Goal: Task Accomplishment & Management: Manage account settings

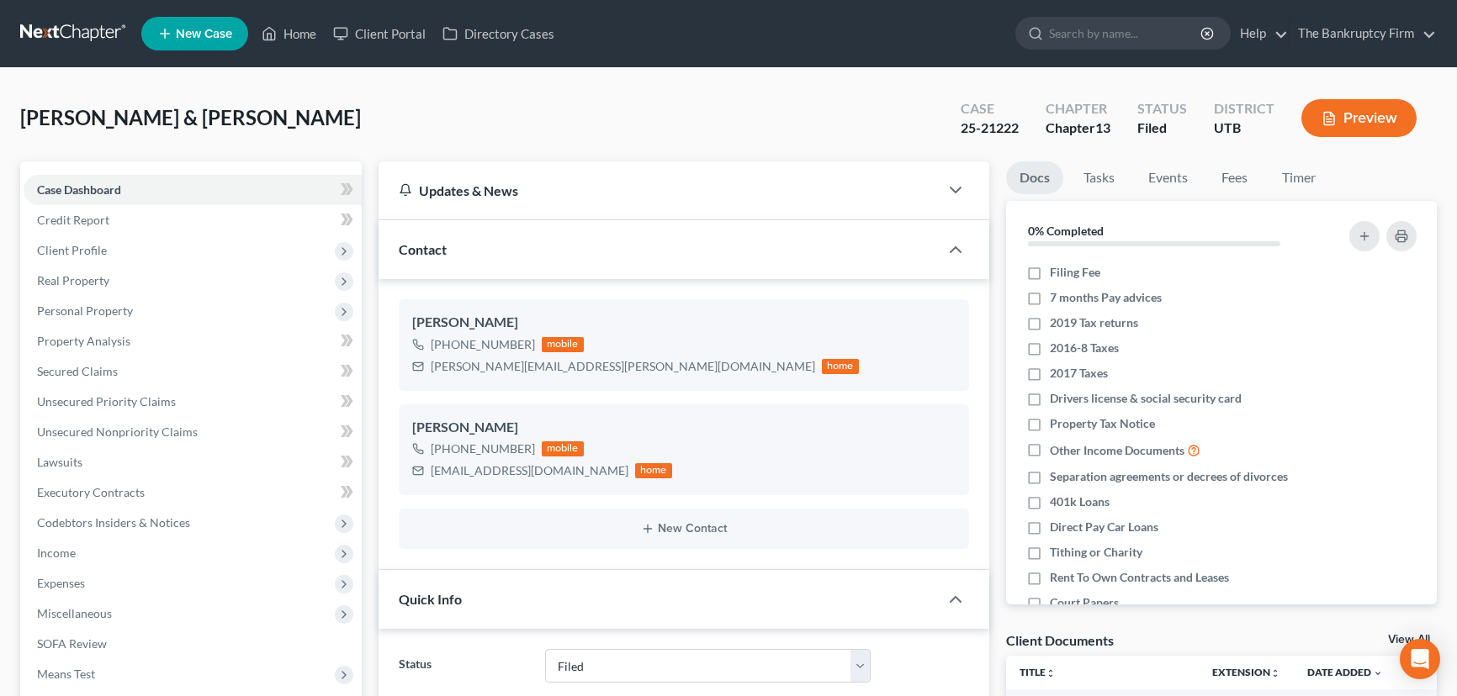
select select "3"
click at [306, 29] on link "Home" at bounding box center [288, 34] width 71 height 30
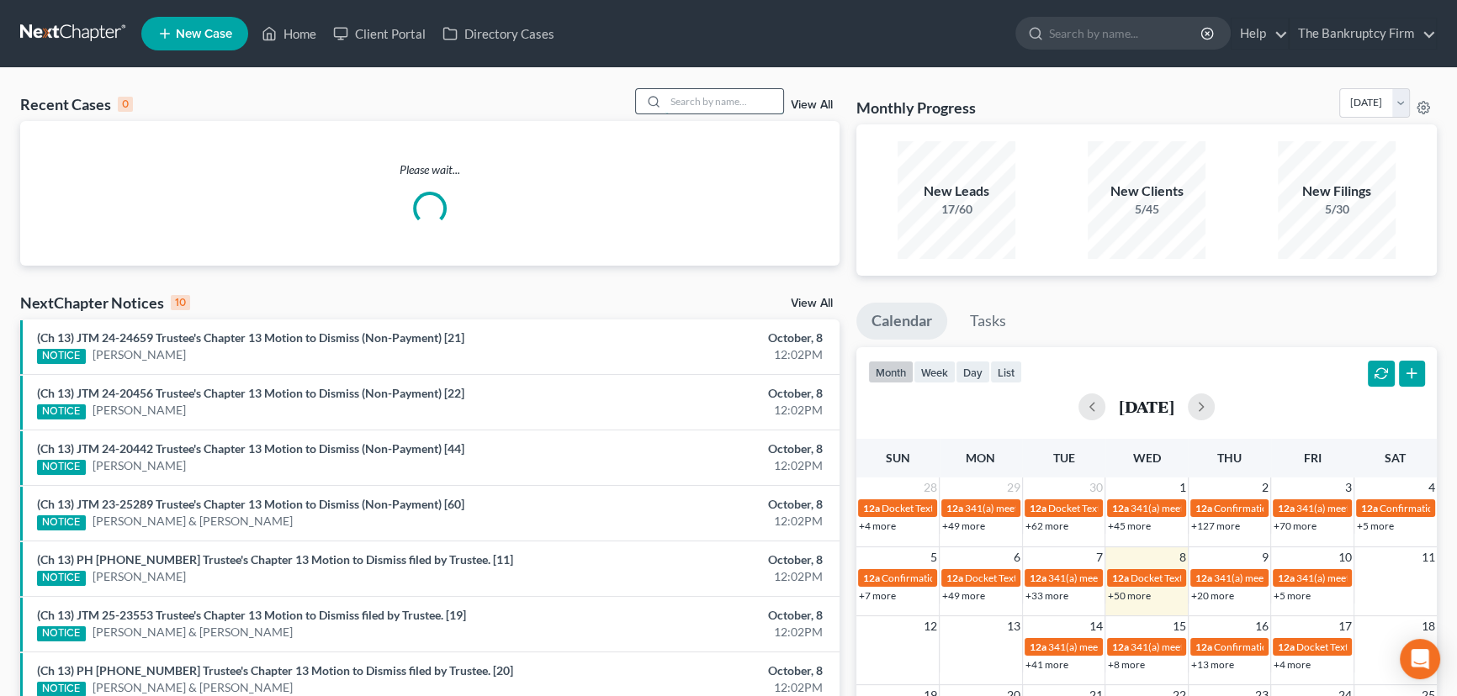
click at [688, 100] on input "search" at bounding box center [724, 101] width 118 height 24
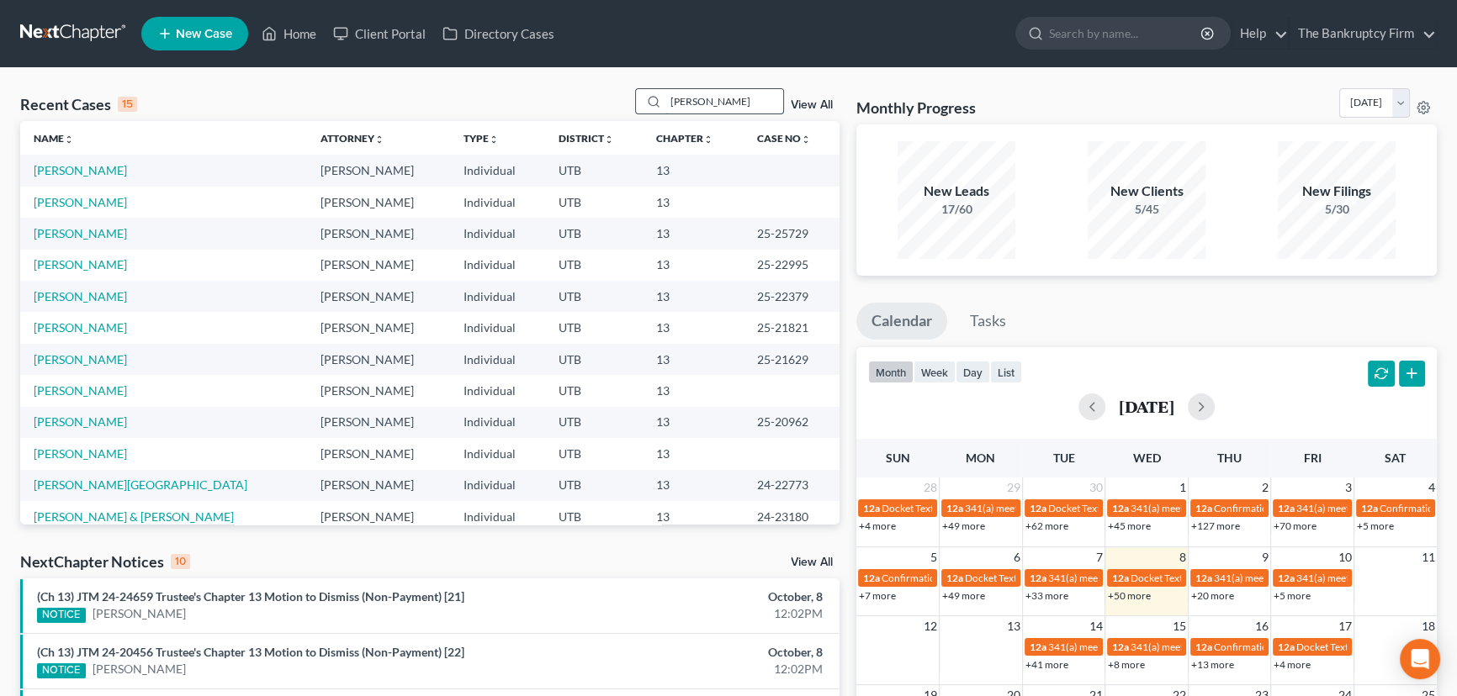
type input "Mayes"
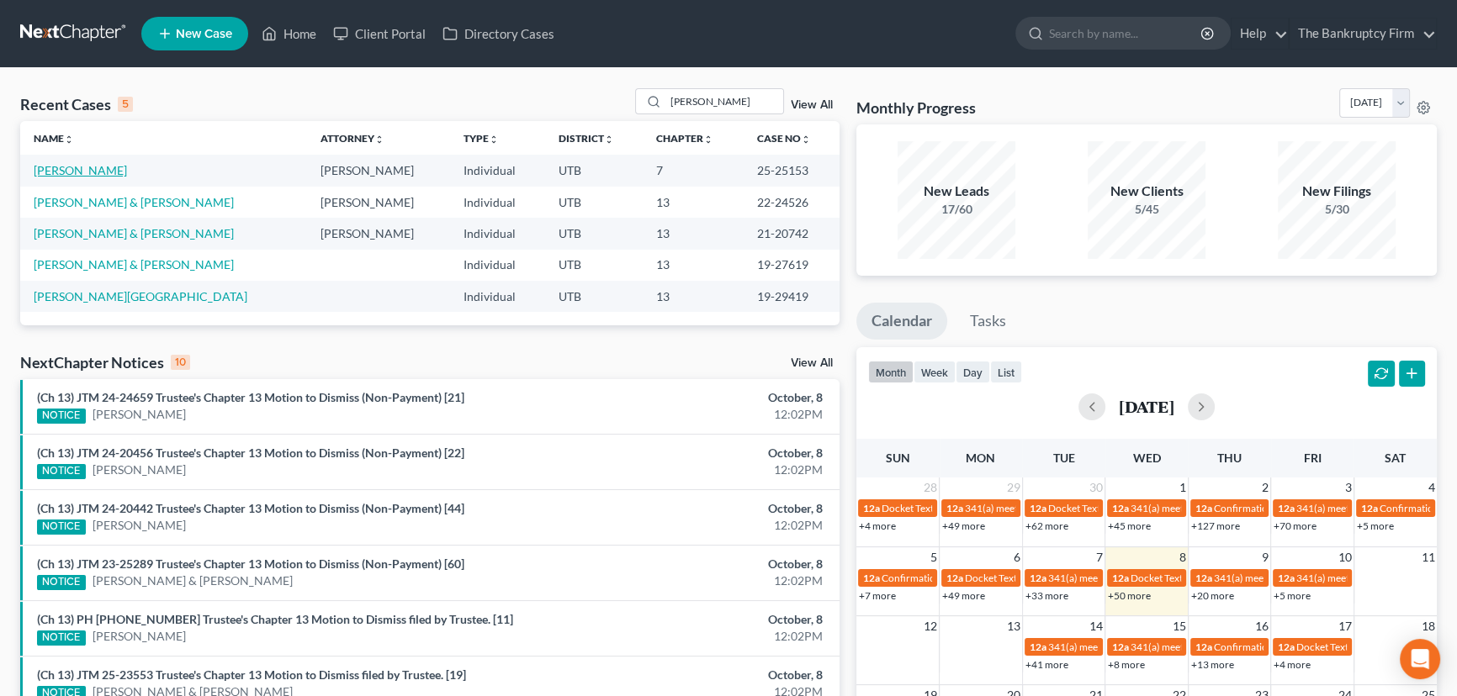
click at [59, 172] on link "May, Robert" at bounding box center [80, 170] width 93 height 14
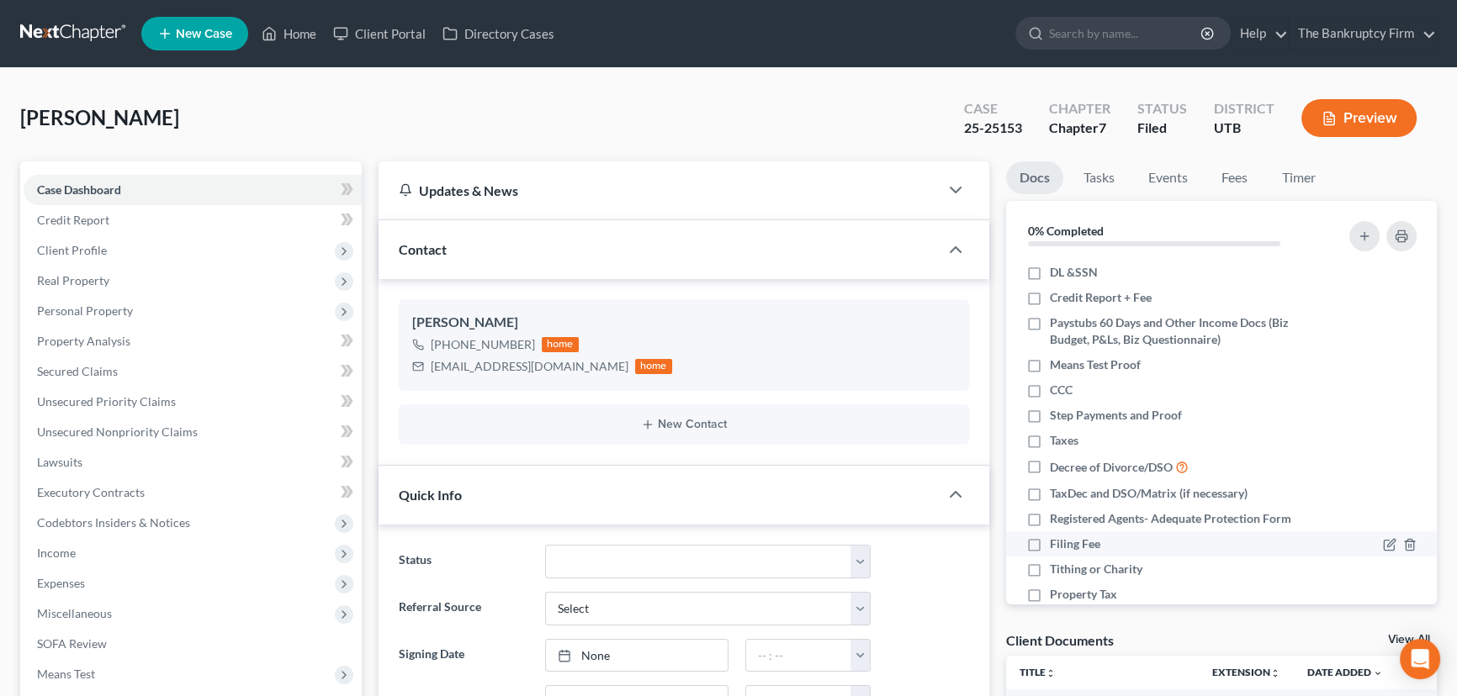
scroll to position [135, 0]
click at [1391, 637] on link "View All" at bounding box center [1409, 640] width 42 height 12
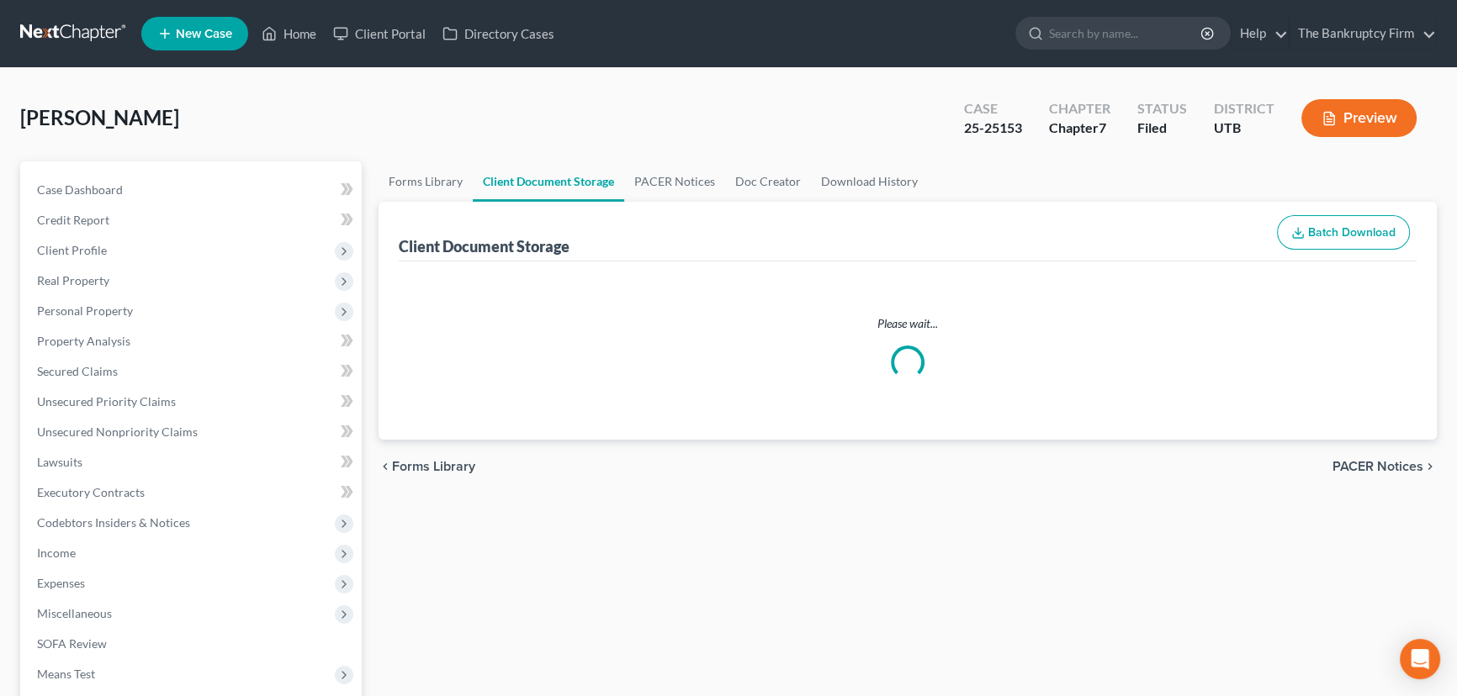
select select "30"
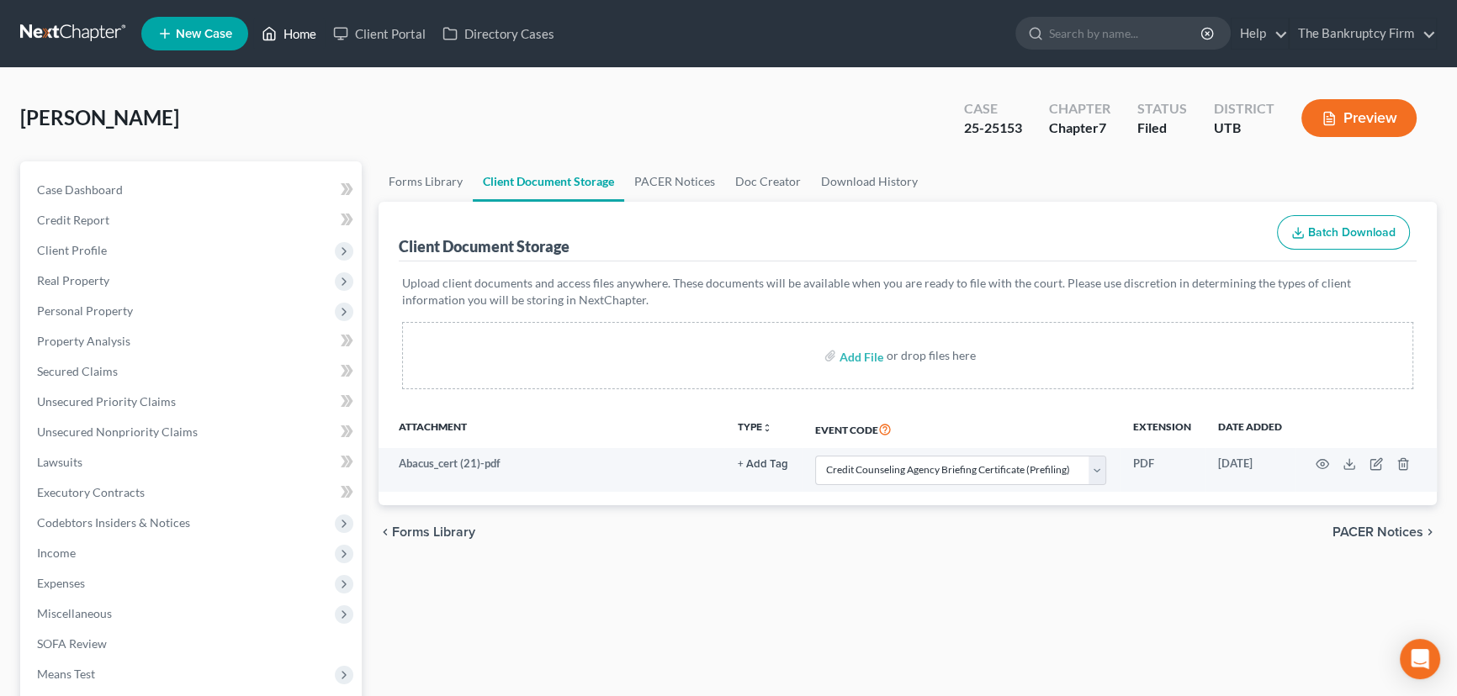
click at [299, 34] on link "Home" at bounding box center [288, 34] width 71 height 30
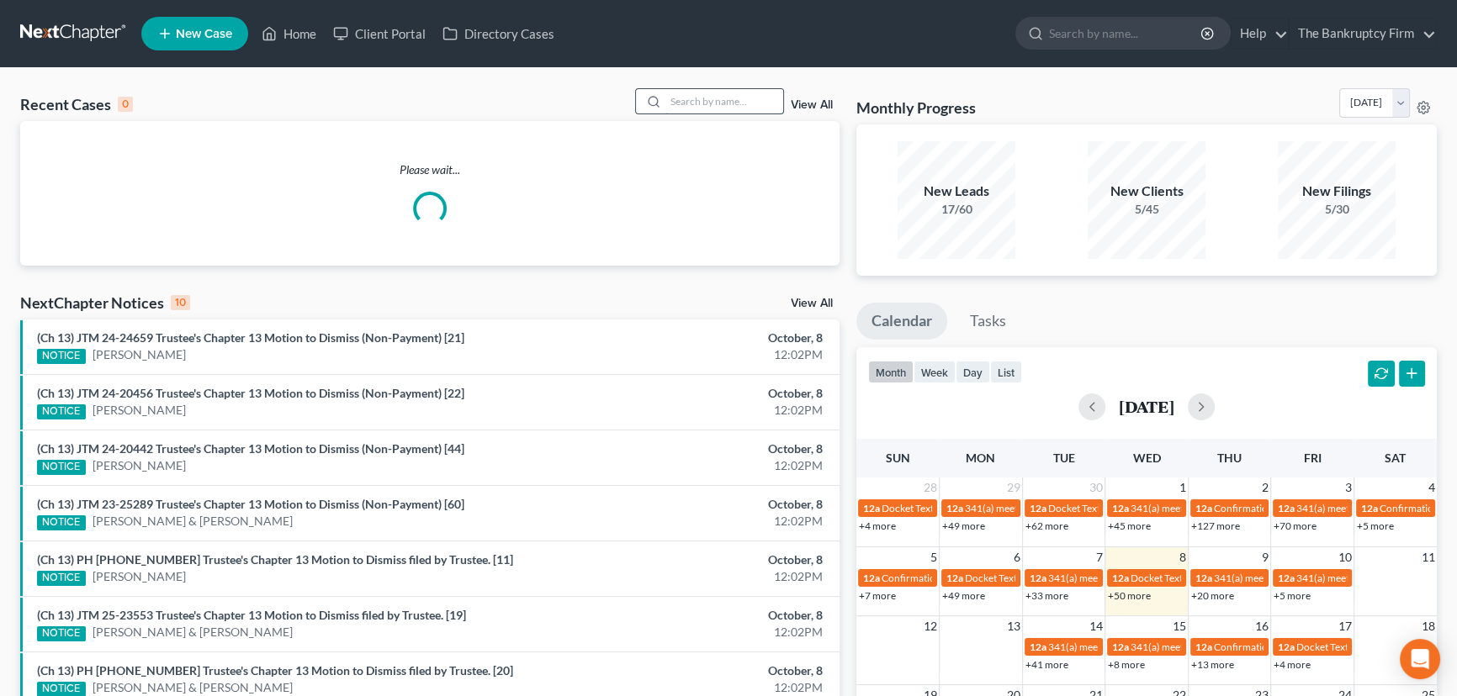
click at [682, 98] on input "search" at bounding box center [724, 101] width 118 height 24
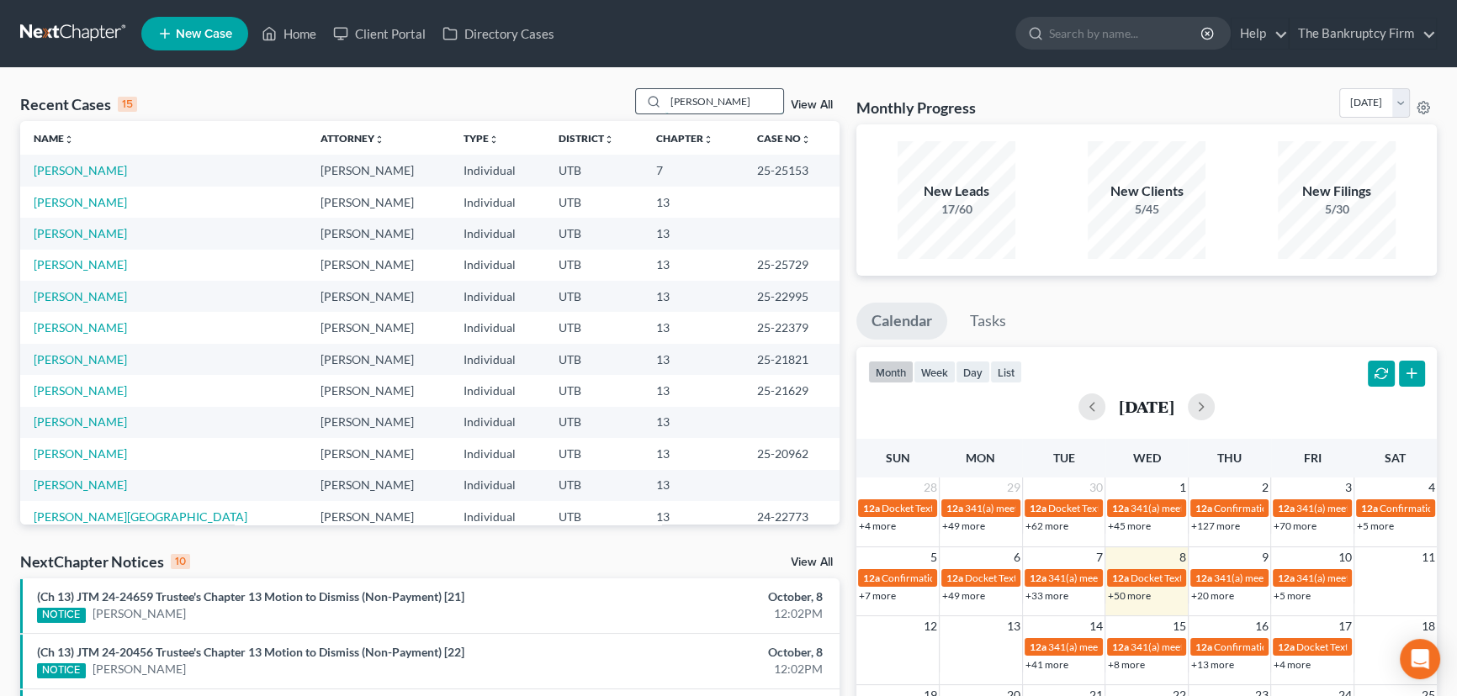
type input "Mayes"
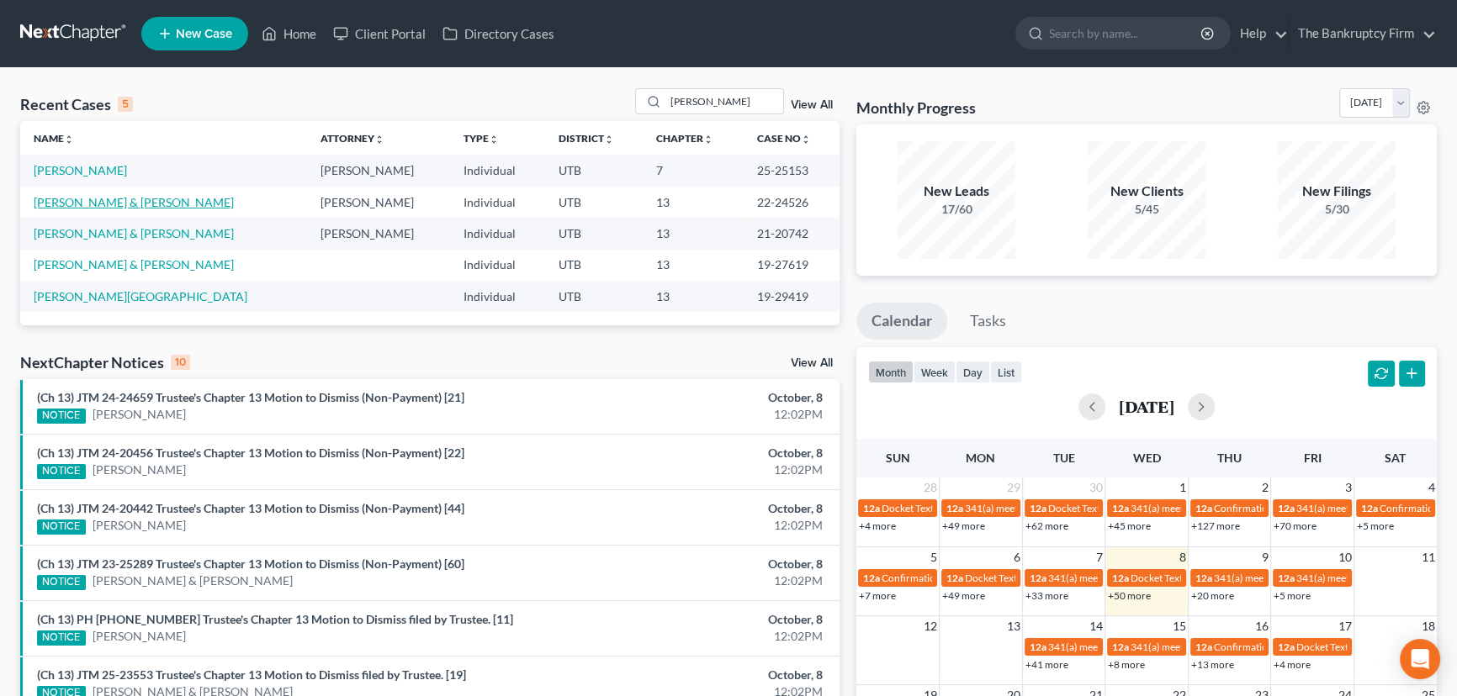
click at [108, 204] on link "Mayes, Ryan & Amber" at bounding box center [134, 202] width 200 height 14
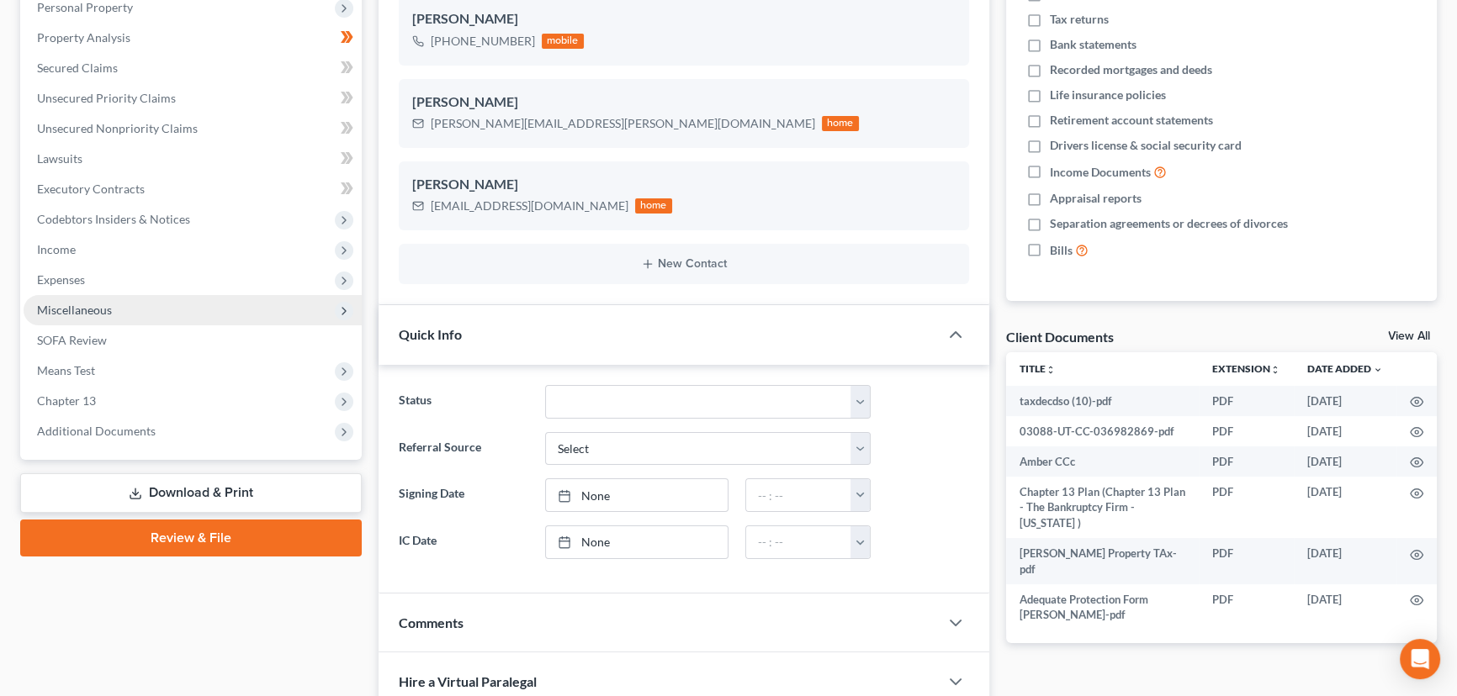
scroll to position [305, 0]
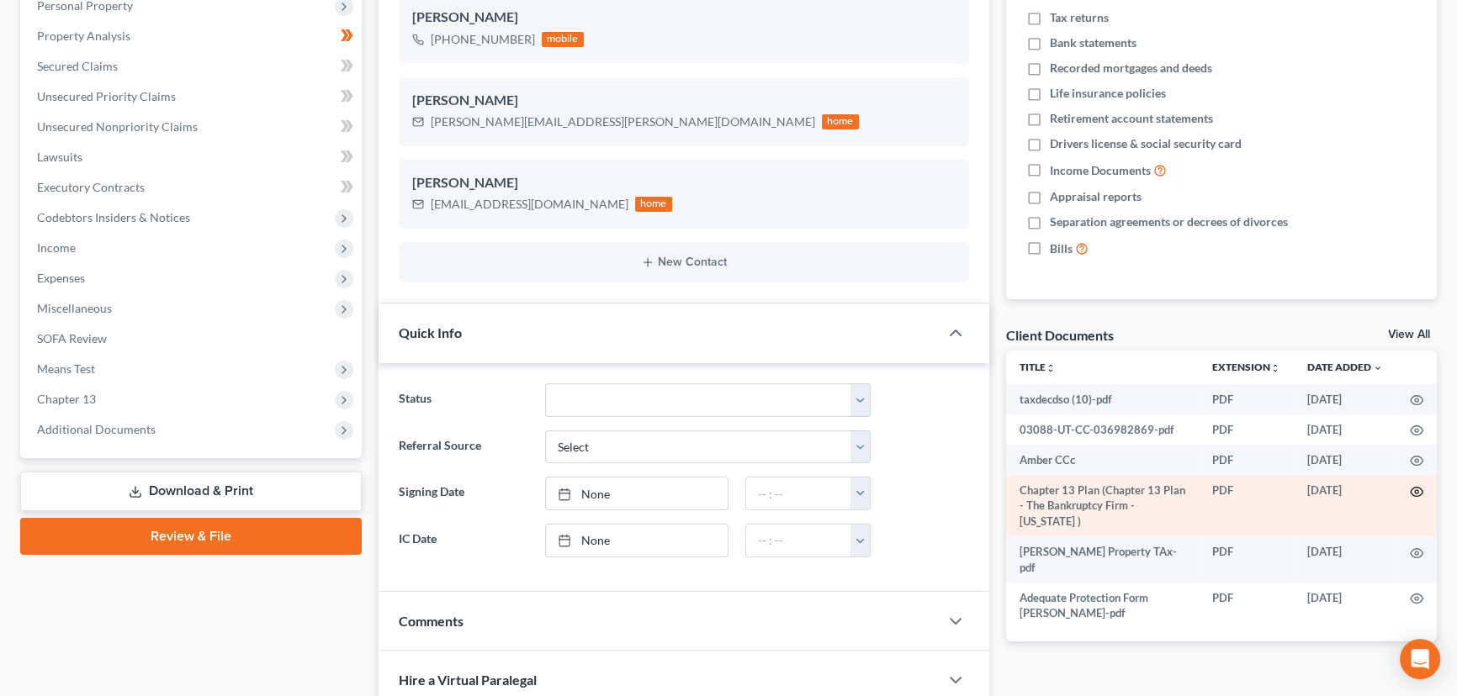
click at [1417, 490] on circle "button" at bounding box center [1416, 491] width 3 height 3
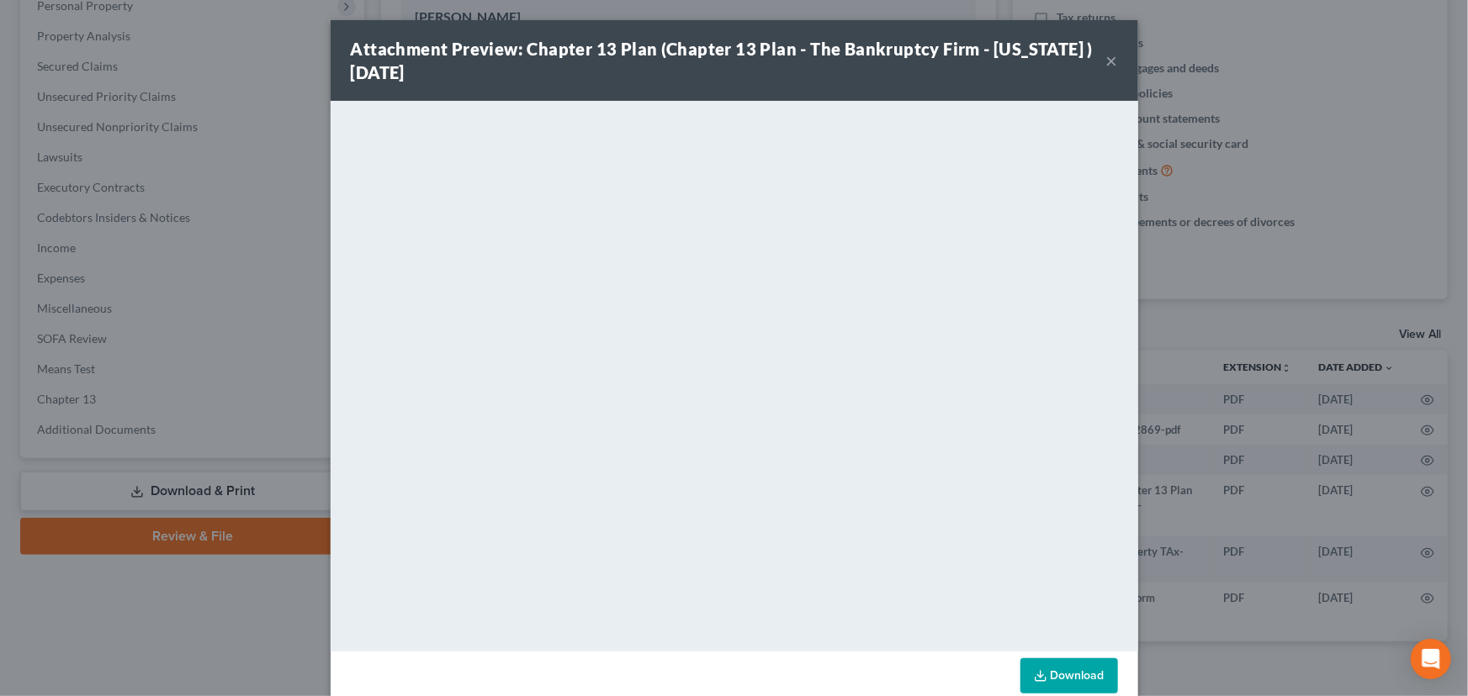
click at [1108, 58] on button "×" at bounding box center [1112, 60] width 12 height 20
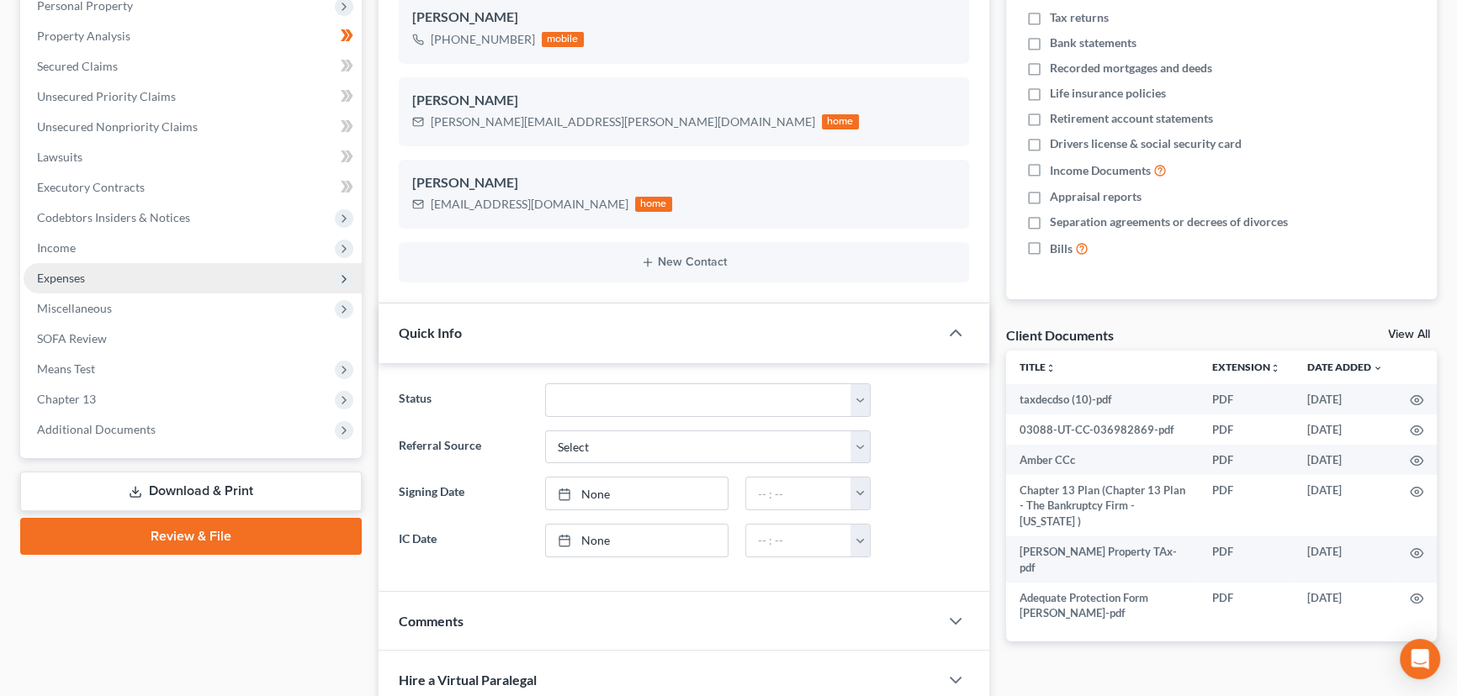
click at [98, 276] on span "Expenses" at bounding box center [193, 278] width 338 height 30
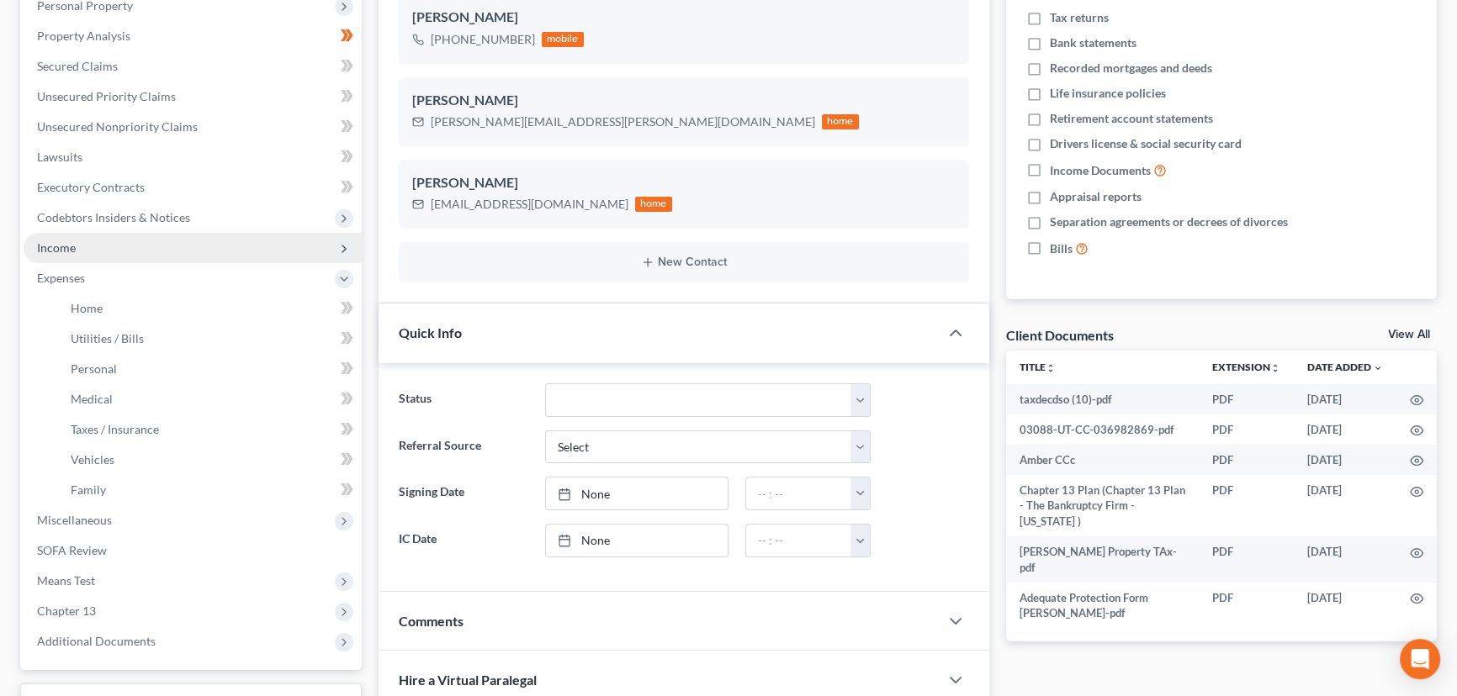
drag, startPoint x: 82, startPoint y: 247, endPoint x: 102, endPoint y: 256, distance: 21.9
click at [82, 247] on span "Income" at bounding box center [193, 248] width 338 height 30
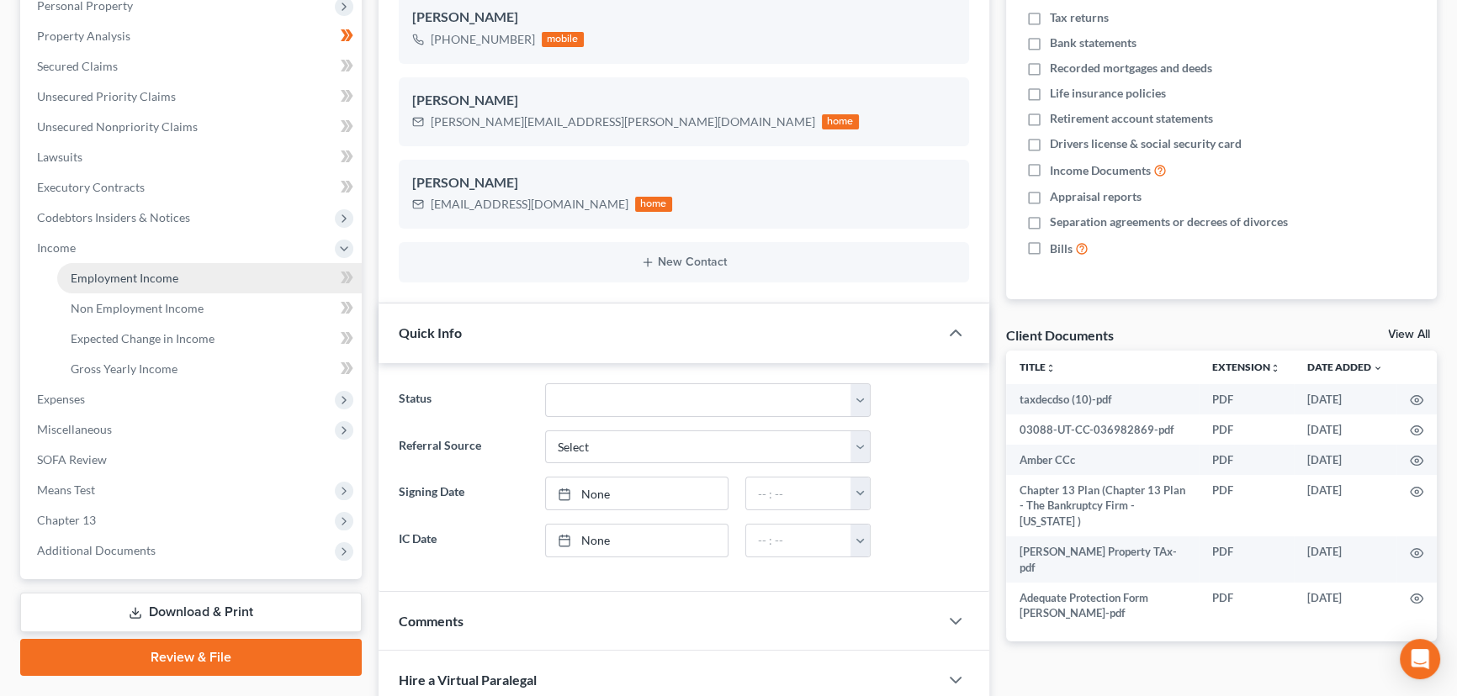
click at [139, 277] on span "Employment Income" at bounding box center [125, 278] width 108 height 14
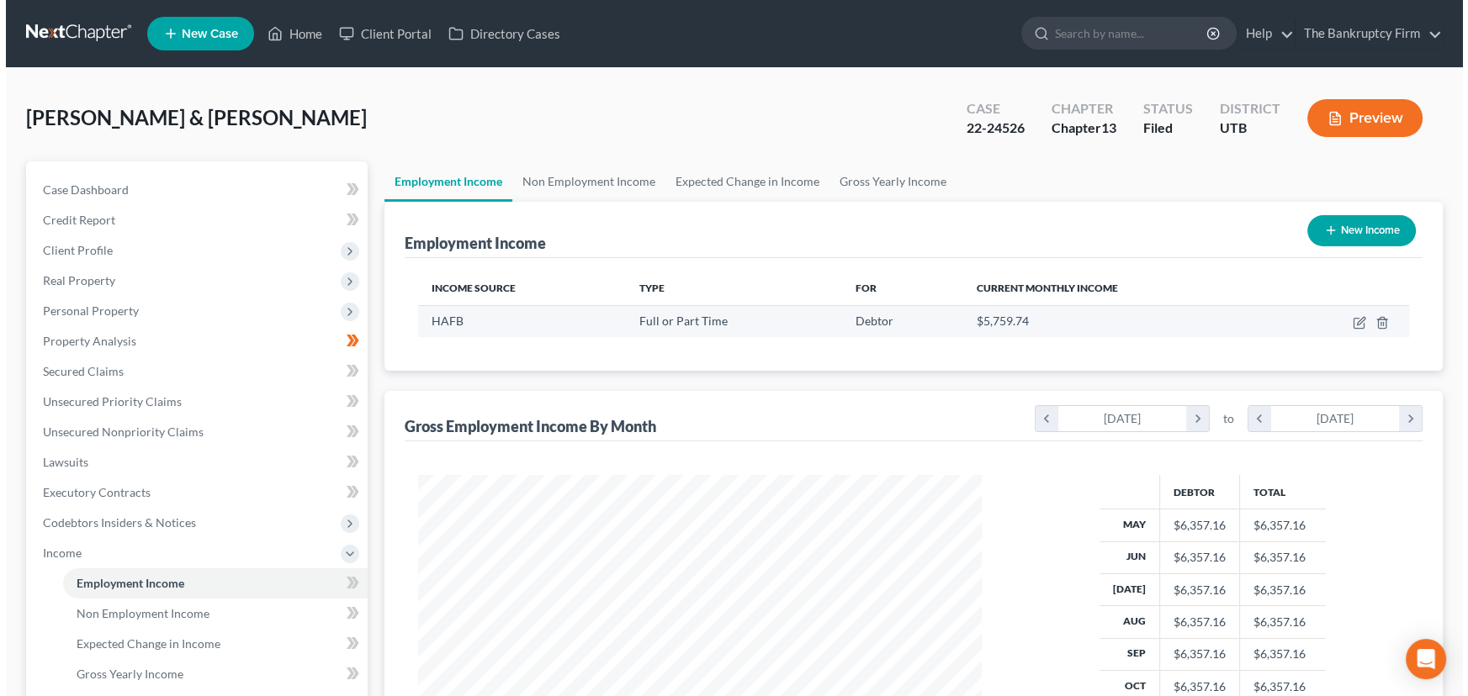
scroll to position [301, 597]
click at [1353, 320] on icon "button" at bounding box center [1355, 321] width 8 height 8
select select "0"
select select "2"
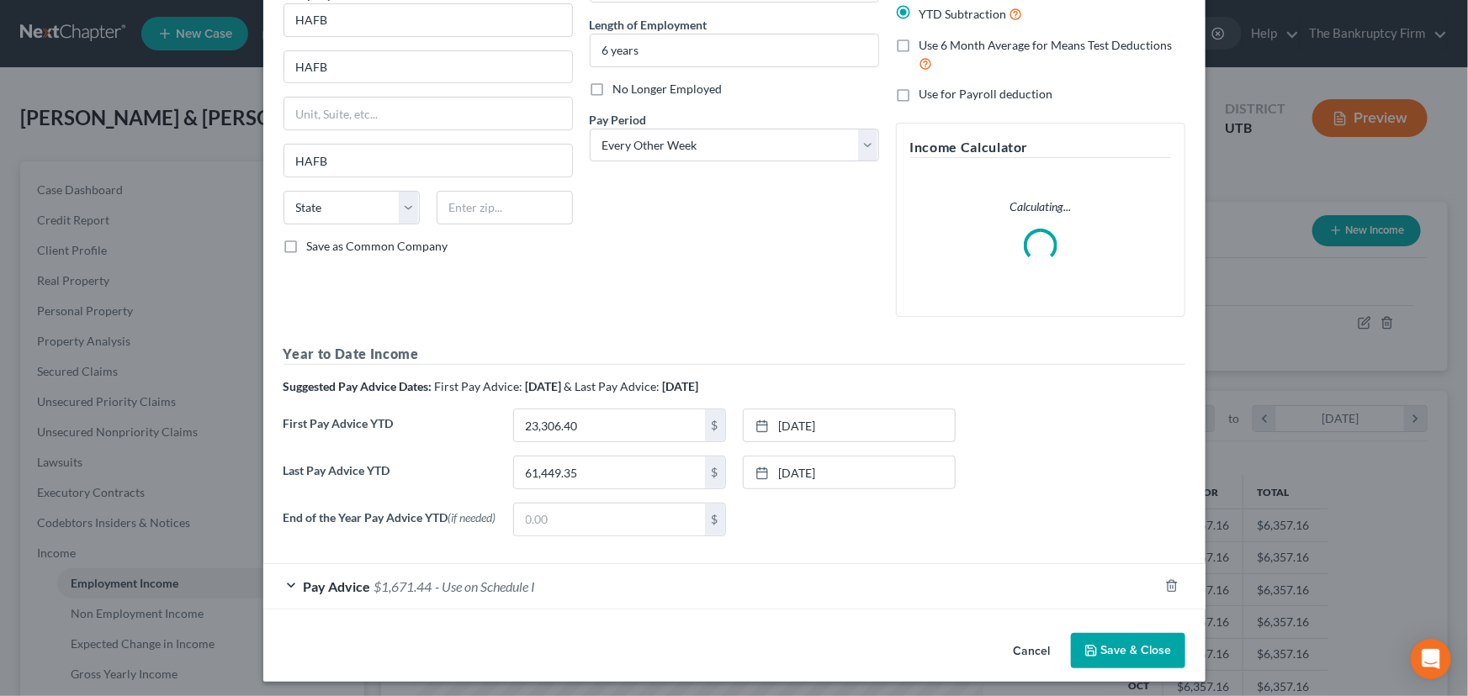
scroll to position [164, 0]
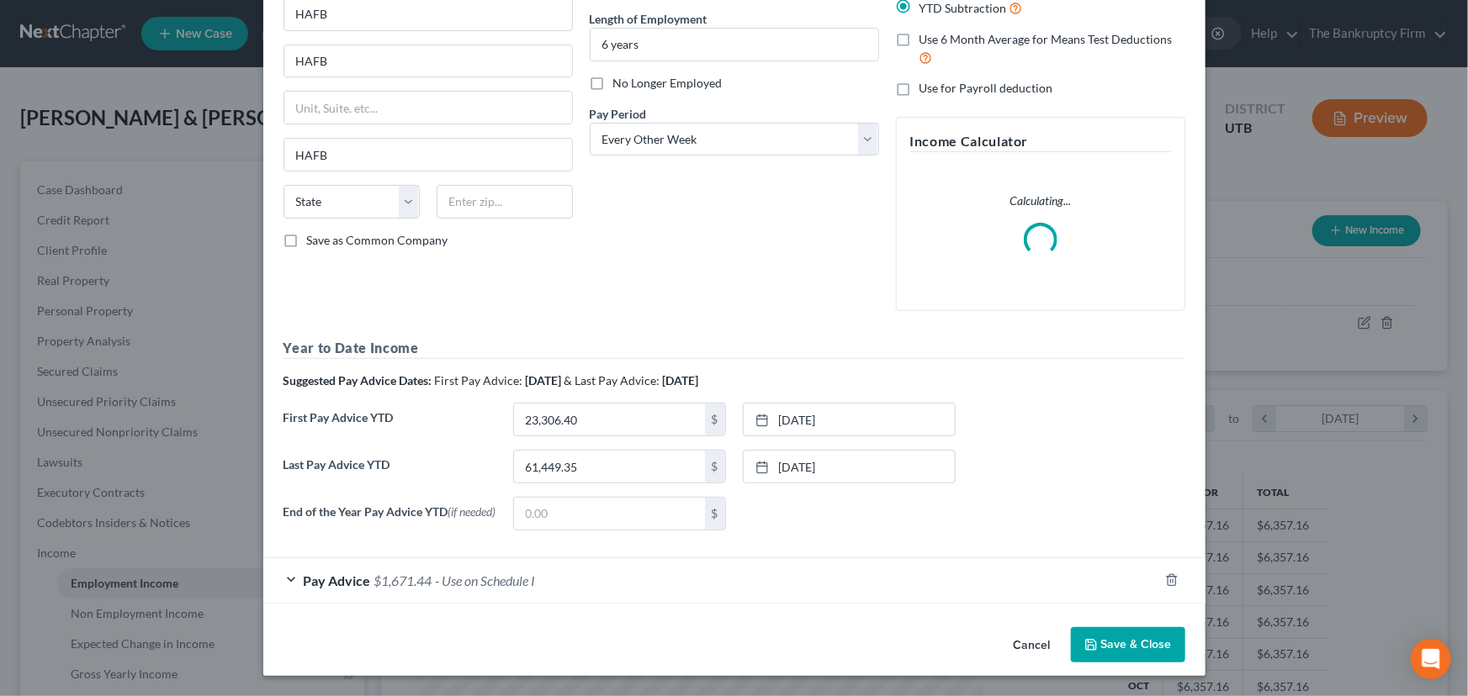
click at [647, 578] on div "Pay Advice $1,671.44 - Use on Schedule I" at bounding box center [710, 580] width 895 height 45
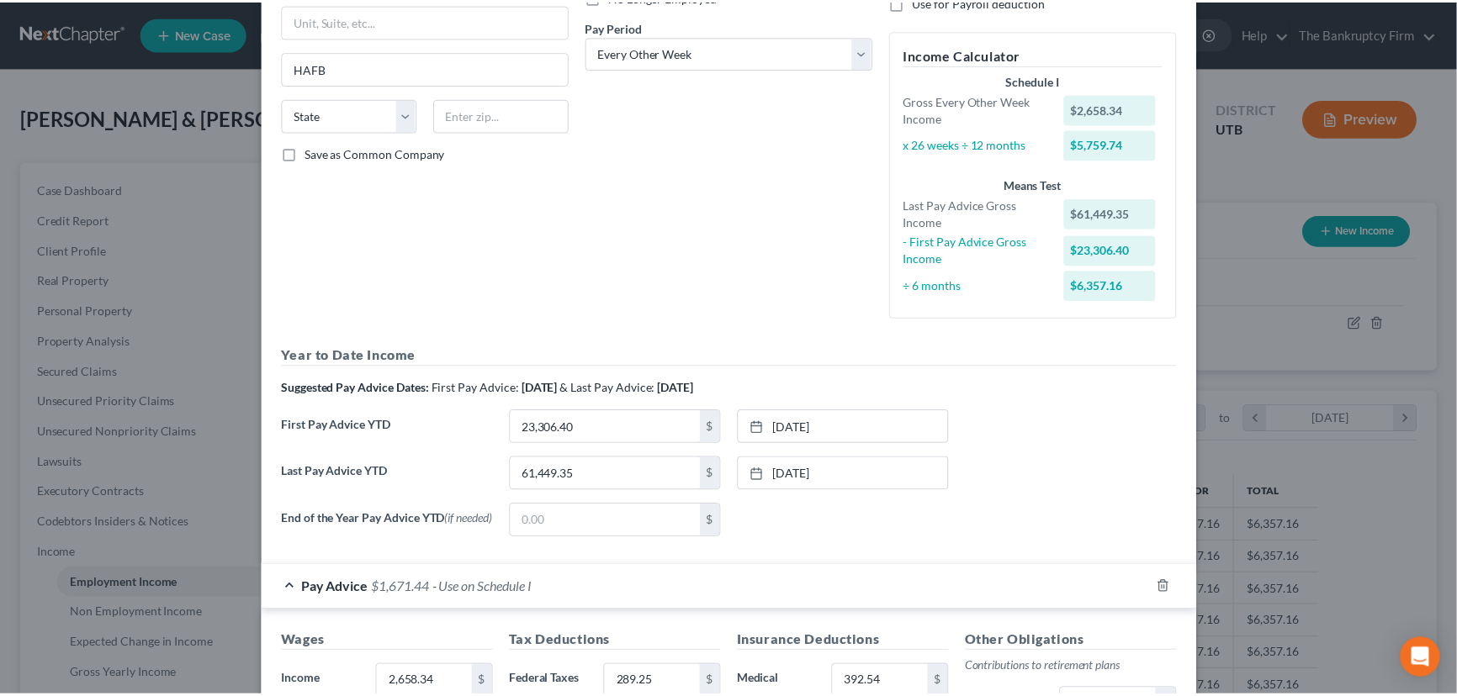
scroll to position [0, 0]
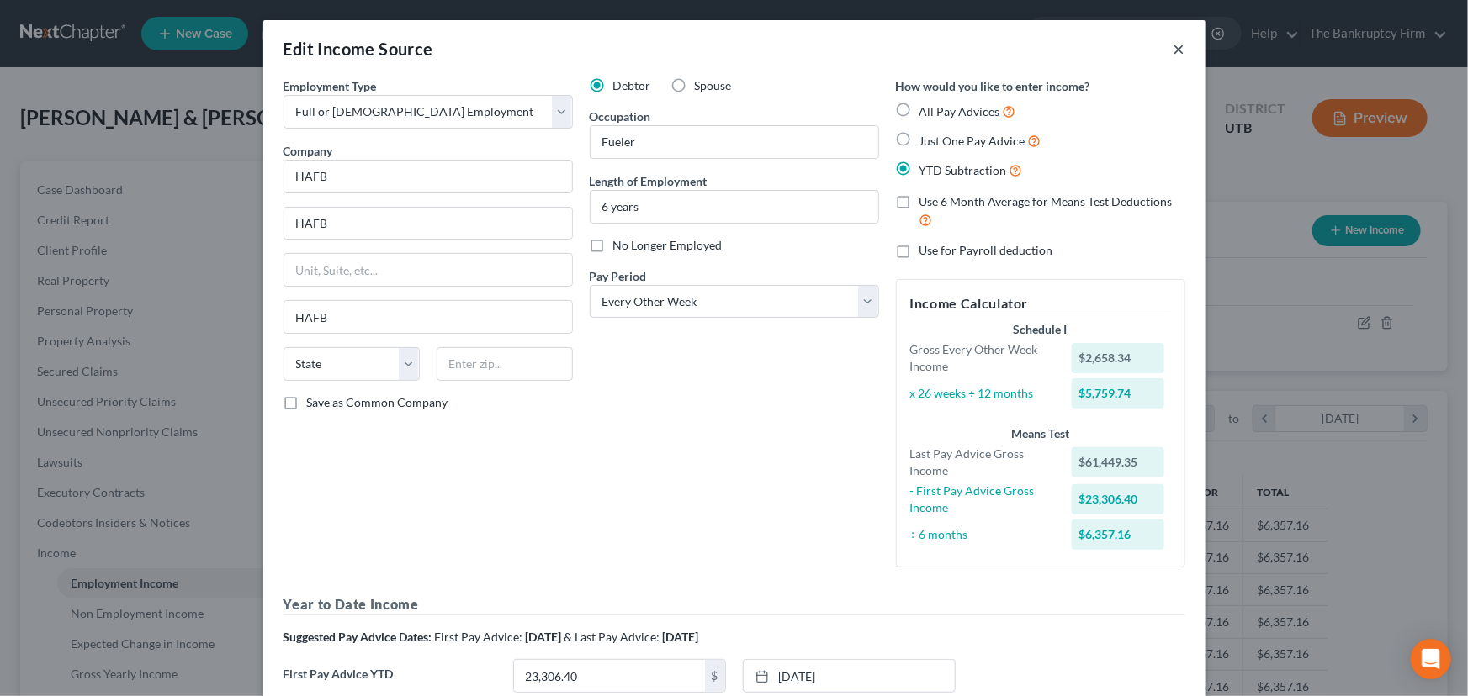
click at [1176, 50] on button "×" at bounding box center [1179, 49] width 12 height 20
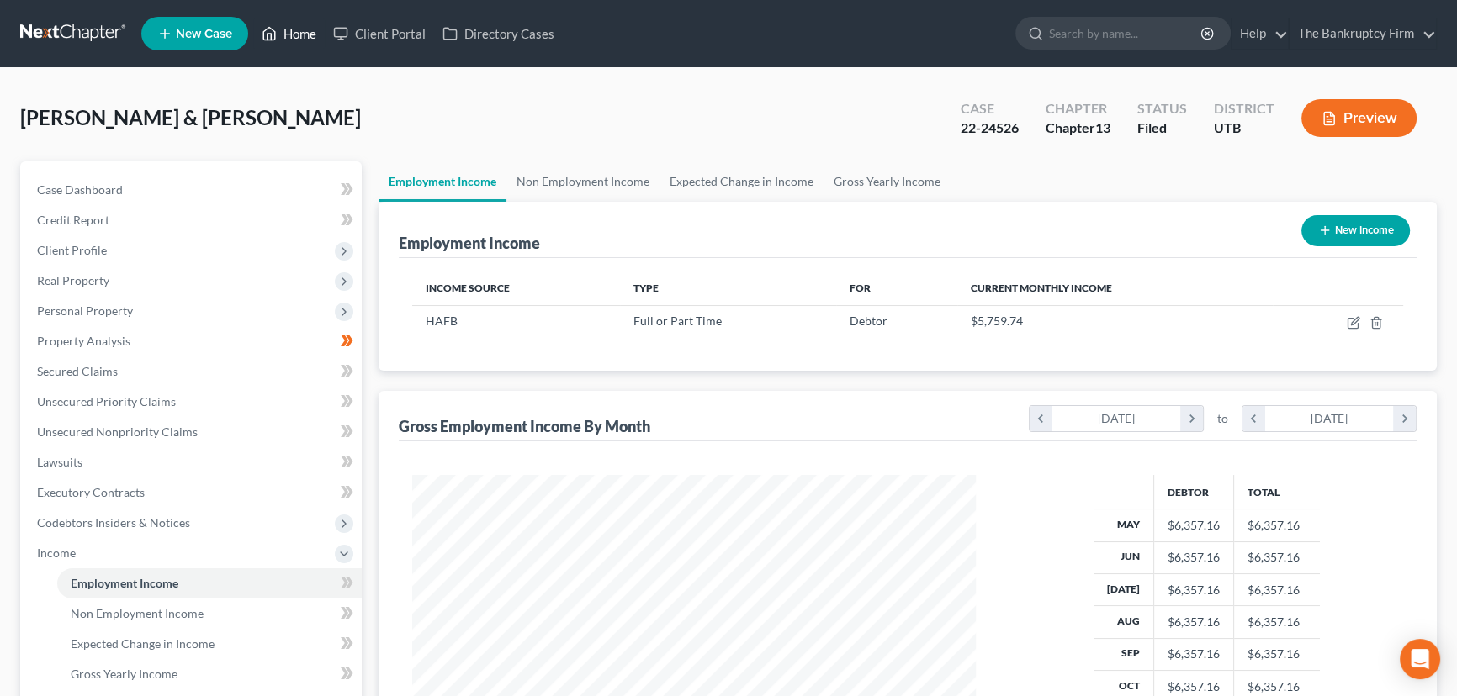
click at [303, 33] on link "Home" at bounding box center [288, 34] width 71 height 30
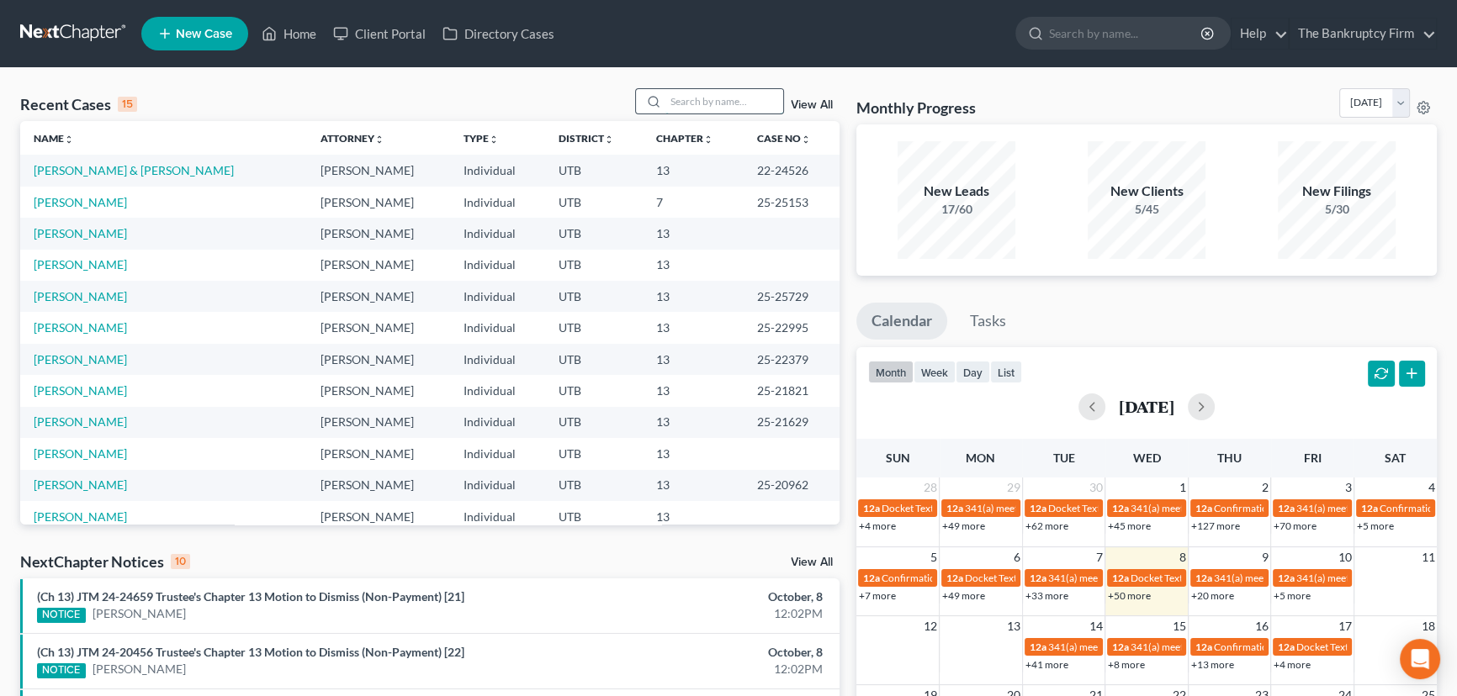
click at [676, 98] on input "search" at bounding box center [724, 101] width 118 height 24
type input "Paredes"
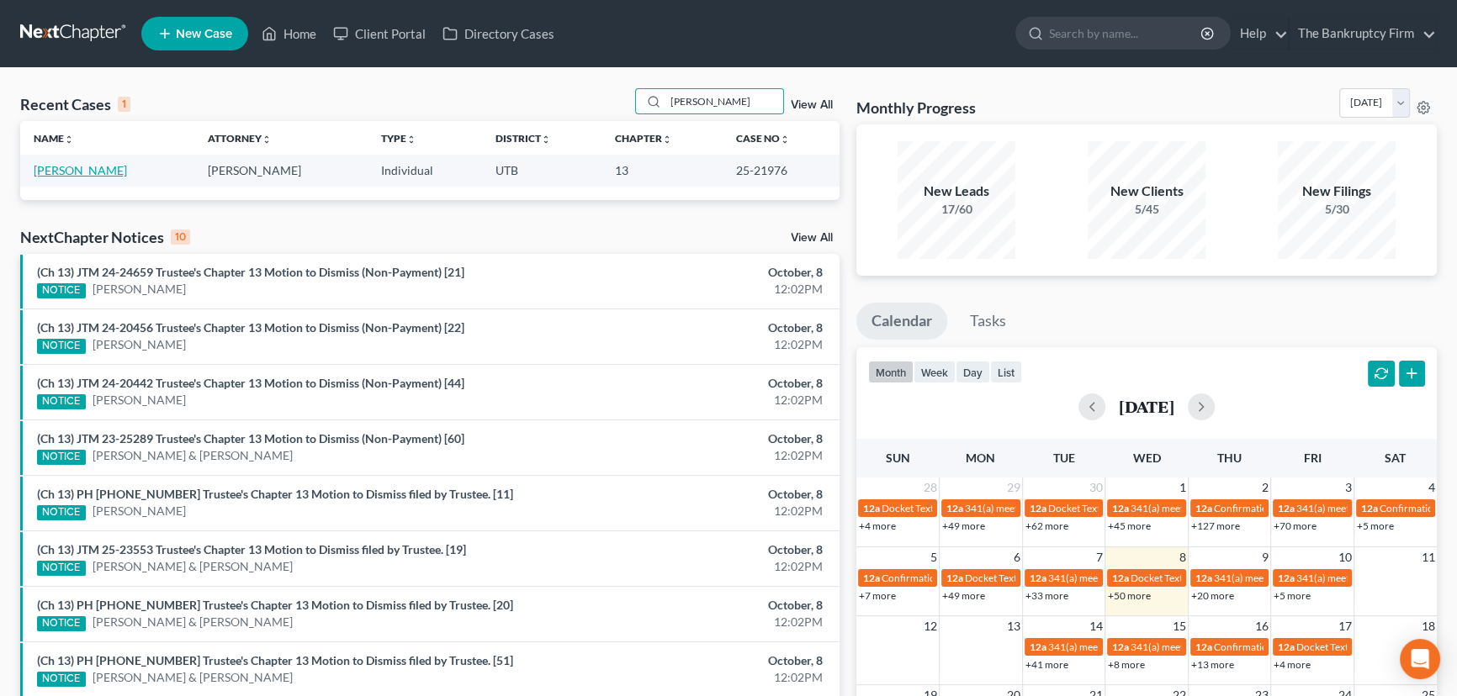
click at [67, 174] on link "Paredes, Isaac" at bounding box center [80, 170] width 93 height 14
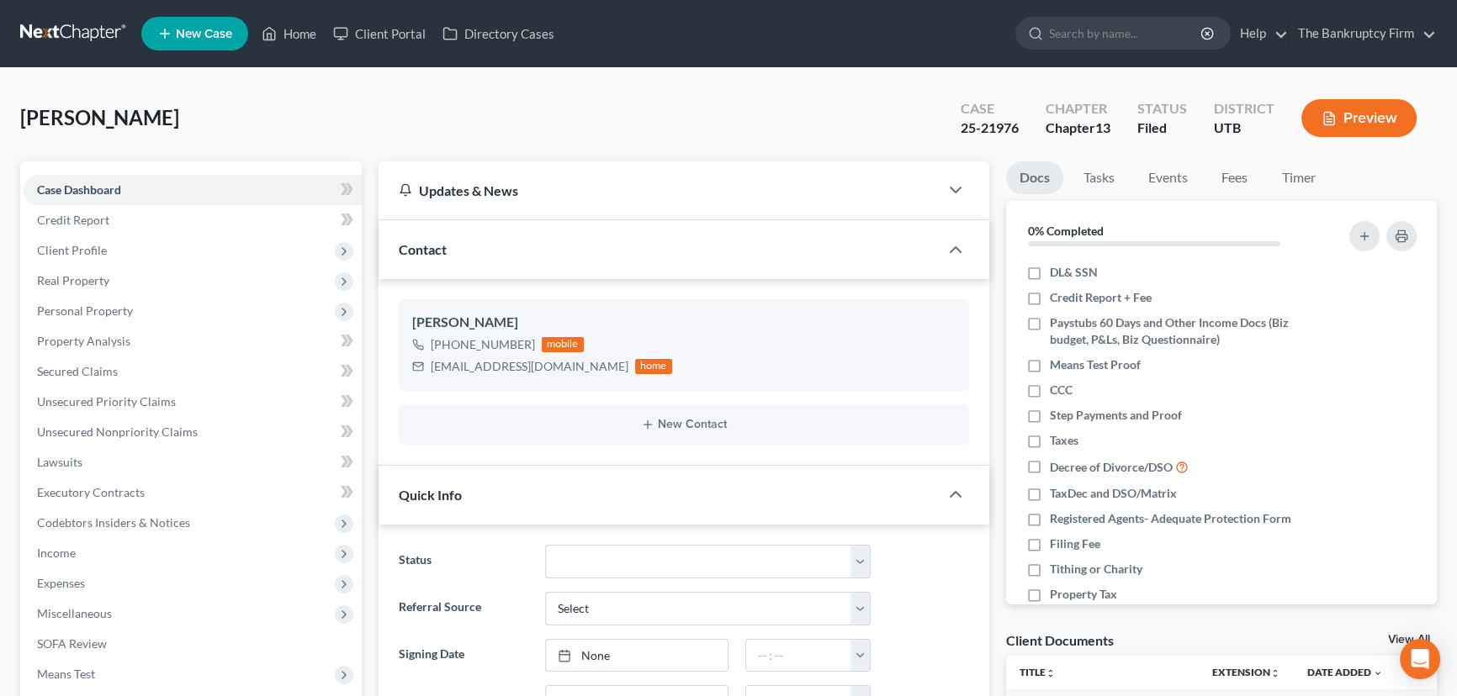
scroll to position [133, 0]
click at [1393, 637] on link "View All" at bounding box center [1409, 640] width 42 height 12
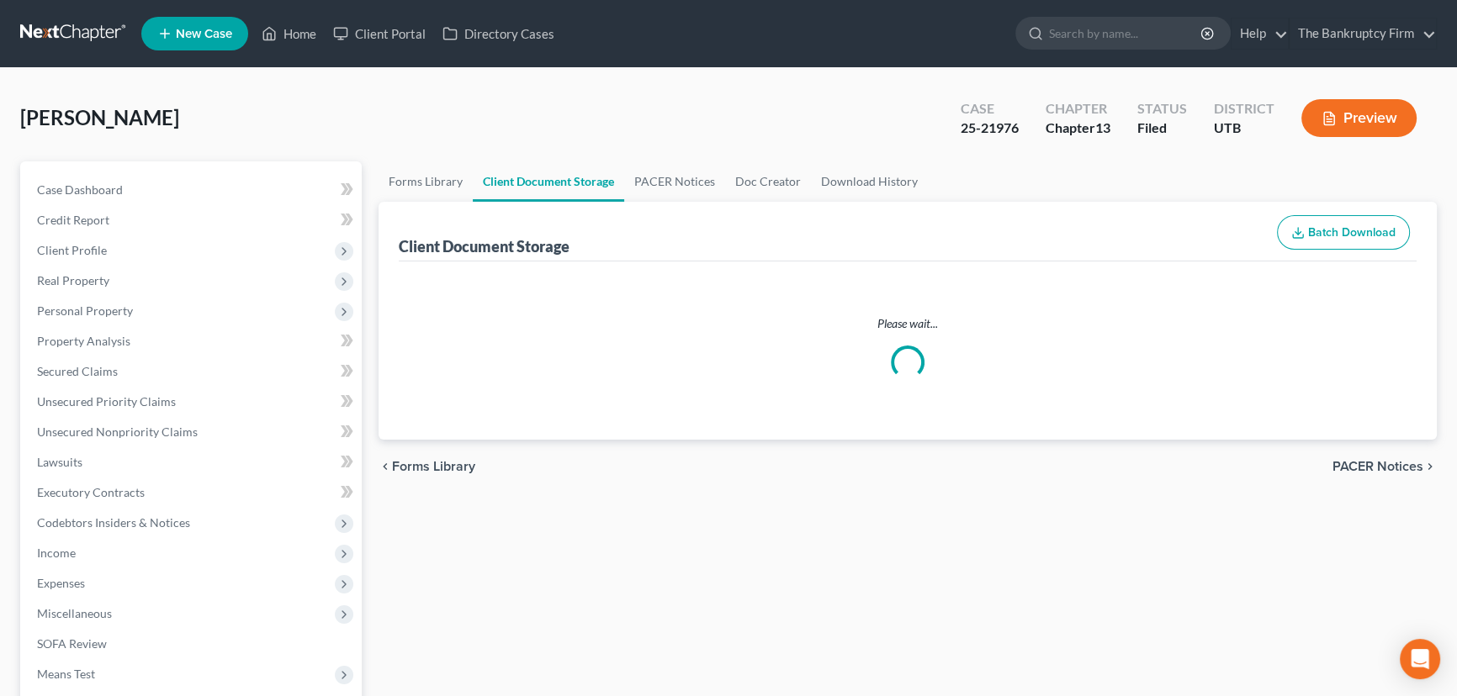
select select "30"
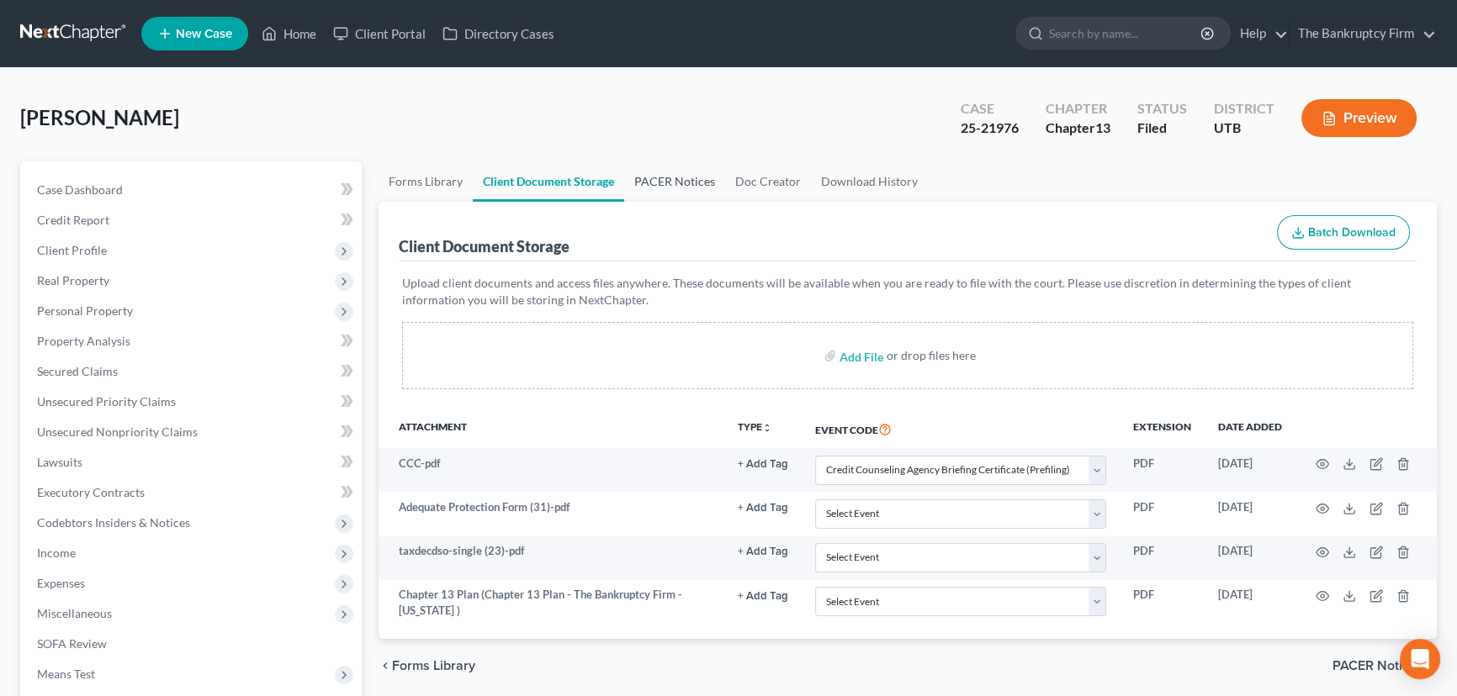
click at [669, 181] on link "PACER Notices" at bounding box center [674, 181] width 101 height 40
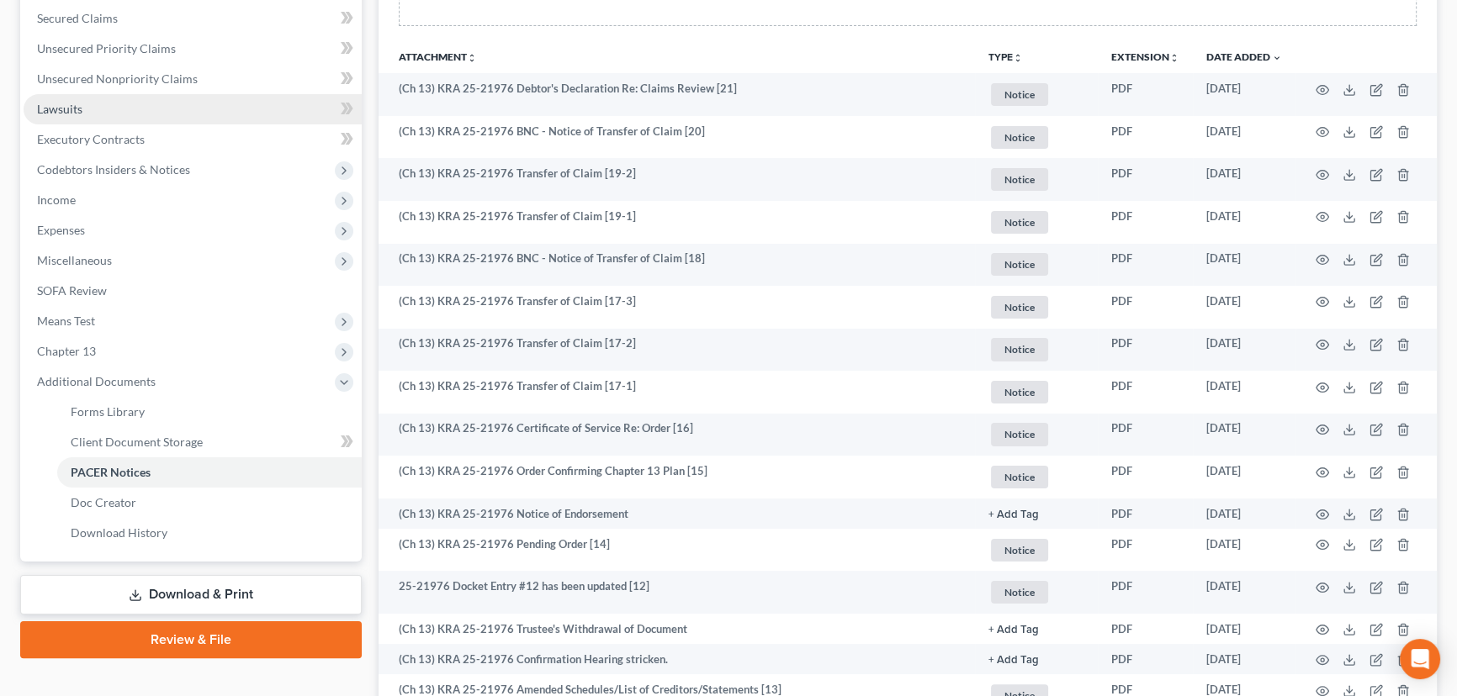
scroll to position [382, 0]
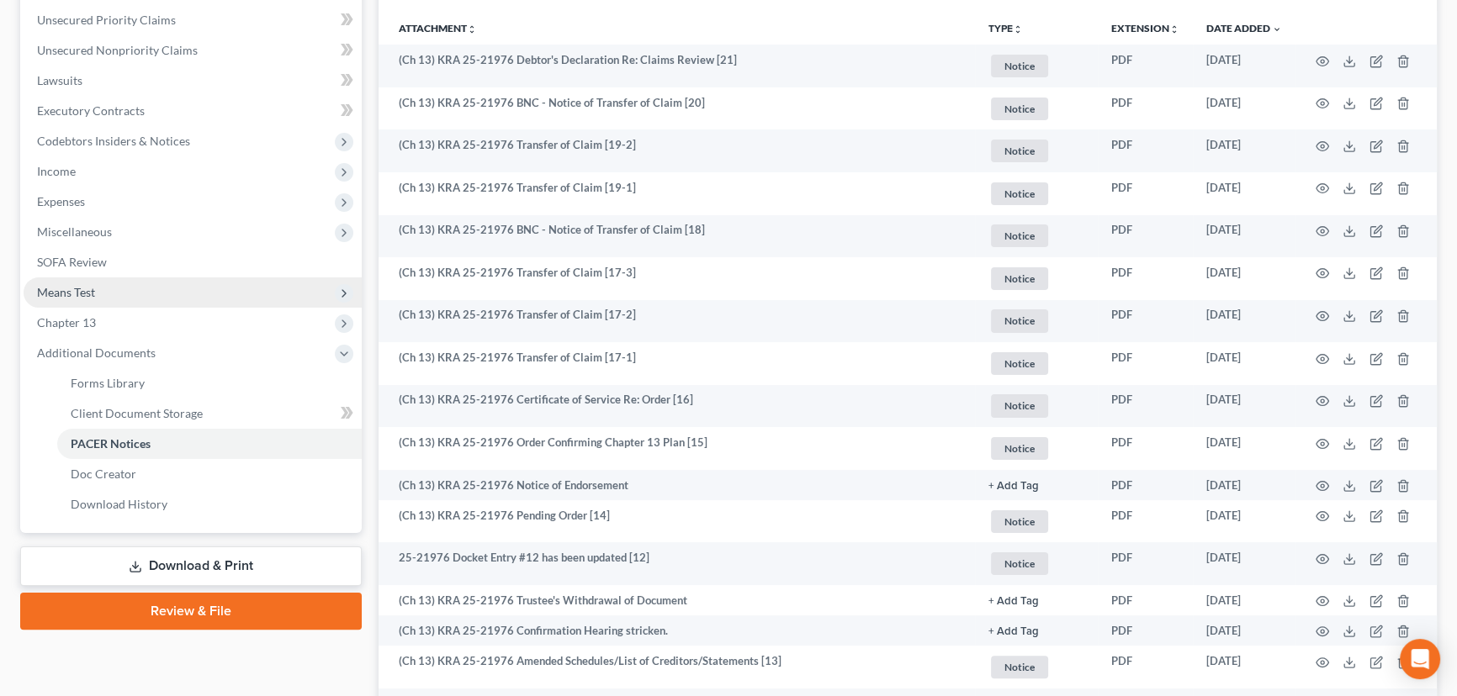
click at [62, 289] on span "Means Test" at bounding box center [66, 292] width 58 height 14
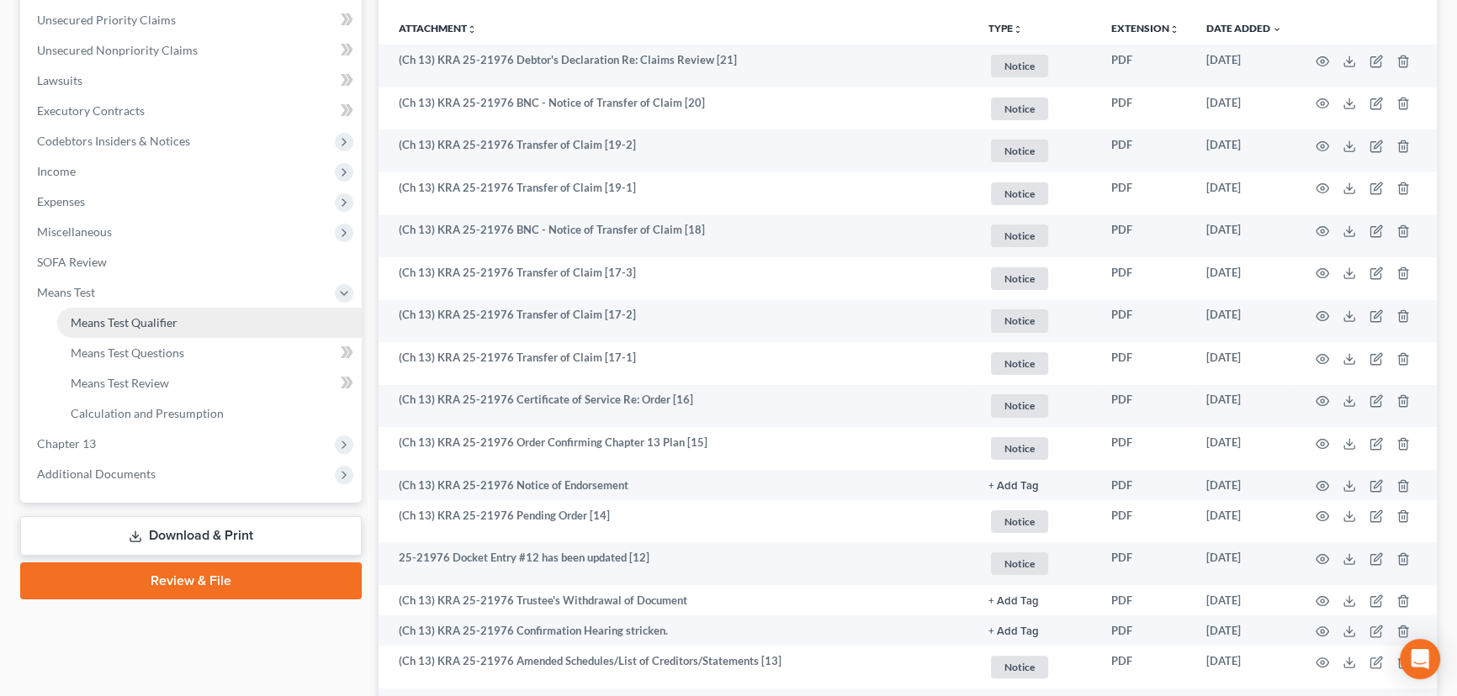
click at [125, 320] on span "Means Test Qualifier" at bounding box center [124, 322] width 107 height 14
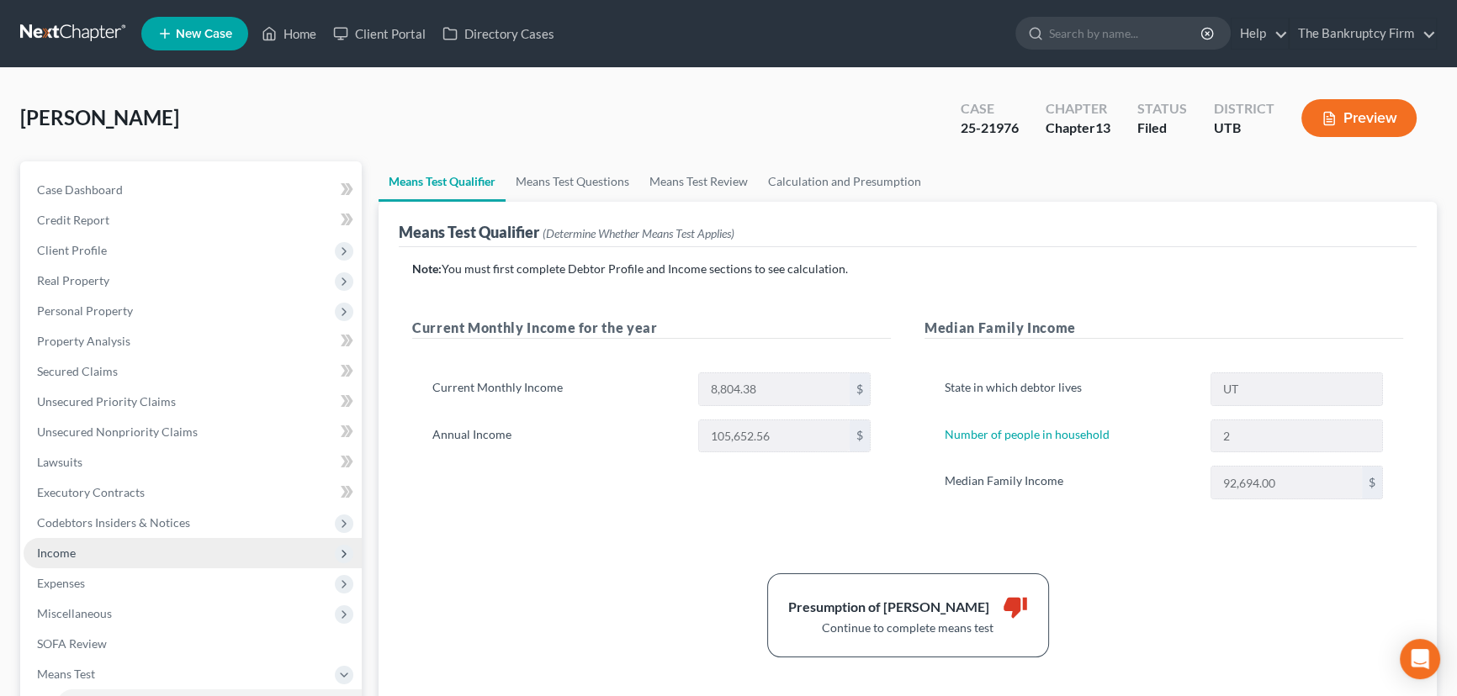
click at [64, 560] on span "Income" at bounding box center [193, 553] width 338 height 30
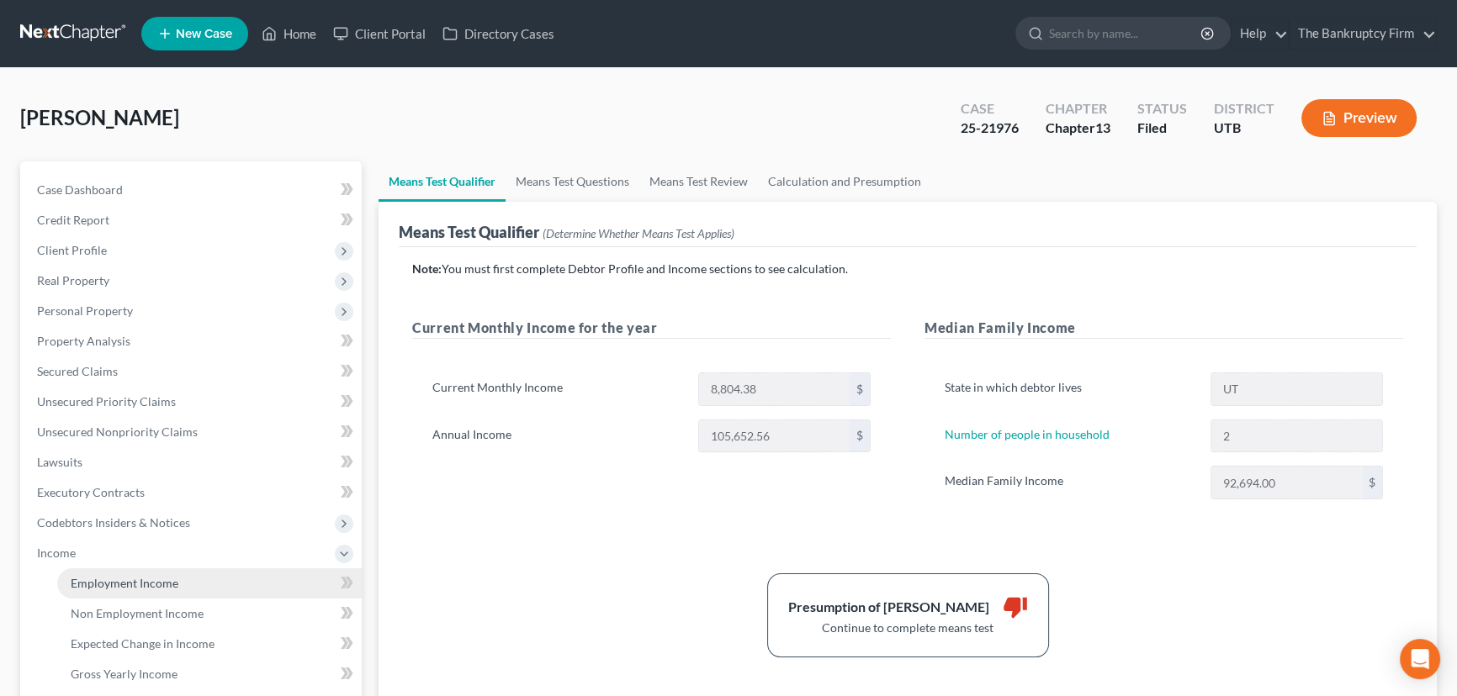
click at [120, 583] on span "Employment Income" at bounding box center [125, 583] width 108 height 14
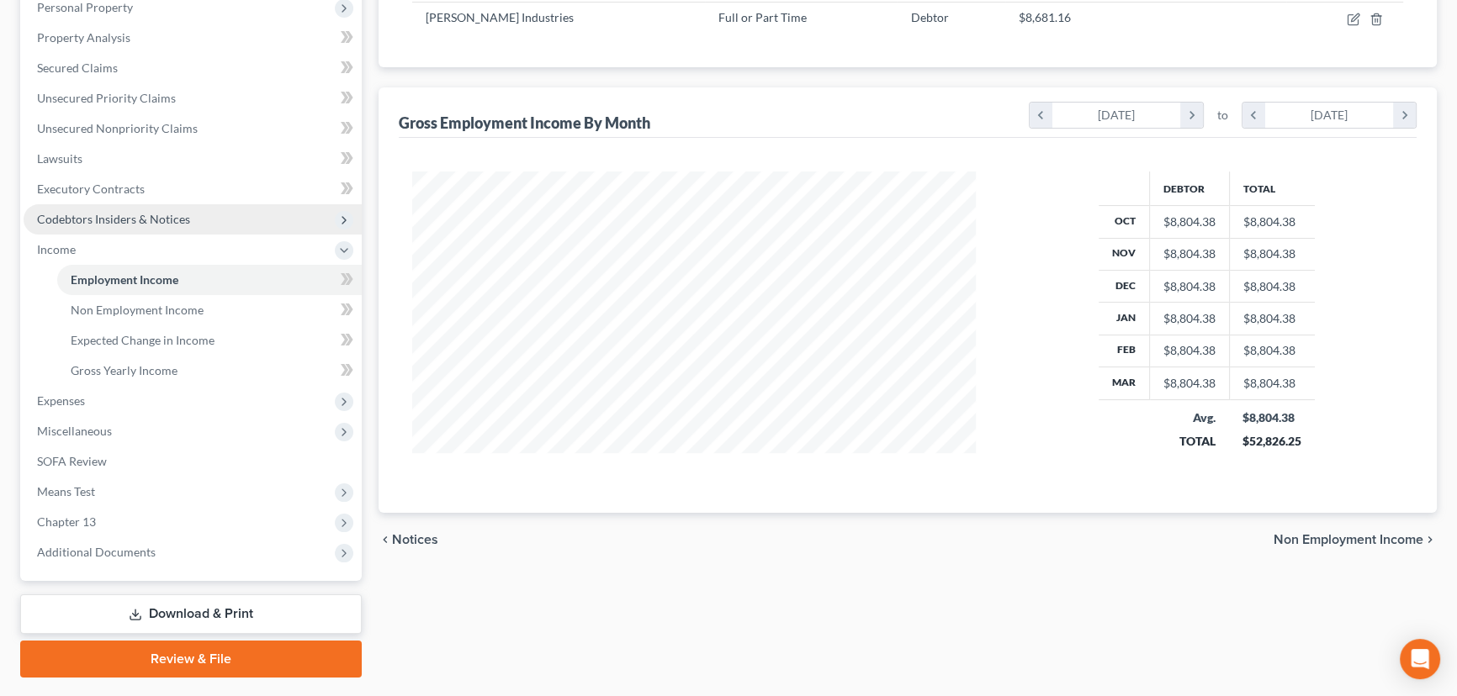
scroll to position [305, 0]
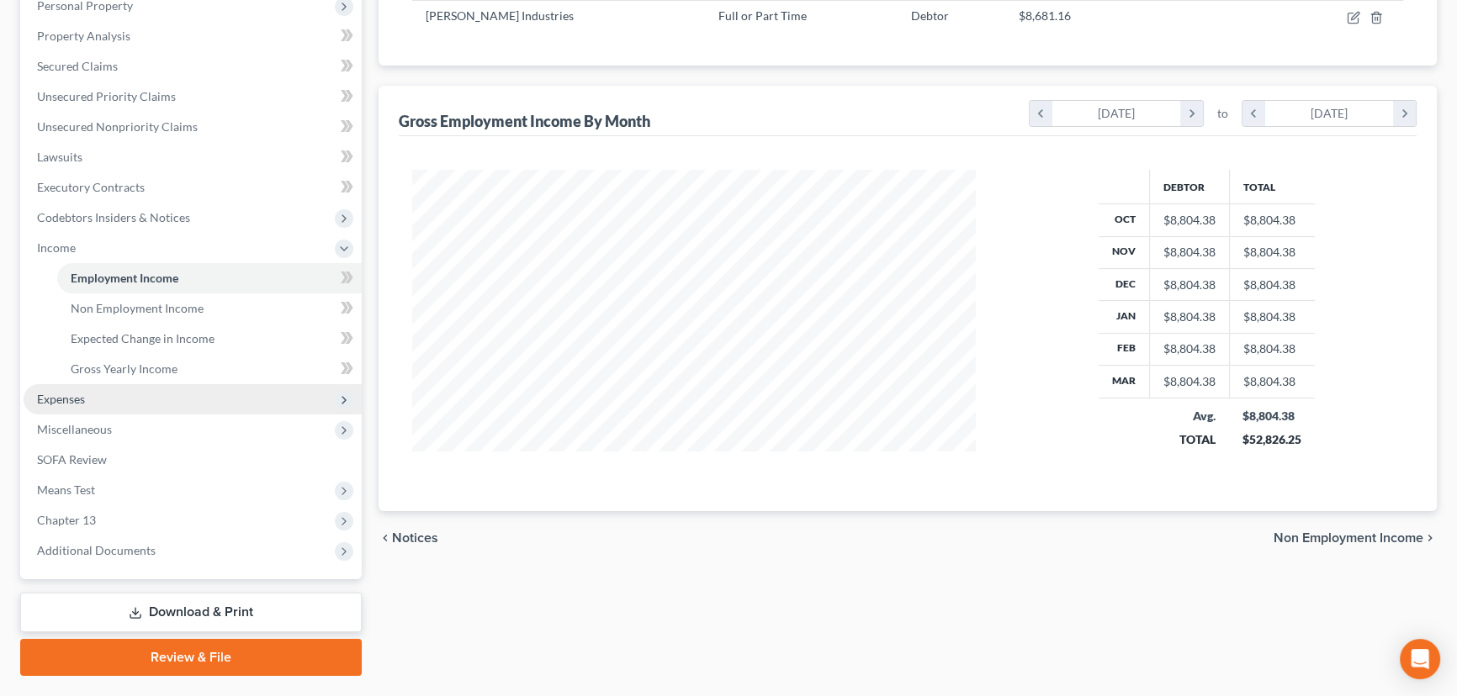
click at [69, 395] on span "Expenses" at bounding box center [61, 399] width 48 height 14
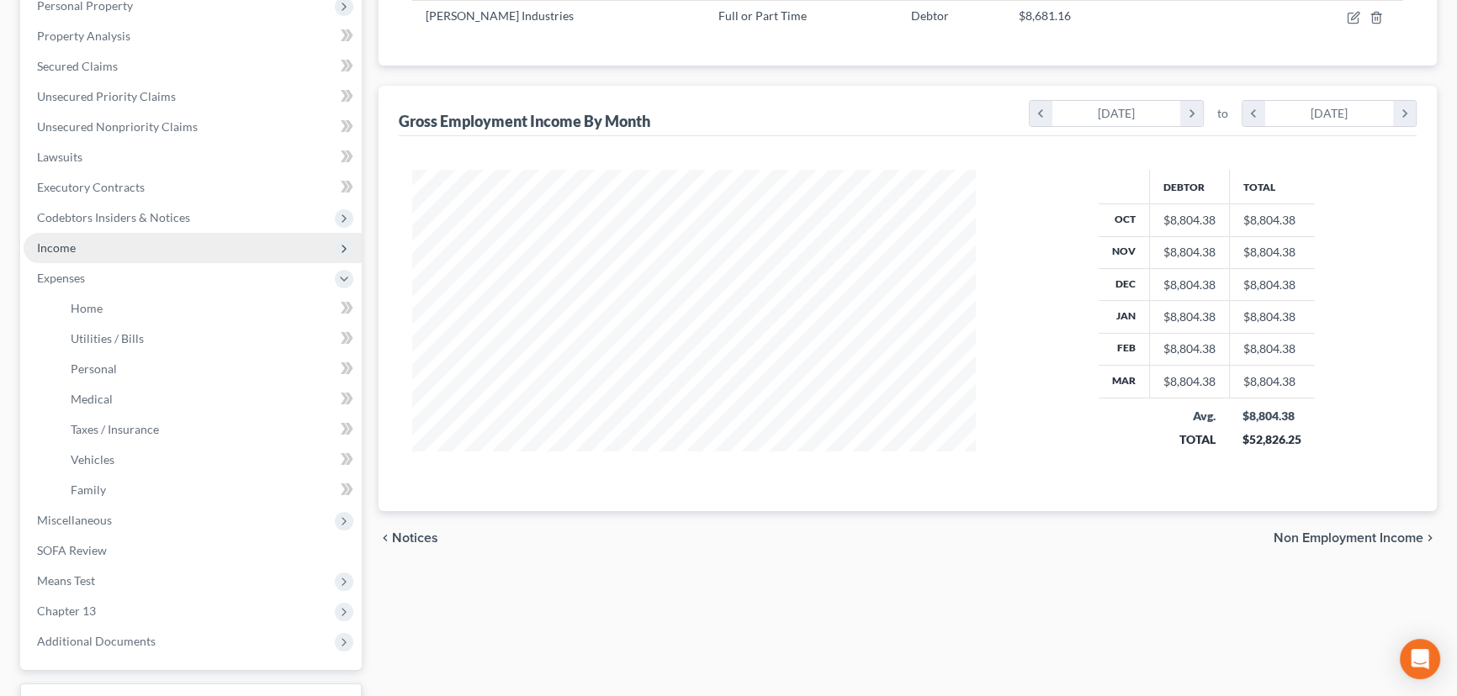
click at [76, 245] on span "Income" at bounding box center [193, 248] width 338 height 30
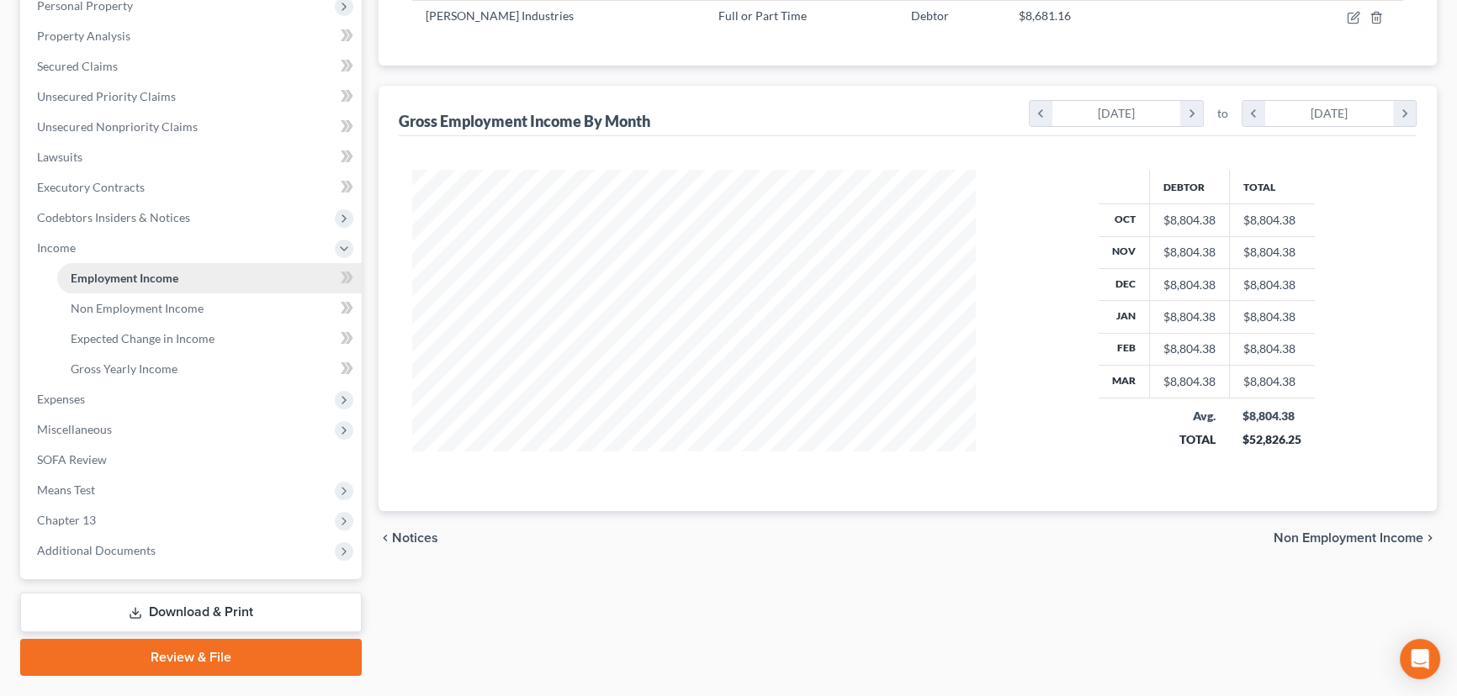
click at [126, 275] on span "Employment Income" at bounding box center [125, 278] width 108 height 14
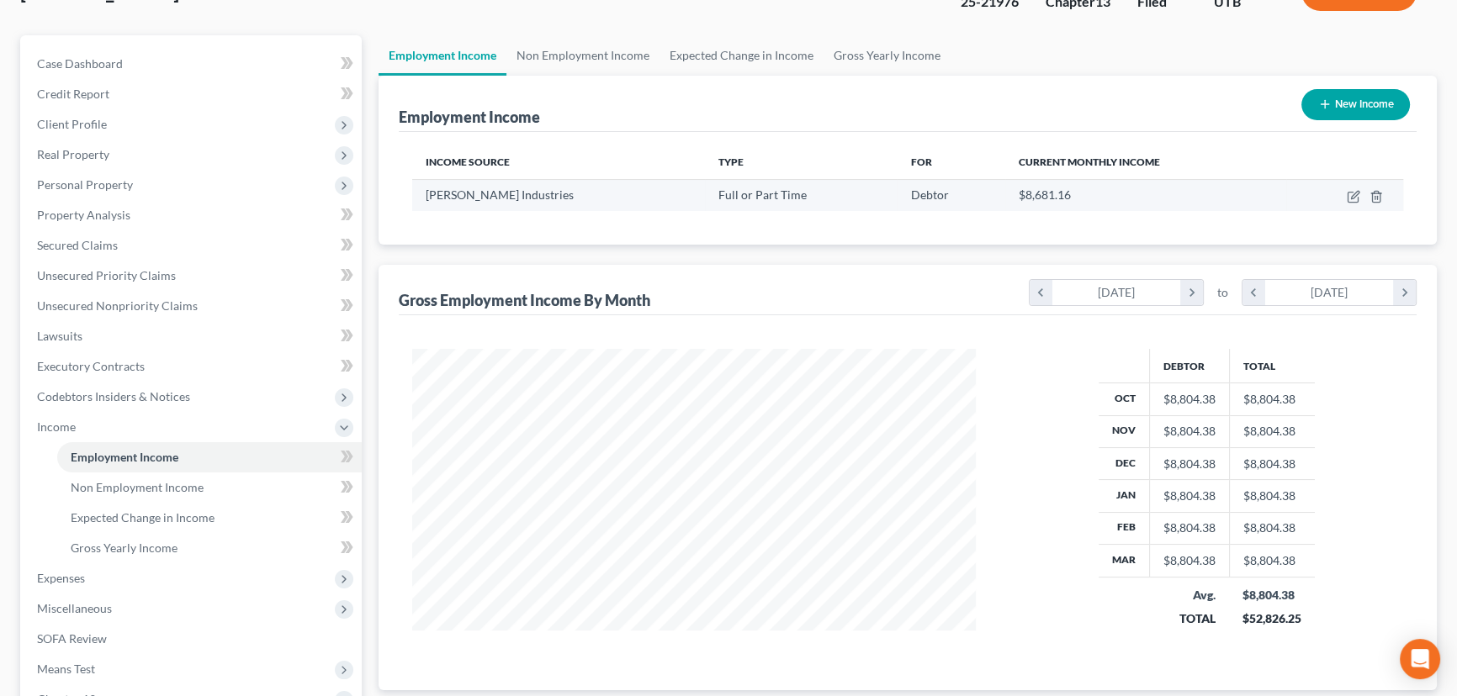
scroll to position [0, 0]
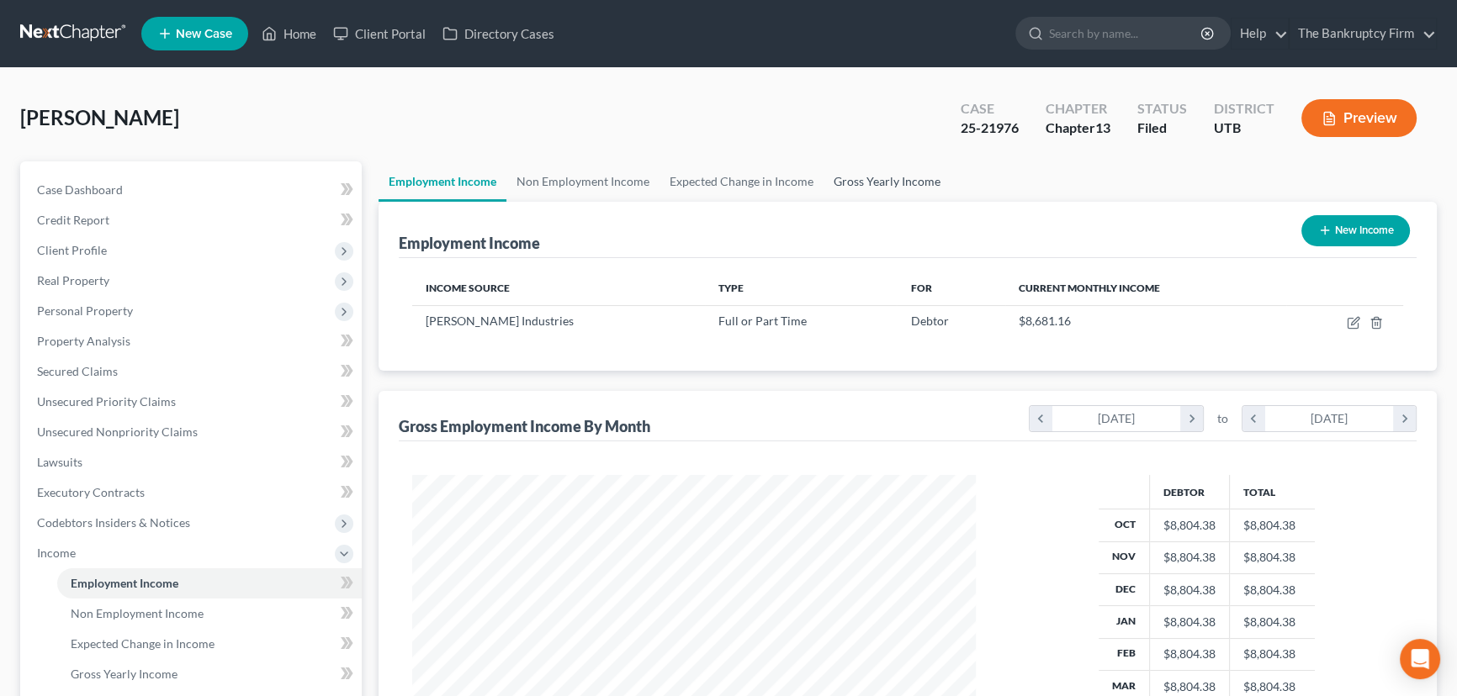
click at [849, 182] on link "Gross Yearly Income" at bounding box center [886, 181] width 127 height 40
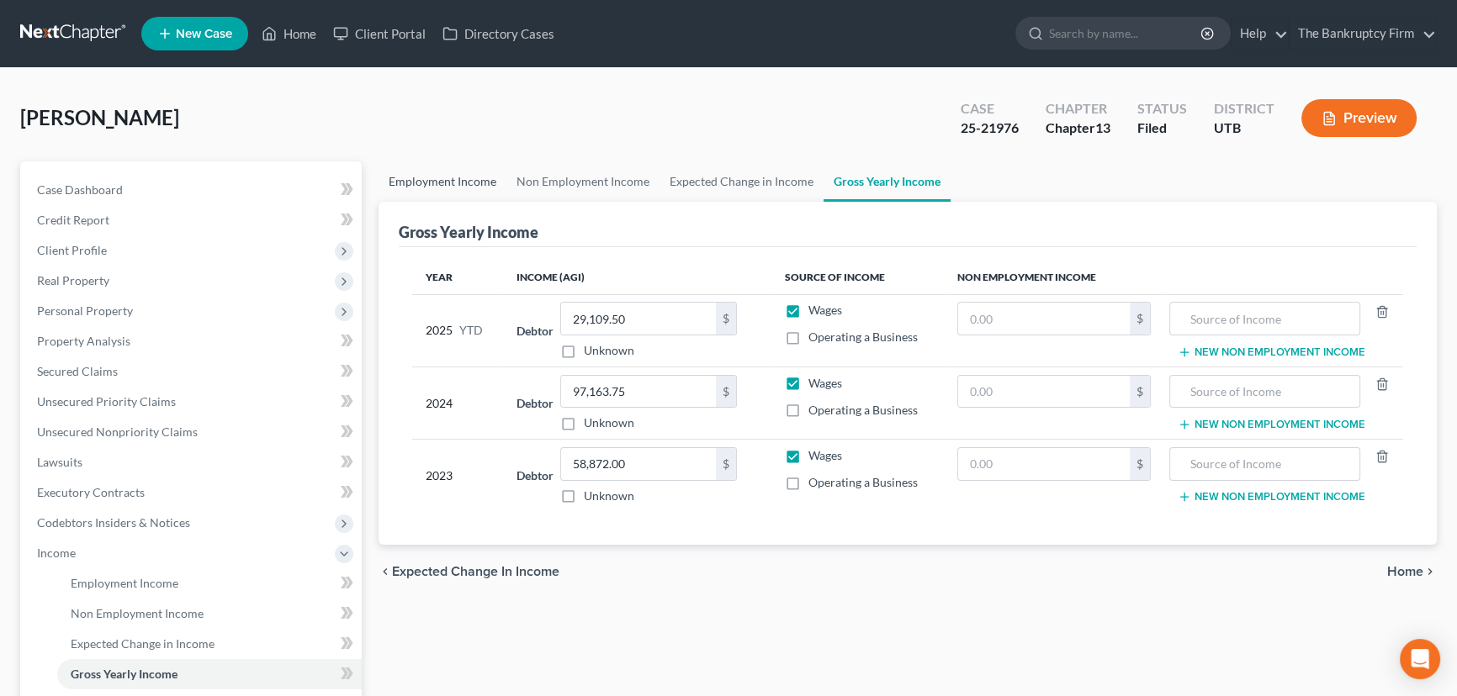
click at [426, 179] on link "Employment Income" at bounding box center [442, 181] width 128 height 40
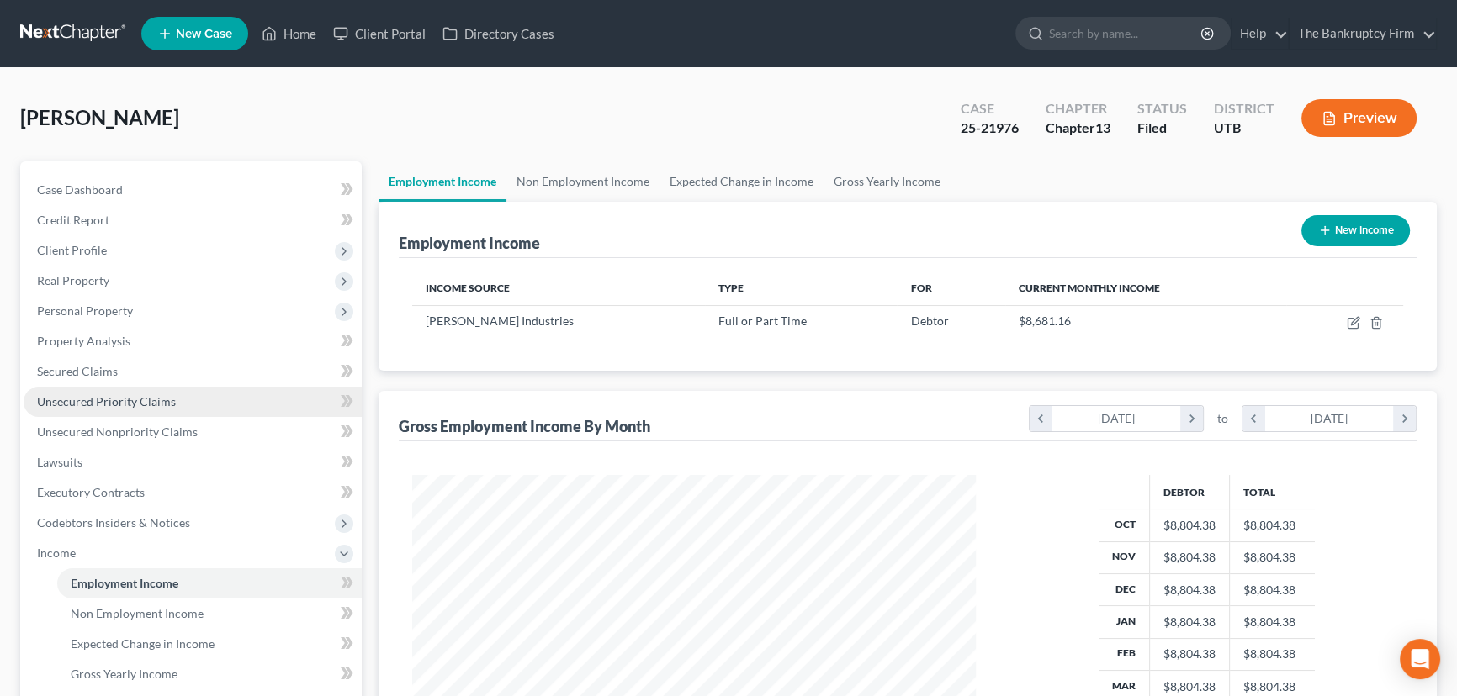
scroll to position [301, 597]
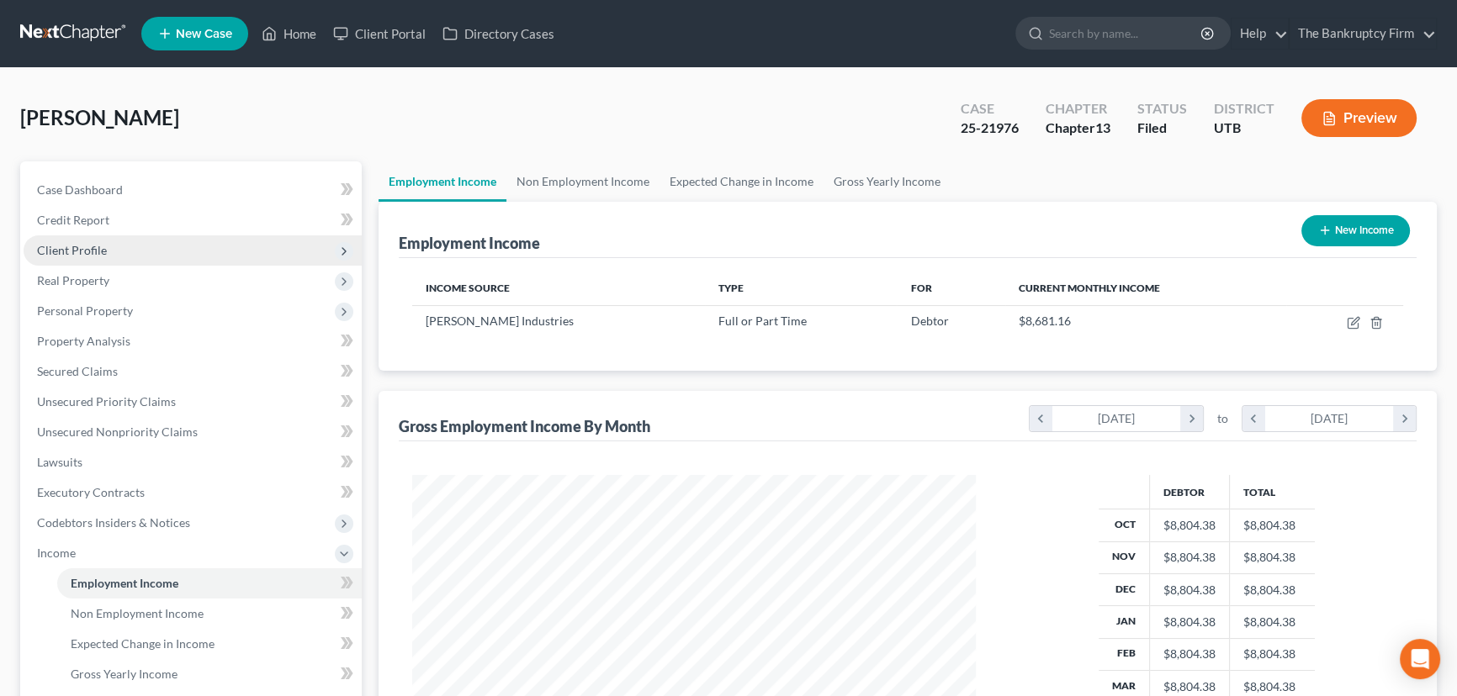
click at [80, 253] on span "Client Profile" at bounding box center [72, 250] width 70 height 14
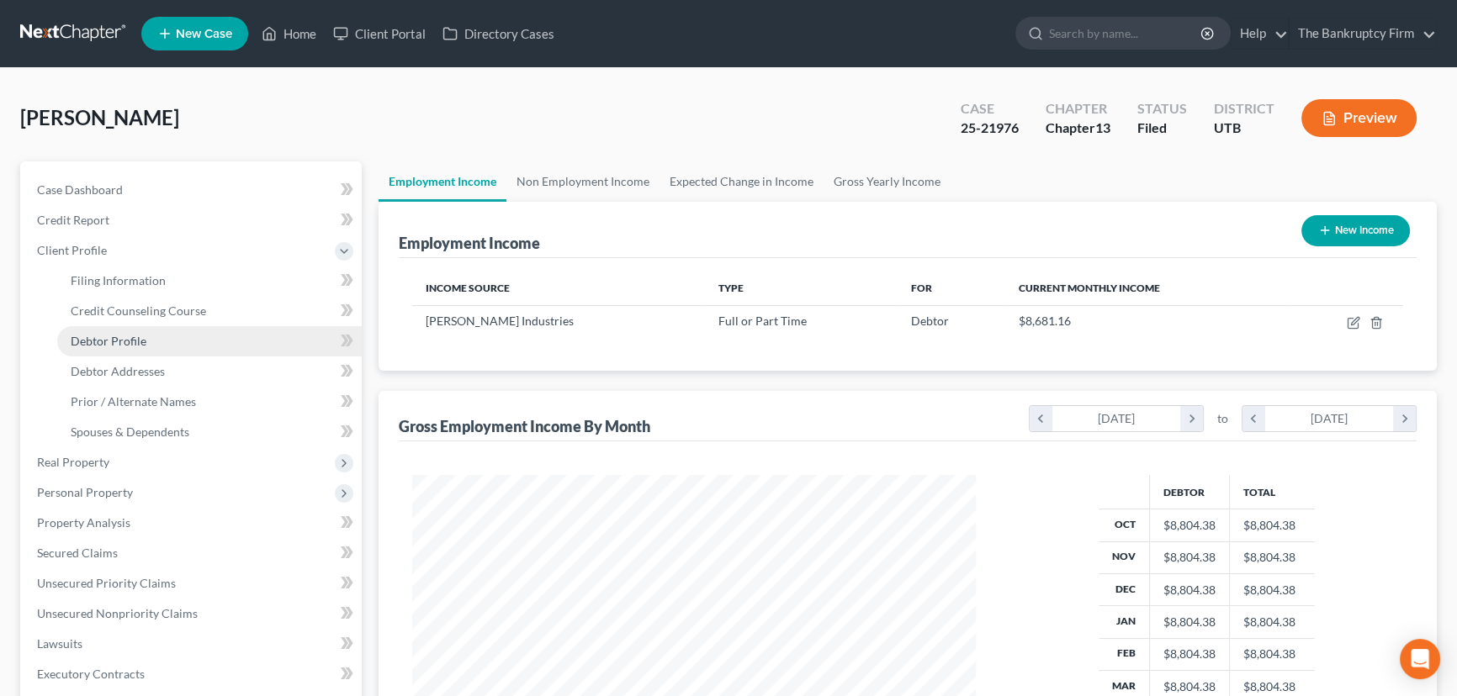
click at [130, 340] on span "Debtor Profile" at bounding box center [109, 341] width 76 height 14
select select "0"
select select "1"
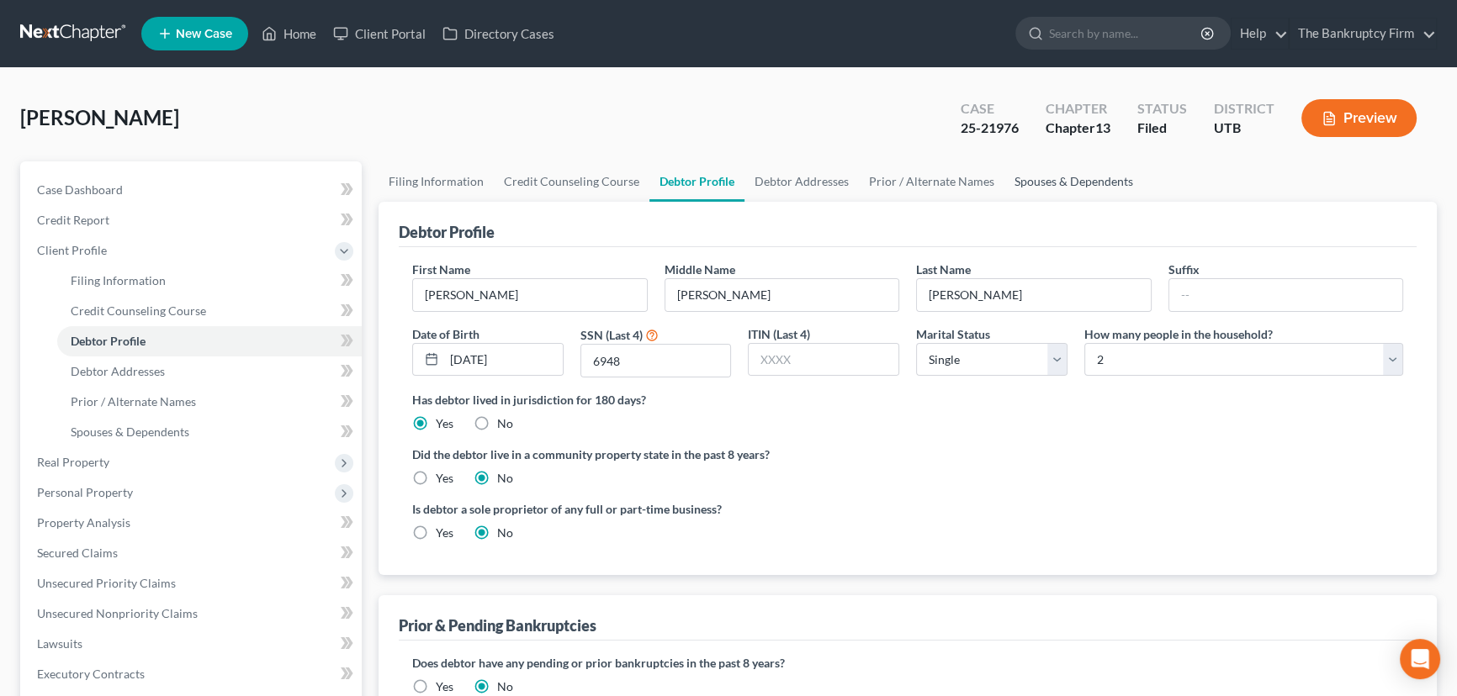
click at [1070, 182] on link "Spouses & Dependents" at bounding box center [1073, 181] width 139 height 40
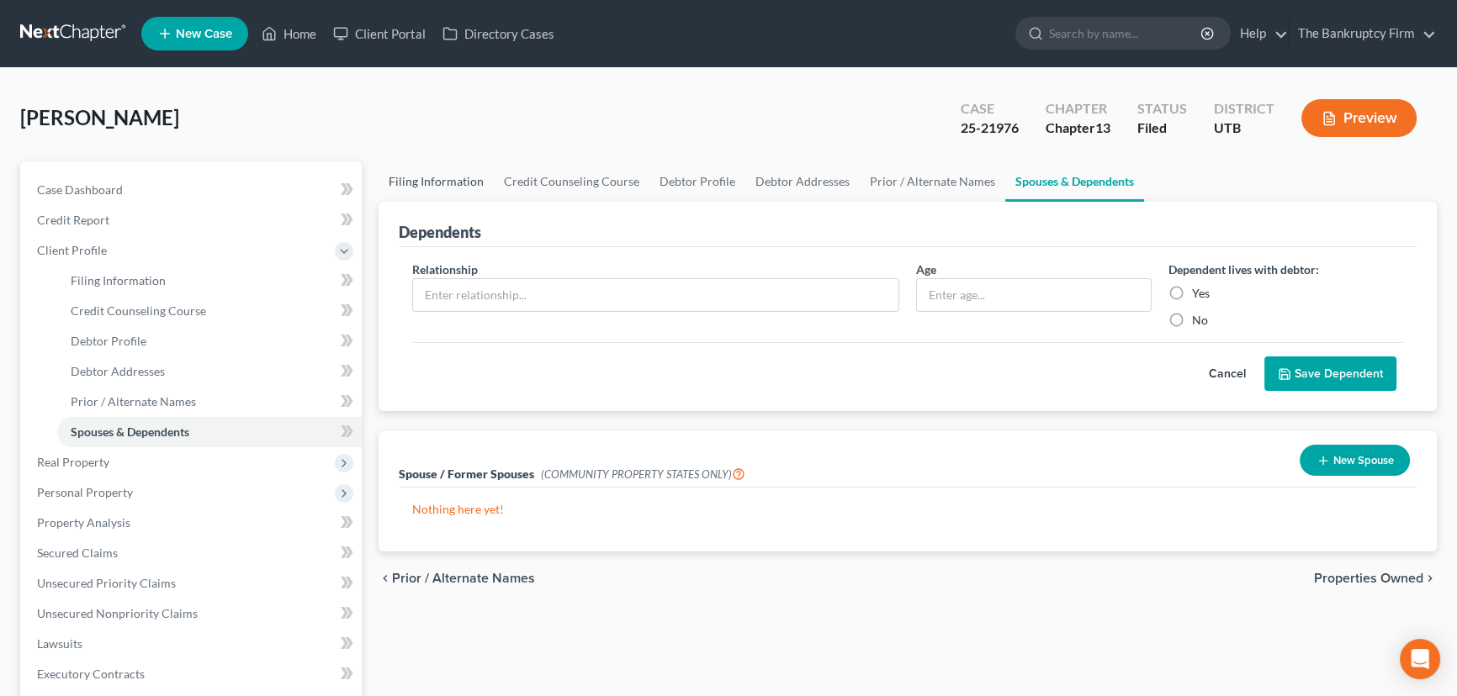
click at [440, 179] on link "Filing Information" at bounding box center [435, 181] width 115 height 40
select select "1"
select select "0"
select select "3"
select select "46"
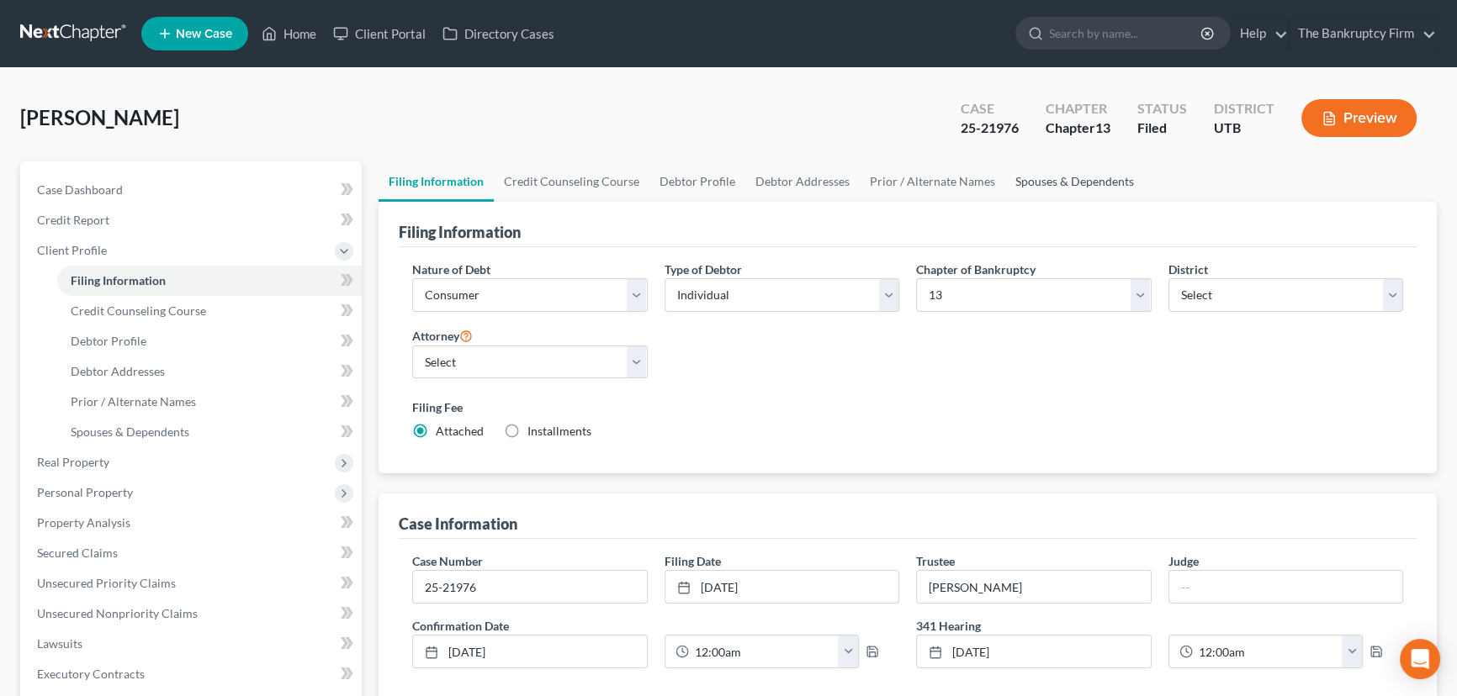
click at [1067, 182] on link "Spouses & Dependents" at bounding box center [1074, 181] width 139 height 40
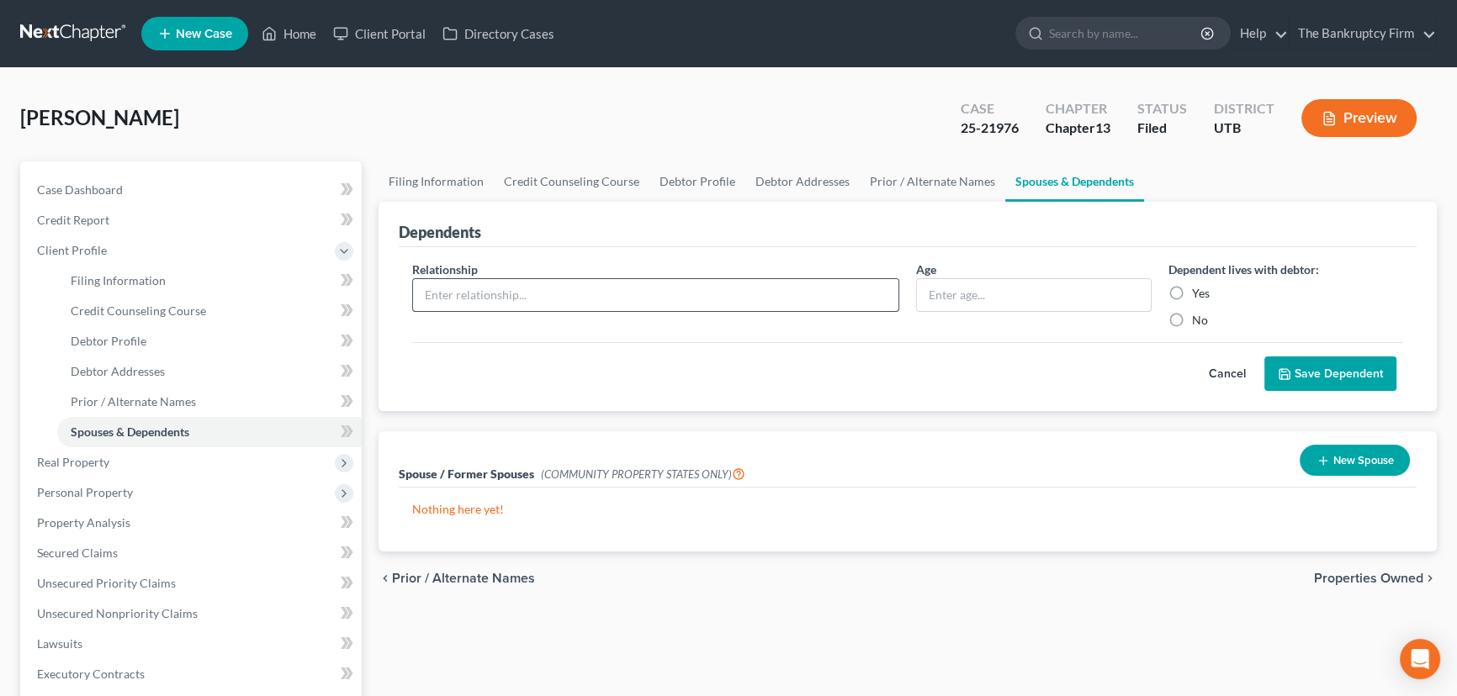
click at [653, 297] on input "text" at bounding box center [655, 295] width 485 height 32
type input "Baby"
click at [940, 294] on input "text" at bounding box center [1034, 295] width 234 height 32
type input "0"
click at [1192, 287] on label "Yes" at bounding box center [1201, 293] width 18 height 17
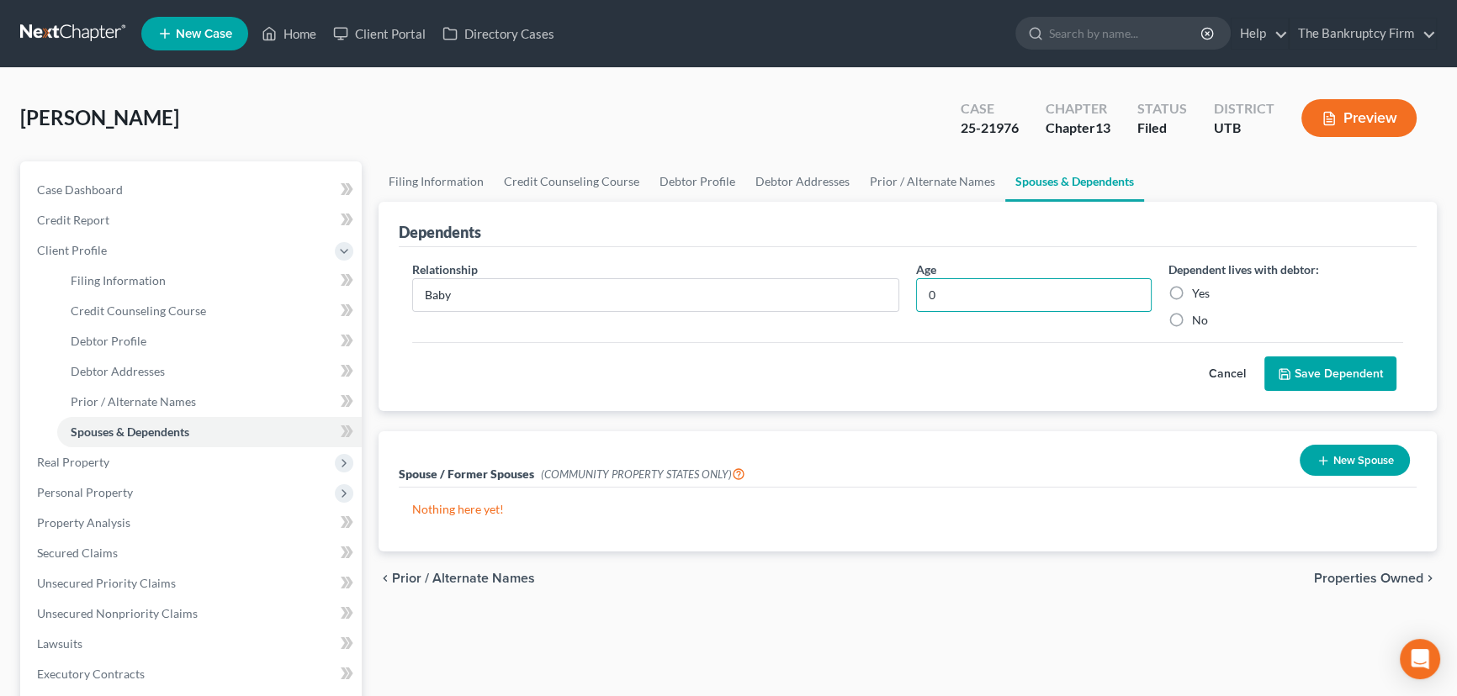
click at [1198, 287] on input "Yes" at bounding box center [1203, 290] width 11 height 11
radio input "true"
click at [1299, 364] on button "Save Dependent" at bounding box center [1330, 374] width 132 height 35
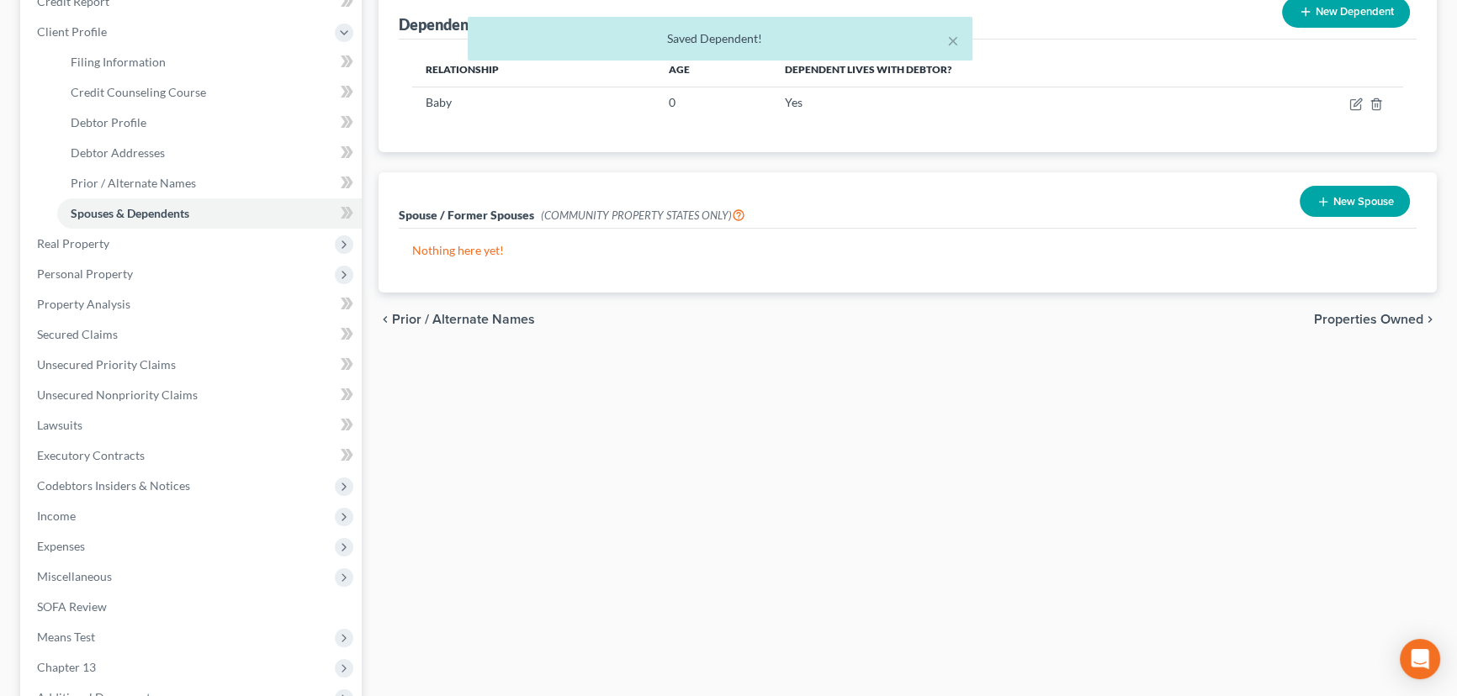
scroll to position [305, 0]
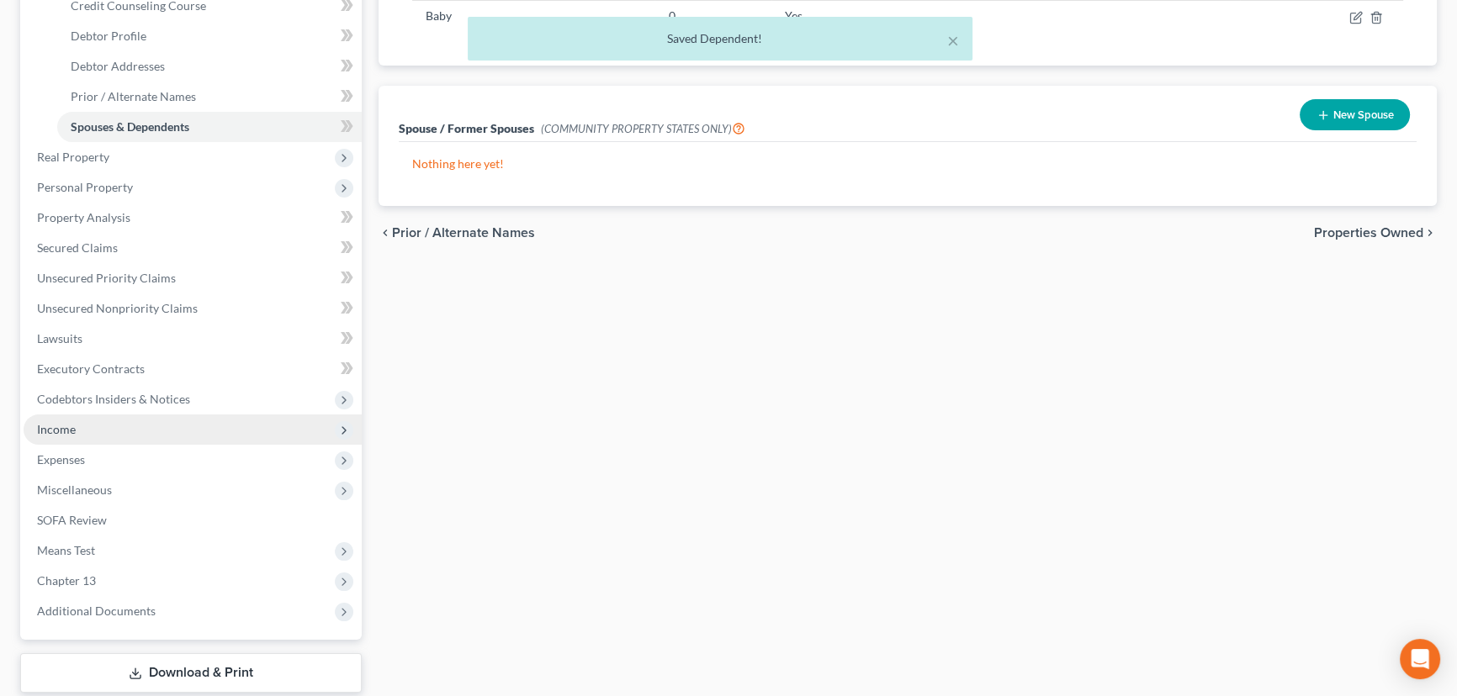
click at [58, 426] on span "Income" at bounding box center [56, 429] width 39 height 14
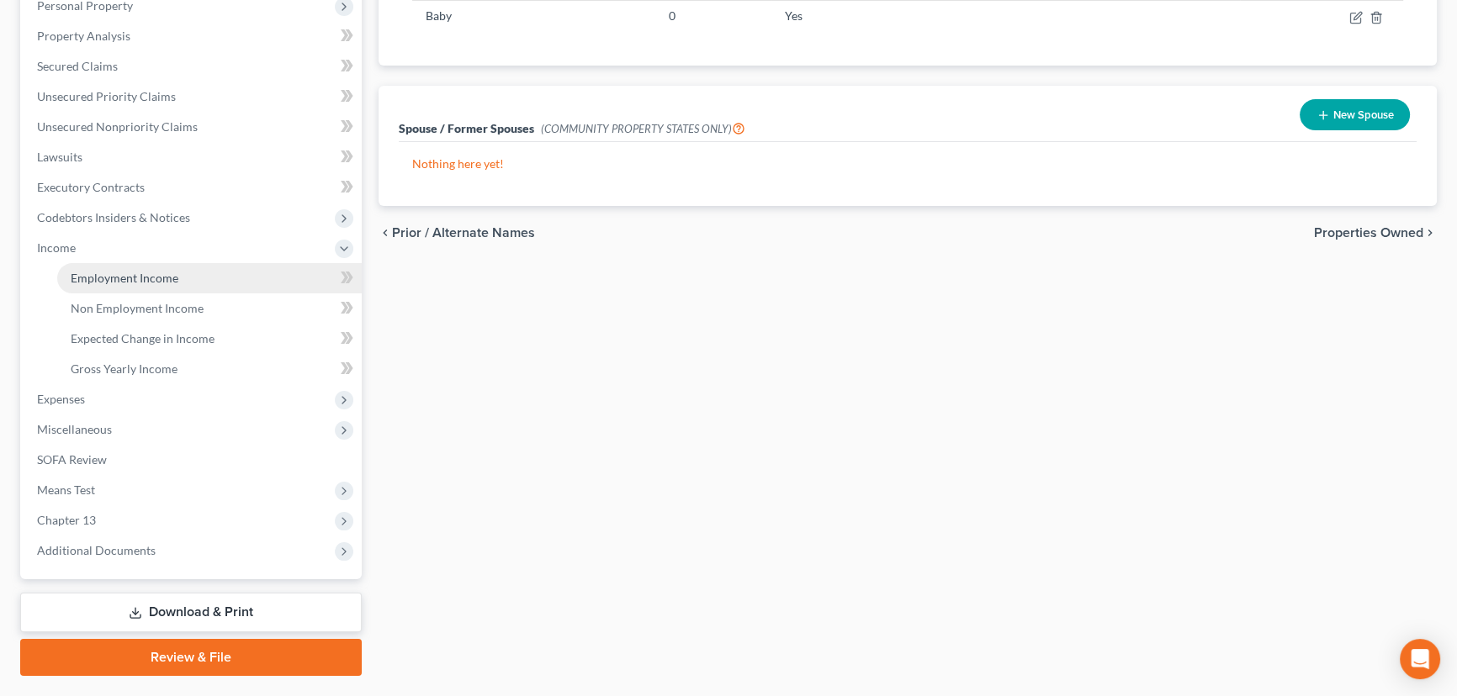
click at [130, 277] on span "Employment Income" at bounding box center [125, 278] width 108 height 14
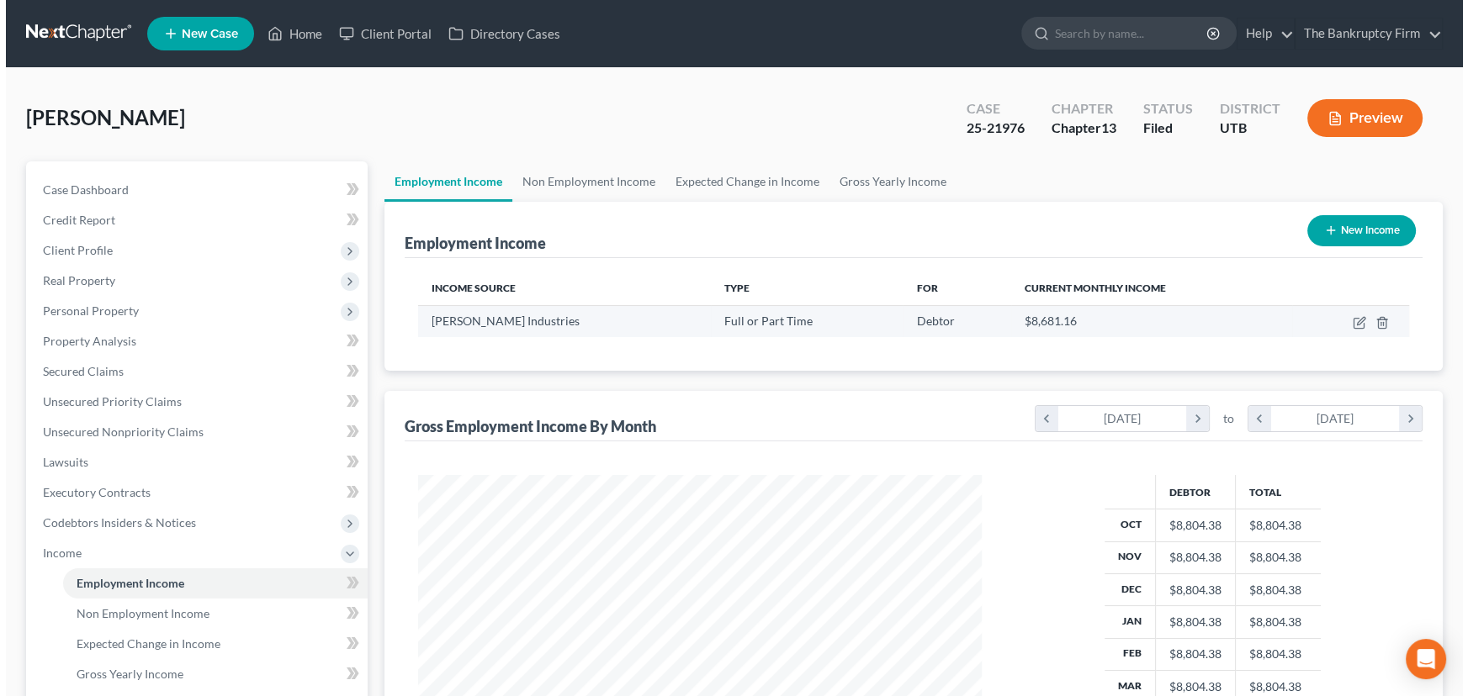
scroll to position [301, 597]
click at [1351, 320] on icon "button" at bounding box center [1352, 322] width 13 height 13
select select "0"
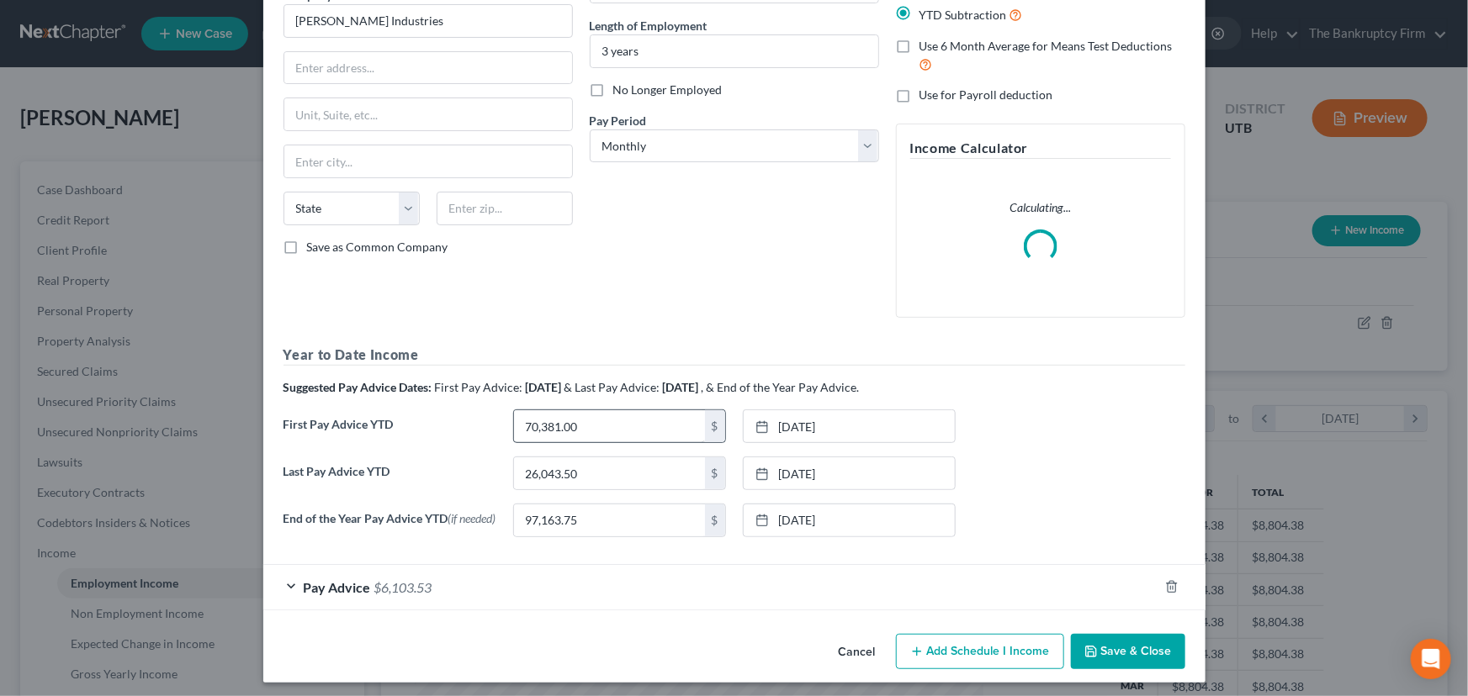
scroll to position [164, 0]
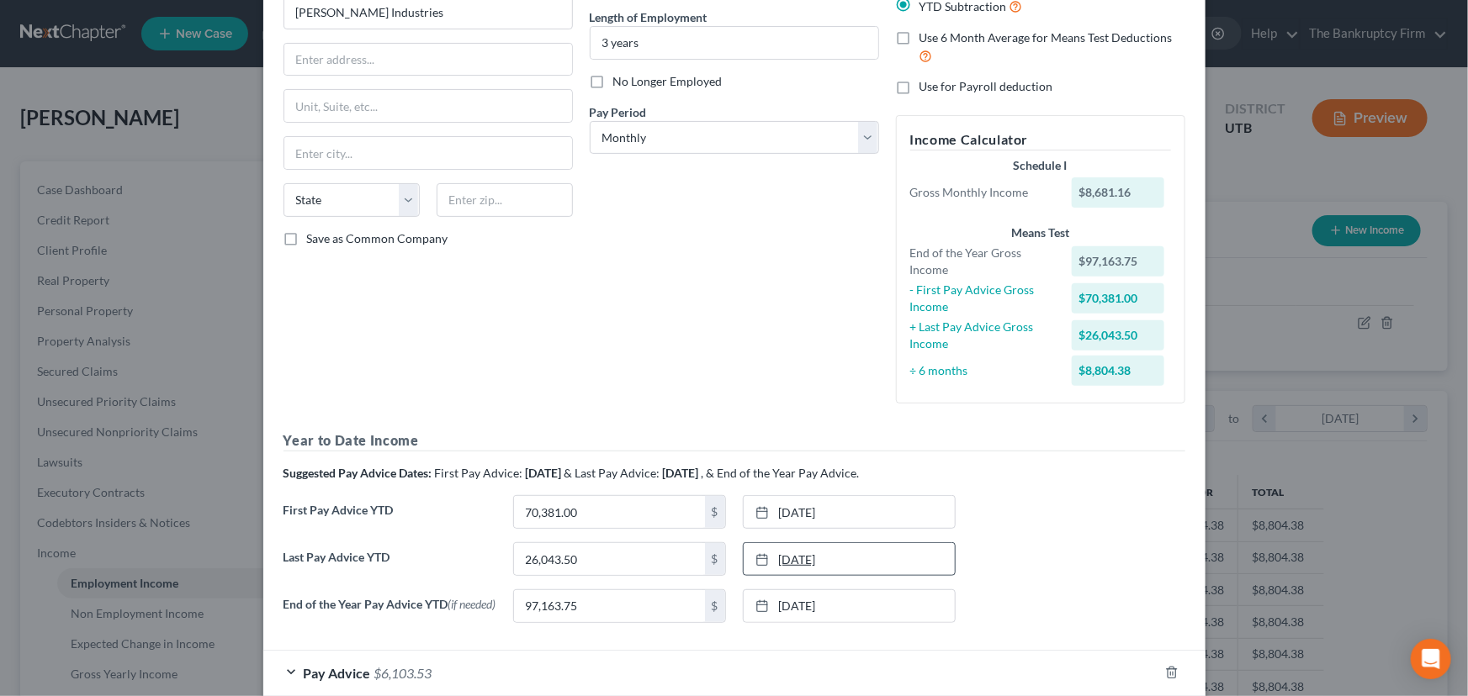
click at [822, 559] on link "3/28/2025" at bounding box center [848, 559] width 211 height 32
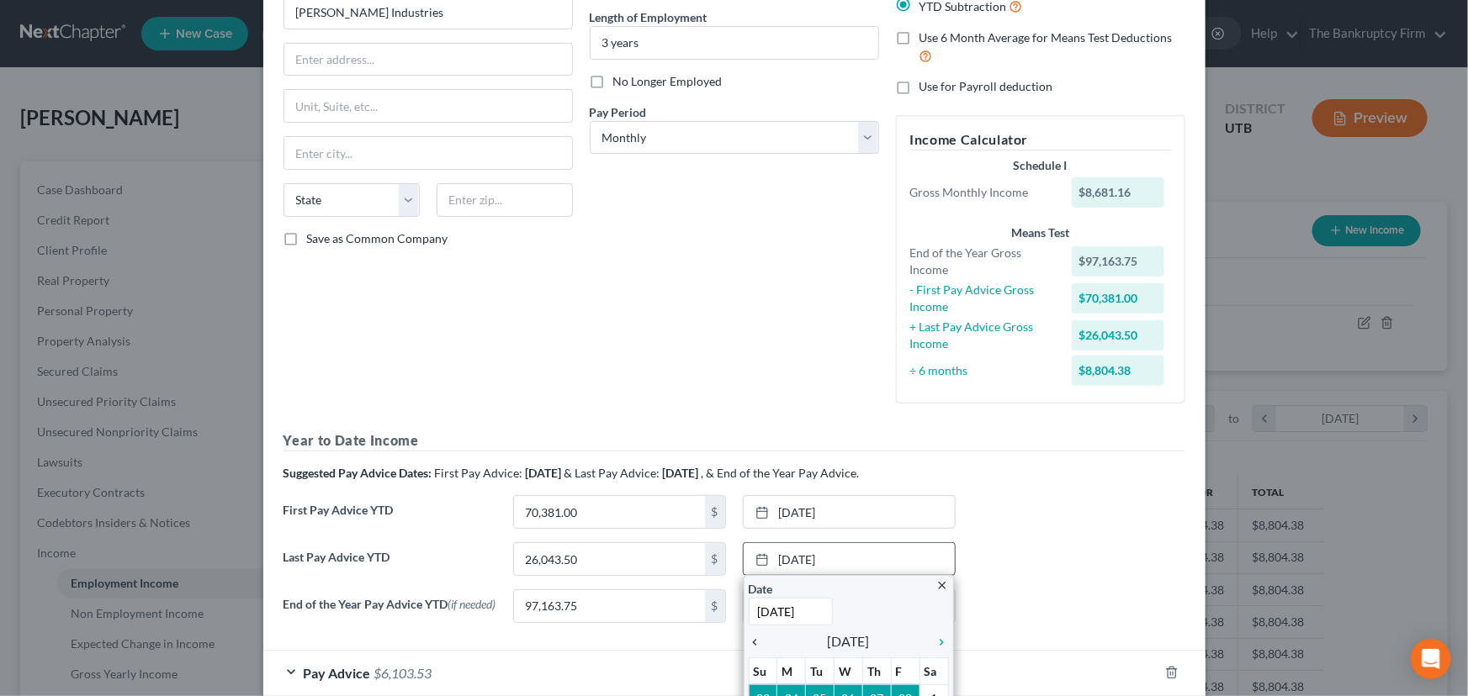
click at [749, 639] on icon "chevron_left" at bounding box center [759, 642] width 22 height 13
click at [937, 639] on icon "chevron_right" at bounding box center [938, 642] width 22 height 13
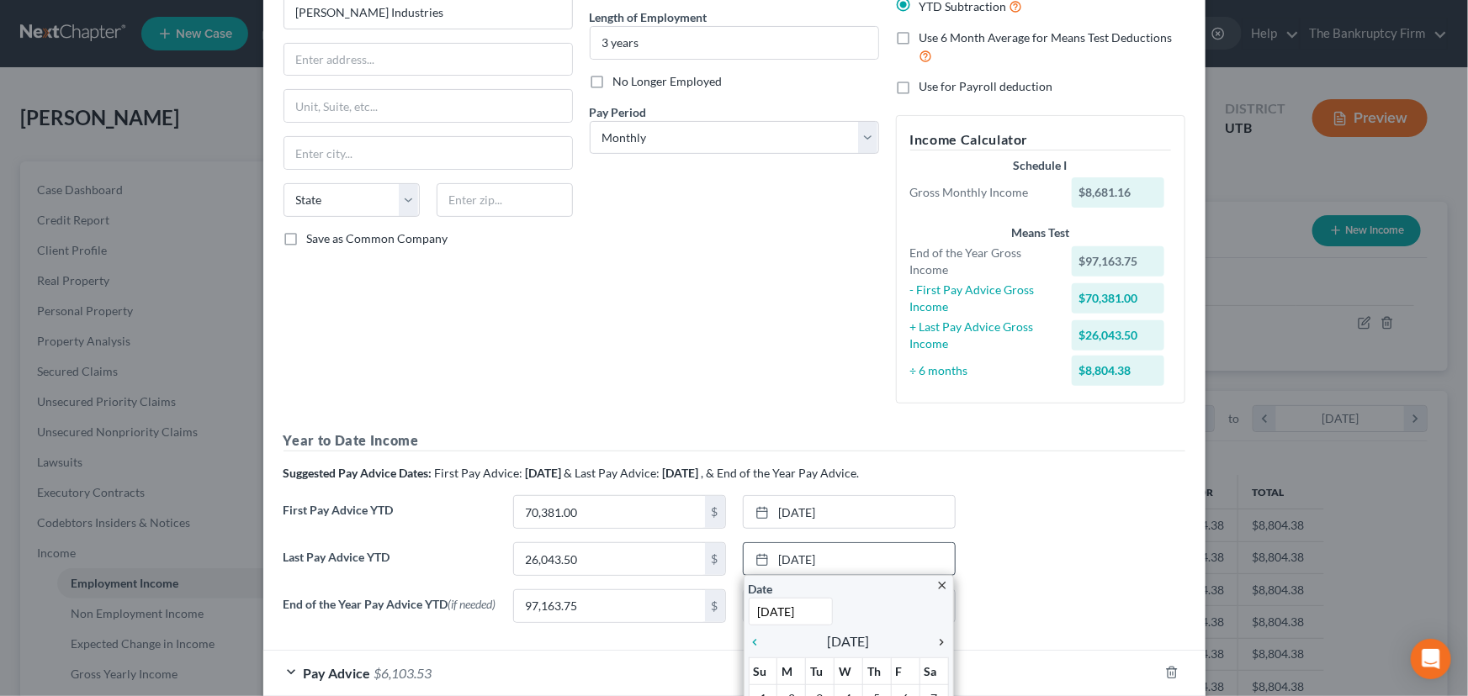
click at [937, 639] on icon "chevron_right" at bounding box center [938, 642] width 22 height 13
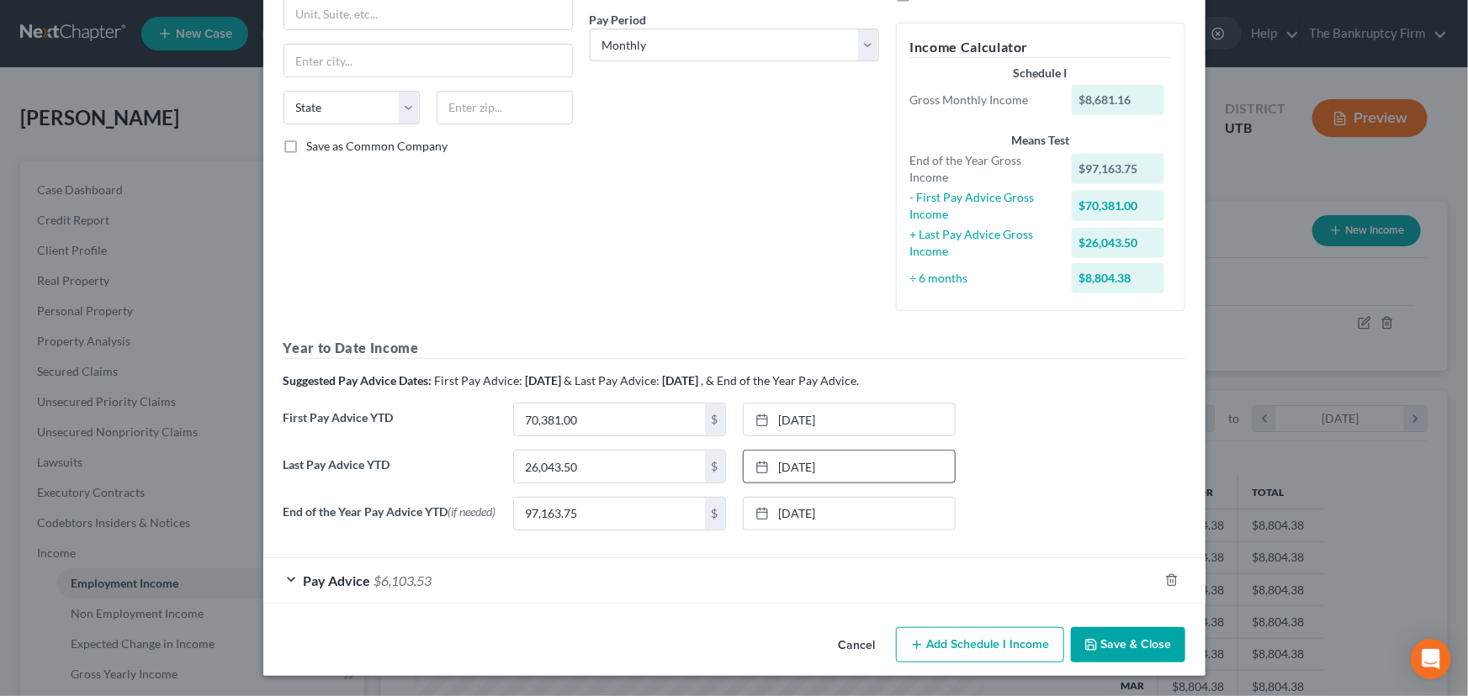
scroll to position [258, 0]
click at [819, 513] on link "12/27/2024" at bounding box center [848, 514] width 211 height 32
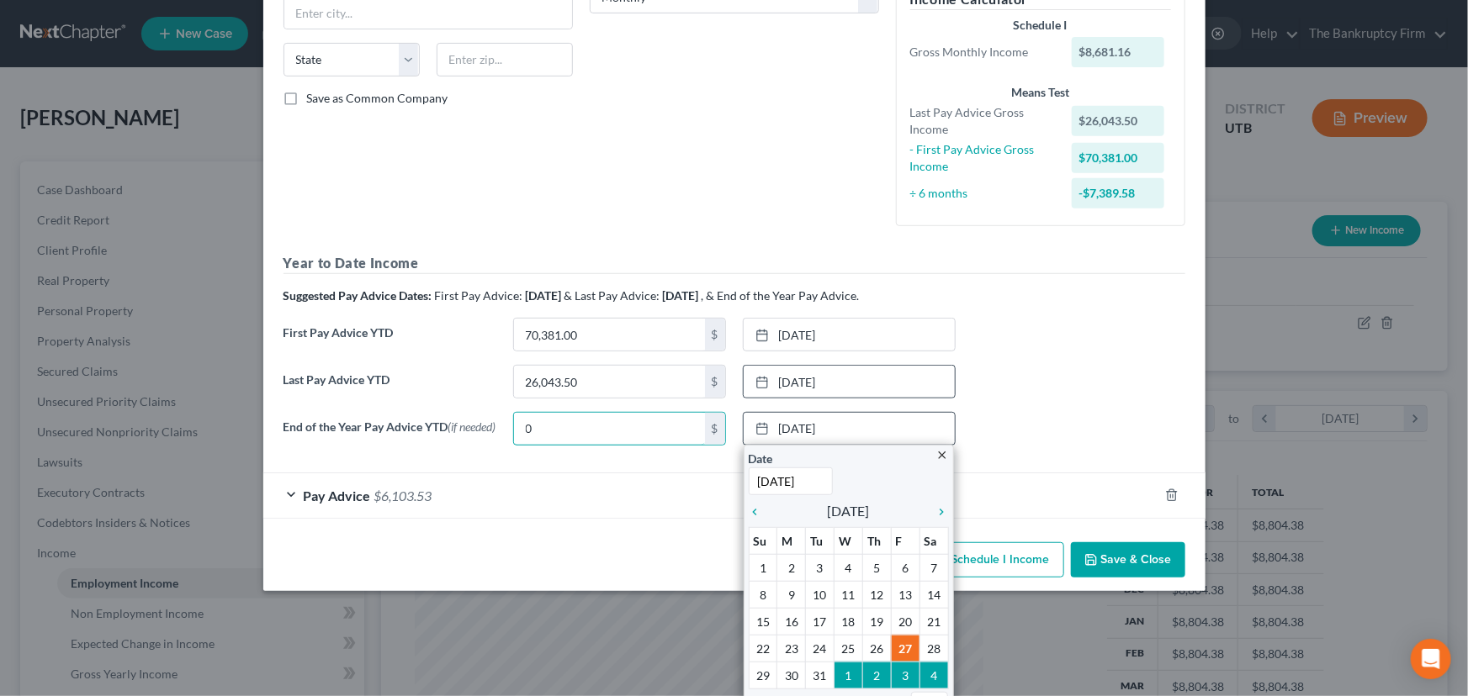
scroll to position [325, 0]
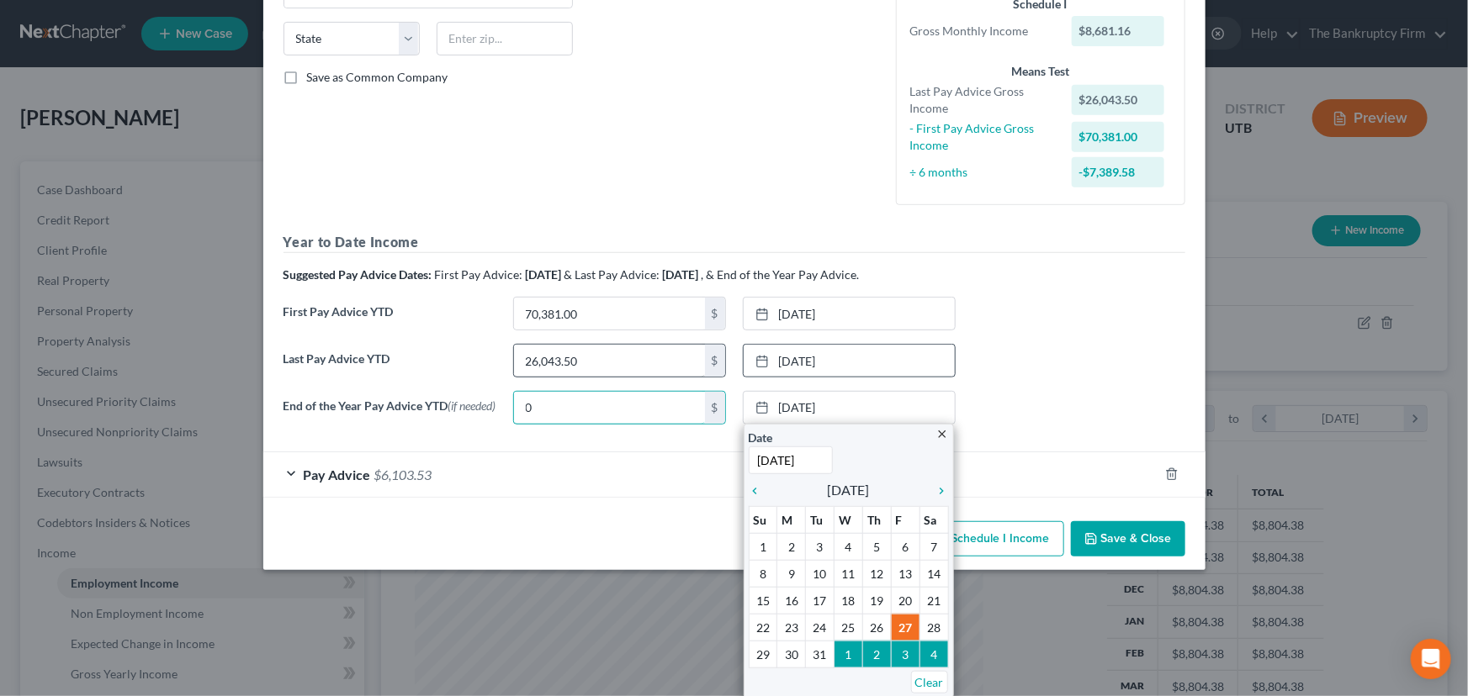
type input "0"
drag, startPoint x: 589, startPoint y: 360, endPoint x: 500, endPoint y: 362, distance: 89.2
click at [505, 362] on div "66,958.50 $" at bounding box center [620, 361] width 230 height 34
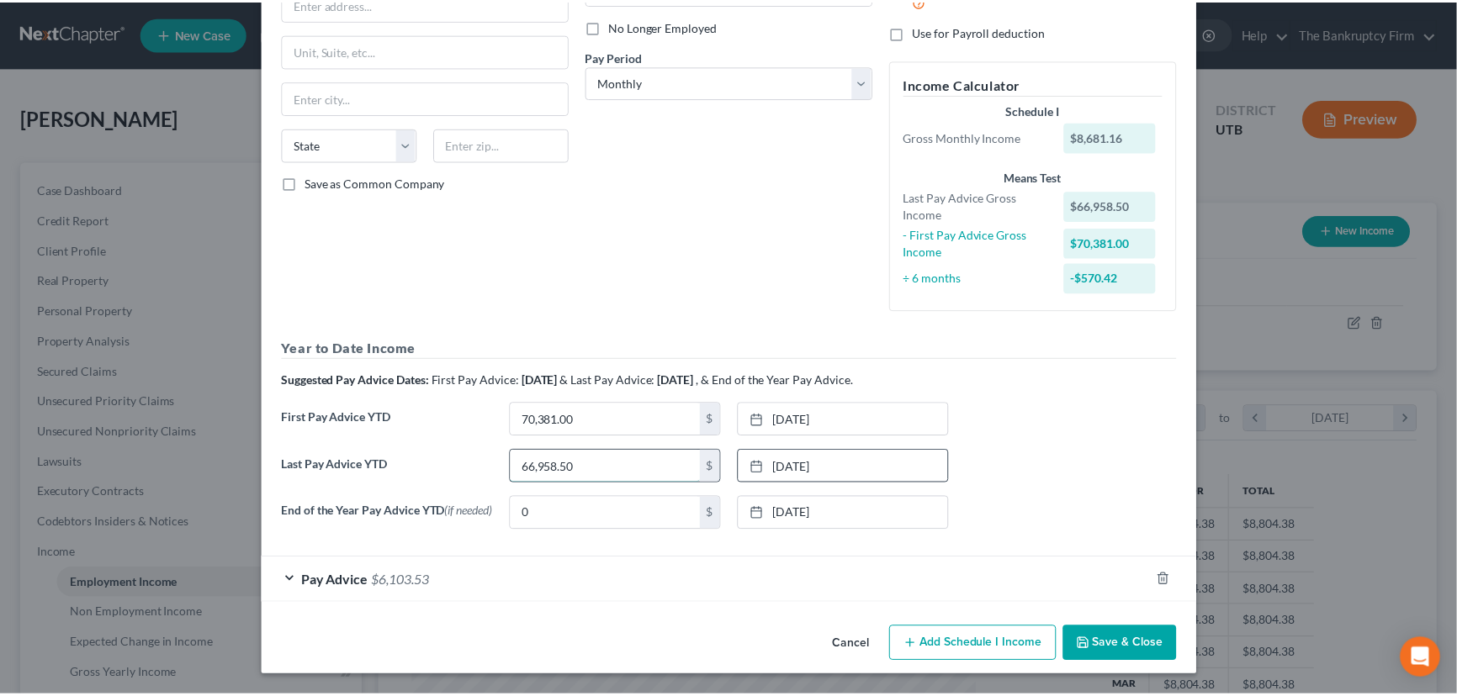
scroll to position [221, 0]
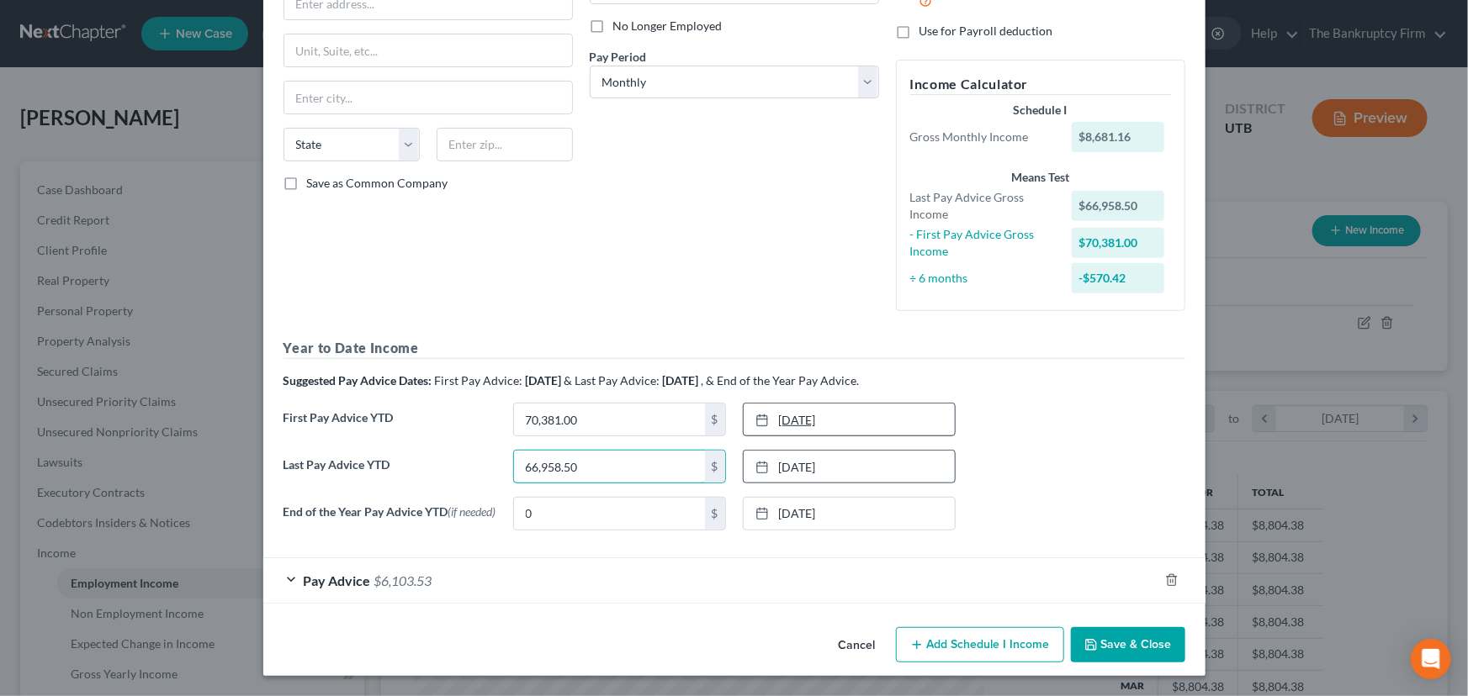
type input "66,958.50"
click at [798, 417] on link "9/27/2024" at bounding box center [848, 420] width 211 height 32
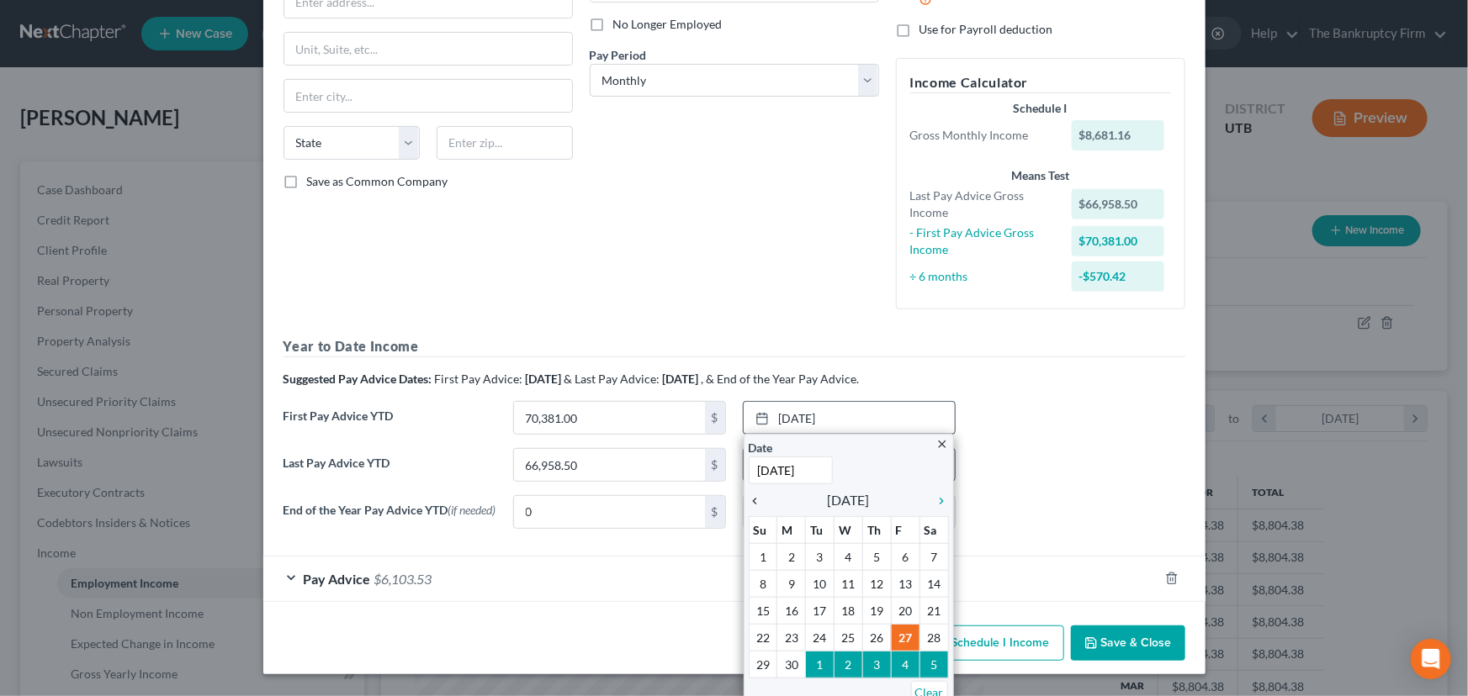
click at [748, 497] on icon "chevron_left" at bounding box center [759, 501] width 22 height 13
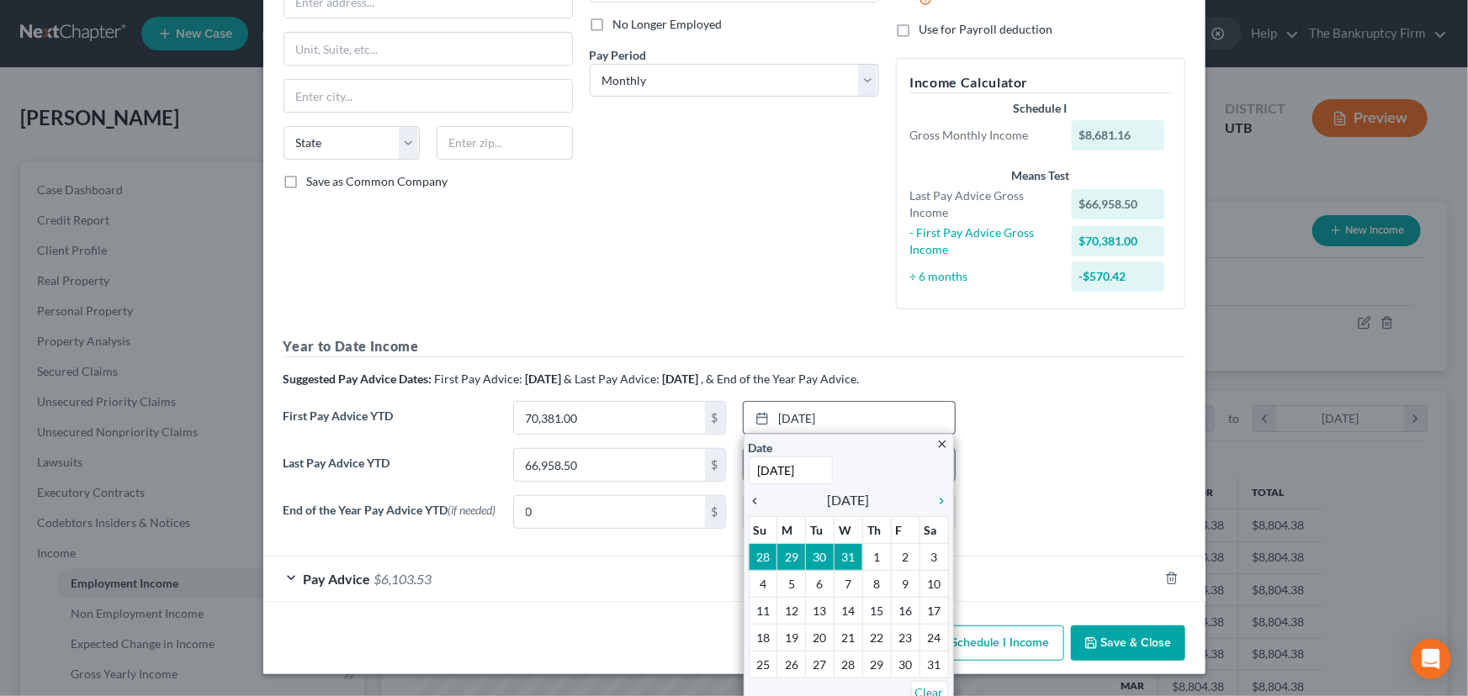
click at [748, 497] on icon "chevron_left" at bounding box center [759, 501] width 22 height 13
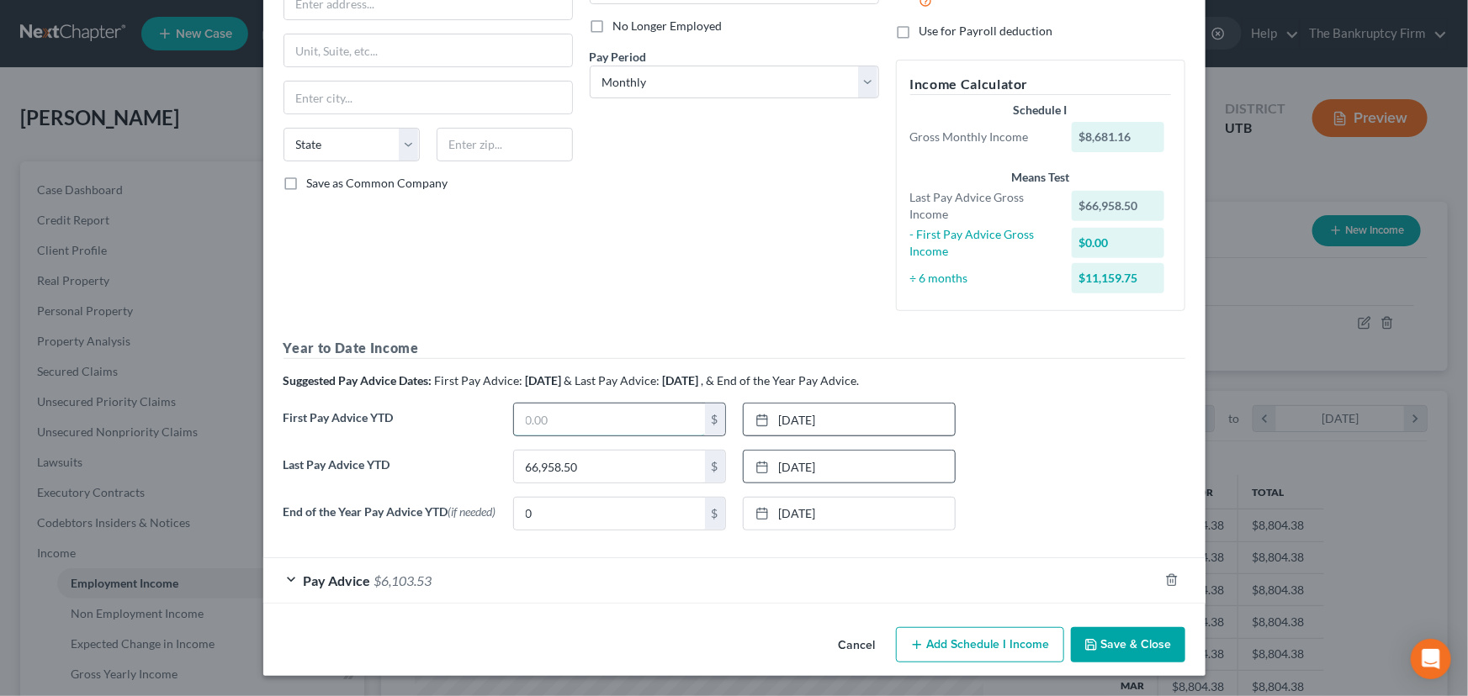
click at [521, 416] on input "text" at bounding box center [609, 420] width 191 height 32
type input "26,043.50"
click at [1129, 646] on button "Save & Close" at bounding box center [1128, 644] width 114 height 35
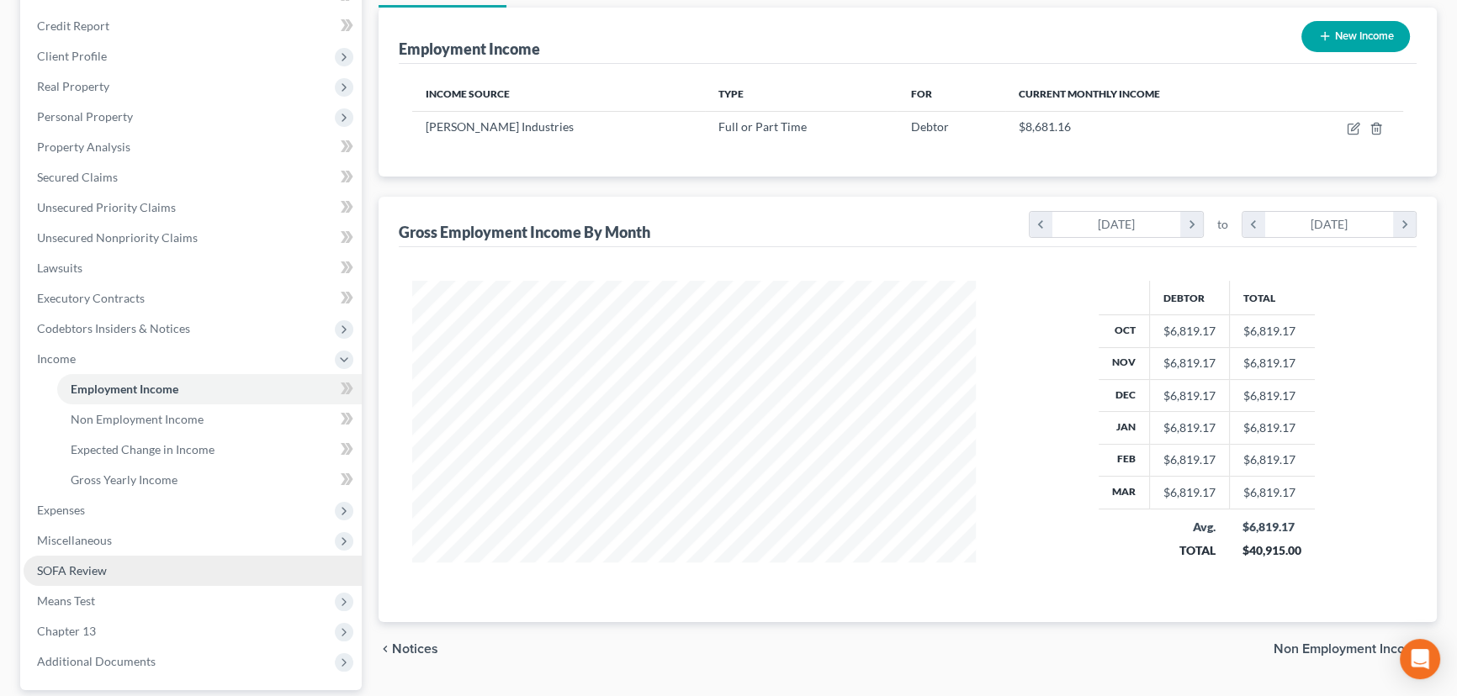
scroll to position [229, 0]
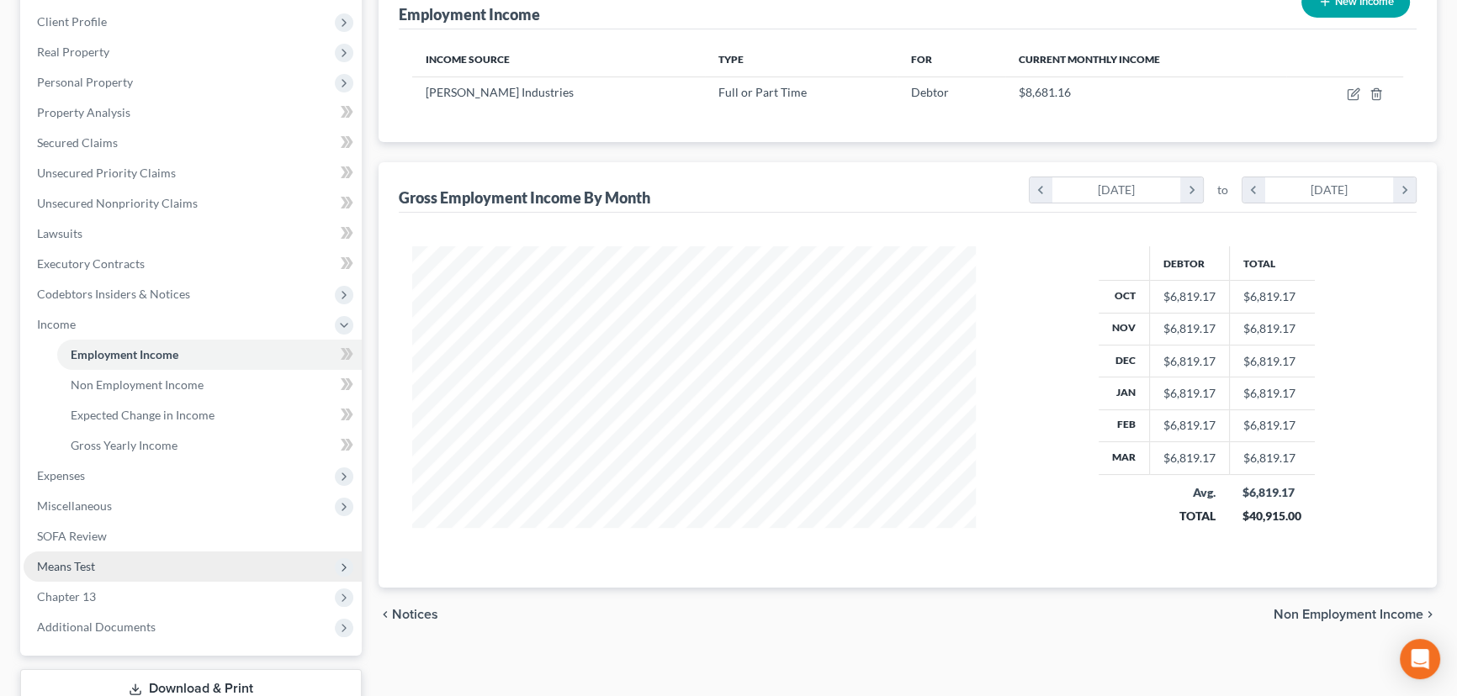
click at [80, 569] on span "Means Test" at bounding box center [66, 566] width 58 height 14
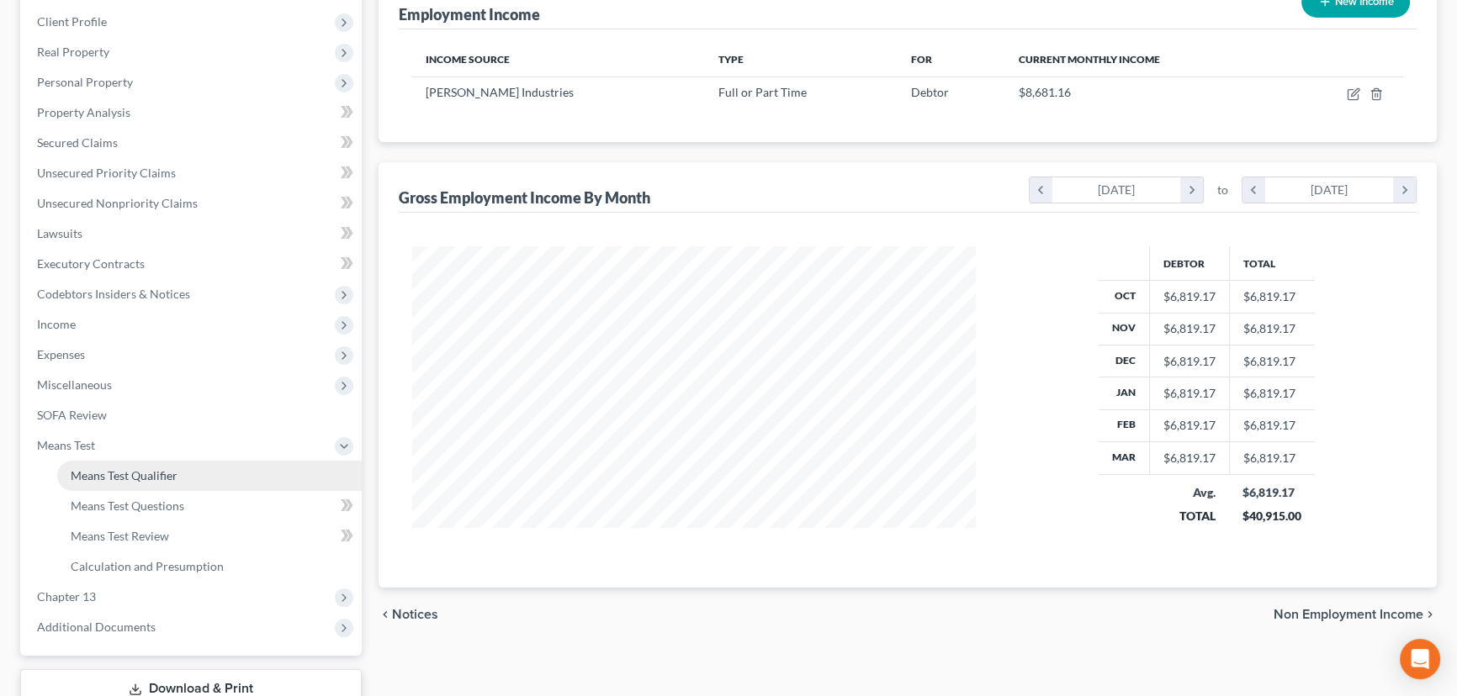
click at [135, 475] on span "Means Test Qualifier" at bounding box center [124, 475] width 107 height 14
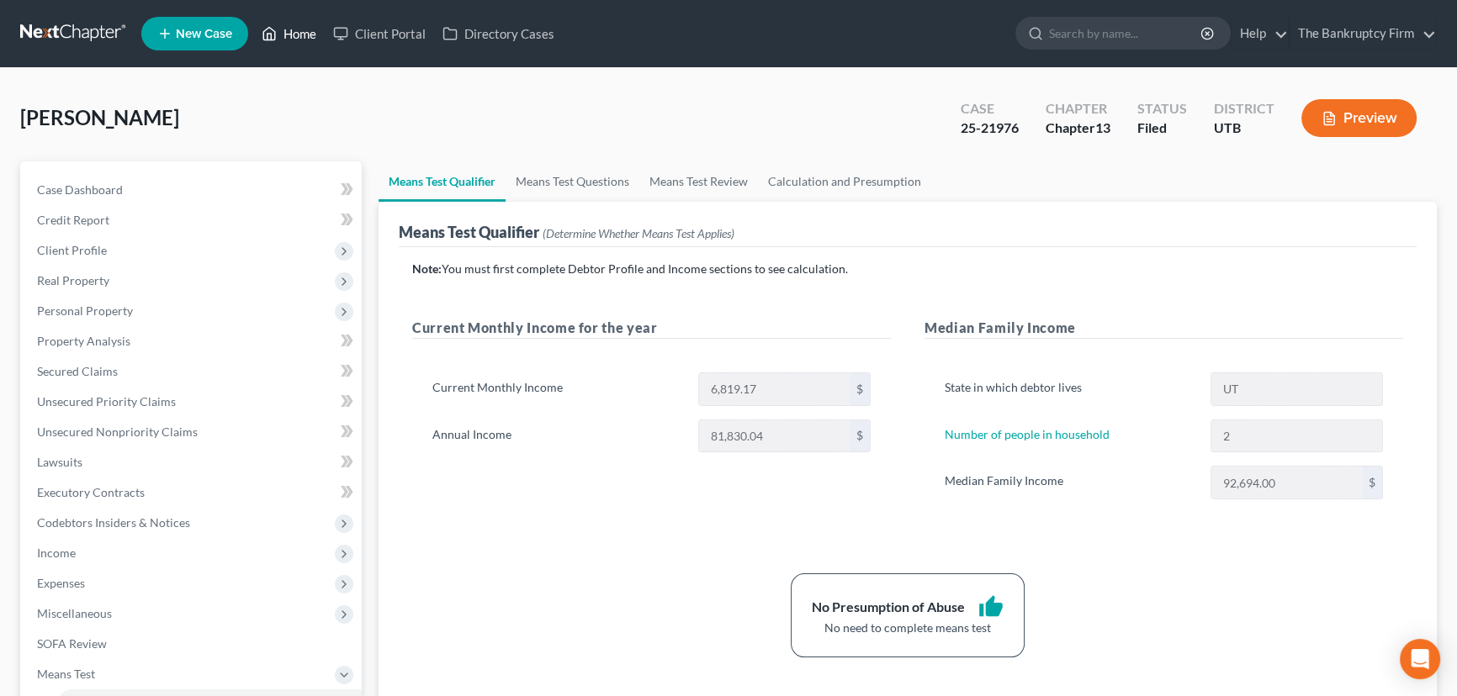
click at [299, 40] on link "Home" at bounding box center [288, 34] width 71 height 30
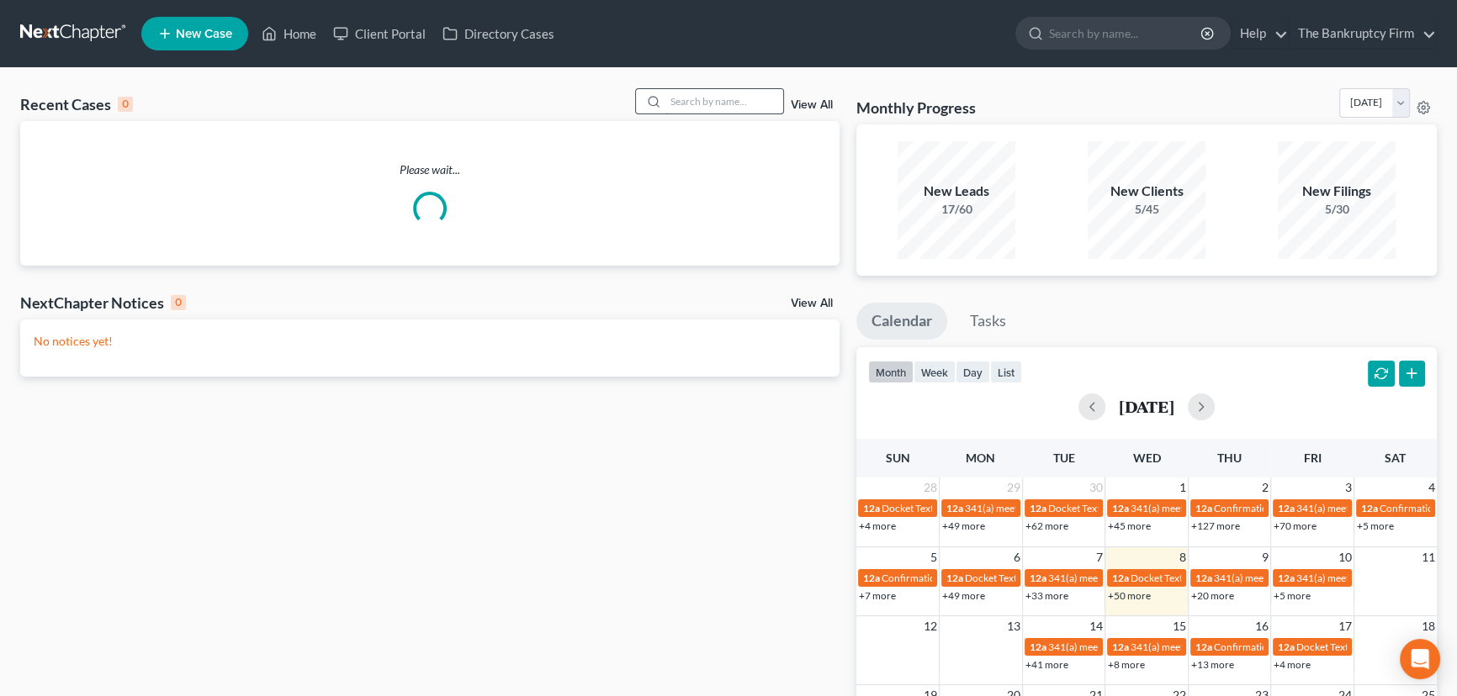
click at [675, 102] on input "search" at bounding box center [724, 101] width 118 height 24
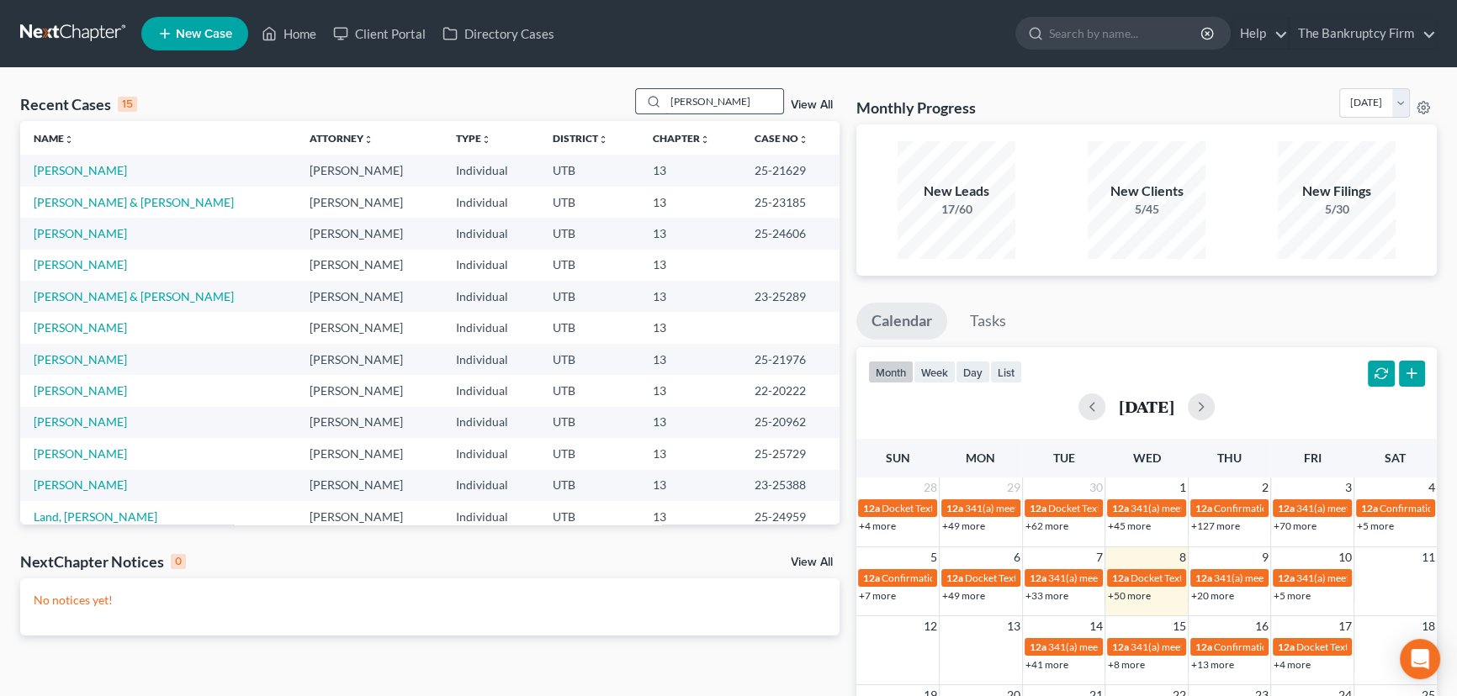
type input "Enio"
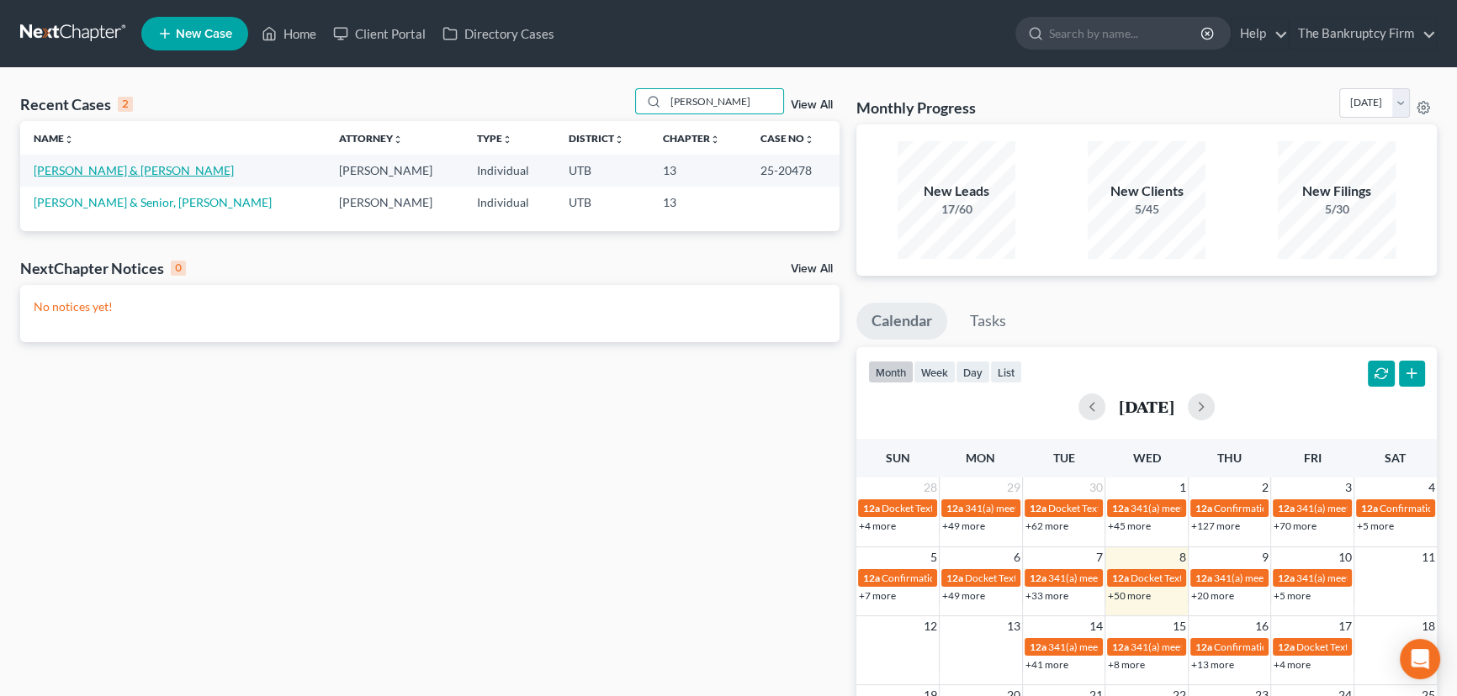
click at [121, 175] on link "Diaz-Penate, Enio & Diaz, Cleopatra" at bounding box center [134, 170] width 200 height 14
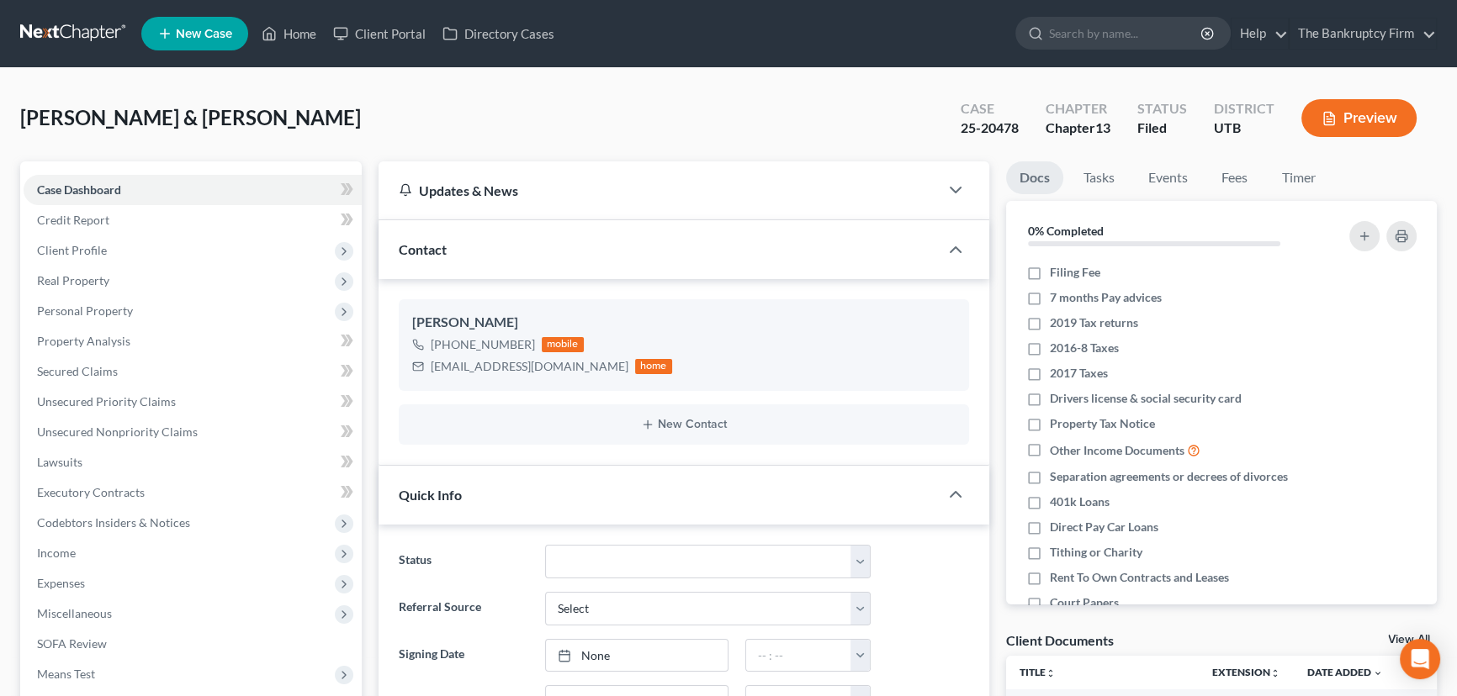
click at [1395, 635] on link "View All" at bounding box center [1409, 640] width 42 height 12
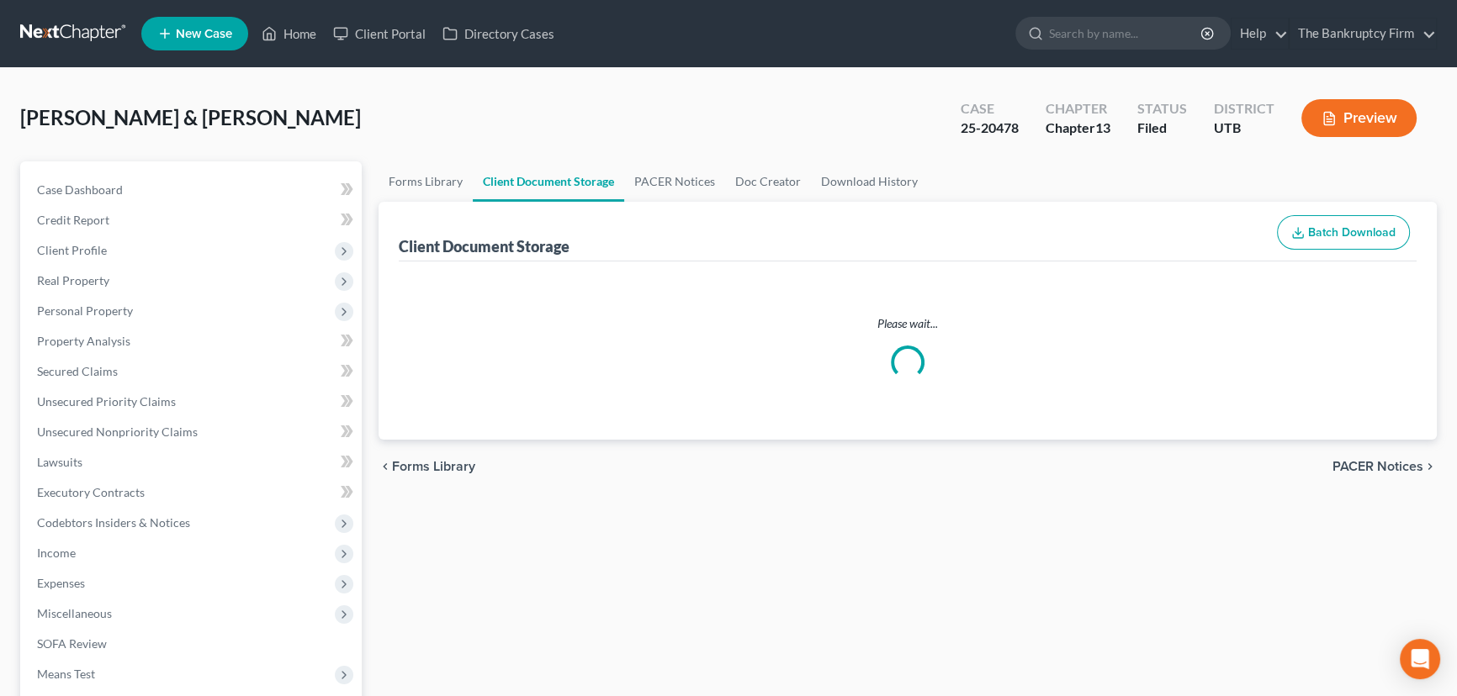
select select "30"
select select "26"
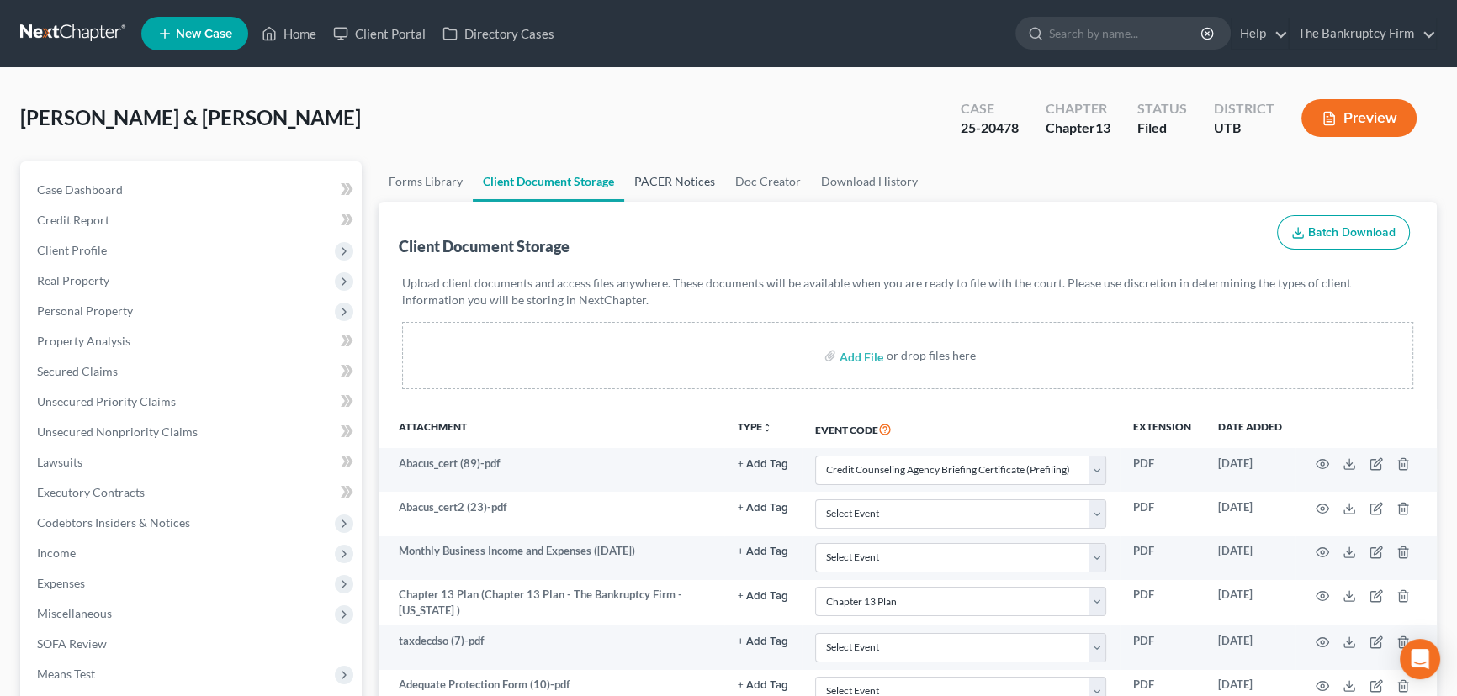
click at [674, 174] on link "PACER Notices" at bounding box center [674, 181] width 101 height 40
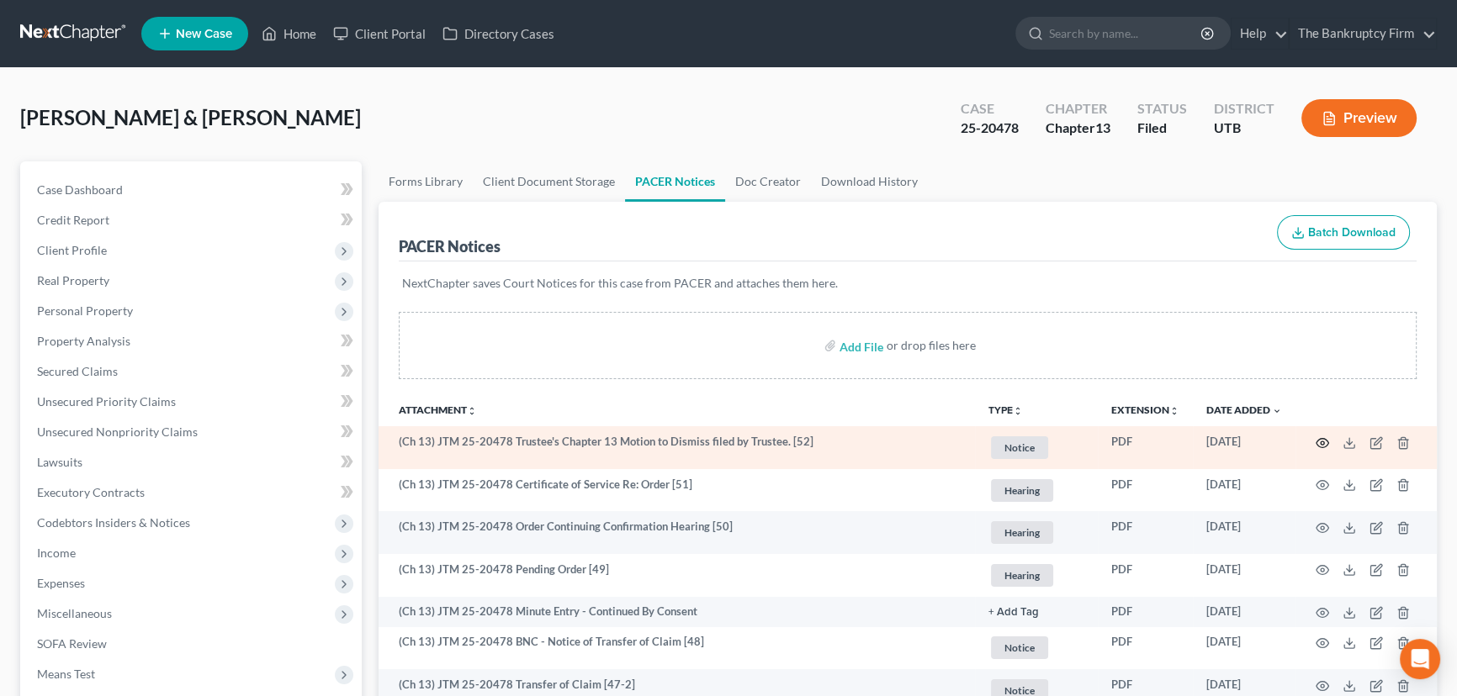
click at [1322, 442] on circle "button" at bounding box center [1321, 443] width 3 height 3
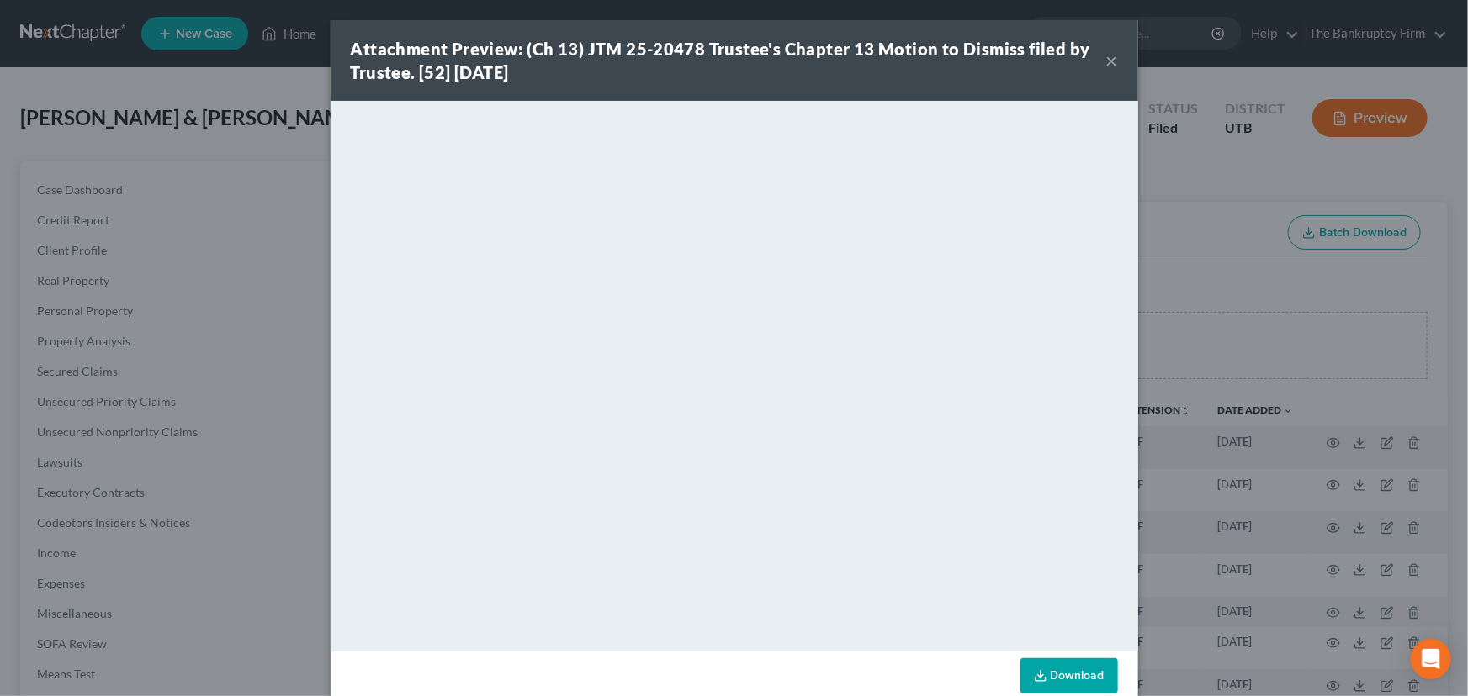
click at [1106, 63] on button "×" at bounding box center [1112, 60] width 12 height 20
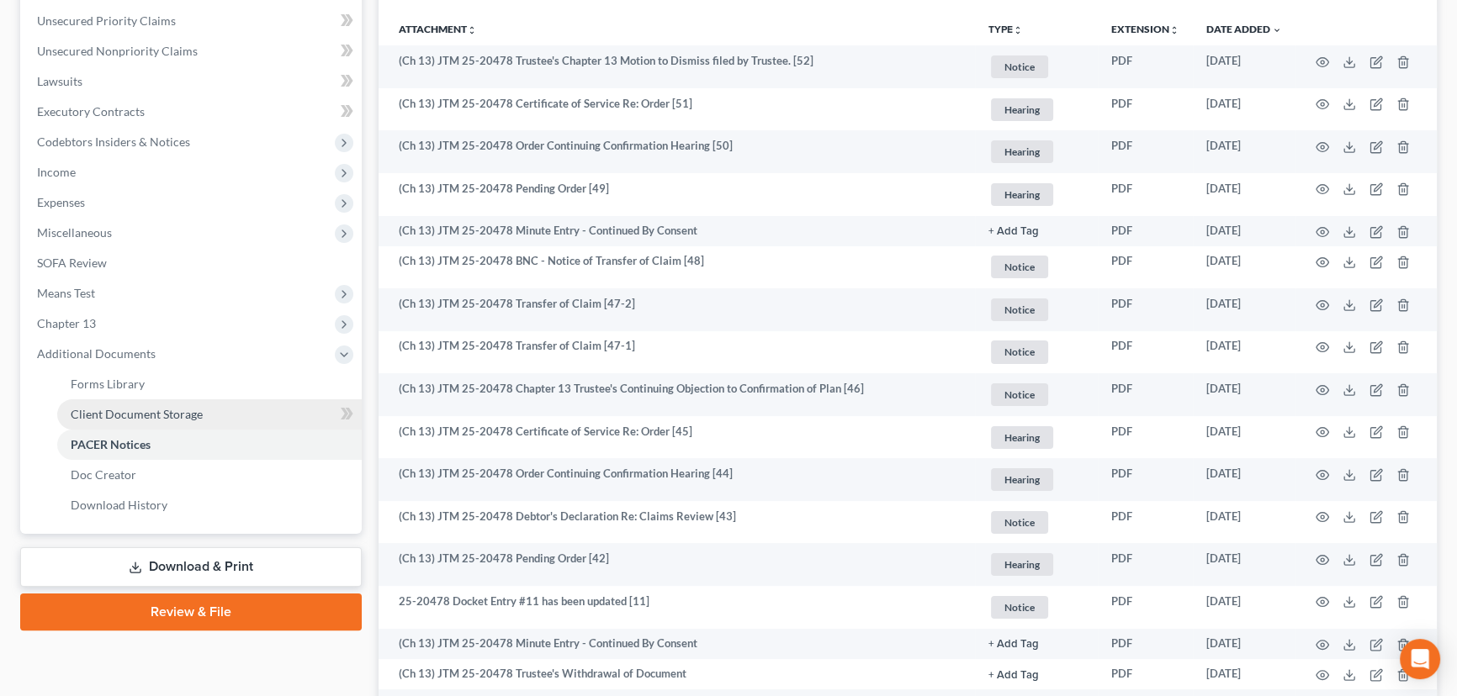
scroll to position [382, 0]
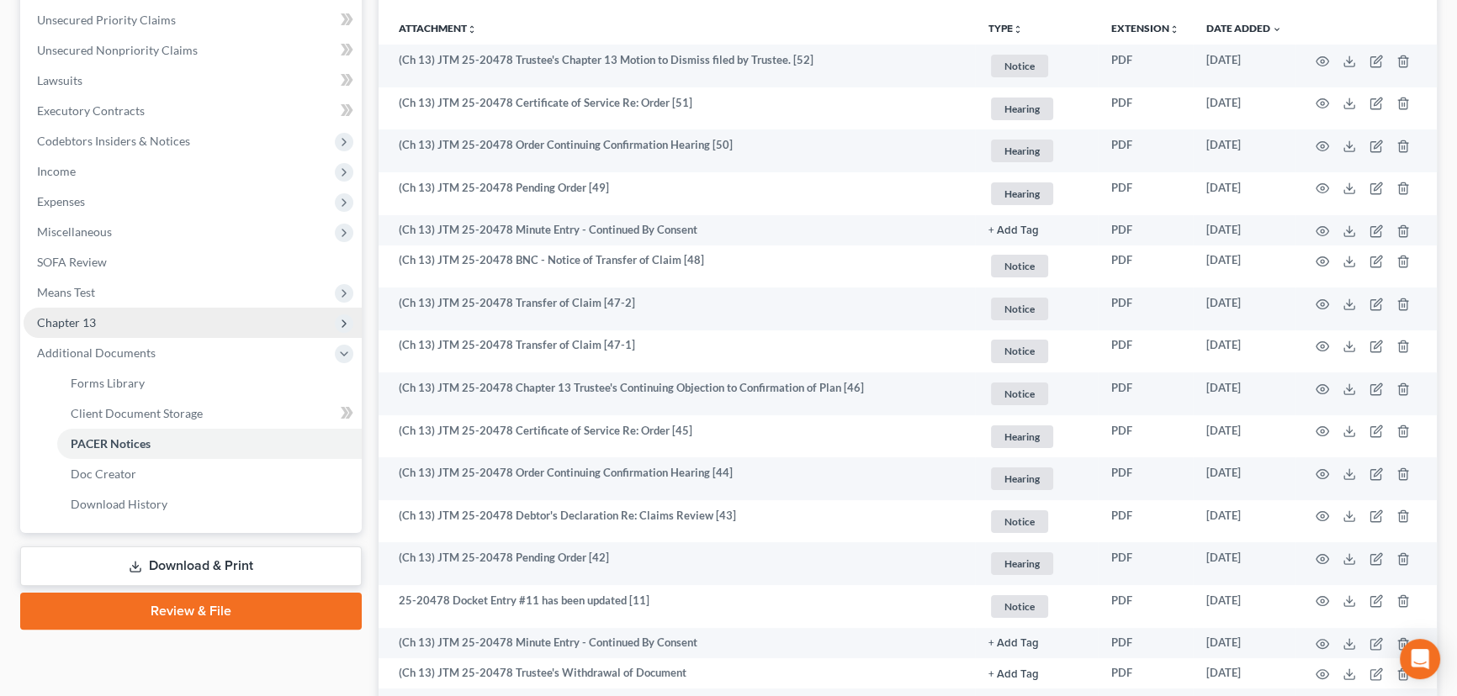
click at [84, 317] on span "Chapter 13" at bounding box center [66, 322] width 59 height 14
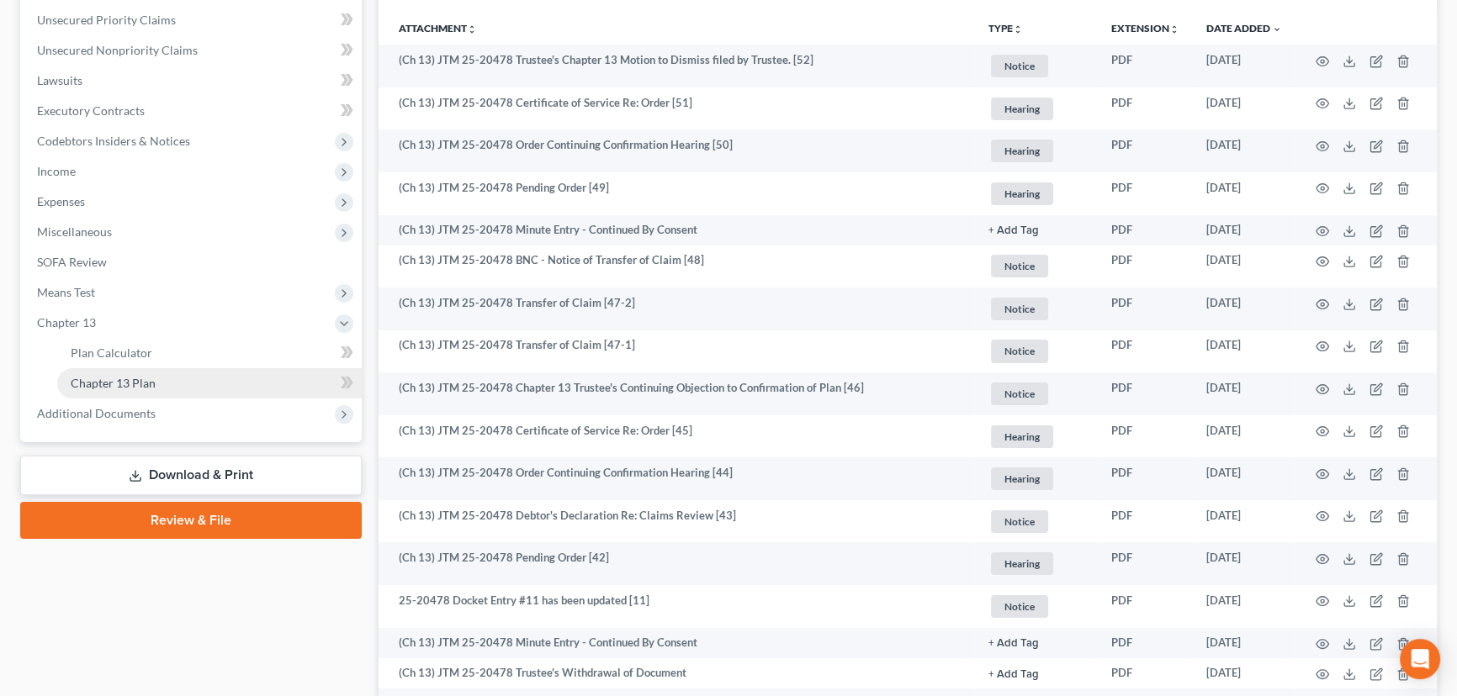
click at [141, 378] on span "Chapter 13 Plan" at bounding box center [113, 383] width 85 height 14
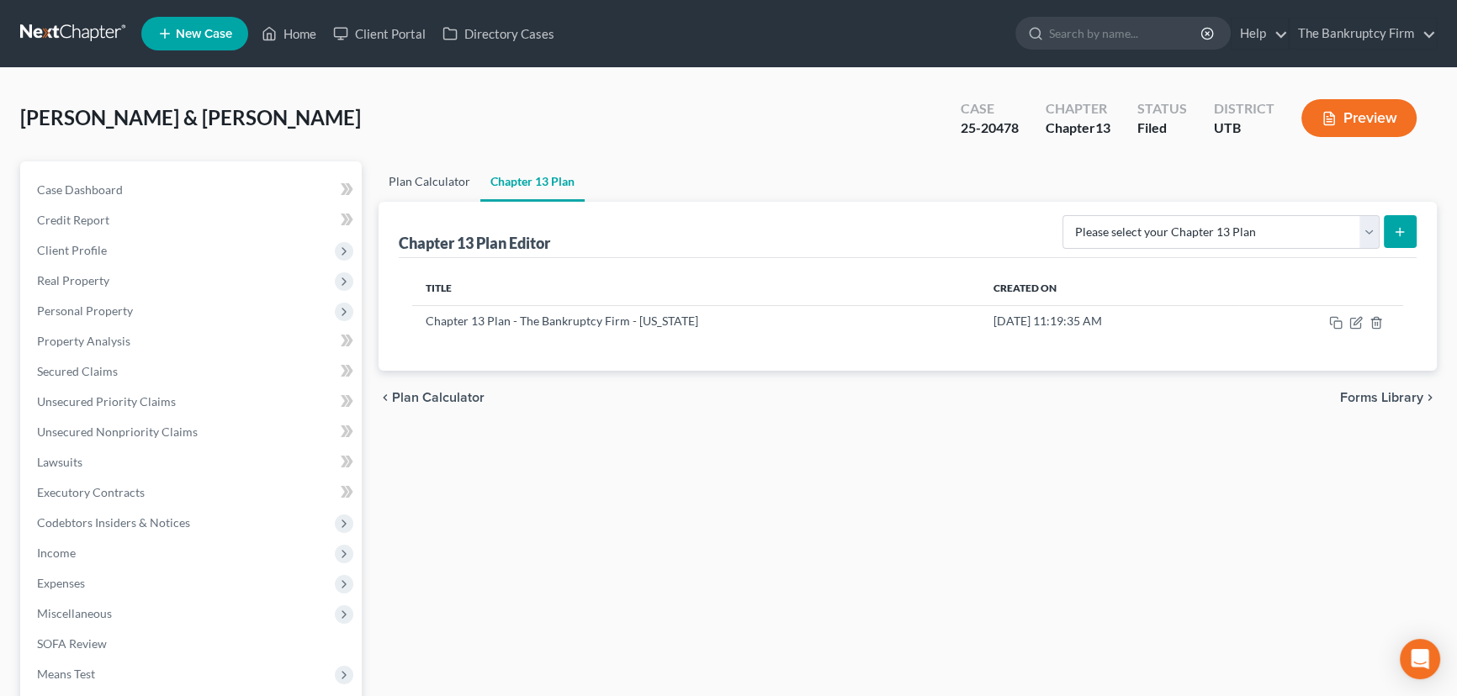
click at [445, 177] on link "Plan Calculator" at bounding box center [429, 181] width 102 height 40
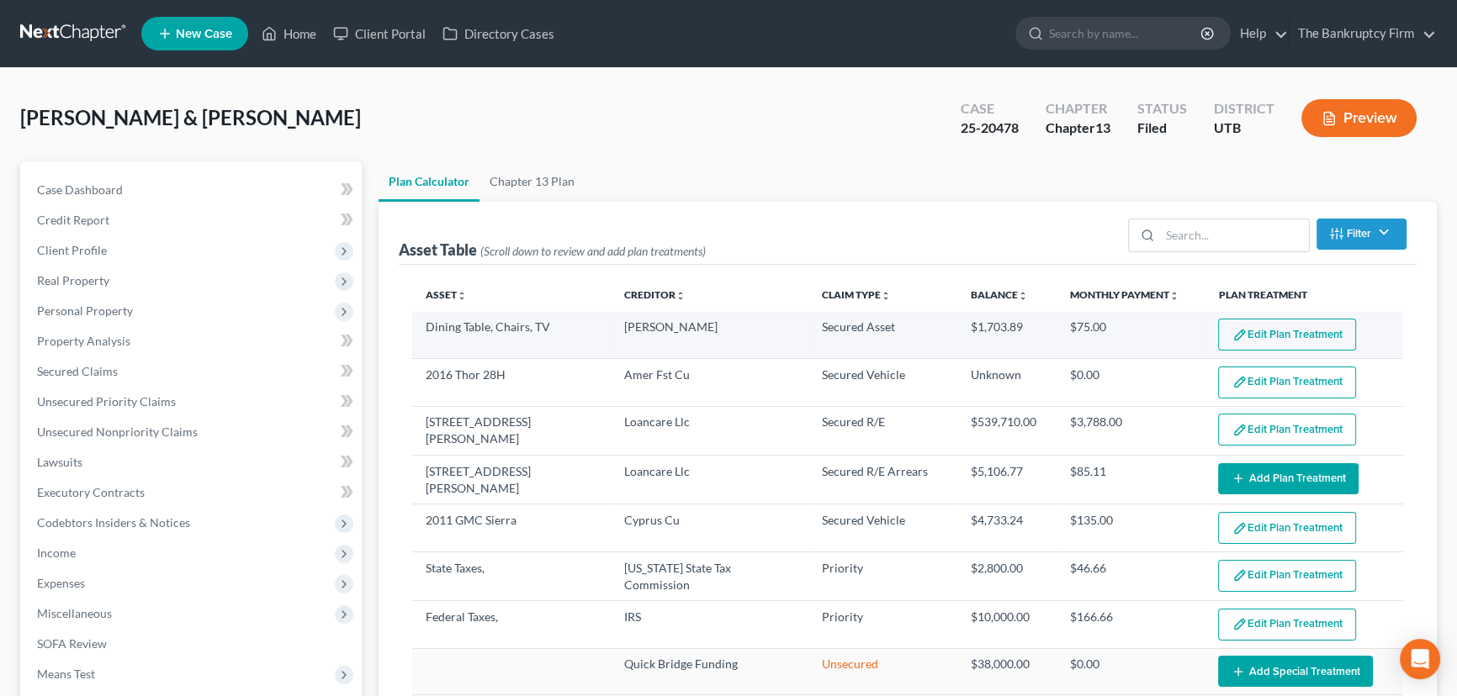
select select "59"
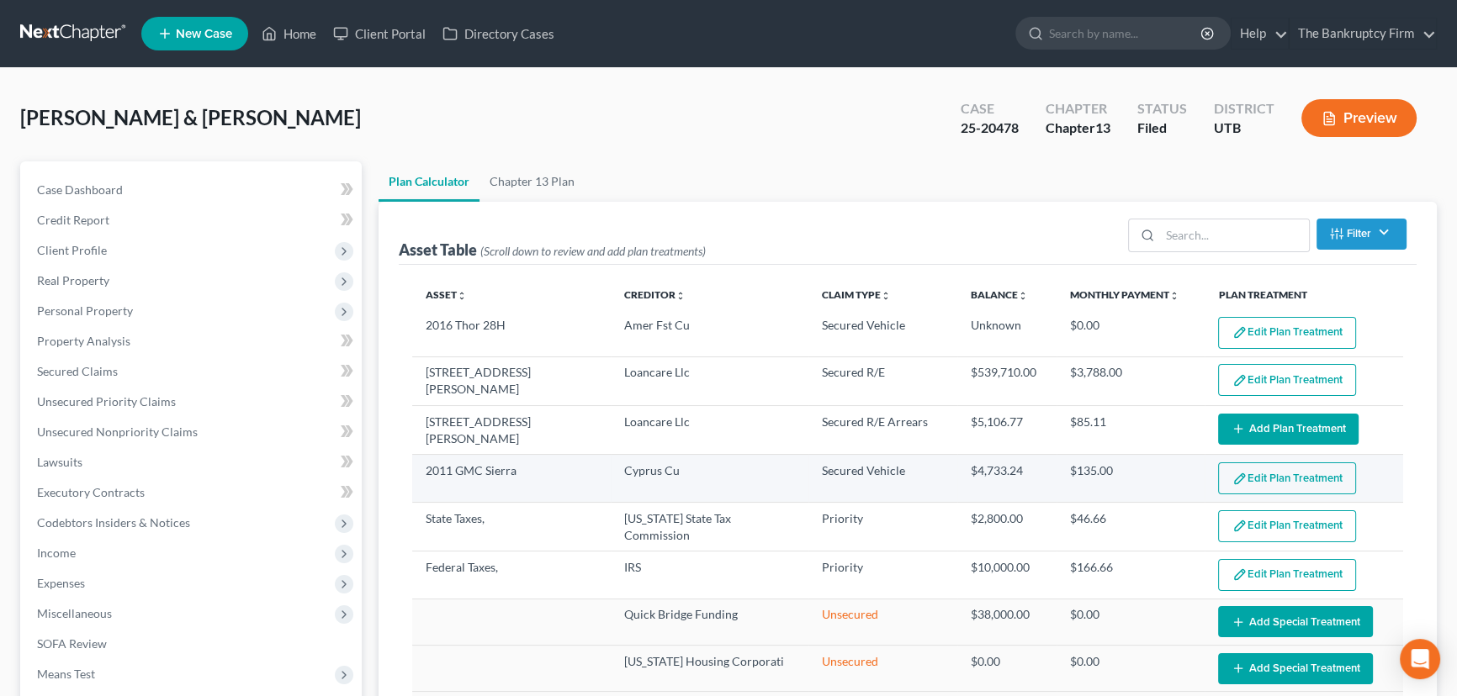
scroll to position [76, 0]
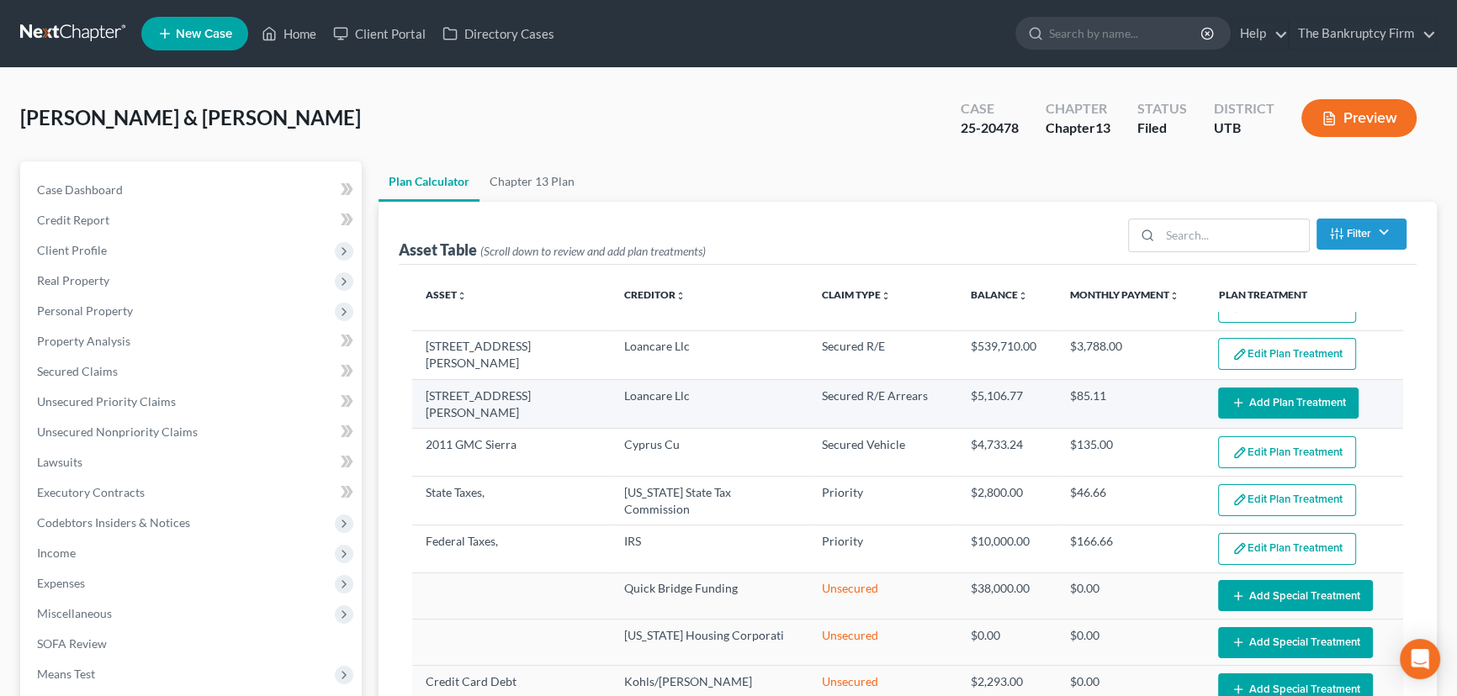
click at [1262, 399] on button "Add Plan Treatment" at bounding box center [1288, 403] width 140 height 31
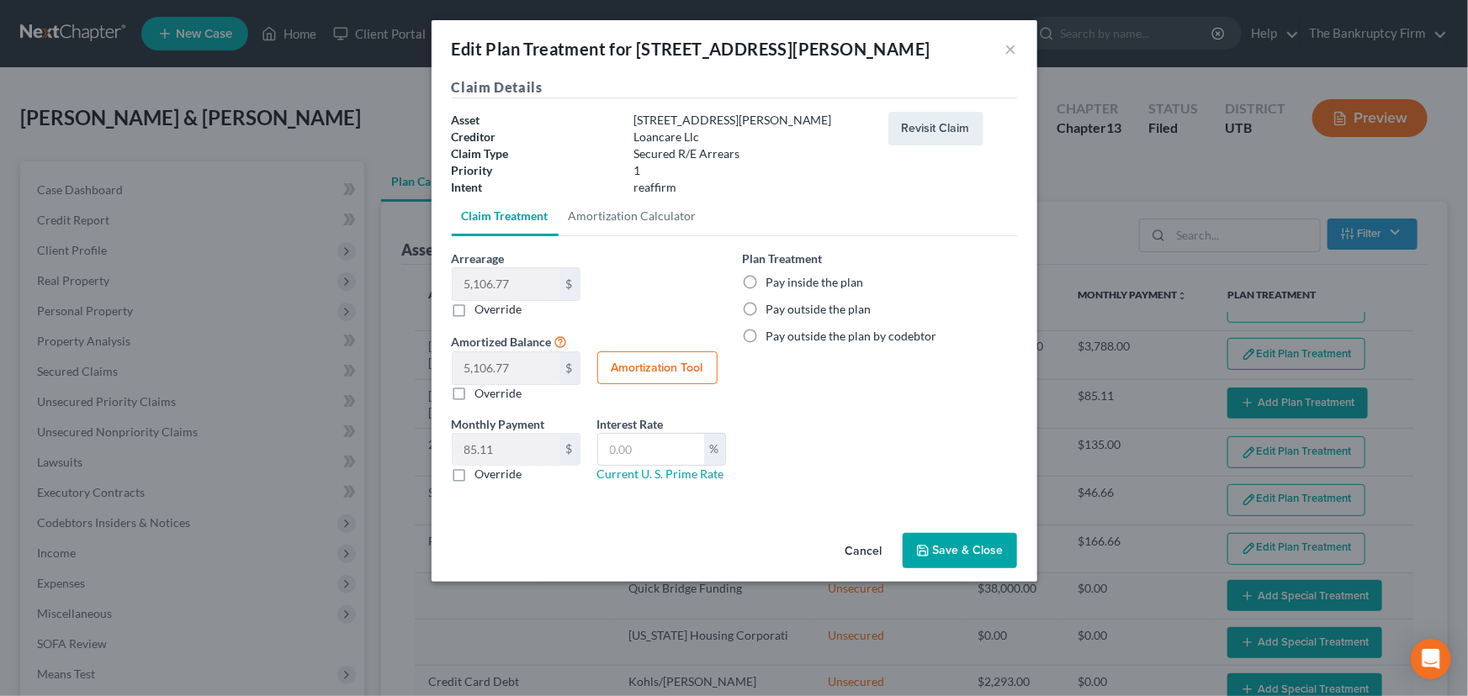
click at [639, 369] on button "Amortization Tool" at bounding box center [657, 369] width 120 height 34
type input "5,106.77"
type input "60"
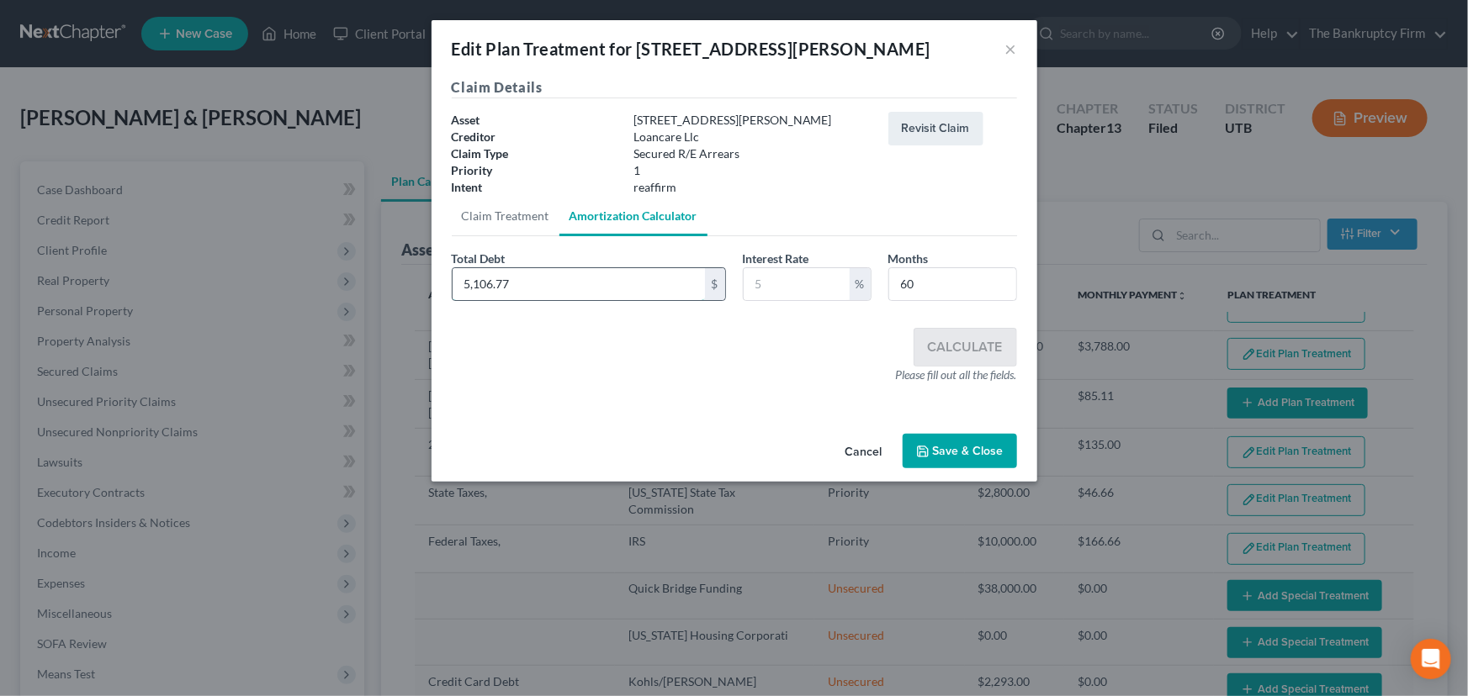
click at [532, 277] on input "5,106.77" at bounding box center [578, 284] width 252 height 32
type input "350.83"
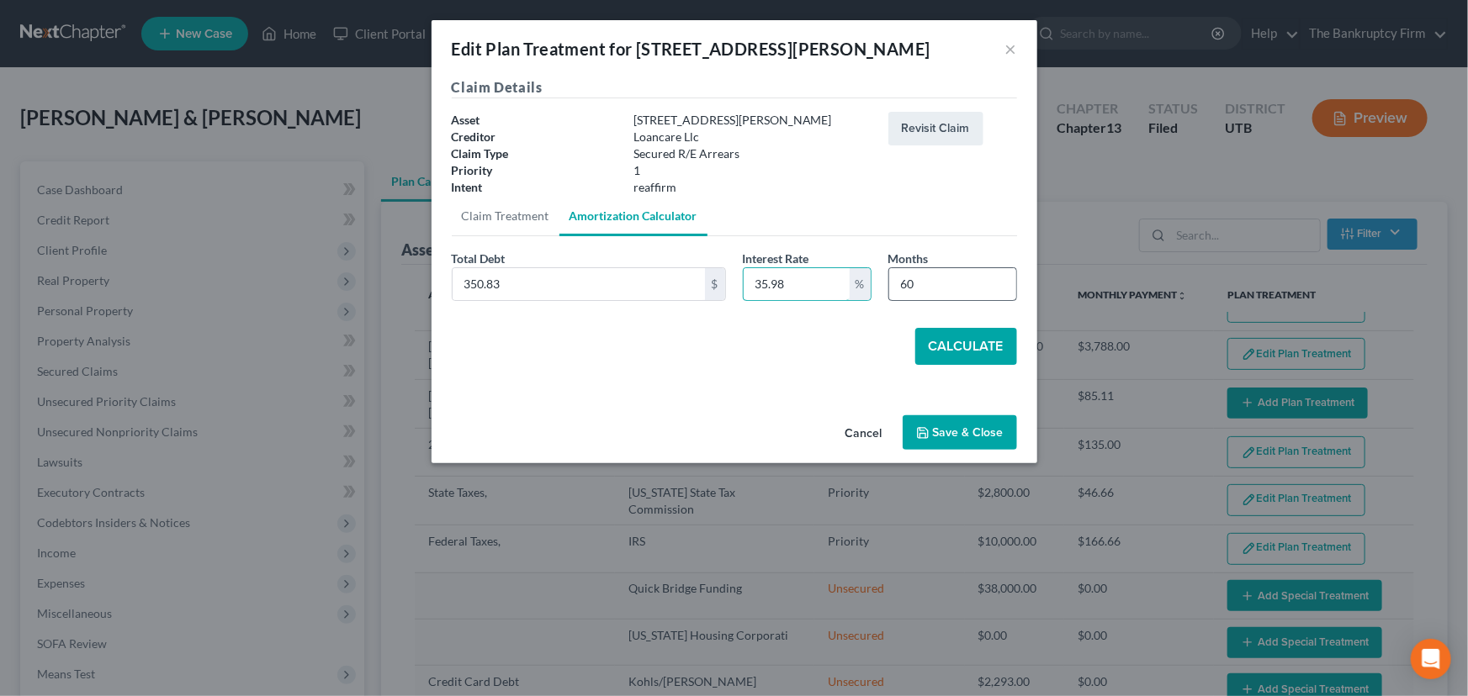
type input "35.98"
drag, startPoint x: 938, startPoint y: 276, endPoint x: 883, endPoint y: 283, distance: 55.1
click at [883, 283] on div "Months 60" at bounding box center [952, 275] width 145 height 51
type input "12"
click at [959, 353] on button "Calculate" at bounding box center [966, 346] width 102 height 37
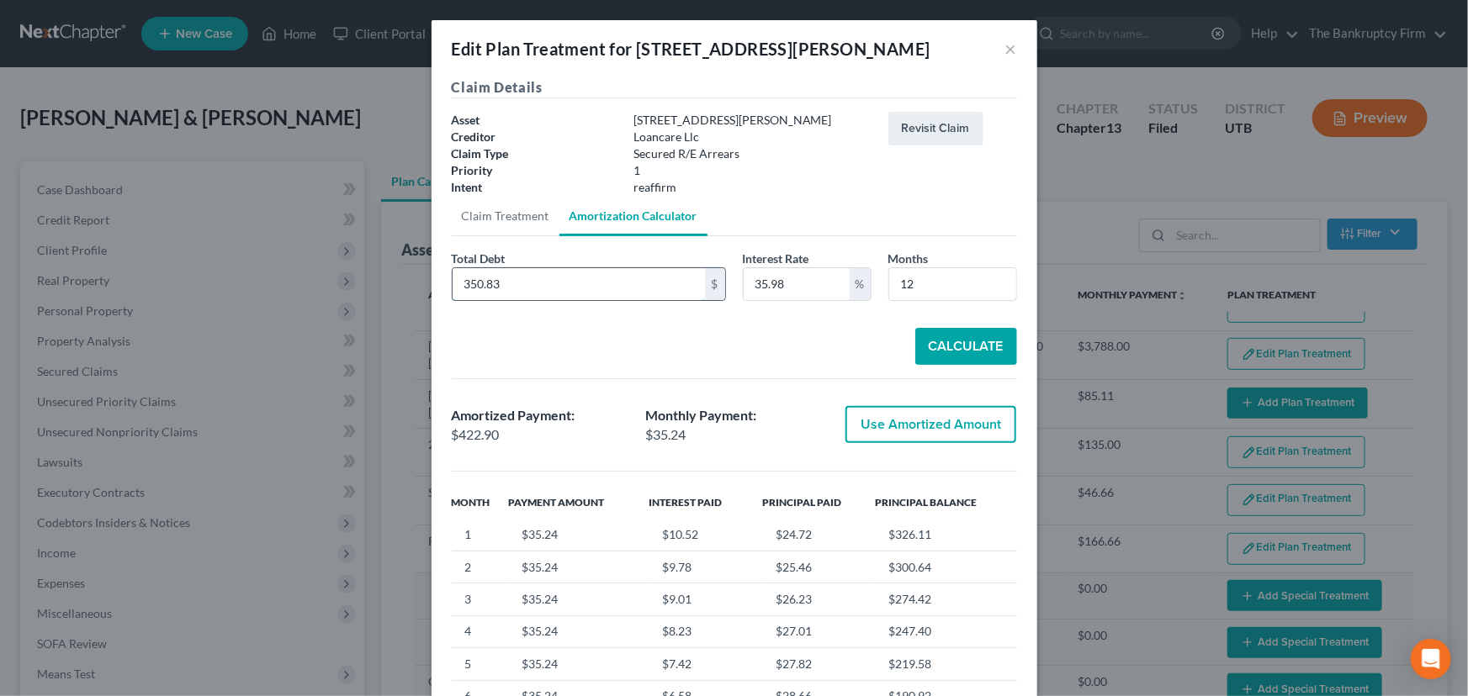
click at [528, 288] on input "350.83" at bounding box center [578, 284] width 252 height 32
click at [963, 341] on button "Calculate" at bounding box center [966, 346] width 102 height 37
click at [567, 288] on input "705" at bounding box center [578, 284] width 252 height 32
type input "15,776.41"
drag, startPoint x: 787, startPoint y: 289, endPoint x: 746, endPoint y: 296, distance: 41.8
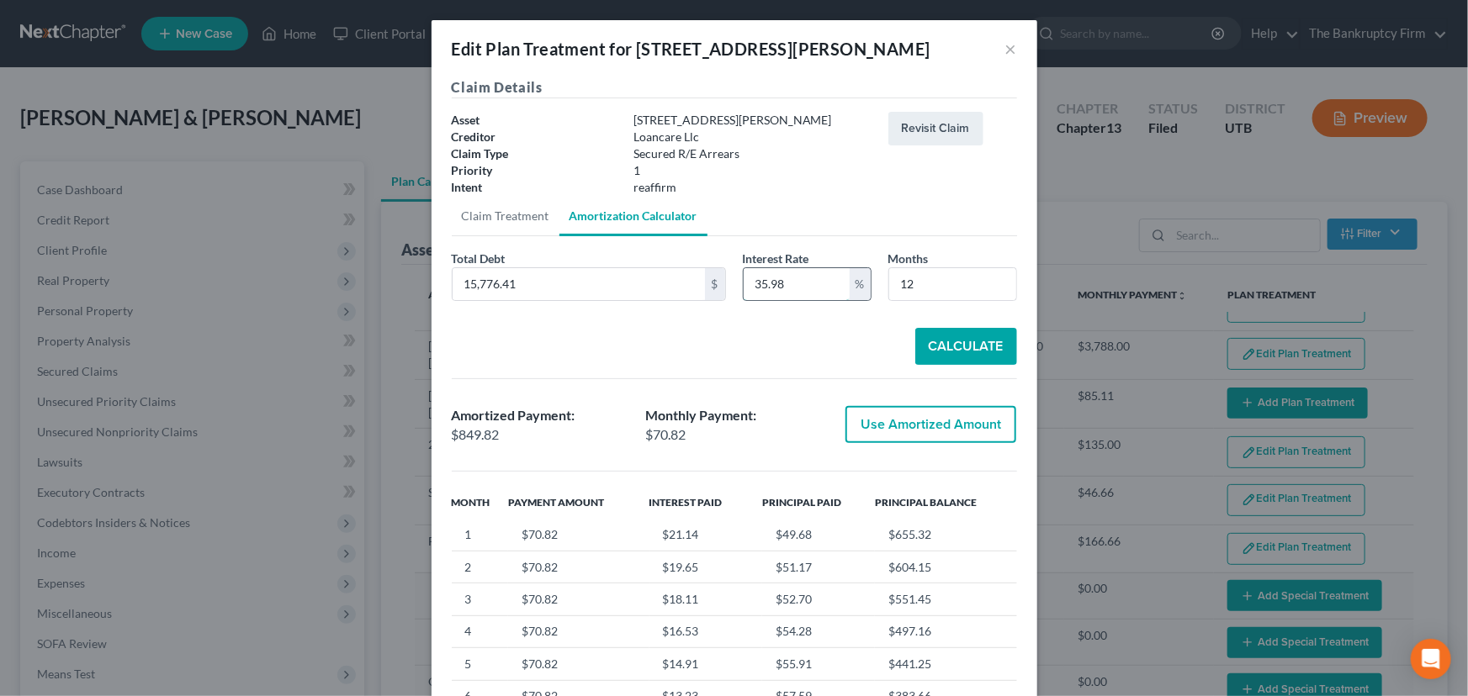
click at [680, 274] on div "Total Debt 15,776.41 $ Interest Rate 35.98 % Months 12" at bounding box center [734, 282] width 582 height 65
type input "12.9"
drag, startPoint x: 915, startPoint y: 288, endPoint x: 894, endPoint y: 290, distance: 21.2
click at [894, 290] on input "12" at bounding box center [952, 284] width 127 height 32
click at [967, 345] on button "Calculate" at bounding box center [966, 346] width 102 height 37
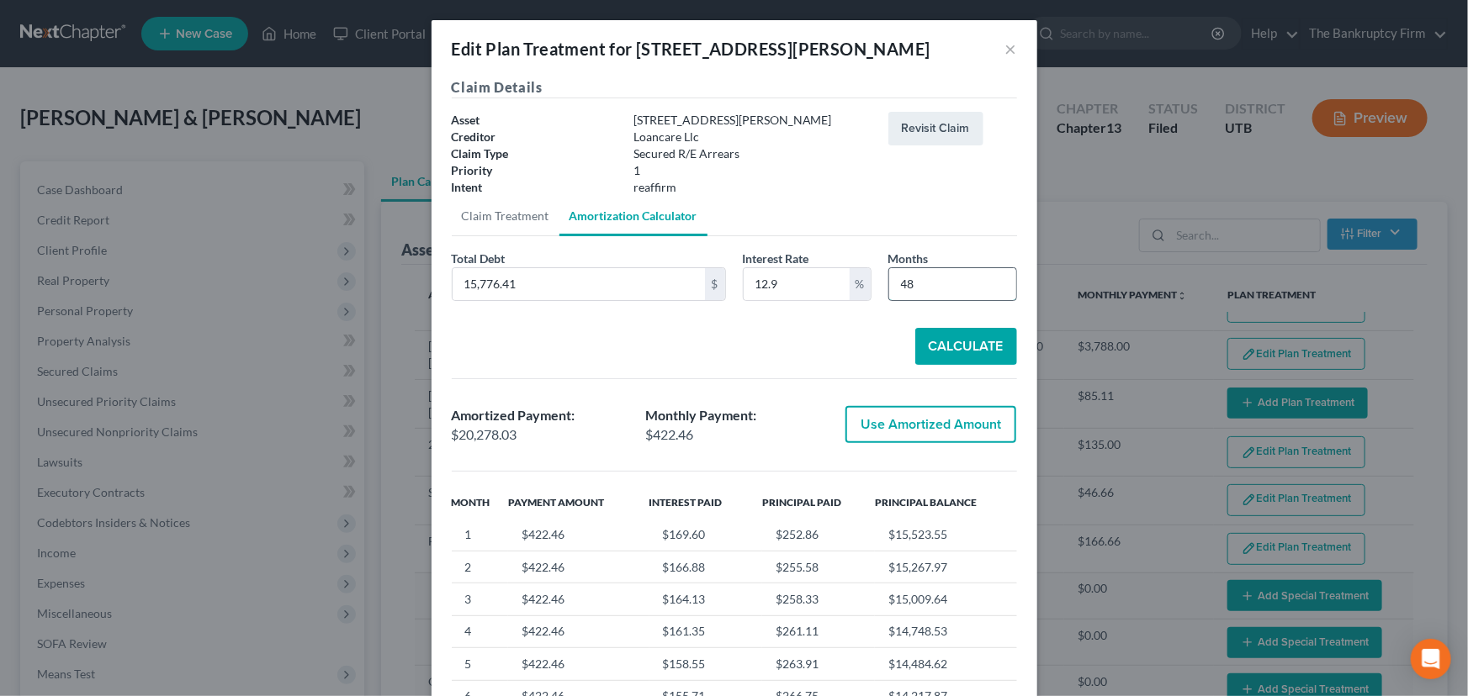
drag, startPoint x: 926, startPoint y: 283, endPoint x: 883, endPoint y: 283, distance: 42.9
click at [889, 283] on input "48" at bounding box center [952, 284] width 127 height 32
click at [964, 345] on button "Calculate" at bounding box center [966, 346] width 102 height 37
click at [922, 283] on input "40" at bounding box center [952, 284] width 127 height 32
drag, startPoint x: 922, startPoint y: 283, endPoint x: 888, endPoint y: 287, distance: 33.8
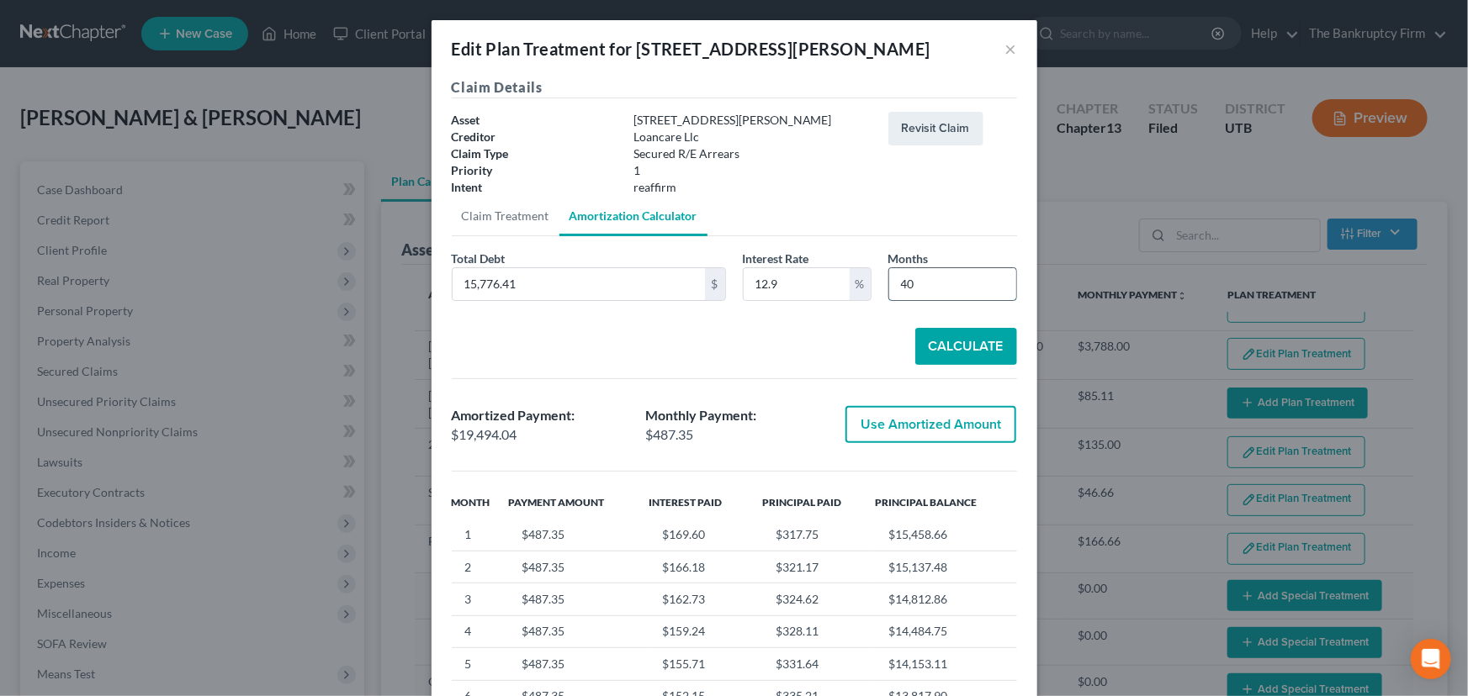
click at [889, 287] on input "40" at bounding box center [952, 284] width 127 height 32
type input "42"
click at [976, 344] on button "Calculate" at bounding box center [966, 346] width 102 height 37
type input "829.65"
drag, startPoint x: 783, startPoint y: 284, endPoint x: 748, endPoint y: 293, distance: 36.3
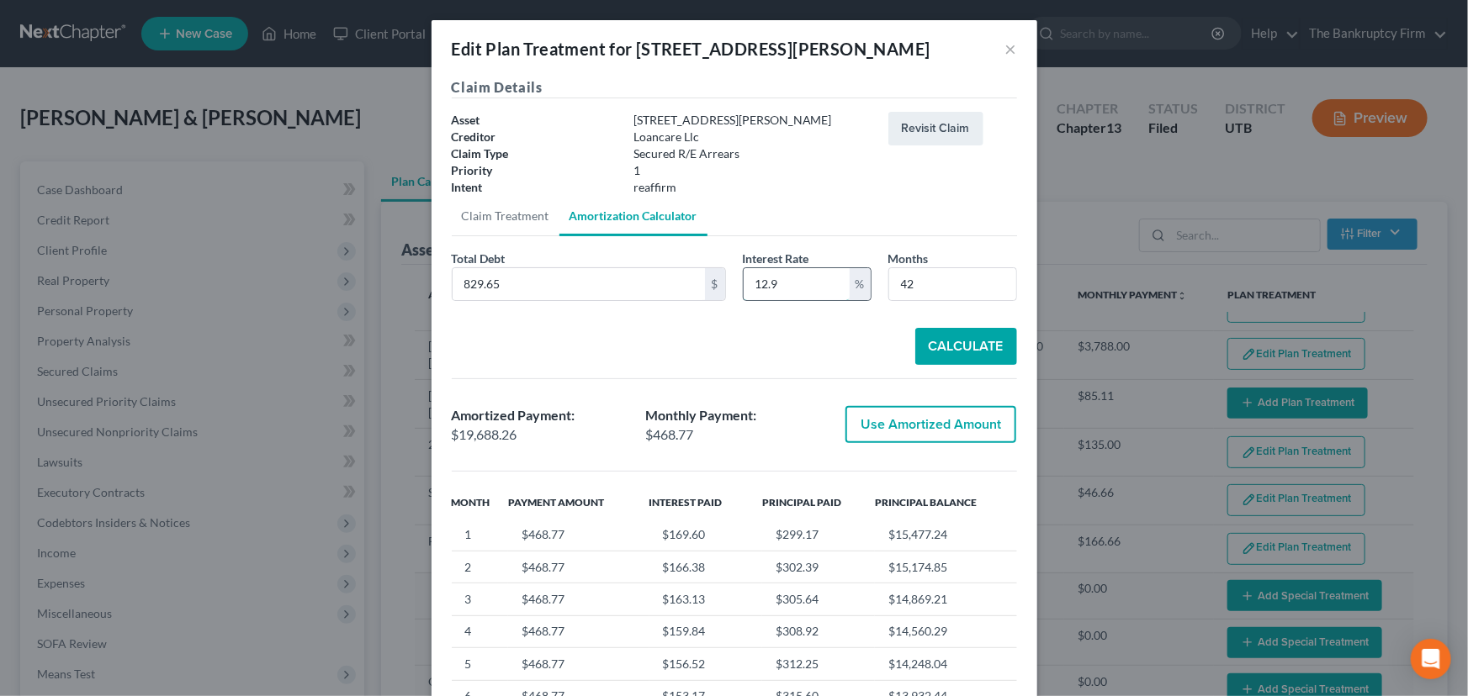
click at [700, 278] on div "Total Debt 829.65 $ Interest Rate 12.9 % Months 42" at bounding box center [734, 282] width 582 height 65
type input "28"
drag, startPoint x: 910, startPoint y: 286, endPoint x: 889, endPoint y: 288, distance: 21.1
click at [889, 288] on input "42" at bounding box center [952, 284] width 127 height 32
click at [923, 346] on button "Calculate" at bounding box center [966, 346] width 102 height 37
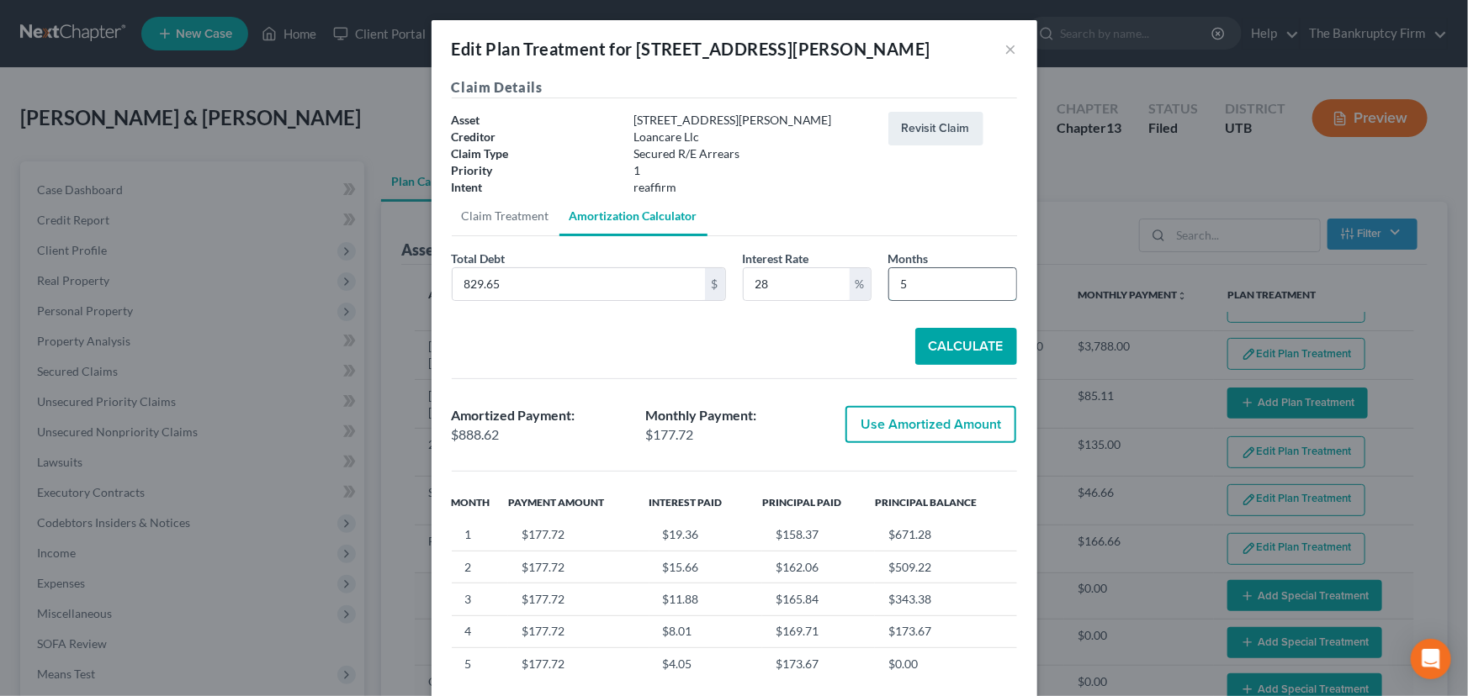
drag, startPoint x: 917, startPoint y: 286, endPoint x: 893, endPoint y: 291, distance: 24.1
click at [893, 291] on input "5" at bounding box center [952, 284] width 127 height 32
type input "6"
click at [960, 345] on button "Calculate" at bounding box center [966, 346] width 102 height 37
click at [1005, 49] on button "×" at bounding box center [1011, 49] width 12 height 20
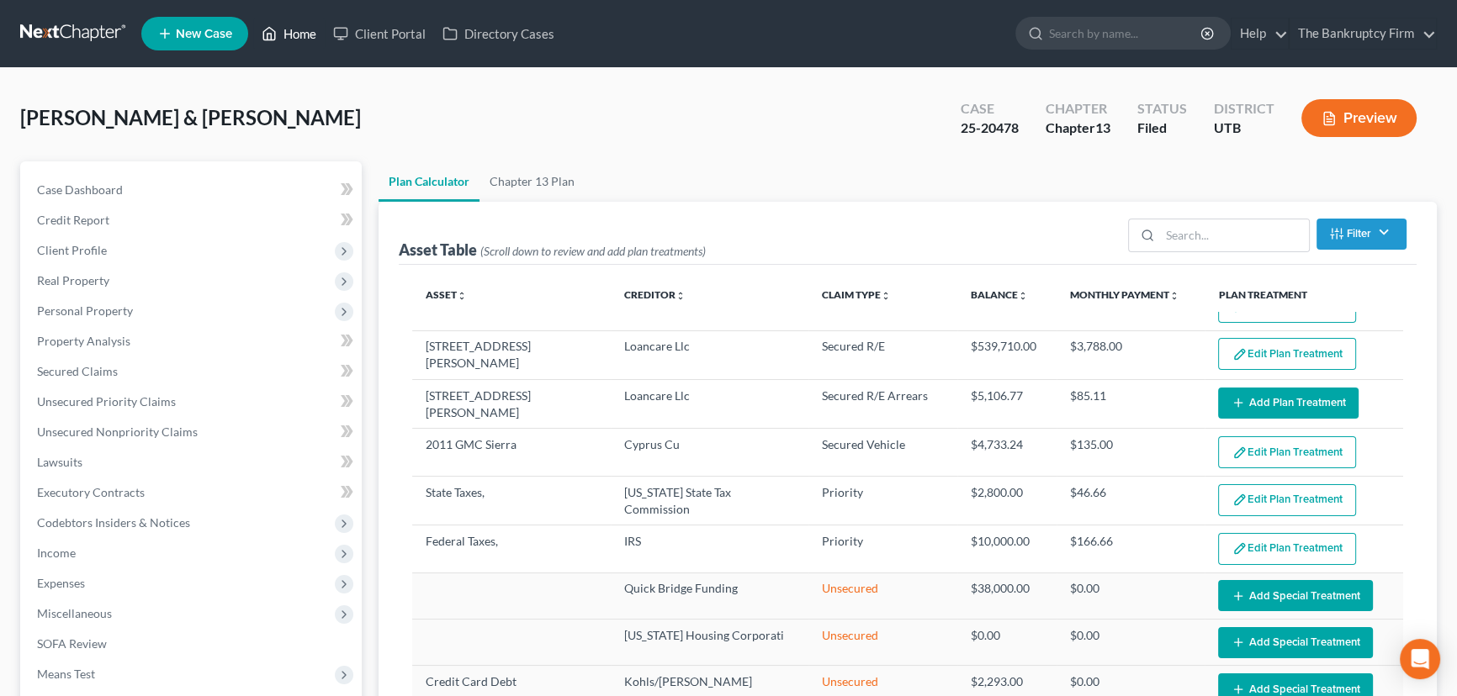
click at [280, 31] on link "Home" at bounding box center [288, 34] width 71 height 30
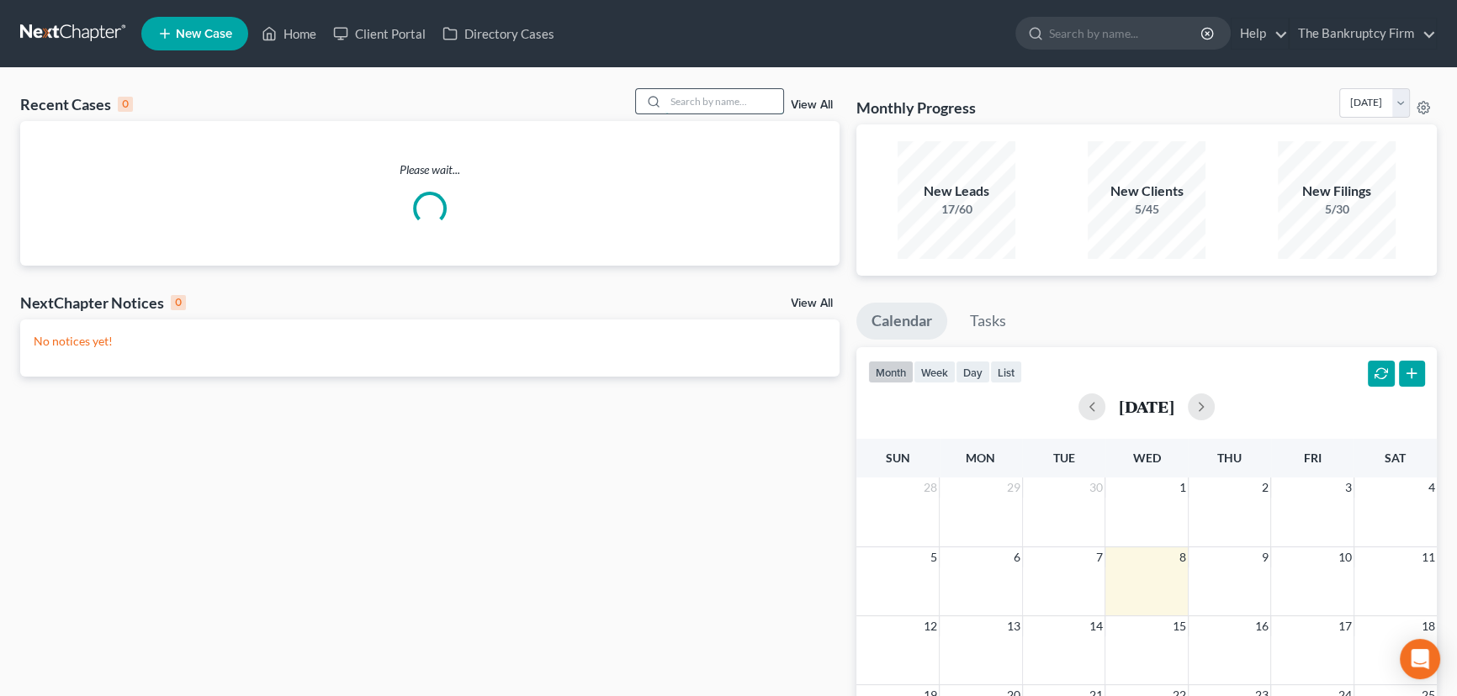
click at [681, 102] on input "search" at bounding box center [724, 101] width 118 height 24
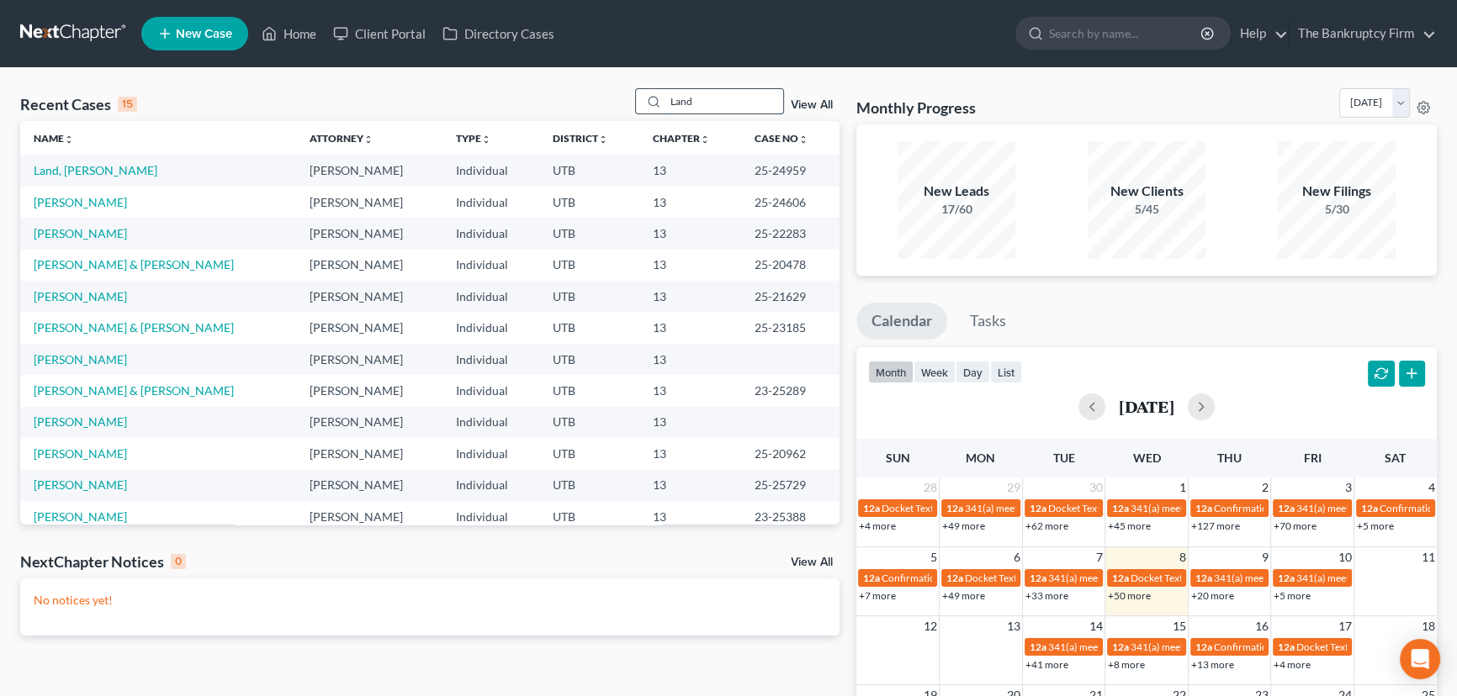
type input "Land"
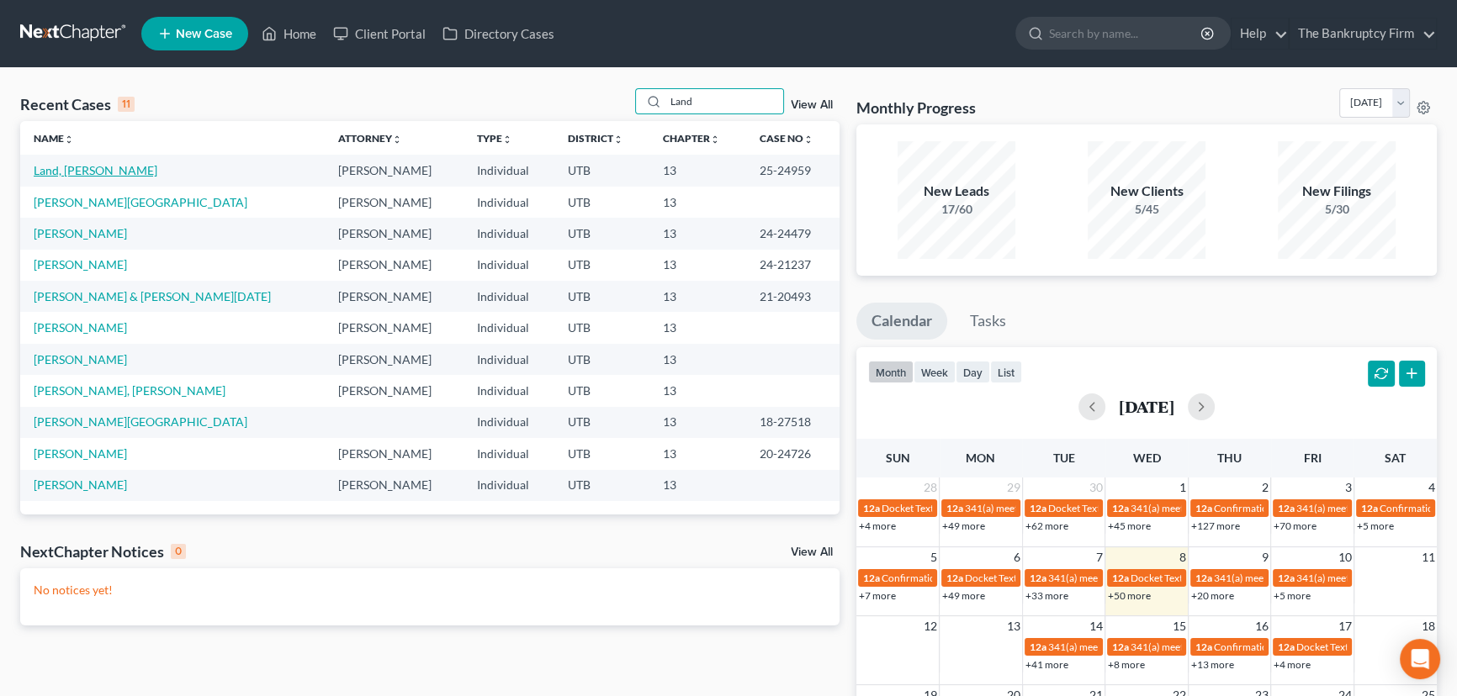
click at [53, 172] on link "Land, [PERSON_NAME]" at bounding box center [96, 170] width 124 height 14
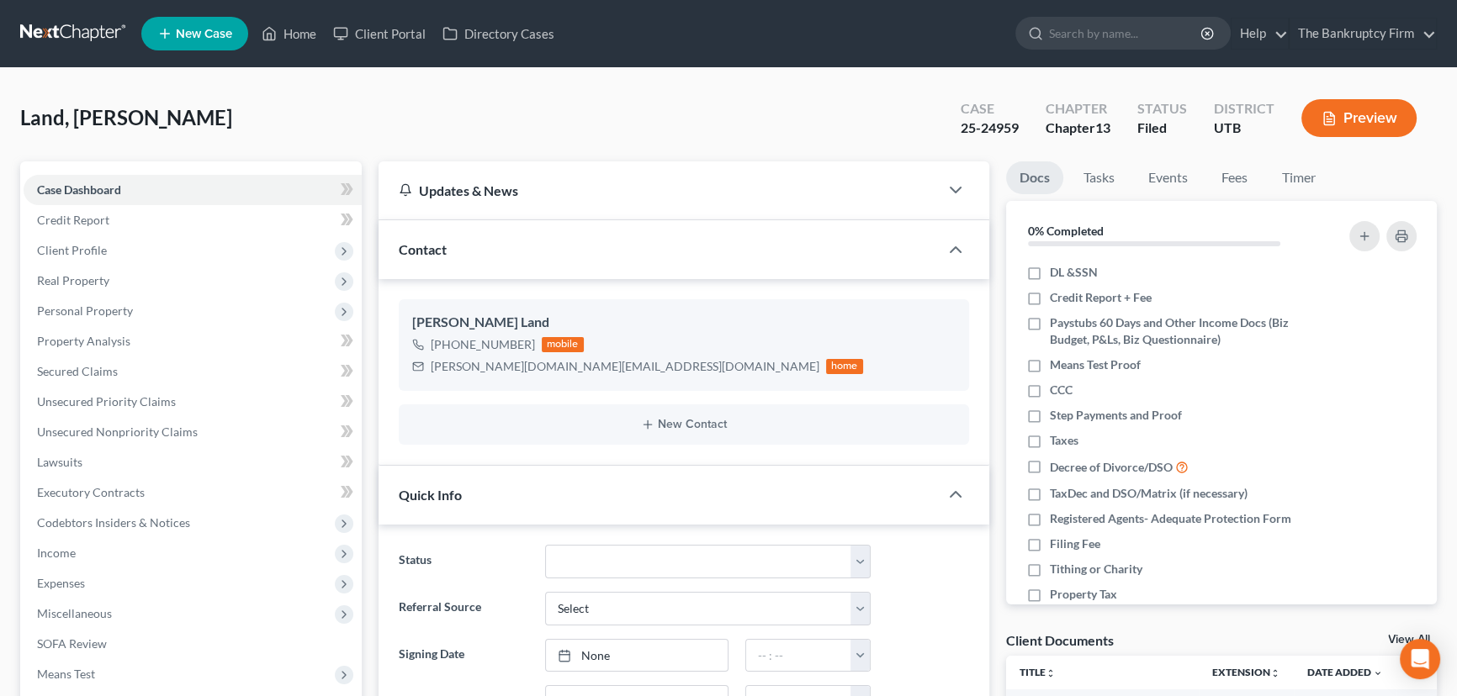
scroll to position [109, 0]
click at [1391, 637] on link "View All" at bounding box center [1409, 640] width 42 height 12
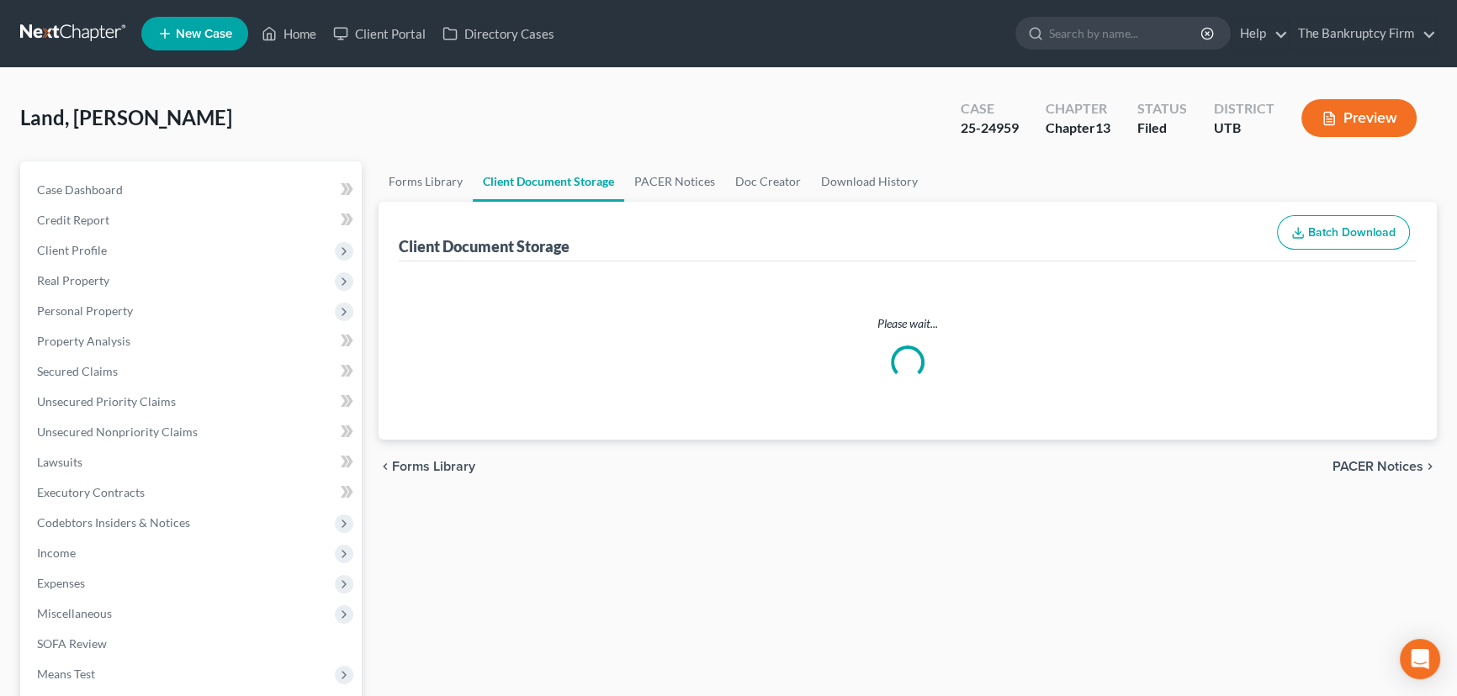
select select "26"
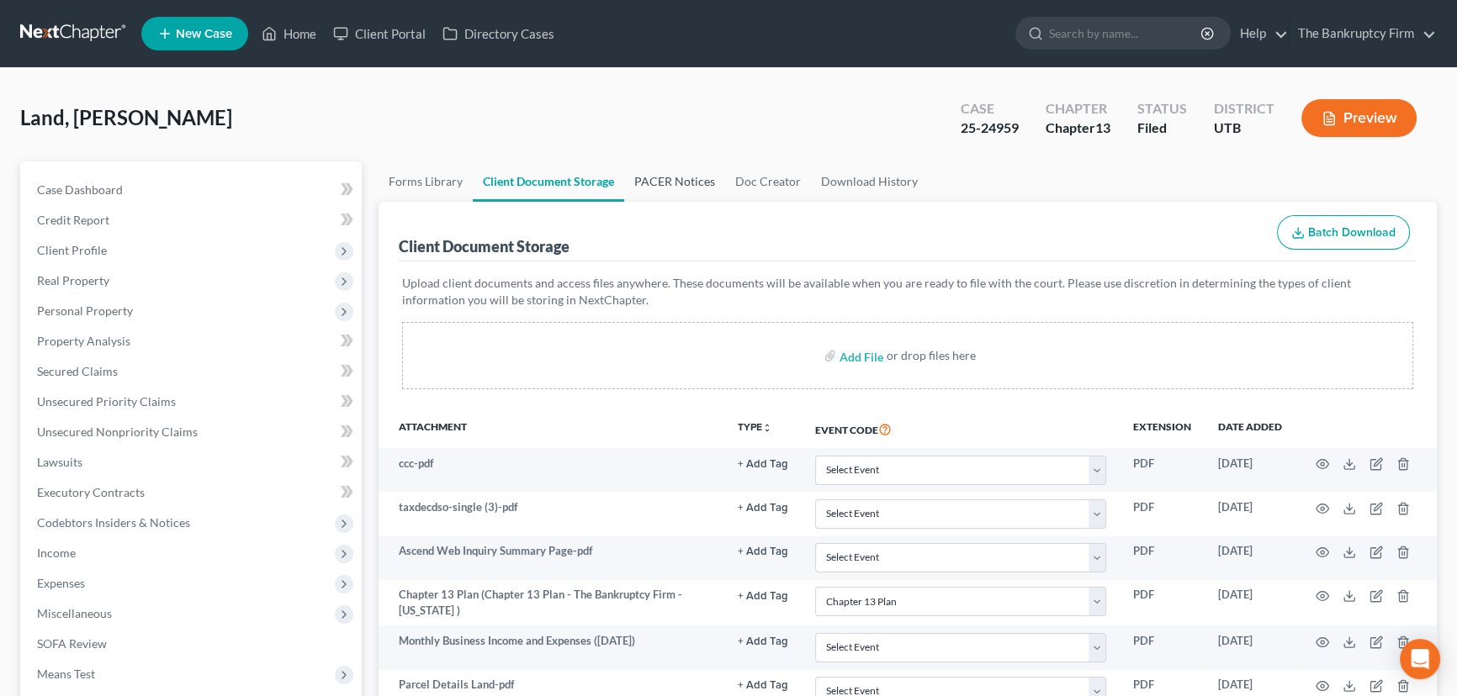
click at [671, 177] on link "PACER Notices" at bounding box center [674, 181] width 101 height 40
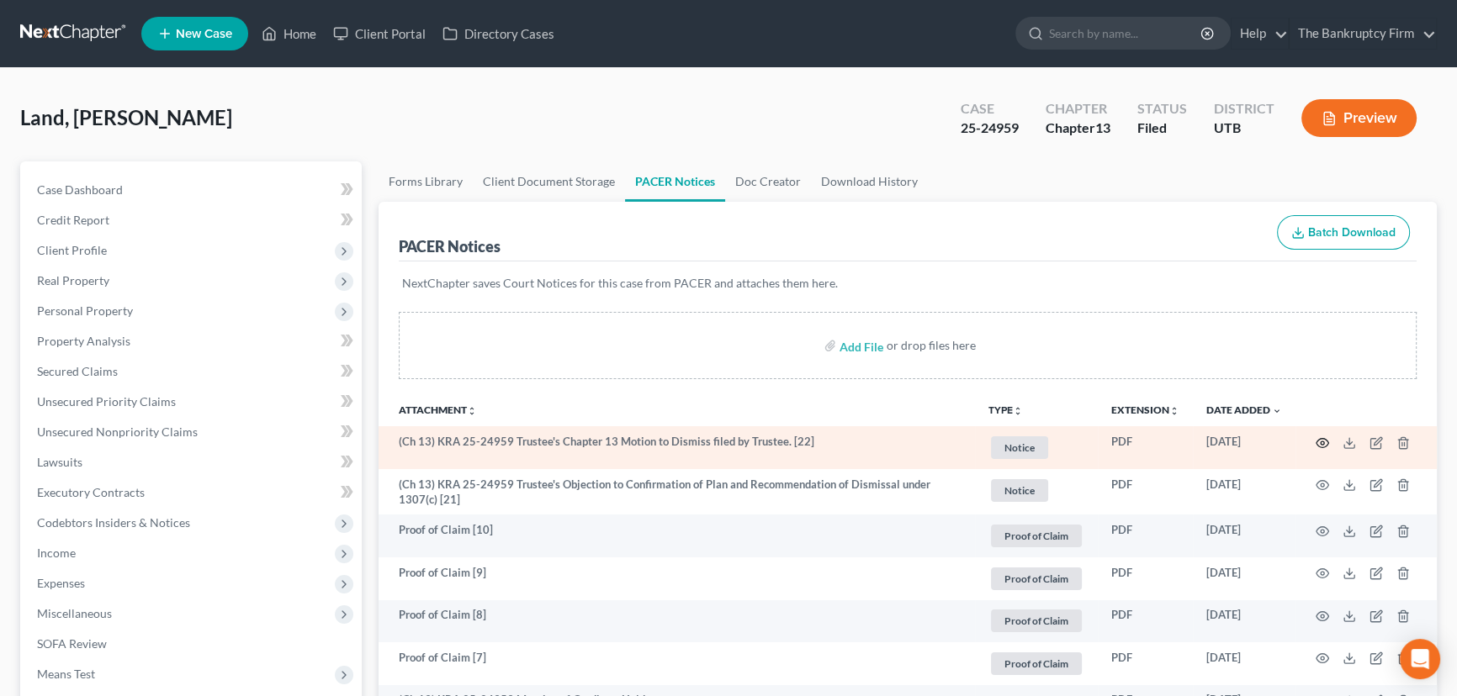
click at [1319, 438] on icon "button" at bounding box center [1321, 442] width 13 height 13
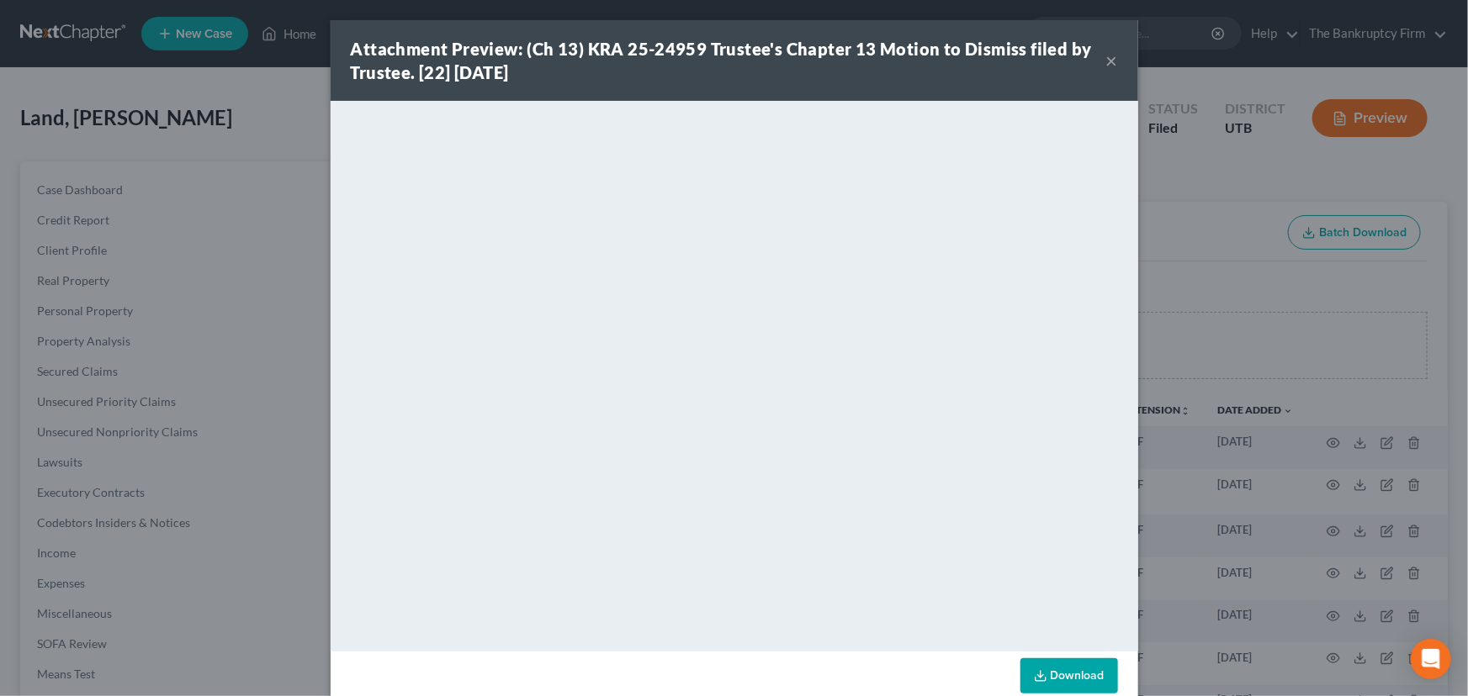
click at [1107, 60] on button "×" at bounding box center [1112, 60] width 12 height 20
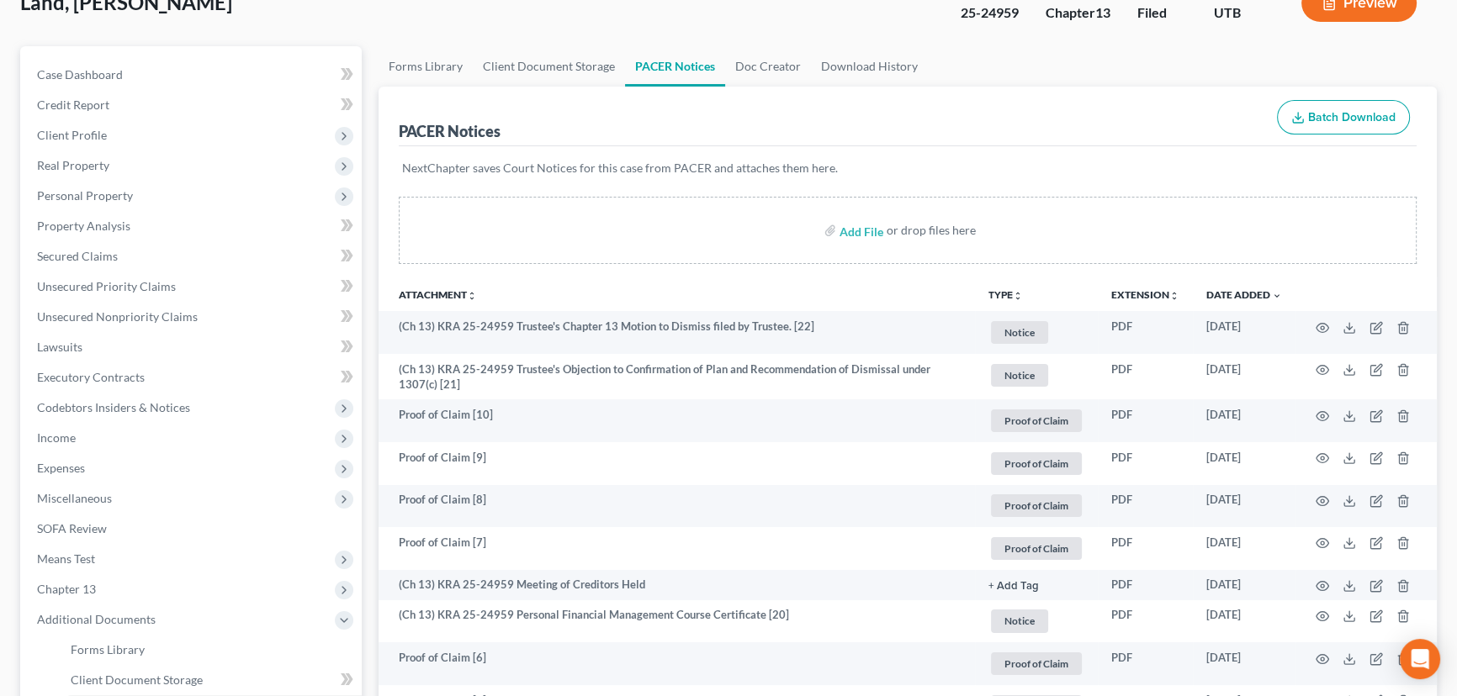
scroll to position [152, 0]
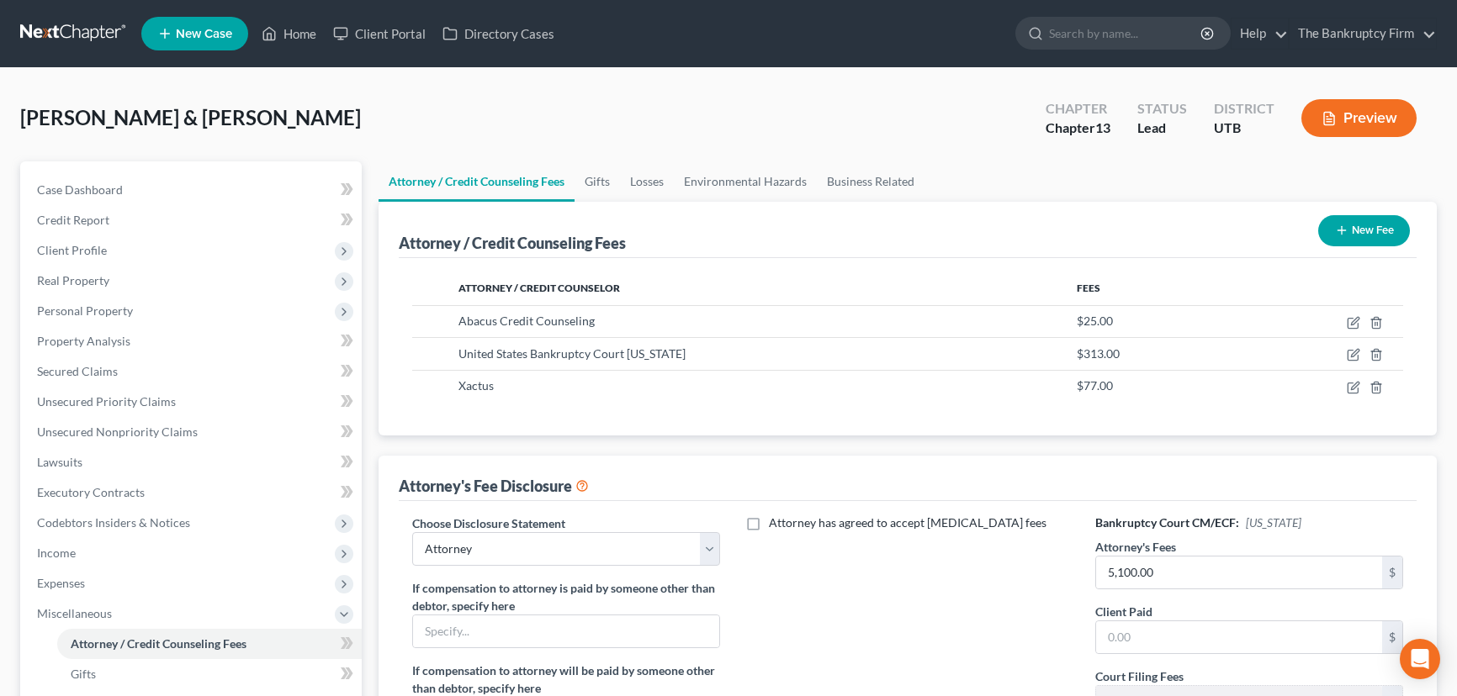
select select "0"
drag, startPoint x: 0, startPoint y: 0, endPoint x: 292, endPoint y: 35, distance: 294.0
click at [292, 35] on link "Home" at bounding box center [288, 34] width 71 height 30
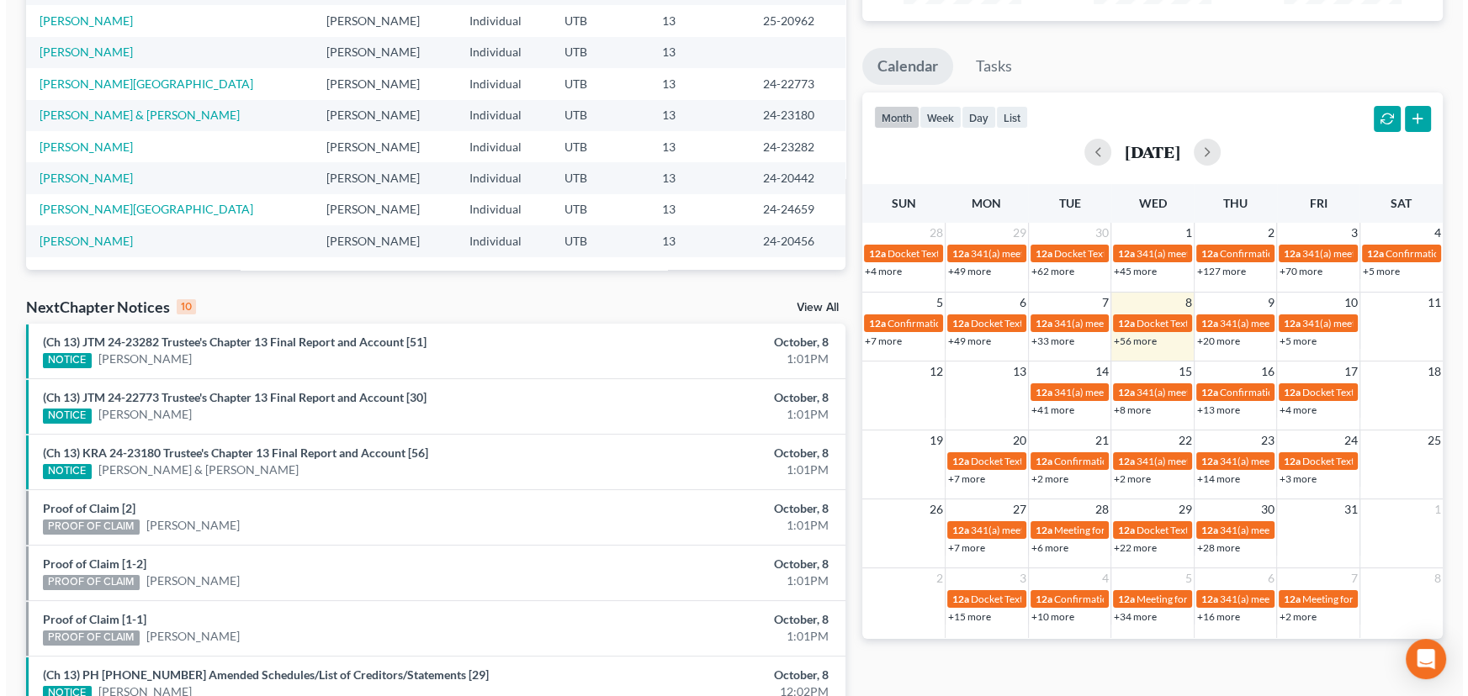
scroll to position [305, 0]
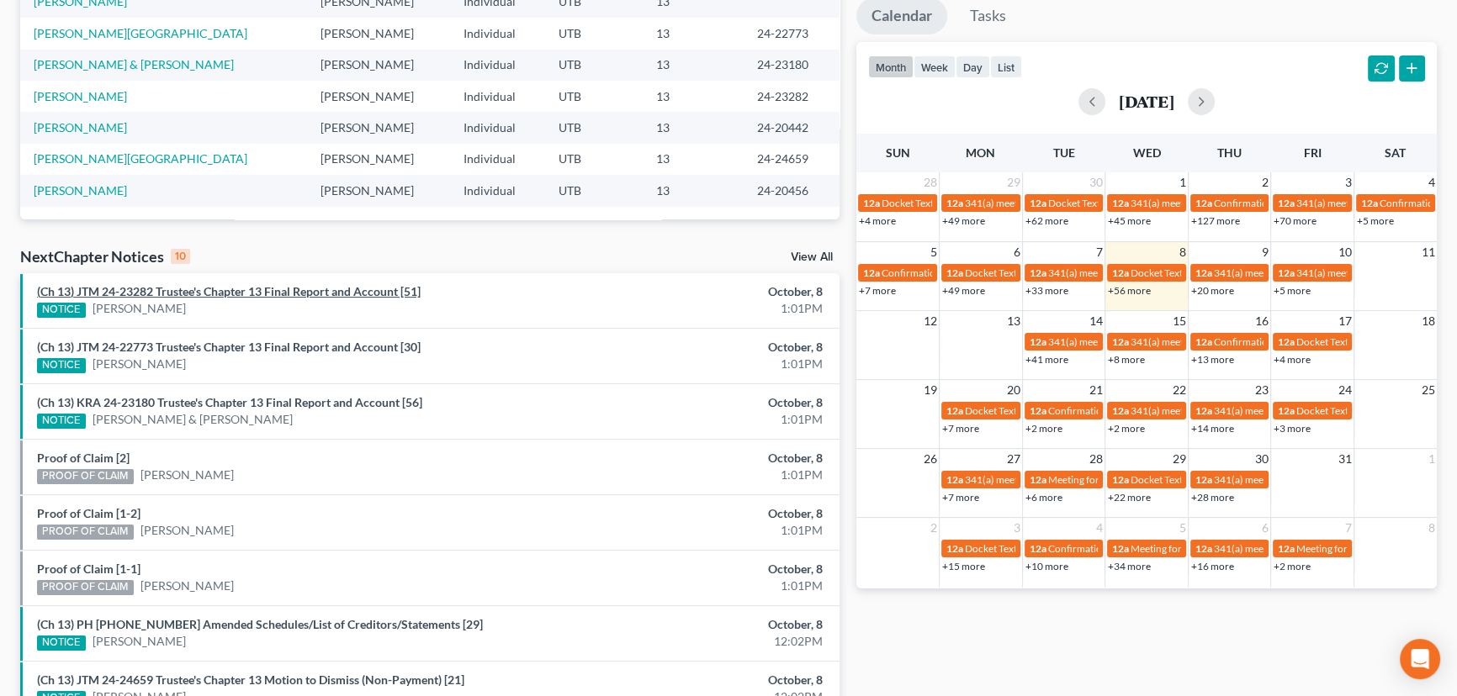
click at [193, 294] on link "(Ch 13) JTM 24-23282 Trustee's Chapter 13 Final Report and Account [51]" at bounding box center [228, 291] width 383 height 14
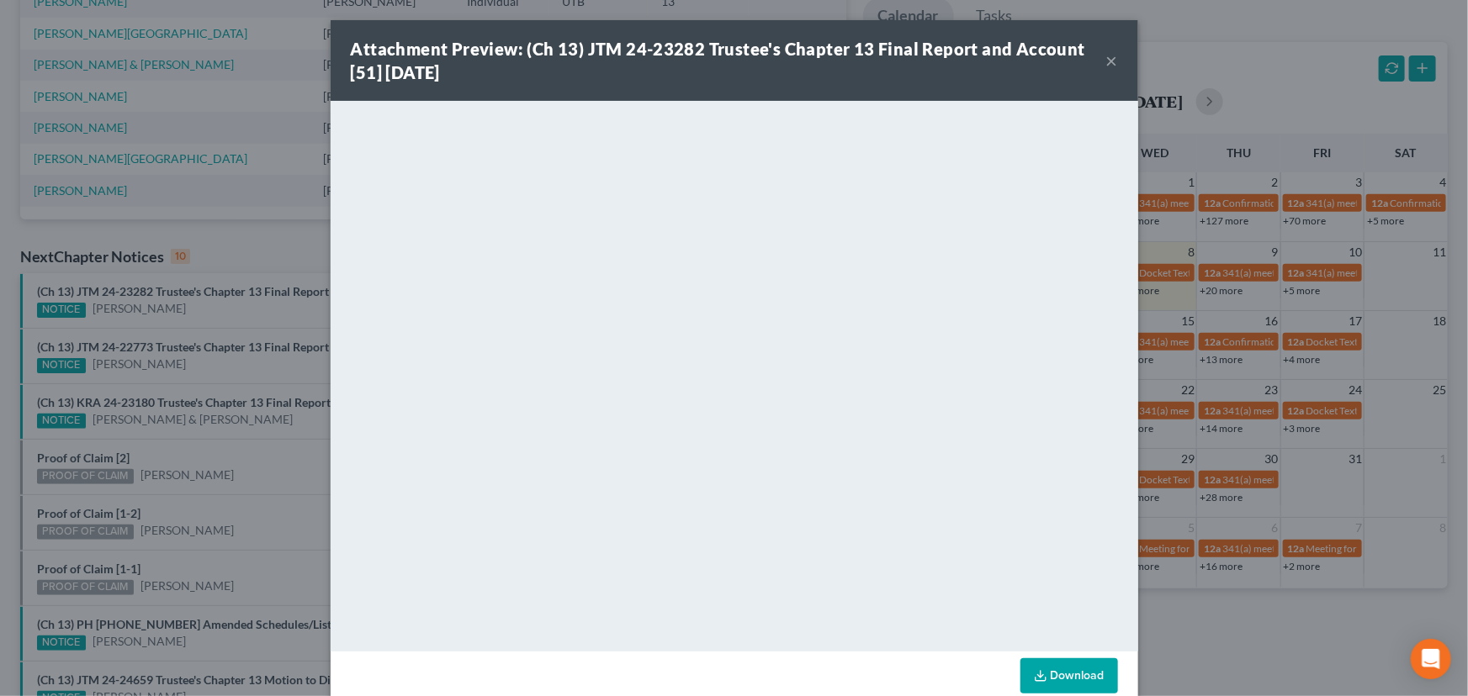
drag, startPoint x: 187, startPoint y: 309, endPoint x: 187, endPoint y: 319, distance: 9.3
click at [187, 309] on div "Attachment Preview: (Ch 13) JTM 24-23282 Trustee's Chapter 13 Final Report and …" at bounding box center [734, 348] width 1468 height 696
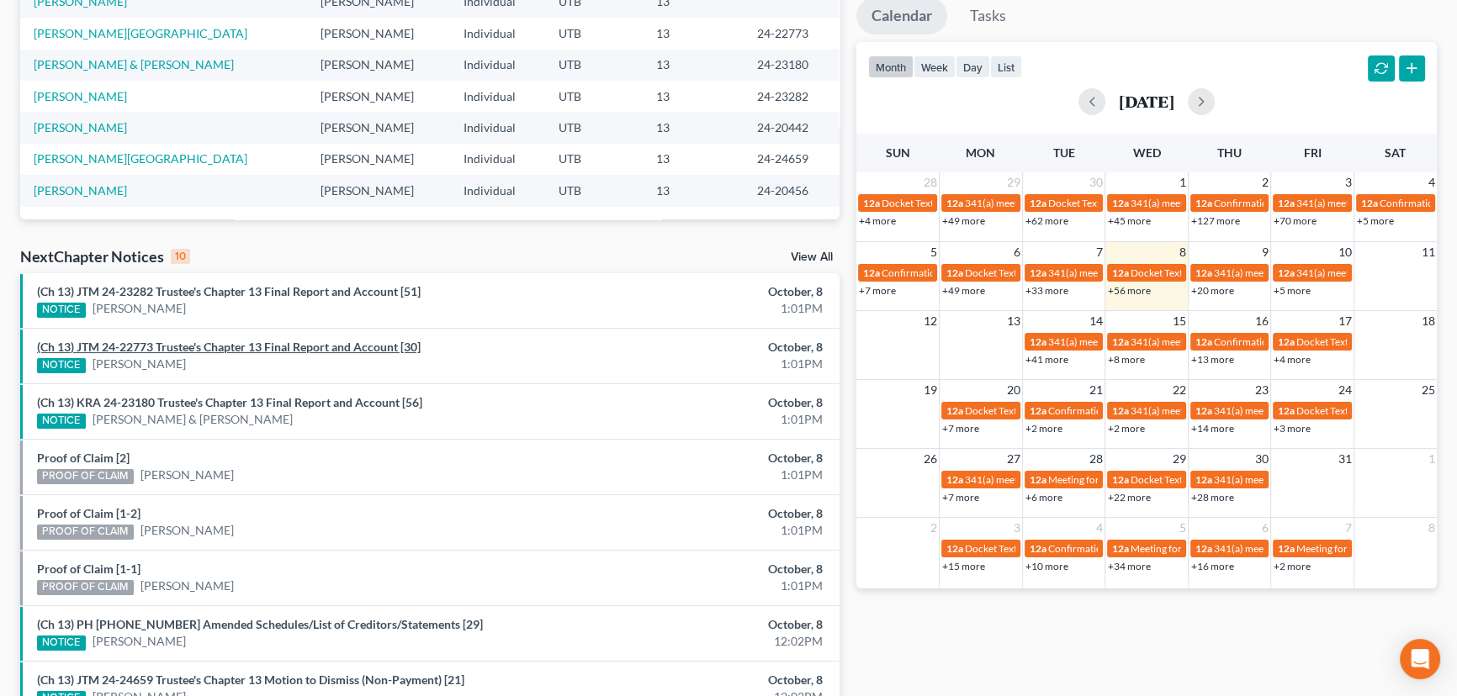
click at [186, 345] on link "(Ch 13) JTM 24-22773 Trustee's Chapter 13 Final Report and Account [30]" at bounding box center [228, 347] width 383 height 14
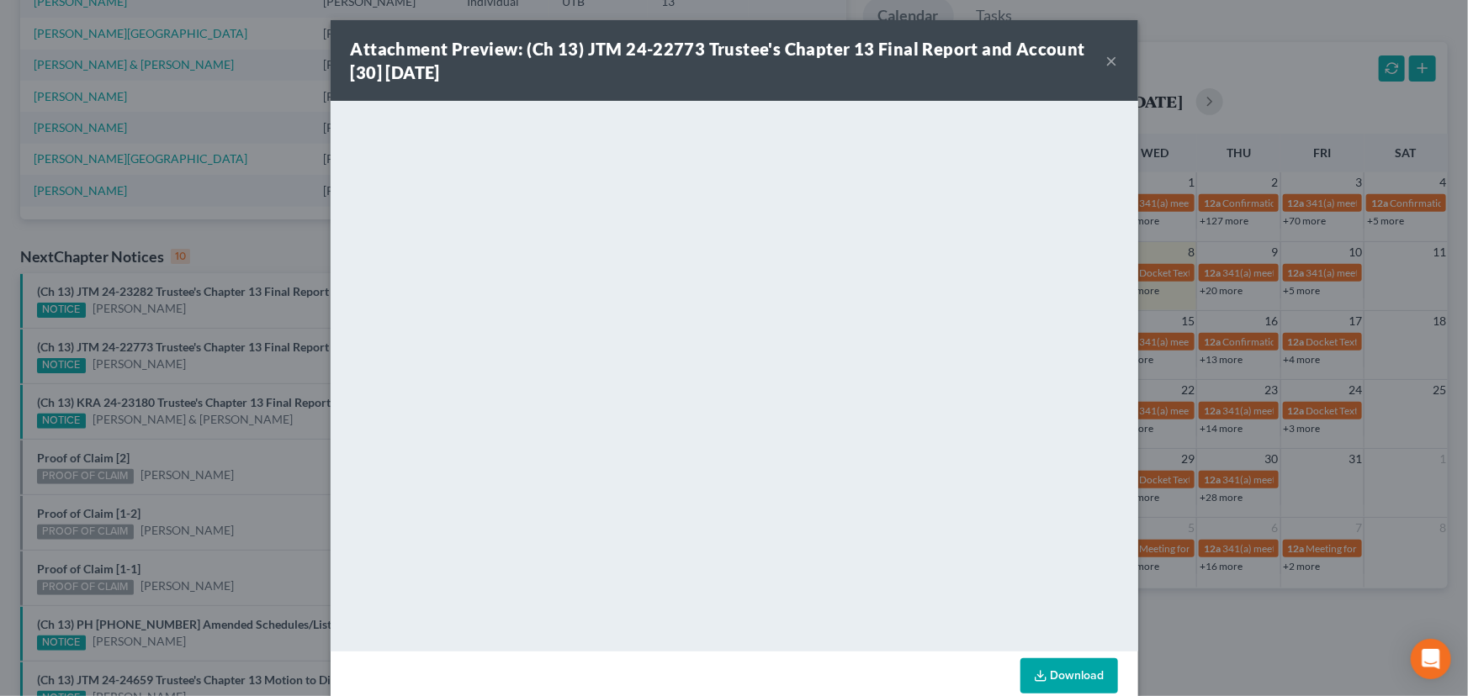
drag, startPoint x: 193, startPoint y: 378, endPoint x: 197, endPoint y: 386, distance: 8.7
click at [193, 378] on div "Attachment Preview: (Ch 13) JTM 24-22773 Trustee's Chapter 13 Final Report and …" at bounding box center [734, 348] width 1468 height 696
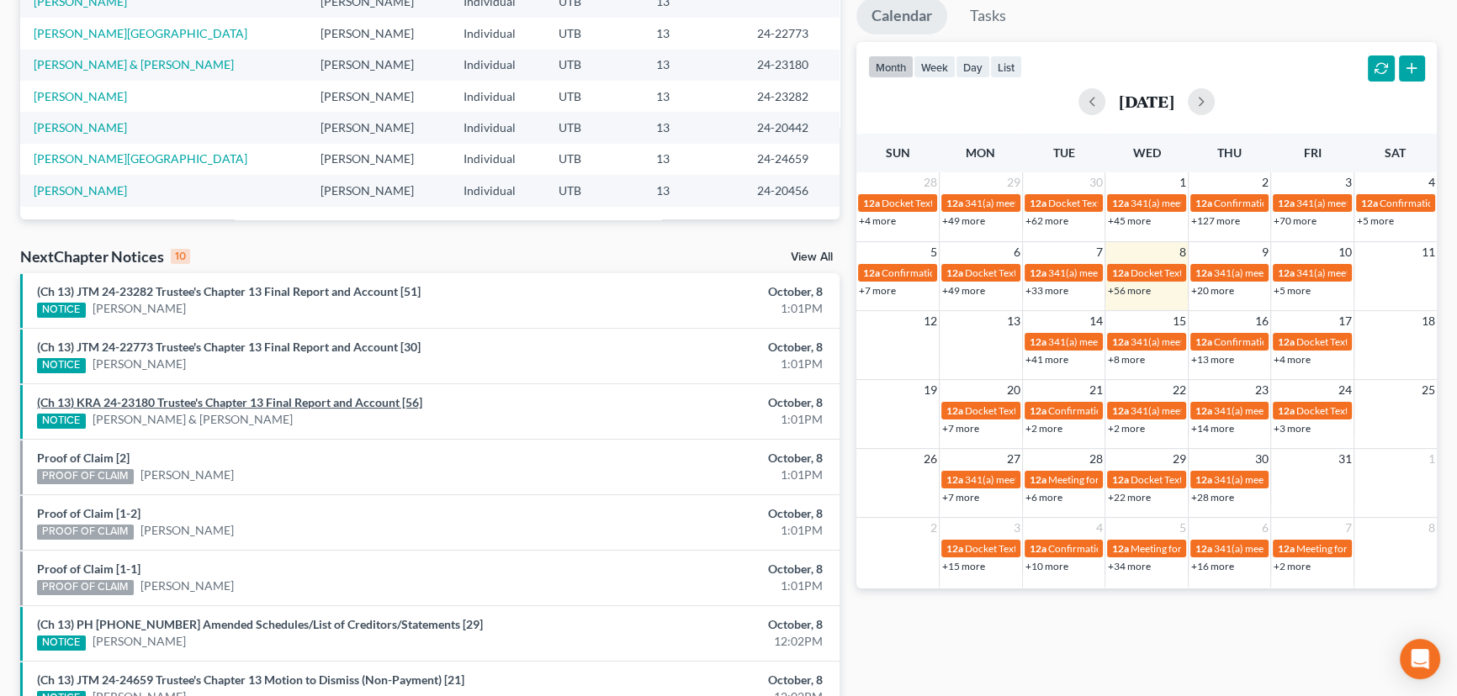
click at [202, 399] on link "(Ch 13) KRA 24-23180 Trustee's Chapter 13 Final Report and Account [56]" at bounding box center [229, 402] width 385 height 14
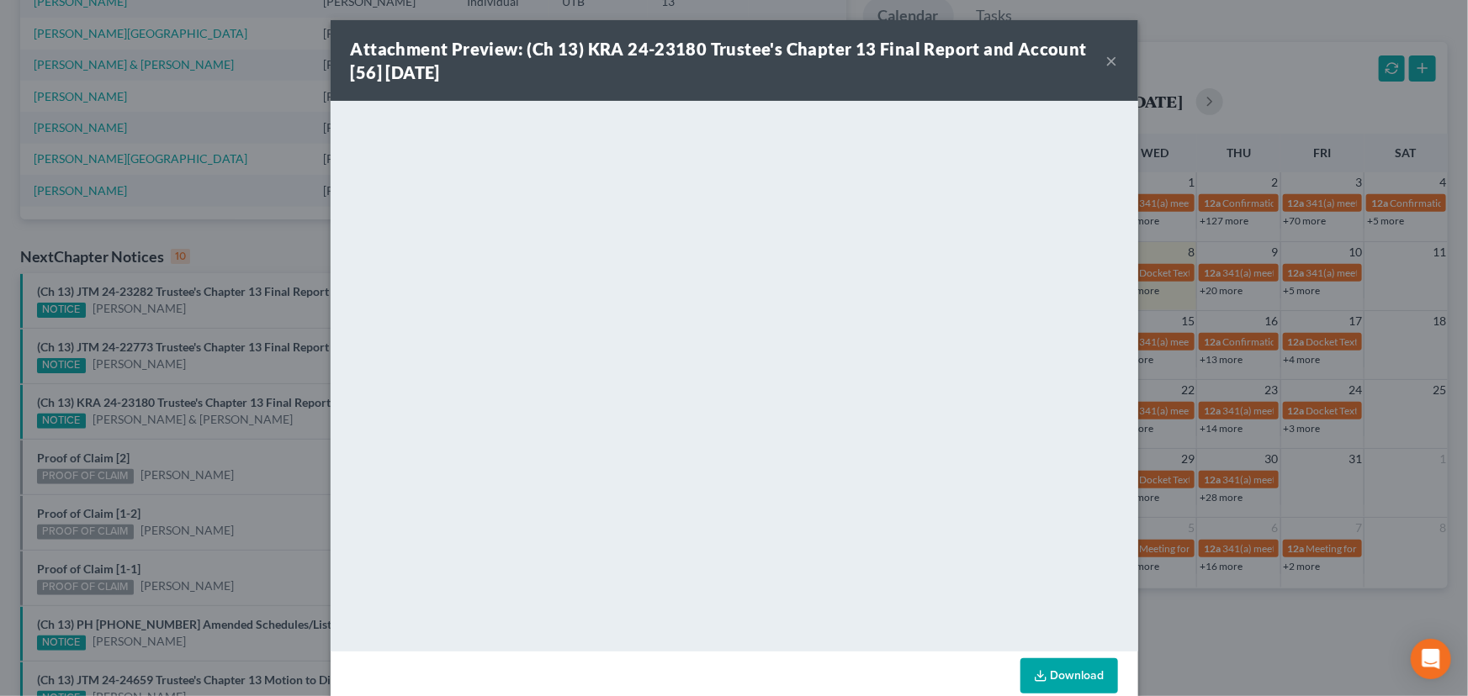
click at [182, 448] on div "Attachment Preview: (Ch 13) KRA 24-23180 Trustee's Chapter 13 Final Report and …" at bounding box center [734, 348] width 1468 height 696
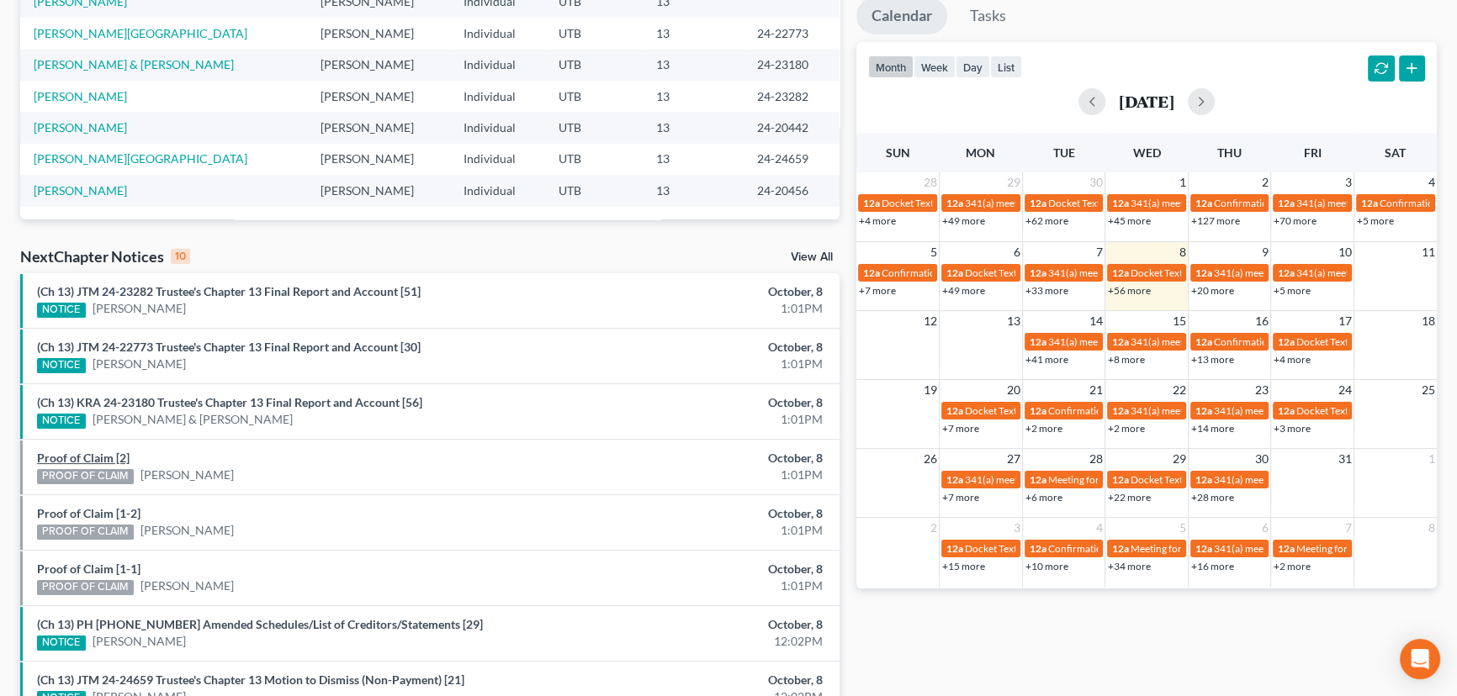
click at [96, 457] on link "Proof of Claim [2]" at bounding box center [83, 458] width 93 height 14
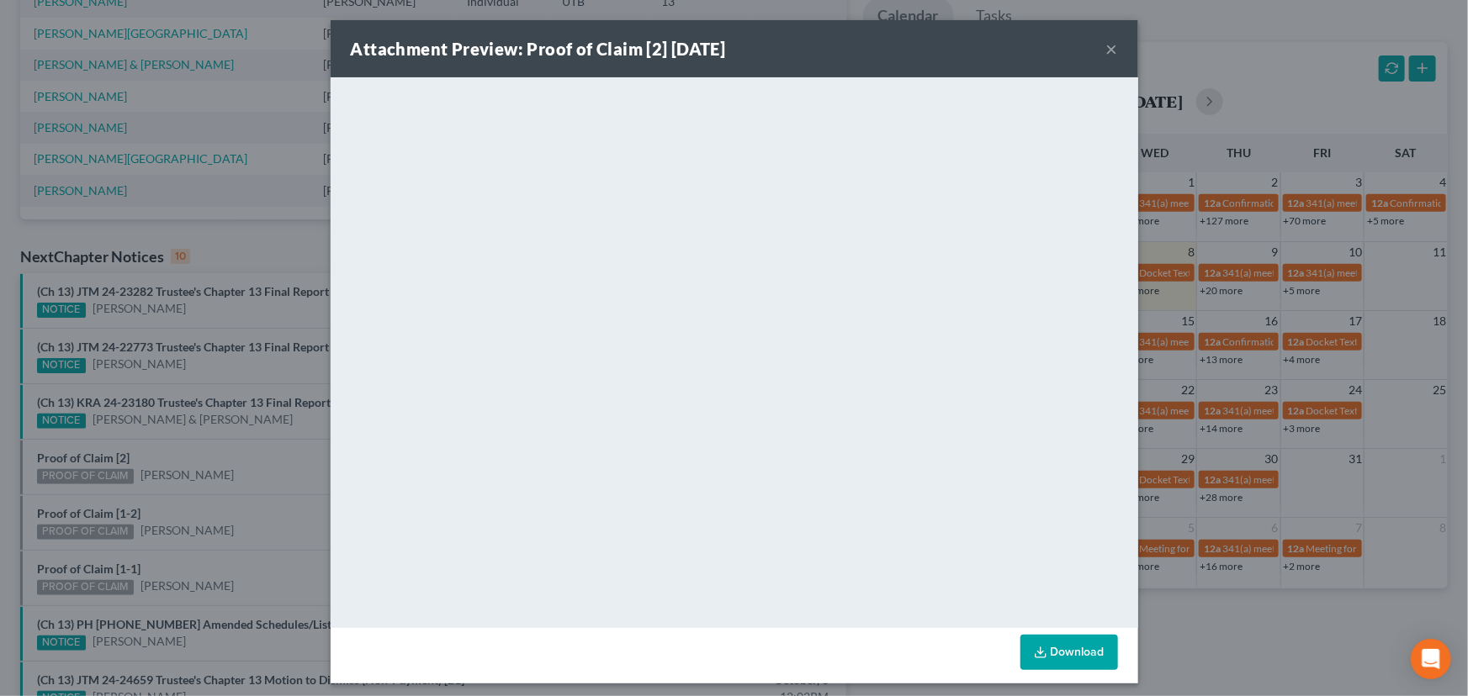
click at [172, 454] on div "Attachment Preview: Proof of Claim [2] 10/08/2025 × <object ng-attr-data='https…" at bounding box center [734, 348] width 1468 height 696
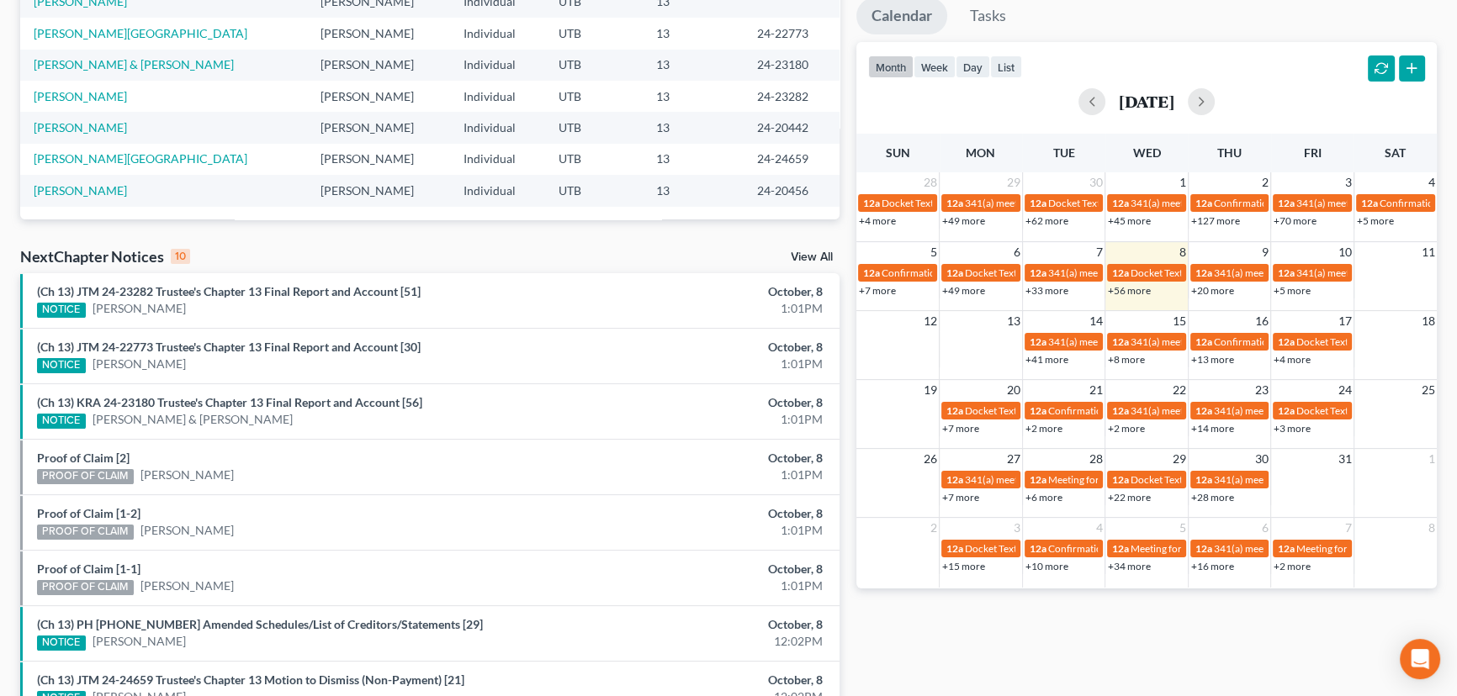
click at [180, 506] on div "Proof of Claim [1-2] PROOF OF CLAIM Mynor Robinson" at bounding box center [296, 522] width 535 height 34
click at [92, 512] on link "Proof of Claim [1-2]" at bounding box center [88, 513] width 103 height 14
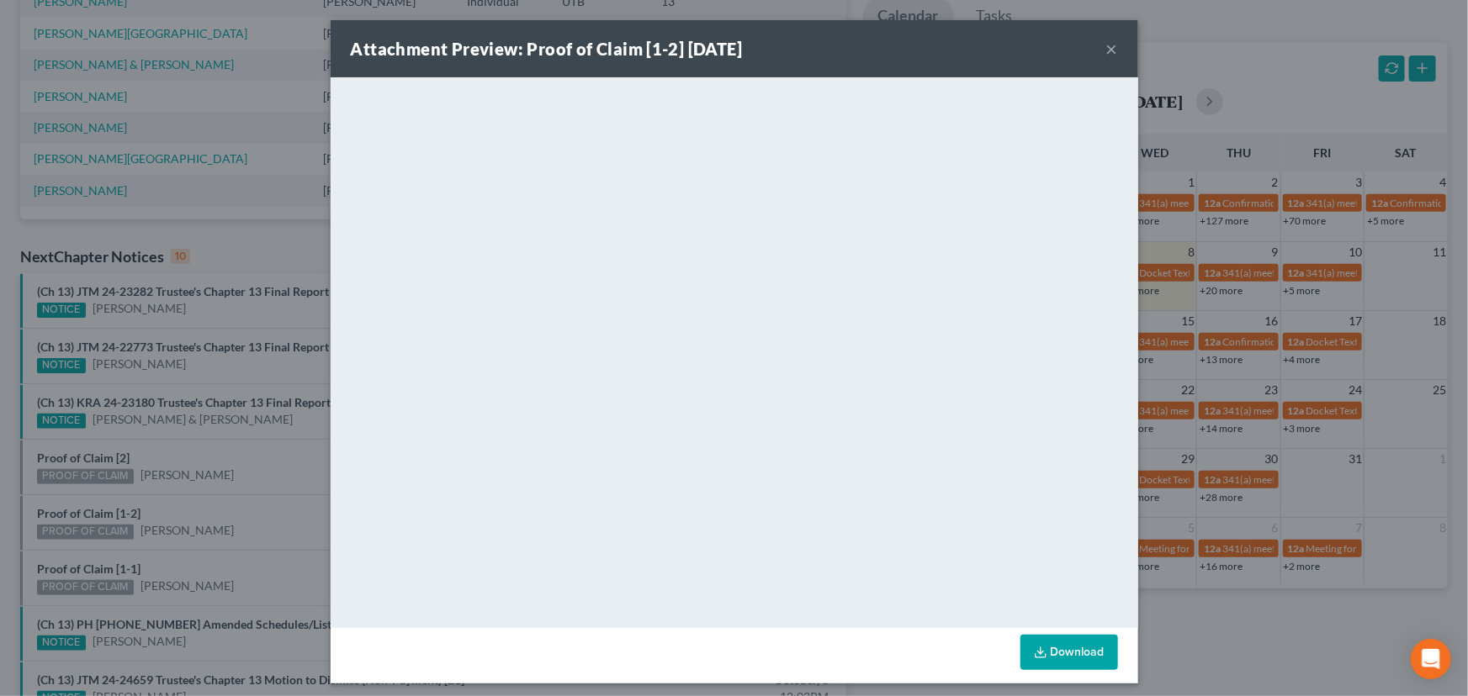
click at [195, 489] on div "Attachment Preview: Proof of Claim [1-2] 10/08/2025 × <object ng-attr-data='htt…" at bounding box center [734, 348] width 1468 height 696
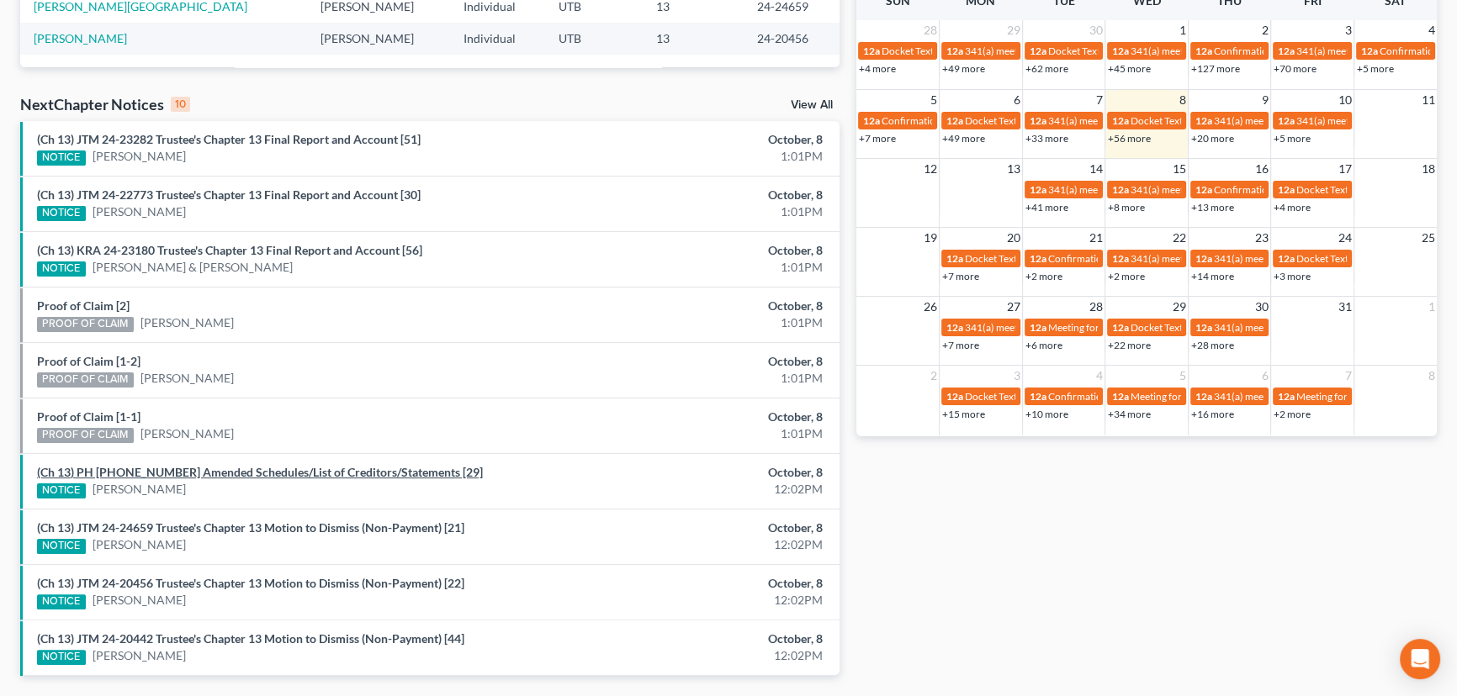
scroll to position [458, 0]
click at [96, 415] on link "Proof of Claim [1-1]" at bounding box center [88, 416] width 103 height 14
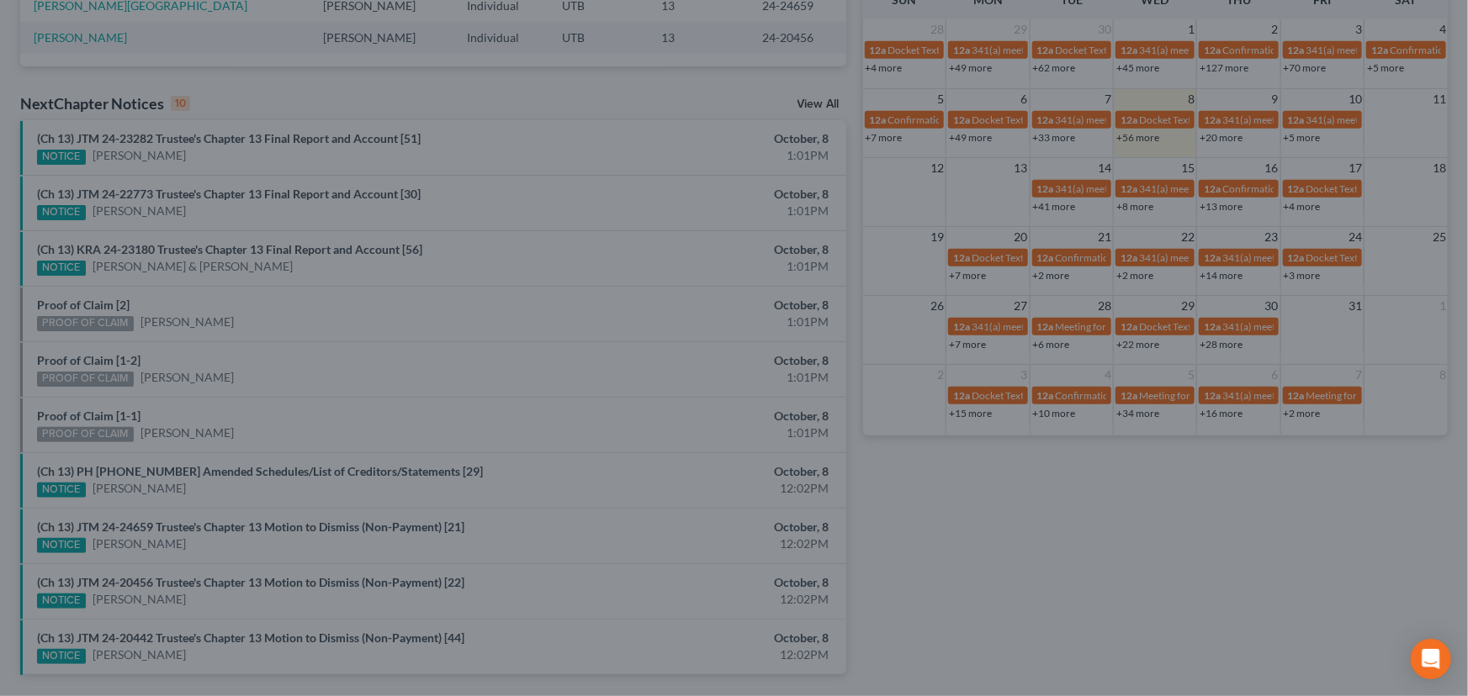
click at [185, 399] on div "Attachment Preview: Proof of Claim [1-1] 10/08/2025 × <object ng-attr-data='htt…" at bounding box center [734, 348] width 1468 height 696
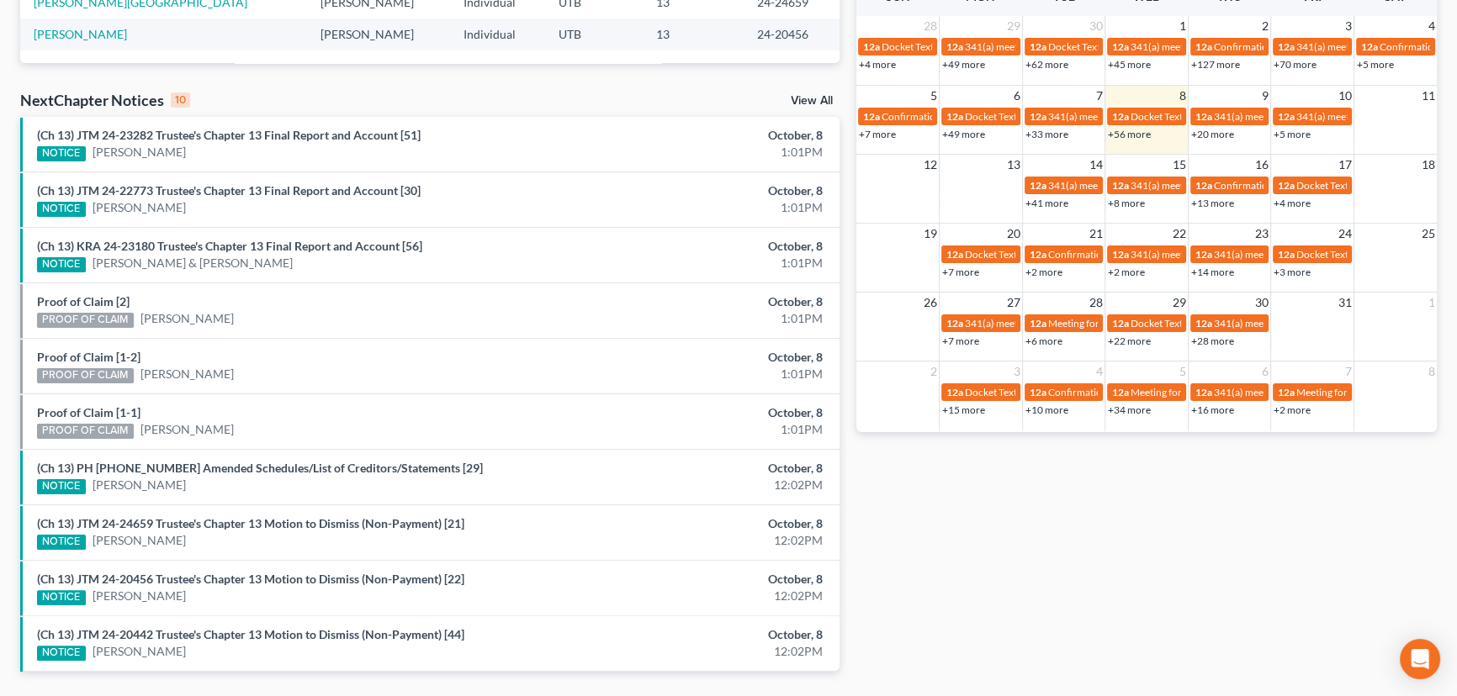
scroll to position [510, 0]
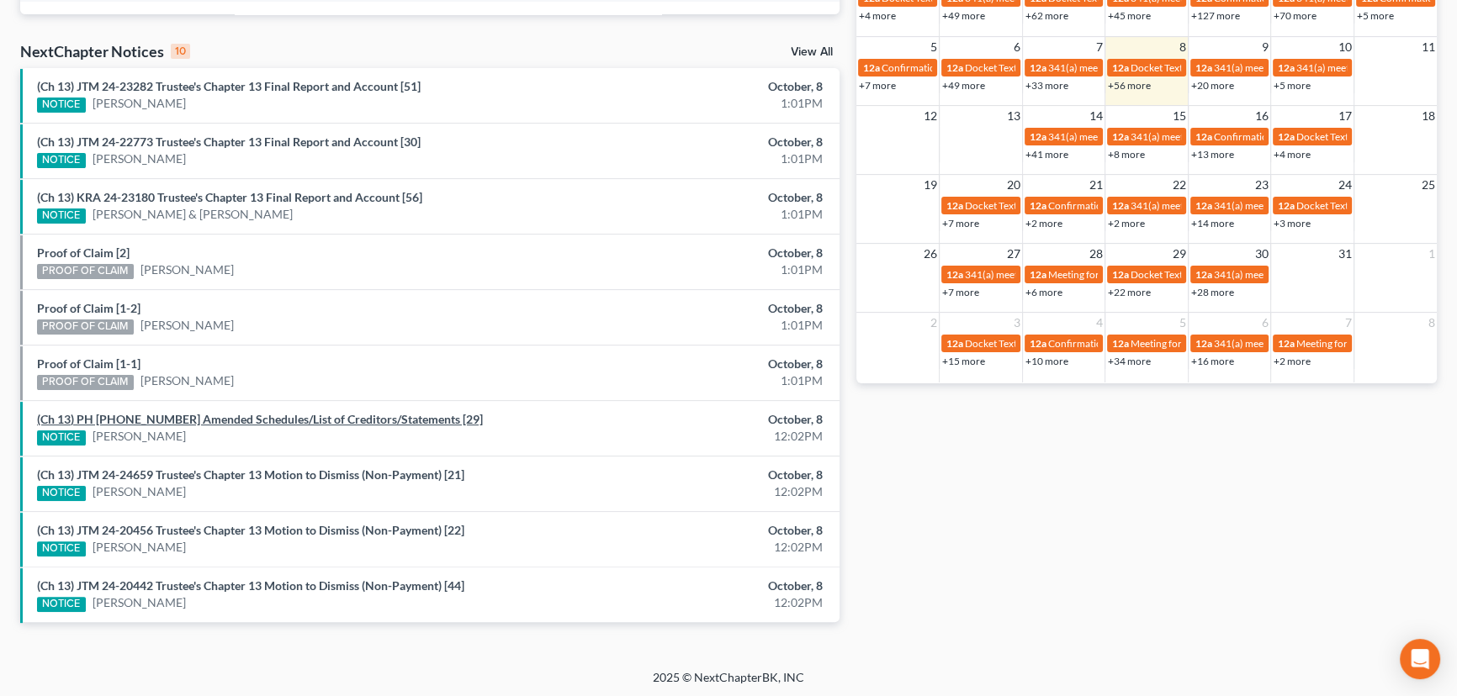
click at [193, 414] on link "(Ch 13) PH 25-22379 Amended Schedules/List of Creditors/Statements [29]" at bounding box center [260, 419] width 446 height 14
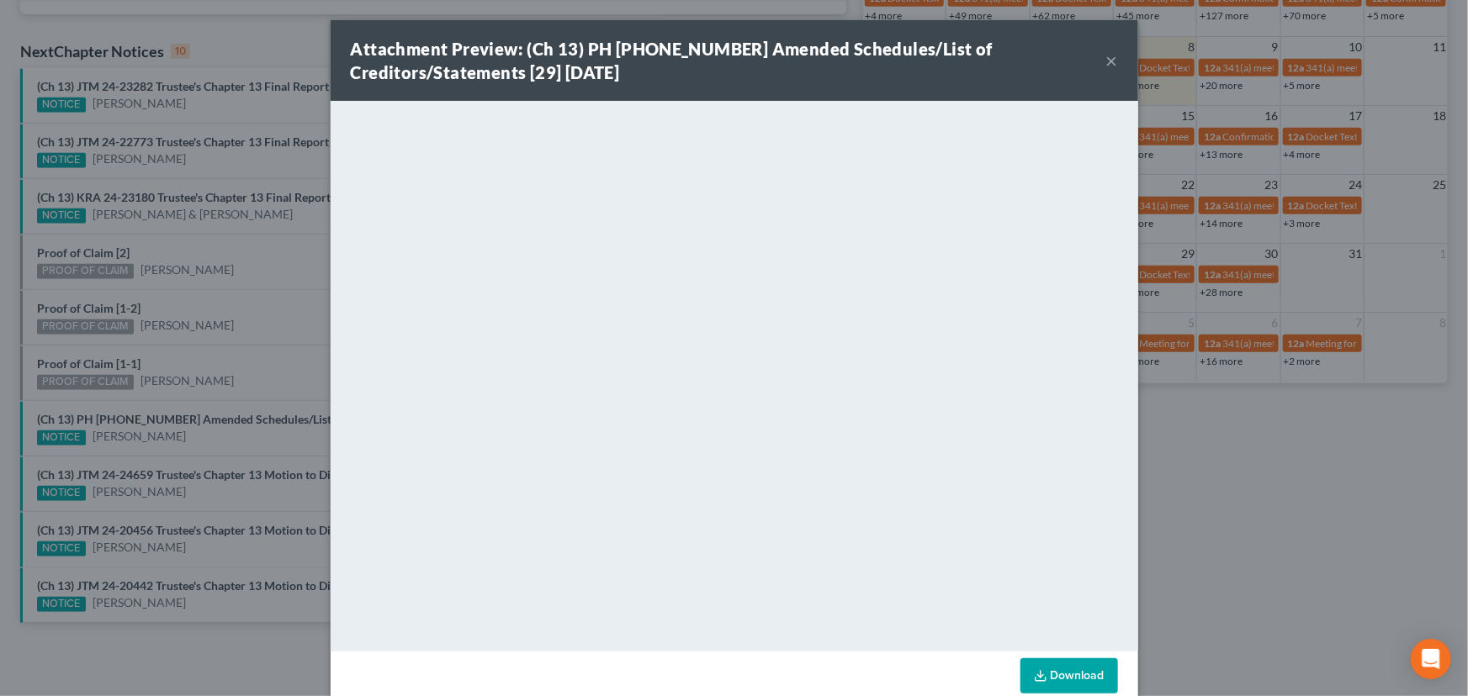
click at [227, 336] on div "Attachment Preview: (Ch 13) PH 25-22379 Amended Schedules/List of Creditors/Sta…" at bounding box center [734, 348] width 1468 height 696
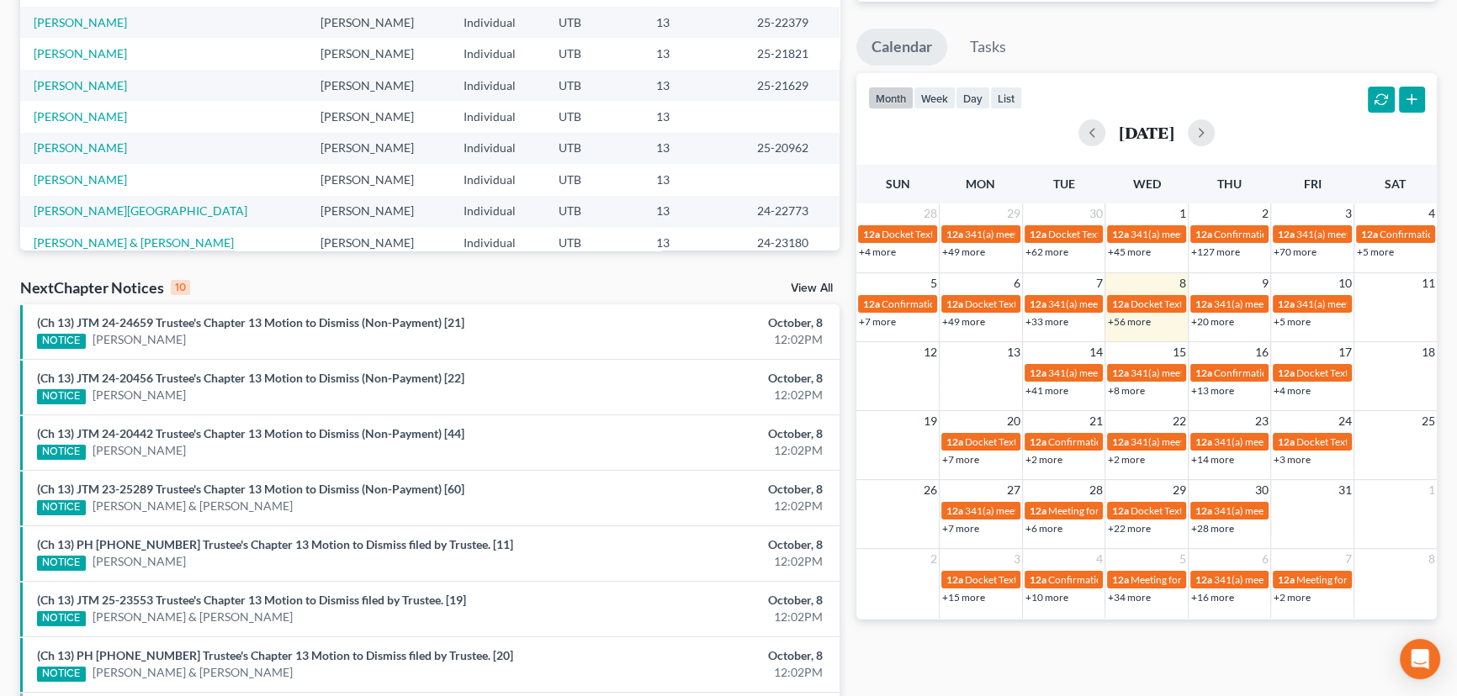
scroll to position [510, 0]
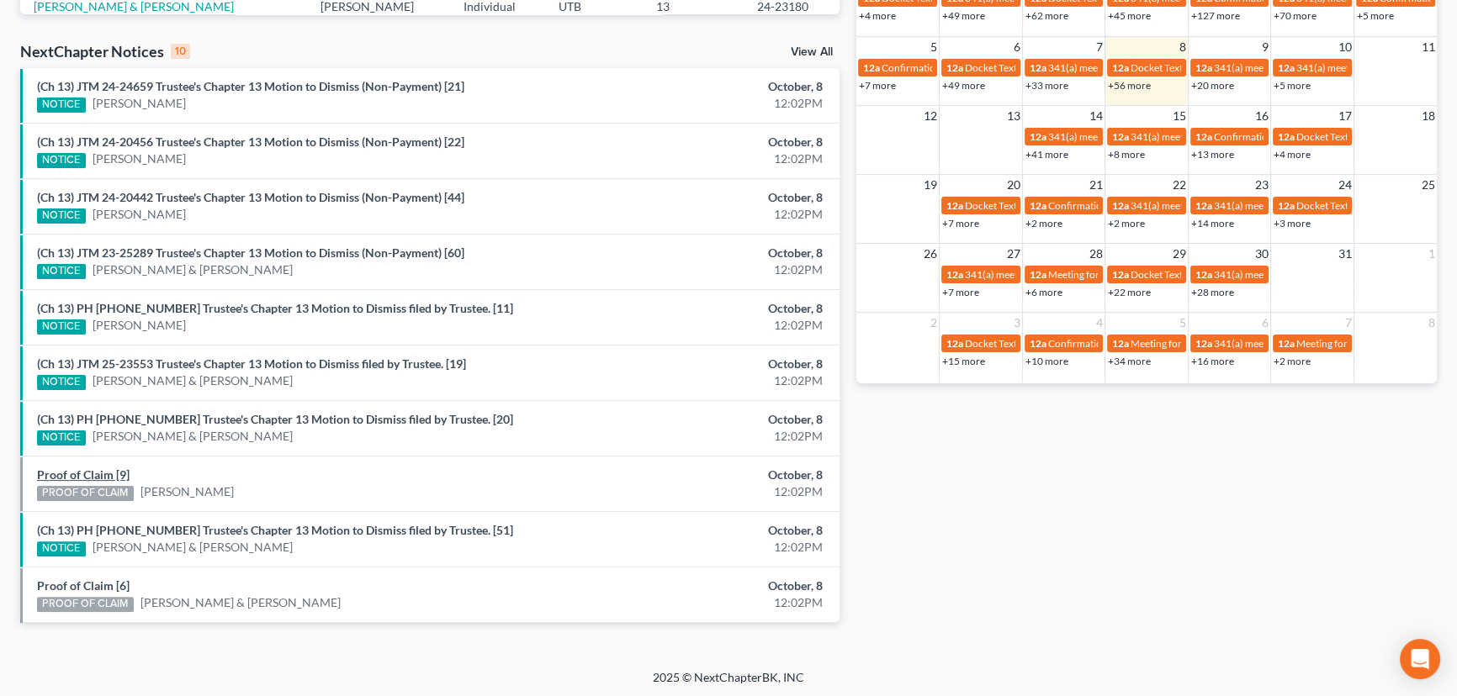
click at [82, 471] on link "Proof of Claim [9]" at bounding box center [83, 475] width 93 height 14
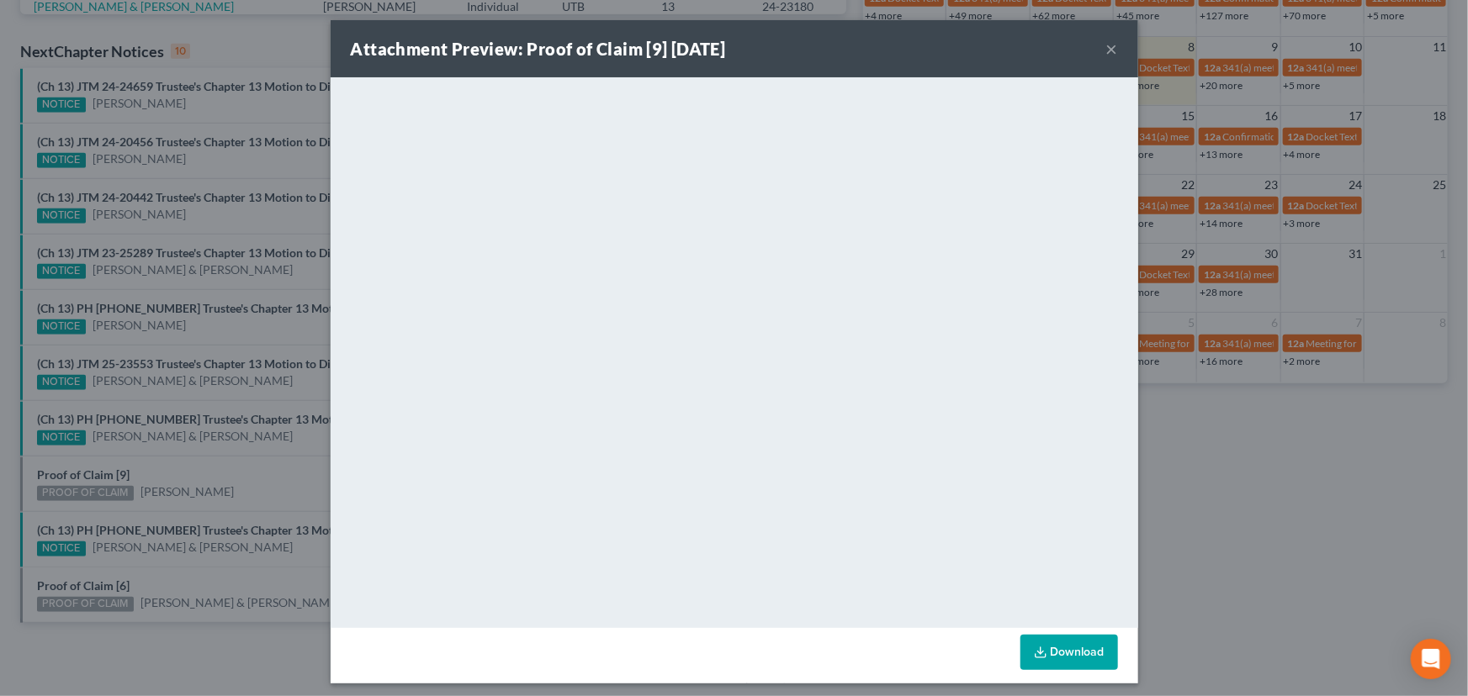
click at [225, 473] on div "Attachment Preview: Proof of Claim [9] 10/08/2025 × <object ng-attr-data='https…" at bounding box center [734, 348] width 1468 height 696
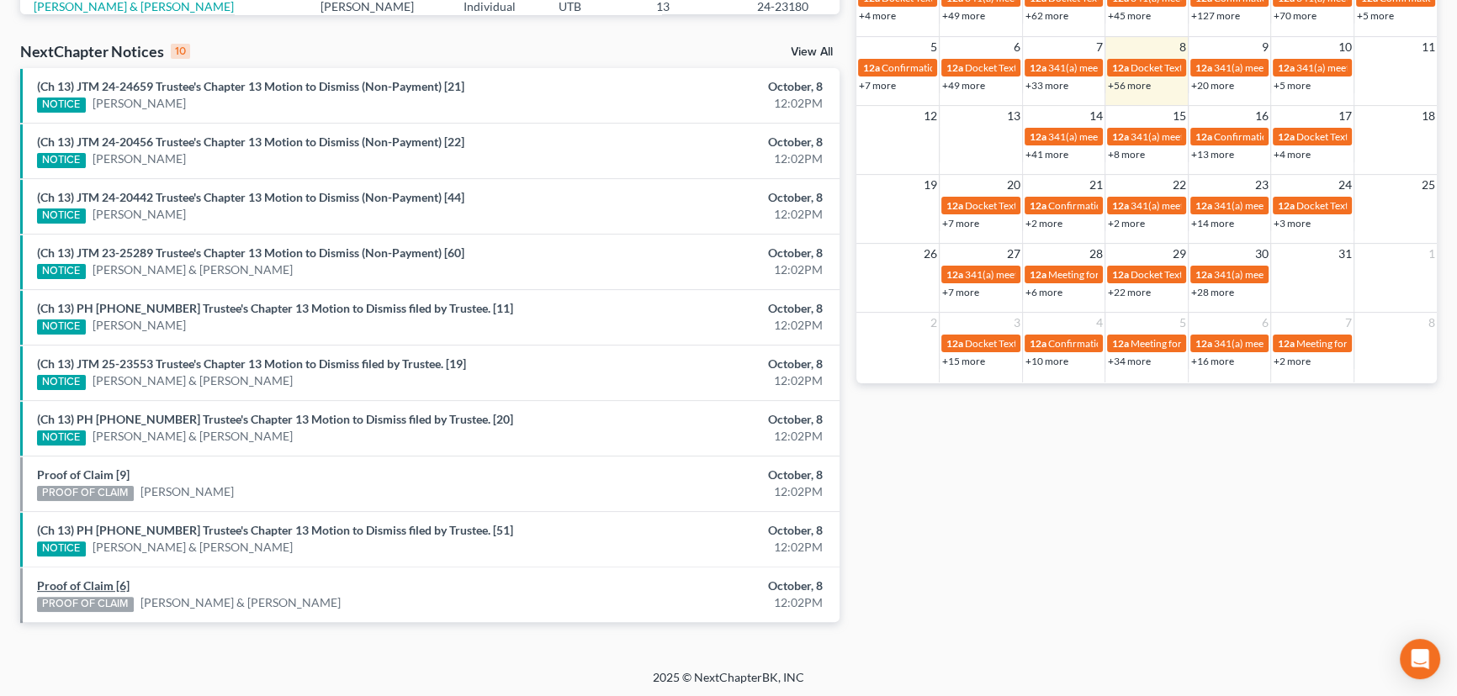
click at [80, 581] on link "Proof of Claim [6]" at bounding box center [83, 586] width 93 height 14
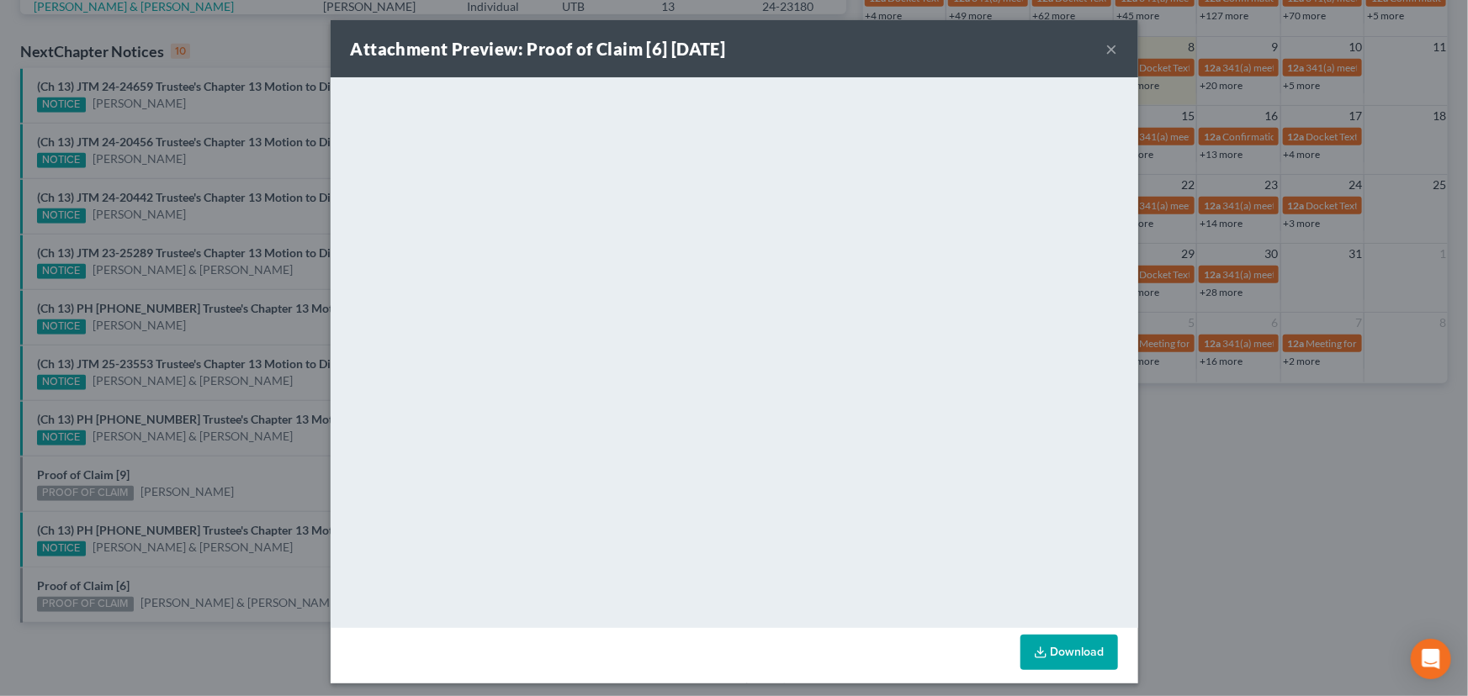
click at [204, 580] on div "Attachment Preview: Proof of Claim [6] 10/08/2025 × <object ng-attr-data='https…" at bounding box center [734, 348] width 1468 height 696
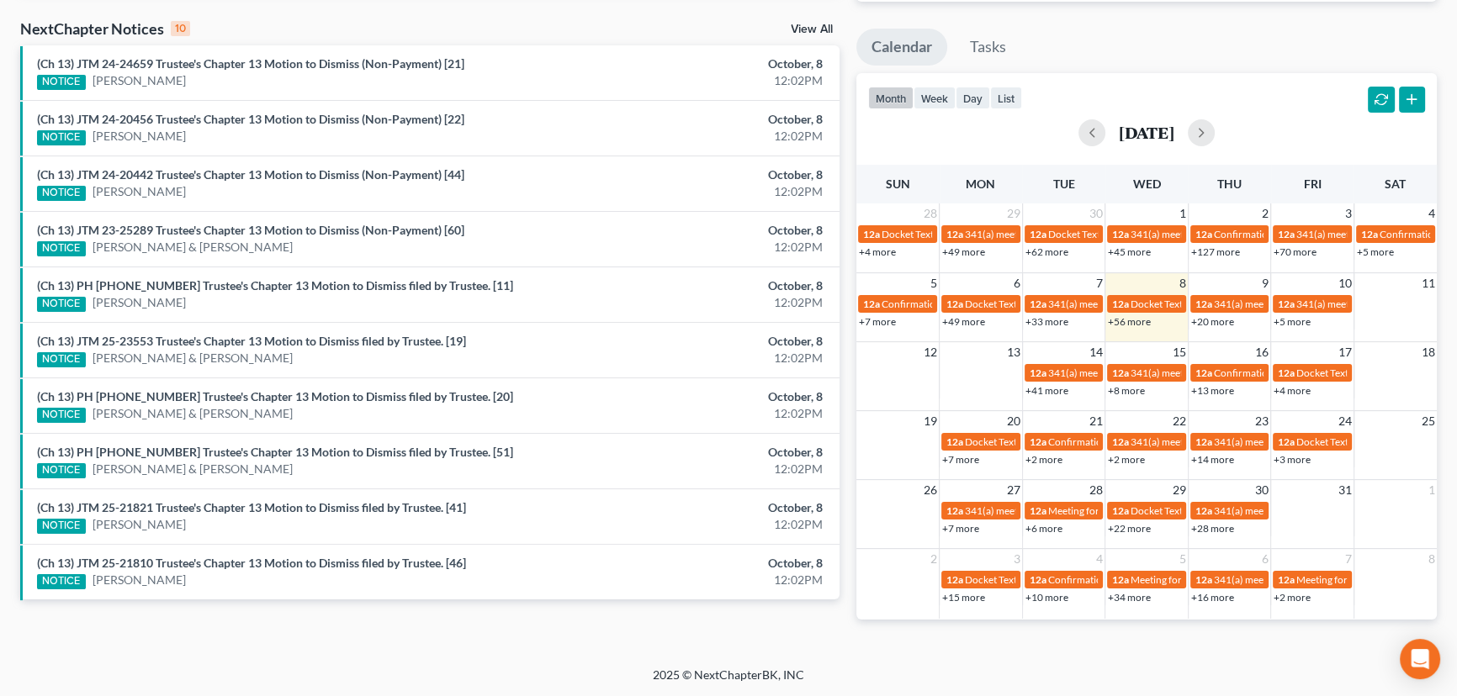
scroll to position [510, 0]
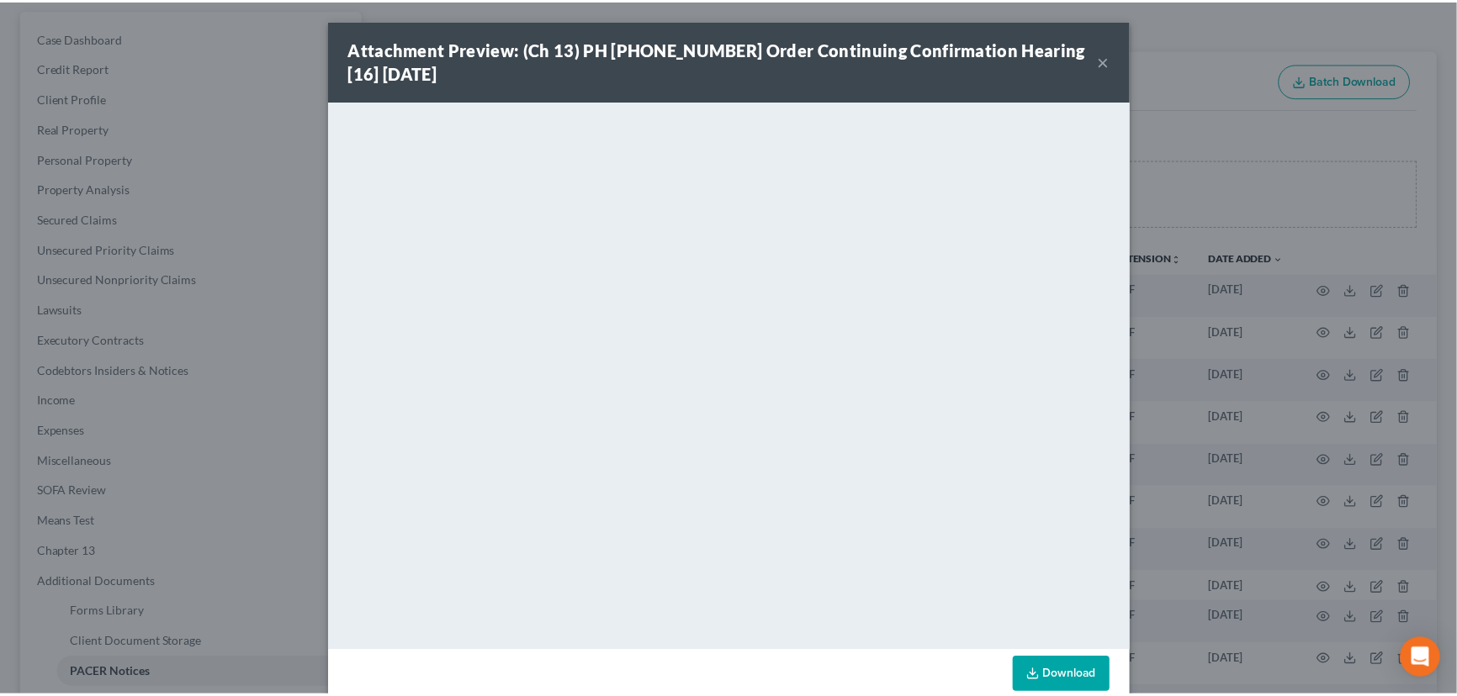
scroll to position [152, 0]
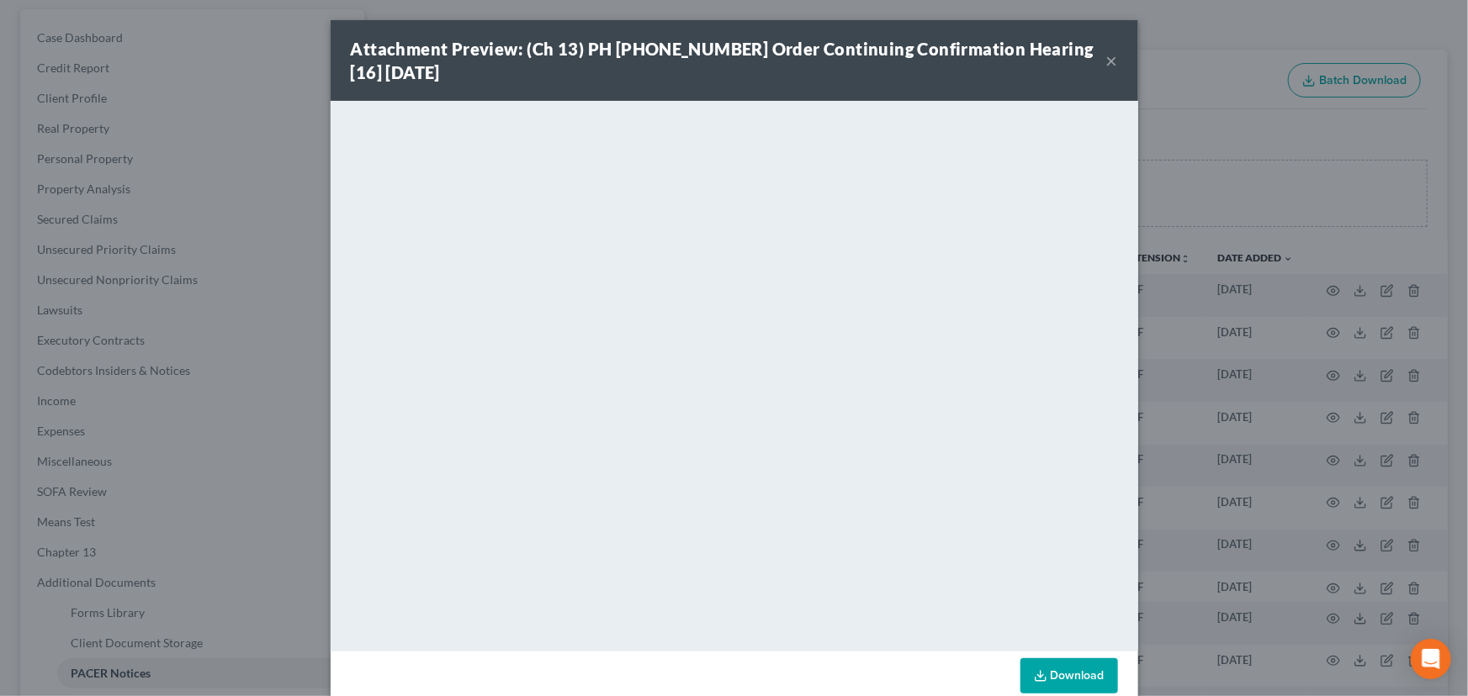
click at [1106, 61] on button "×" at bounding box center [1112, 60] width 12 height 20
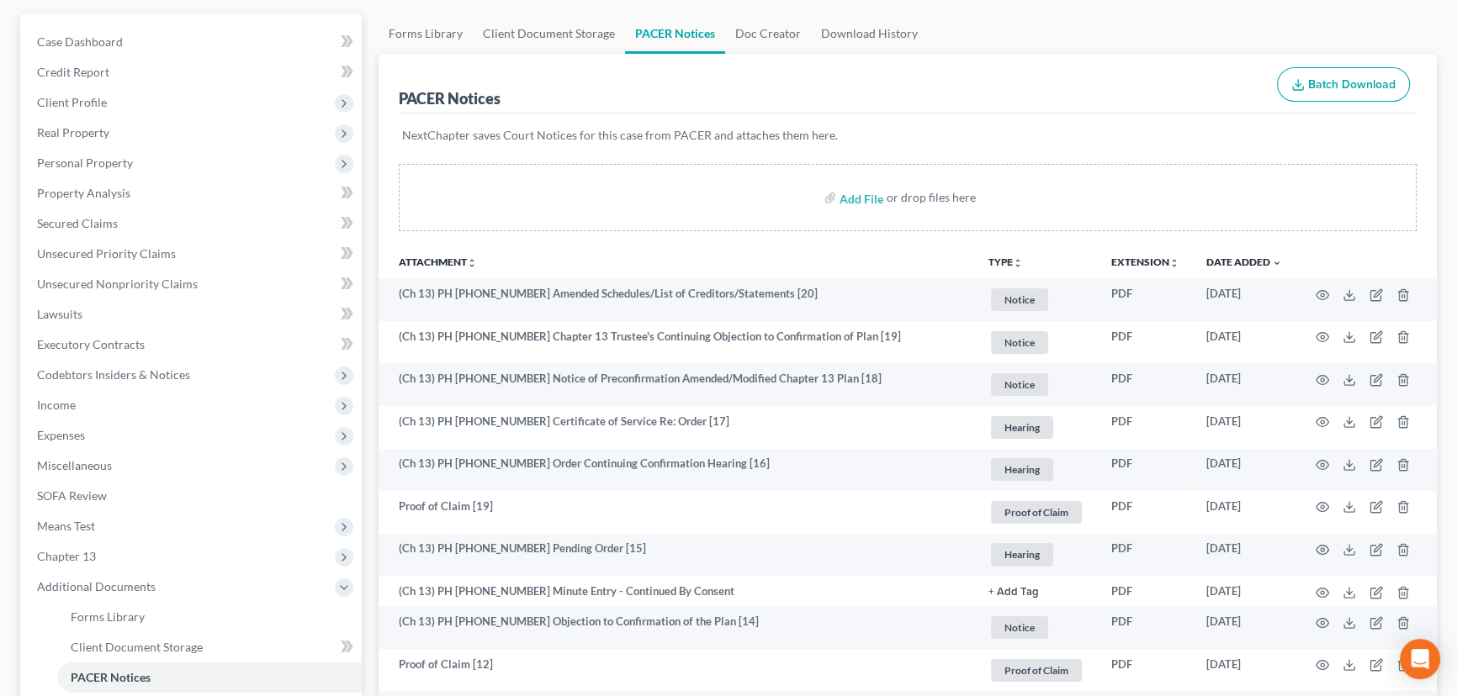
scroll to position [0, 0]
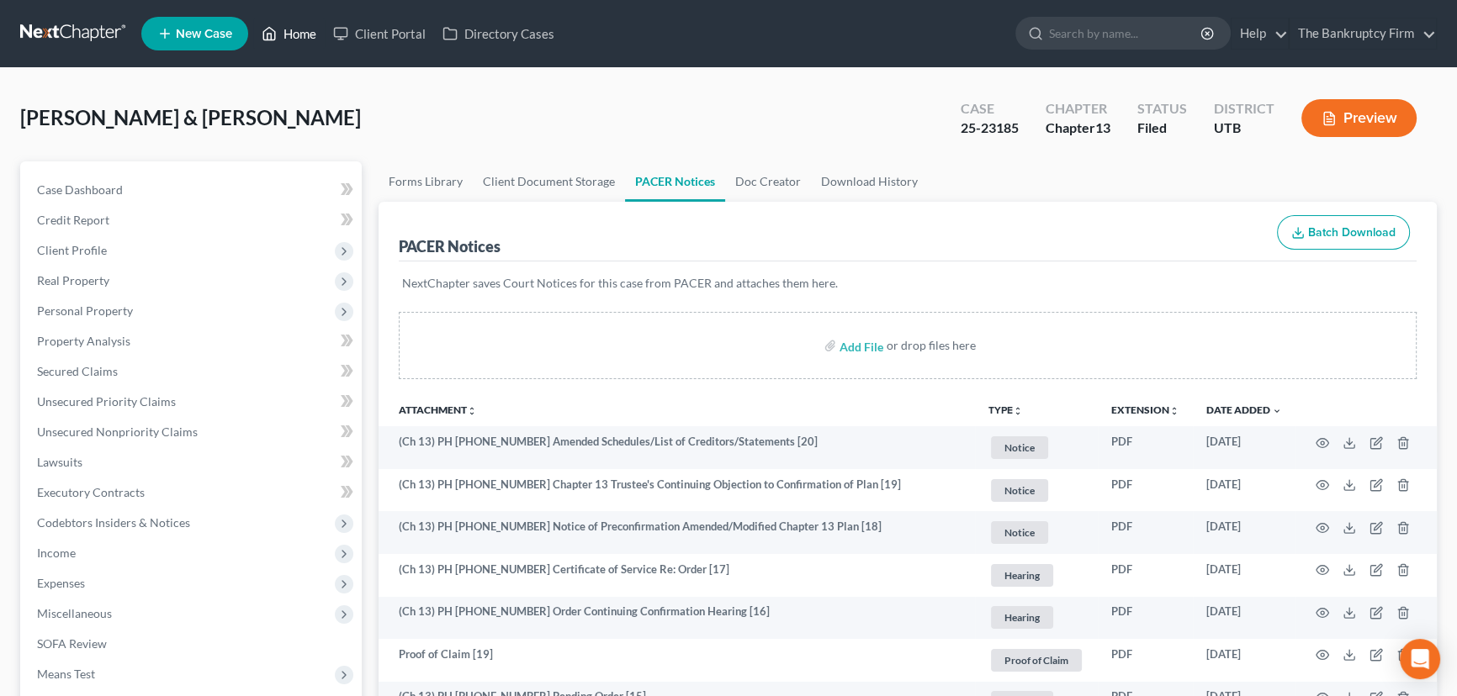
click at [306, 34] on link "Home" at bounding box center [288, 34] width 71 height 30
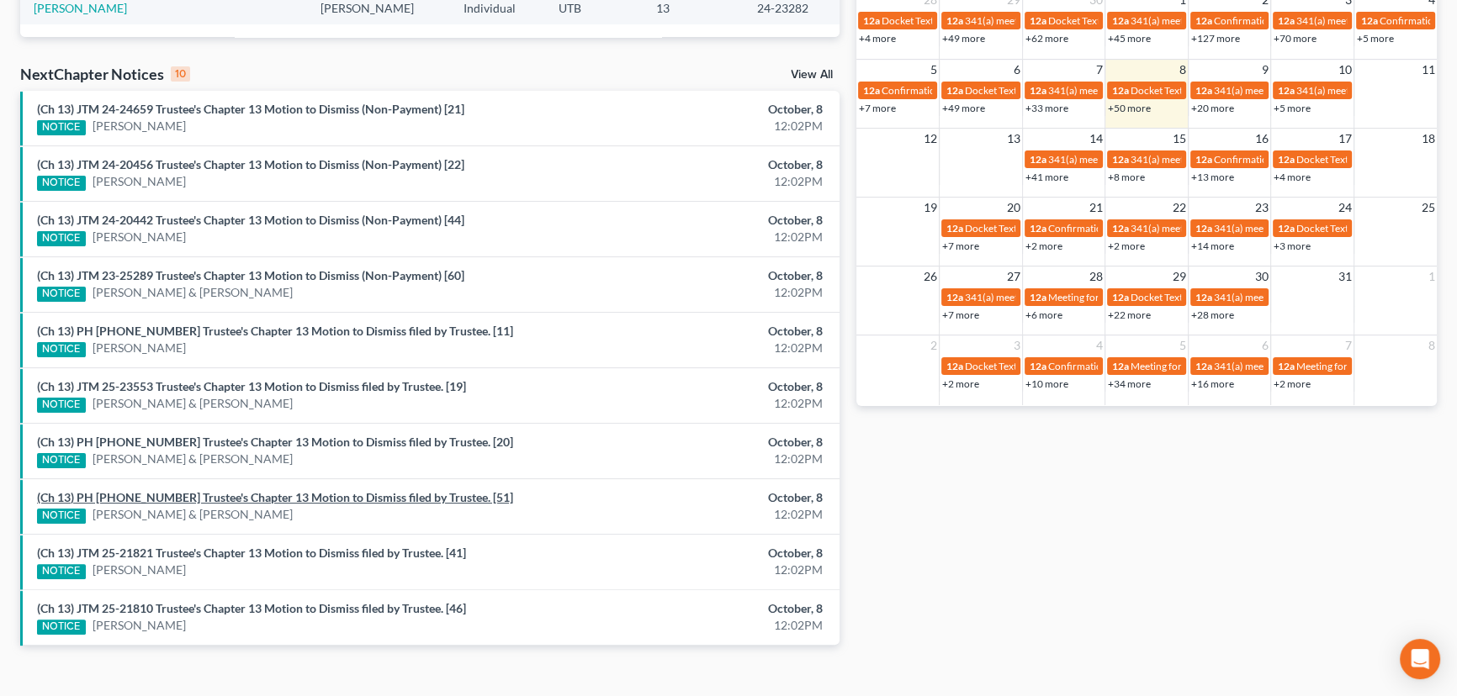
scroll to position [510, 0]
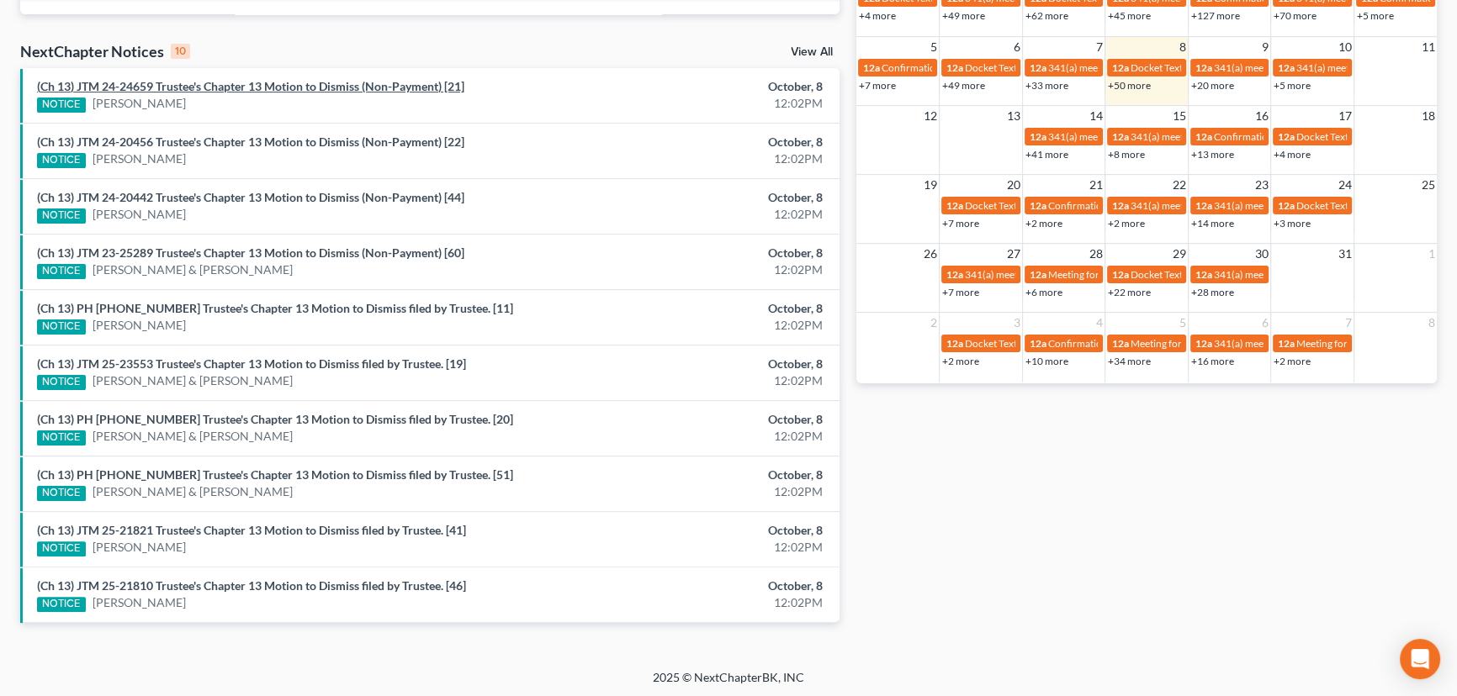
click at [275, 89] on link "(Ch 13) JTM 24-24659 Trustee's Chapter 13 Motion to Dismiss (Non-Payment) [21]" at bounding box center [250, 86] width 427 height 14
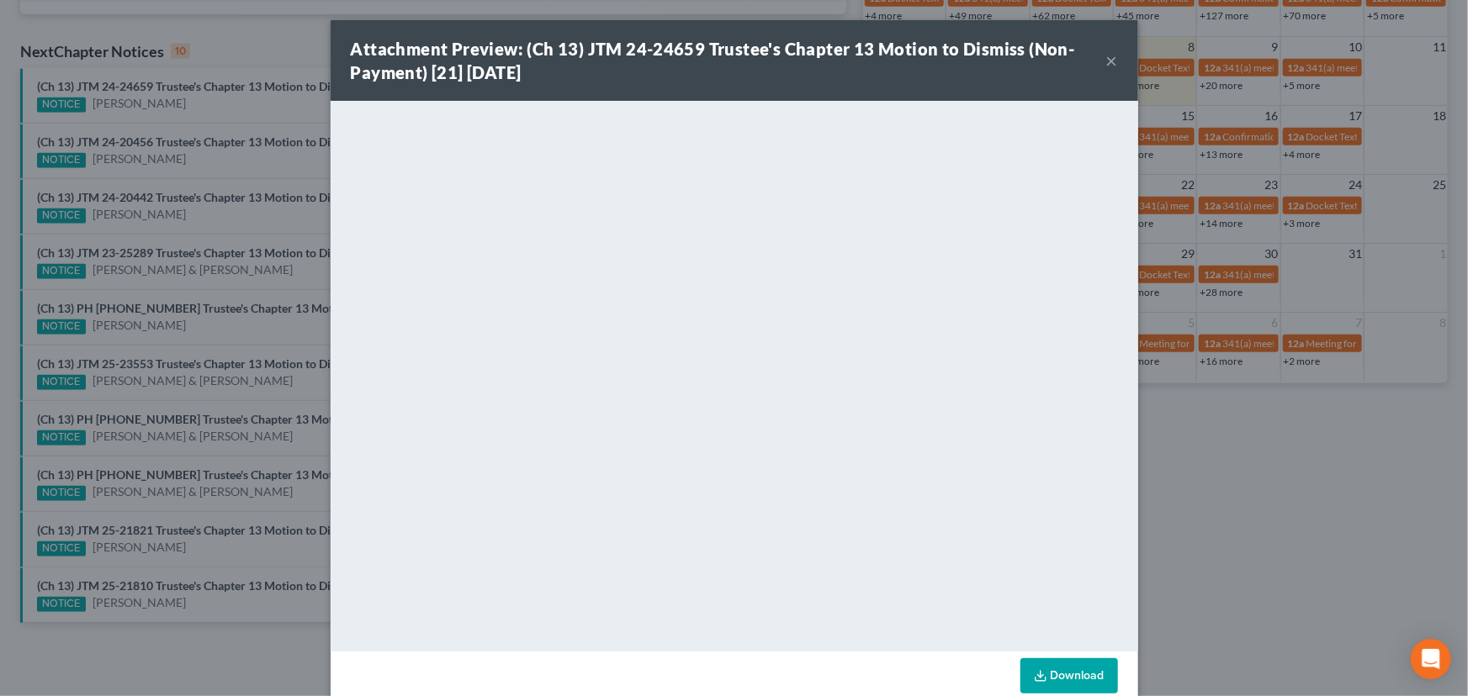
click at [225, 111] on div "Attachment Preview: (Ch 13) JTM 24-24659 Trustee's Chapter 13 Motion to Dismiss…" at bounding box center [734, 348] width 1468 height 696
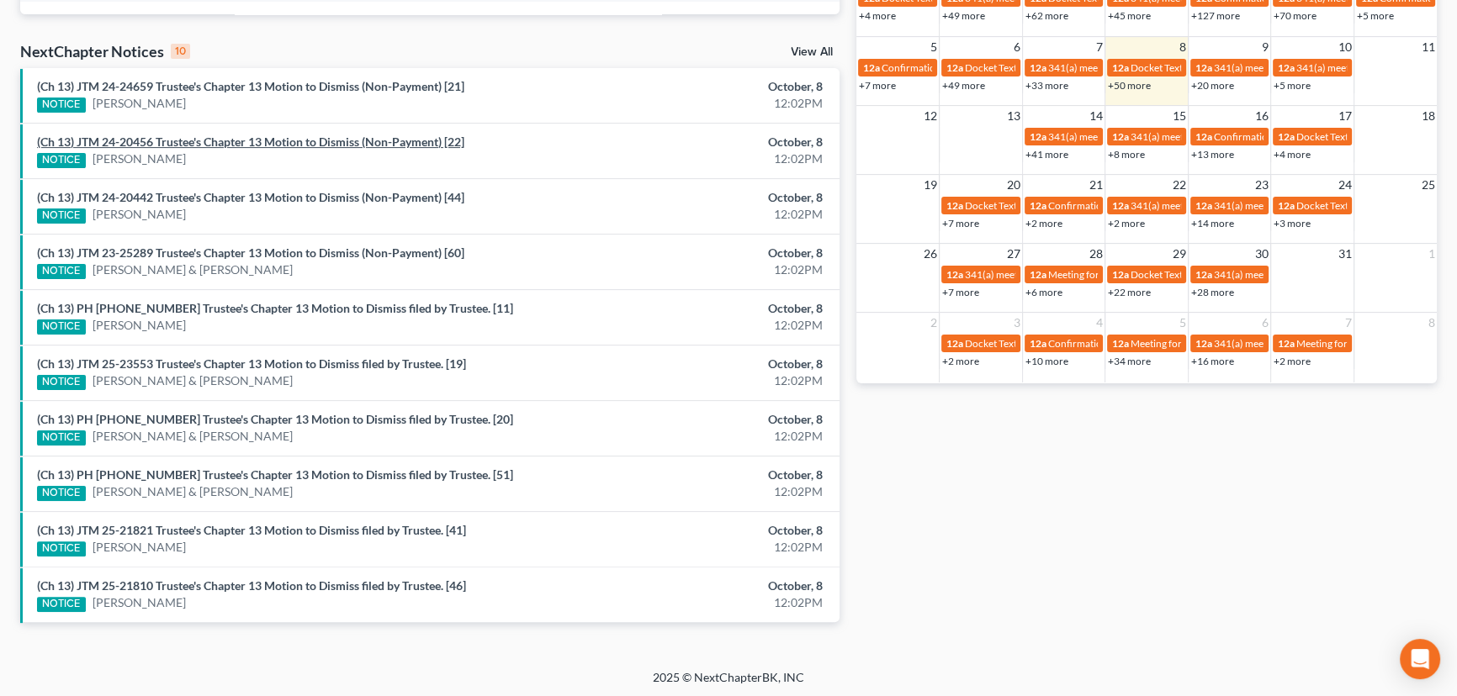
click at [214, 143] on link "(Ch 13) JTM 24-20456 Trustee's Chapter 13 Motion to Dismiss (Non-Payment) [22]" at bounding box center [250, 142] width 427 height 14
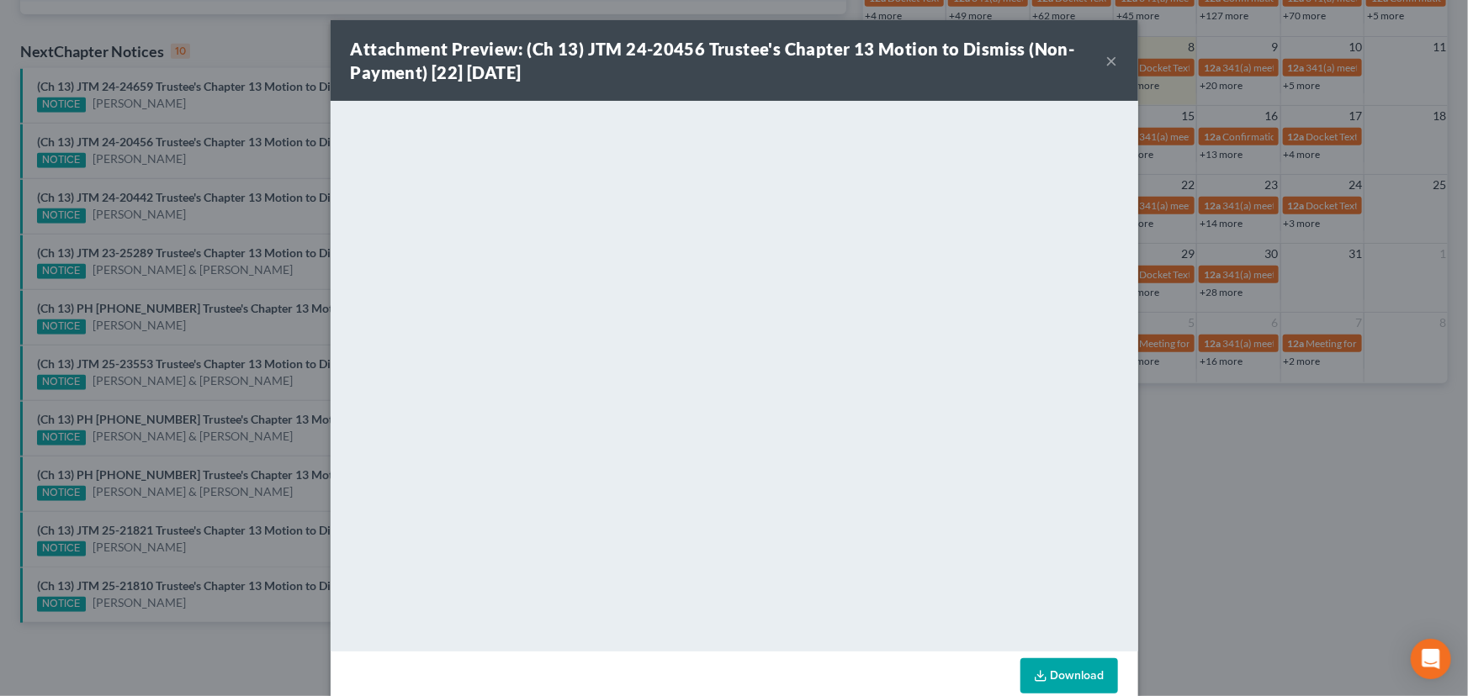
click at [194, 174] on div "Attachment Preview: (Ch 13) JTM 24-20456 Trustee's Chapter 13 Motion to Dismiss…" at bounding box center [734, 348] width 1468 height 696
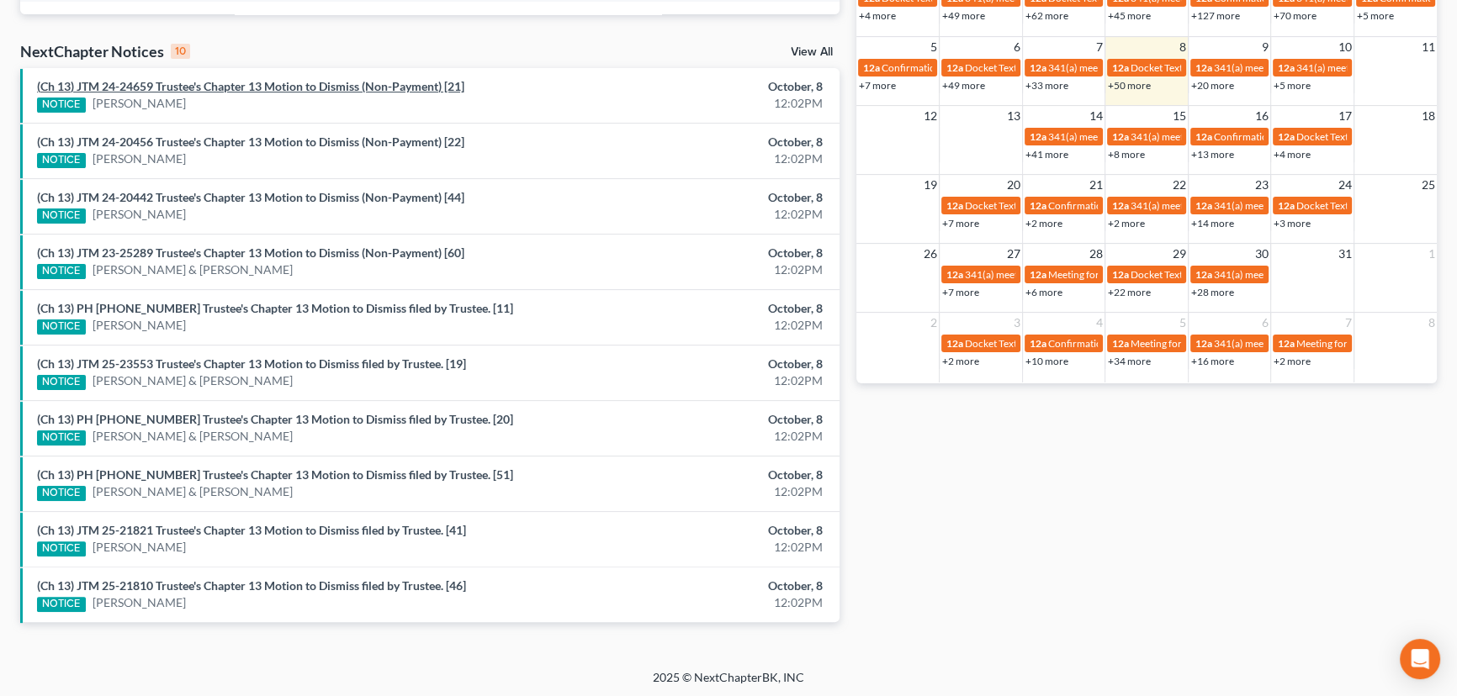
click at [225, 90] on link "(Ch 13) JTM 24-24659 Trustee's Chapter 13 Motion to Dismiss (Non-Payment) [21]" at bounding box center [250, 86] width 427 height 14
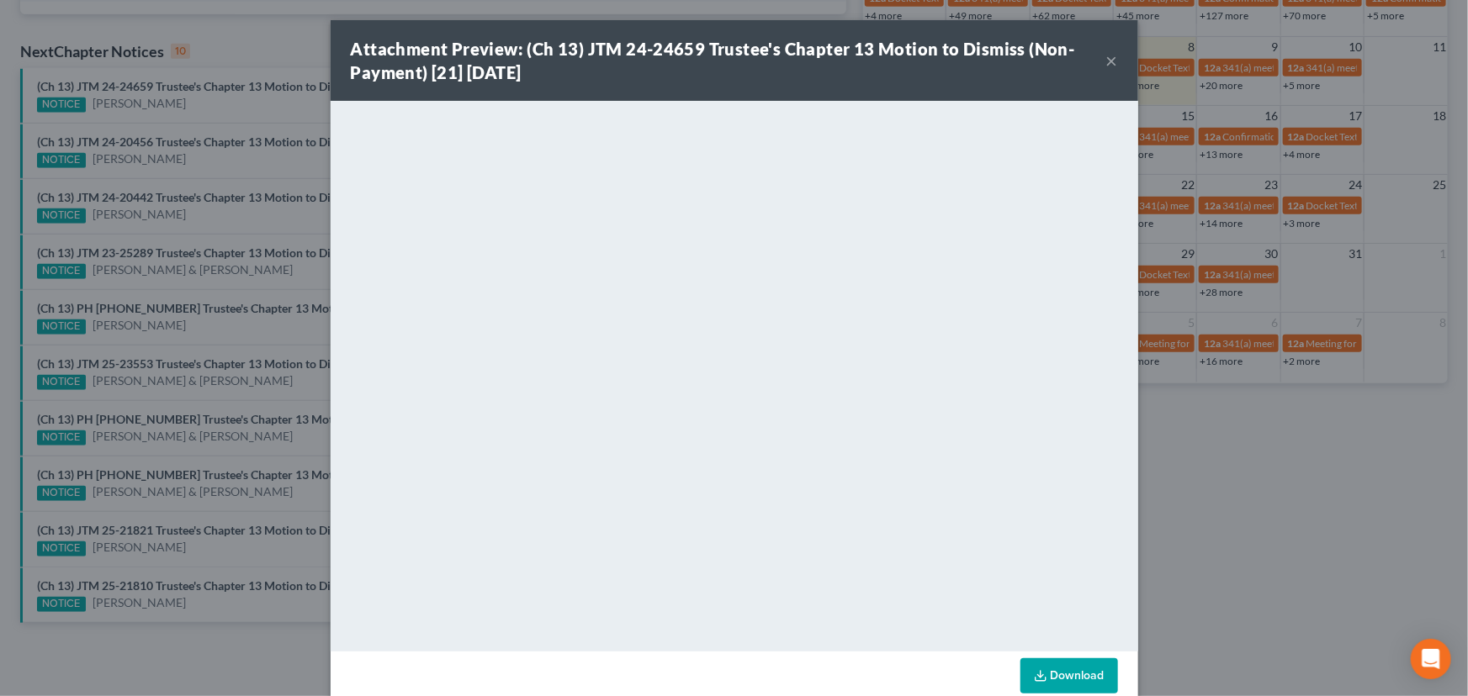
click at [240, 140] on div "Attachment Preview: (Ch 13) JTM 24-24659 Trustee's Chapter 13 Motion to Dismiss…" at bounding box center [734, 348] width 1468 height 696
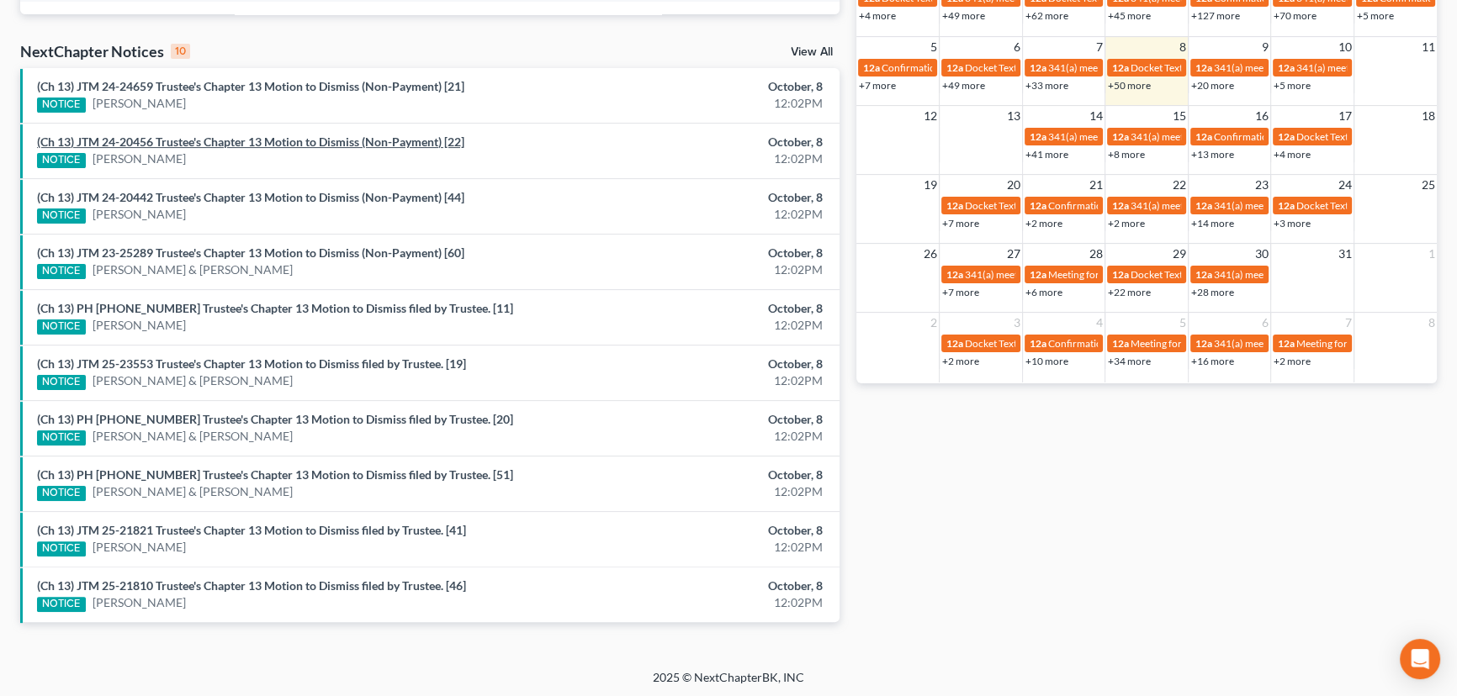
click at [240, 140] on link "(Ch 13) JTM 24-20456 Trustee's Chapter 13 Motion to Dismiss (Non-Payment) [22]" at bounding box center [250, 142] width 427 height 14
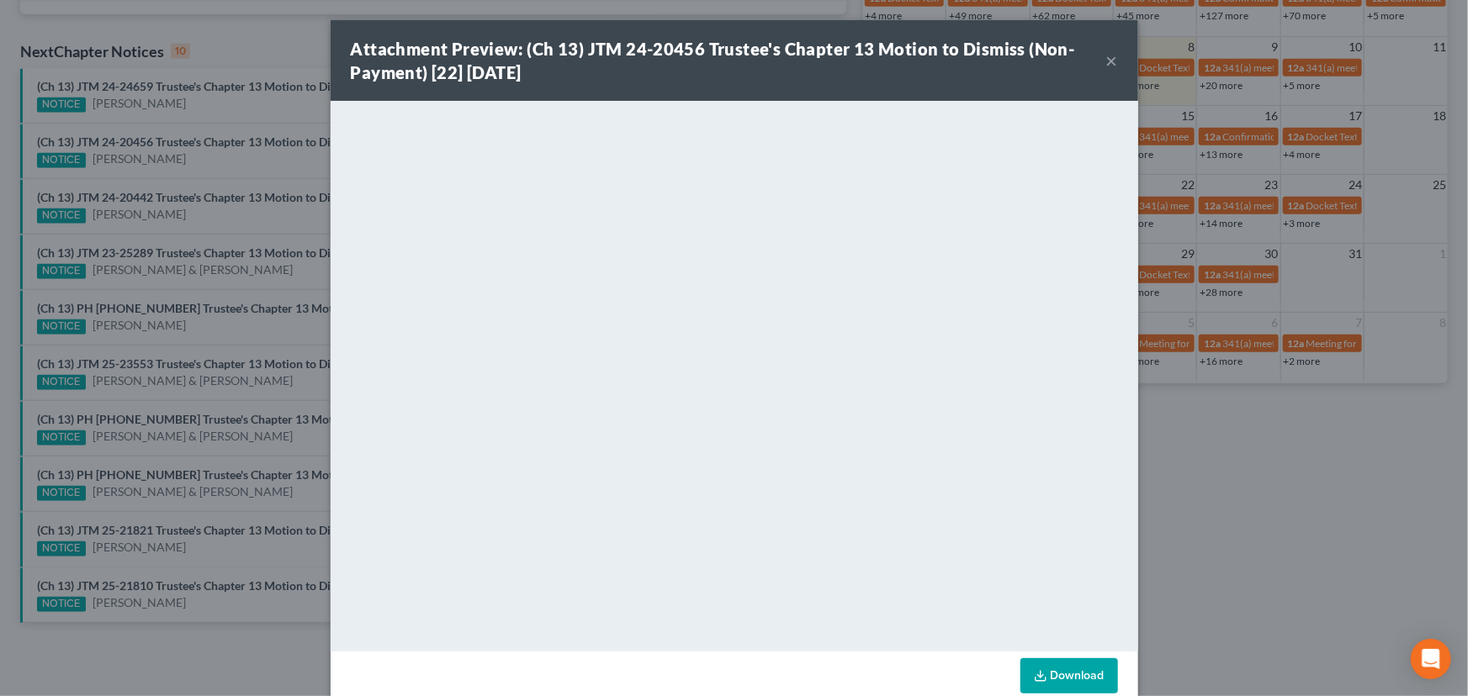
click at [252, 177] on div "Attachment Preview: (Ch 13) JTM 24-20456 Trustee's Chapter 13 Motion to Dismiss…" at bounding box center [734, 348] width 1468 height 696
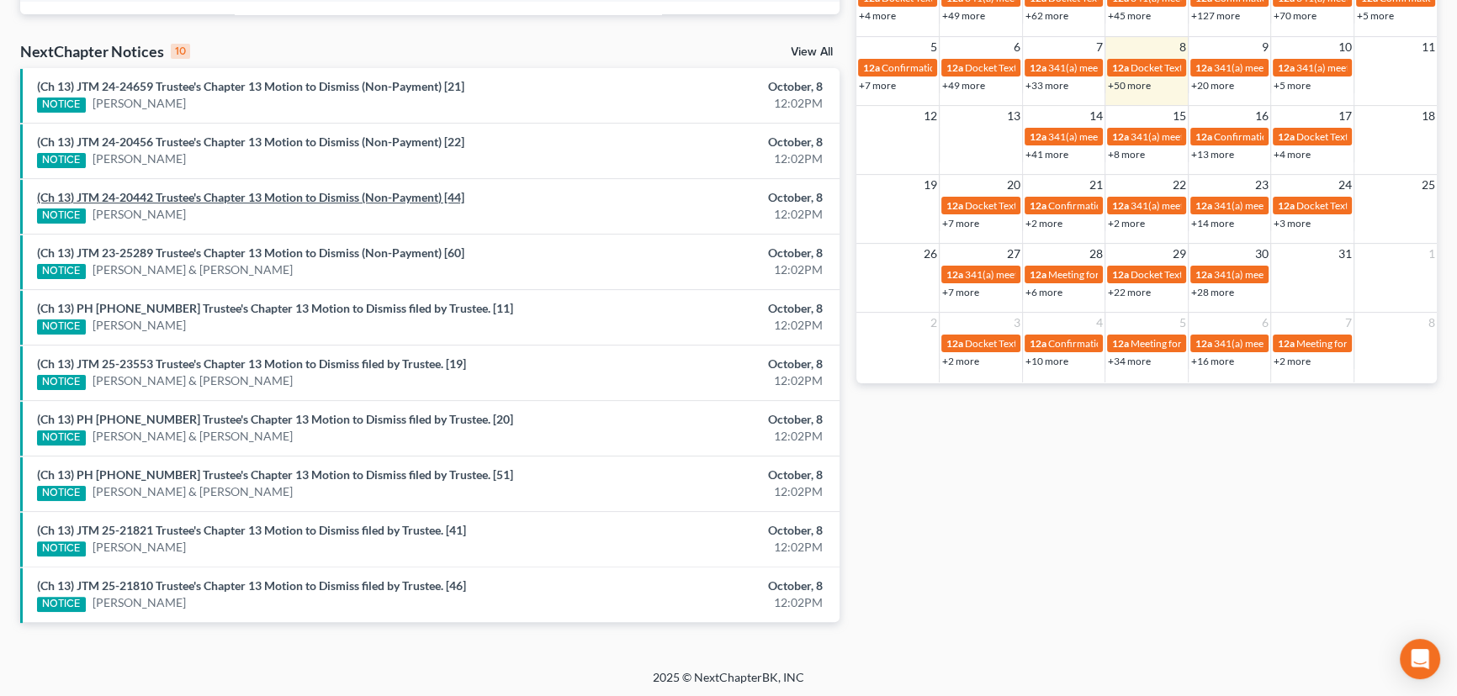
click at [244, 197] on link "(Ch 13) JTM 24-20442 Trustee's Chapter 13 Motion to Dismiss (Non-Payment) [44]" at bounding box center [250, 197] width 427 height 14
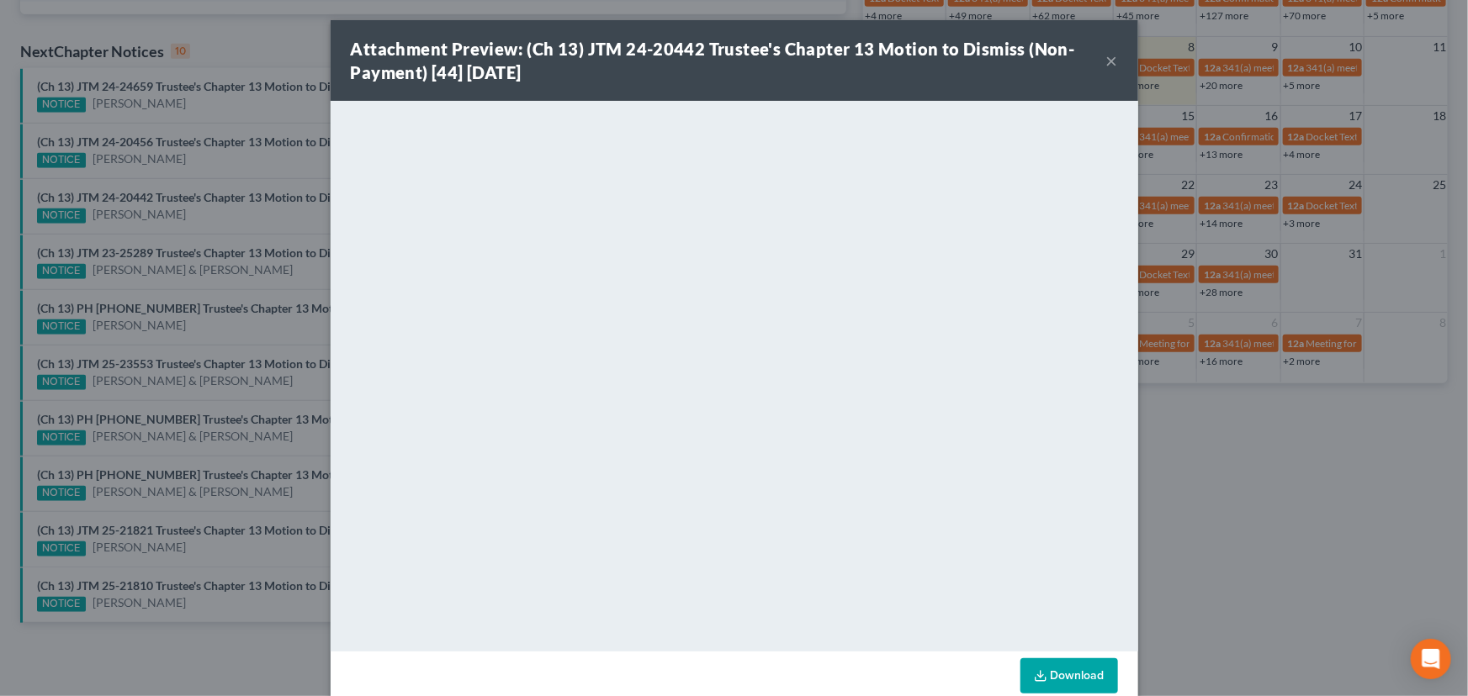
click at [249, 213] on div "Attachment Preview: (Ch 13) JTM 24-20442 Trustee's Chapter 13 Motion to Dismiss…" at bounding box center [734, 348] width 1468 height 696
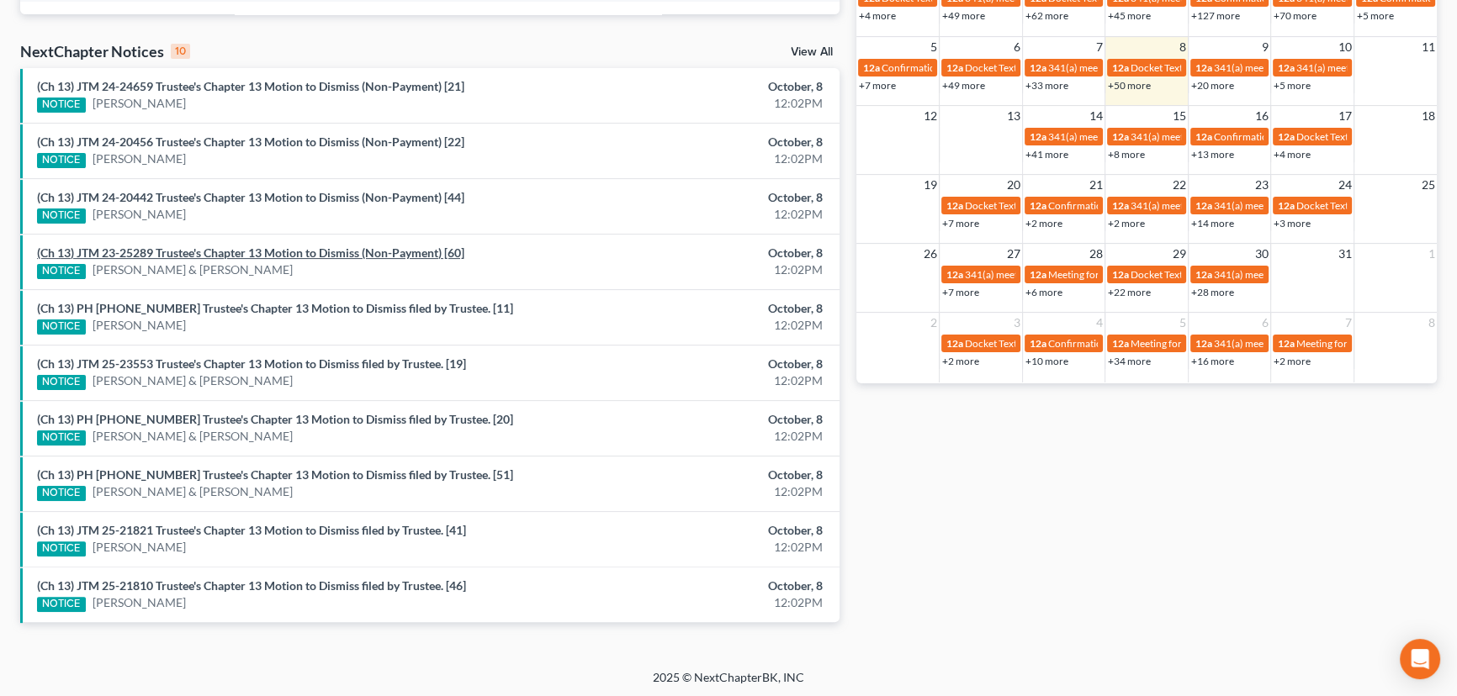
click at [274, 248] on link "(Ch 13) JTM 23-25289 Trustee's Chapter 13 Motion to Dismiss (Non-Payment) [60]" at bounding box center [250, 253] width 427 height 14
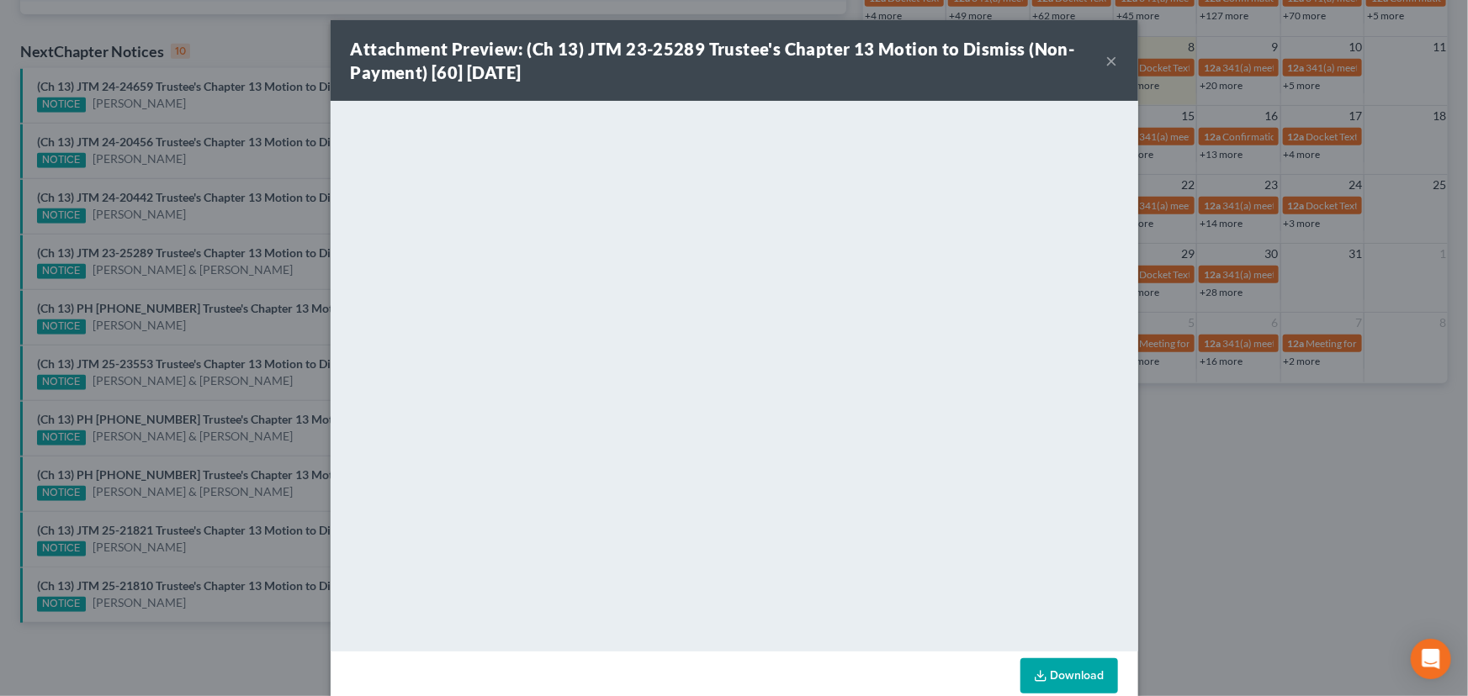
click at [281, 272] on div "Attachment Preview: (Ch 13) JTM 23-25289 Trustee's Chapter 13 Motion to Dismiss…" at bounding box center [734, 348] width 1468 height 696
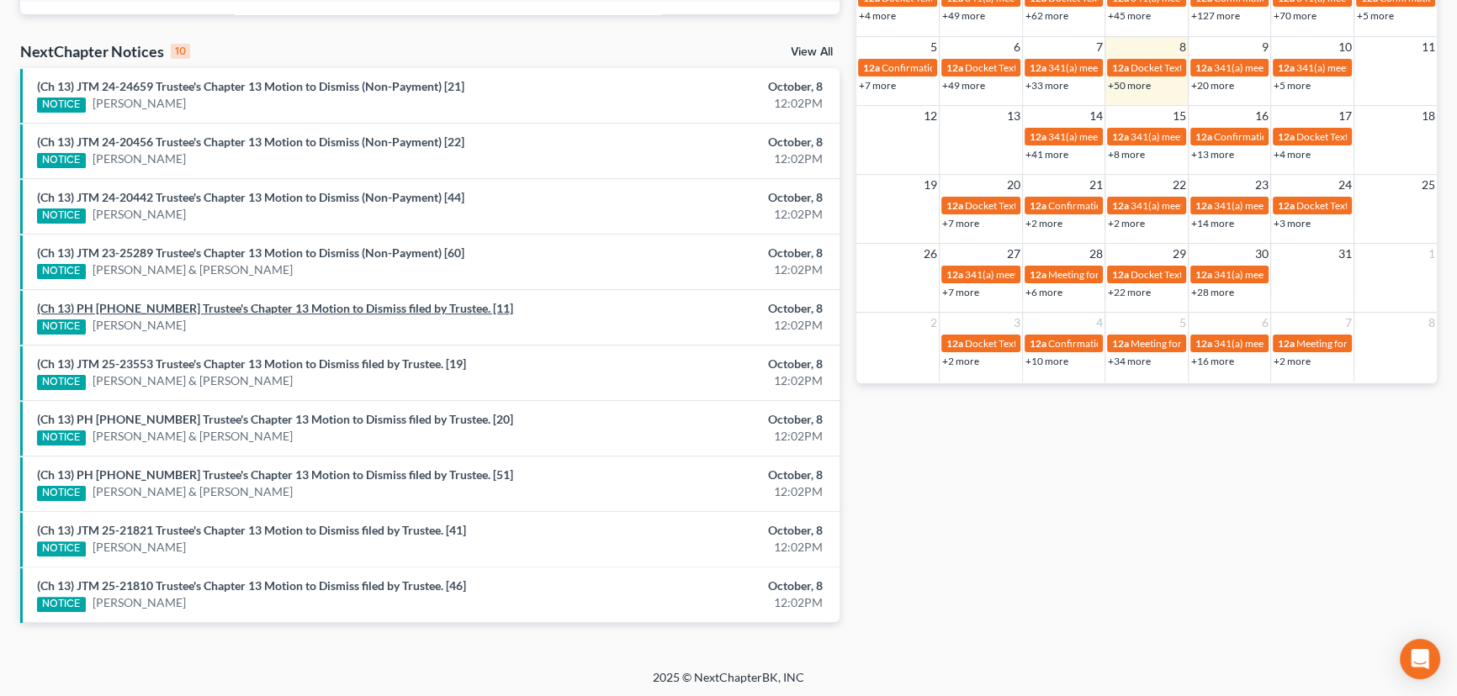
click at [257, 306] on link "(Ch 13) PH 25-24830 Trustee's Chapter 13 Motion to Dismiss filed by Trustee. [1…" at bounding box center [275, 308] width 476 height 14
click at [277, 362] on link "(Ch 13) JTM 25-23553 Trustee's Chapter 13 Motion to Dismiss filed by Trustee. […" at bounding box center [251, 364] width 429 height 14
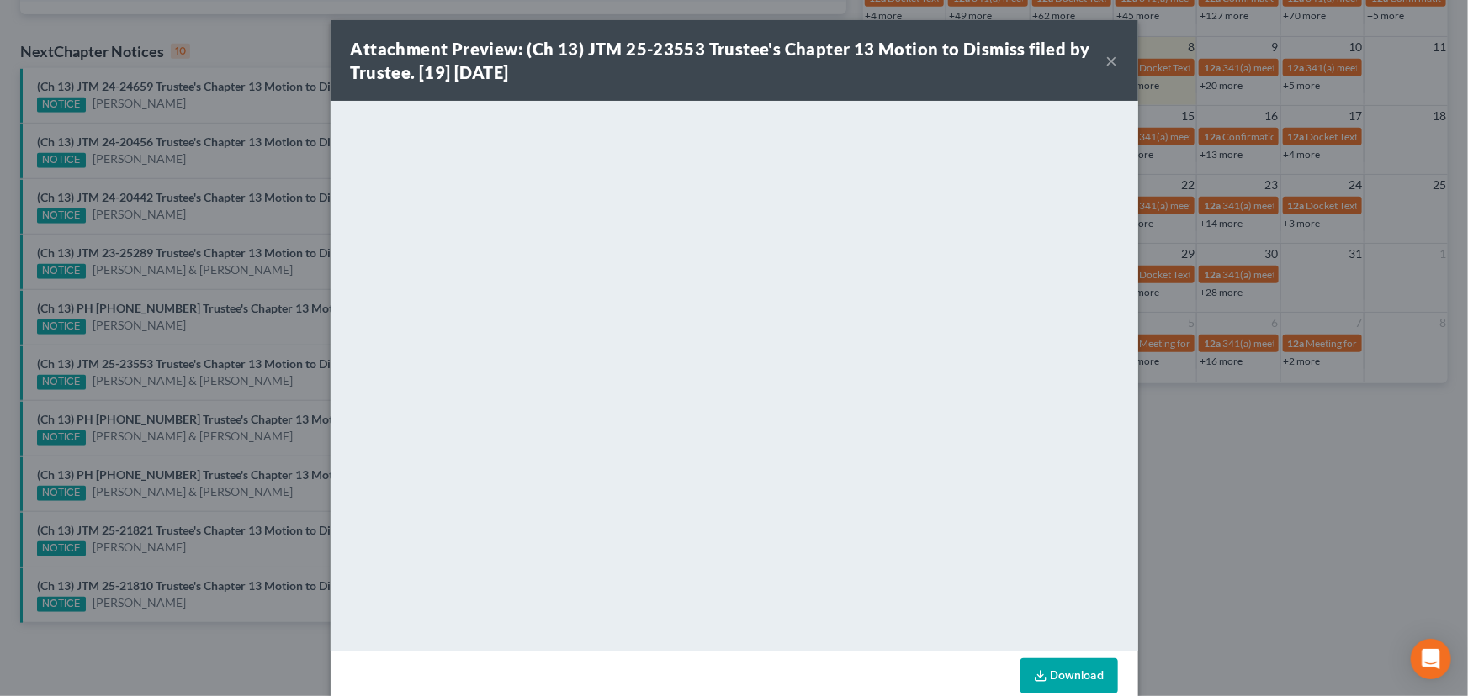
click at [278, 390] on div "Attachment Preview: (Ch 13) JTM 25-23553 Trustee's Chapter 13 Motion to Dismiss…" at bounding box center [734, 348] width 1468 height 696
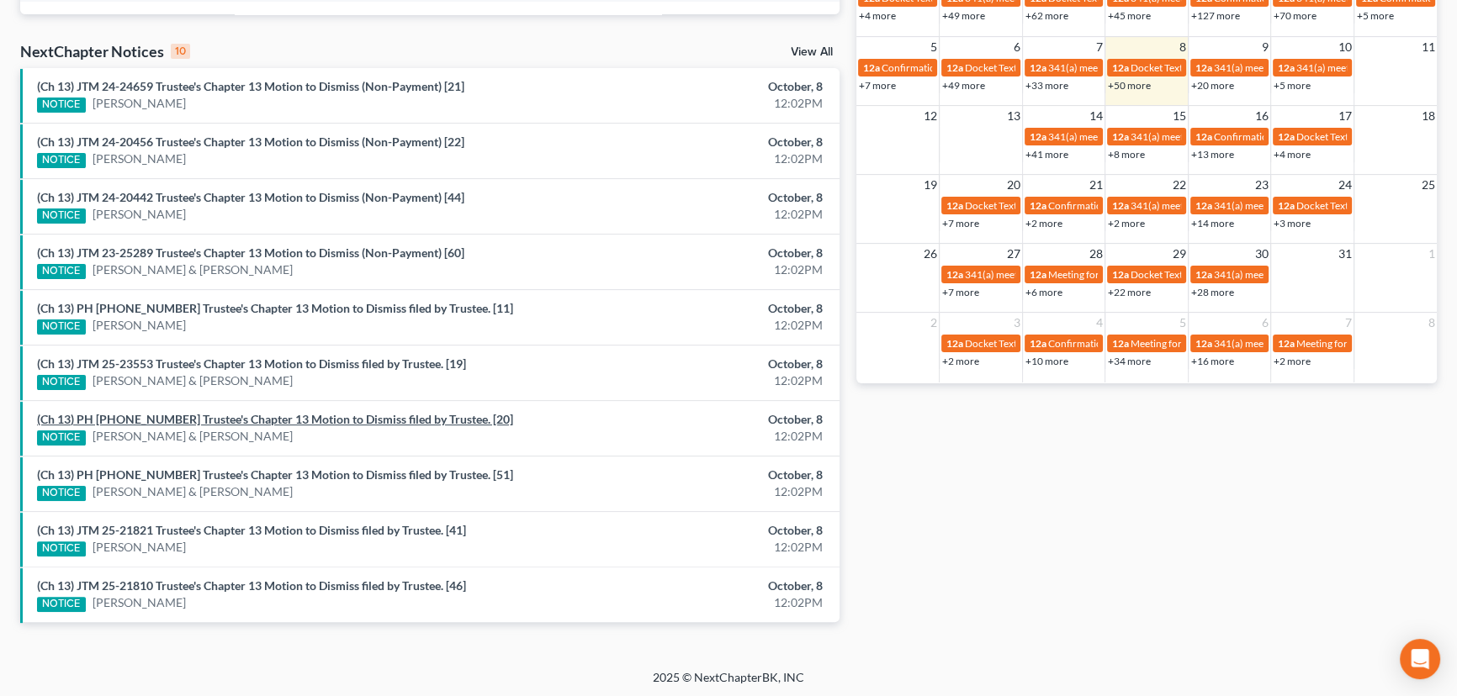
click at [263, 420] on link "(Ch 13) PH 25-23316 Trustee's Chapter 13 Motion to Dismiss filed by Trustee. [2…" at bounding box center [275, 419] width 476 height 14
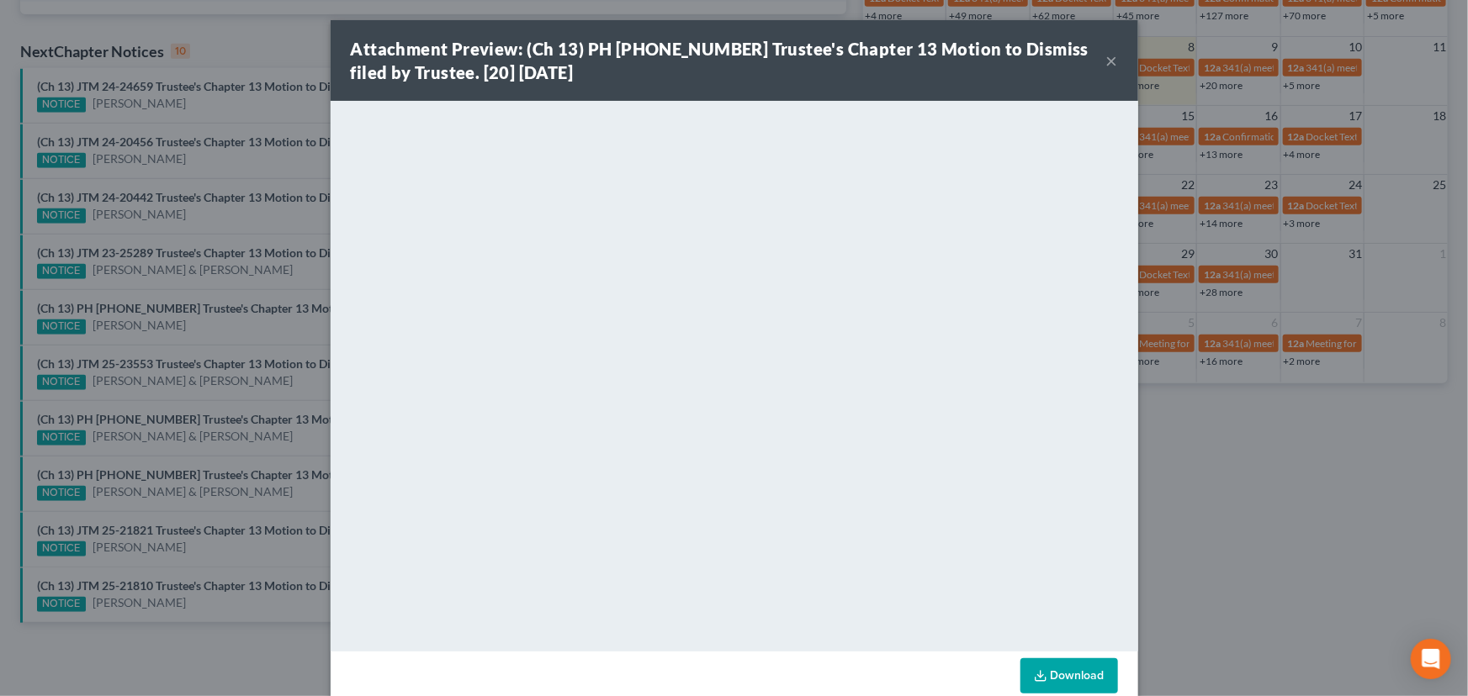
click at [285, 393] on div "Attachment Preview: (Ch 13) PH 25-23316 Trustee's Chapter 13 Motion to Dismiss …" at bounding box center [734, 348] width 1468 height 696
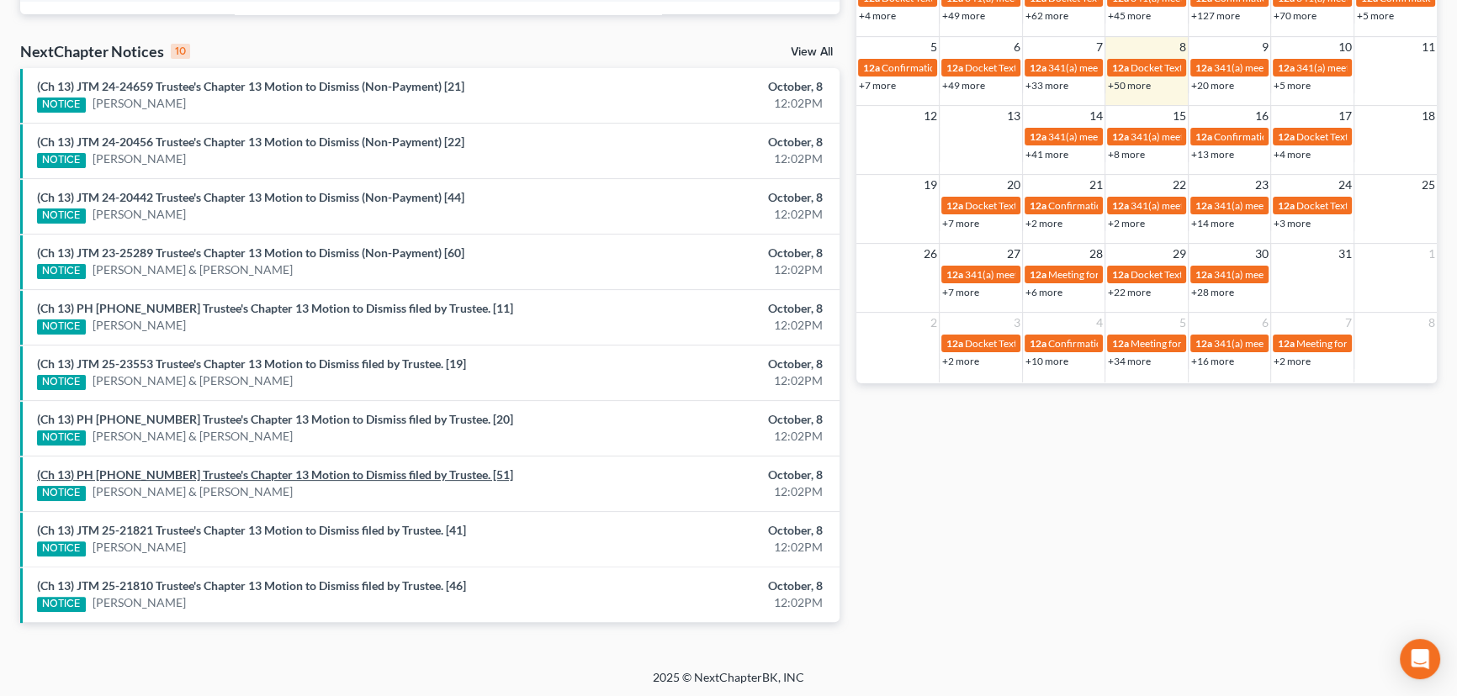
click at [281, 473] on link "(Ch 13) PH 25-22817 Trustee's Chapter 13 Motion to Dismiss filed by Trustee. [5…" at bounding box center [275, 475] width 476 height 14
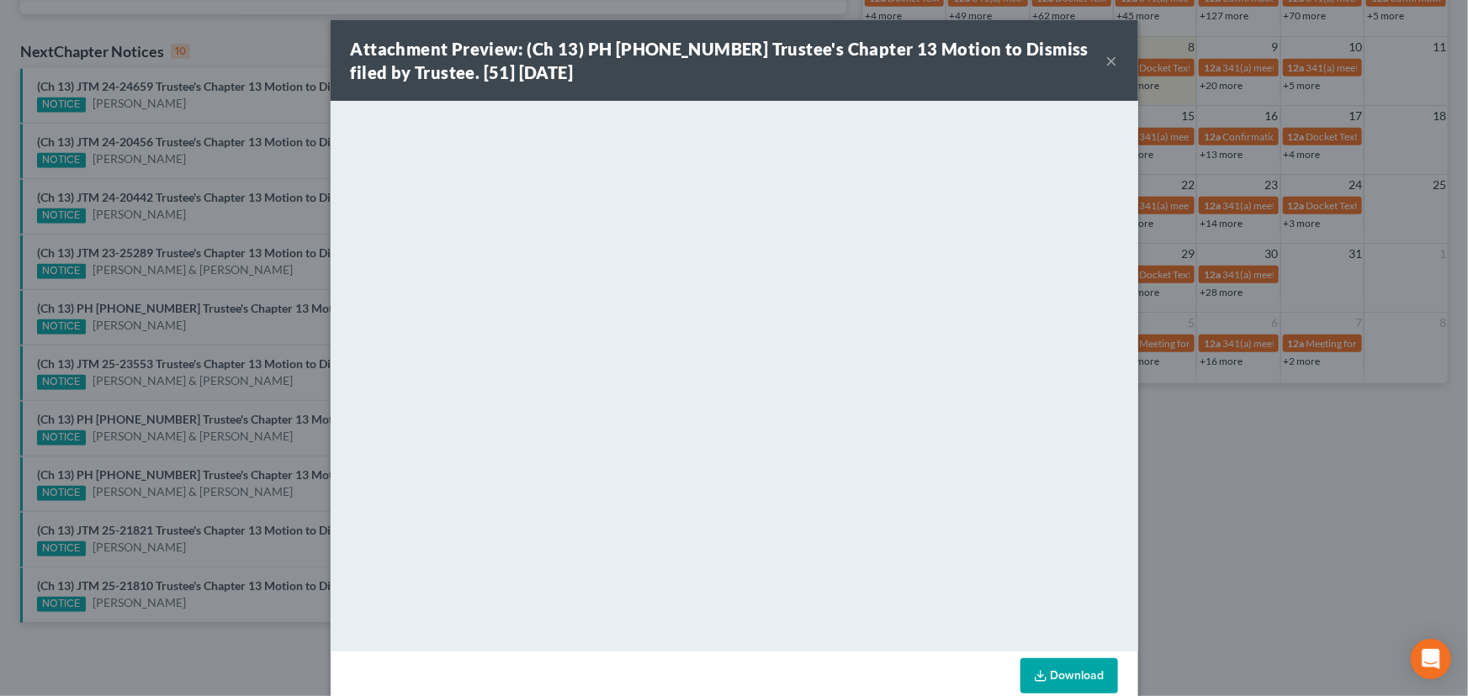
click at [260, 453] on div "Attachment Preview: (Ch 13) PH 25-22817 Trustee's Chapter 13 Motion to Dismiss …" at bounding box center [734, 348] width 1468 height 696
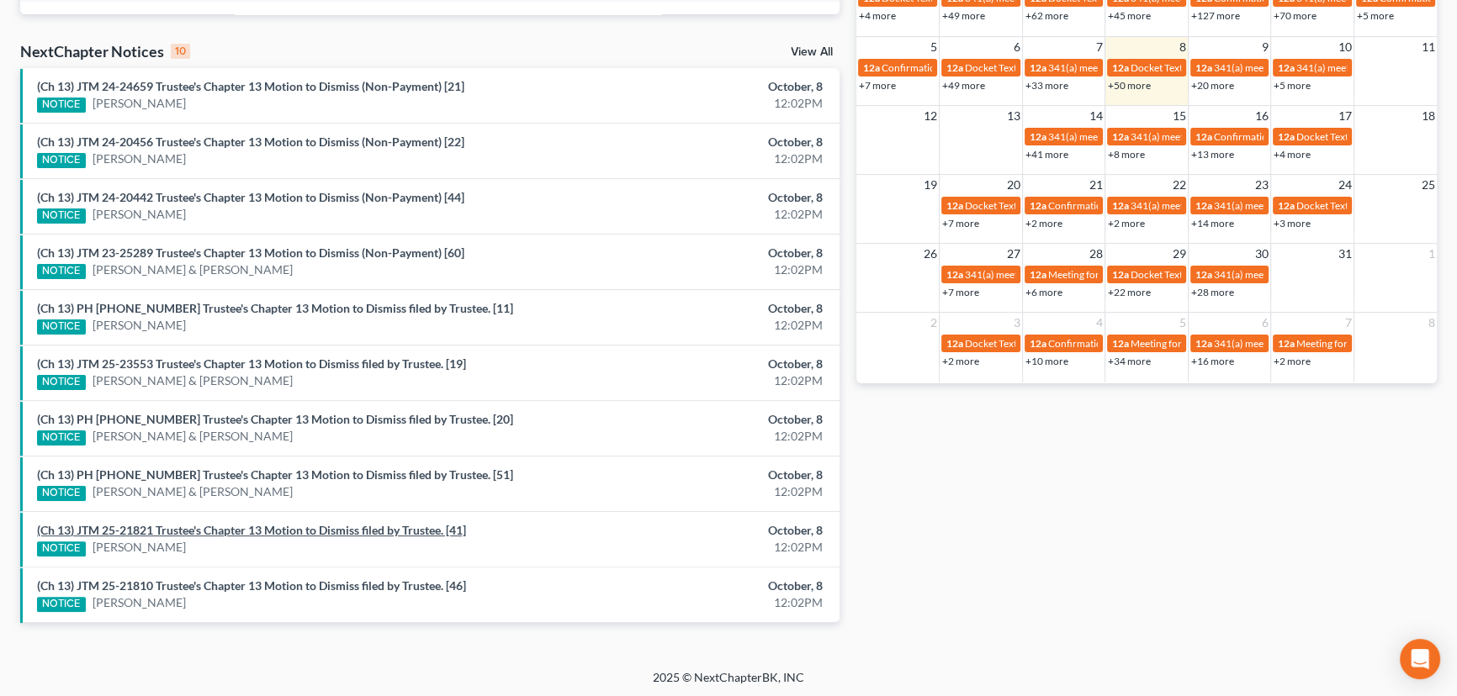
click at [257, 528] on link "(Ch 13) JTM 25-21821 Trustee's Chapter 13 Motion to Dismiss filed by Trustee. […" at bounding box center [251, 530] width 429 height 14
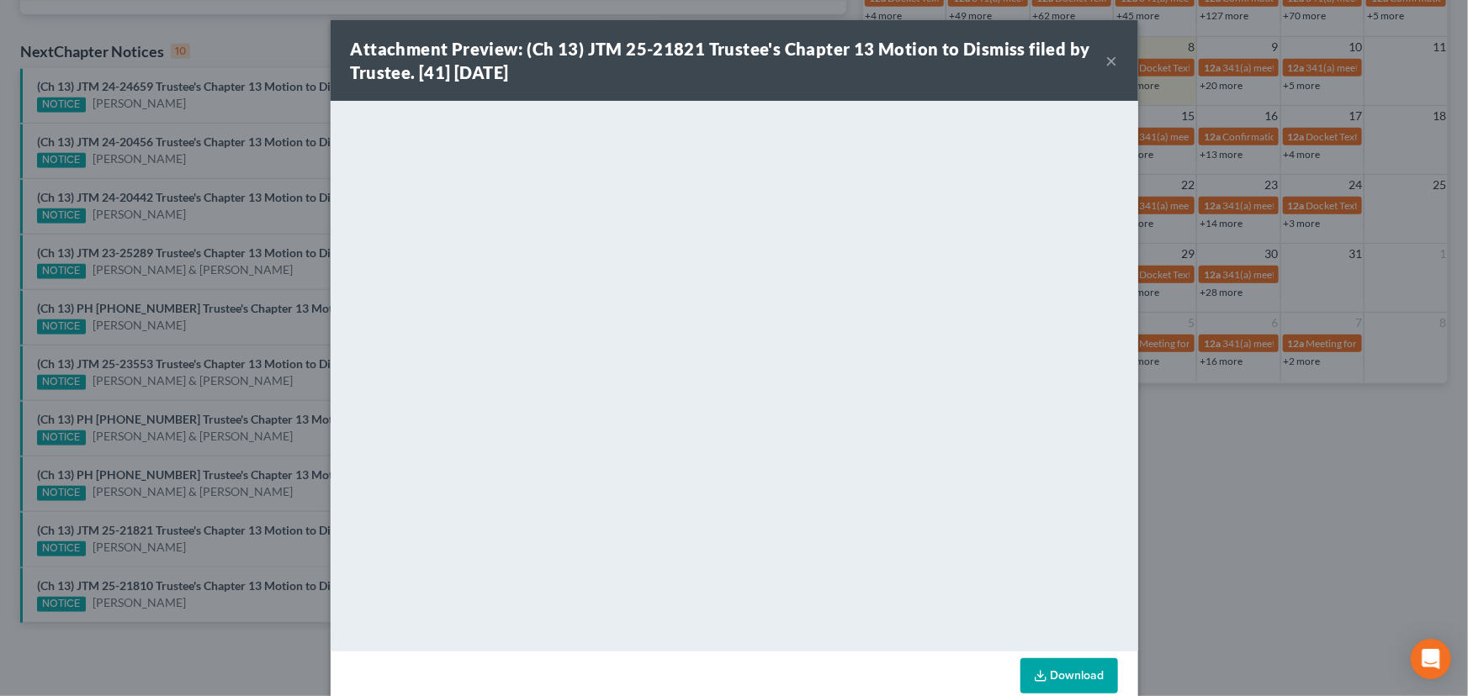
click at [244, 499] on div "Attachment Preview: (Ch 13) JTM 25-21821 Trustee's Chapter 13 Motion to Dismiss…" at bounding box center [734, 348] width 1468 height 696
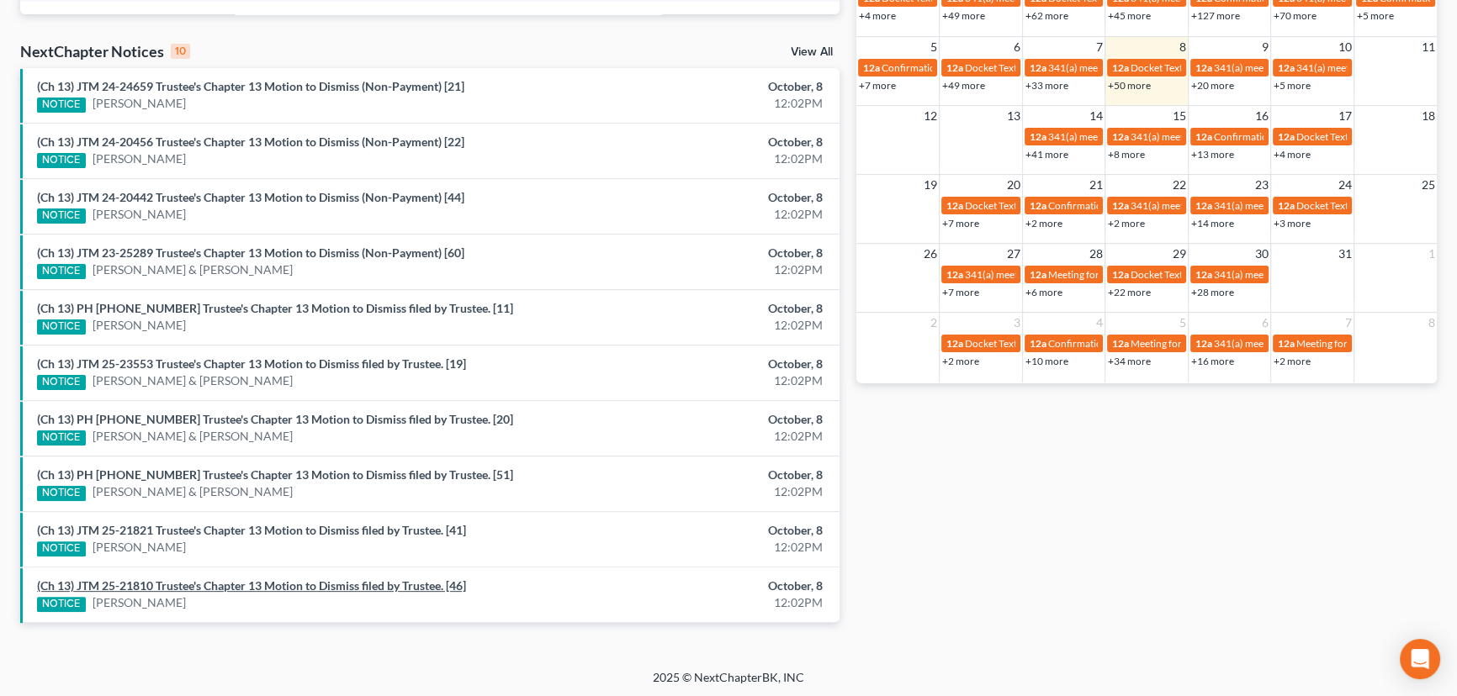
click at [205, 583] on link "(Ch 13) JTM 25-21810 Trustee's Chapter 13 Motion to Dismiss filed by Trustee. […" at bounding box center [251, 586] width 429 height 14
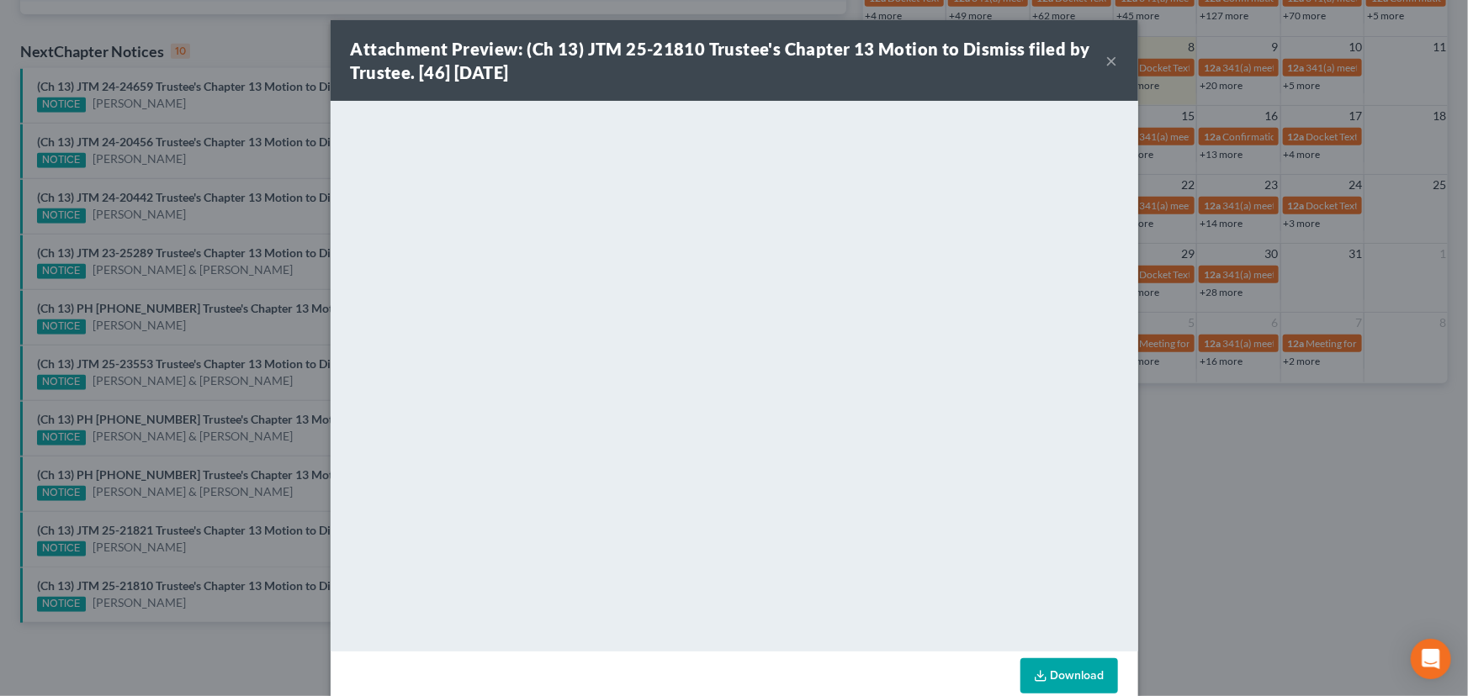
click at [213, 532] on div "Attachment Preview: (Ch 13) JTM 25-21810 Trustee's Chapter 13 Motion to Dismiss…" at bounding box center [734, 348] width 1468 height 696
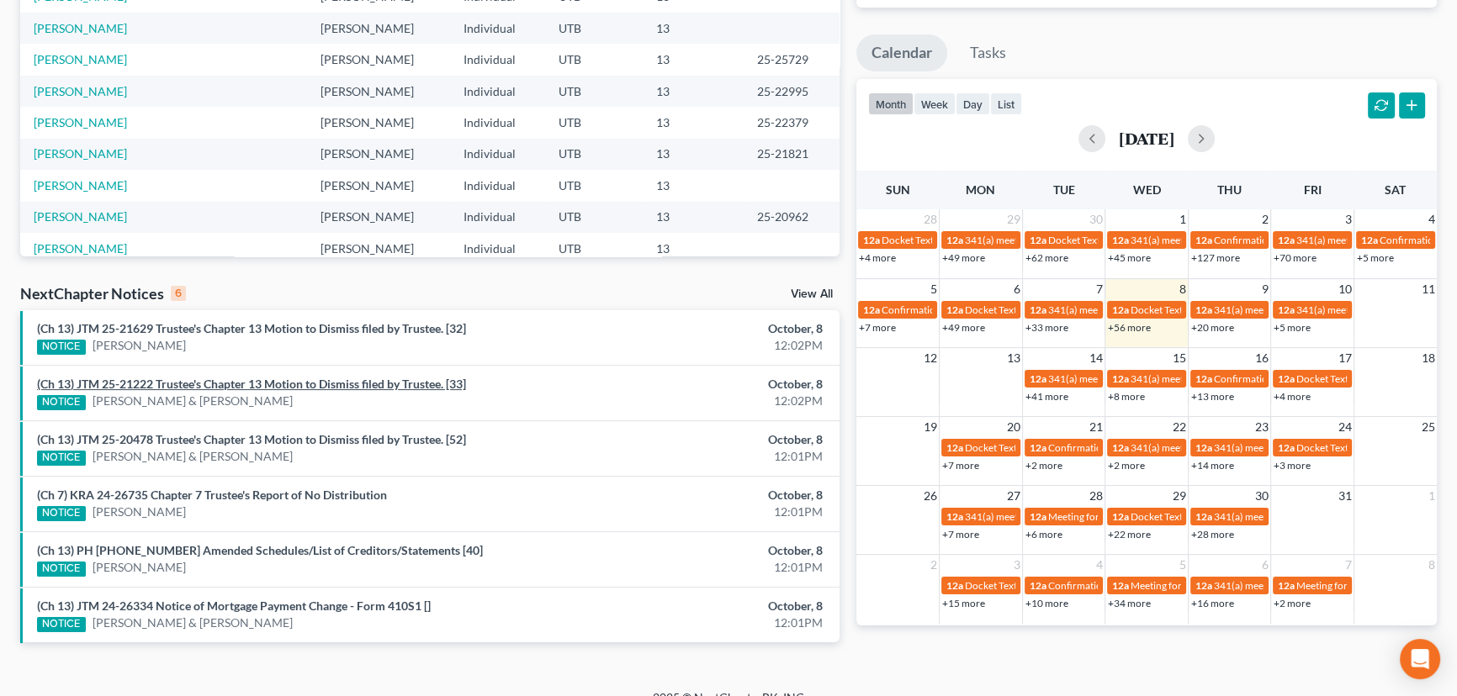
scroll to position [289, 0]
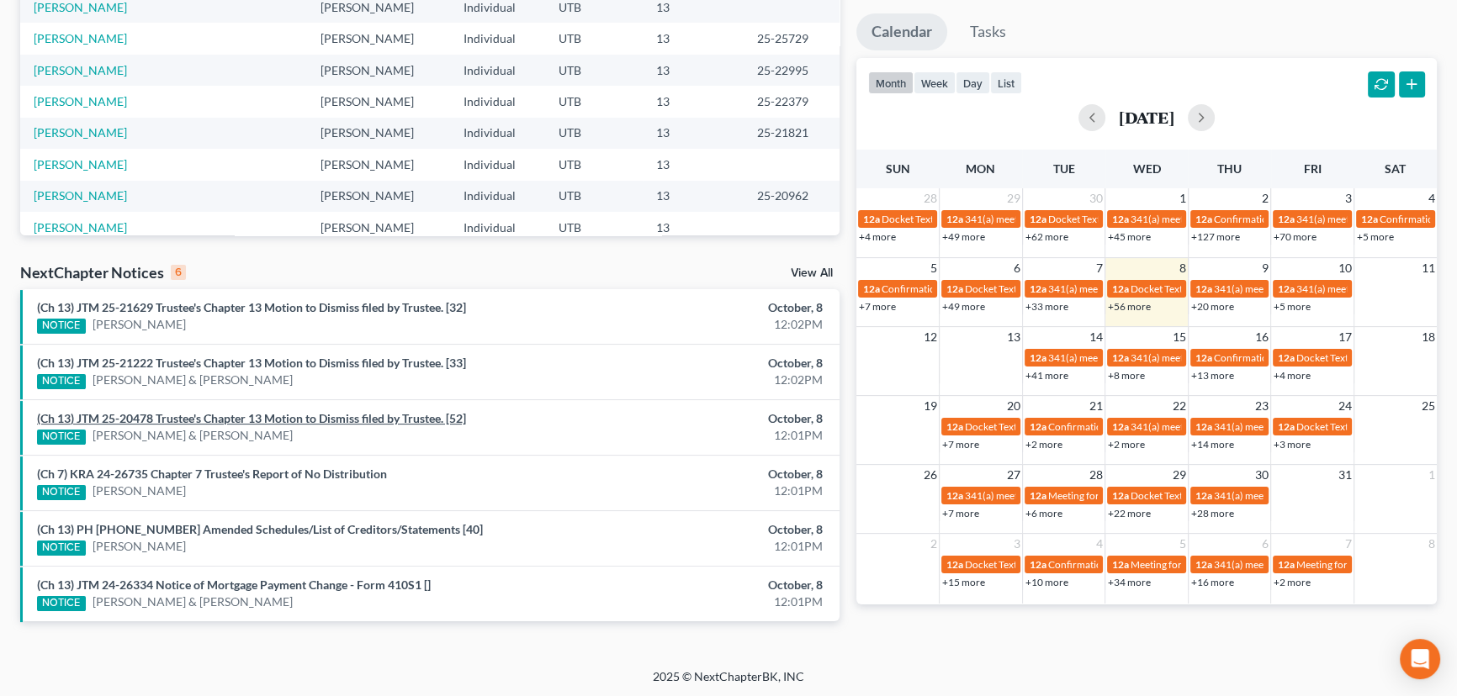
click at [185, 415] on link "(Ch 13) JTM 25-20478 Trustee's Chapter 13 Motion to Dismiss filed by Trustee. […" at bounding box center [251, 418] width 429 height 14
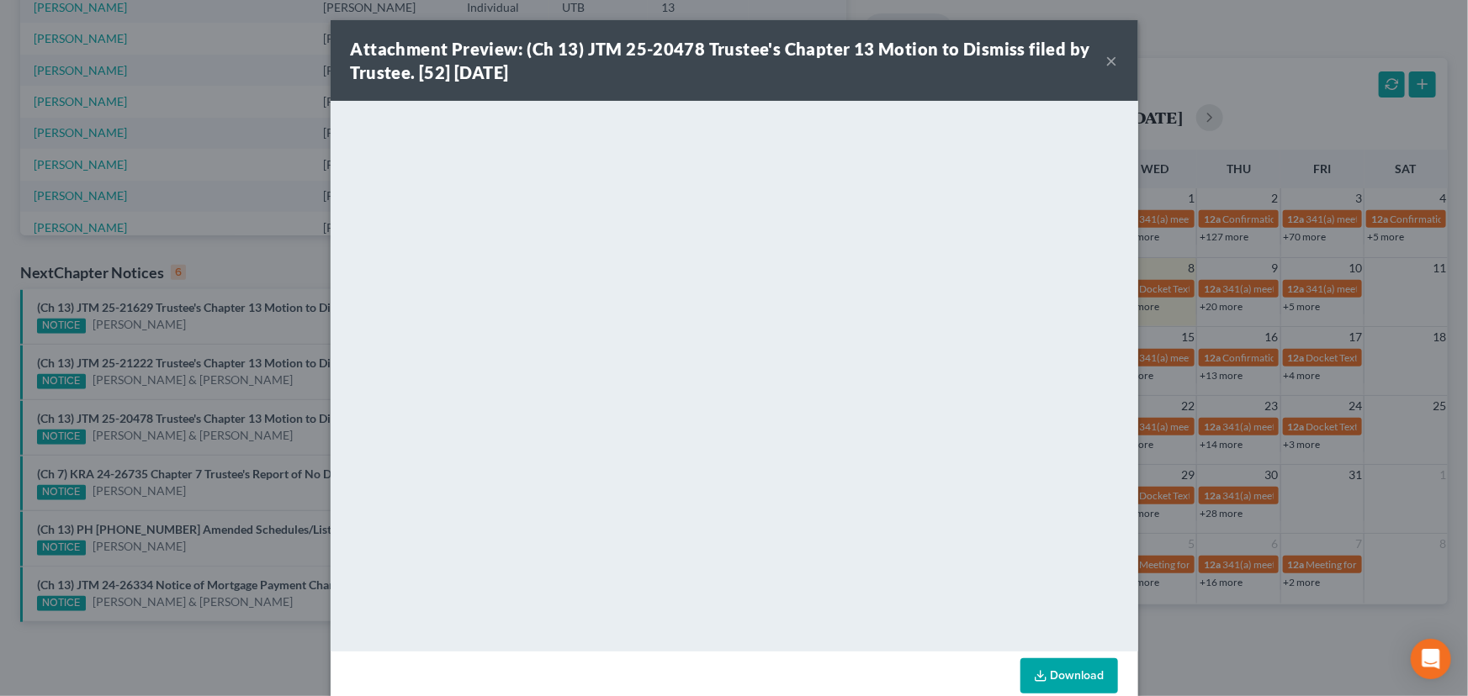
click at [164, 389] on div "Attachment Preview: (Ch 13) JTM 25-20478 Trustee's Chapter 13 Motion to Dismiss…" at bounding box center [734, 348] width 1468 height 696
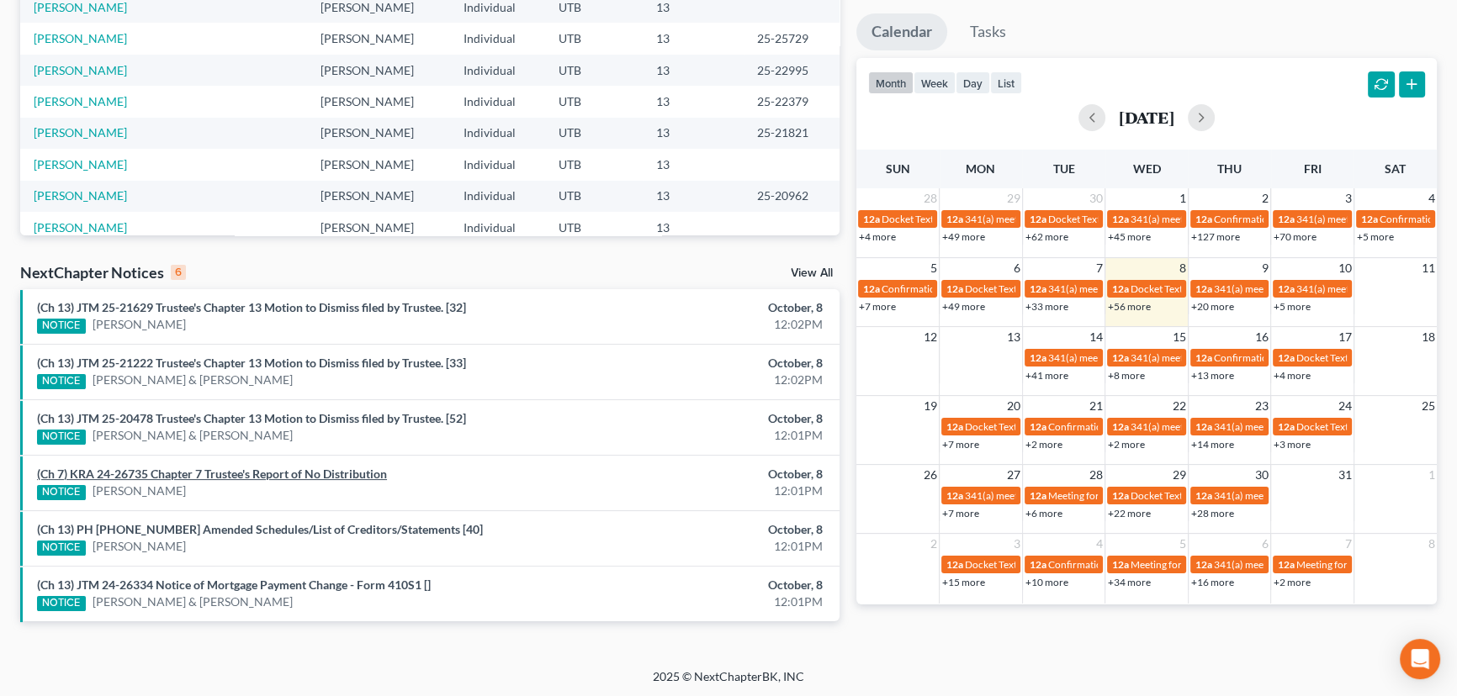
click at [196, 471] on link "(Ch 7) KRA 24-26735 Chapter 7 Trustee's Report of No Distribution" at bounding box center [212, 474] width 350 height 14
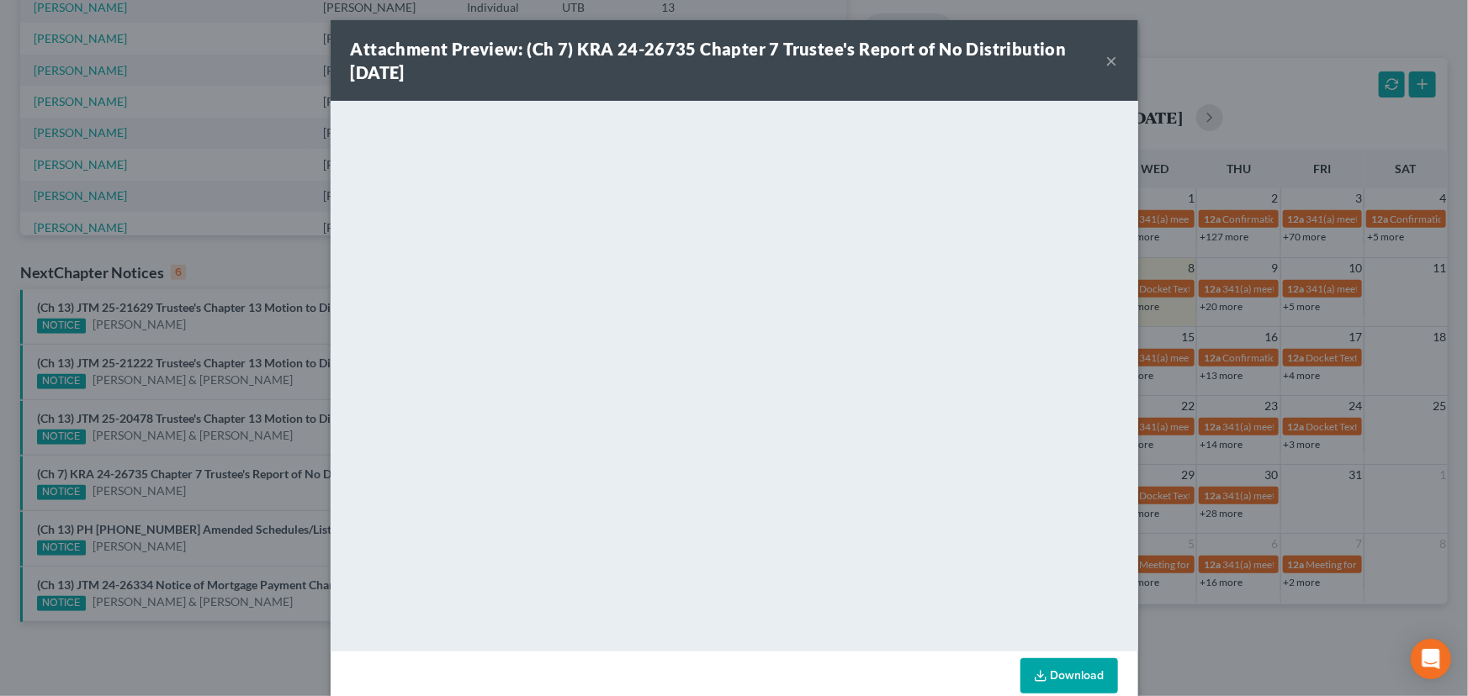
click at [207, 491] on div "Attachment Preview: (Ch 7) KRA 24-26735 Chapter 7 Trustee's Report of No Distri…" at bounding box center [734, 348] width 1468 height 696
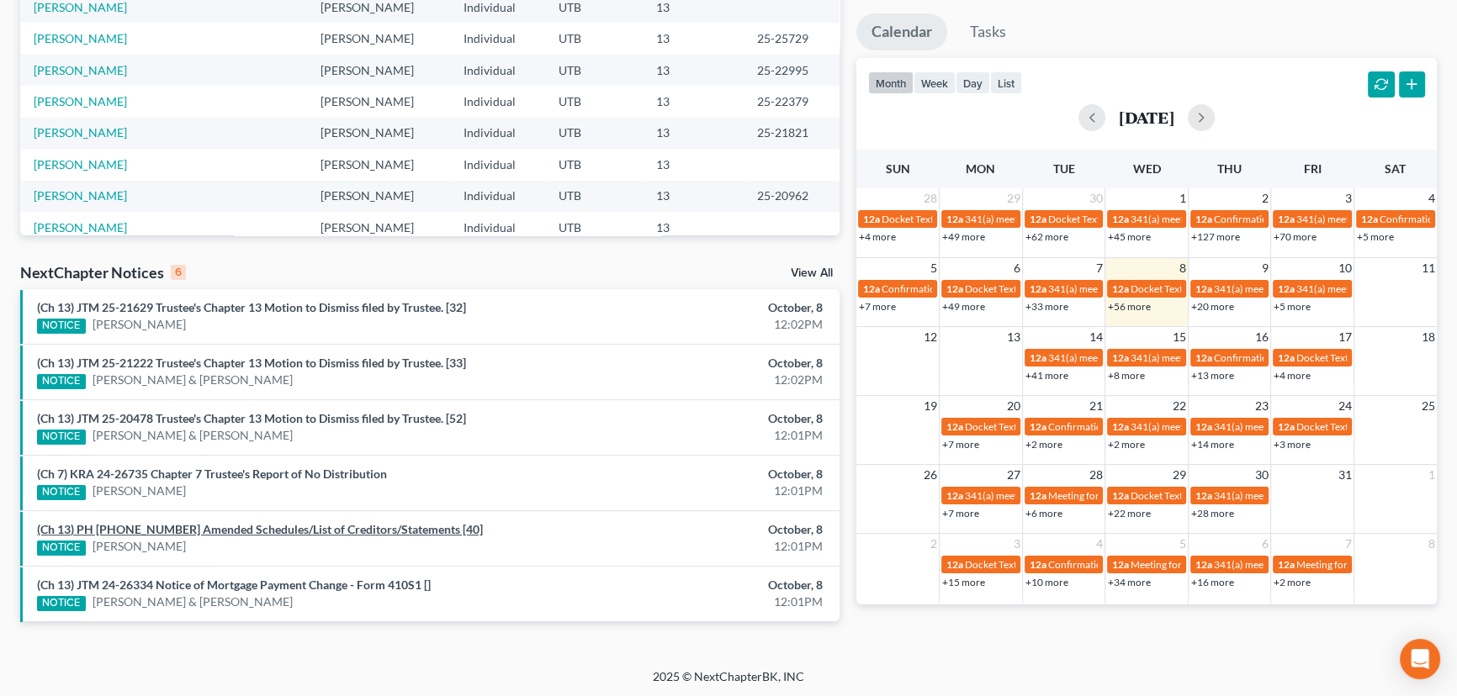
click at [211, 528] on link "(Ch 13) PH [PHONE_NUMBER] Amended Schedules/List of Creditors/Statements [40]" at bounding box center [260, 529] width 446 height 14
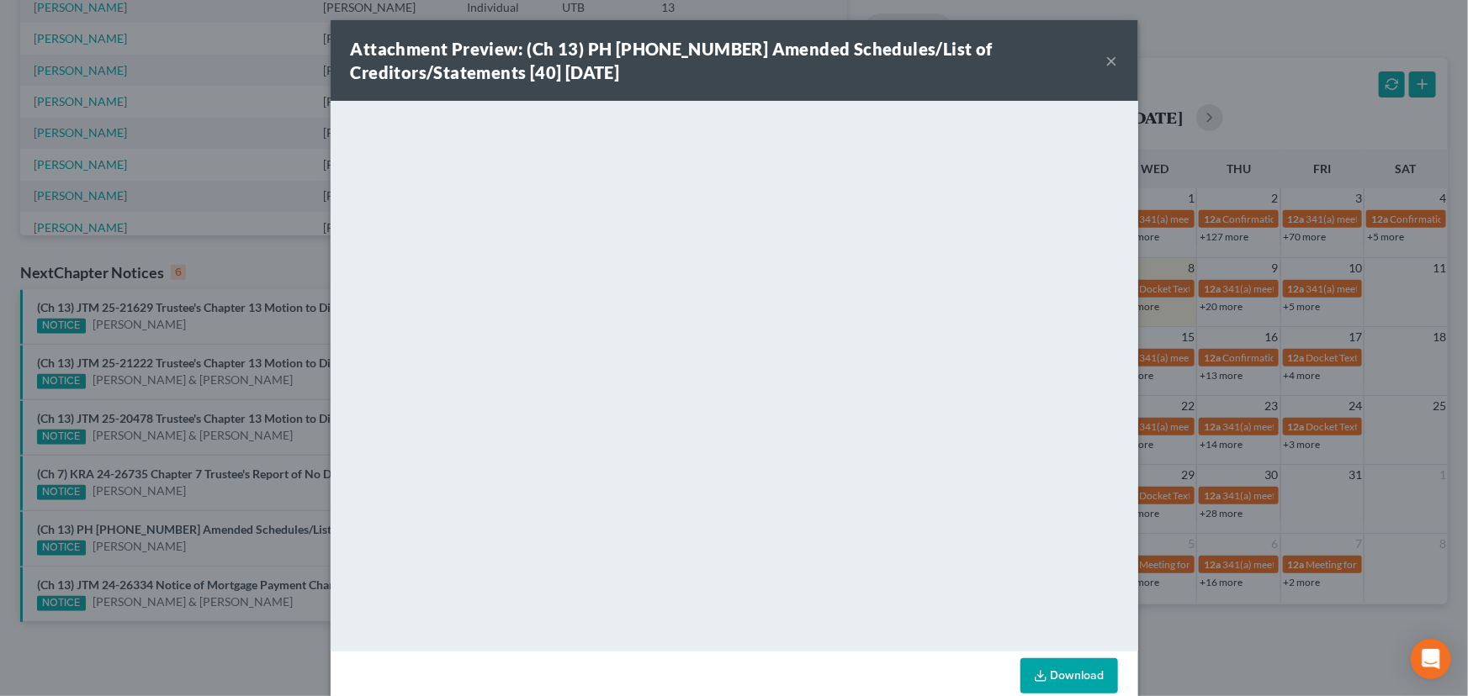
click at [207, 550] on div "Attachment Preview: (Ch 13) PH [PHONE_NUMBER] Amended Schedules/List of Credito…" at bounding box center [734, 348] width 1468 height 696
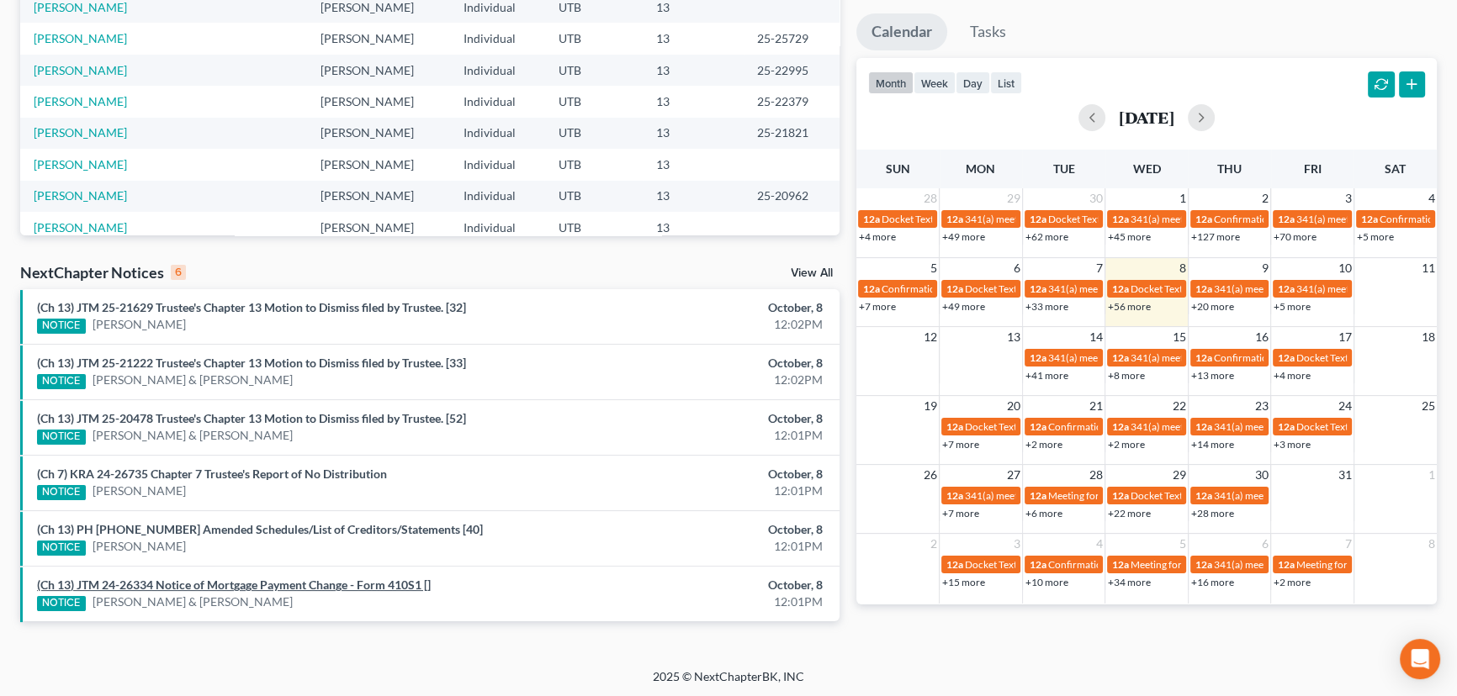
click at [268, 585] on link "(Ch 13) JTM 24-26334 Notice of Mortgage Payment Change - Form 410S1 []" at bounding box center [234, 585] width 394 height 14
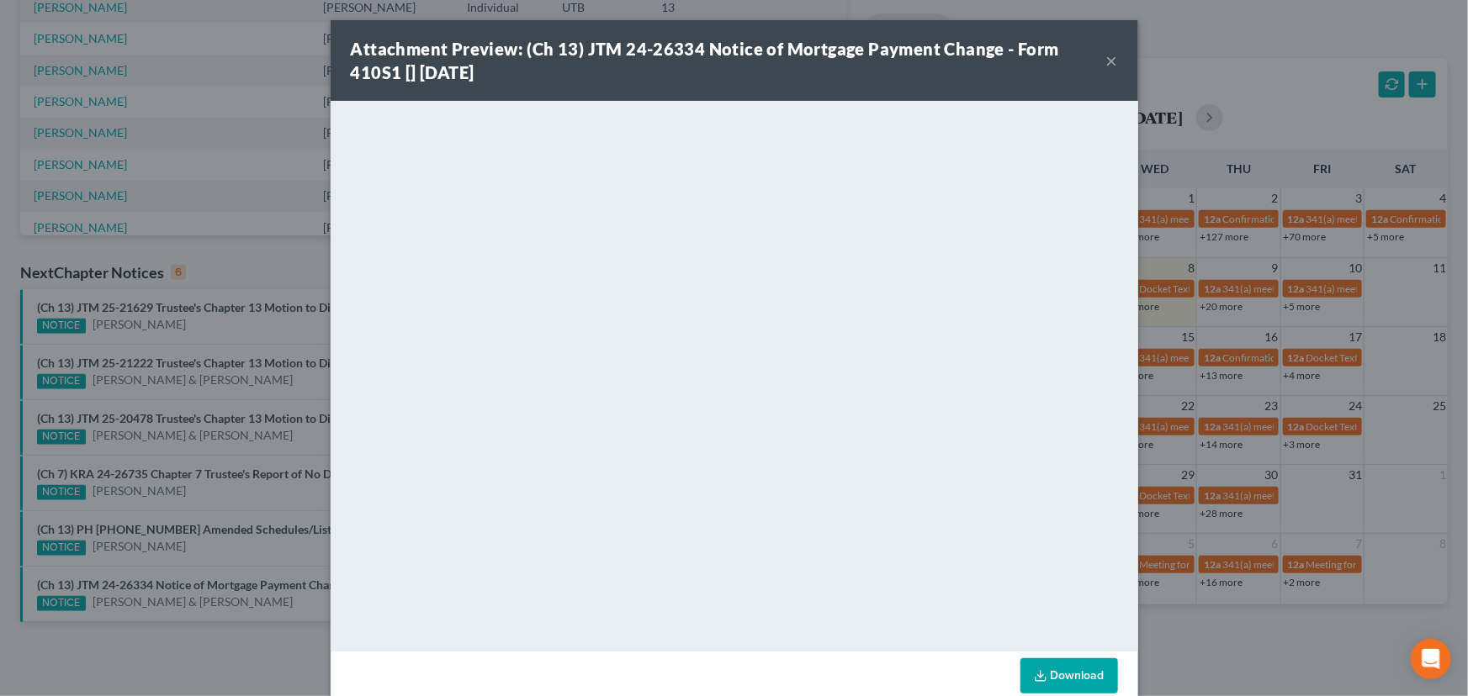
click at [277, 363] on div "Attachment Preview: (Ch 13) JTM 24-26334 Notice of Mortgage Payment Change - Fo…" at bounding box center [734, 348] width 1468 height 696
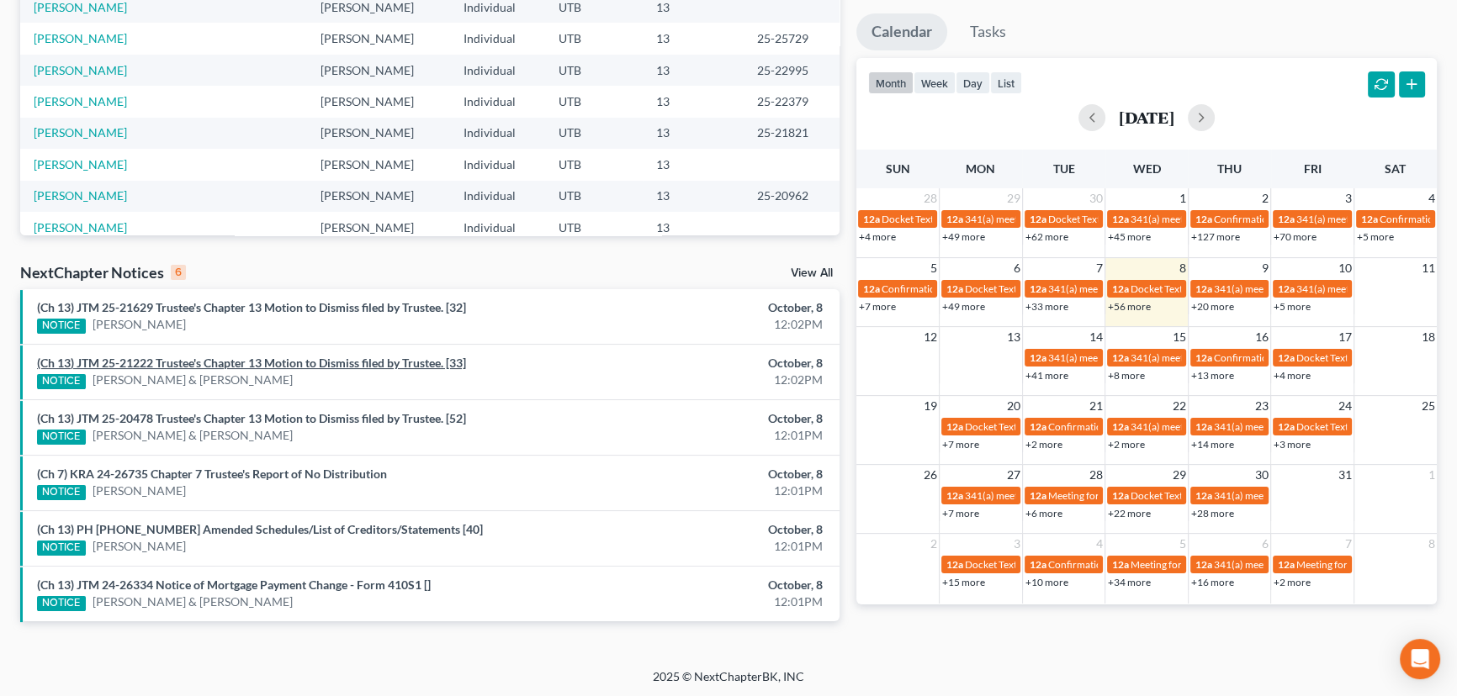
click at [277, 363] on link "(Ch 13) JTM 25-21222 Trustee's Chapter 13 Motion to Dismiss filed by Trustee. […" at bounding box center [251, 363] width 429 height 14
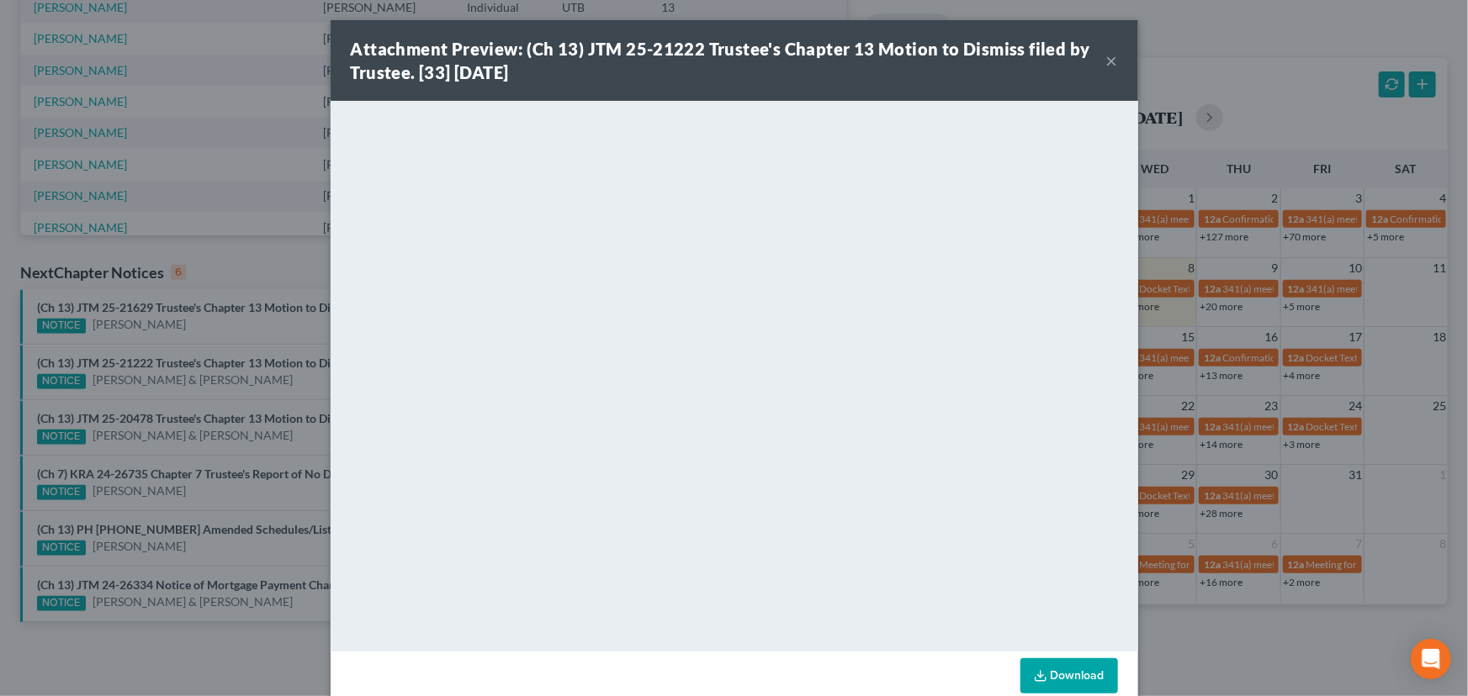
click at [214, 333] on div "Attachment Preview: (Ch 13) JTM 25-21222 Trustee's Chapter 13 Motion to Dismiss…" at bounding box center [734, 348] width 1468 height 696
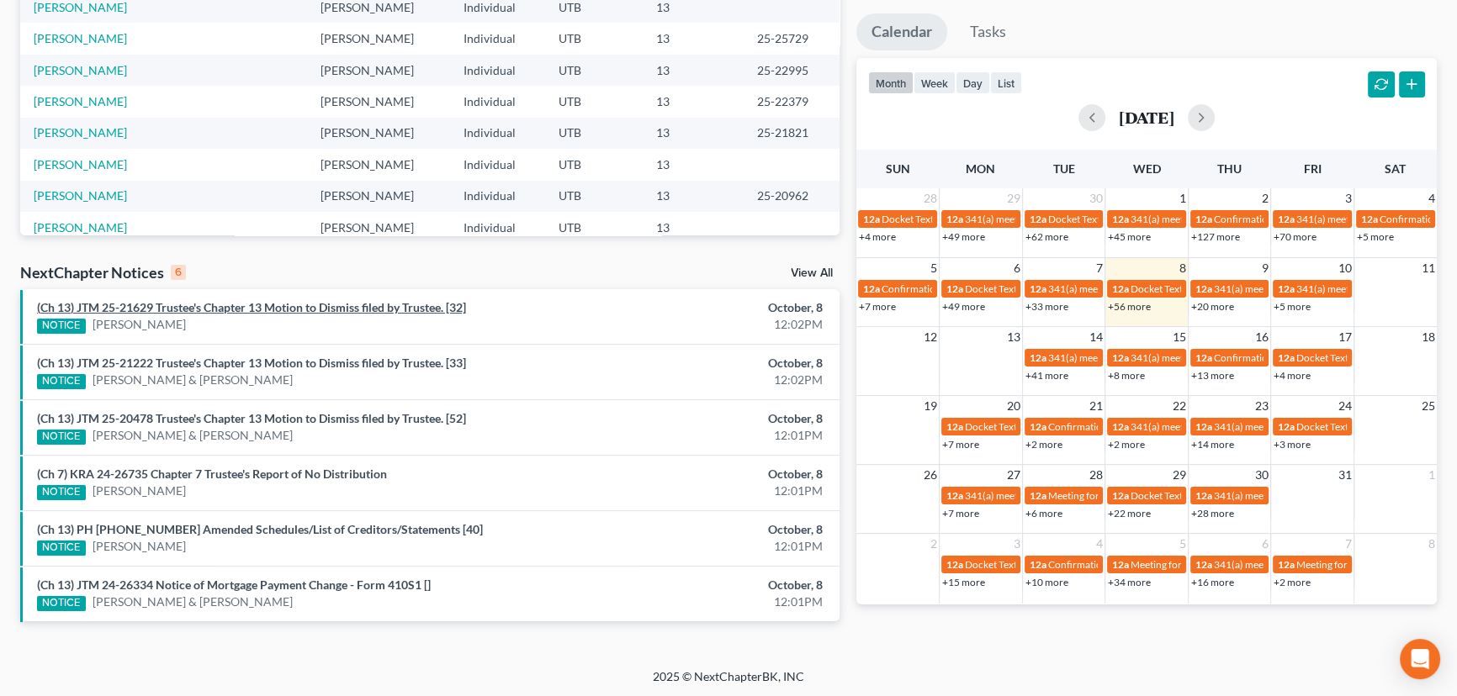
click at [215, 310] on link "(Ch 13) JTM 25-21629 Trustee's Chapter 13 Motion to Dismiss filed by Trustee. […" at bounding box center [251, 307] width 429 height 14
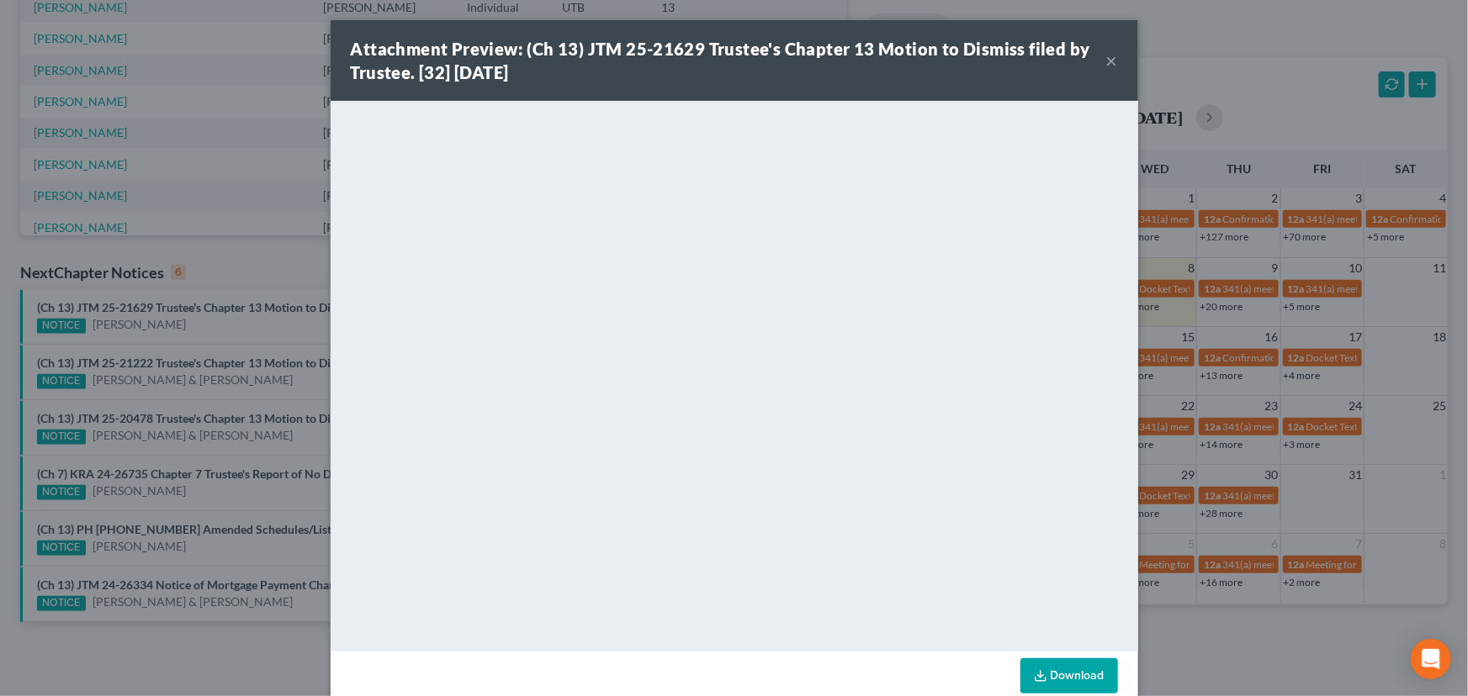
click at [204, 342] on div "Attachment Preview: (Ch 13) JTM 25-21629 Trustee's Chapter 13 Motion to Dismiss…" at bounding box center [734, 348] width 1468 height 696
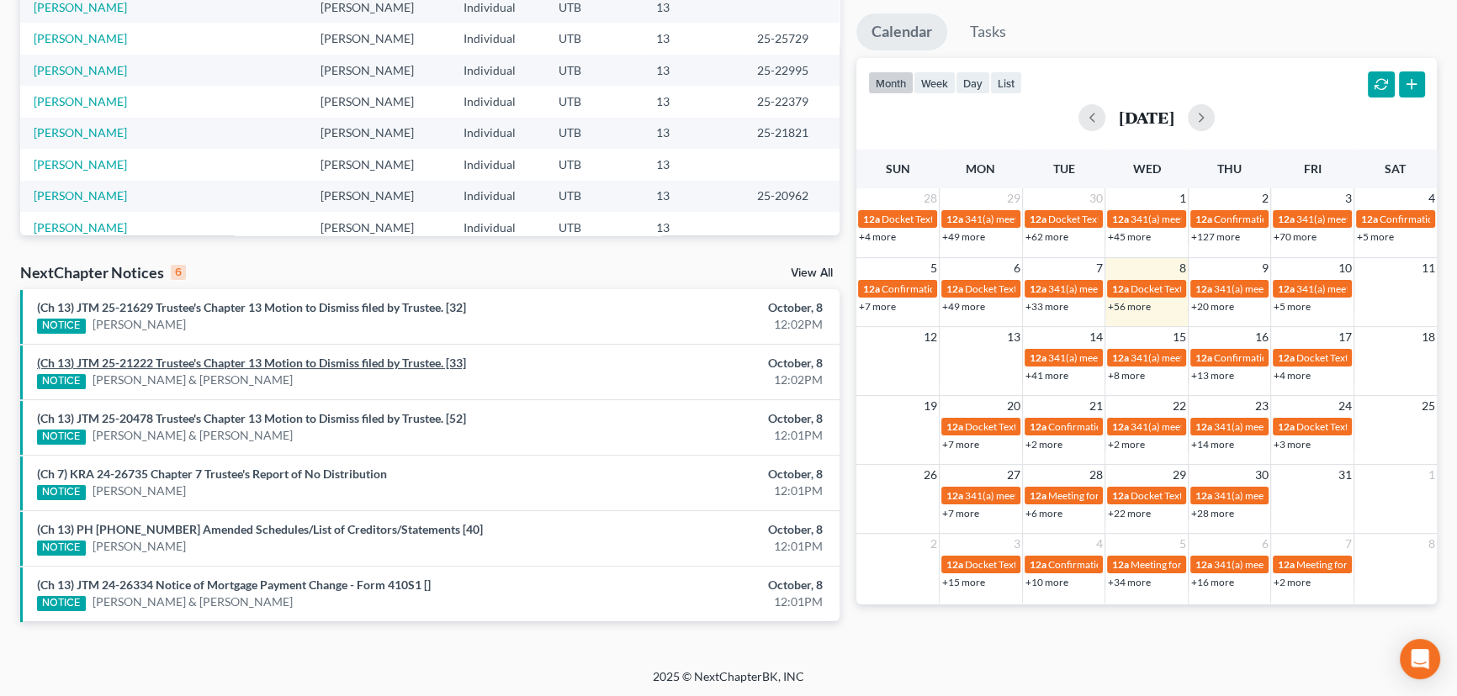
click at [263, 364] on link "(Ch 13) JTM 25-21222 Trustee's Chapter 13 Motion to Dismiss filed by Trustee. […" at bounding box center [251, 363] width 429 height 14
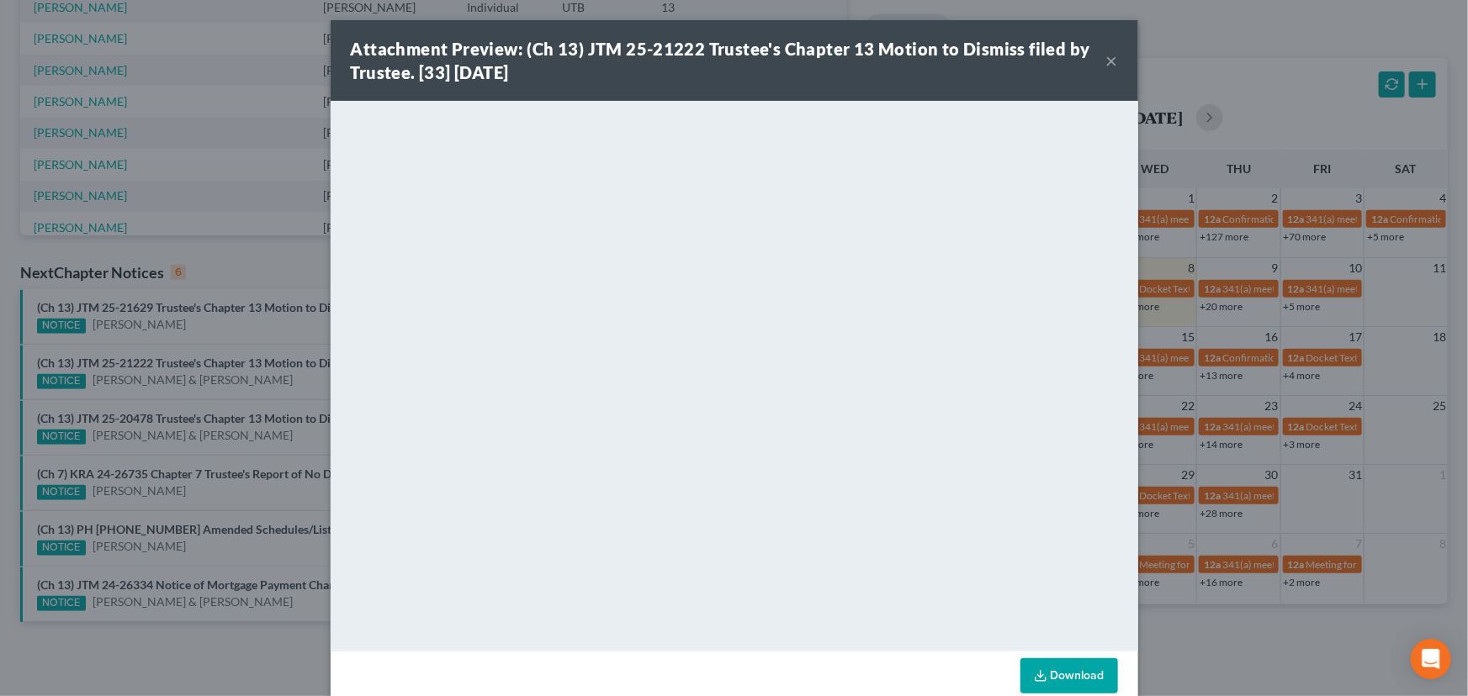
click at [294, 390] on div "Attachment Preview: (Ch 13) JTM 25-21222 Trustee's Chapter 13 Motion to Dismiss…" at bounding box center [734, 348] width 1468 height 696
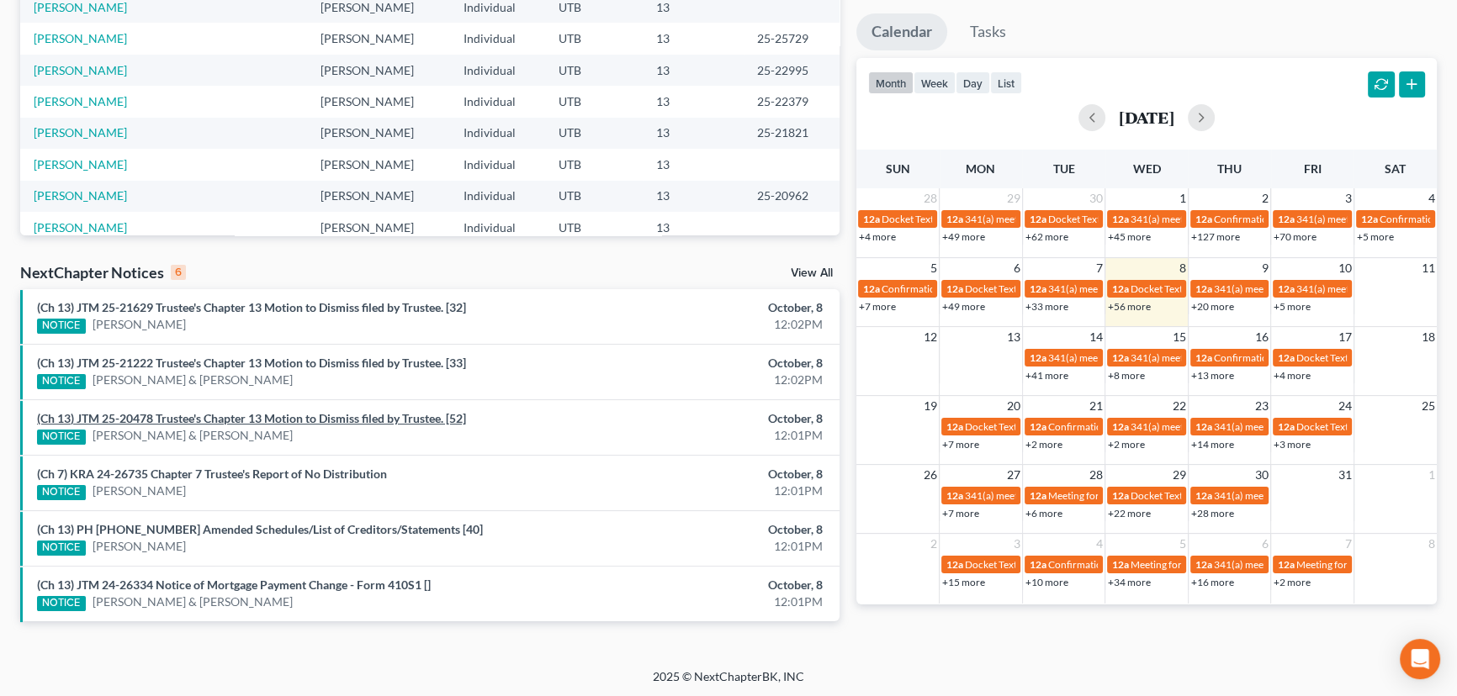
click at [285, 423] on link "(Ch 13) JTM 25-20478 Trustee's Chapter 13 Motion to Dismiss filed by Trustee. […" at bounding box center [251, 418] width 429 height 14
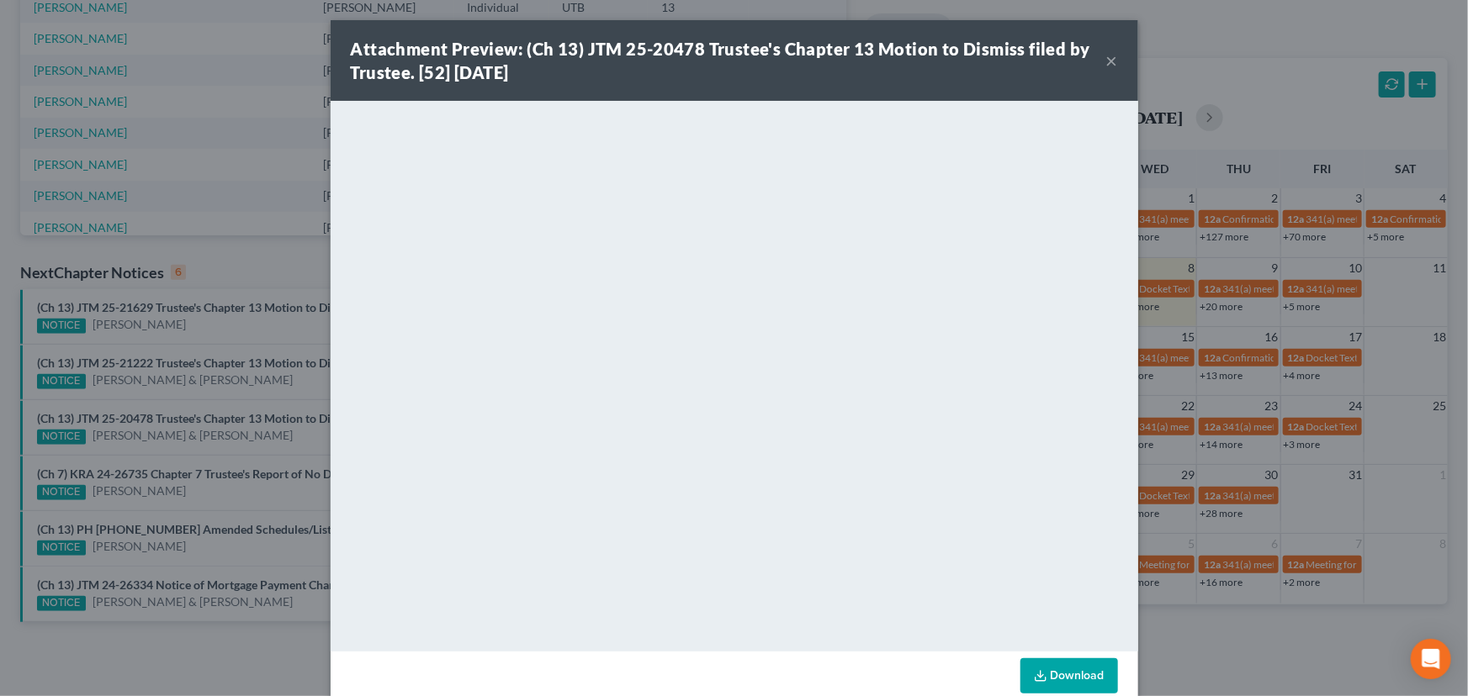
click at [288, 440] on div "Attachment Preview: (Ch 13) JTM 25-20478 Trustee's Chapter 13 Motion to Dismiss…" at bounding box center [734, 348] width 1468 height 696
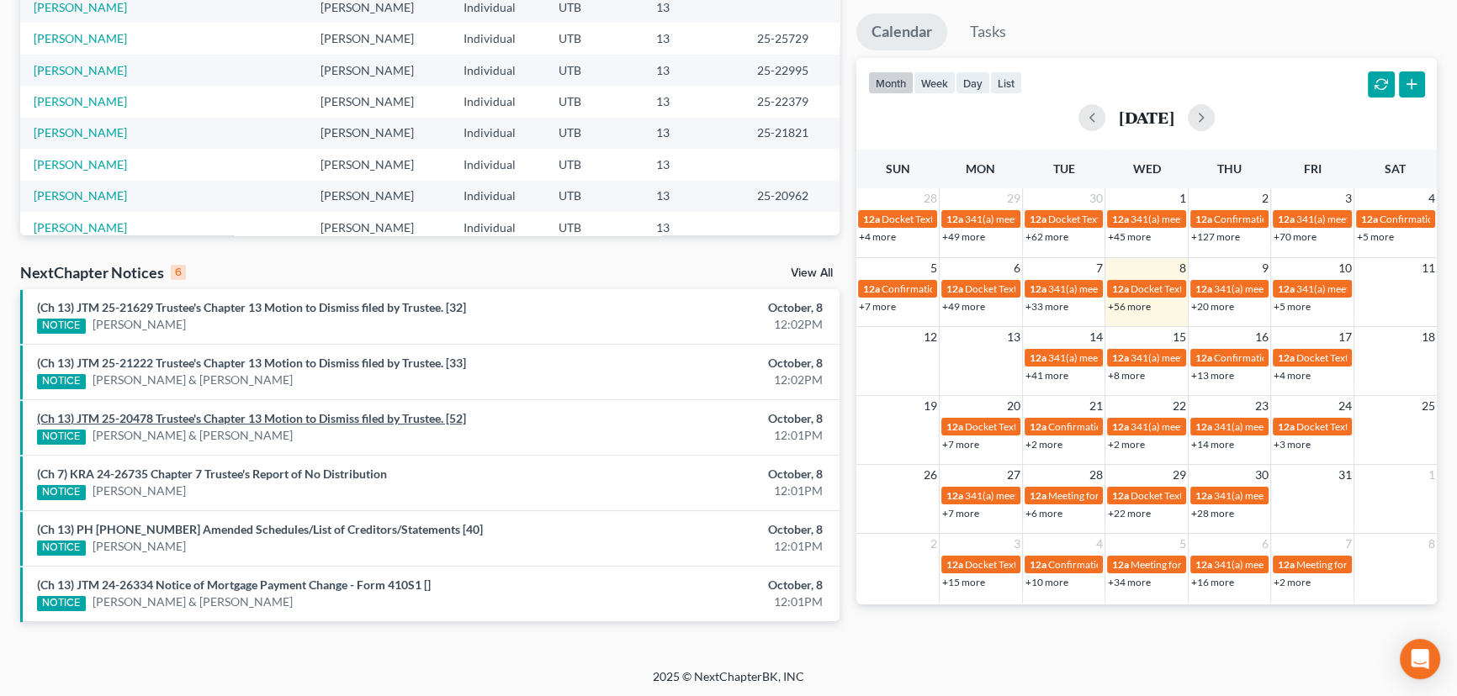
scroll to position [0, 0]
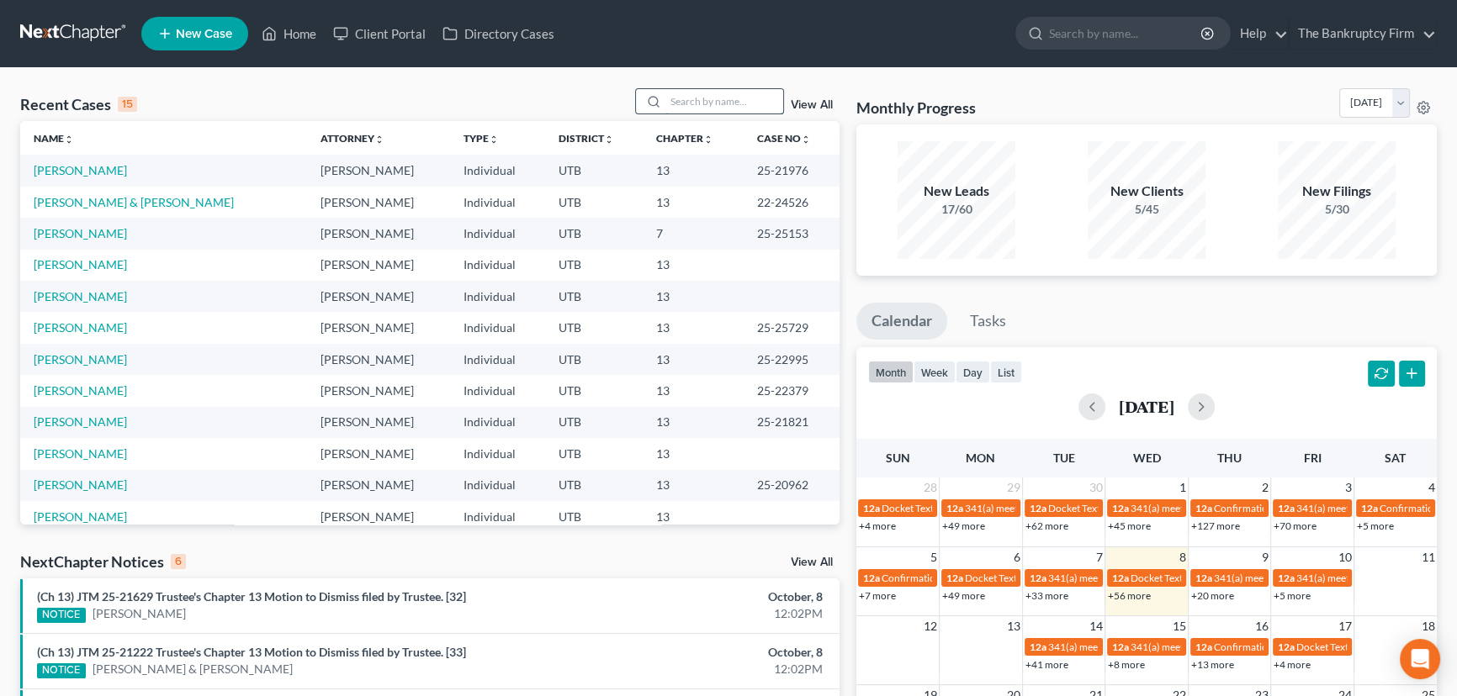
click at [690, 102] on input "search" at bounding box center [724, 101] width 118 height 24
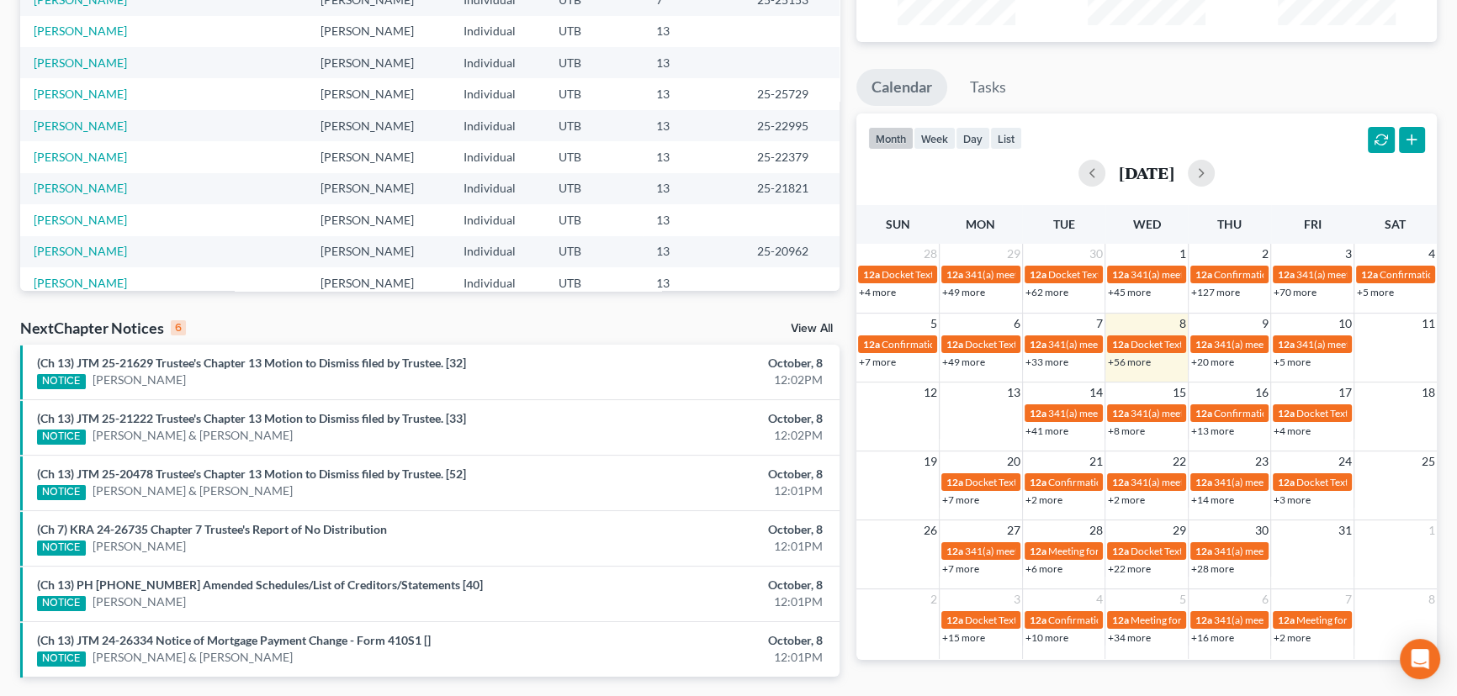
scroll to position [289, 0]
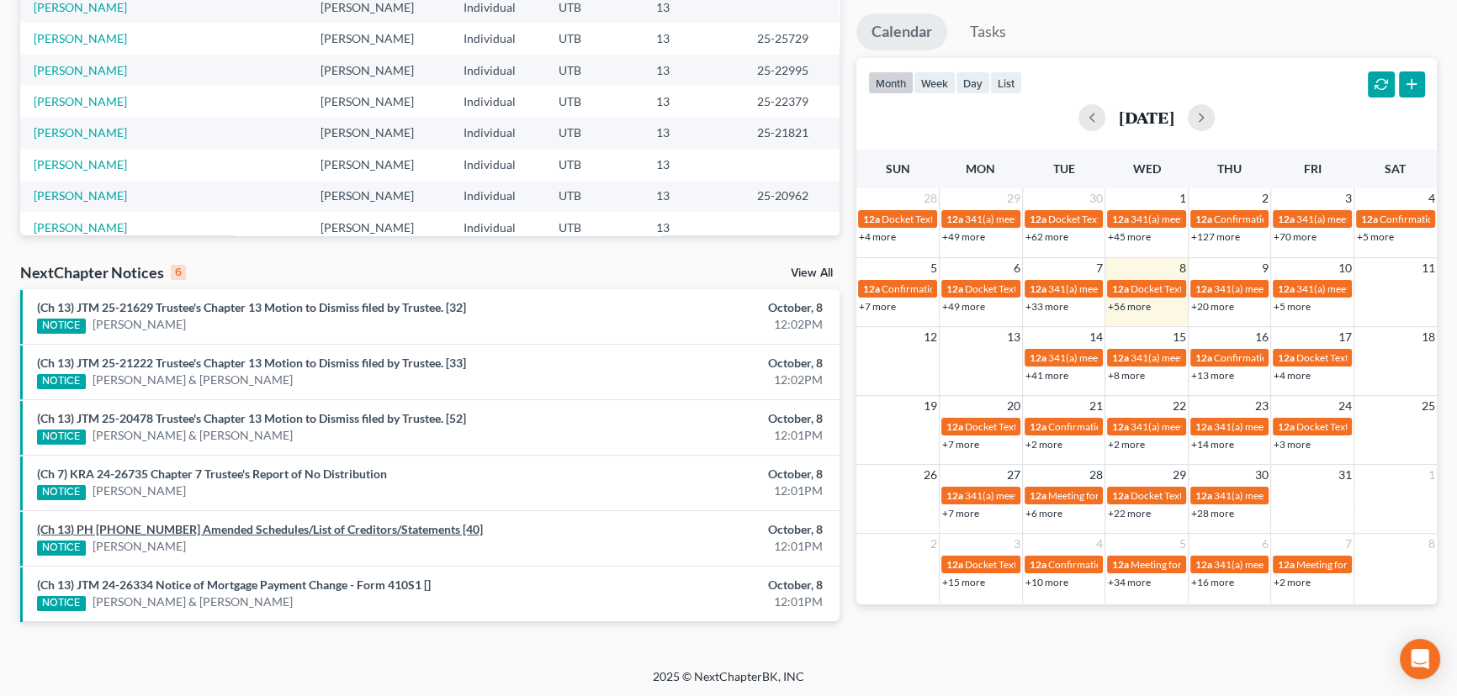
click at [241, 528] on link "(Ch 13) PH 25-20962 Amended Schedules/List of Creditors/Statements [40]" at bounding box center [260, 529] width 446 height 14
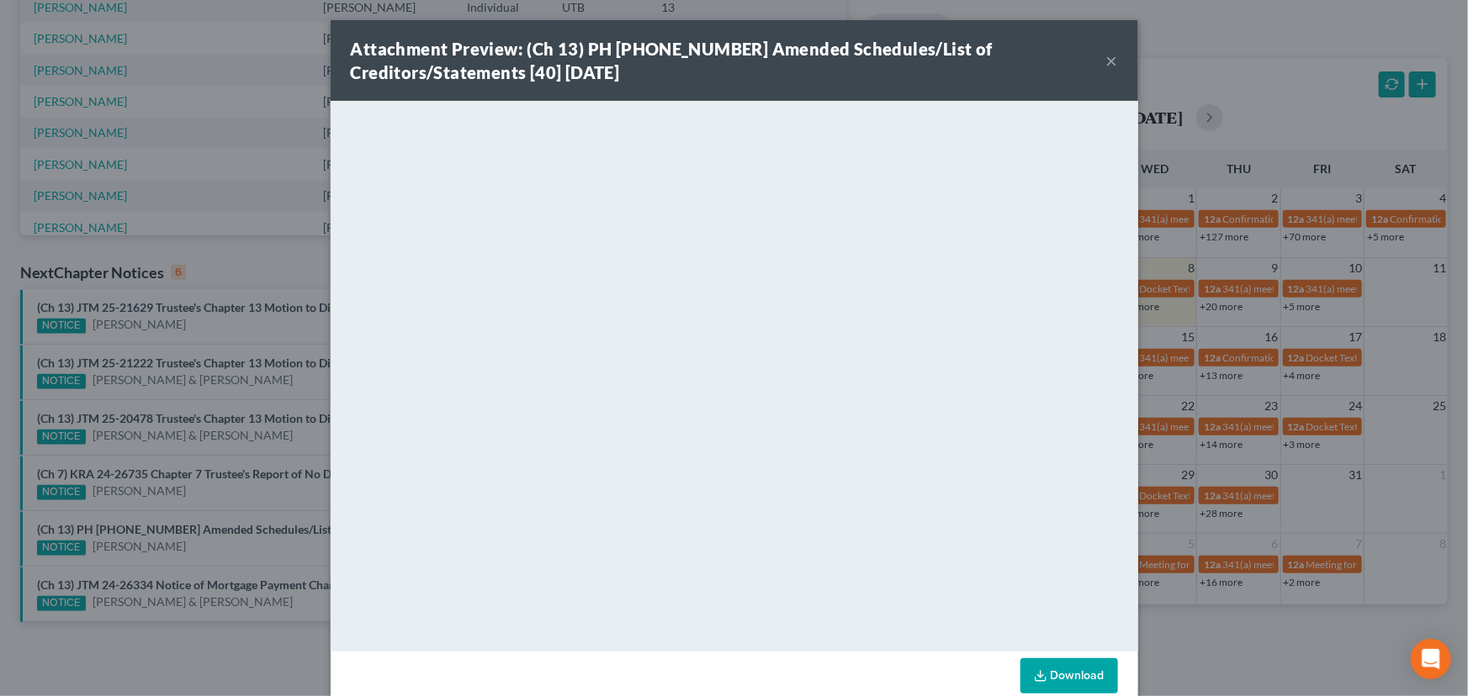
drag, startPoint x: 241, startPoint y: 528, endPoint x: 229, endPoint y: 546, distance: 21.2
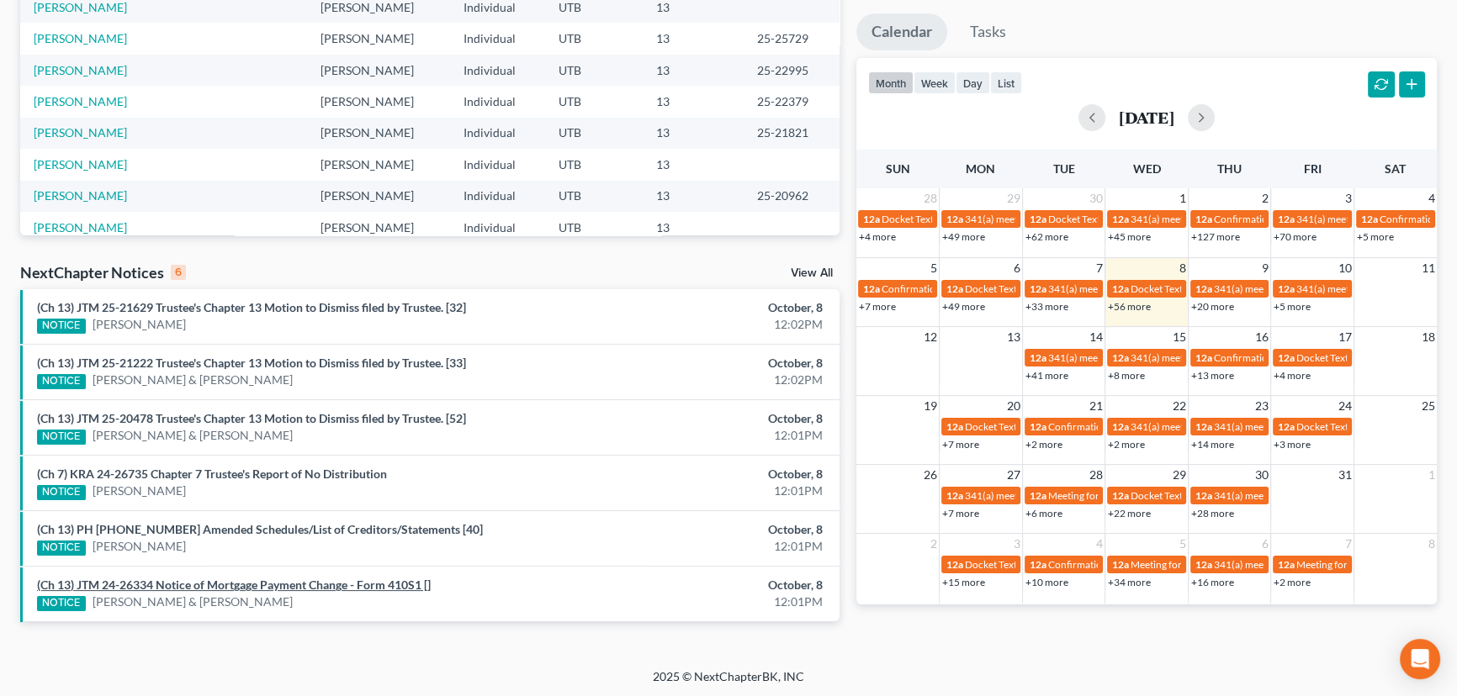
click at [217, 582] on link "(Ch 13) JTM 24-26334 Notice of Mortgage Payment Change - Form 410S1 []" at bounding box center [234, 585] width 394 height 14
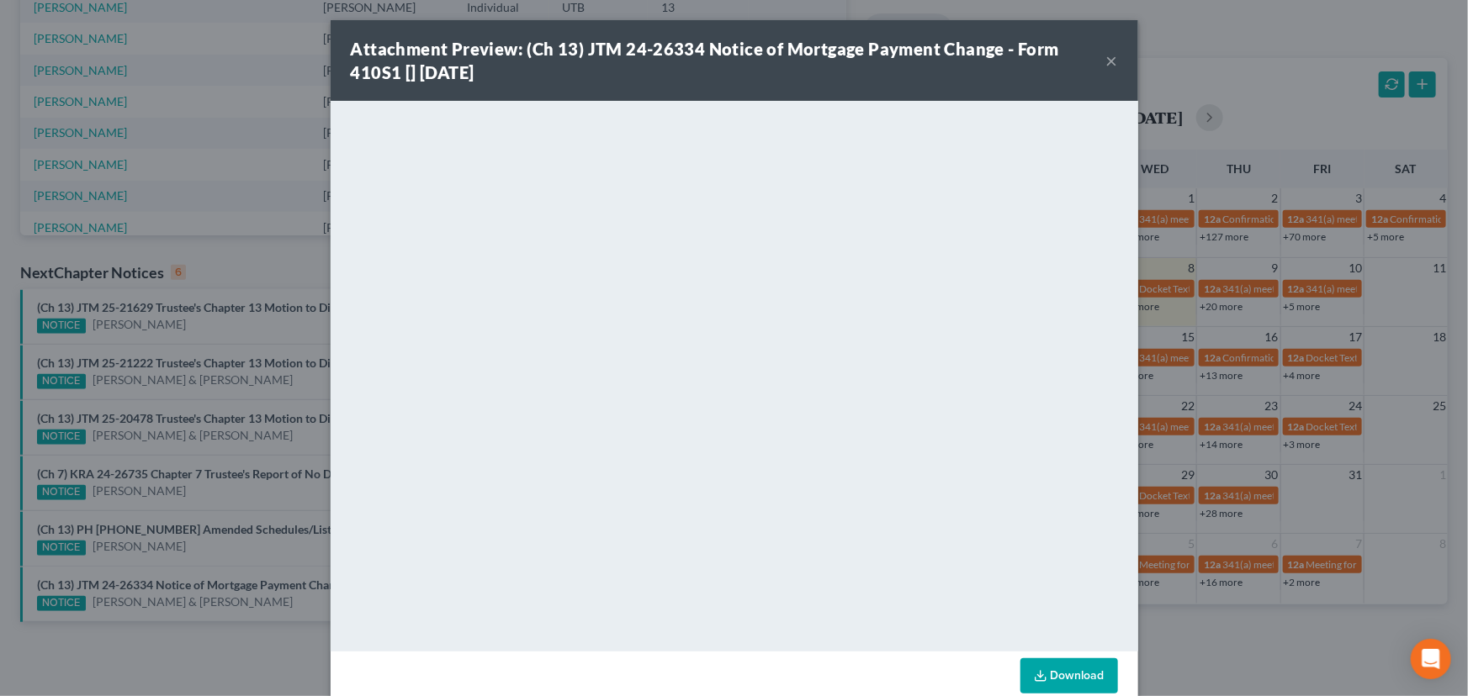
click at [209, 553] on div "Attachment Preview: (Ch 13) JTM 24-26334 Notice of Mortgage Payment Change - Fo…" at bounding box center [734, 348] width 1468 height 696
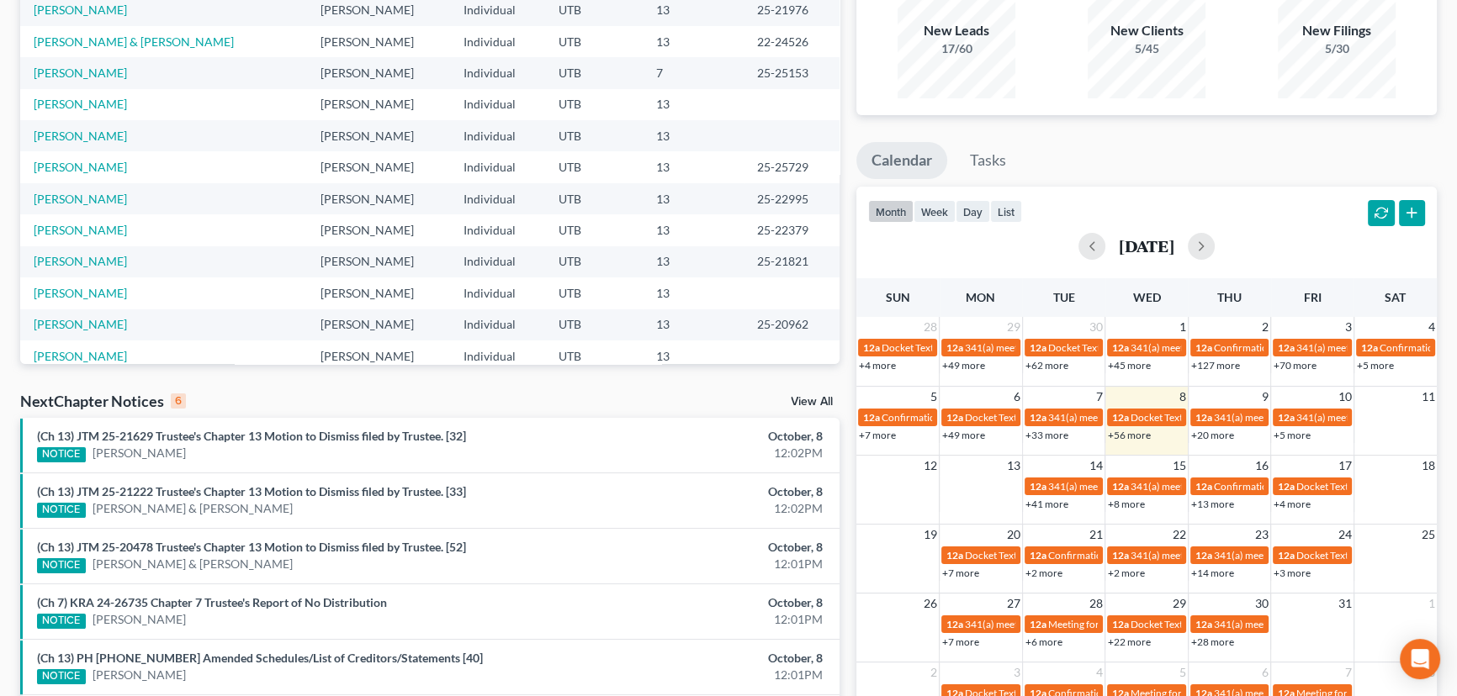
scroll to position [0, 0]
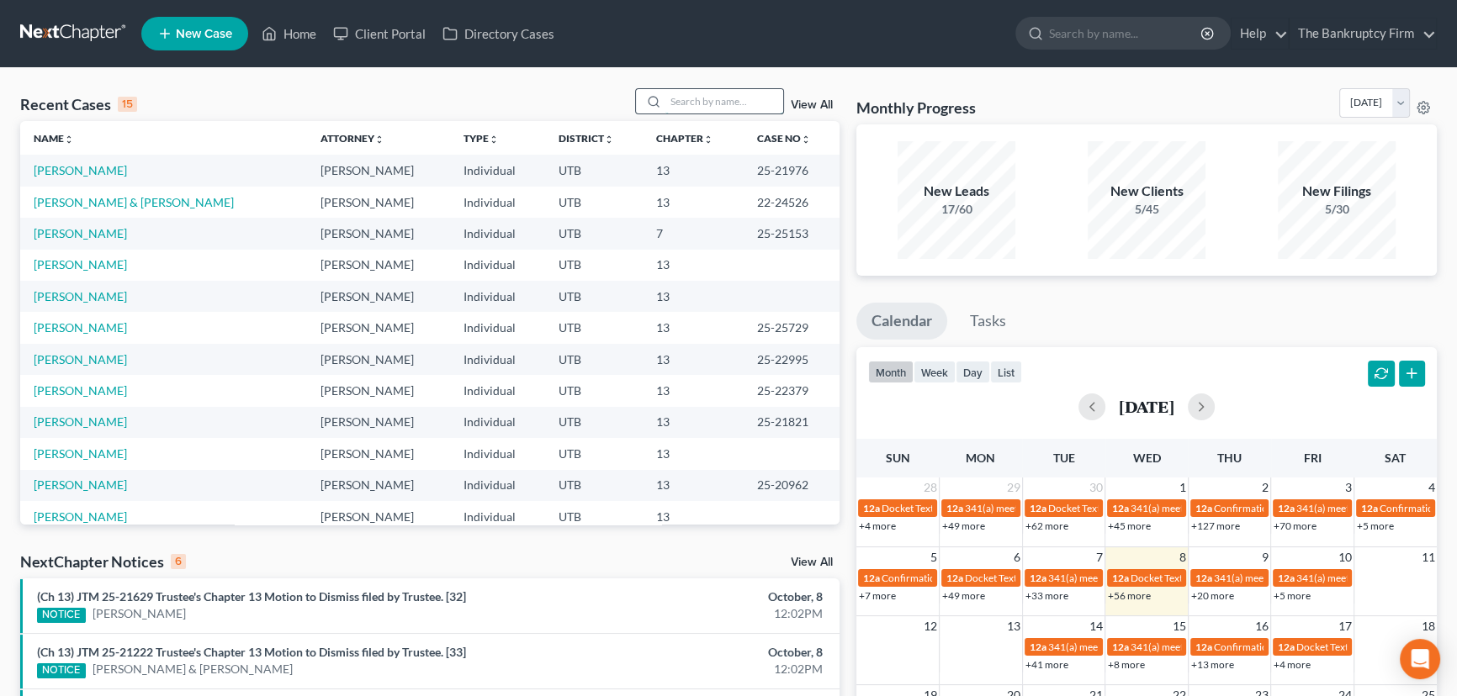
click at [675, 102] on input "search" at bounding box center [724, 101] width 118 height 24
type input "Penman"
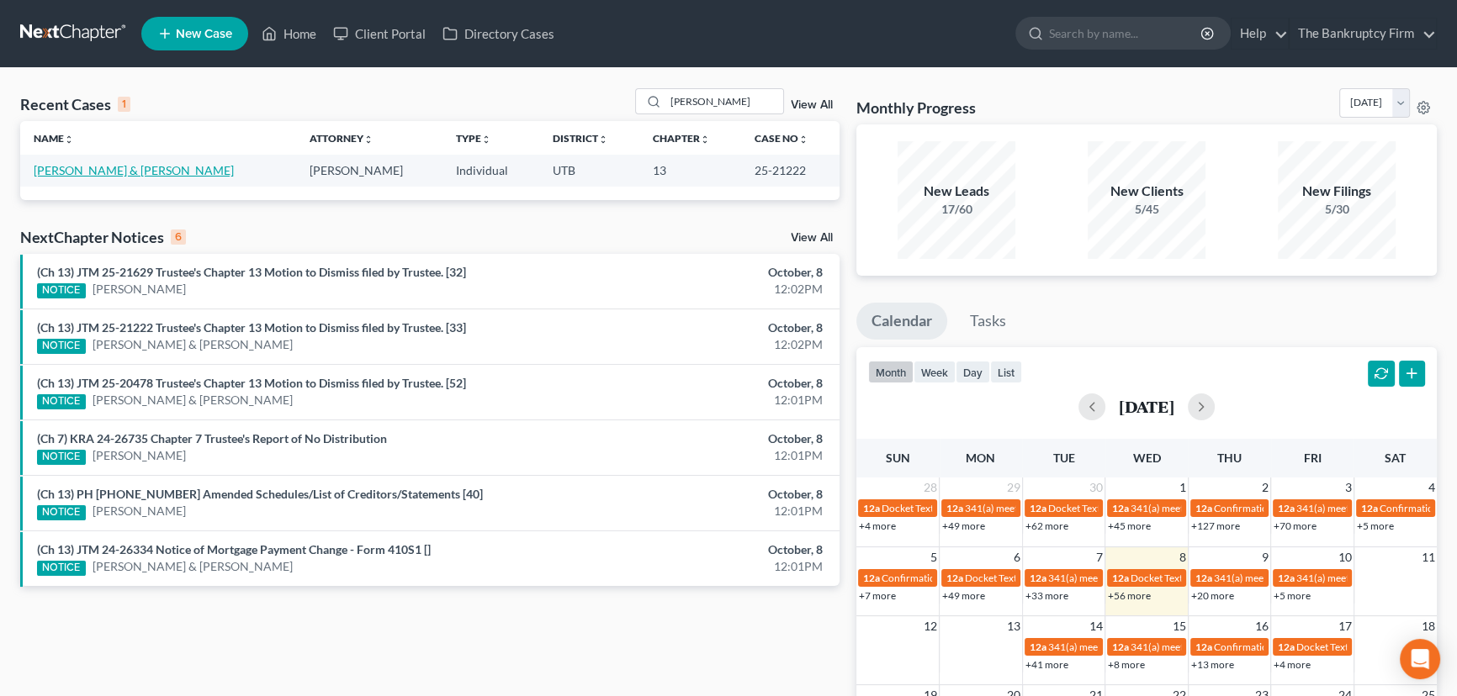
click at [111, 171] on link "Penman, Jeremy & Amber" at bounding box center [134, 170] width 200 height 14
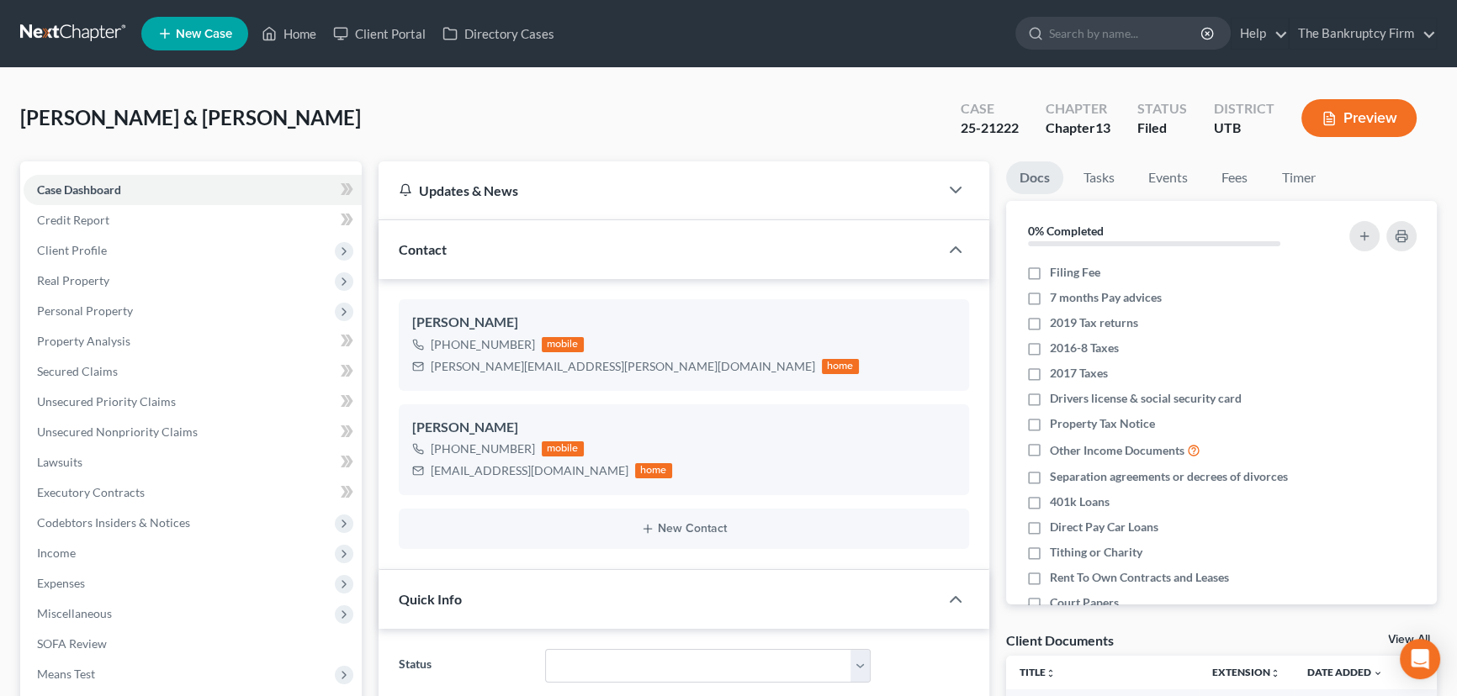
scroll to position [150, 0]
click at [1396, 637] on link "View All" at bounding box center [1409, 640] width 42 height 12
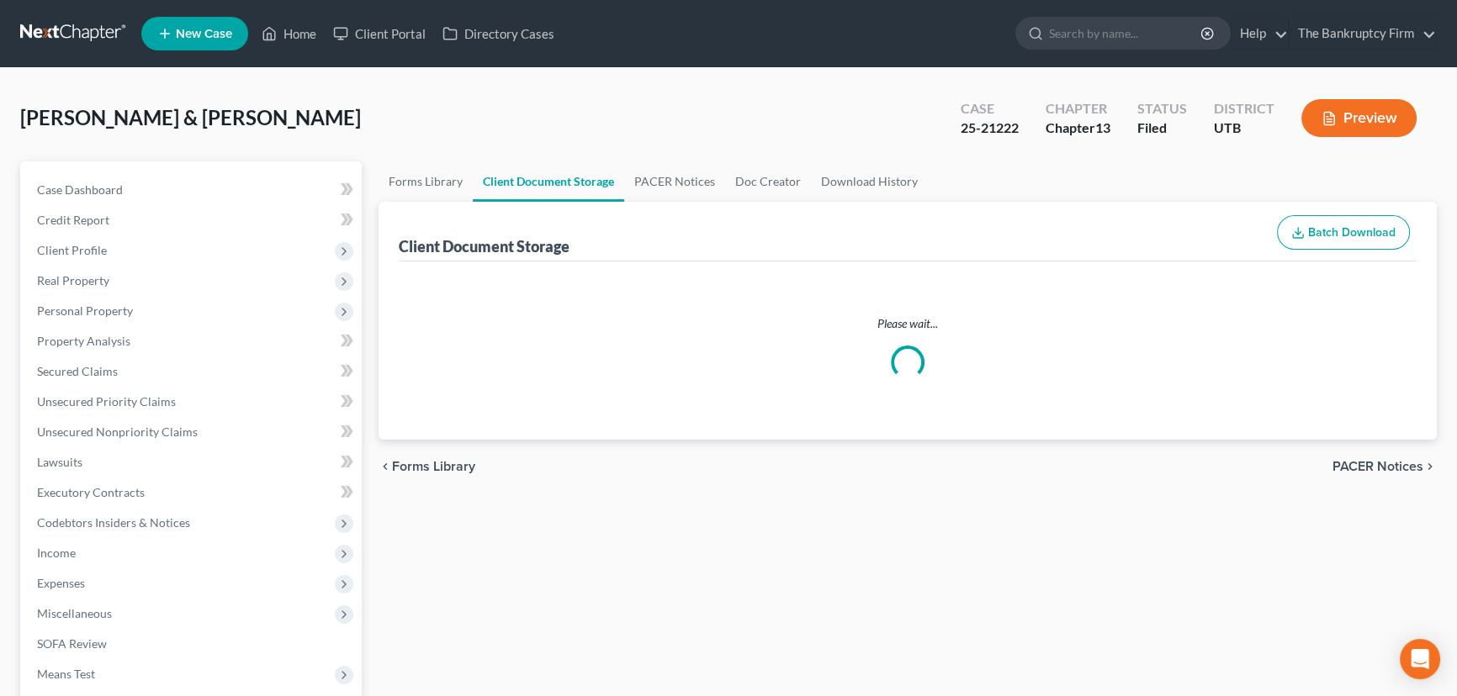
select select "30"
select select "26"
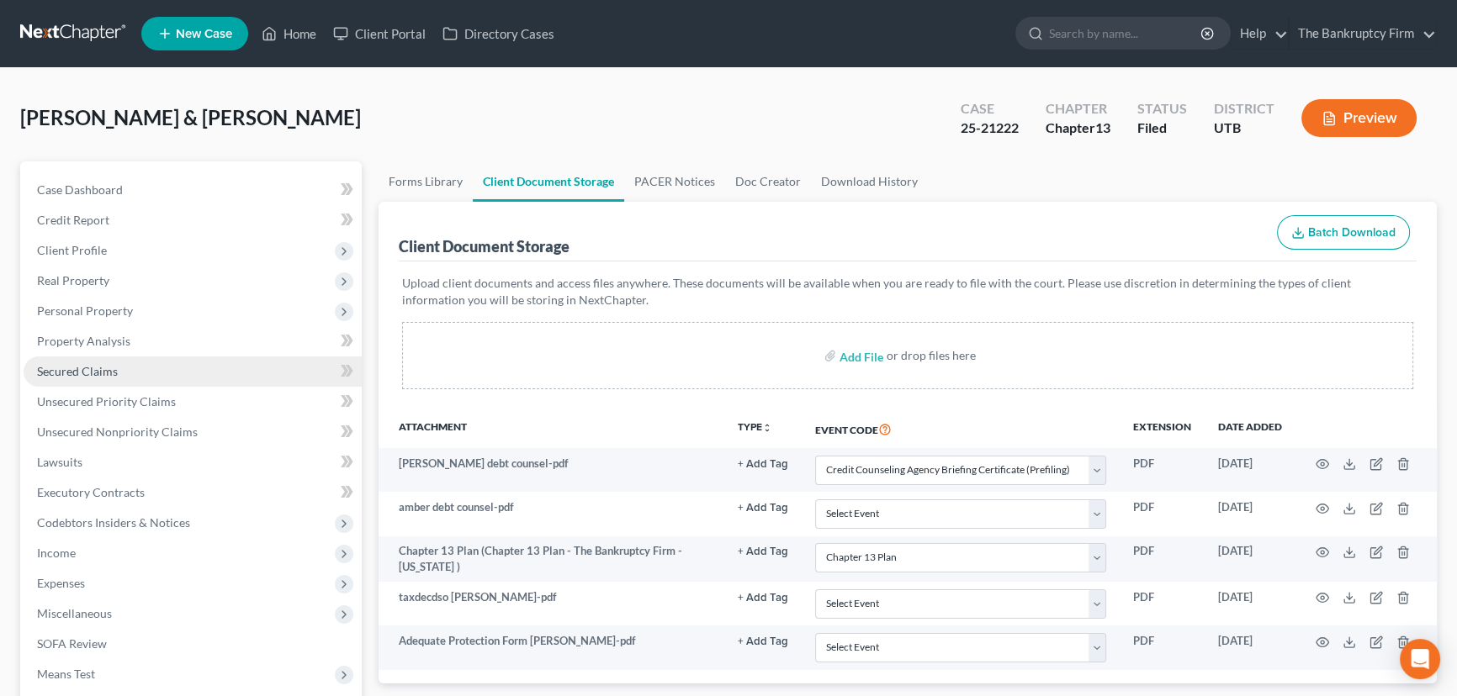
click at [79, 369] on span "Secured Claims" at bounding box center [77, 371] width 81 height 14
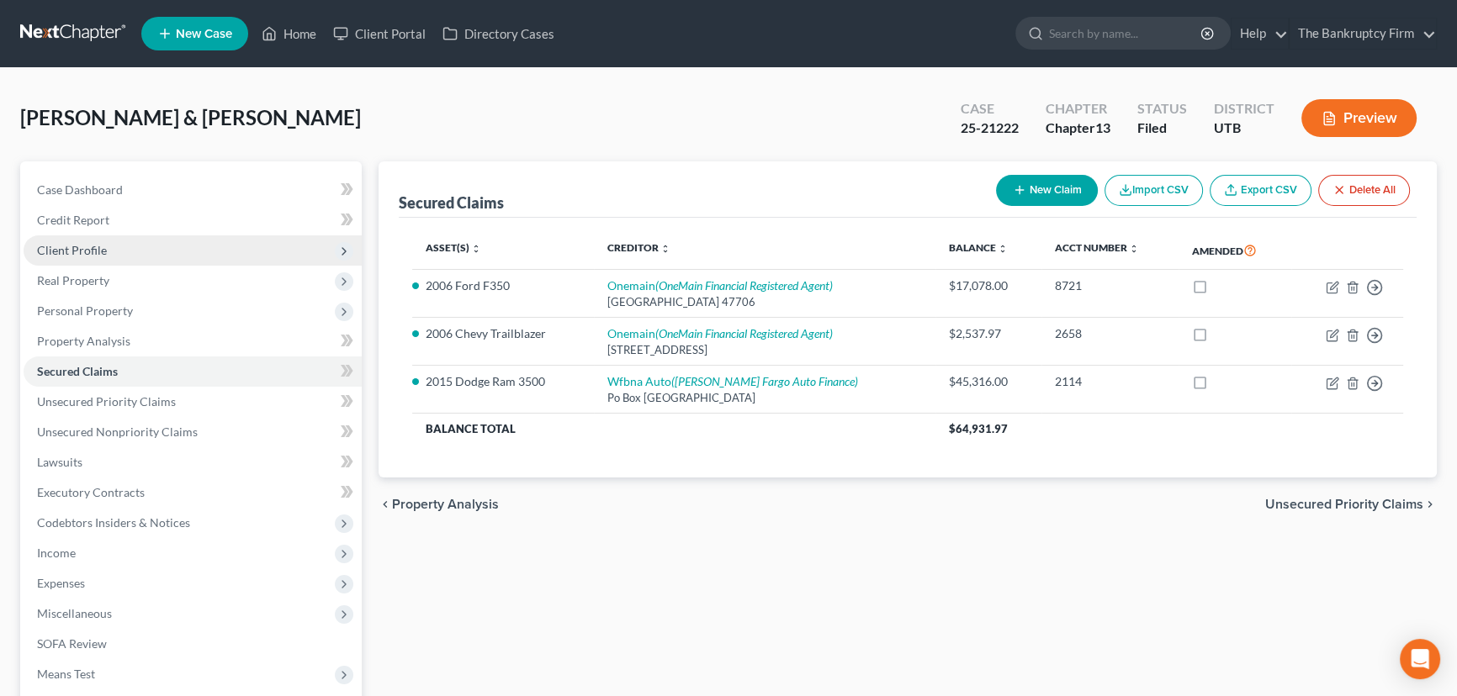
click at [77, 248] on span "Client Profile" at bounding box center [72, 250] width 70 height 14
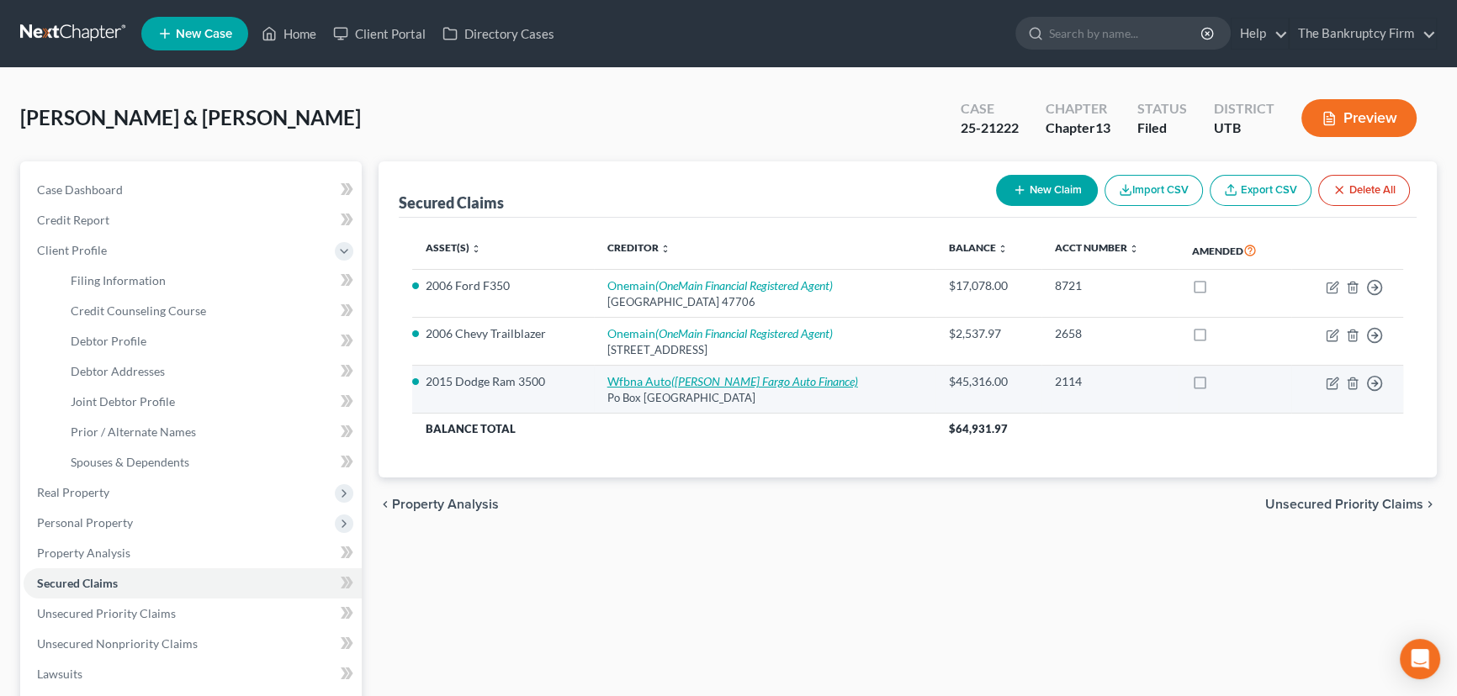
click at [665, 379] on link "Wfbna Auto (Wells Fargo Auto Finance)" at bounding box center [732, 381] width 251 height 14
select select "28"
select select "2"
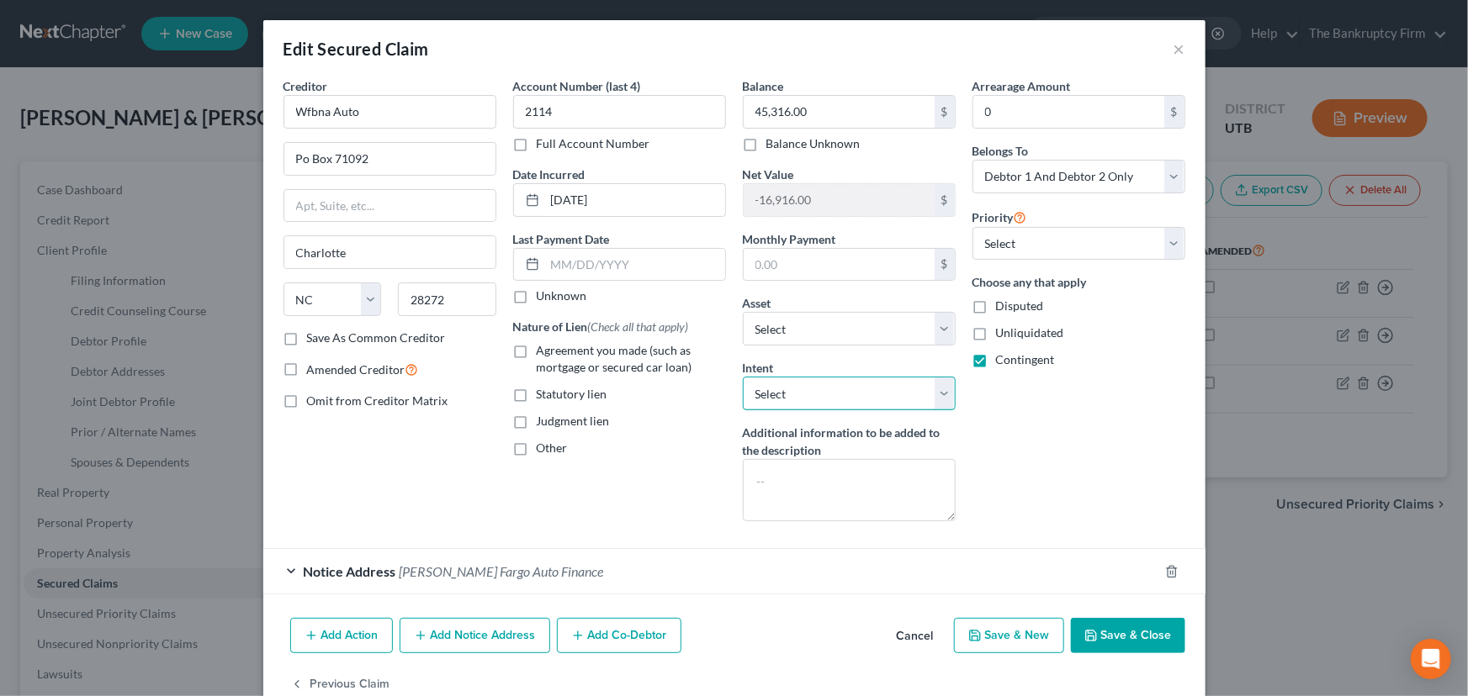
click at [811, 389] on select "Select Surrender Redeem Reaffirm Avoid Other" at bounding box center [849, 394] width 213 height 34
select select "0"
click at [743, 377] on select "Select Surrender Redeem Reaffirm Avoid Other" at bounding box center [849, 394] width 213 height 34
click at [1139, 640] on button "Save & Close" at bounding box center [1128, 635] width 114 height 35
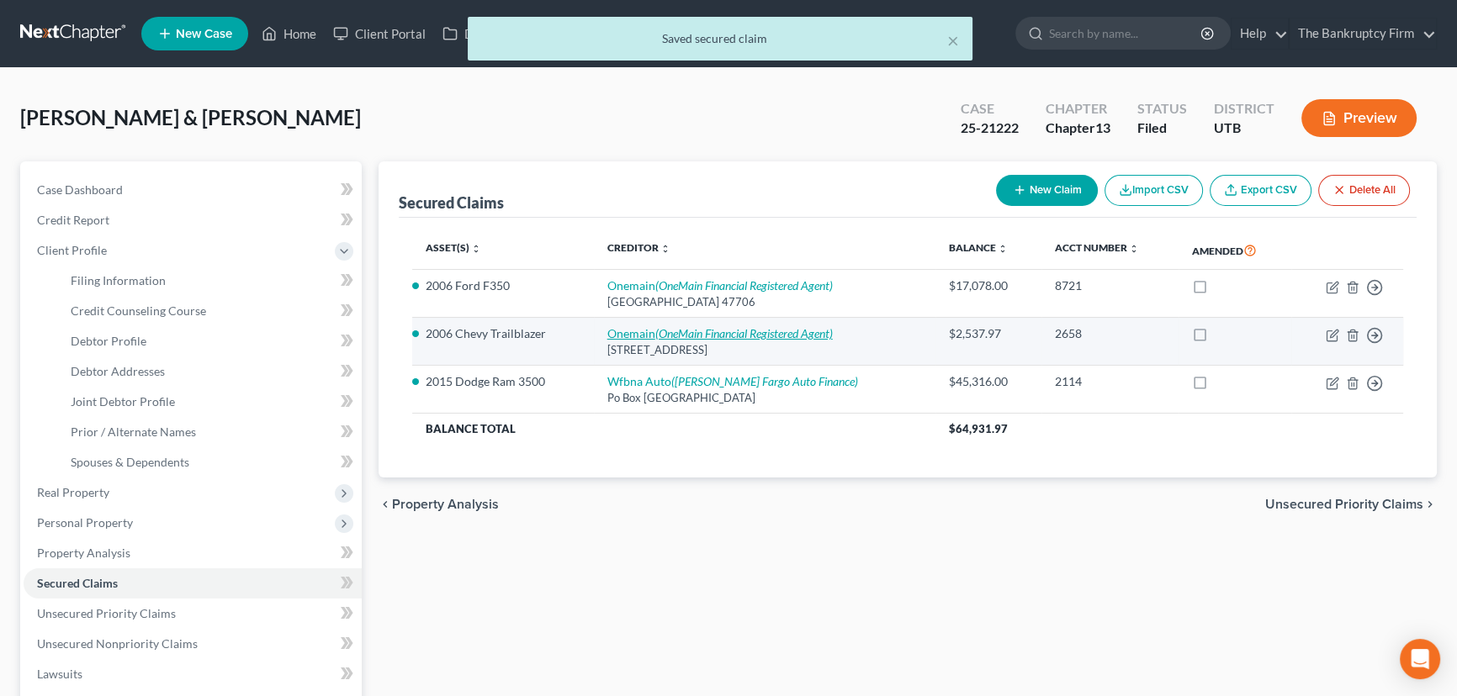
click at [629, 333] on link "Onemain (OneMain Financial Registered Agent)" at bounding box center [719, 333] width 225 height 14
select select "21"
select select "0"
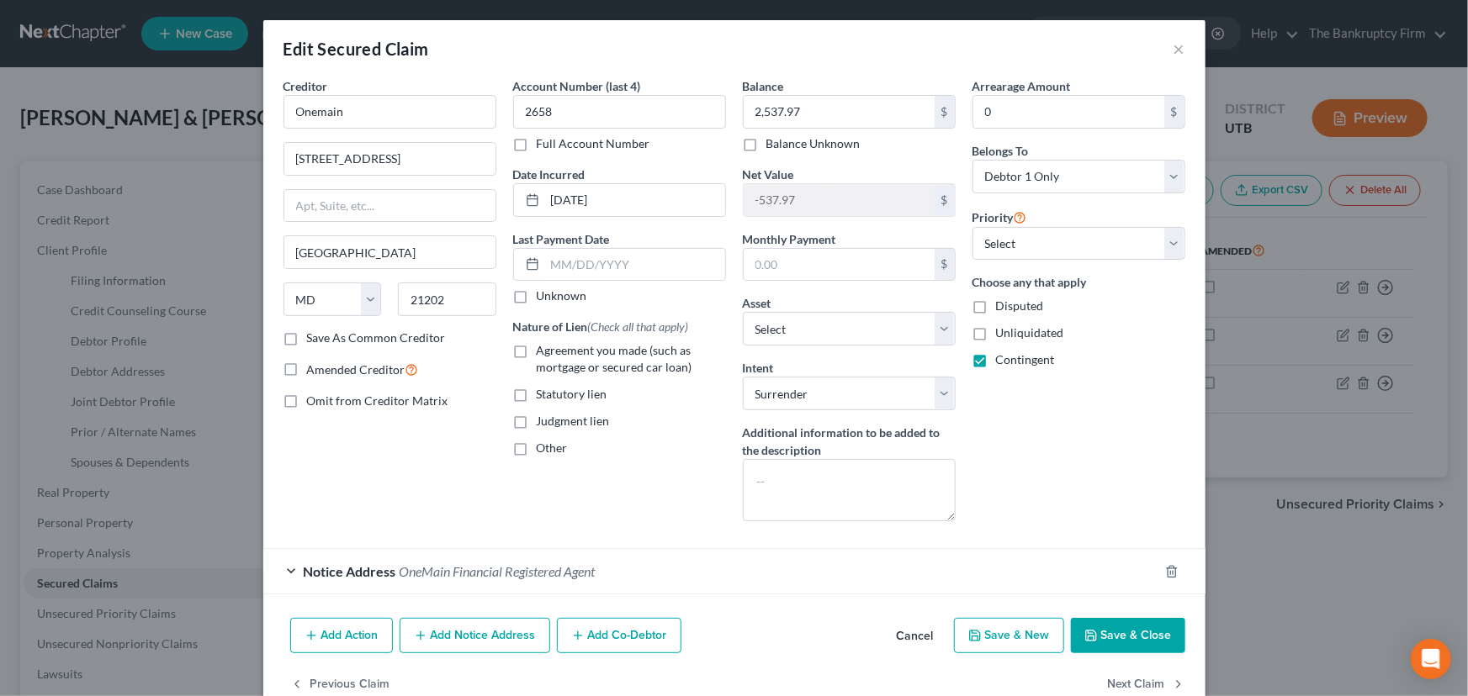
click at [1129, 640] on button "Save & Close" at bounding box center [1128, 635] width 114 height 35
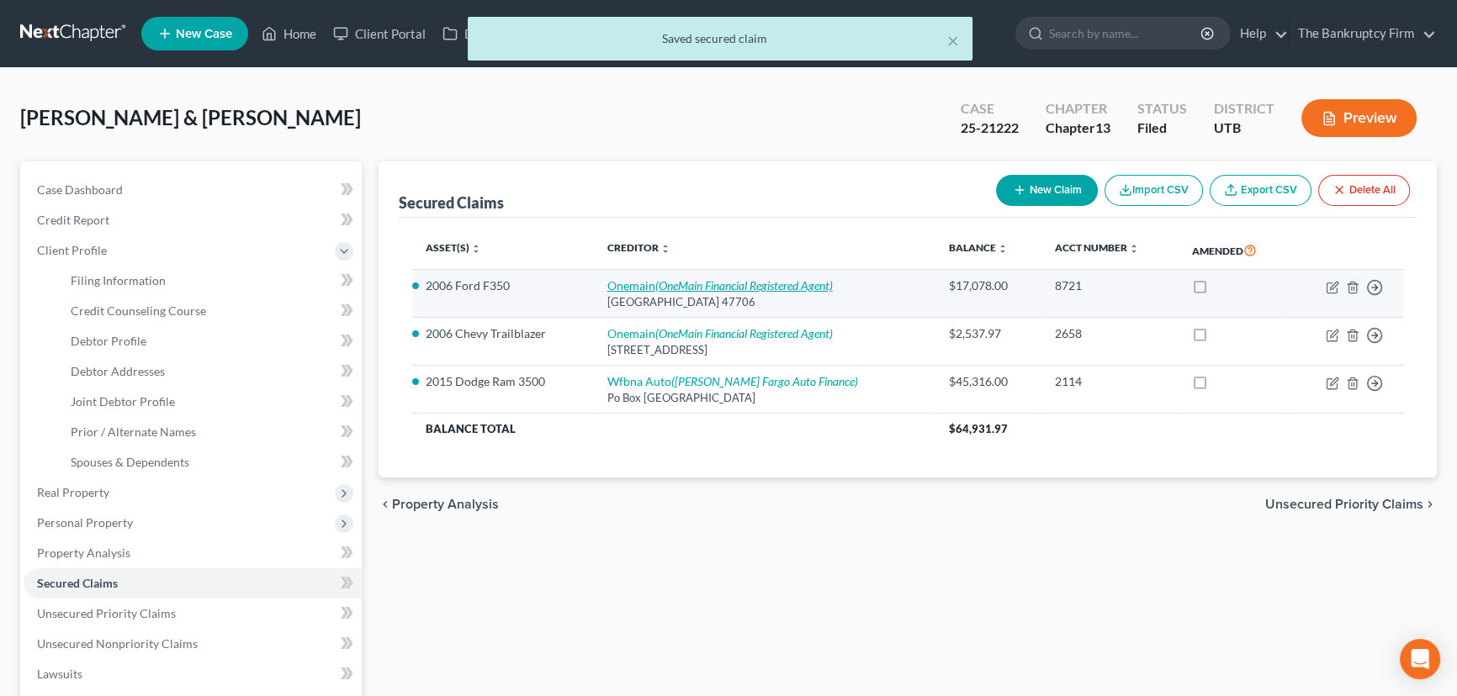
click at [643, 285] on link "Onemain (OneMain Financial Registered Agent)" at bounding box center [719, 285] width 225 height 14
select select "15"
select select "0"
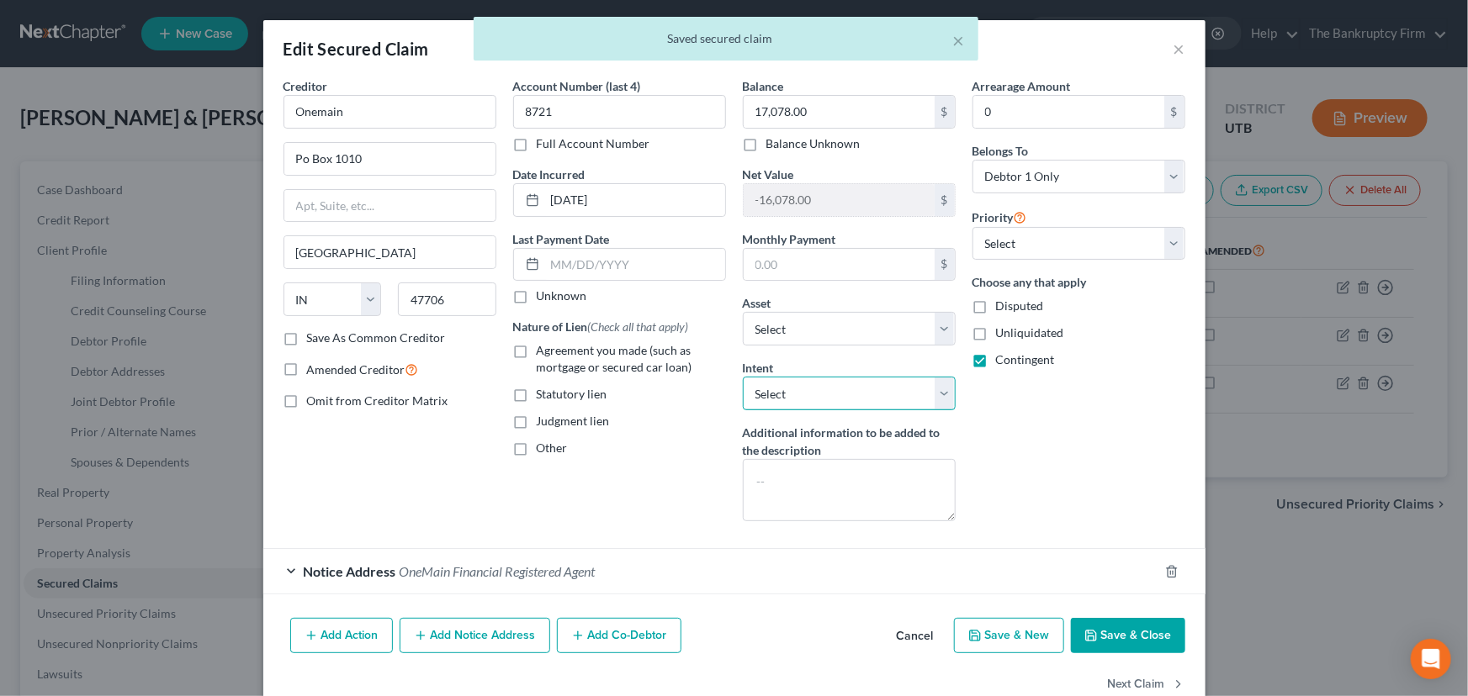
click at [800, 394] on select "Select Surrender Redeem Reaffirm Avoid Other" at bounding box center [849, 394] width 213 height 34
select select "0"
click at [743, 377] on select "Select Surrender Redeem Reaffirm Avoid Other" at bounding box center [849, 394] width 213 height 34
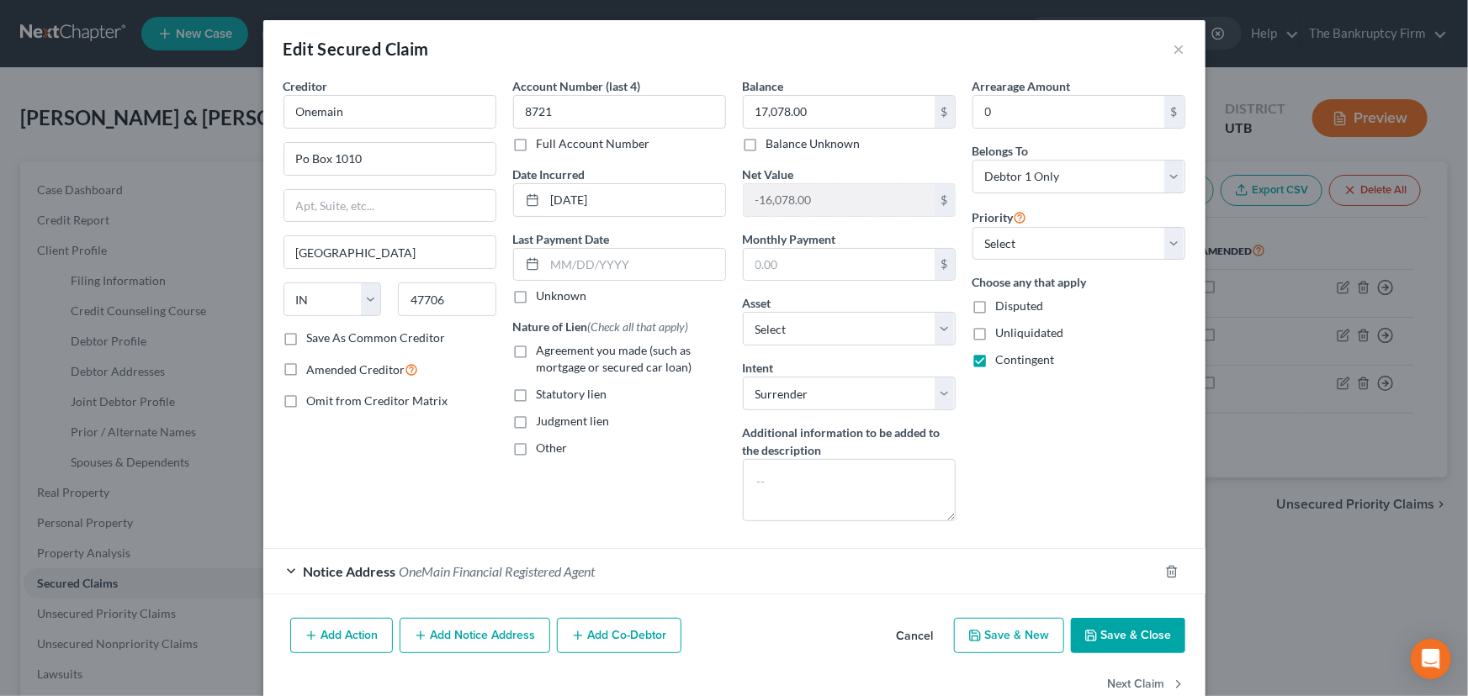
click at [1124, 637] on button "Save & Close" at bounding box center [1128, 635] width 114 height 35
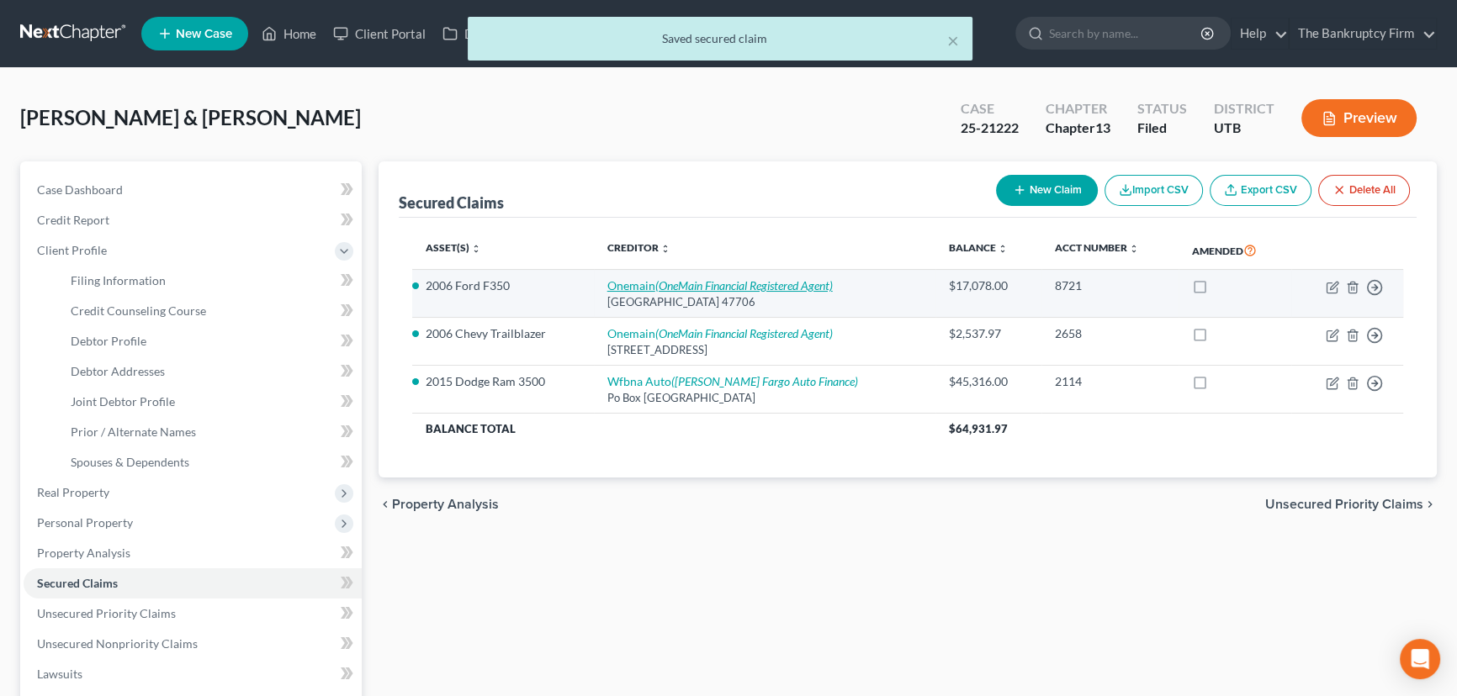
click at [711, 281] on icon "(OneMain Financial Registered Agent)" at bounding box center [743, 285] width 177 height 14
select select "15"
select select "0"
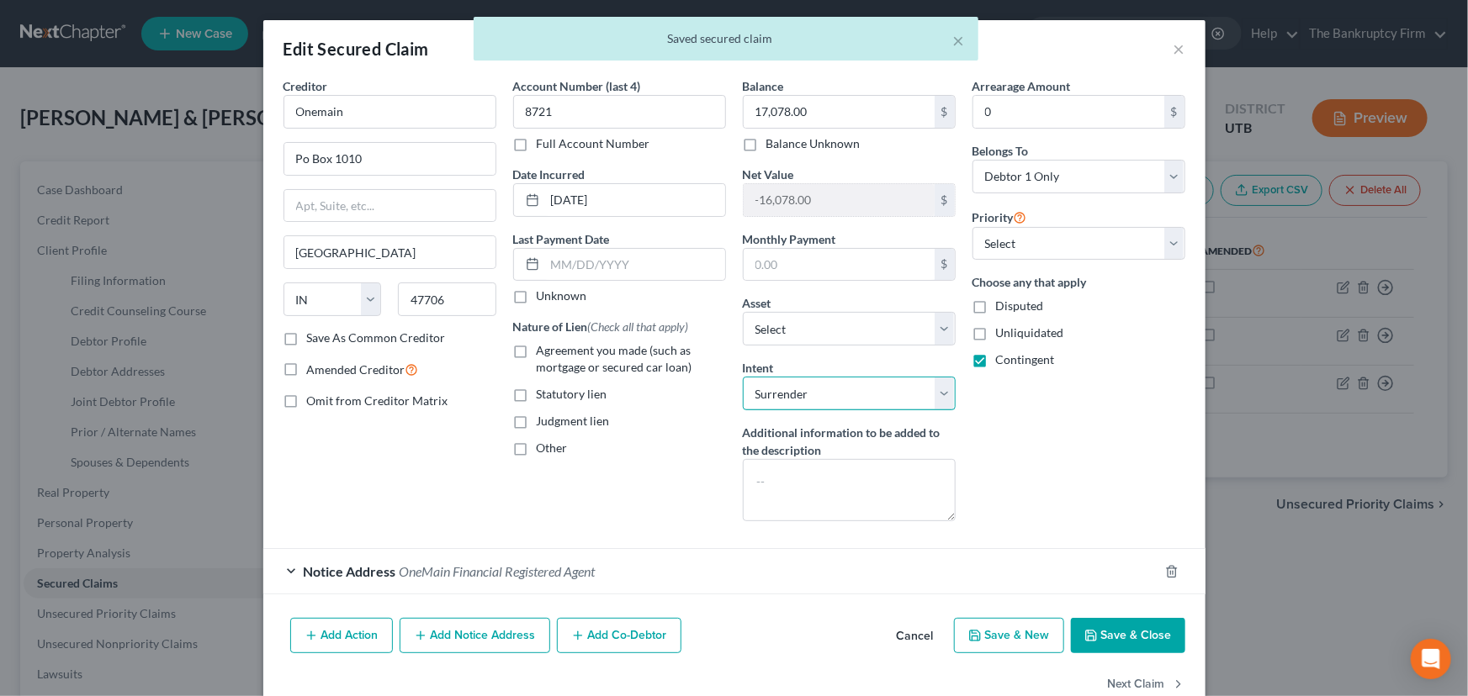
click at [842, 390] on select "Select Surrender Redeem Reaffirm Avoid Other" at bounding box center [849, 394] width 213 height 34
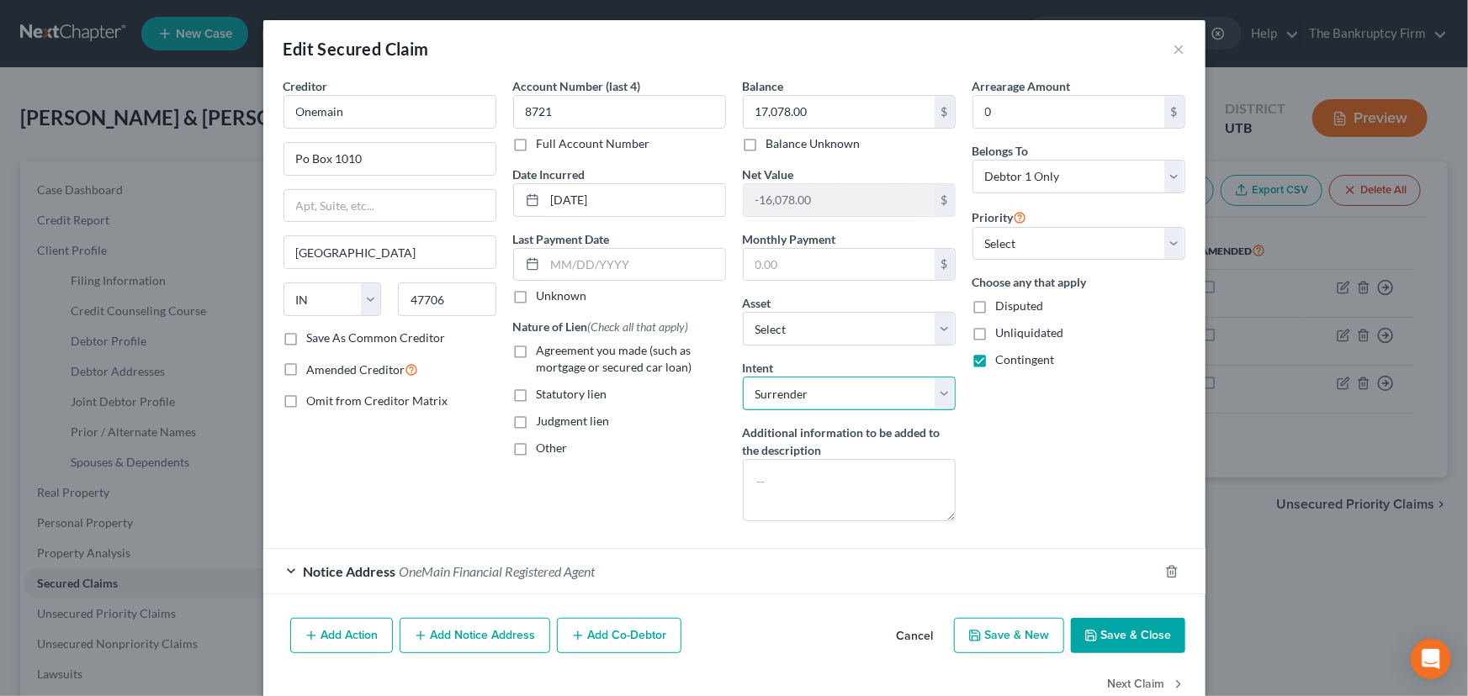
select select "1"
click at [743, 377] on select "Select Surrender Redeem Reaffirm Avoid Other" at bounding box center [849, 394] width 213 height 34
click at [1122, 634] on button "Save & Close" at bounding box center [1128, 635] width 114 height 35
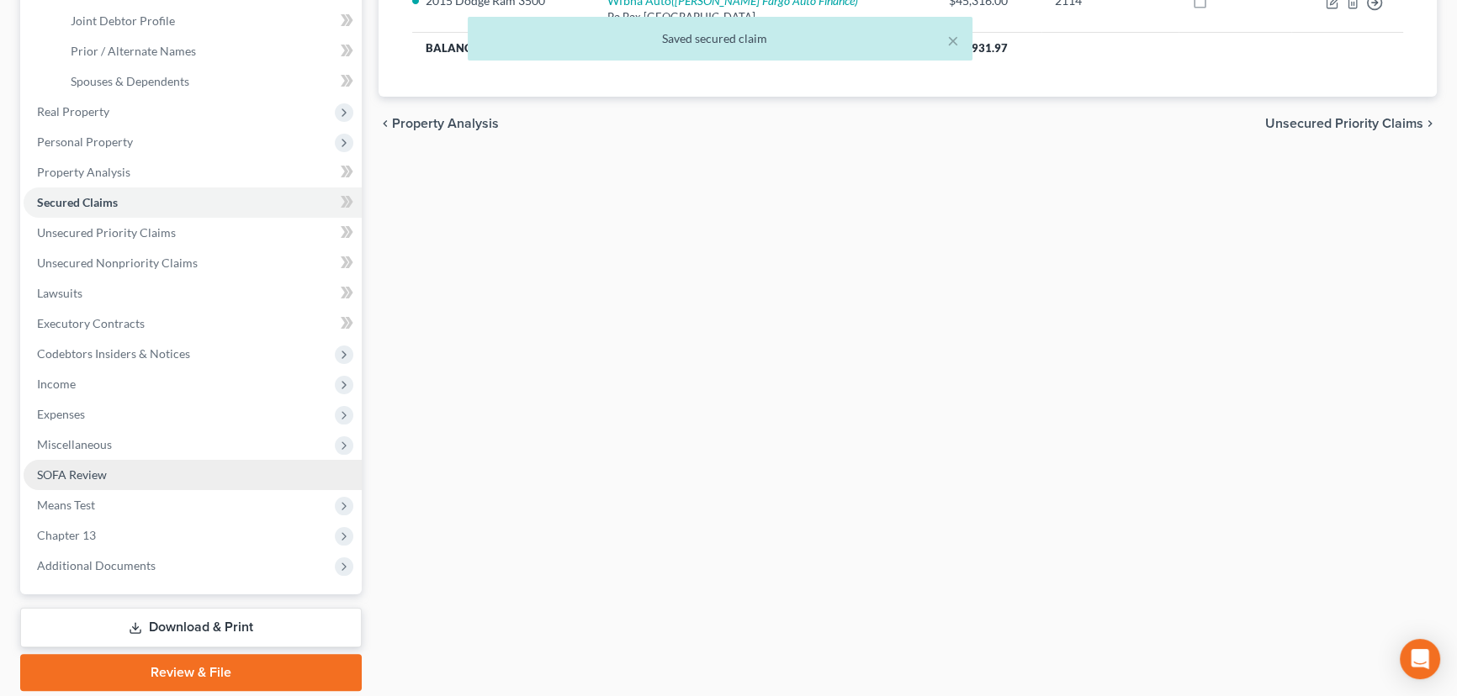
scroll to position [382, 0]
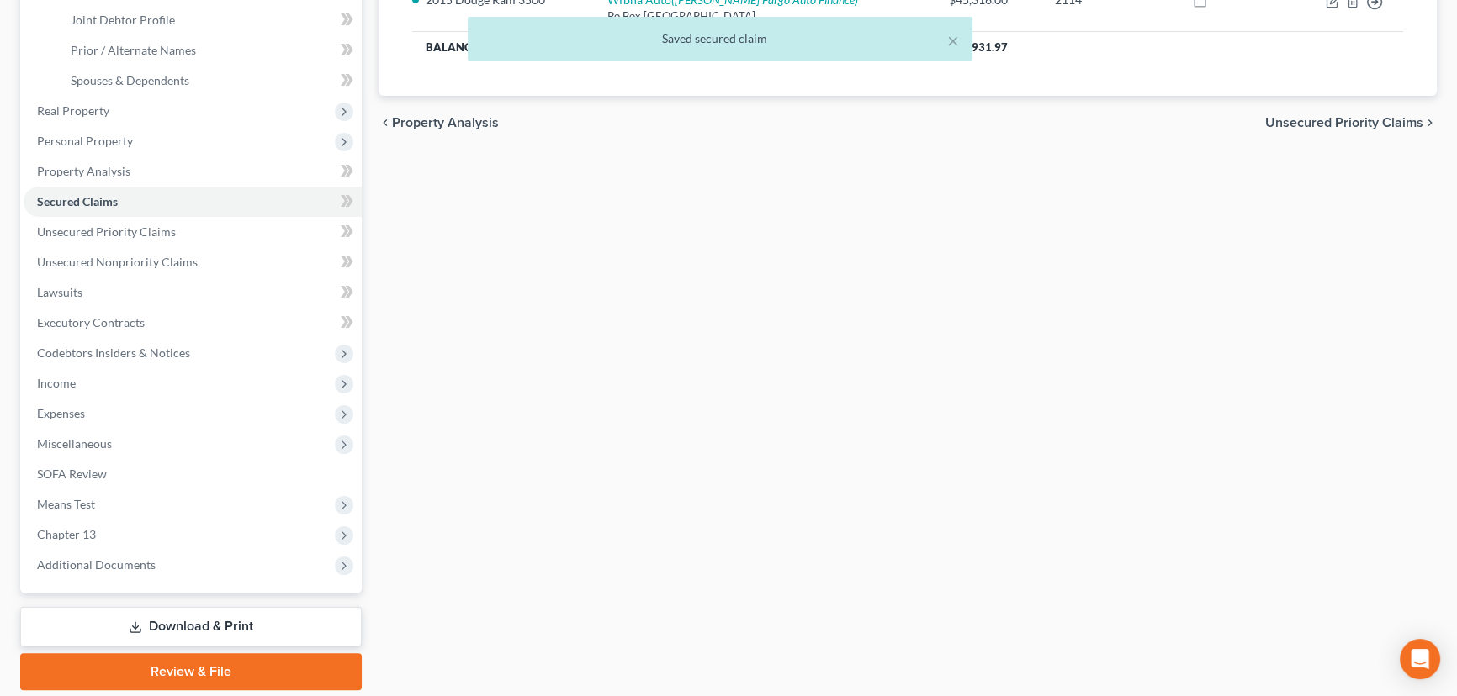
click at [180, 631] on link "Download & Print" at bounding box center [190, 627] width 341 height 40
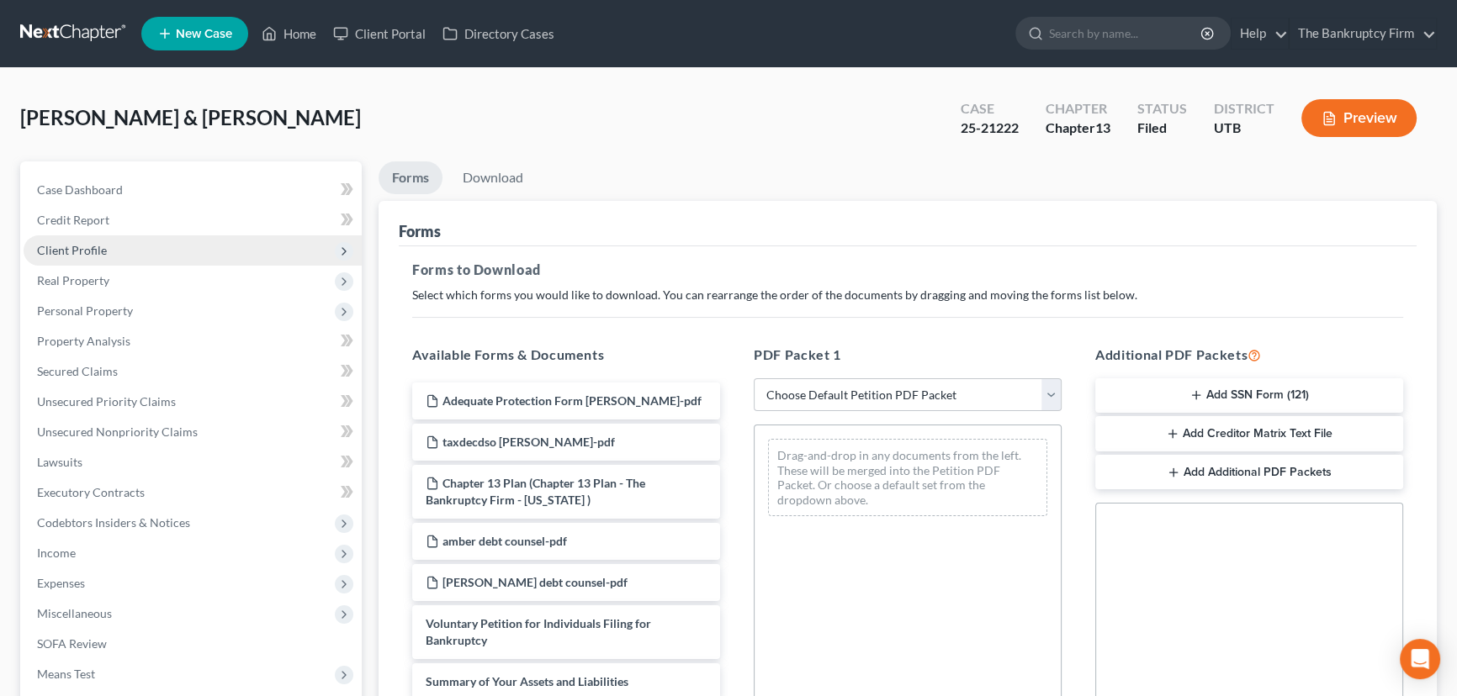
drag, startPoint x: 81, startPoint y: 246, endPoint x: 89, endPoint y: 248, distance: 8.8
click at [81, 246] on span "Client Profile" at bounding box center [72, 250] width 70 height 14
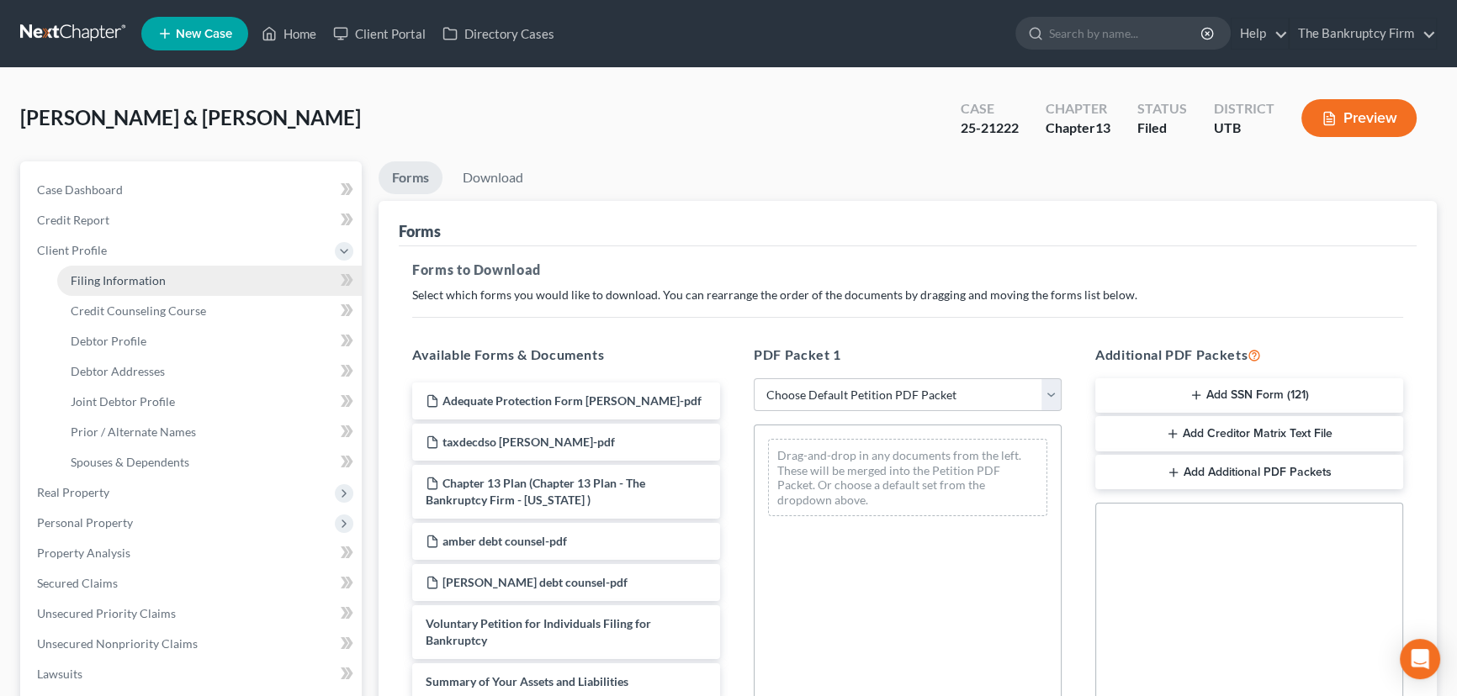
click at [129, 276] on span "Filing Information" at bounding box center [118, 280] width 95 height 14
select select "1"
select select "3"
select select "46"
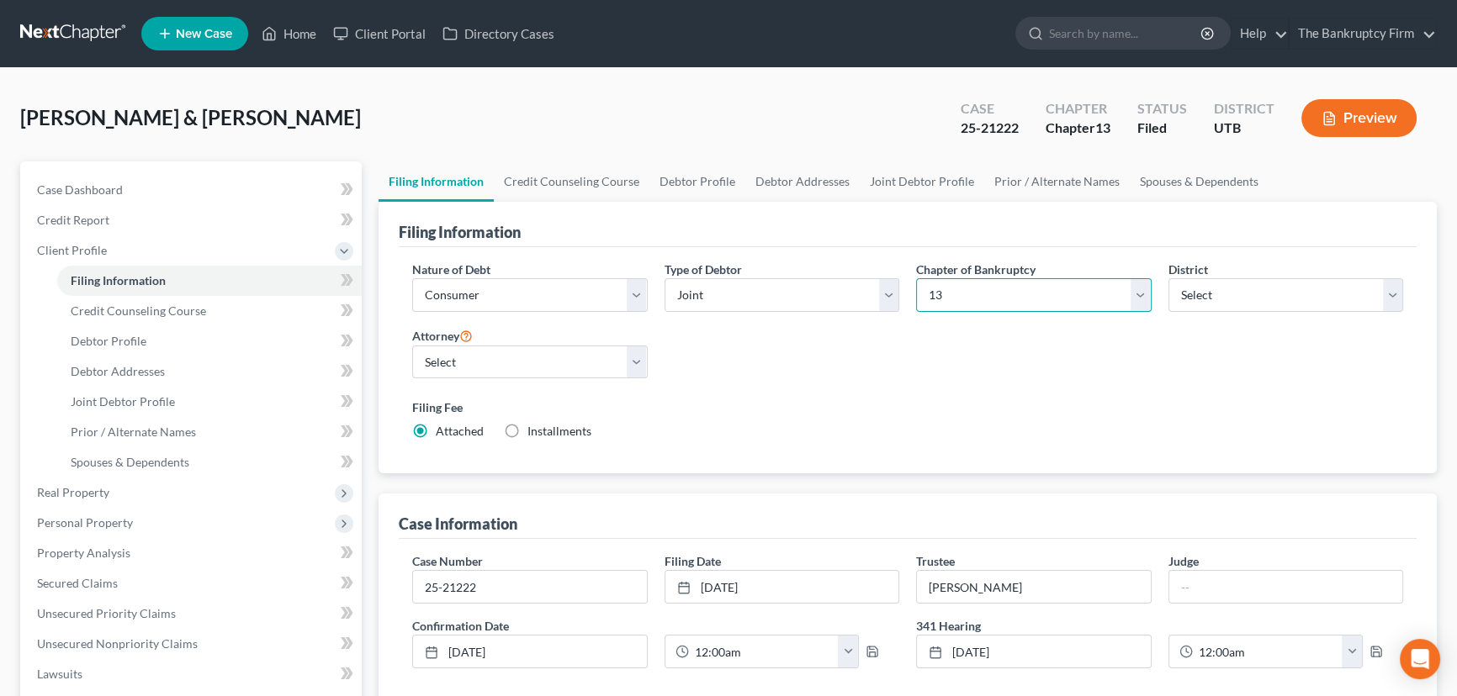
click at [976, 297] on select "Select 7 11 12 13" at bounding box center [1033, 295] width 235 height 34
select select "0"
click at [916, 278] on select "Select 7 11 12 13" at bounding box center [1033, 295] width 235 height 34
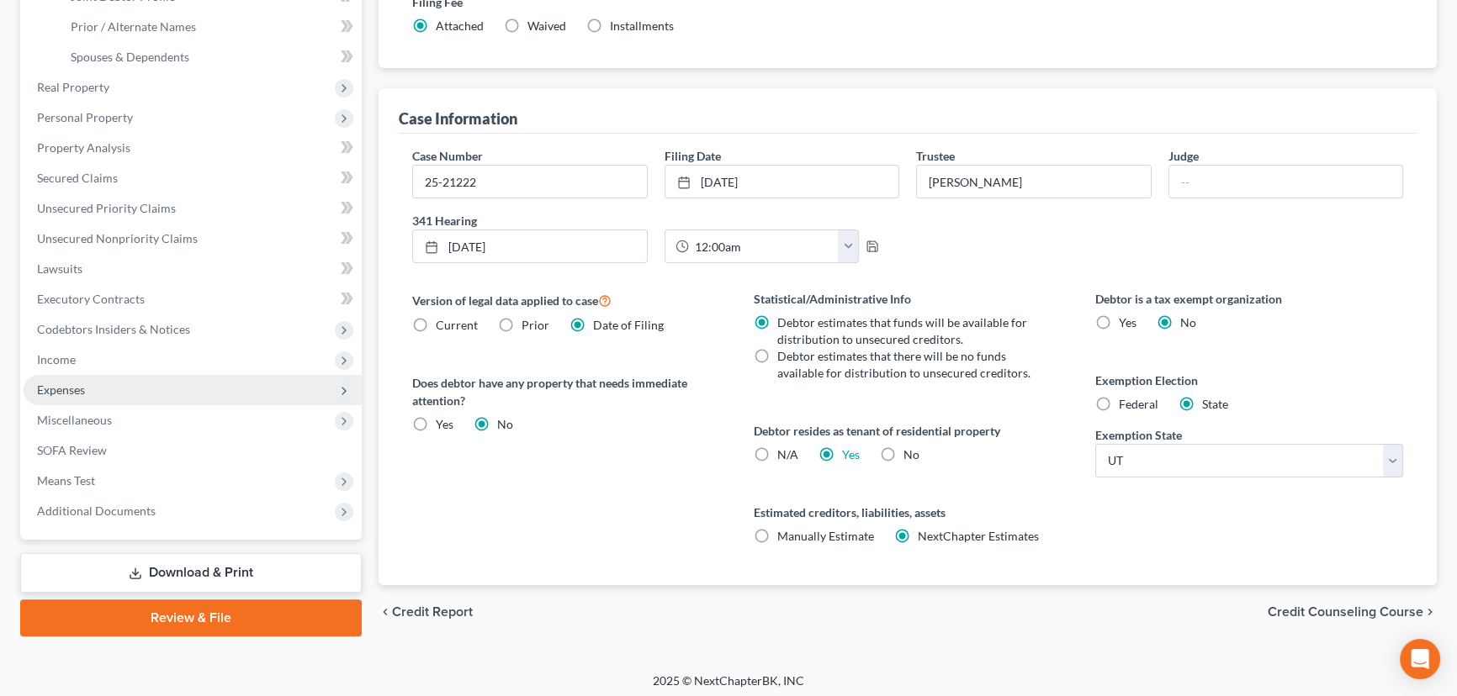
scroll to position [410, 0]
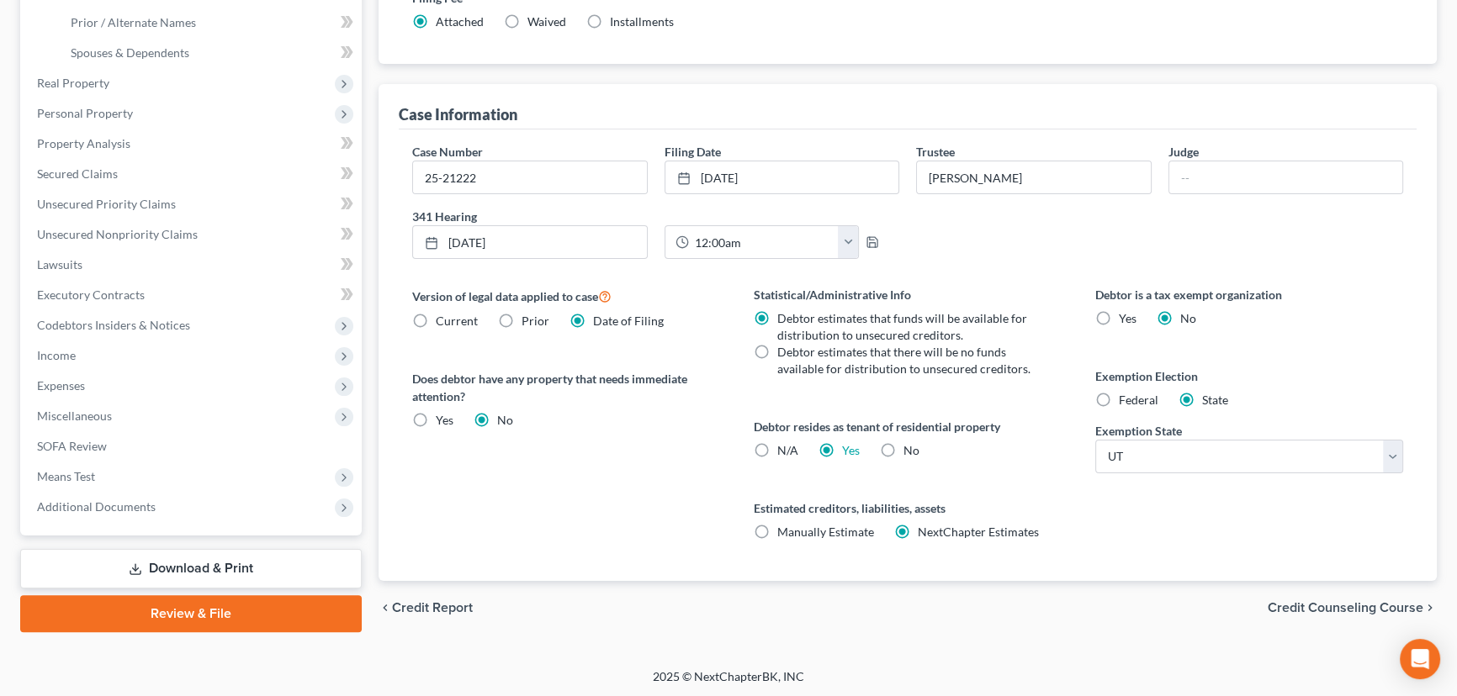
click at [212, 568] on link "Download & Print" at bounding box center [190, 569] width 341 height 40
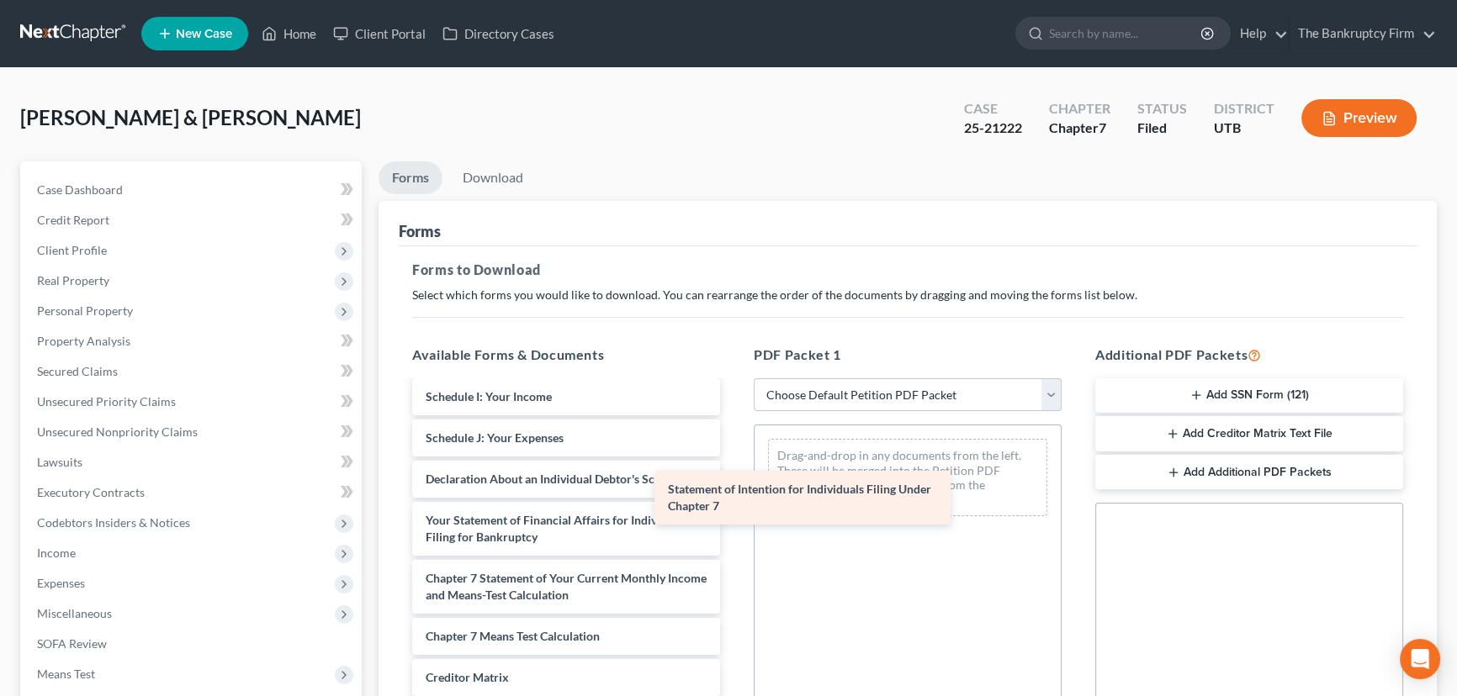
scroll to position [640, 0]
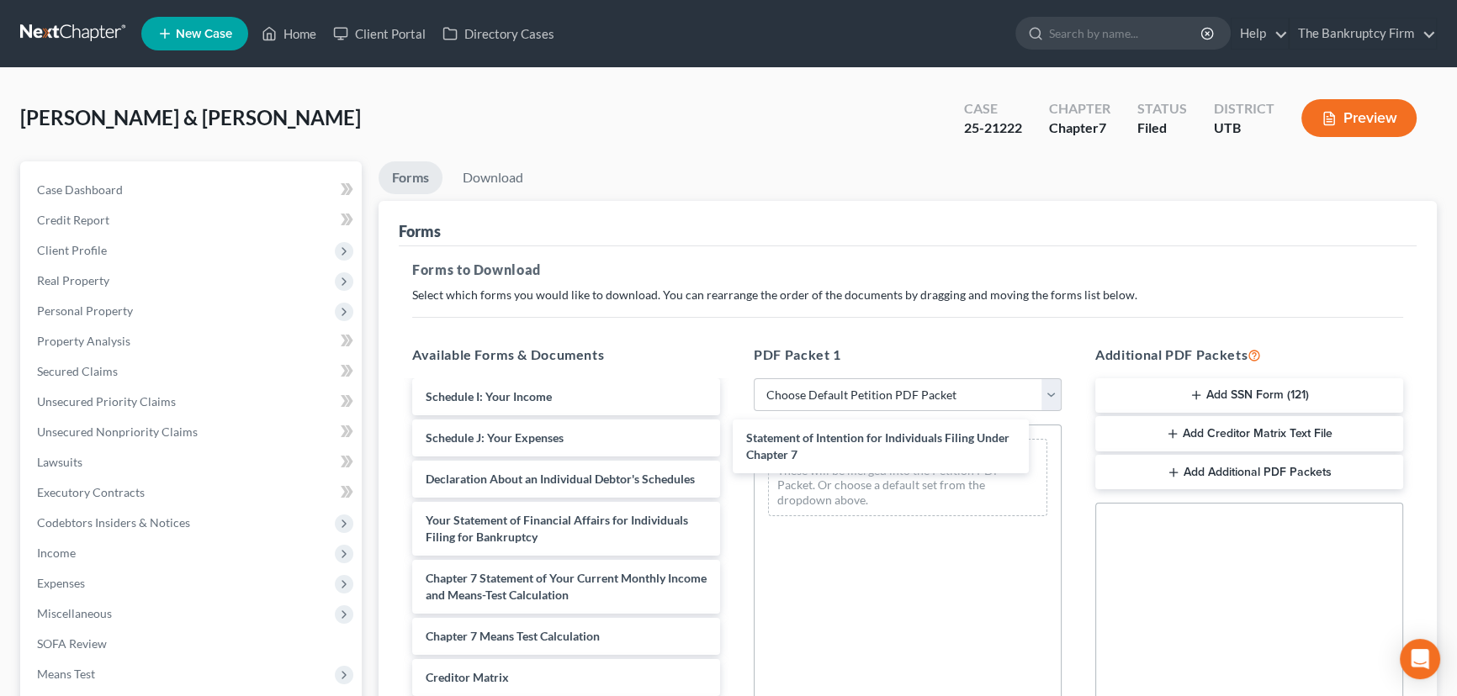
drag, startPoint x: 514, startPoint y: 531, endPoint x: 849, endPoint y: 454, distance: 343.4
click at [733, 450] on div "Statement of Intention for Individuals Filing Under Chapter 7 Adequate Protecti…" at bounding box center [566, 305] width 335 height 1061
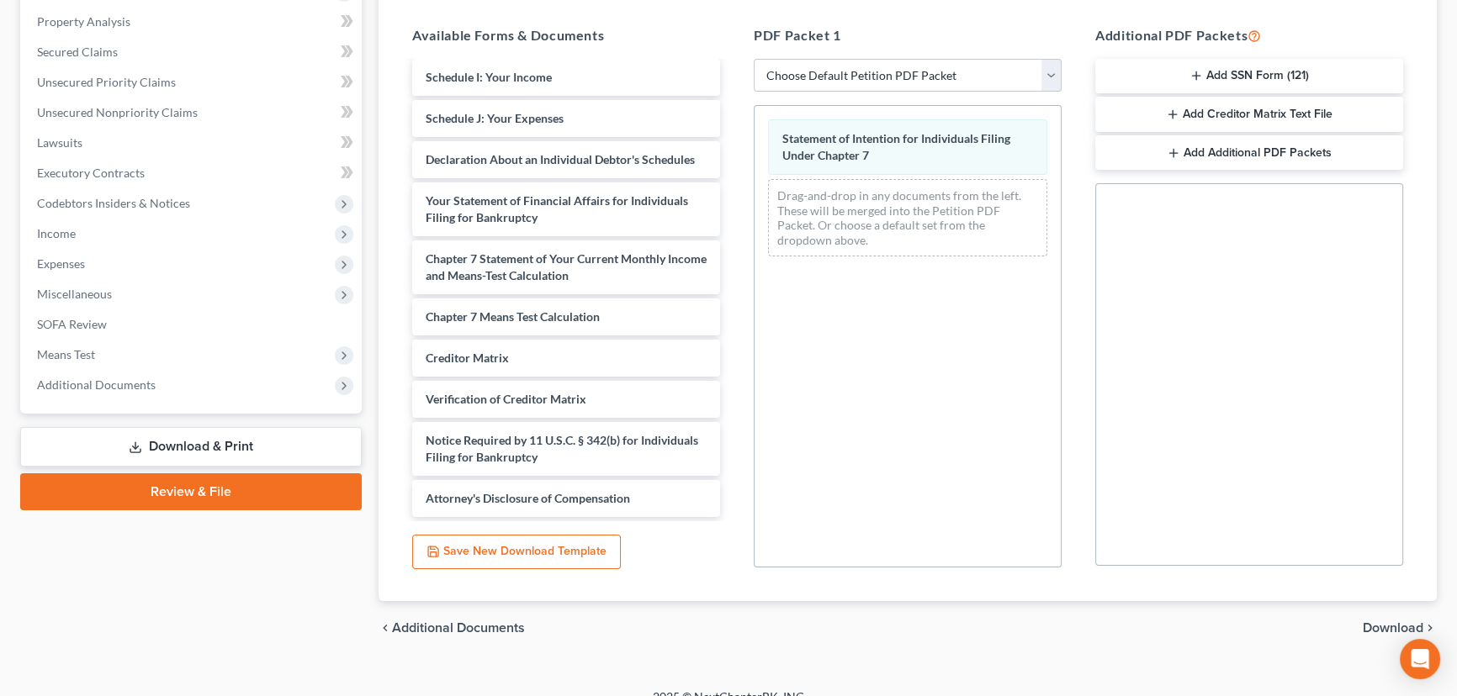
scroll to position [341, 0]
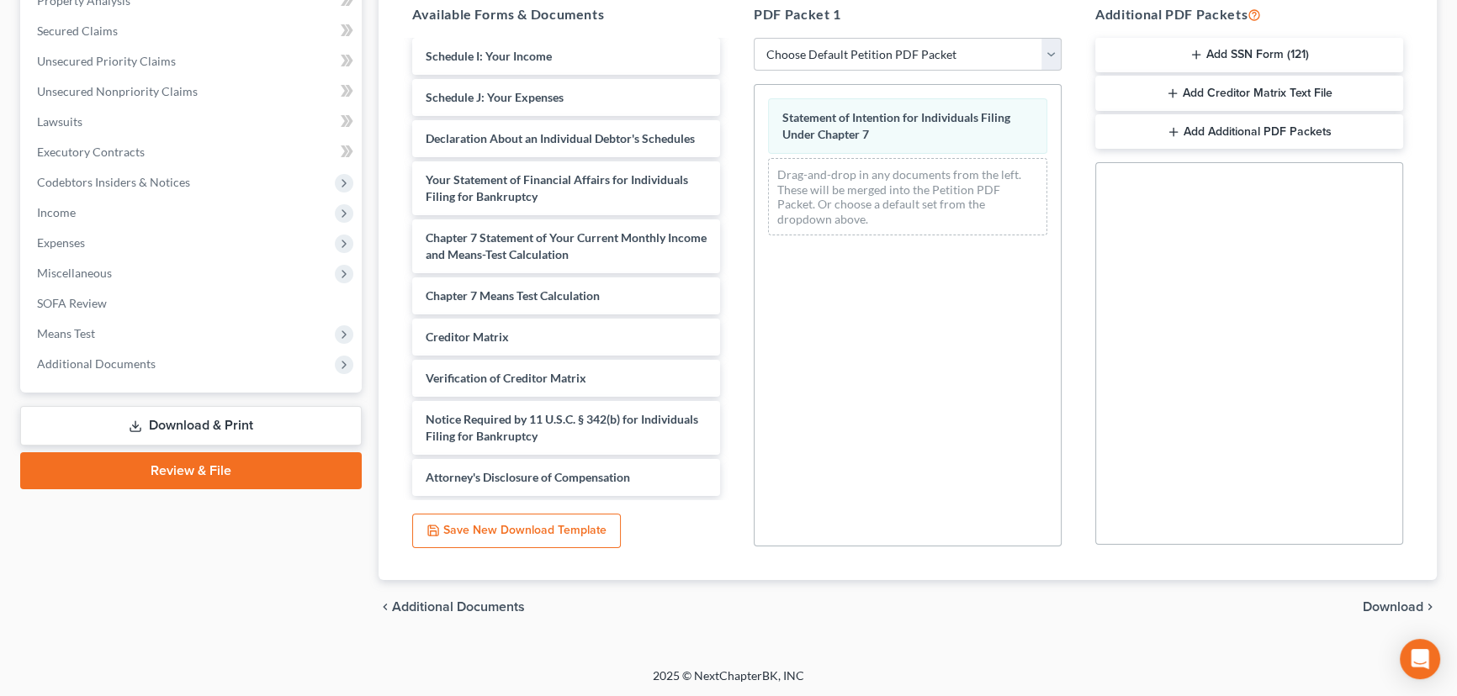
click at [1386, 601] on span "Download" at bounding box center [1392, 606] width 61 height 13
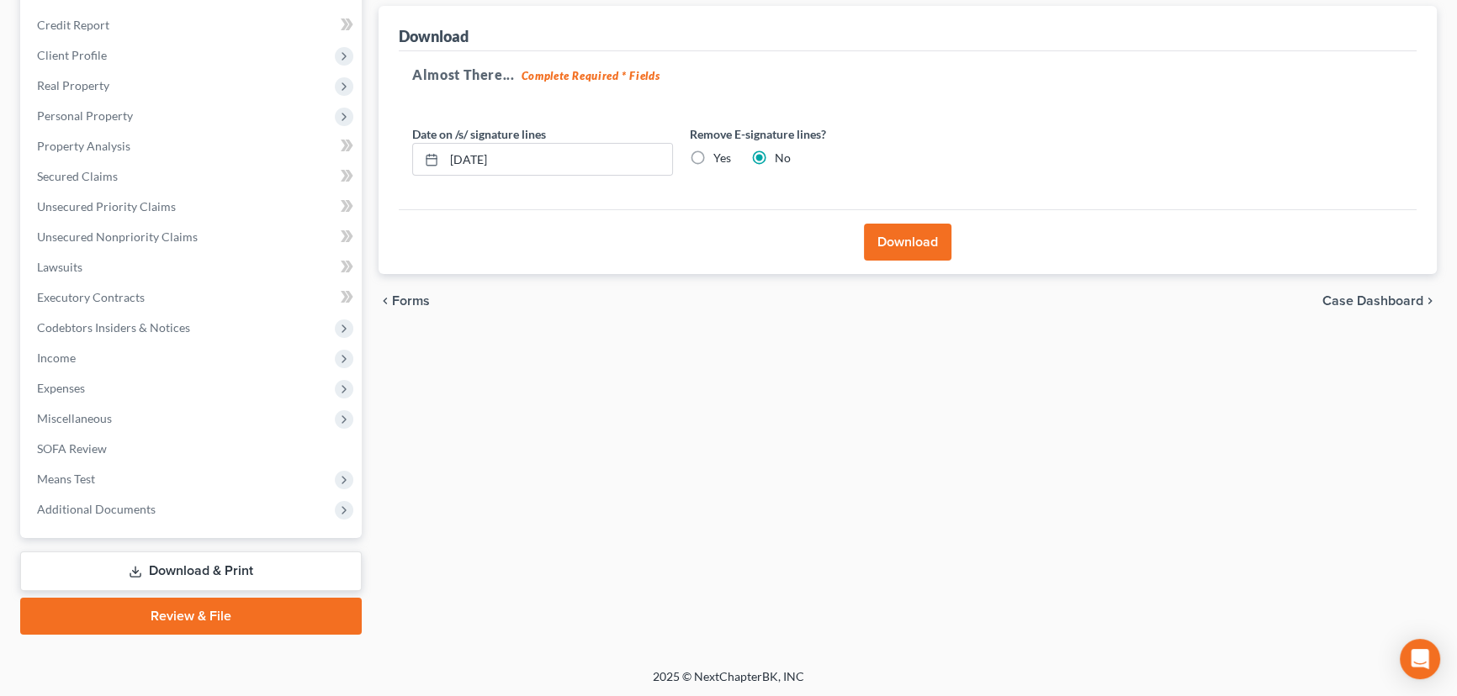
click at [923, 236] on button "Download" at bounding box center [907, 242] width 87 height 37
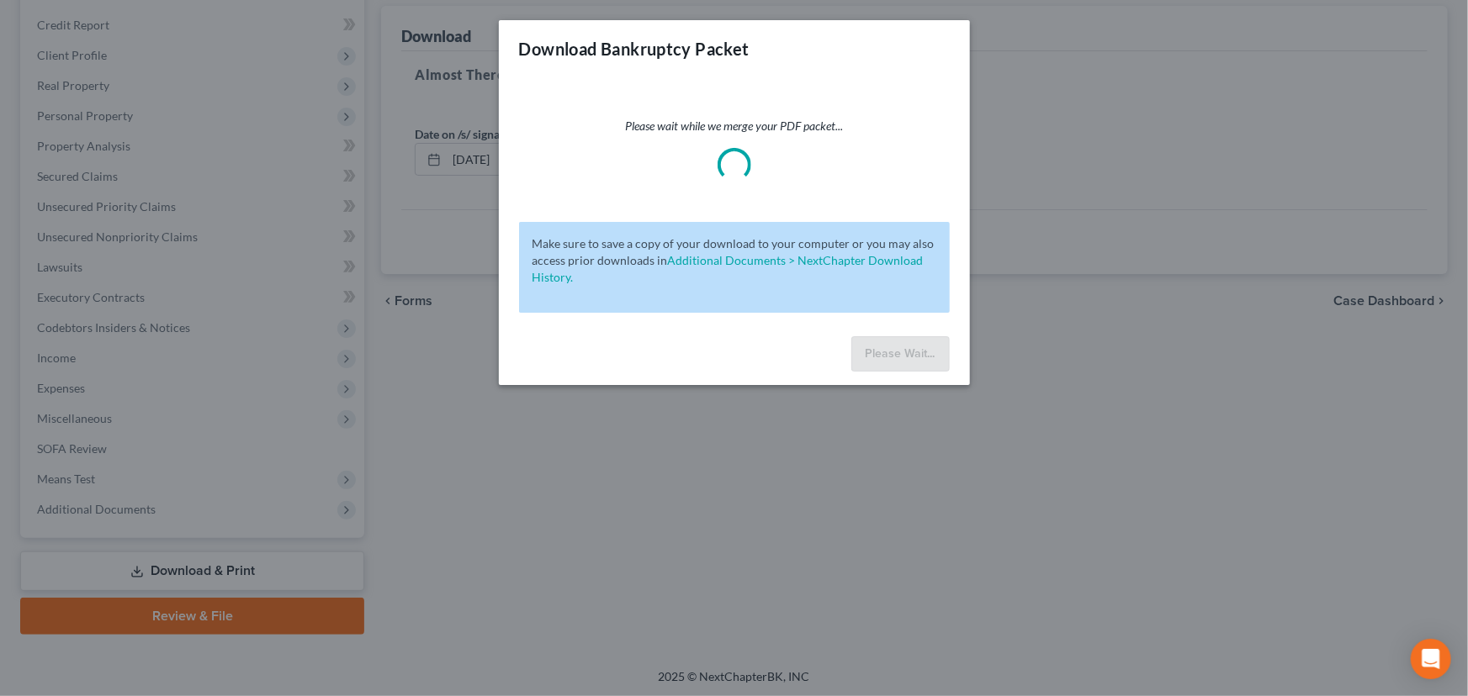
click at [83, 473] on div "Download Bankruptcy Packet Please wait while we merge your PDF packet... Make s…" at bounding box center [734, 348] width 1468 height 696
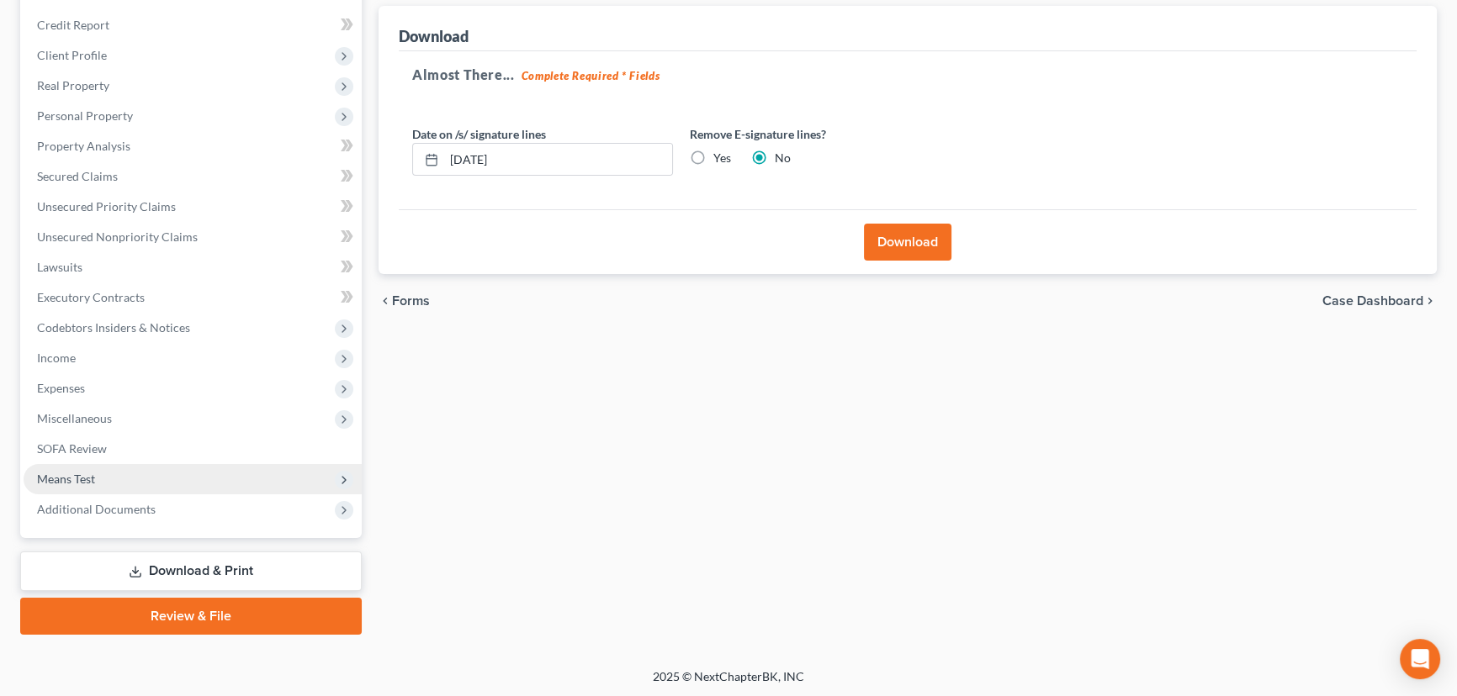
click at [77, 479] on span "Means Test" at bounding box center [66, 479] width 58 height 14
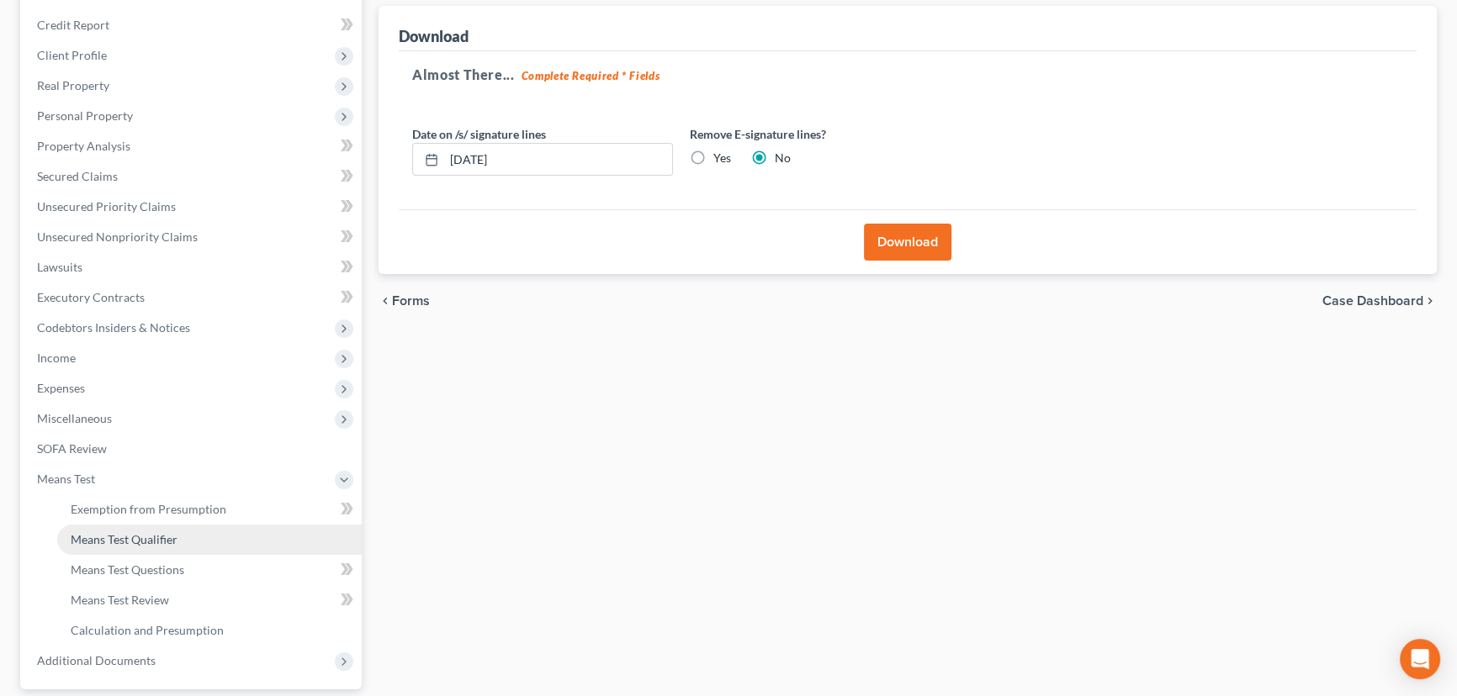
click at [145, 537] on span "Means Test Qualifier" at bounding box center [124, 539] width 107 height 14
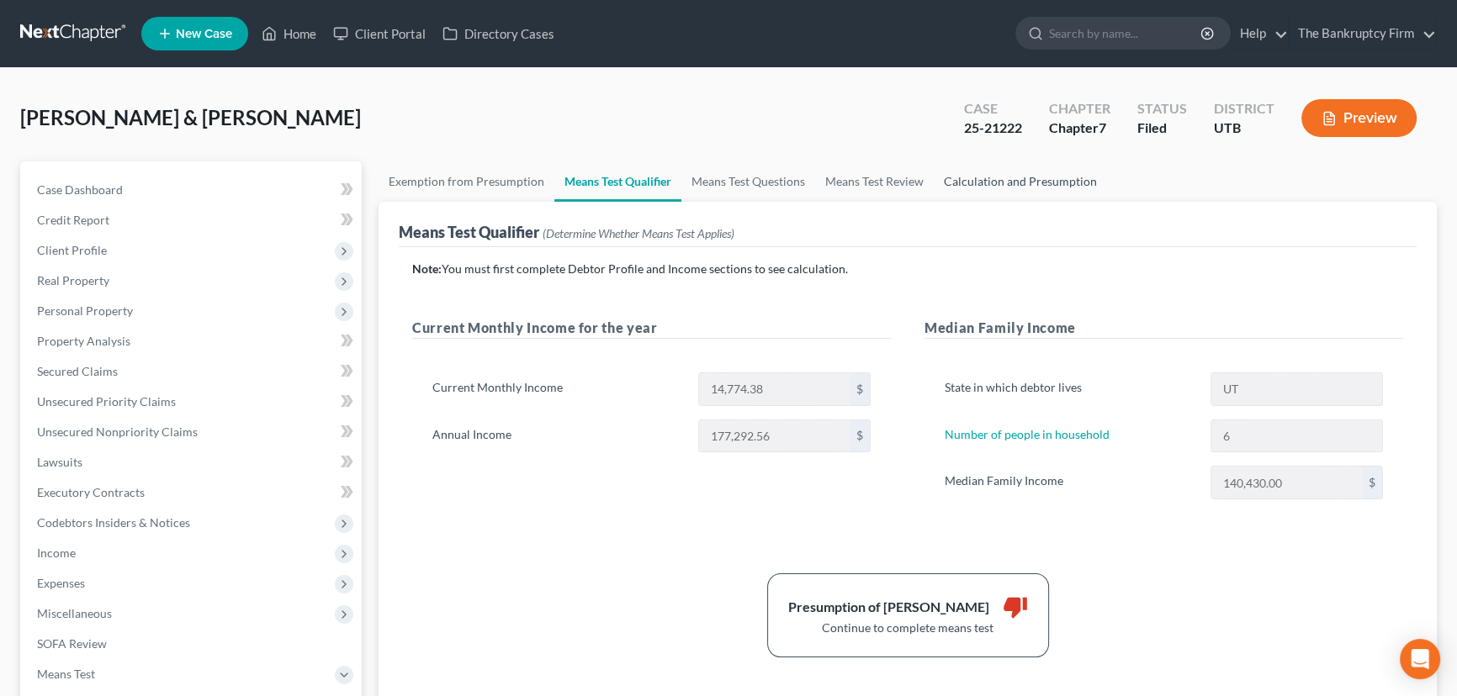
click at [976, 186] on link "Calculation and Presumption" at bounding box center [1019, 181] width 173 height 40
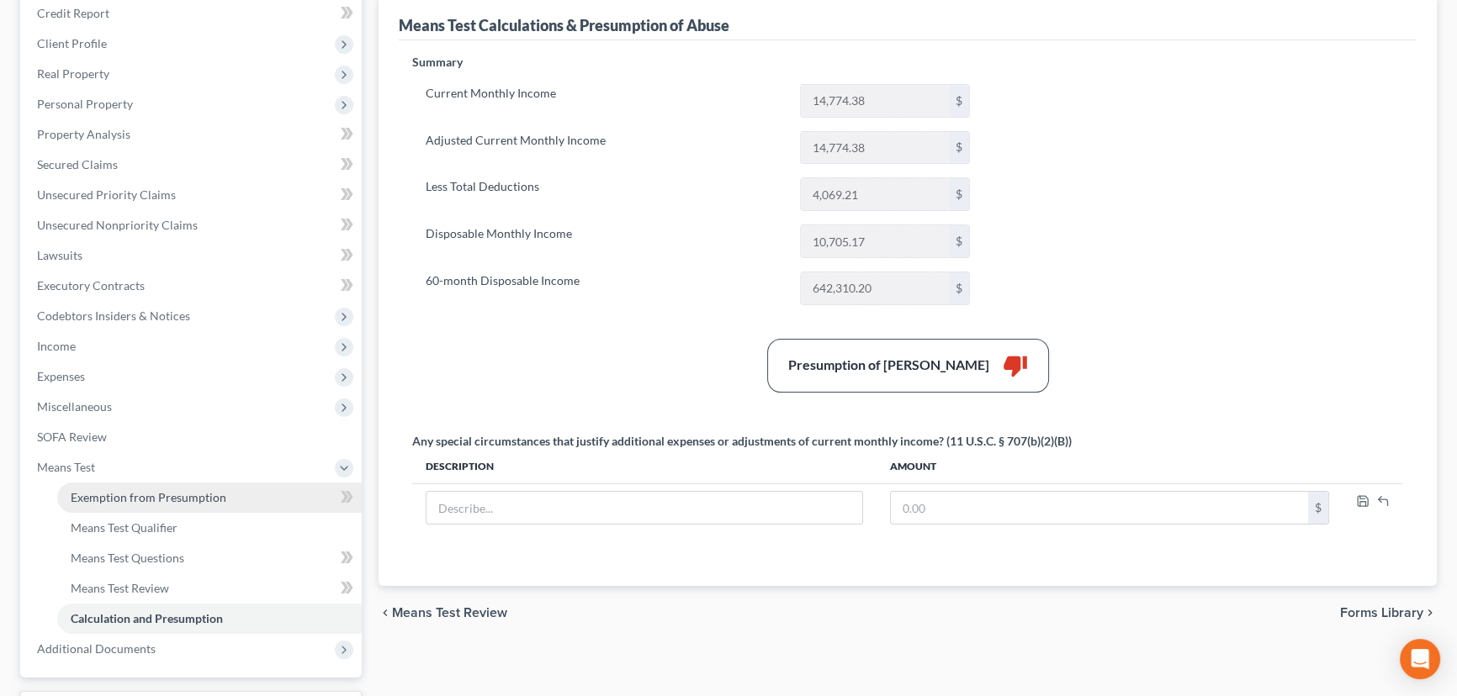
scroll to position [305, 0]
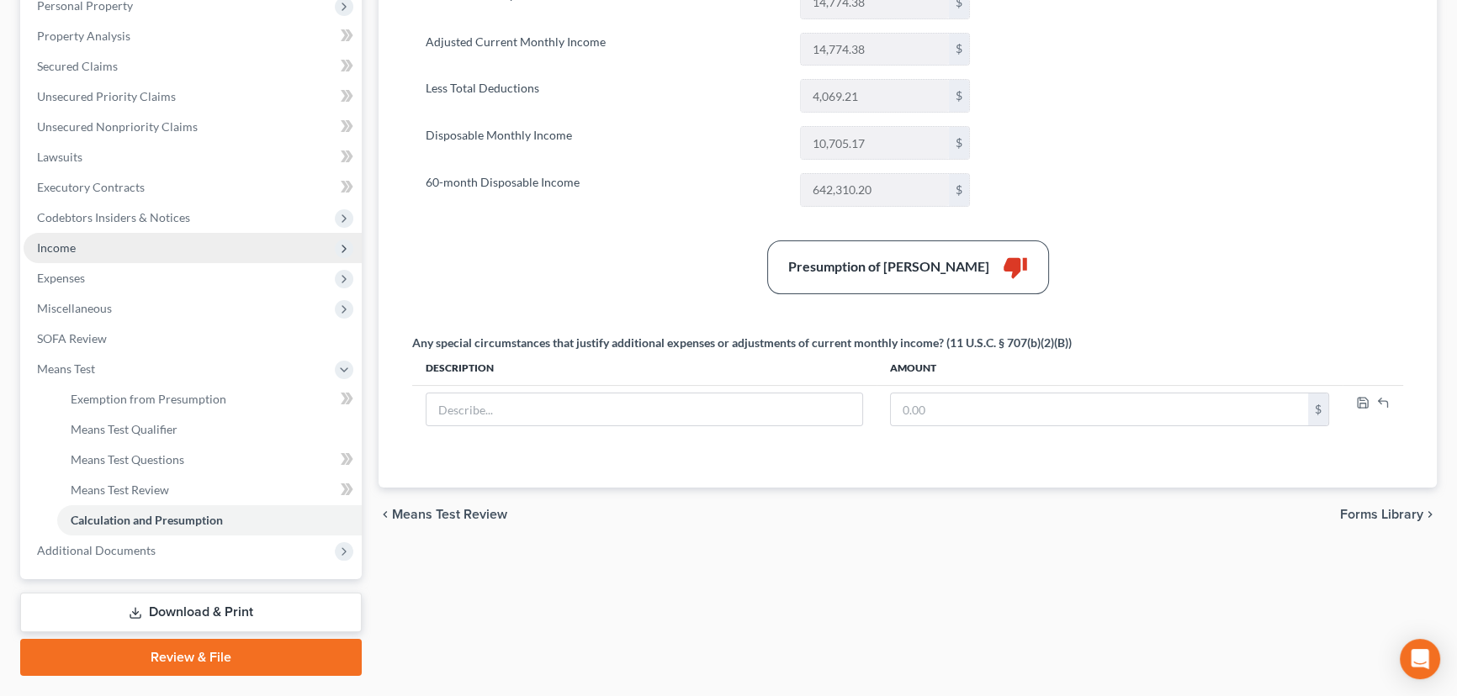
click at [58, 248] on span "Income" at bounding box center [56, 248] width 39 height 14
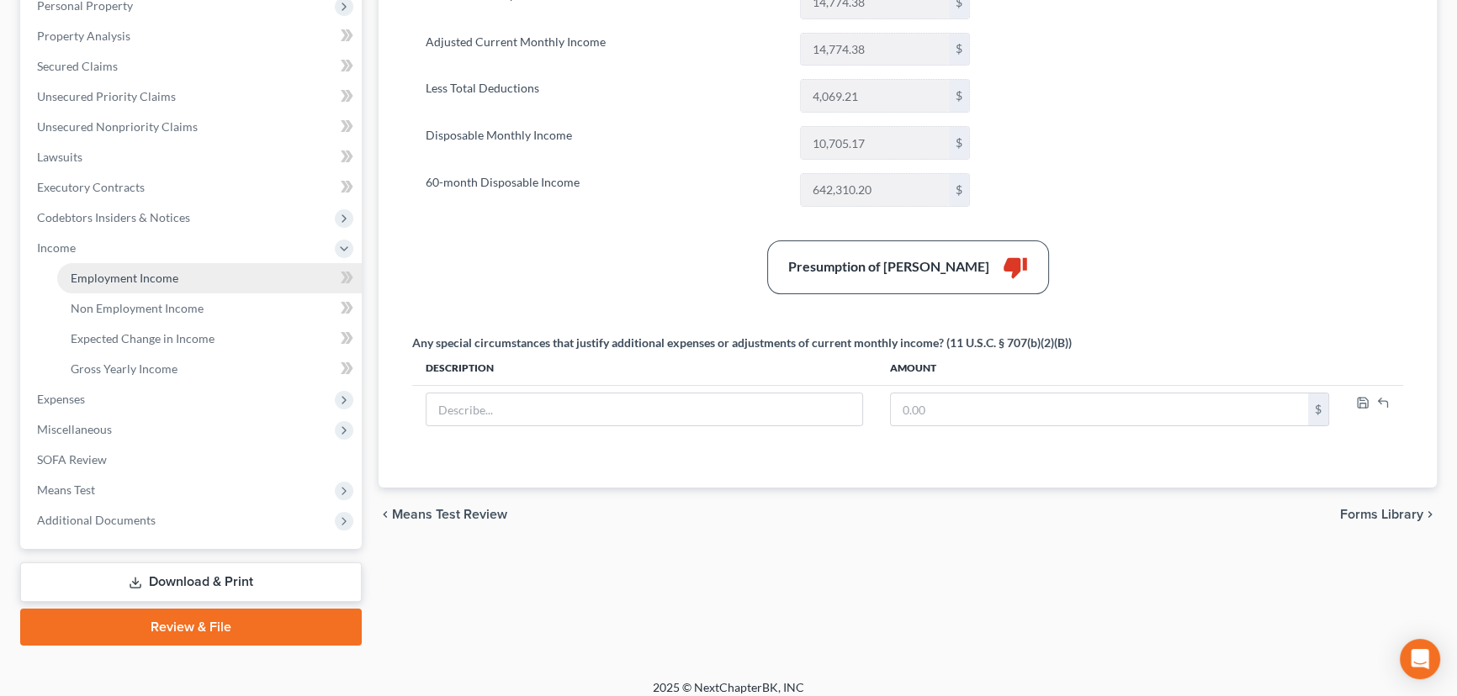
click at [114, 278] on span "Employment Income" at bounding box center [125, 278] width 108 height 14
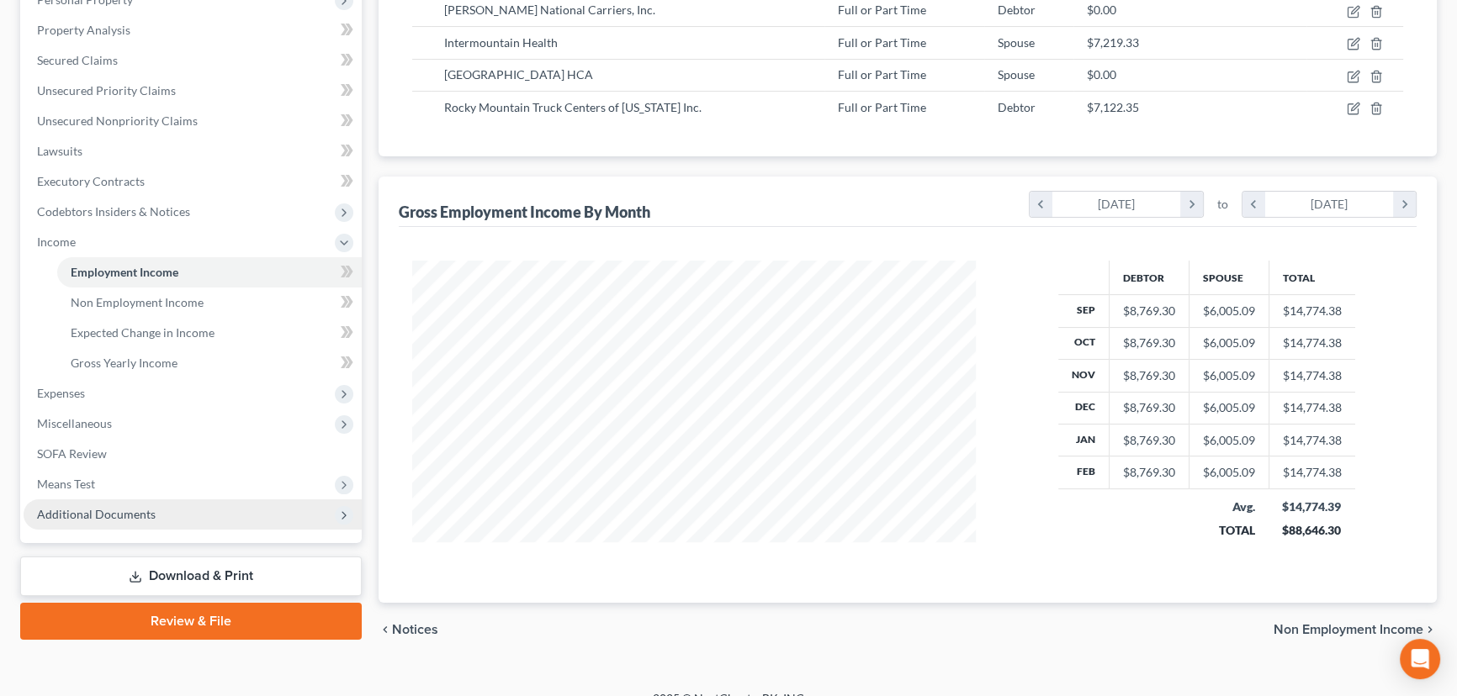
scroll to position [332, 0]
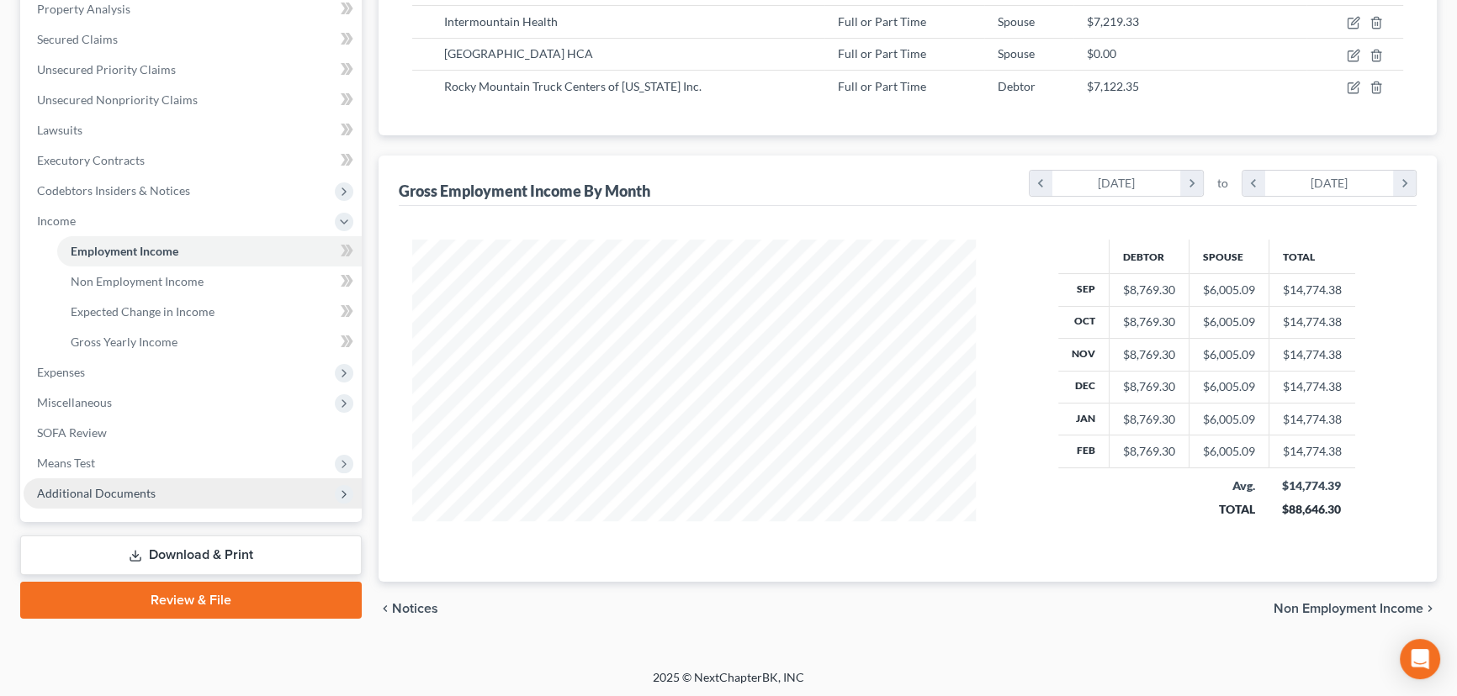
click at [126, 495] on span "Additional Documents" at bounding box center [96, 493] width 119 height 14
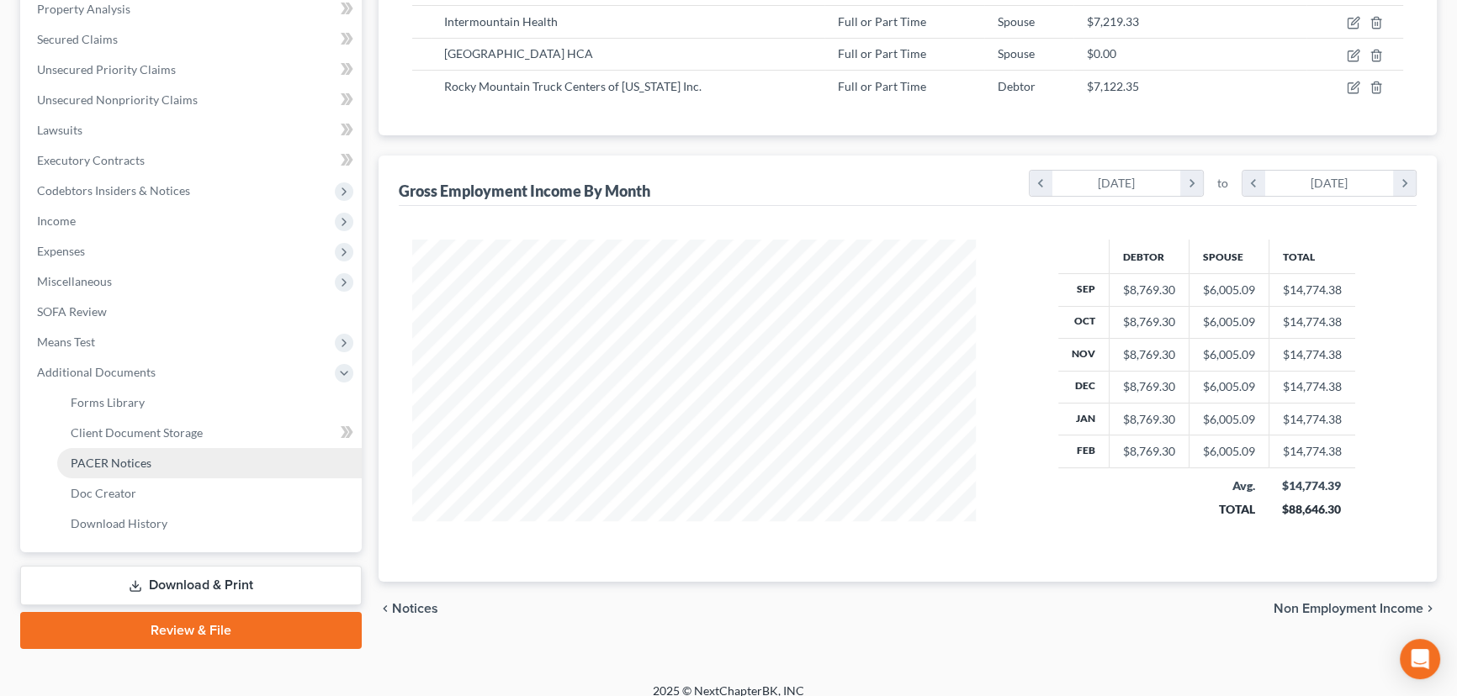
click at [117, 463] on span "PACER Notices" at bounding box center [111, 463] width 81 height 14
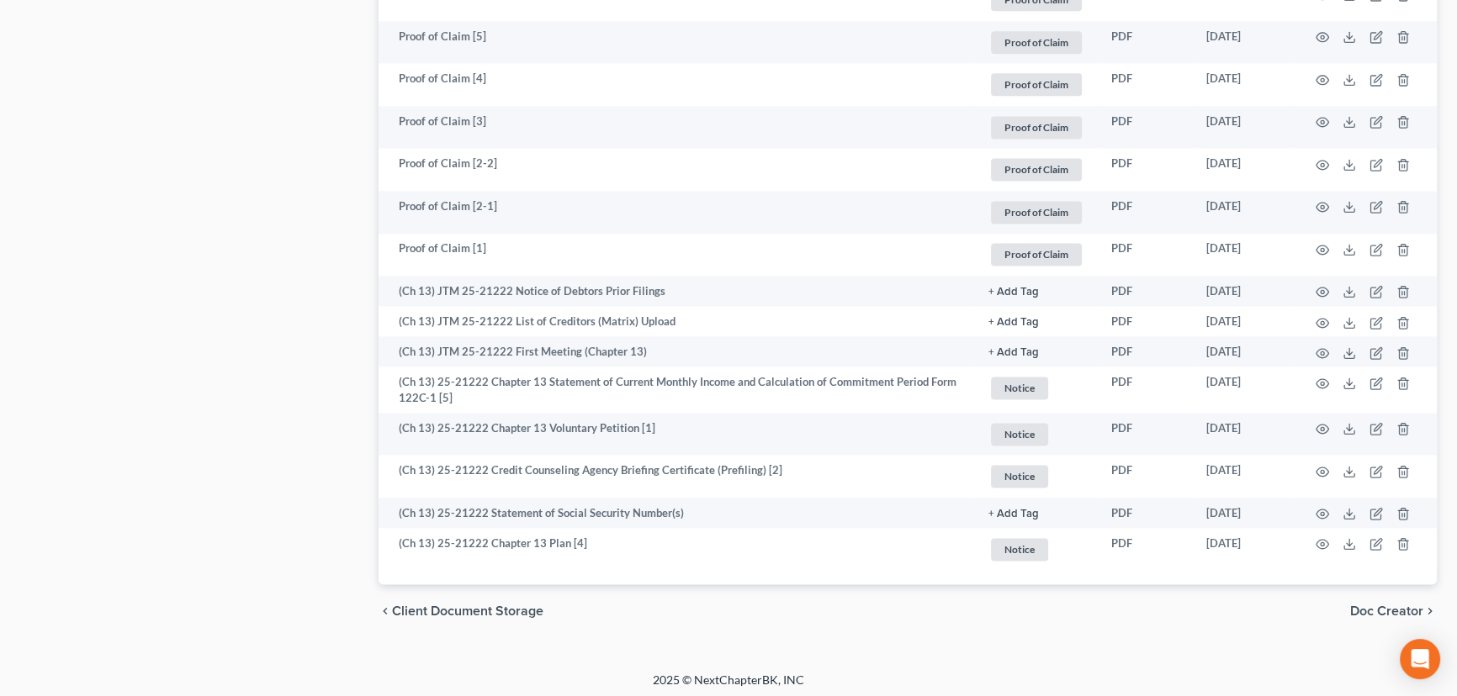
scroll to position [2901, 0]
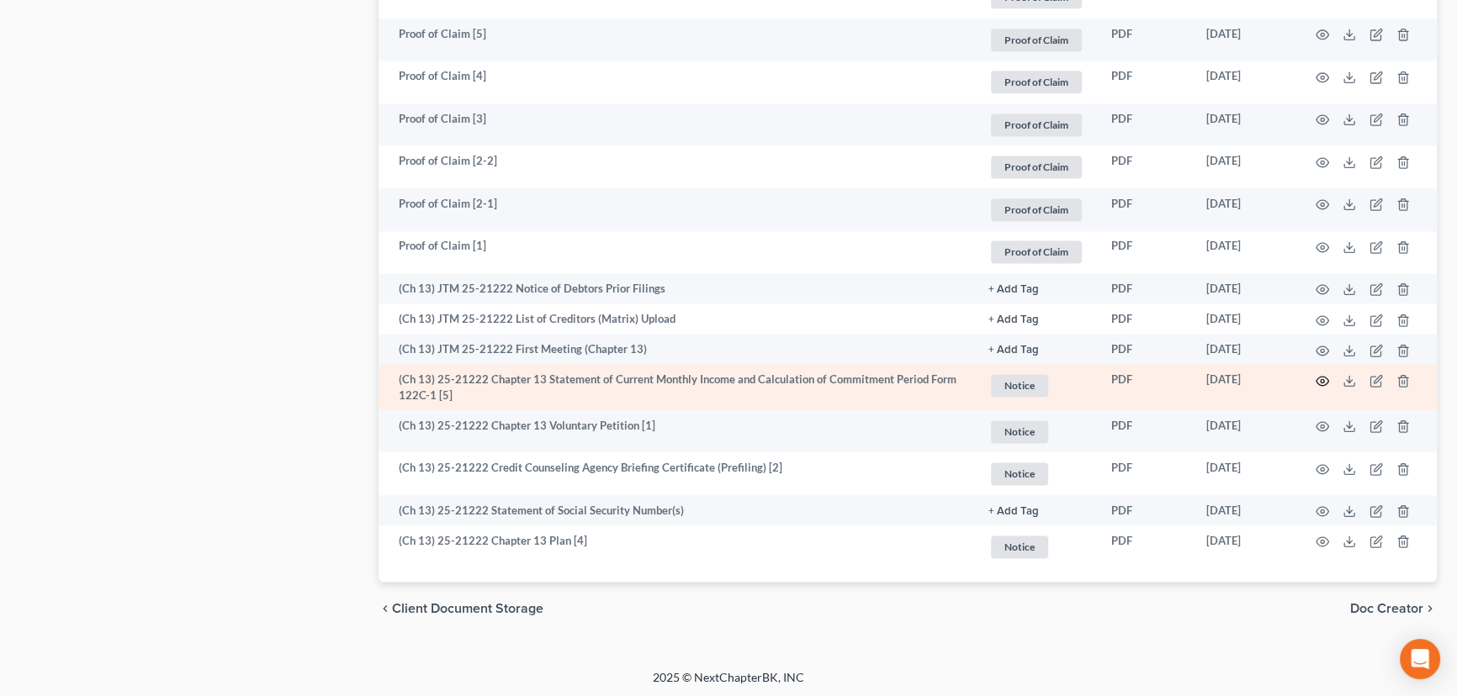
click at [1319, 382] on icon "button" at bounding box center [1321, 380] width 13 height 13
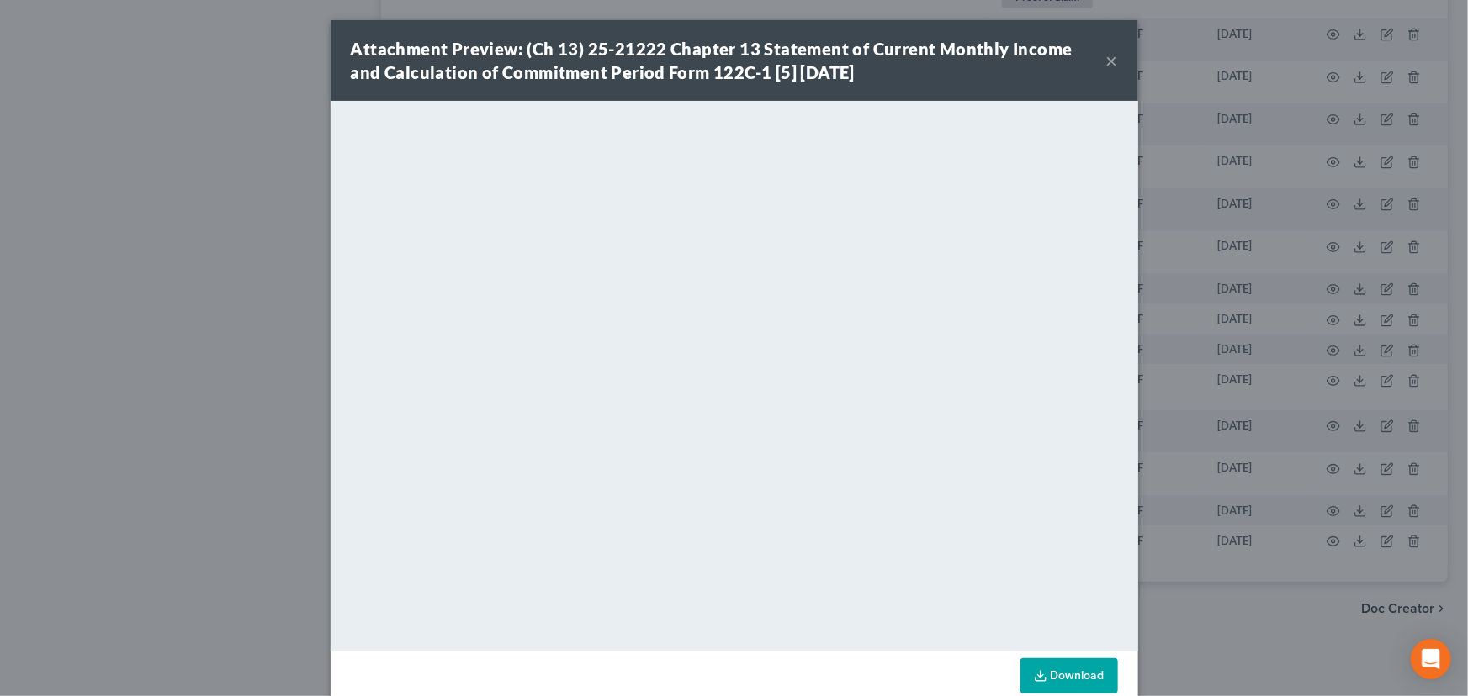
click at [1106, 66] on button "×" at bounding box center [1112, 60] width 12 height 20
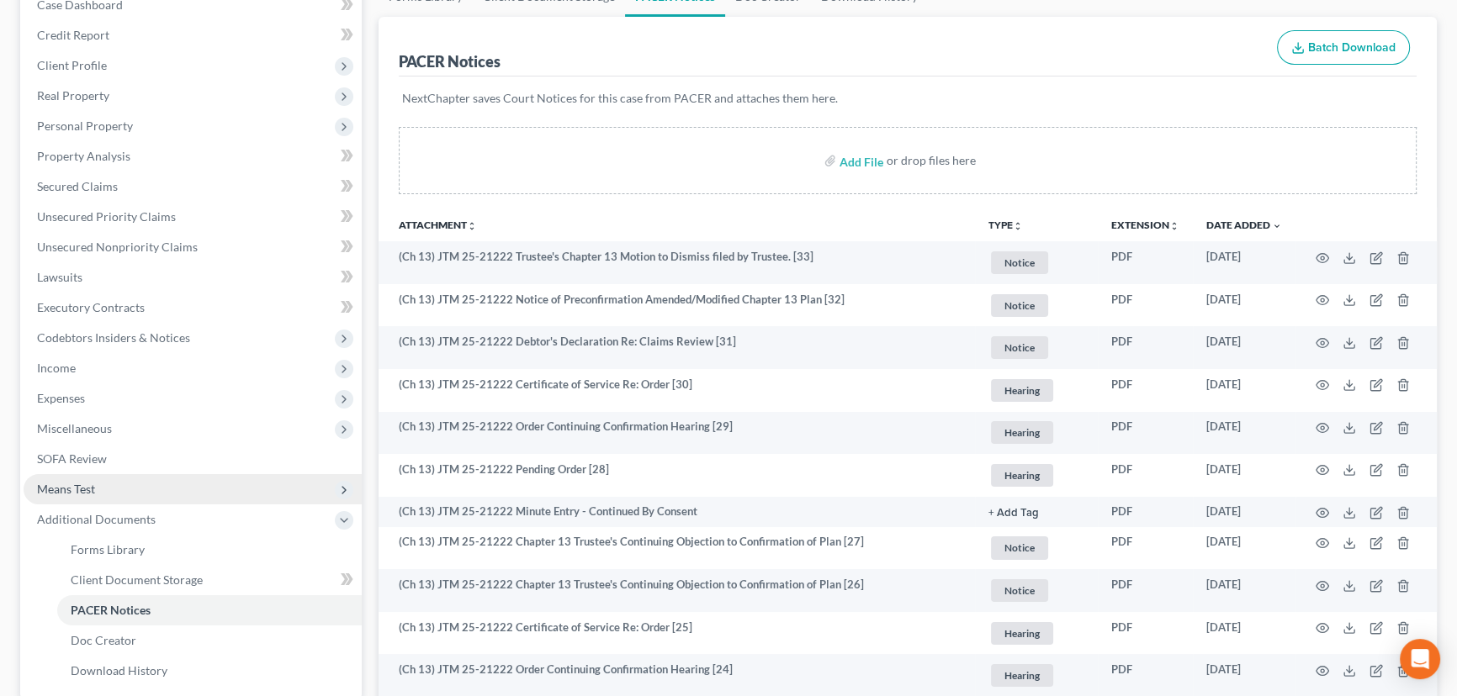
scroll to position [0, 0]
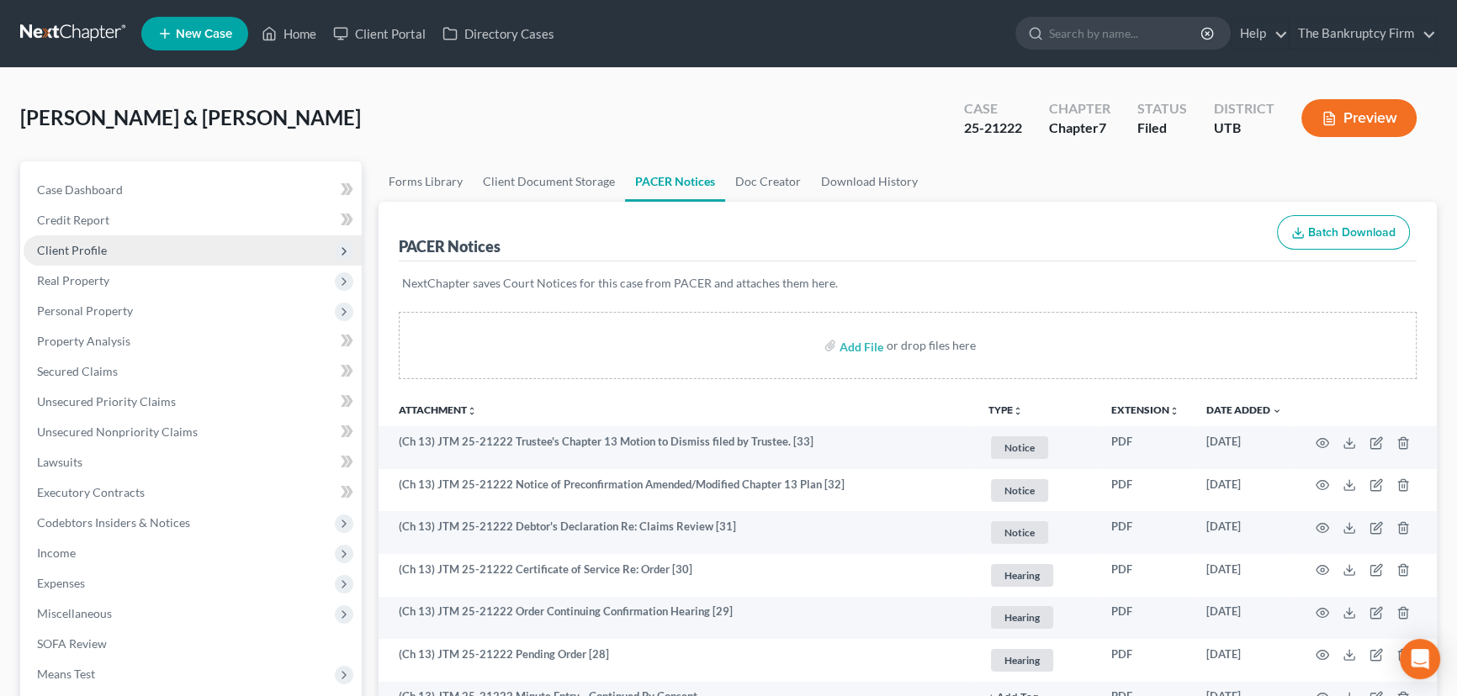
click at [90, 255] on span "Client Profile" at bounding box center [72, 250] width 70 height 14
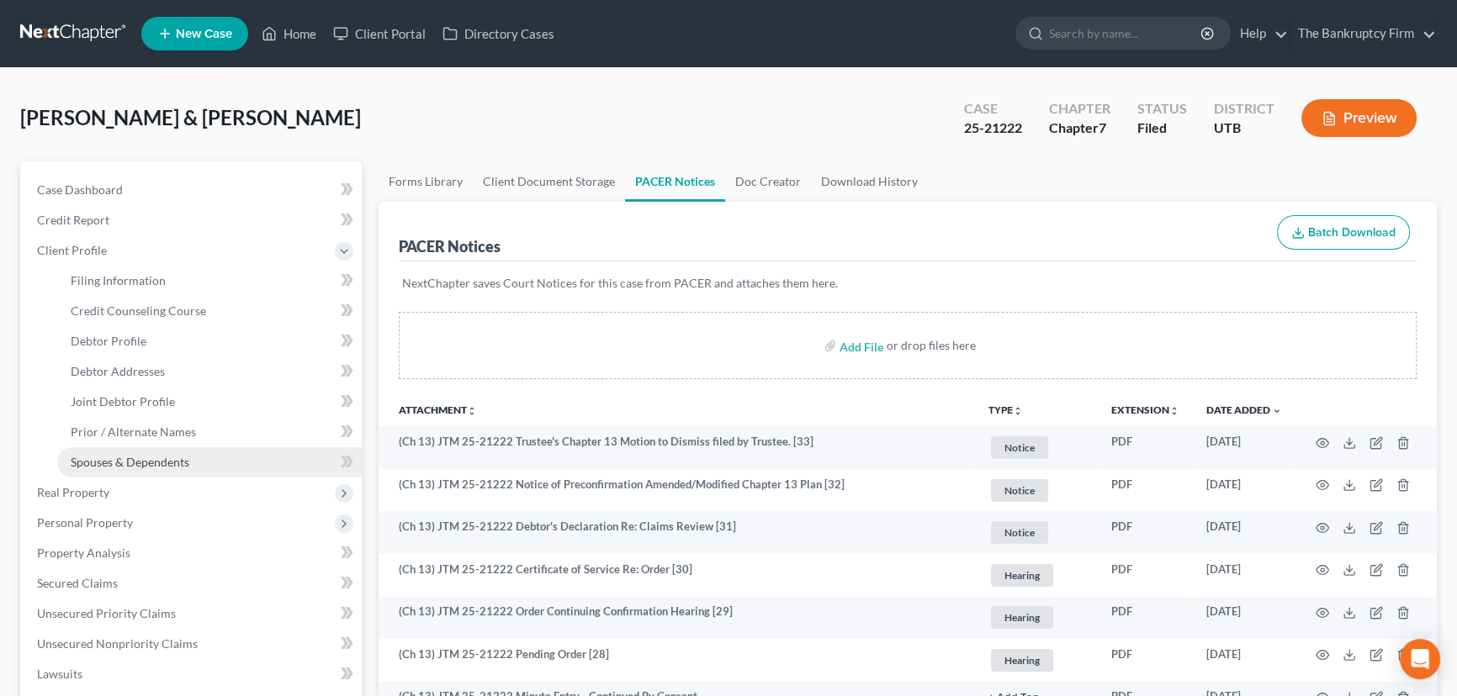
click at [135, 462] on span "Spouses & Dependents" at bounding box center [130, 462] width 119 height 14
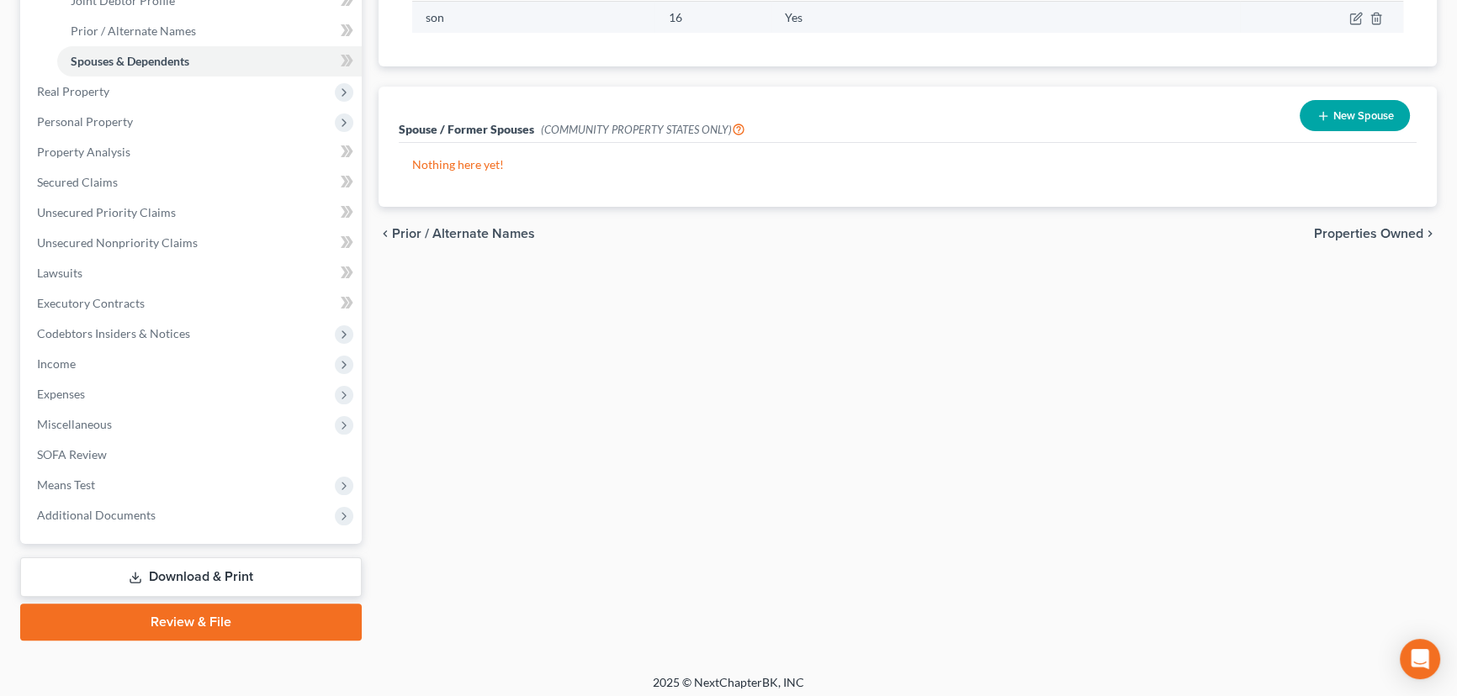
scroll to position [407, 0]
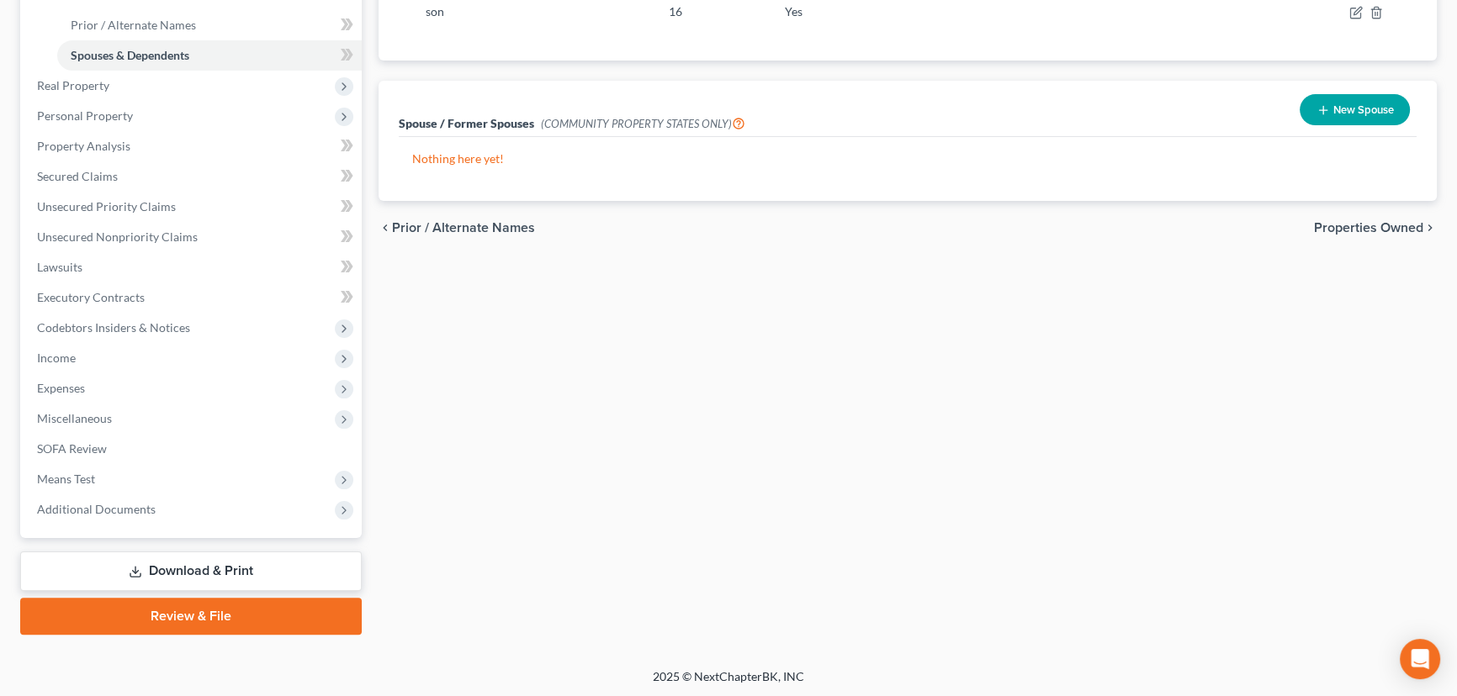
drag, startPoint x: 575, startPoint y: 595, endPoint x: 584, endPoint y: 577, distance: 19.9
click at [575, 595] on div "Filing Information Credit Counseling Course Debtor Profile Debtor Addresses Joi…" at bounding box center [907, 194] width 1075 height 881
click at [192, 573] on link "Download & Print" at bounding box center [190, 572] width 341 height 40
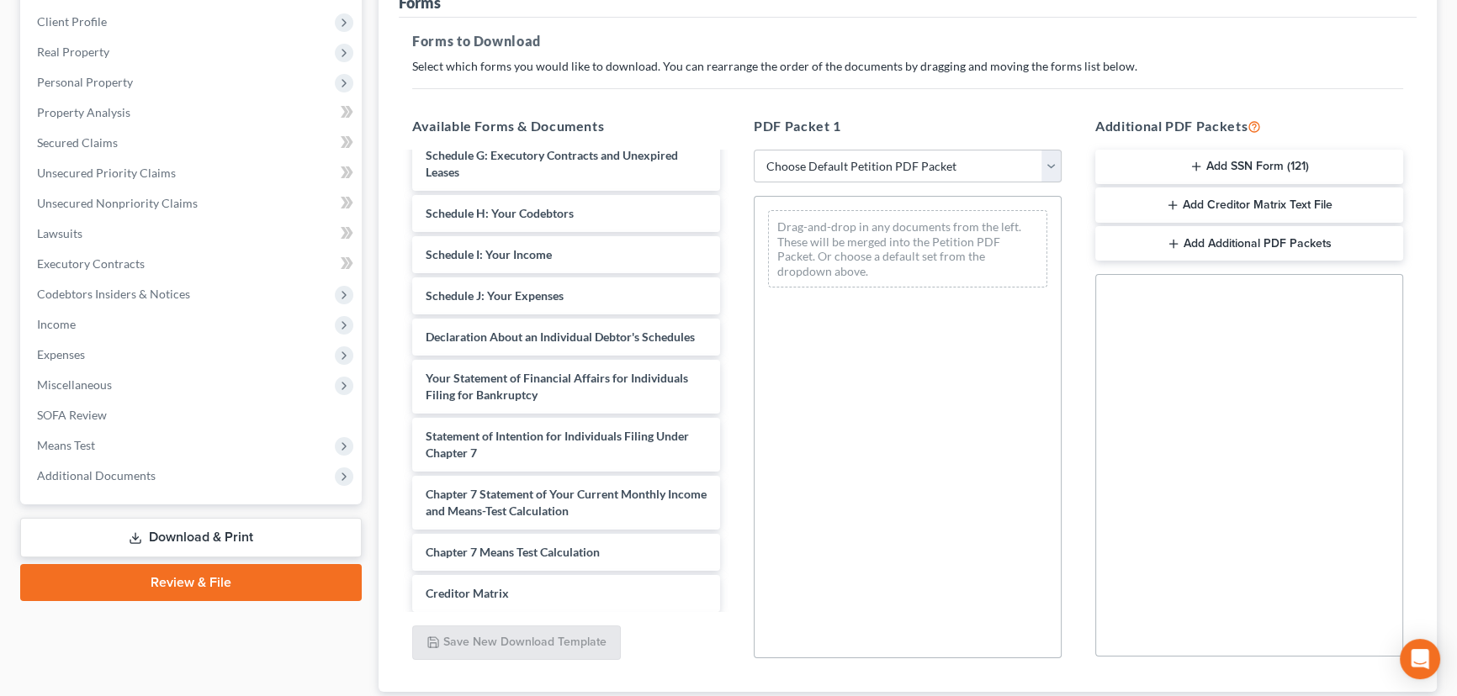
scroll to position [611, 0]
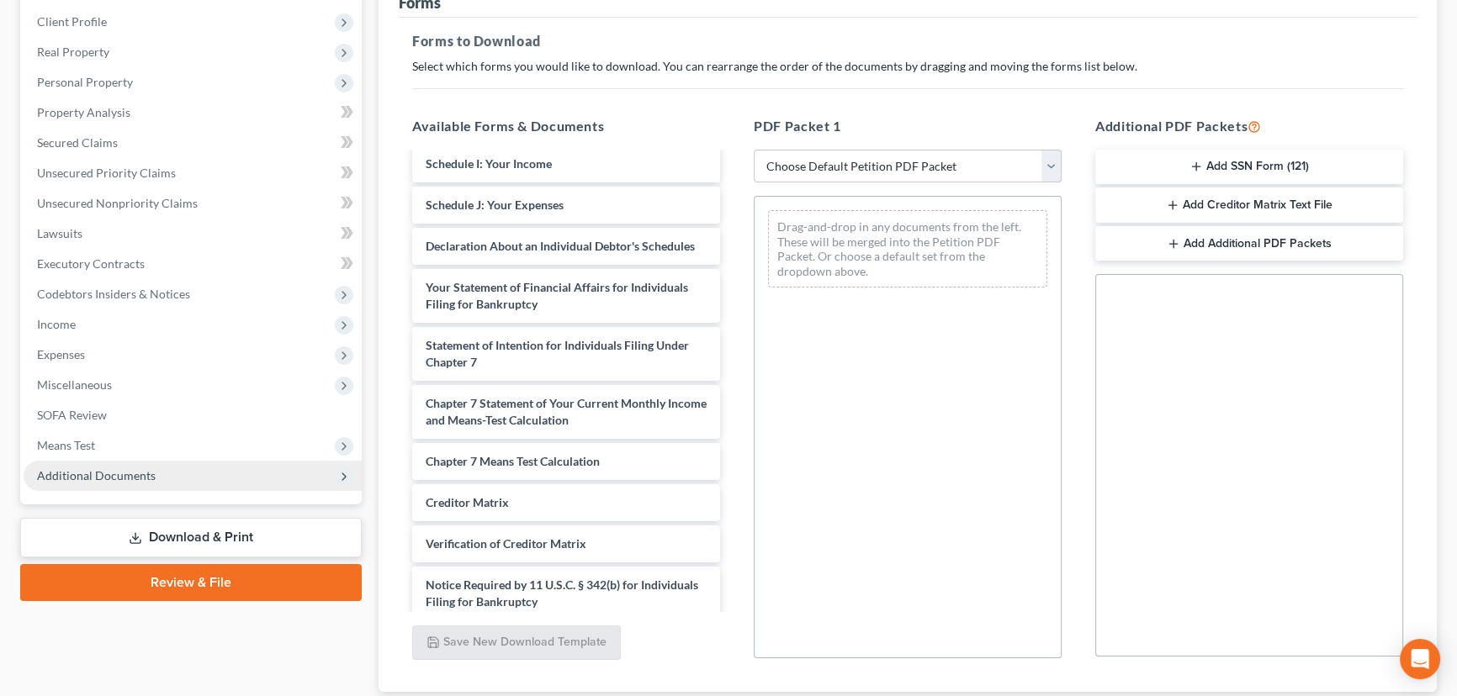
click at [109, 482] on span "Additional Documents" at bounding box center [193, 476] width 338 height 30
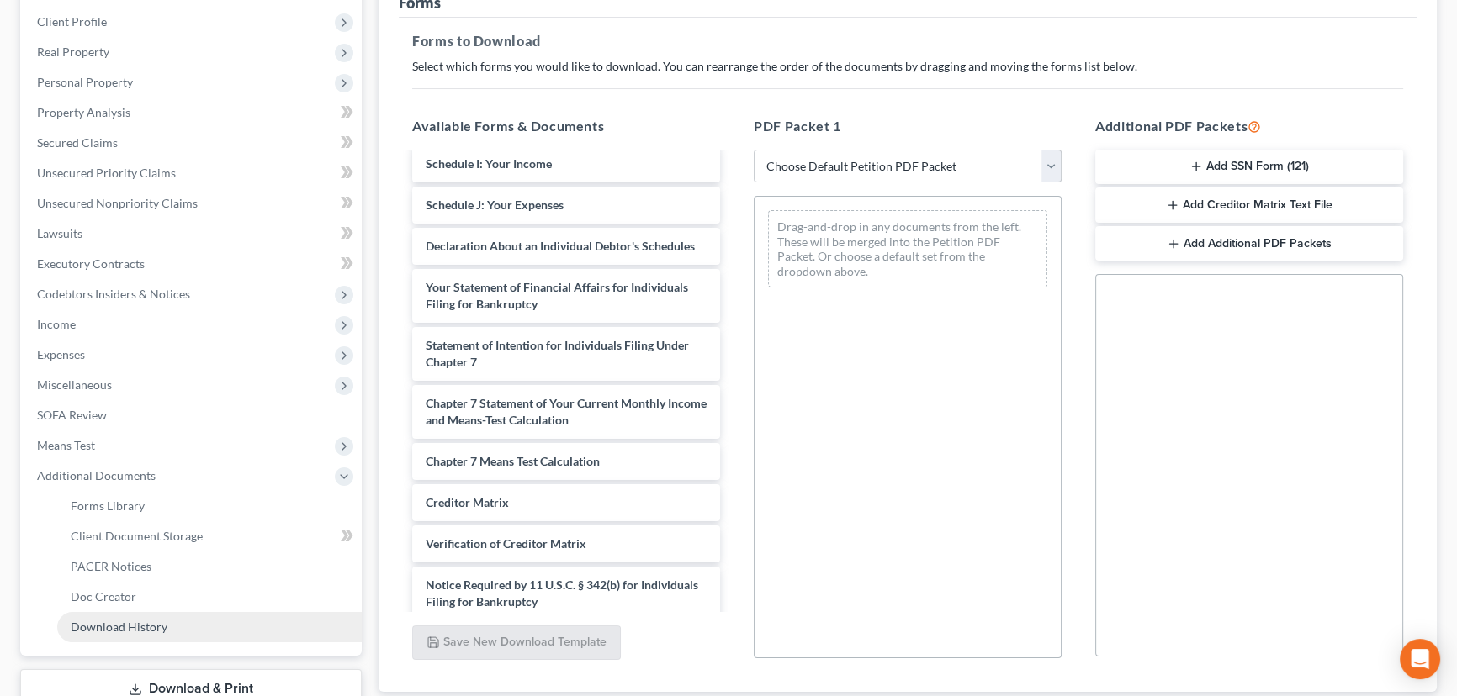
click at [117, 627] on span "Download History" at bounding box center [119, 627] width 97 height 14
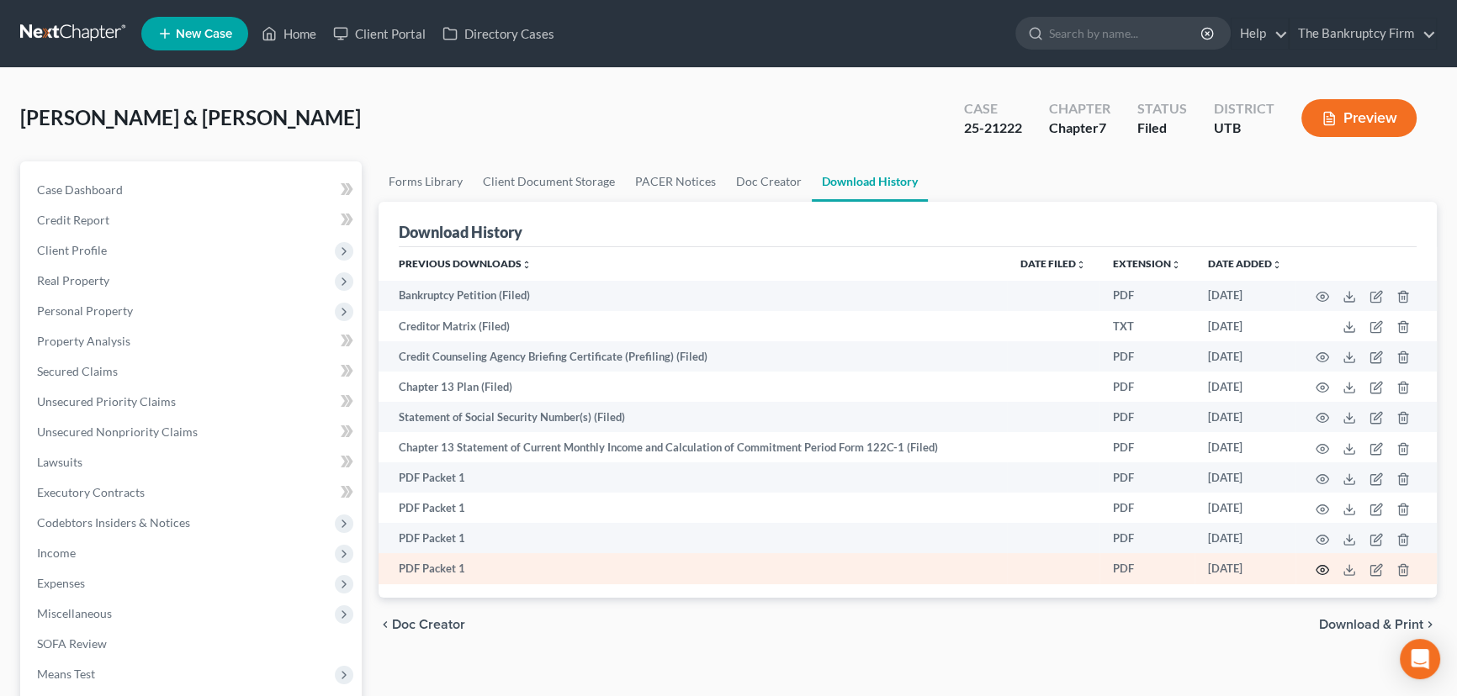
click at [1324, 568] on icon "button" at bounding box center [1321, 569] width 13 height 13
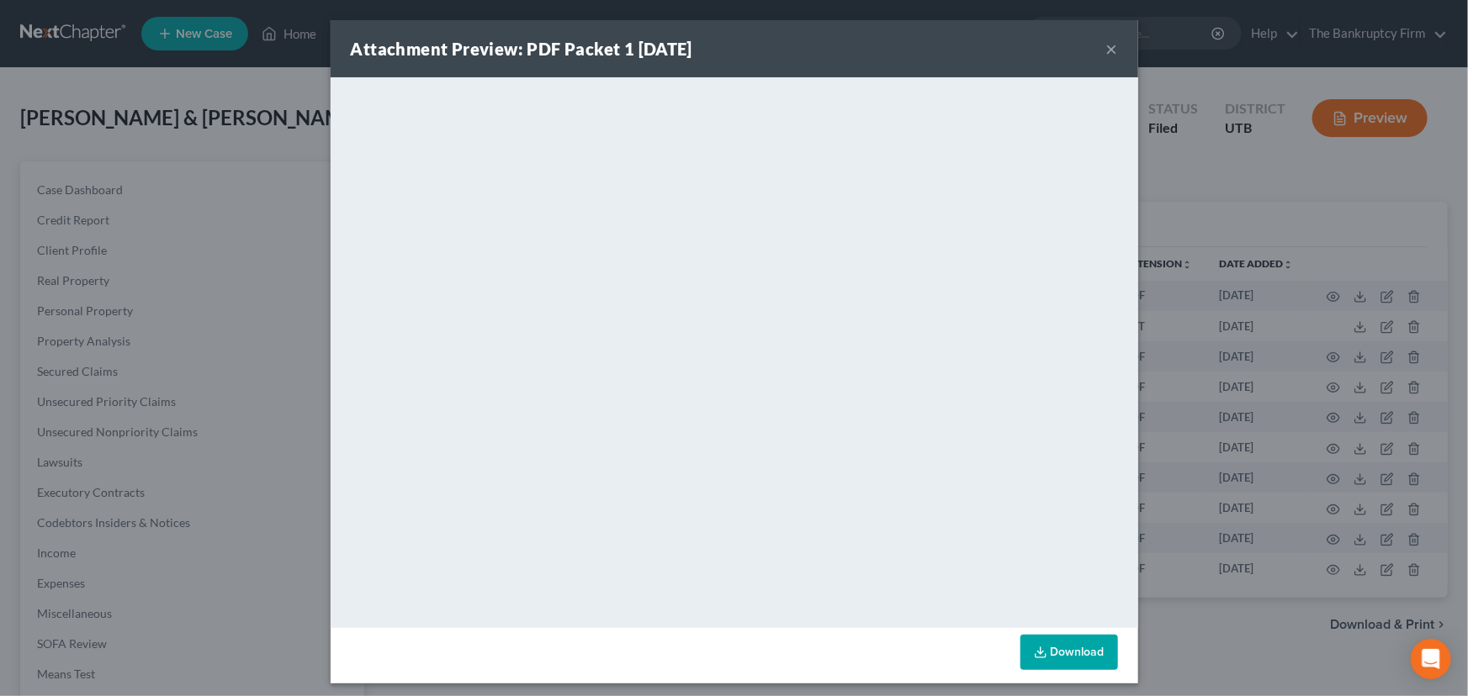
click at [1110, 51] on button "×" at bounding box center [1112, 49] width 12 height 20
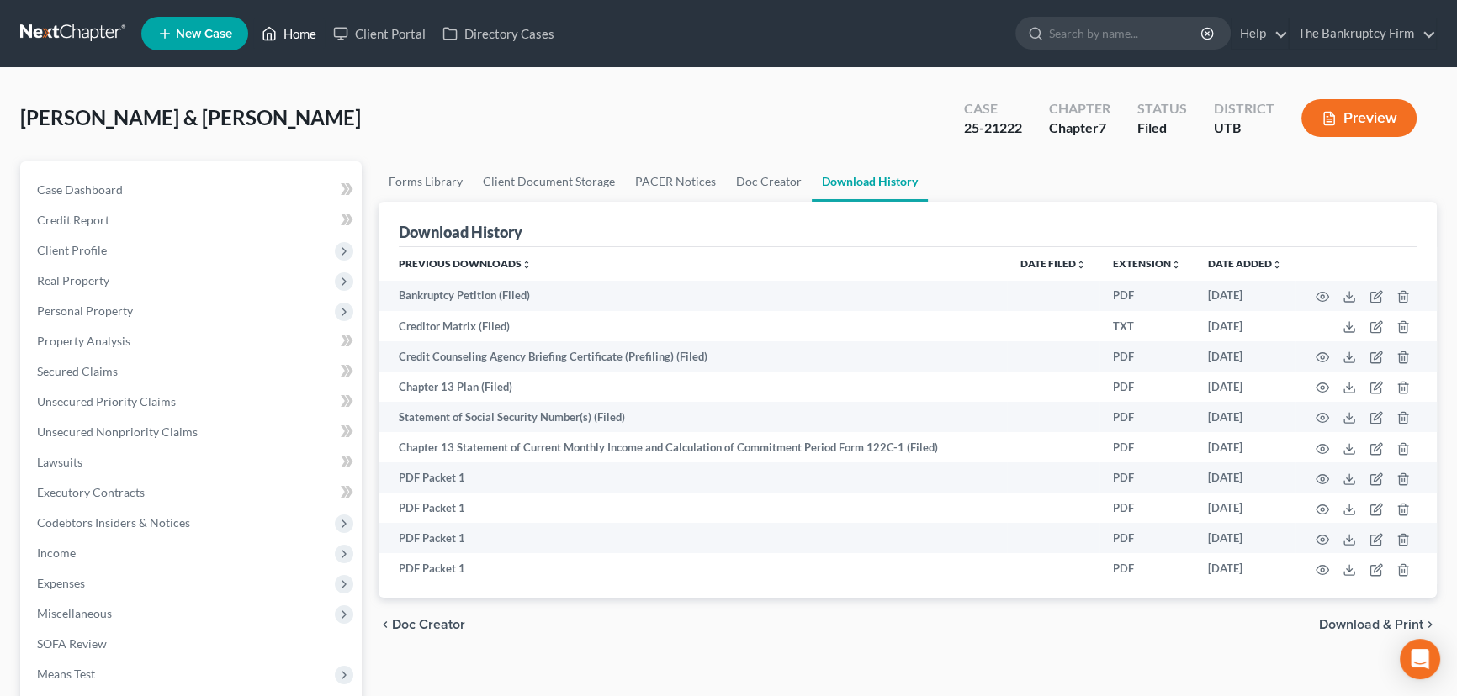
click at [299, 34] on link "Home" at bounding box center [288, 34] width 71 height 30
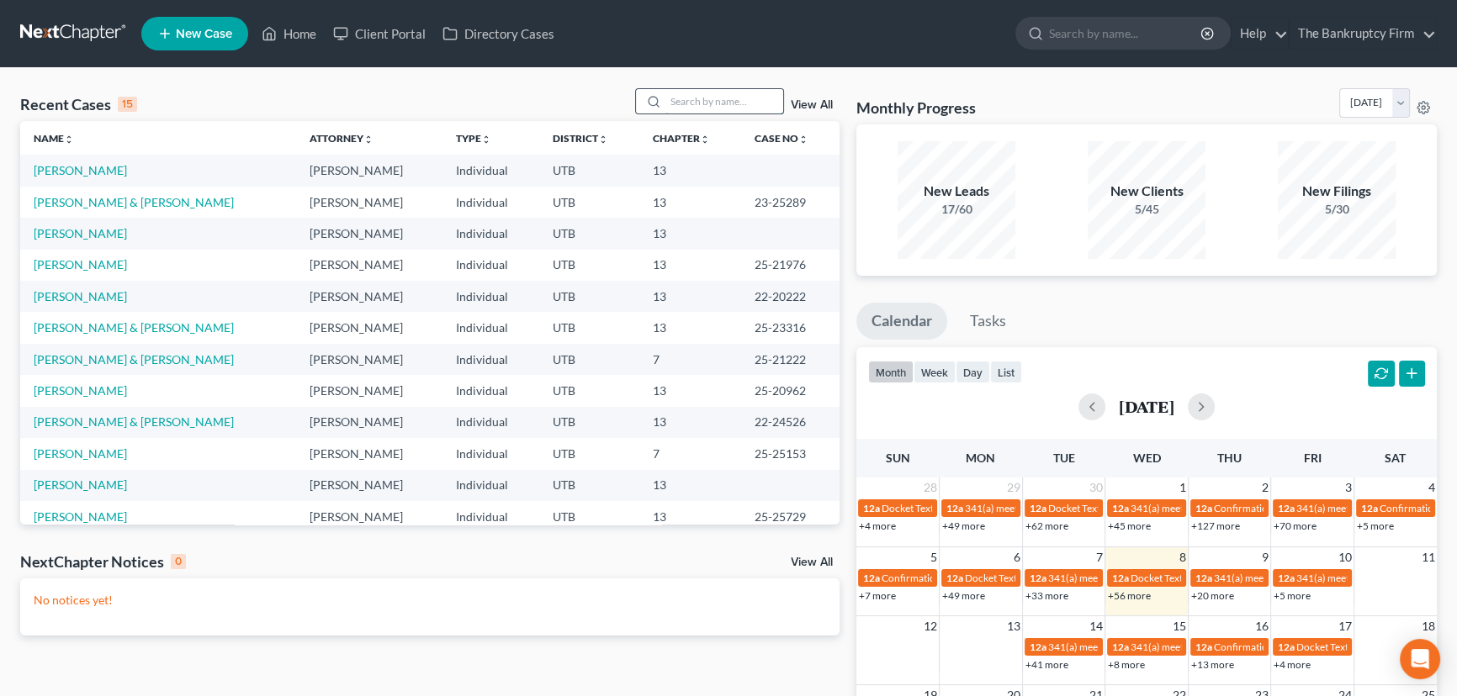
click at [676, 100] on input "search" at bounding box center [724, 101] width 118 height 24
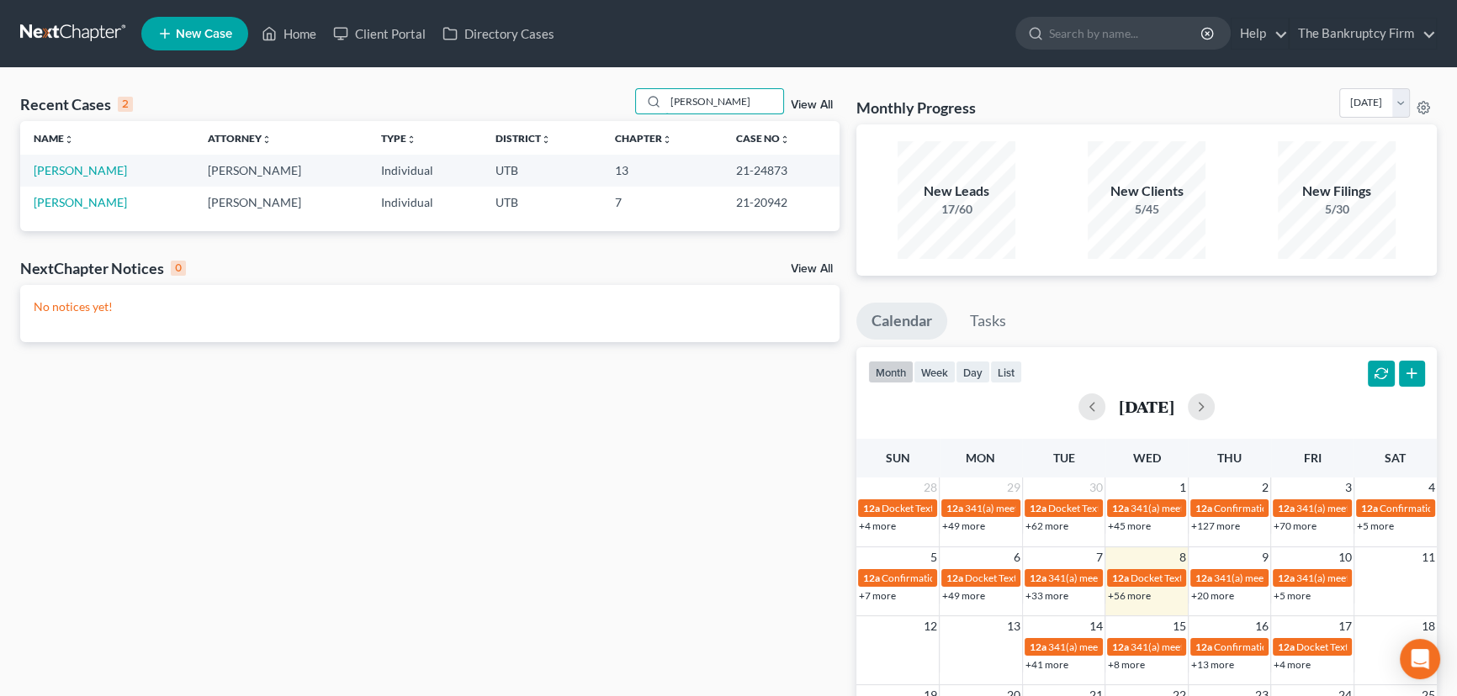
drag, startPoint x: 731, startPoint y: 93, endPoint x: 590, endPoint y: 95, distance: 140.5
click at [590, 95] on div "Recent Cases 2 Dawson View All" at bounding box center [429, 104] width 819 height 33
type input "Hardy"
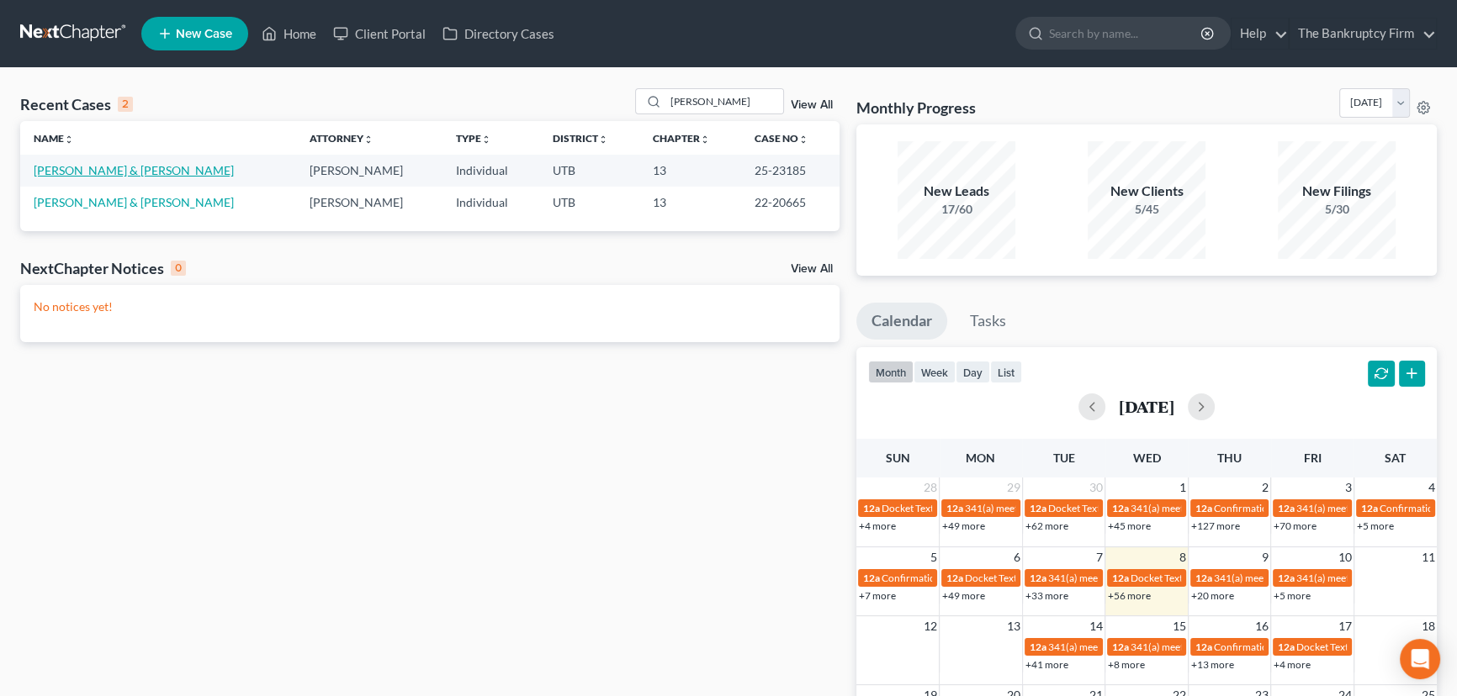
click at [119, 172] on link "Hardy, Josh & Amber" at bounding box center [134, 170] width 200 height 14
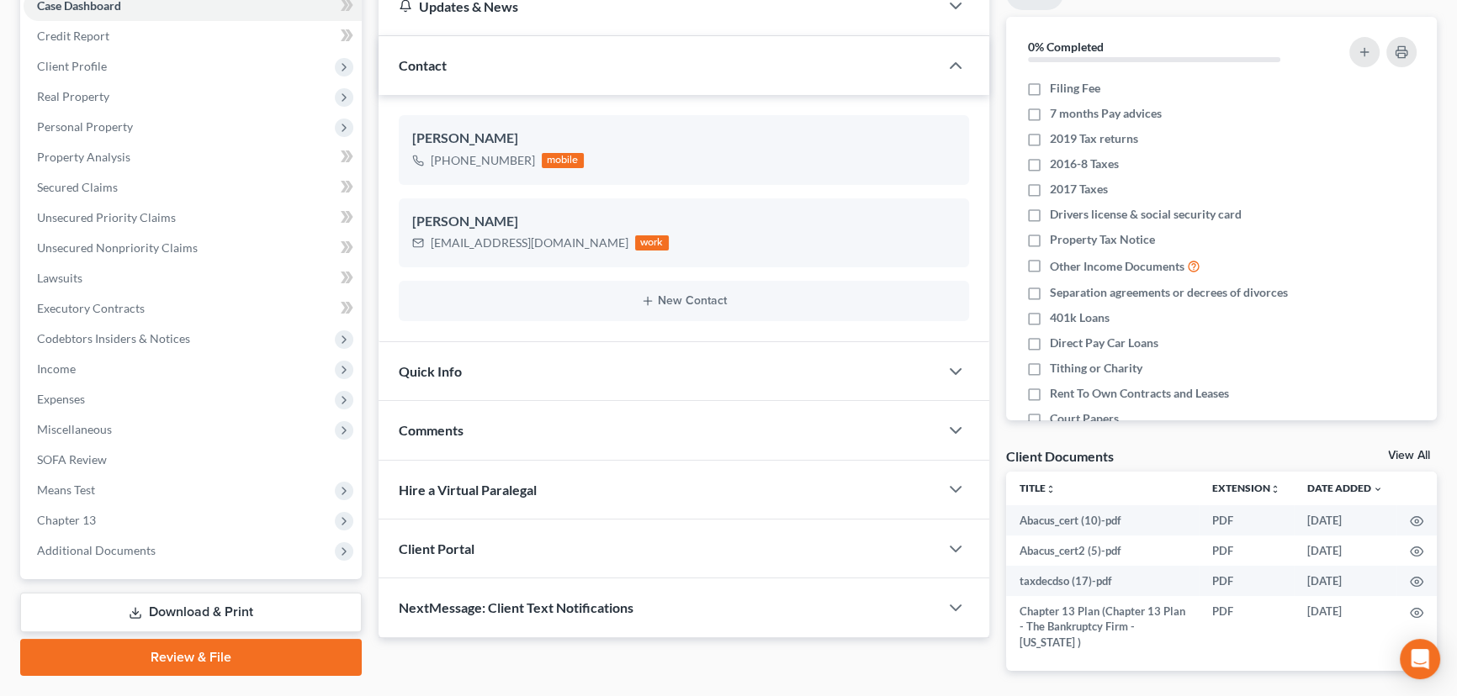
scroll to position [232, 0]
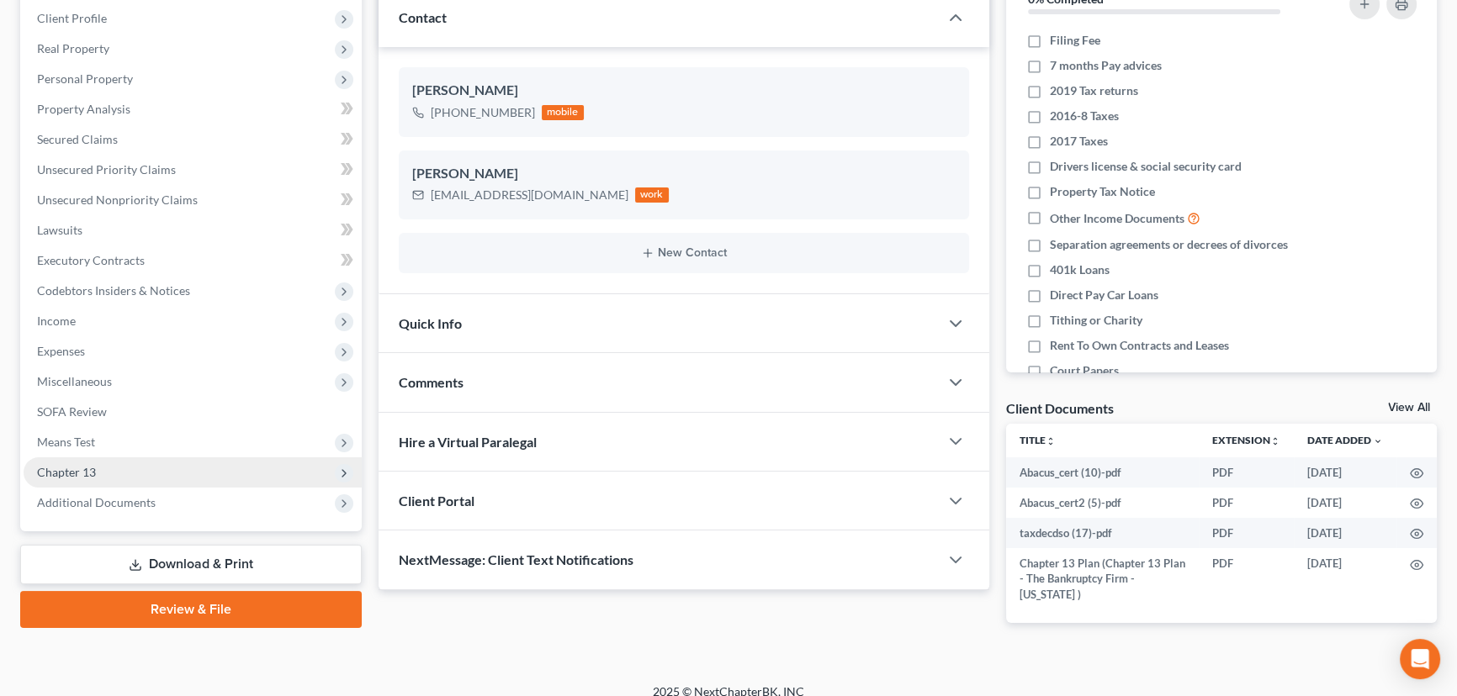
click at [78, 471] on span "Chapter 13" at bounding box center [66, 472] width 59 height 14
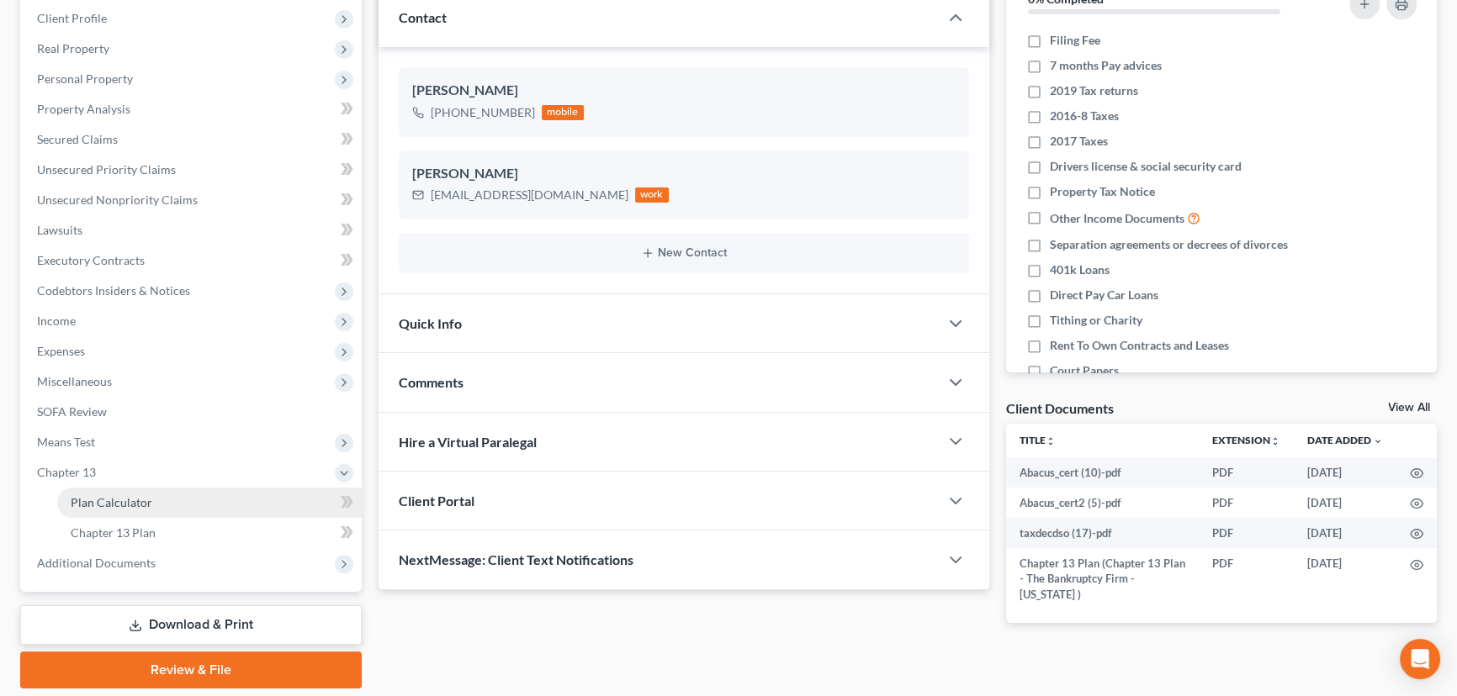
click at [133, 502] on span "Plan Calculator" at bounding box center [112, 502] width 82 height 14
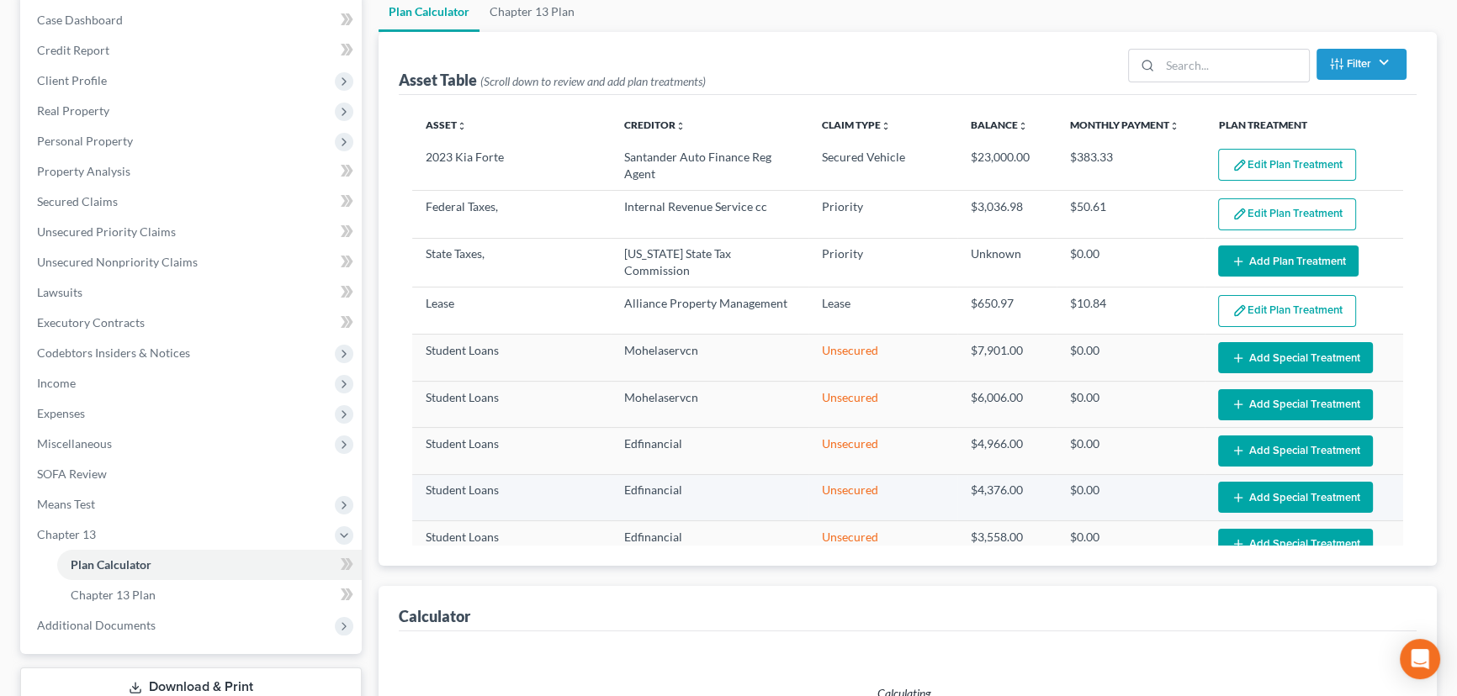
scroll to position [286, 0]
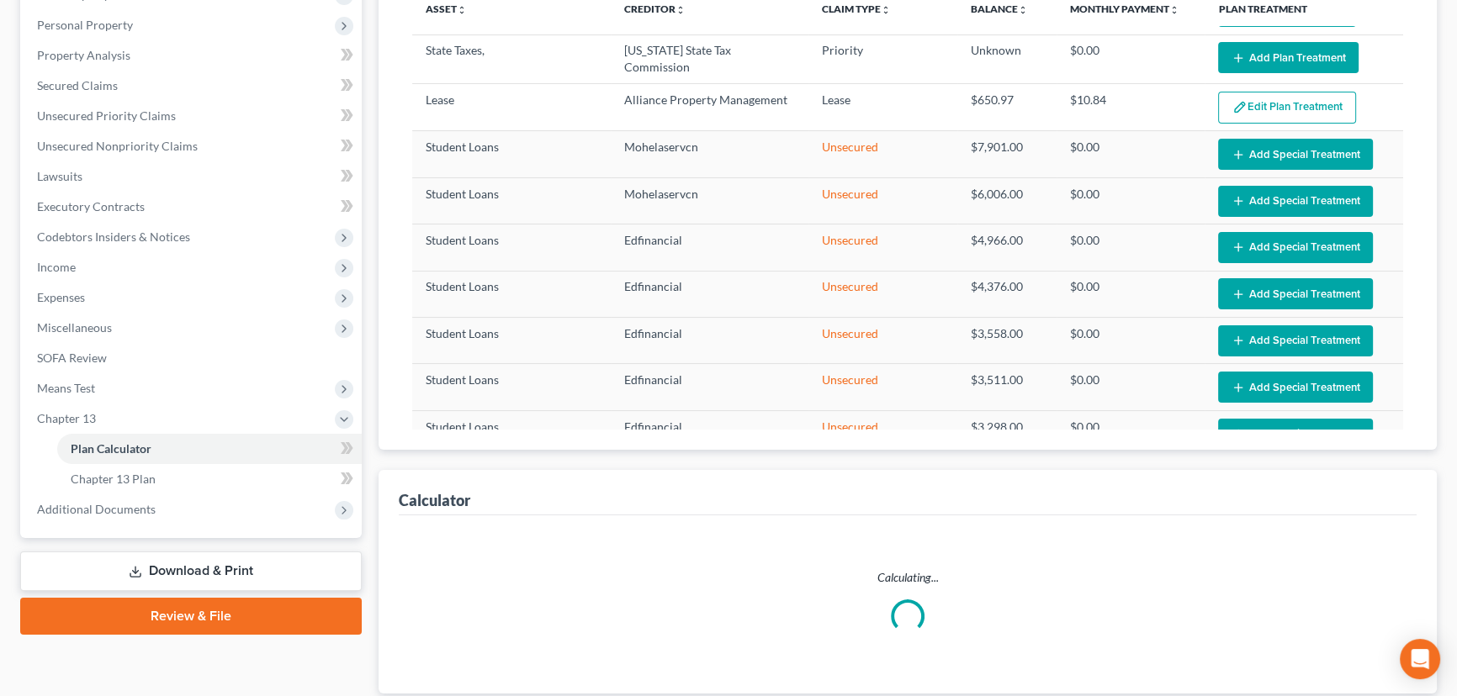
select select "59"
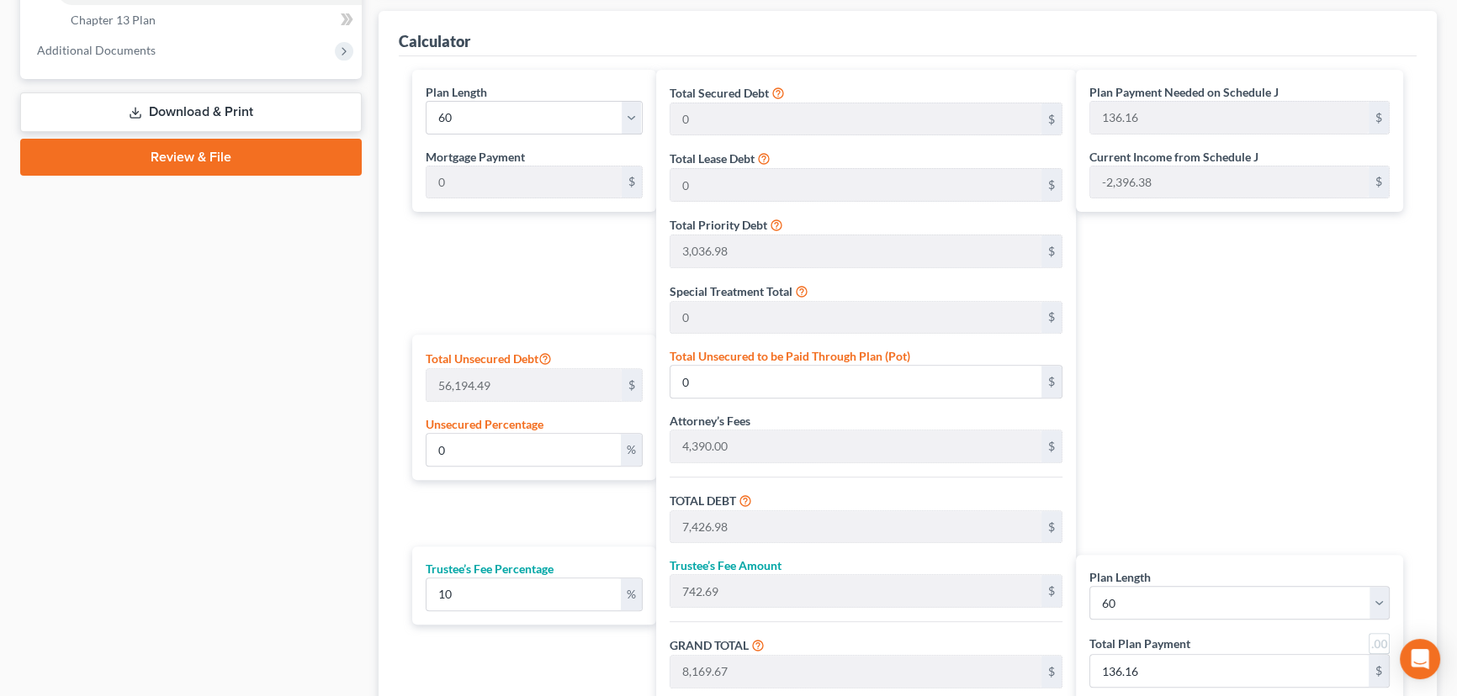
scroll to position [935, 0]
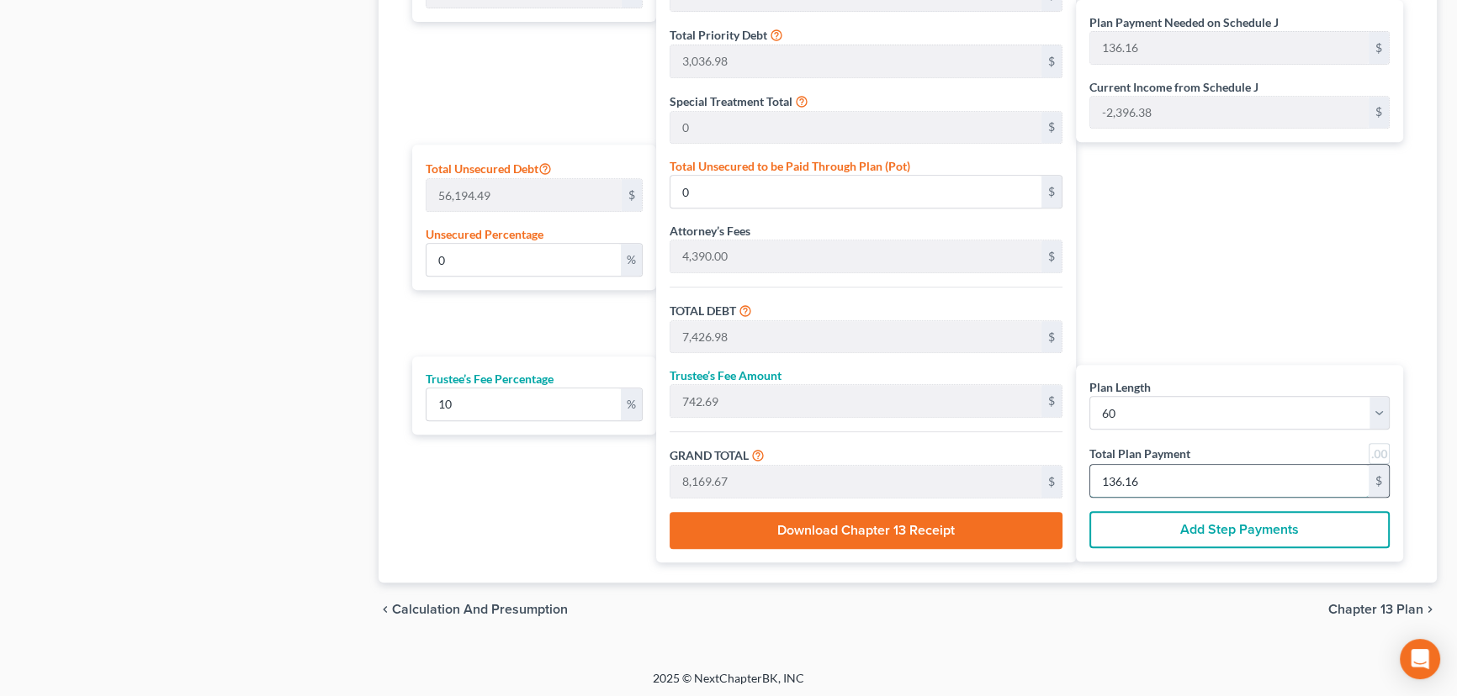
click at [1208, 484] on input "136.16" at bounding box center [1229, 481] width 278 height 32
click at [1150, 477] on input "136.16" at bounding box center [1229, 481] width 278 height 32
click at [1209, 530] on button "Add Step Payments" at bounding box center [1239, 529] width 300 height 37
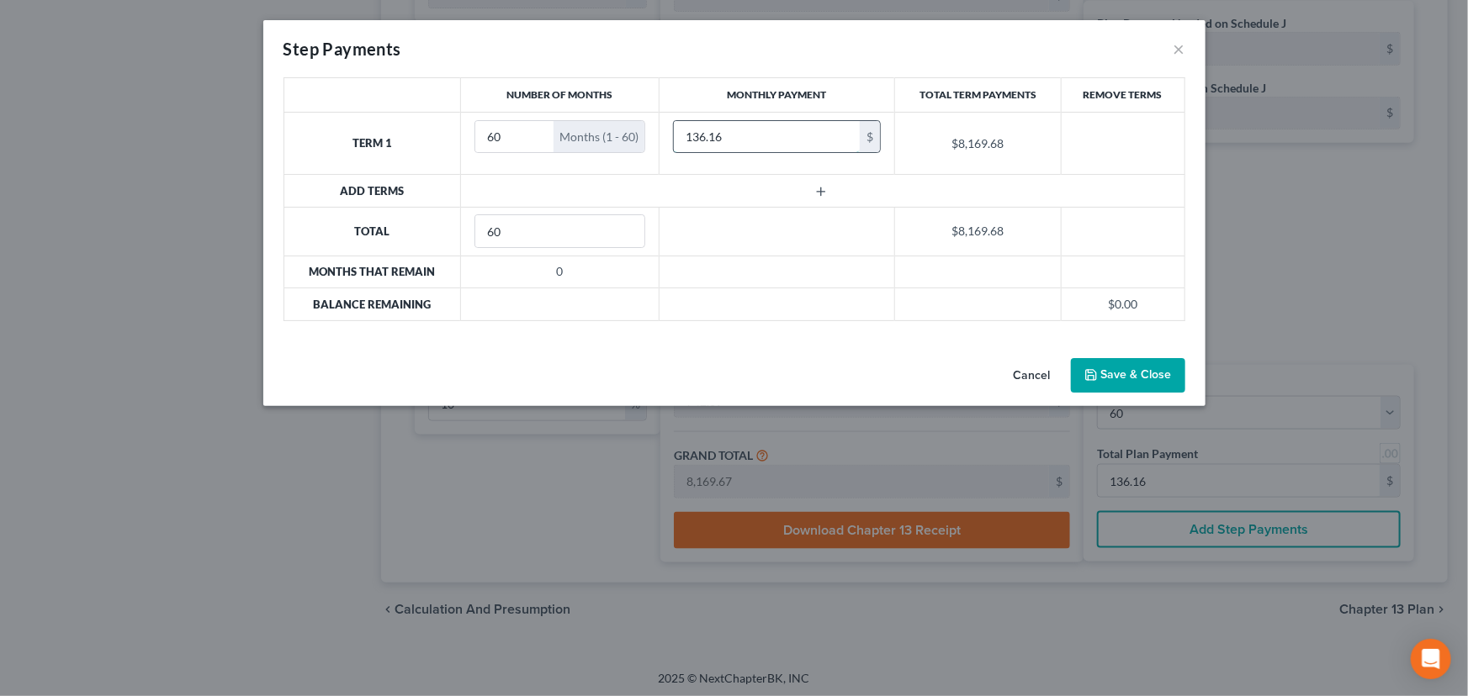
click at [750, 136] on input "136.16" at bounding box center [767, 137] width 186 height 32
type input "85"
drag, startPoint x: 505, startPoint y: 135, endPoint x: 466, endPoint y: 139, distance: 39.7
click at [466, 139] on td "60 Months (1 - 60)" at bounding box center [560, 143] width 198 height 62
type input "3"
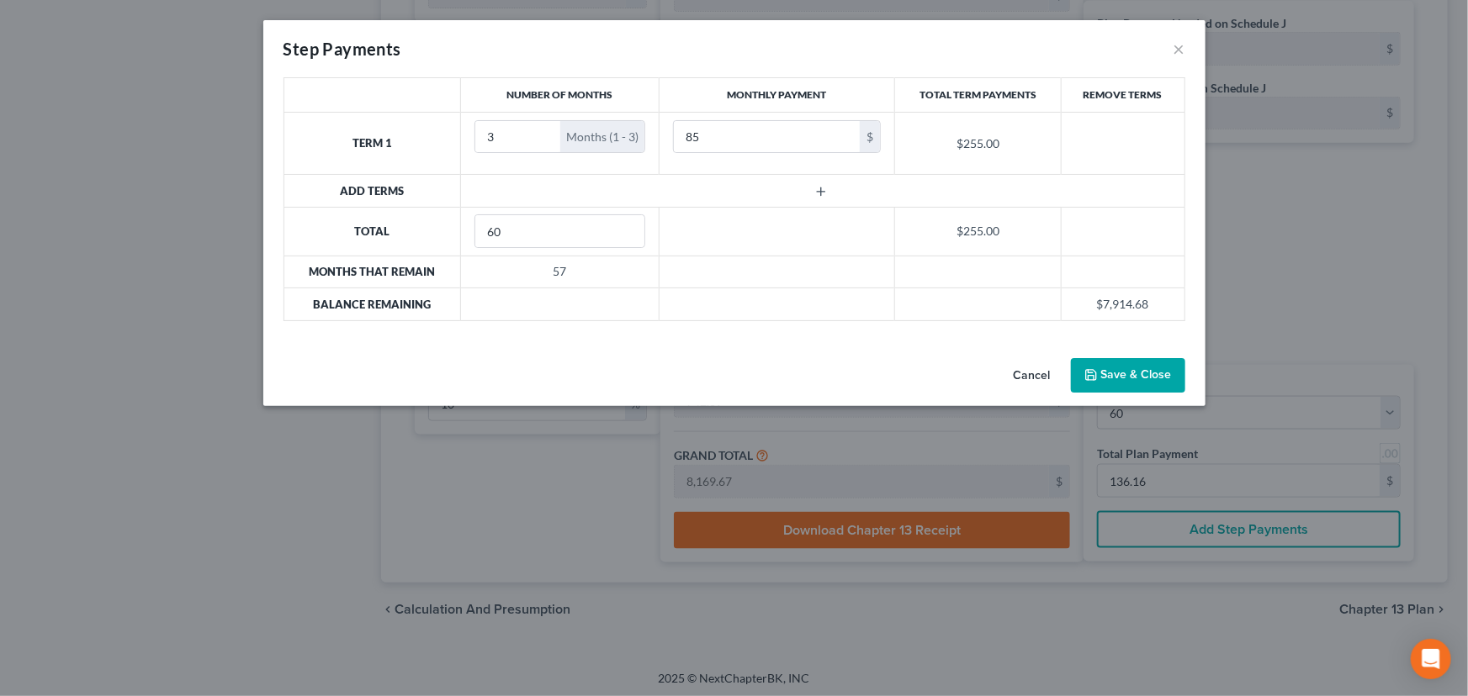
click at [819, 191] on icon "button" at bounding box center [820, 191] width 13 height 13
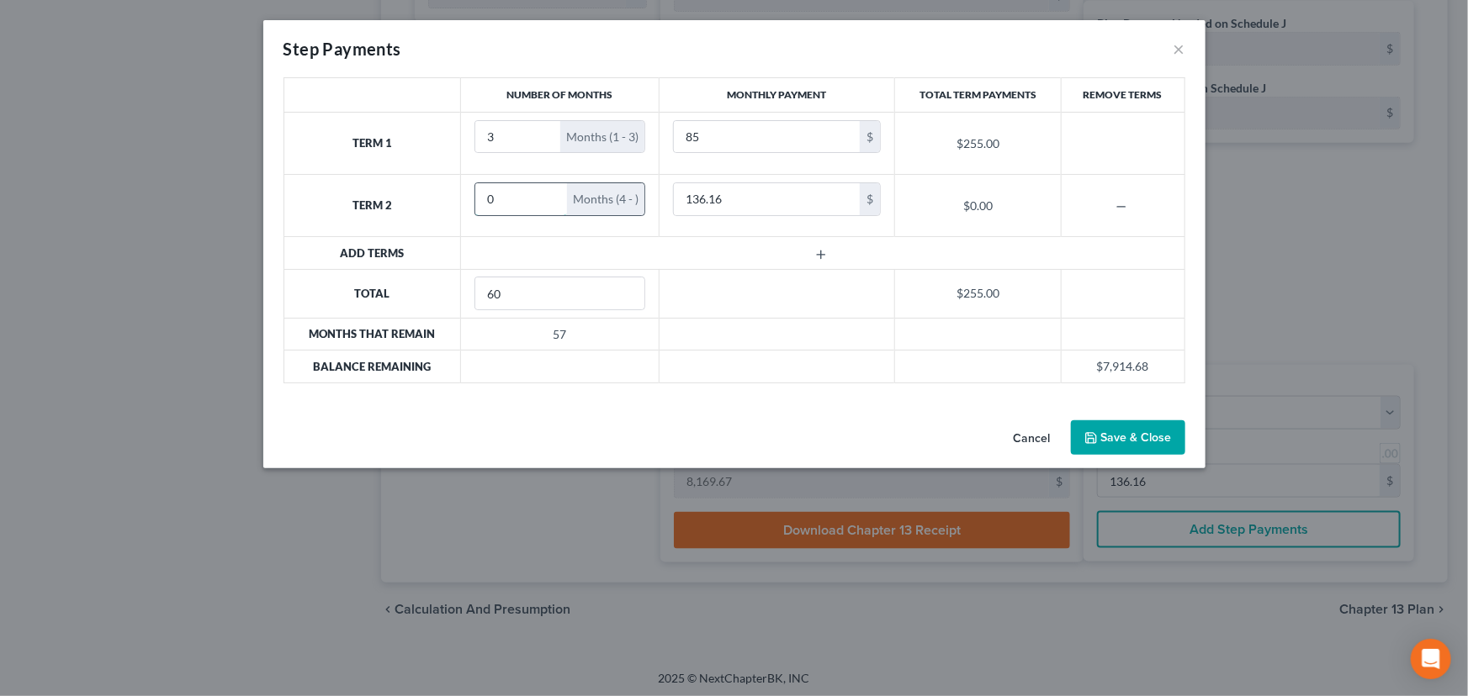
click at [481, 198] on input "0" at bounding box center [521, 199] width 92 height 32
type input "57"
click at [736, 193] on input "136.16" at bounding box center [767, 199] width 186 height 32
type input "140"
click at [1132, 436] on button "Save & Close" at bounding box center [1128, 437] width 114 height 35
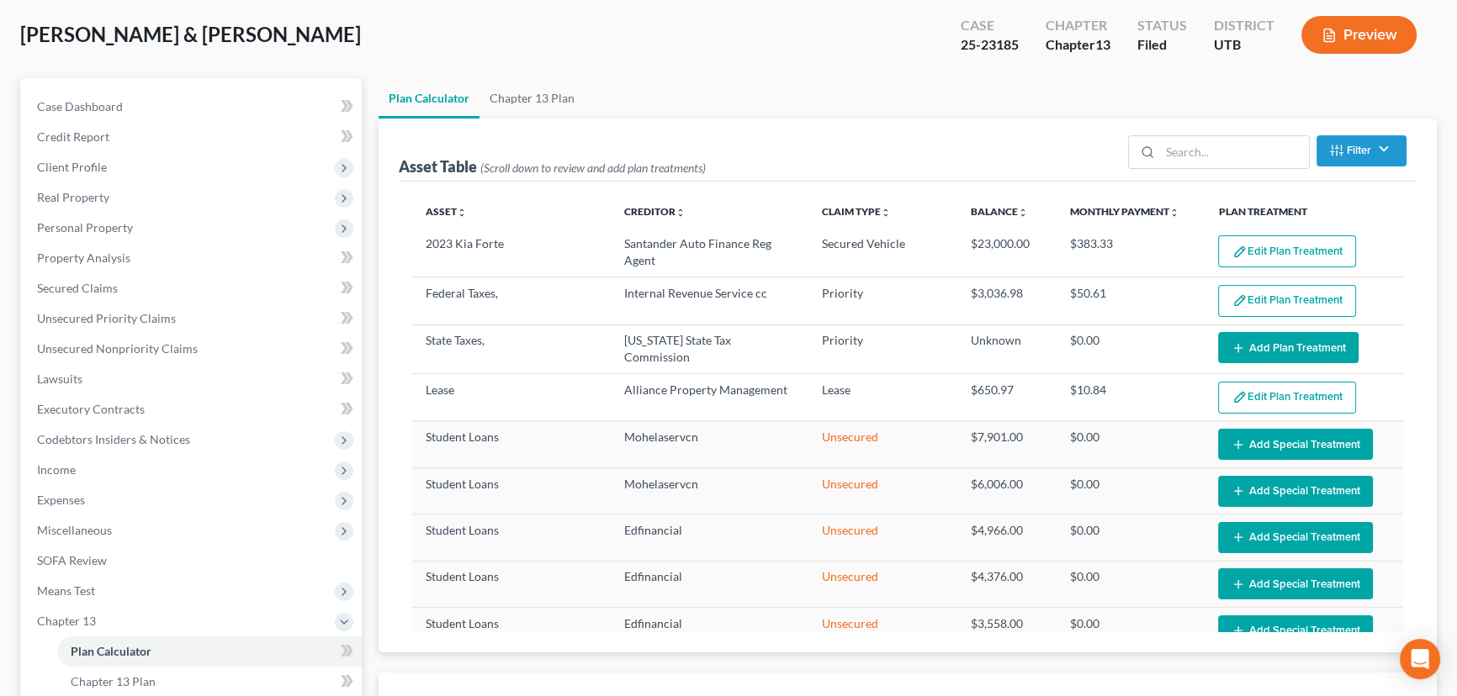
scroll to position [0, 0]
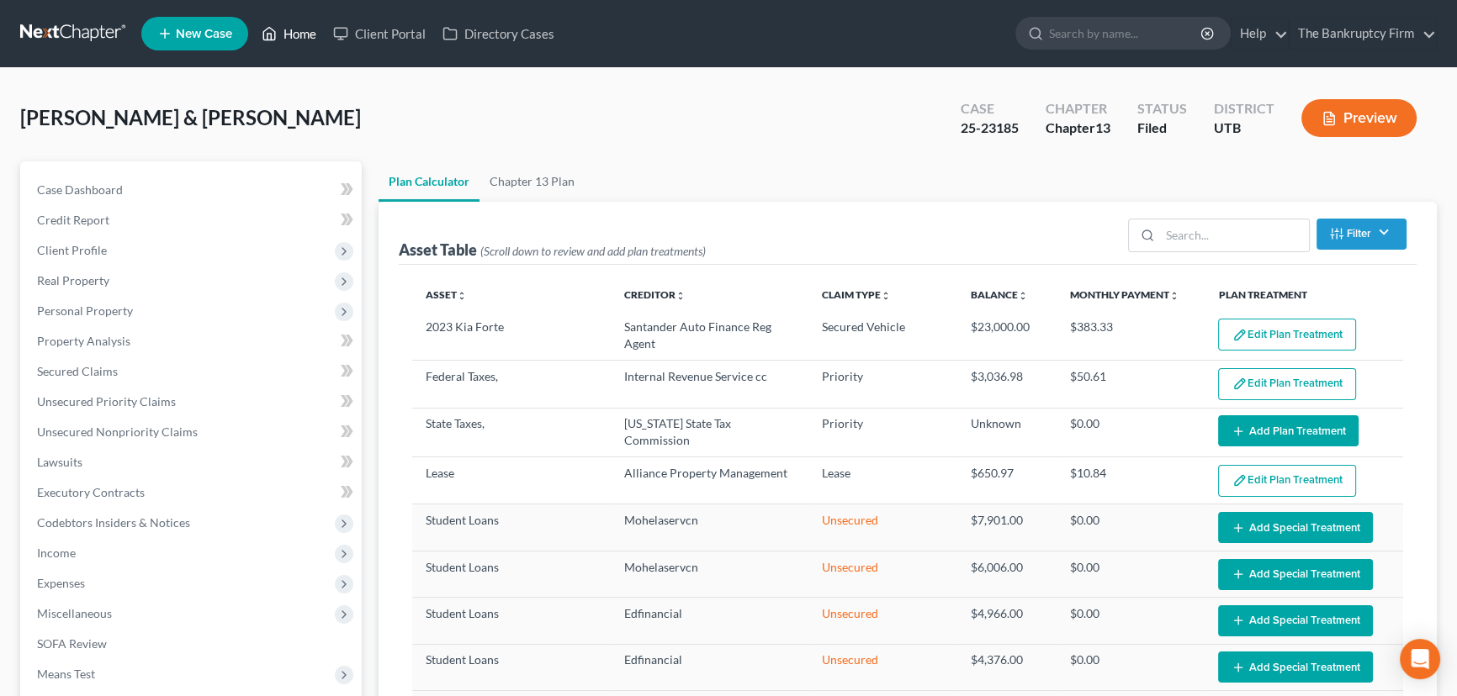
click at [294, 33] on link "Home" at bounding box center [288, 34] width 71 height 30
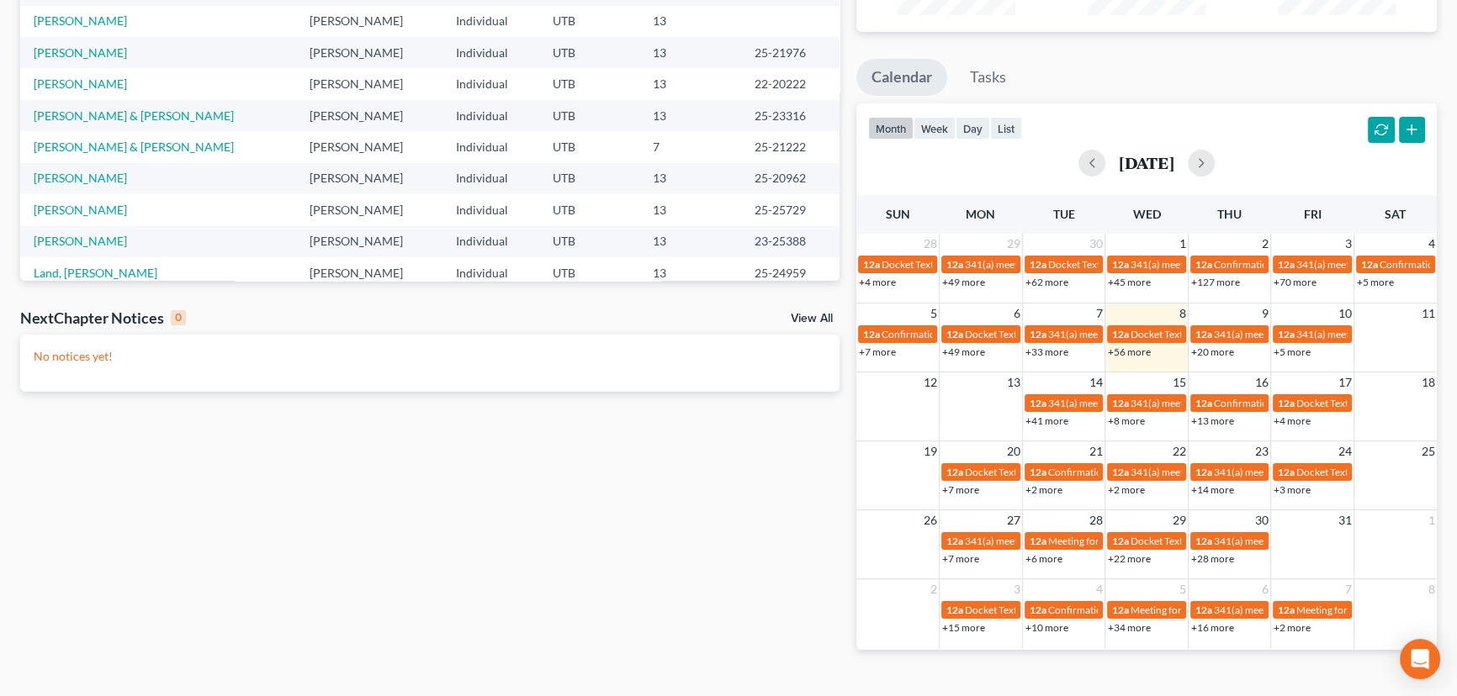
scroll to position [274, 0]
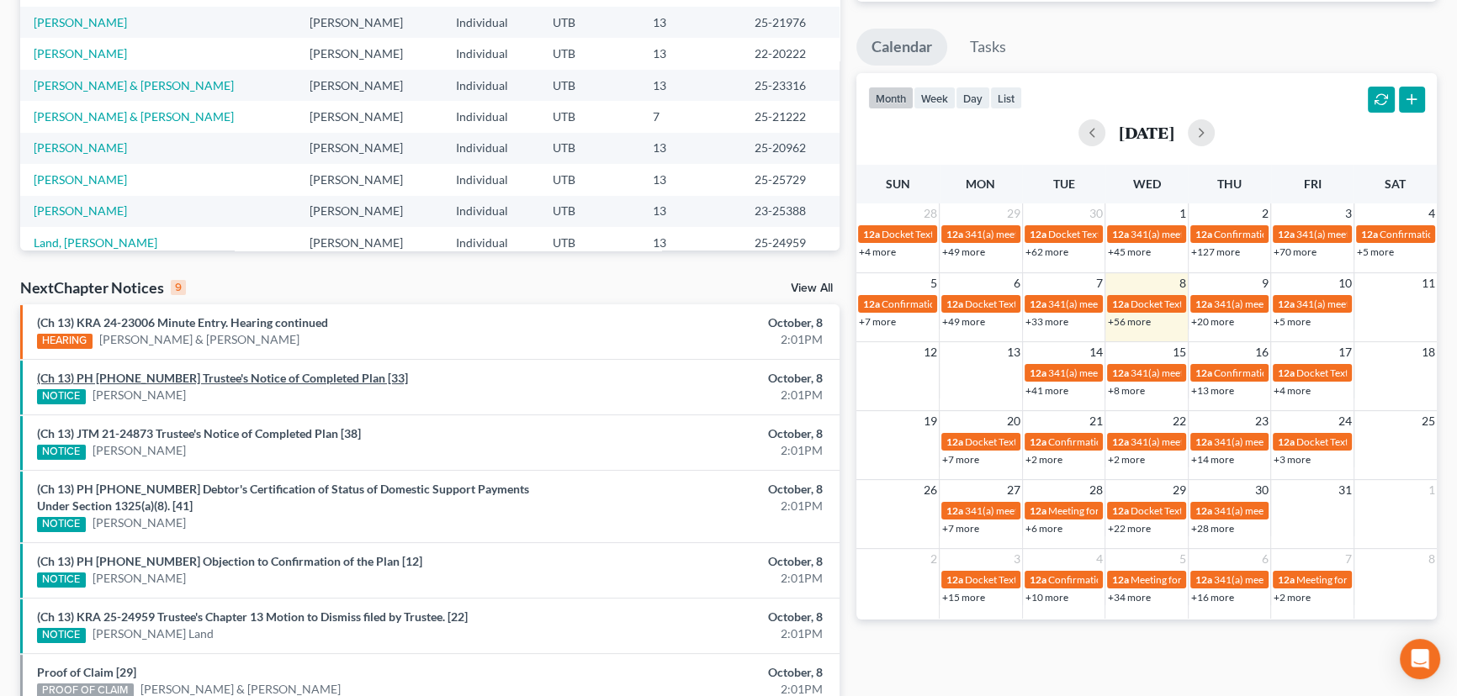
click at [217, 380] on link "(Ch 13) PH 23-25388 Trustee's Notice of Completed Plan [33]" at bounding box center [222, 378] width 371 height 14
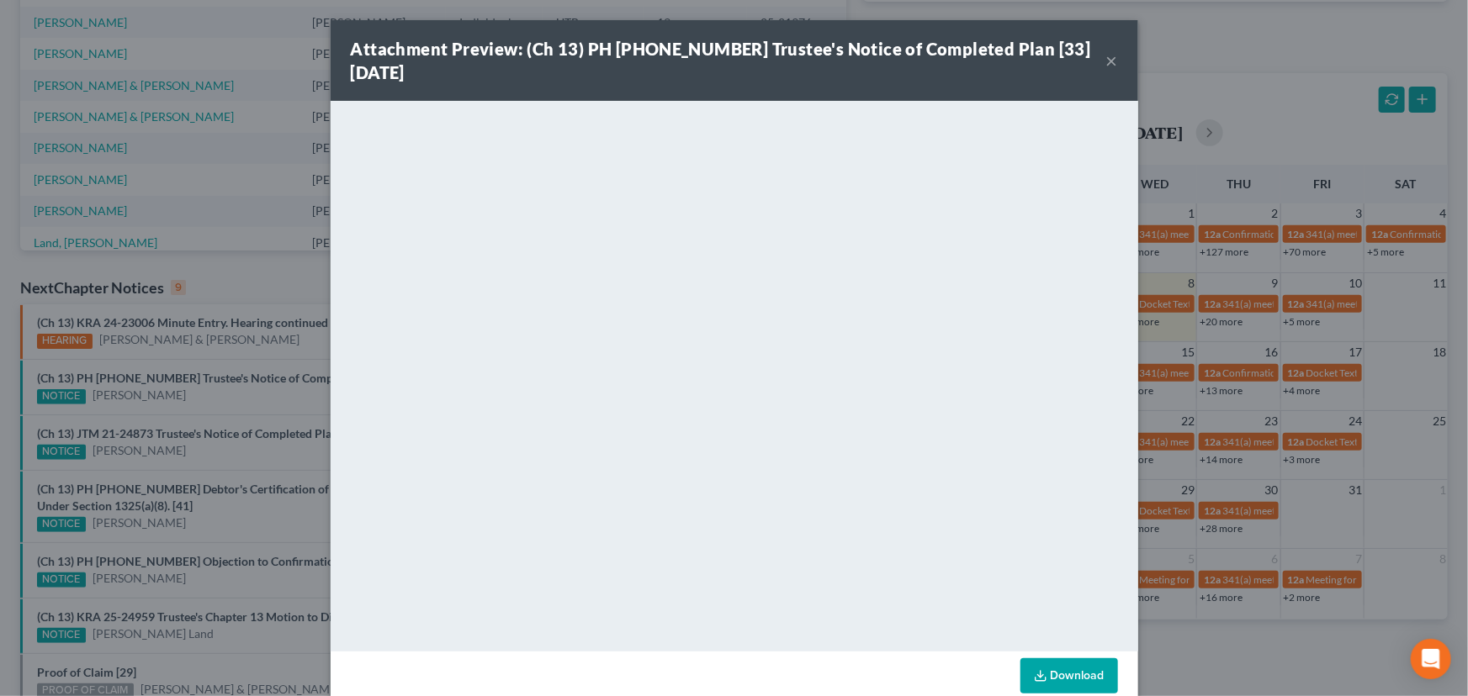
click at [197, 395] on div "Attachment Preview: (Ch 13) PH 23-25388 Trustee's Notice of Completed Plan [33]…" at bounding box center [734, 348] width 1468 height 696
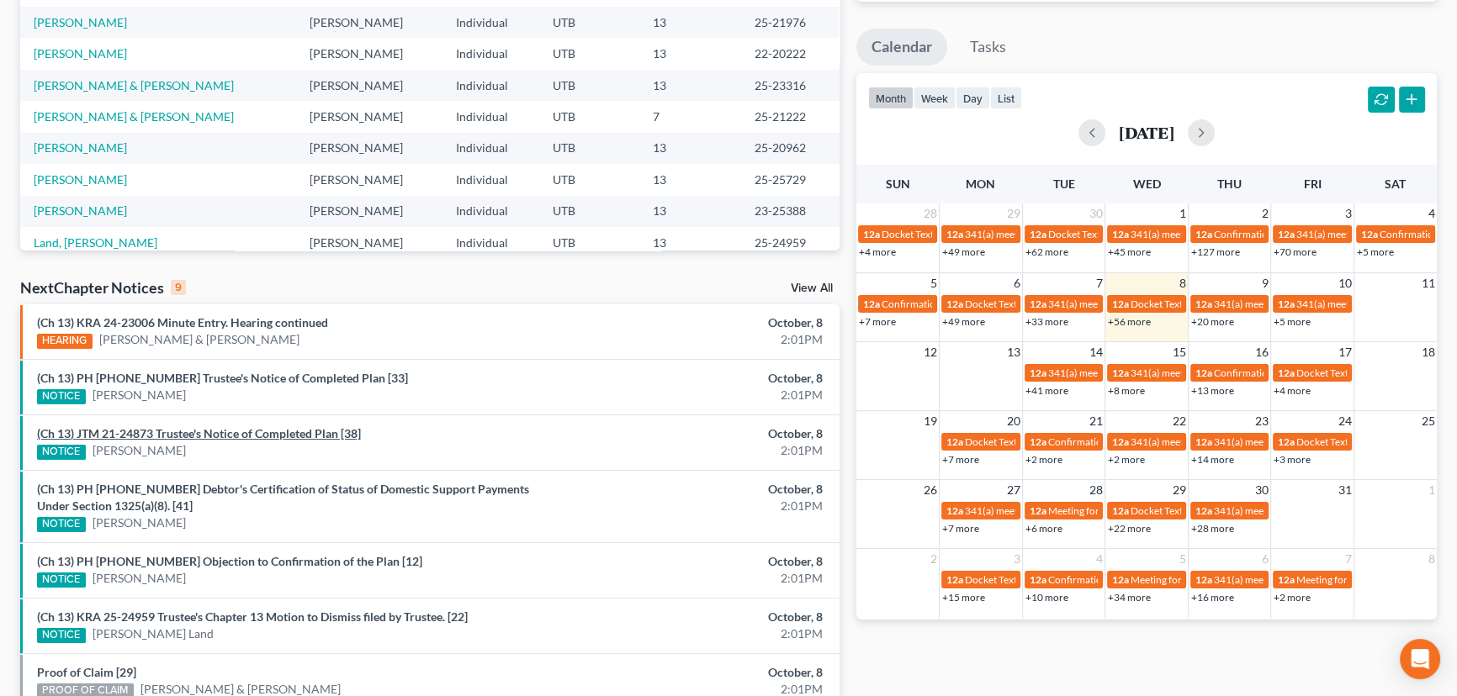
click at [223, 432] on link "(Ch 13) JTM 21-24873 Trustee's Notice of Completed Plan [38]" at bounding box center [199, 433] width 324 height 14
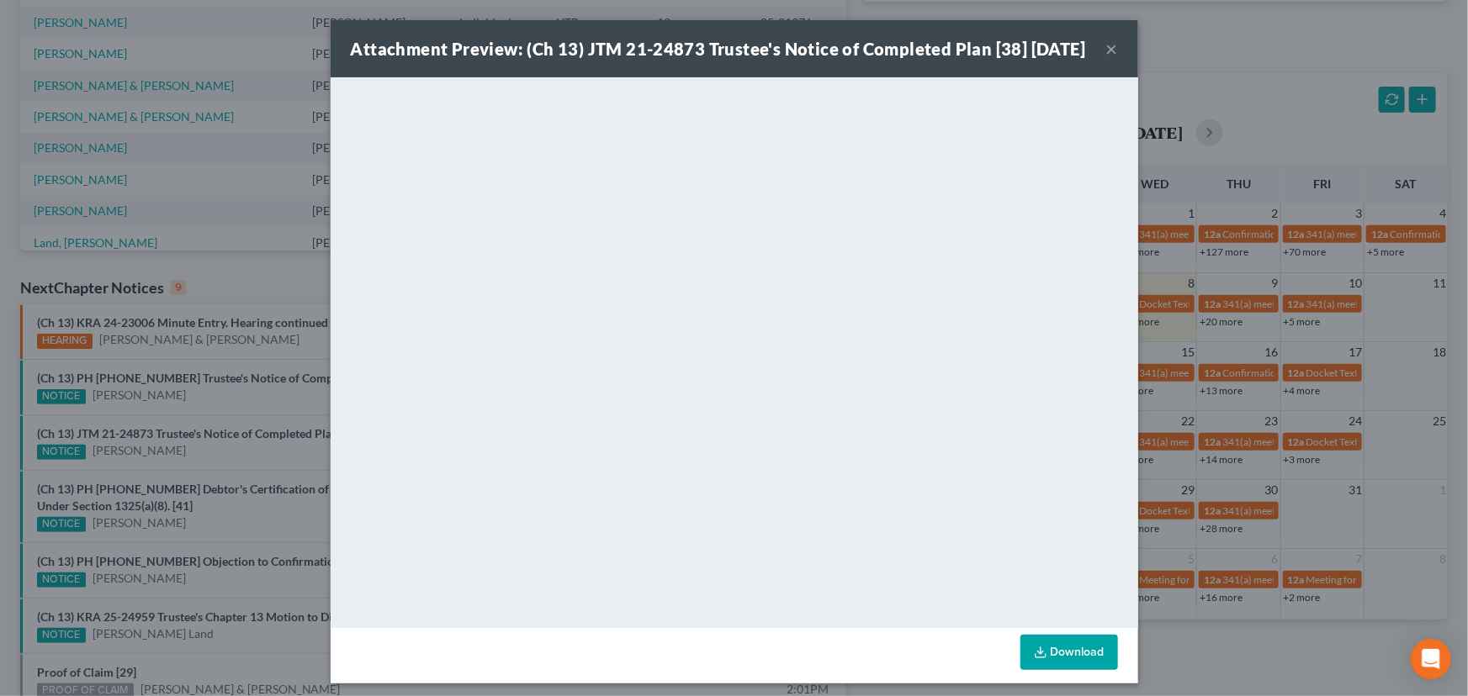
drag, startPoint x: 228, startPoint y: 452, endPoint x: 243, endPoint y: 466, distance: 20.8
click at [228, 452] on div "Attachment Preview: (Ch 13) JTM 21-24873 Trustee's Notice of Completed Plan [38…" at bounding box center [734, 348] width 1468 height 696
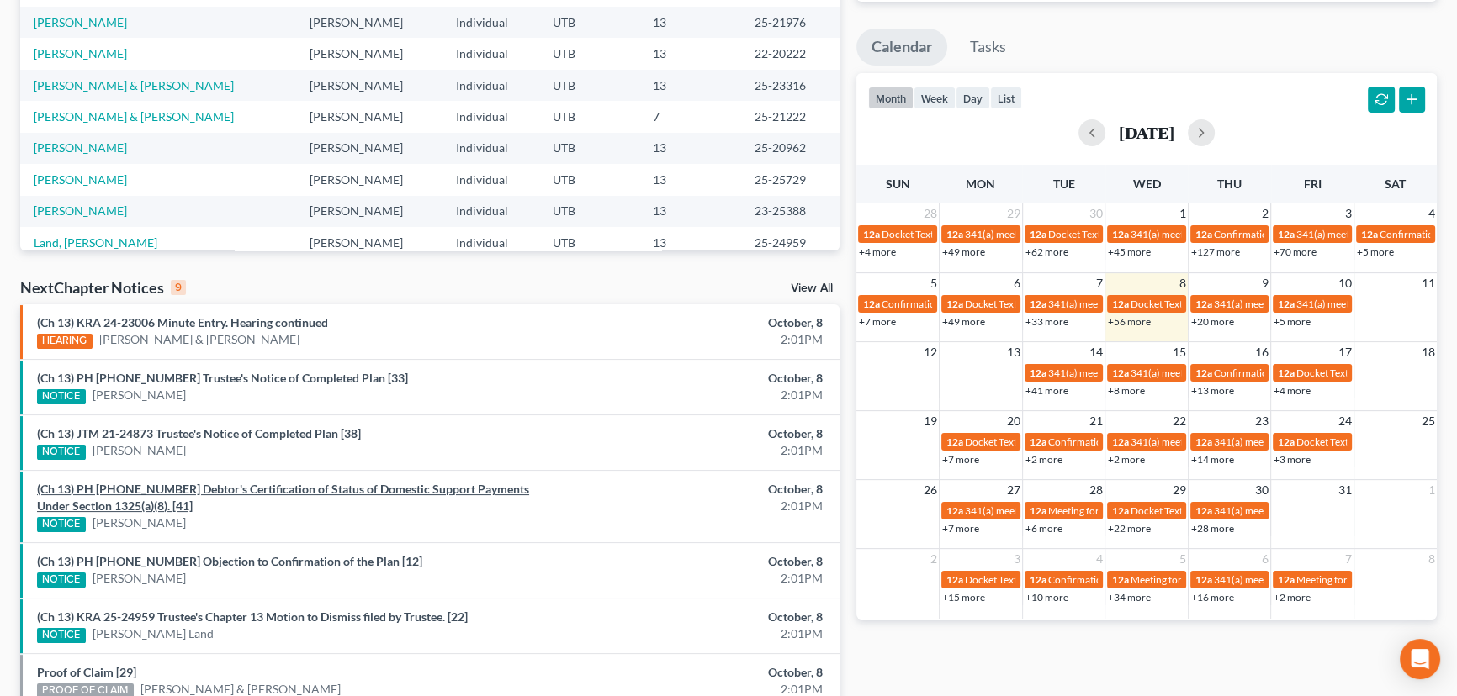
click at [261, 488] on link "(Ch 13) PH 25-20962 Debtor's Certification of Status of Domestic Support Paymen…" at bounding box center [283, 497] width 492 height 31
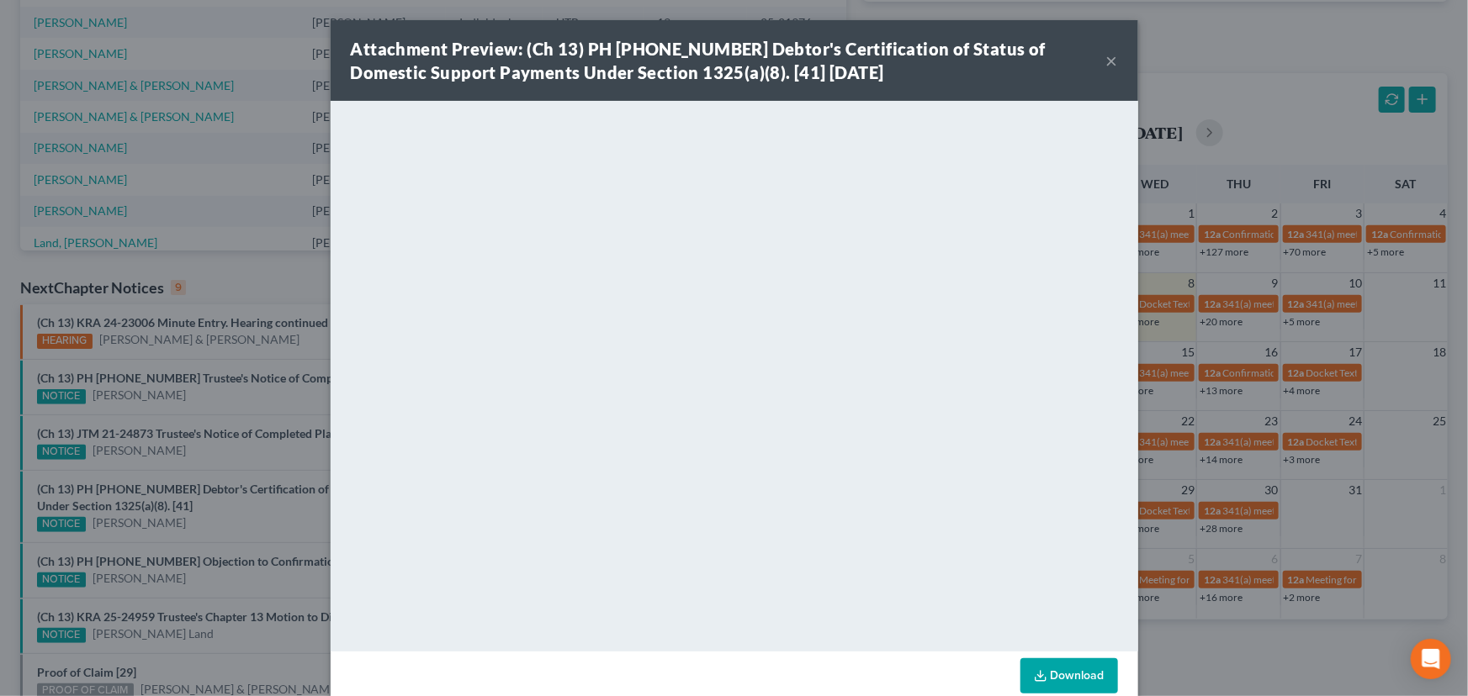
click at [244, 513] on div "Attachment Preview: (Ch 13) PH 25-20962 Debtor's Certification of Status of Dom…" at bounding box center [734, 348] width 1468 height 696
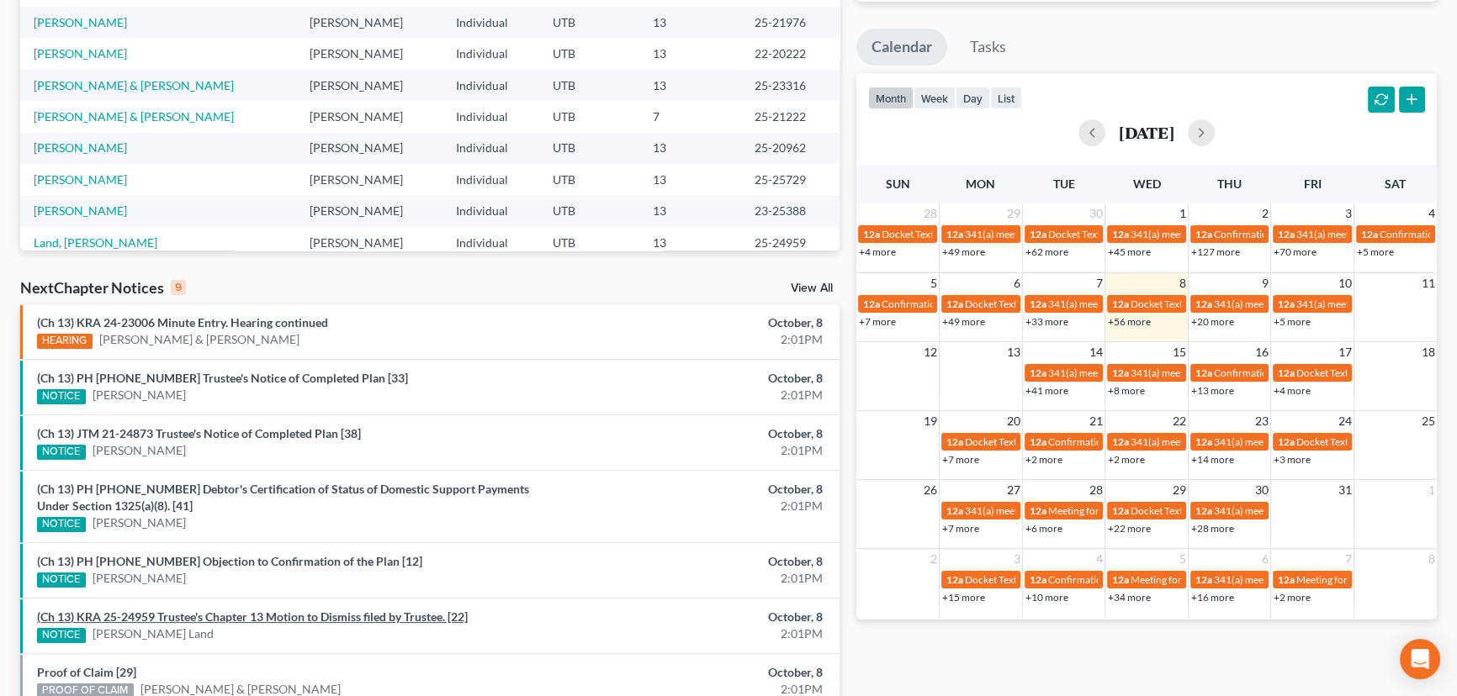
click at [238, 617] on link "(Ch 13) KRA 25-24959 Trustee's Chapter 13 Motion to Dismiss filed by Trustee. […" at bounding box center [252, 617] width 431 height 14
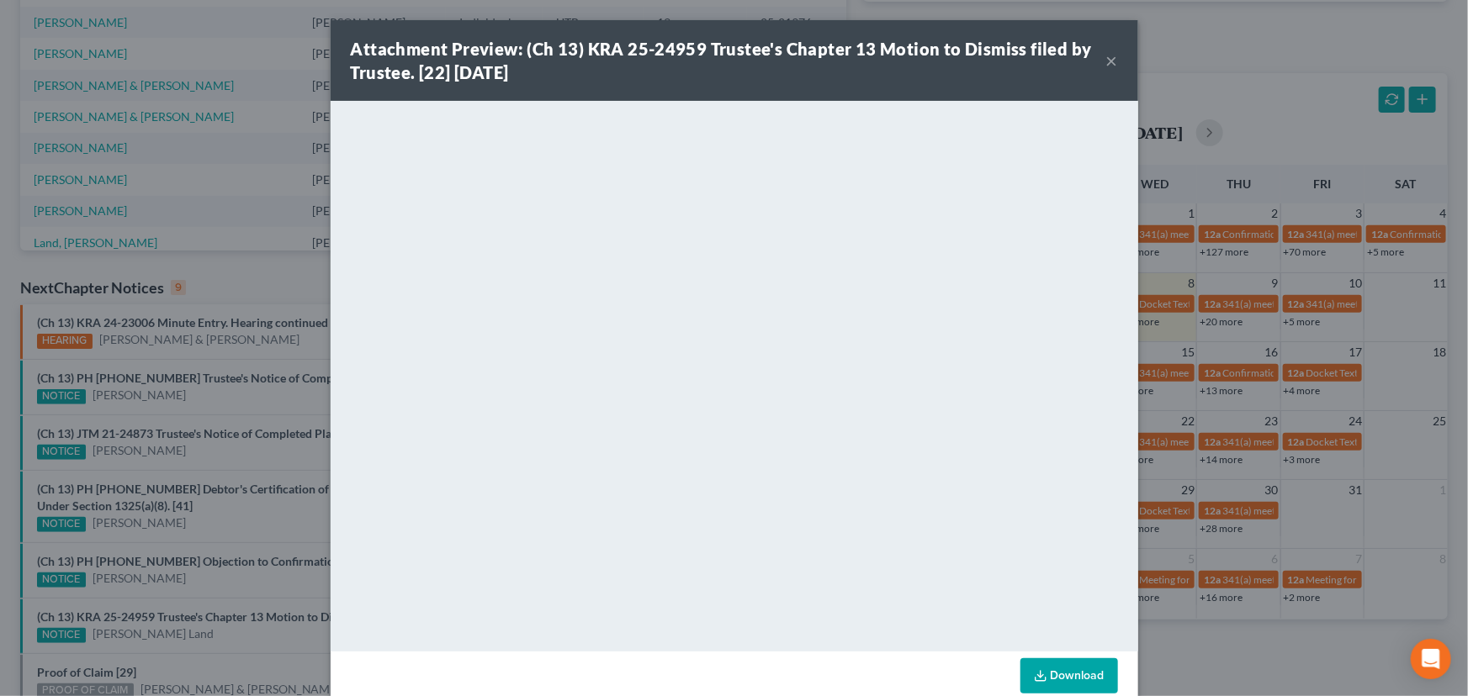
click at [233, 635] on div "Attachment Preview: (Ch 13) KRA 25-24959 Trustee's Chapter 13 Motion to Dismiss…" at bounding box center [734, 348] width 1468 height 696
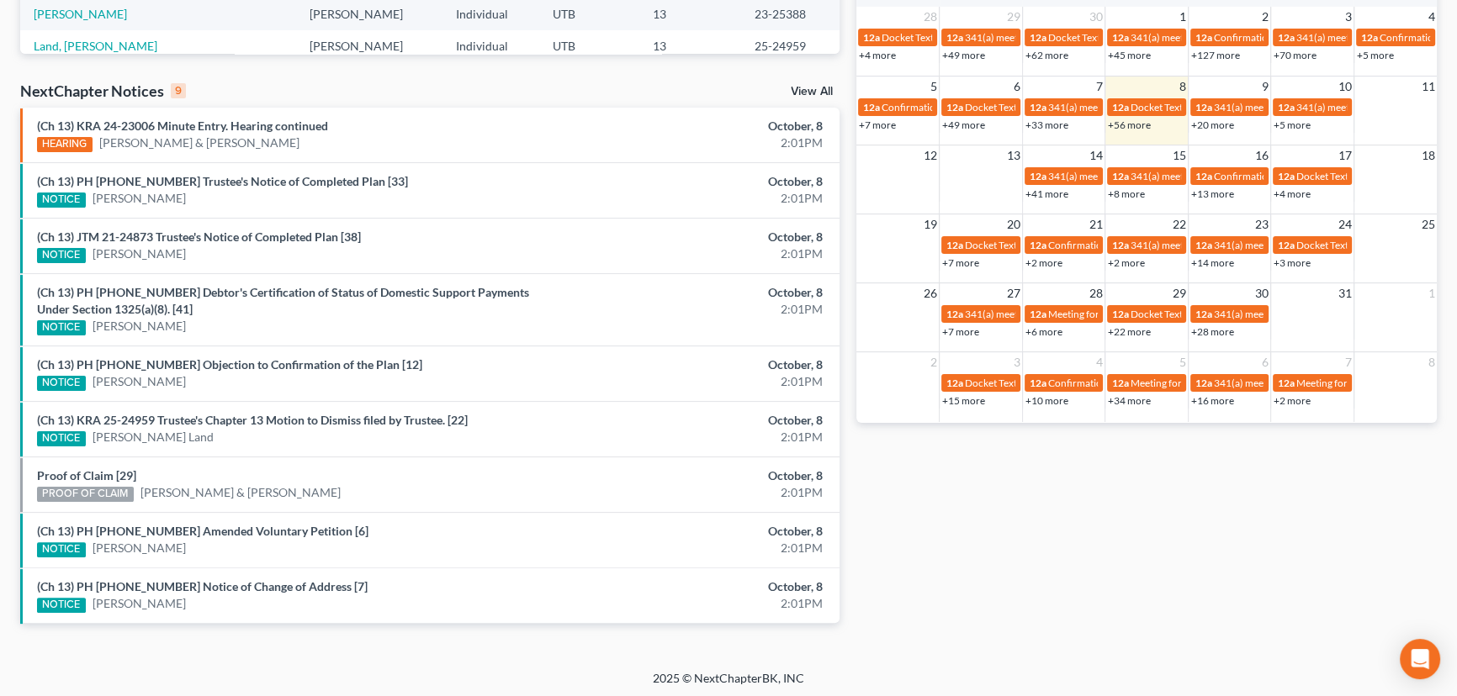
scroll to position [472, 0]
click at [110, 469] on link "Proof of Claim [29]" at bounding box center [86, 475] width 99 height 14
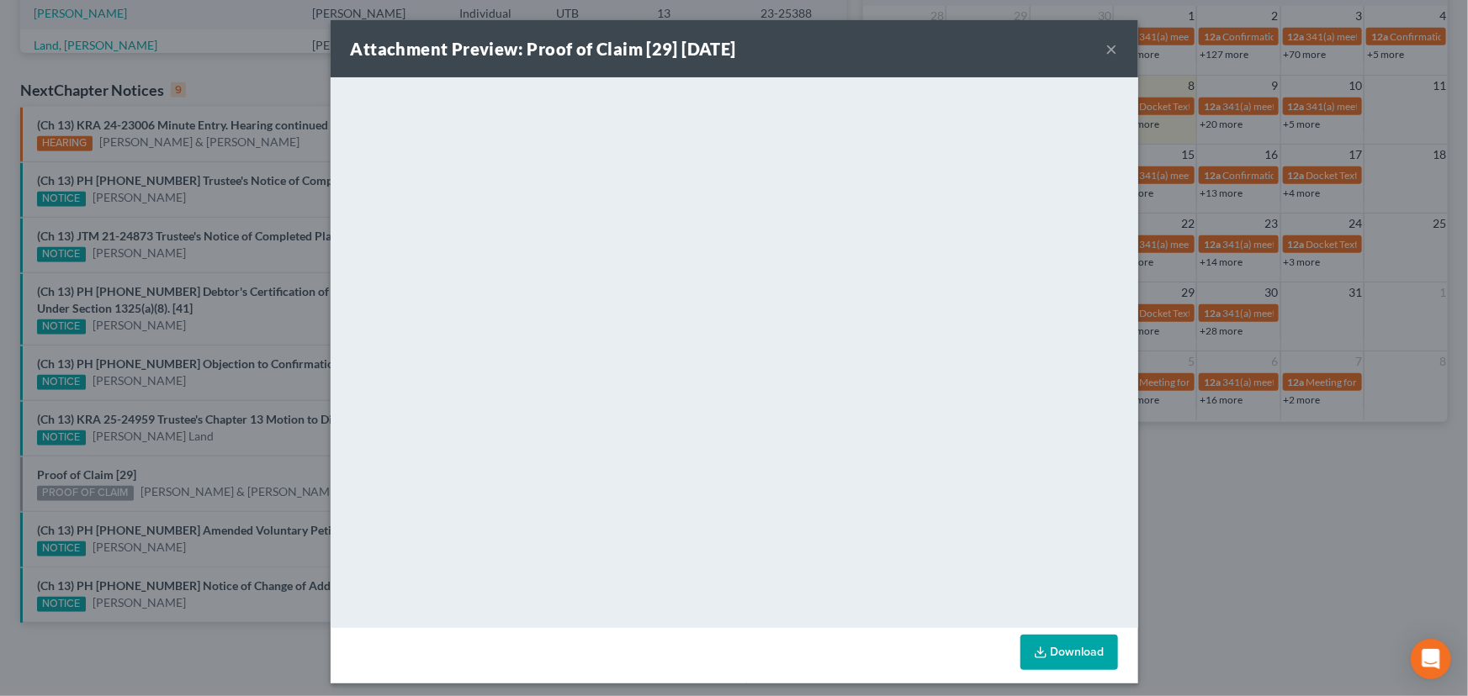
click at [247, 458] on div "Attachment Preview: Proof of Claim [29] 10/08/2025 × <object ng-attr-data='http…" at bounding box center [734, 348] width 1468 height 696
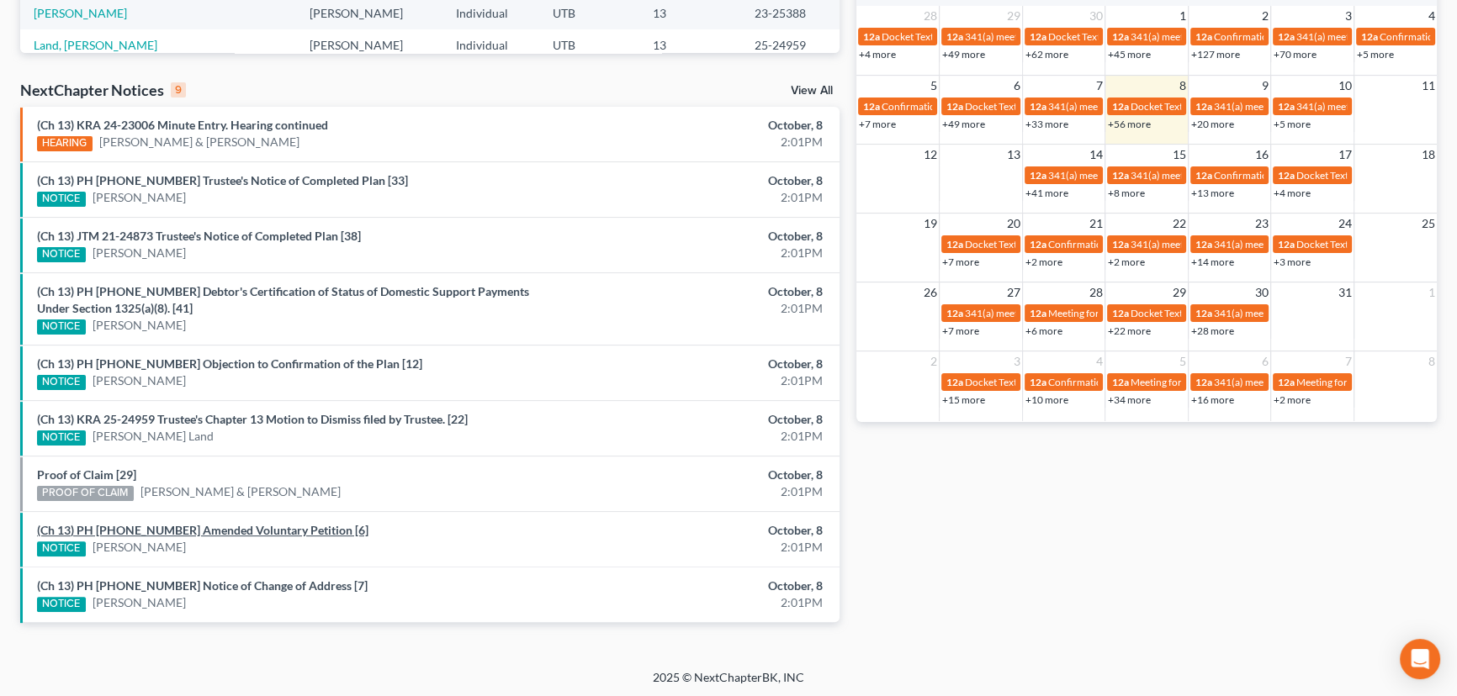
click at [206, 527] on link "(Ch 13) PH 25-25729 Amended Voluntary Petition [6]" at bounding box center [202, 530] width 331 height 14
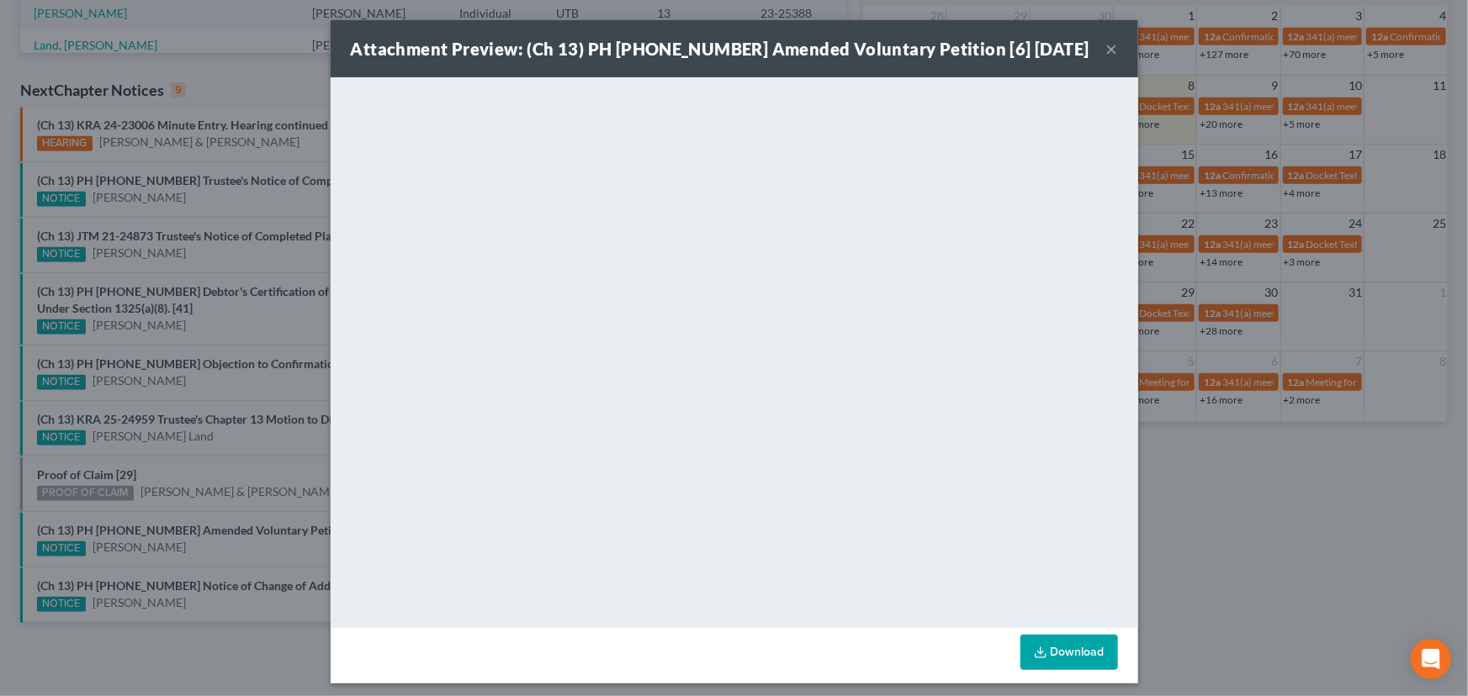
drag, startPoint x: 227, startPoint y: 563, endPoint x: 238, endPoint y: 565, distance: 11.1
click at [228, 563] on div "Attachment Preview: (Ch 13) PH 25-25729 Amended Voluntary Petition [6] 10/08/20…" at bounding box center [734, 348] width 1468 height 696
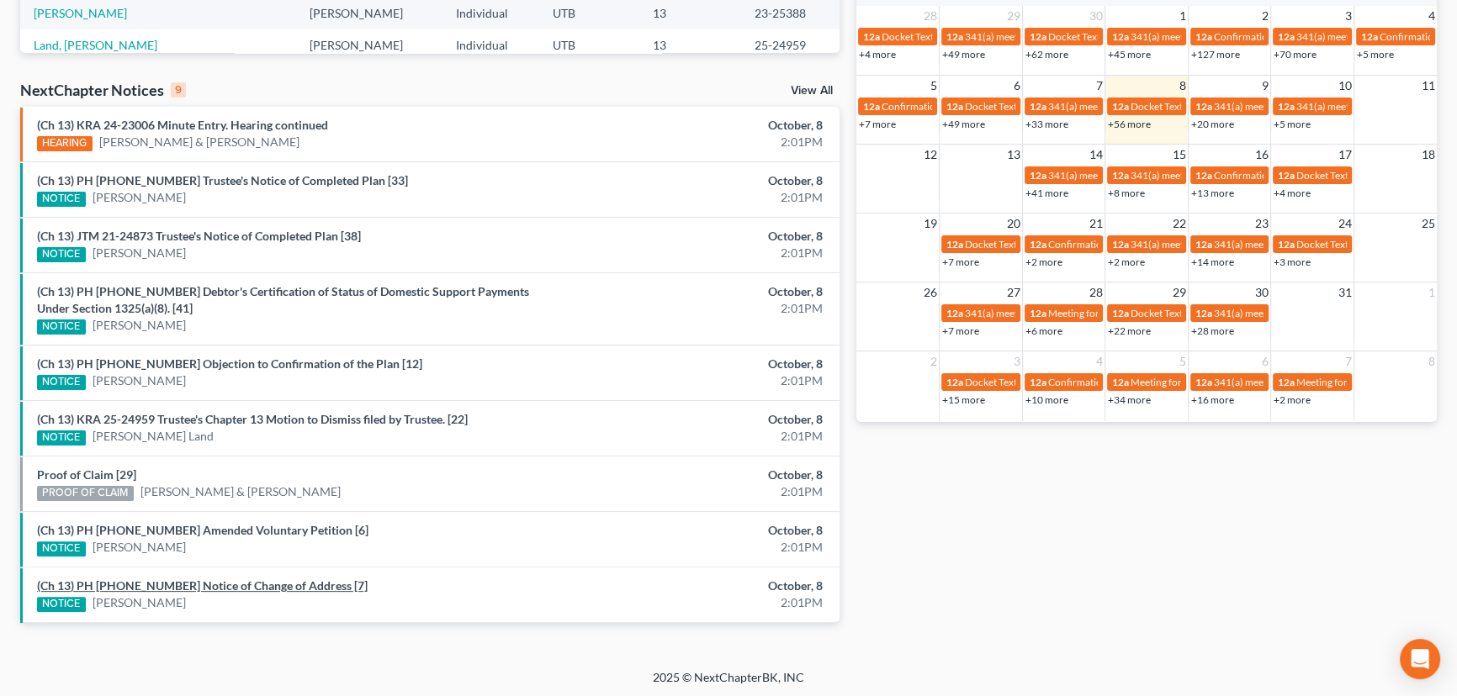
click at [214, 584] on link "(Ch 13) PH 25-25729 Notice of Change of Address [7]" at bounding box center [202, 586] width 331 height 14
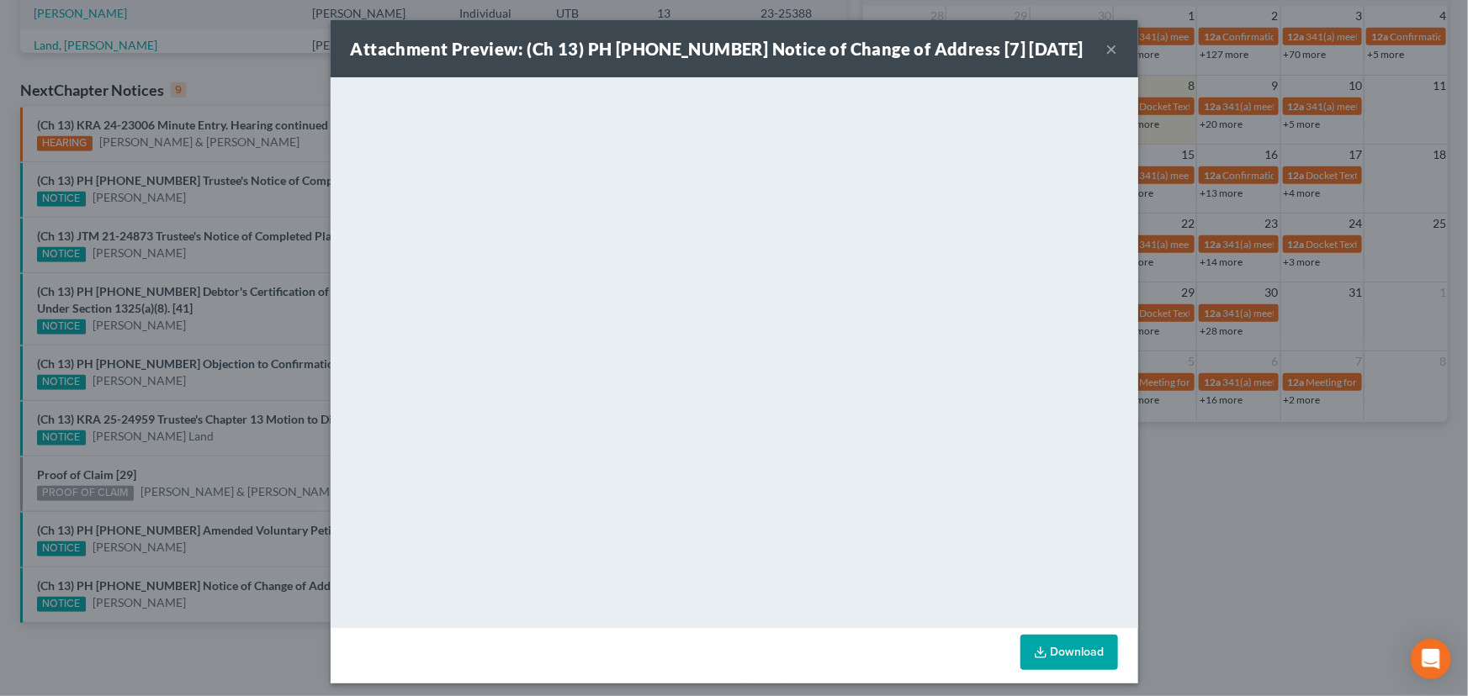
click at [211, 563] on div "Attachment Preview: (Ch 13) PH 25-25729 Notice of Change of Address [7] 10/08/2…" at bounding box center [734, 348] width 1468 height 696
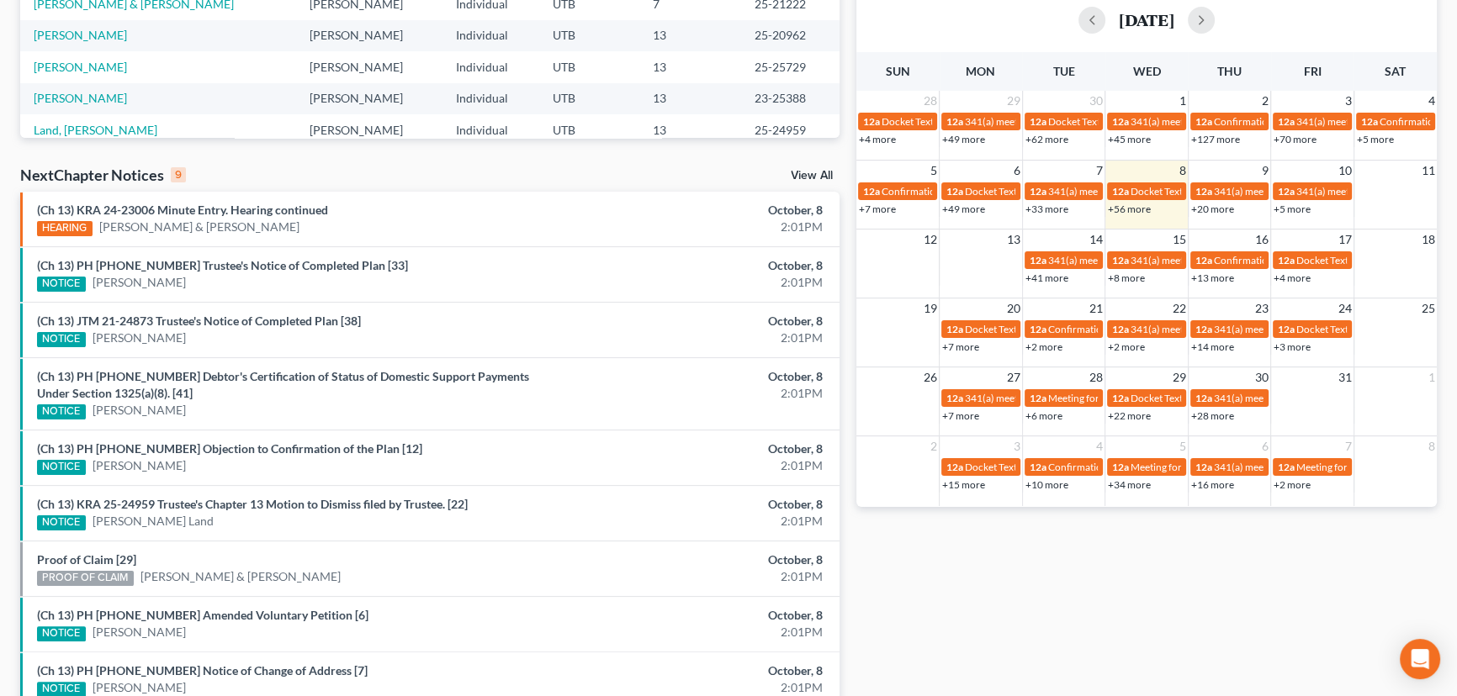
scroll to position [90, 0]
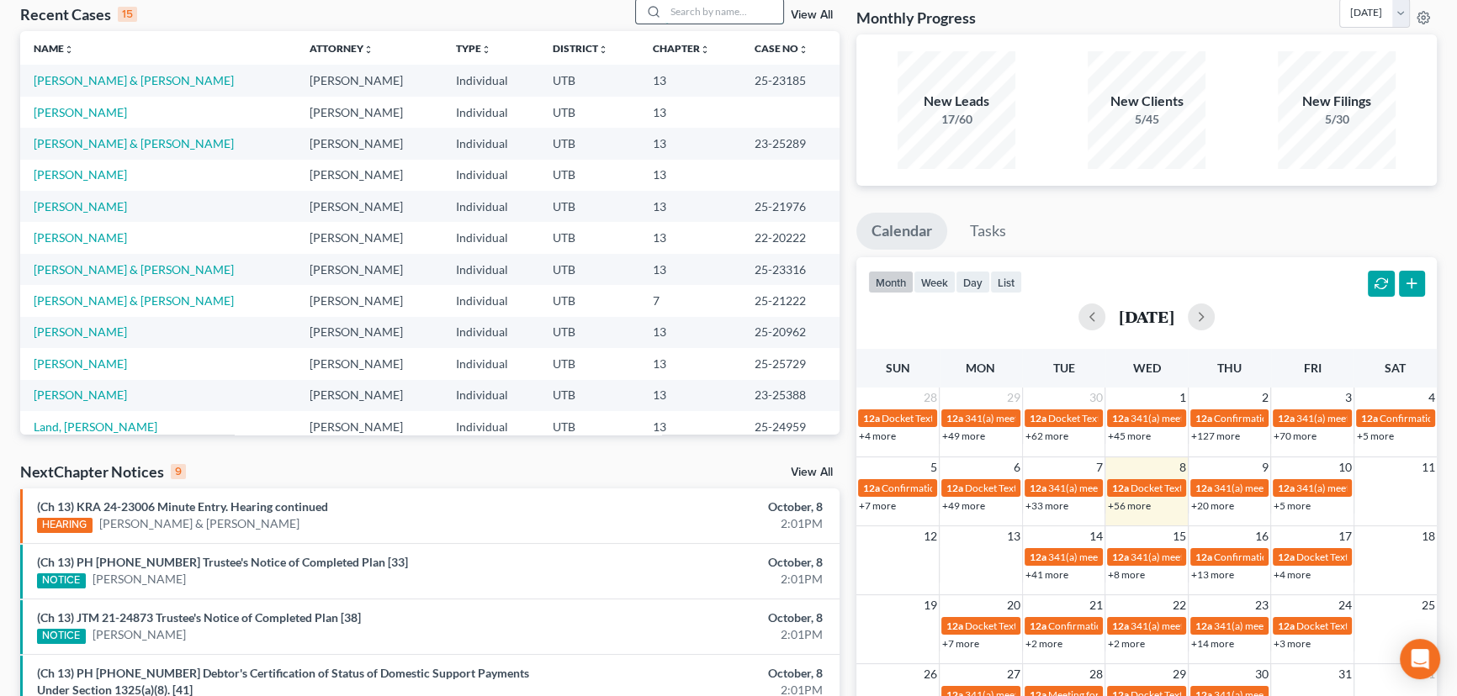
click at [693, 17] on input "search" at bounding box center [724, 11] width 118 height 24
type input "mckee"
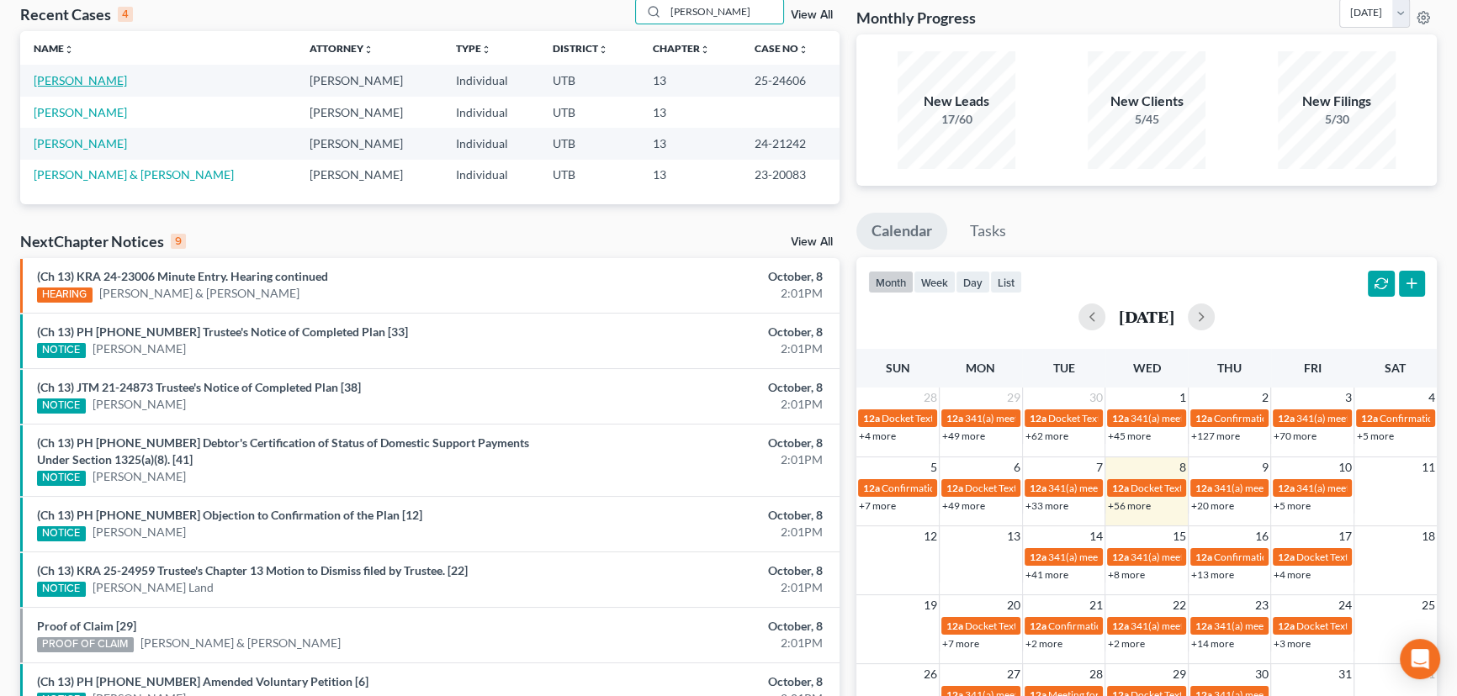
click at [70, 81] on link "Mckee, Jason" at bounding box center [80, 80] width 93 height 14
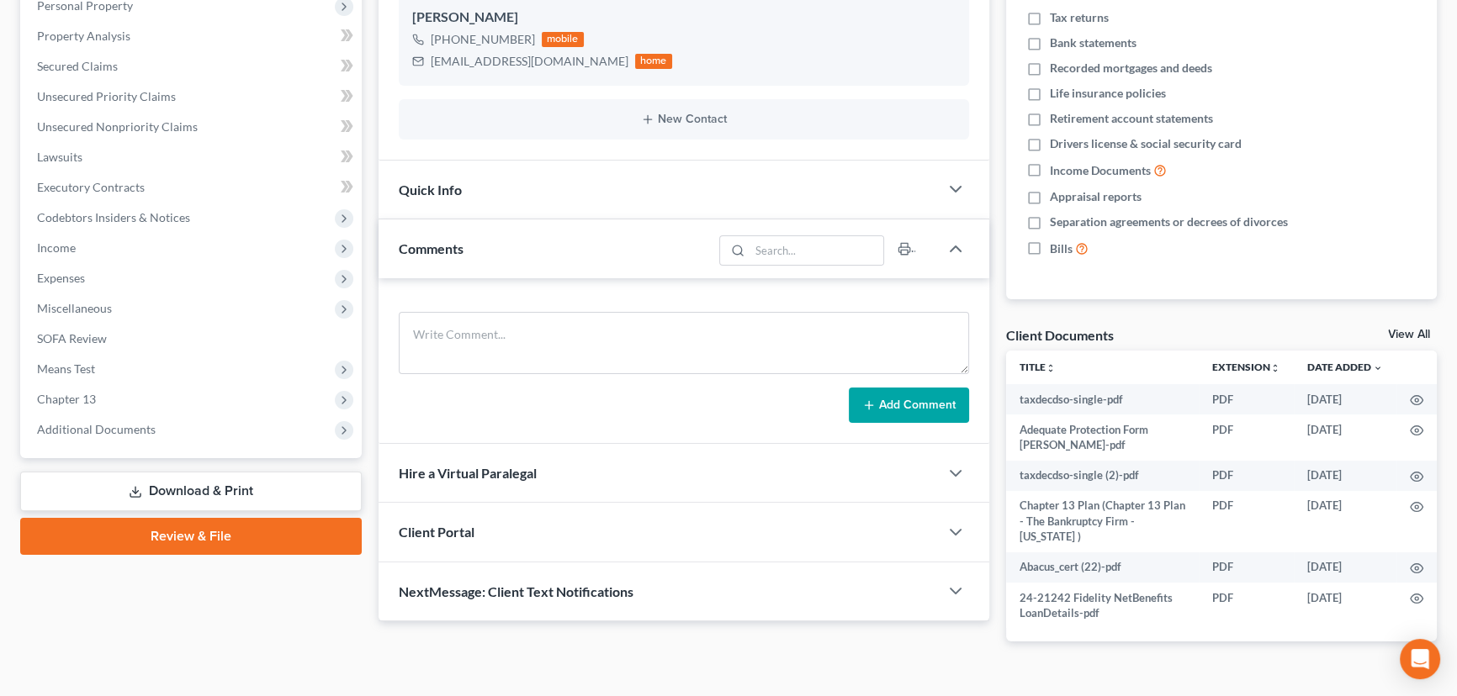
click at [1416, 331] on link "View All" at bounding box center [1409, 335] width 42 height 12
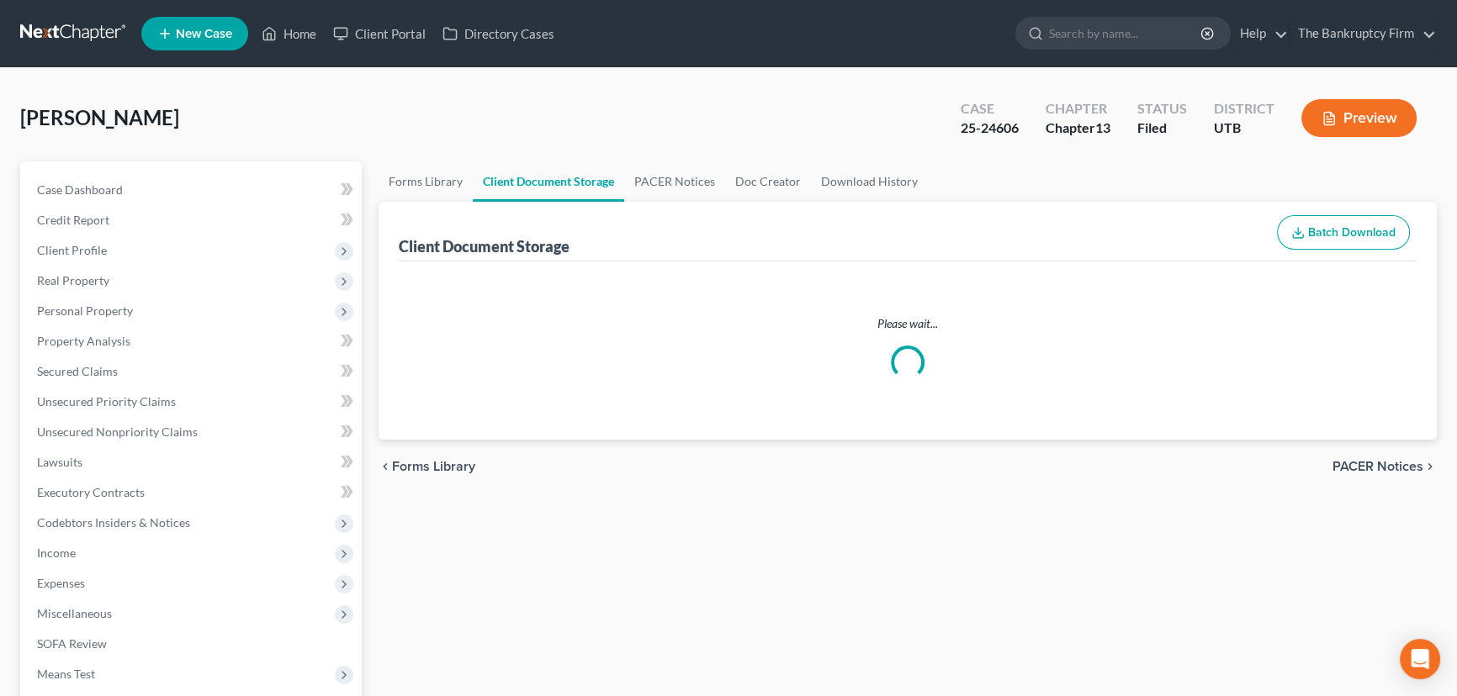
select select "30"
select select "26"
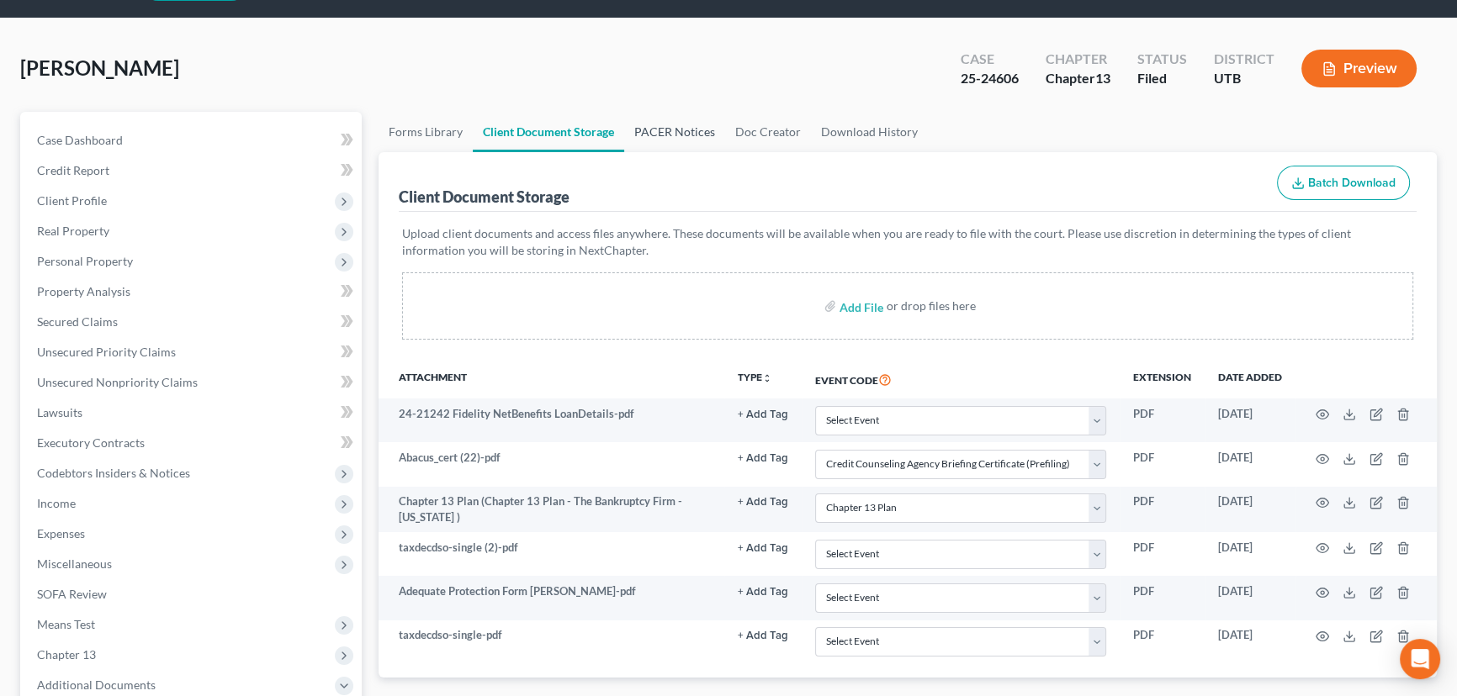
scroll to position [76, 0]
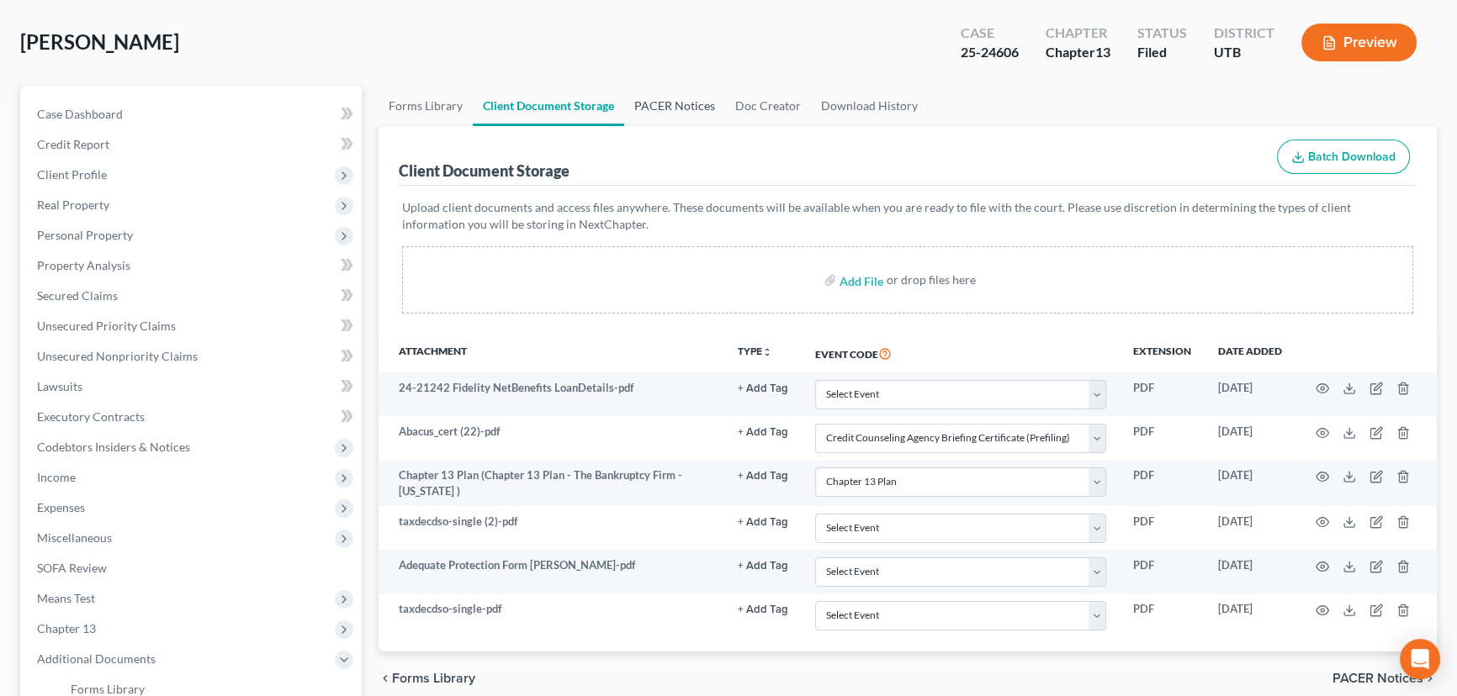
click at [675, 101] on link "PACER Notices" at bounding box center [674, 106] width 101 height 40
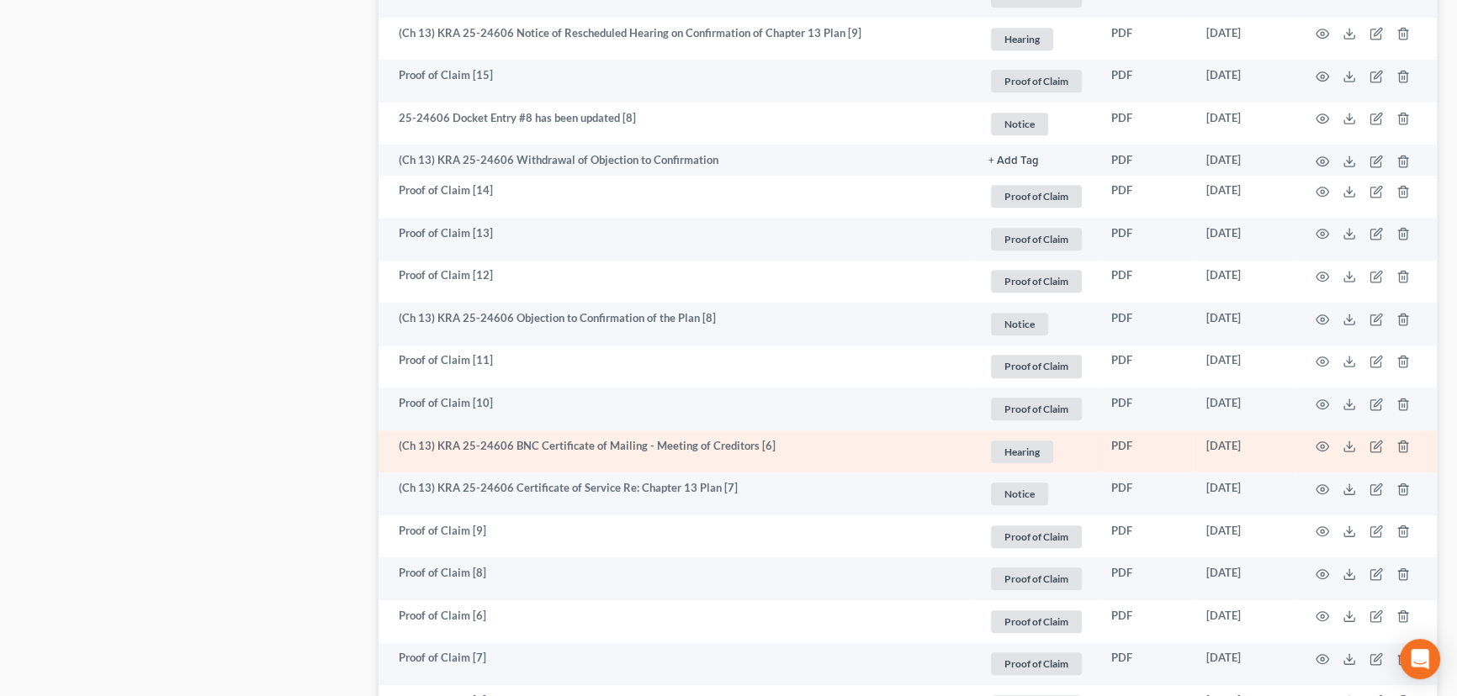
scroll to position [1223, 0]
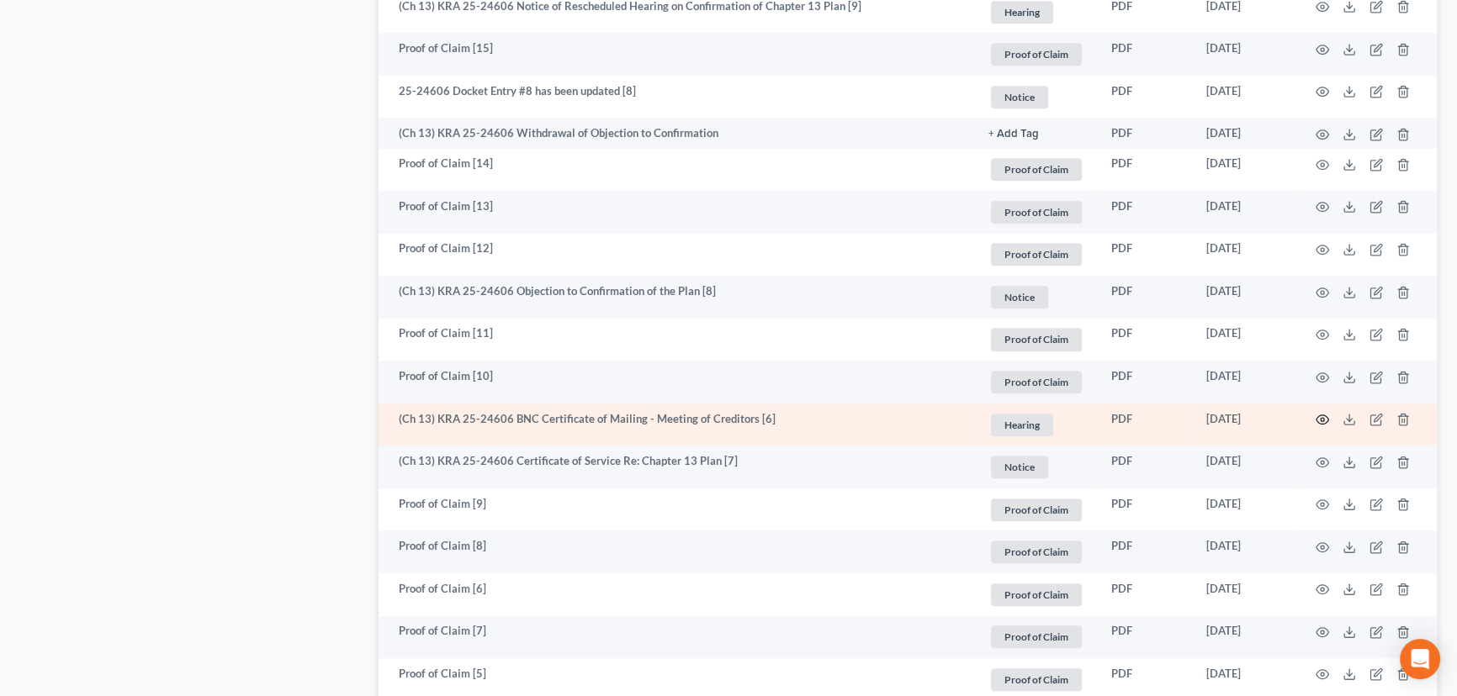
click at [1327, 415] on icon "button" at bounding box center [1322, 419] width 13 height 9
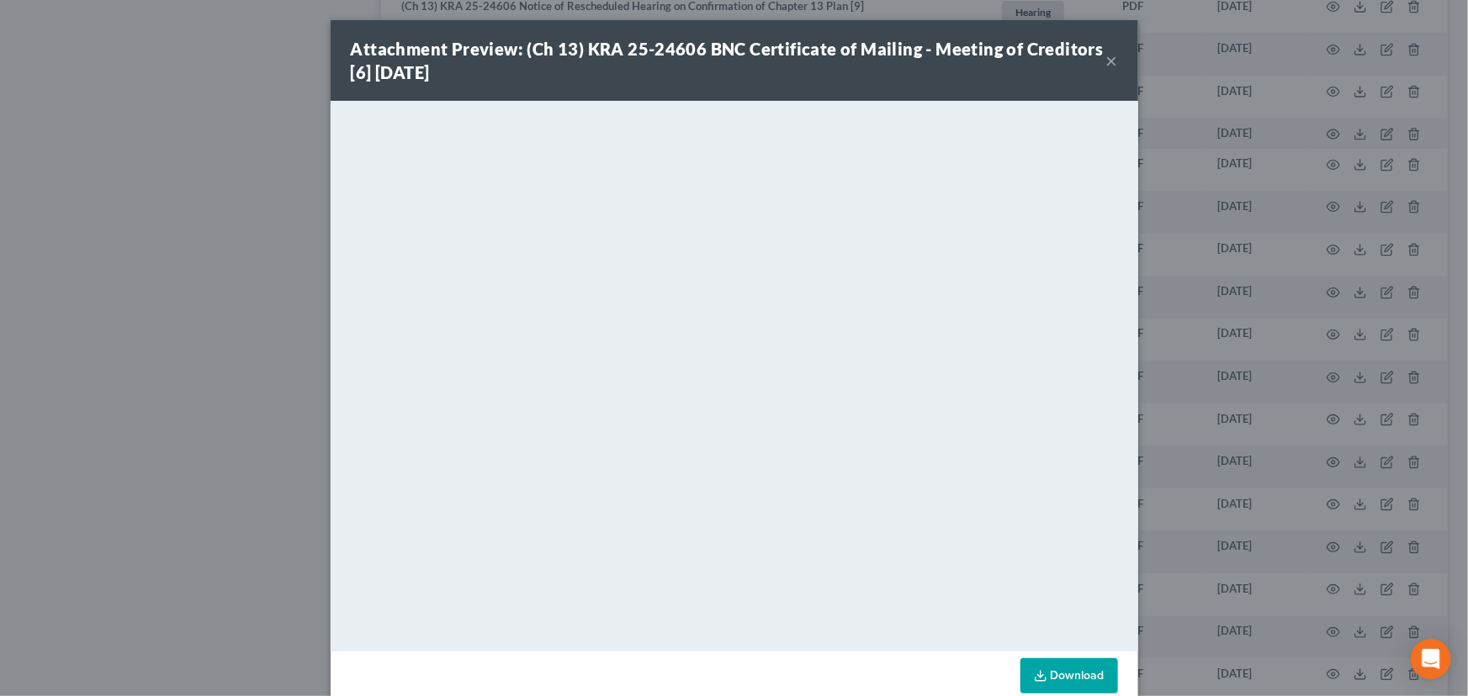
click at [1106, 65] on button "×" at bounding box center [1112, 60] width 12 height 20
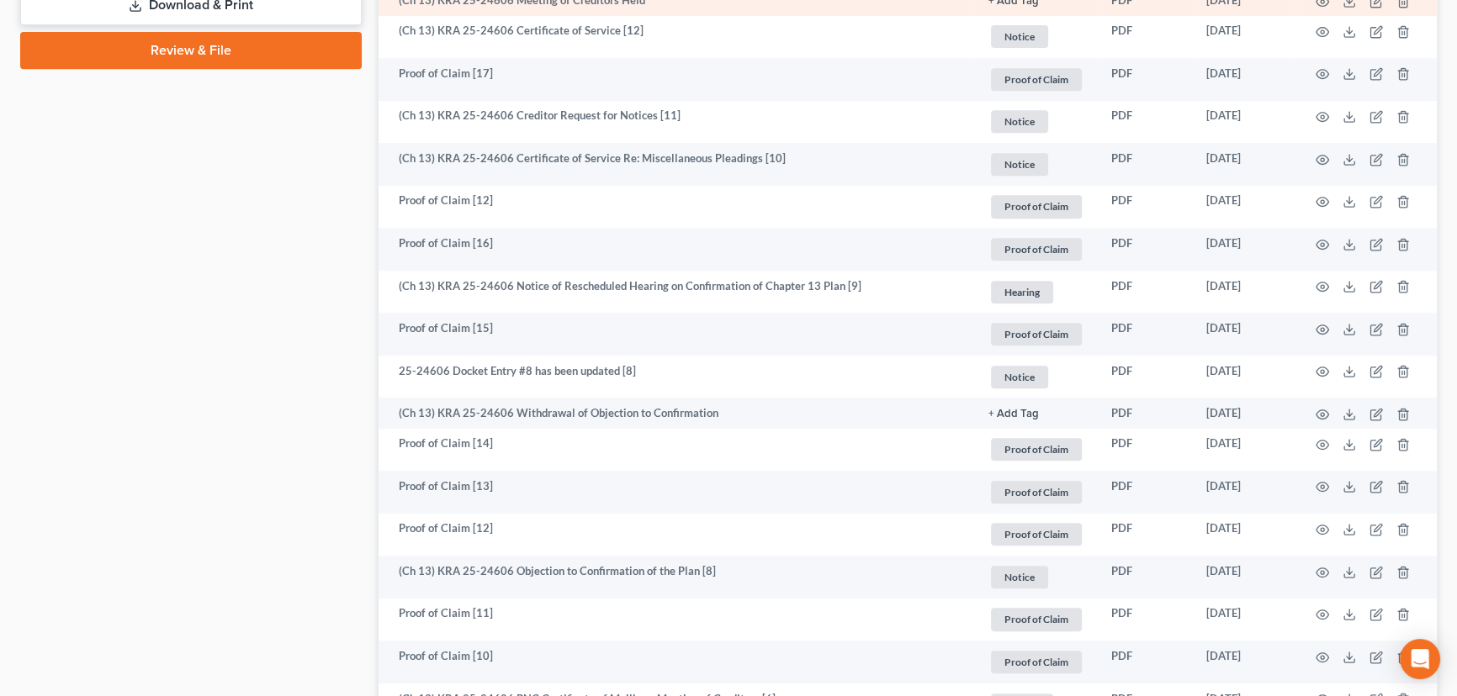
scroll to position [993, 0]
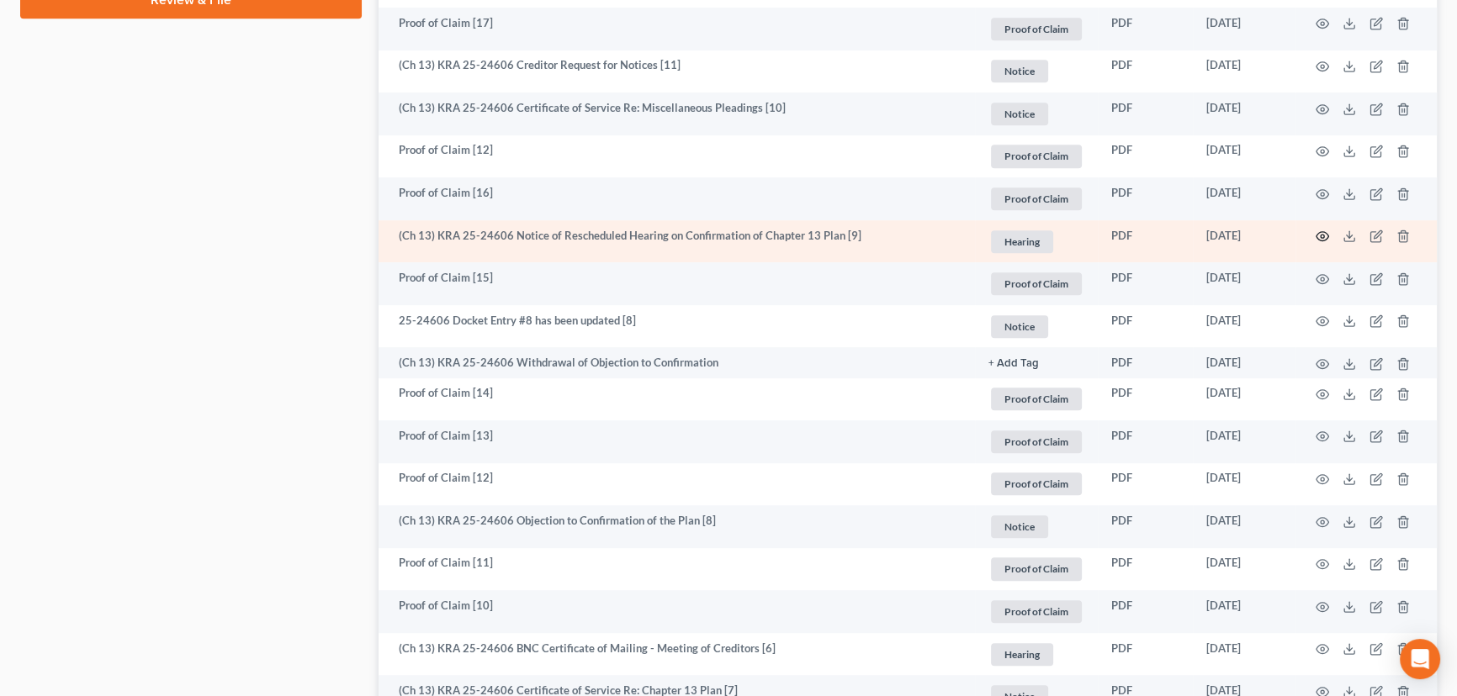
click at [1320, 230] on icon "button" at bounding box center [1321, 236] width 13 height 13
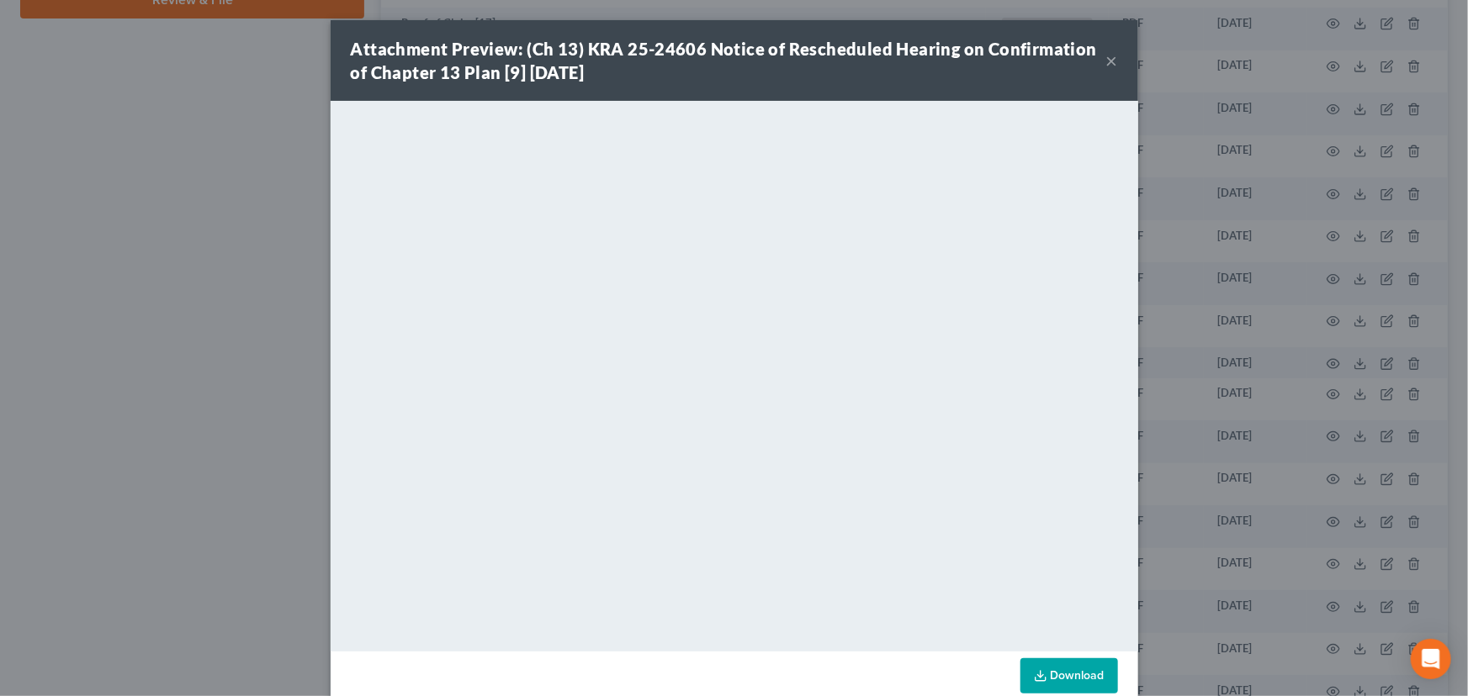
click at [1107, 60] on button "×" at bounding box center [1112, 60] width 12 height 20
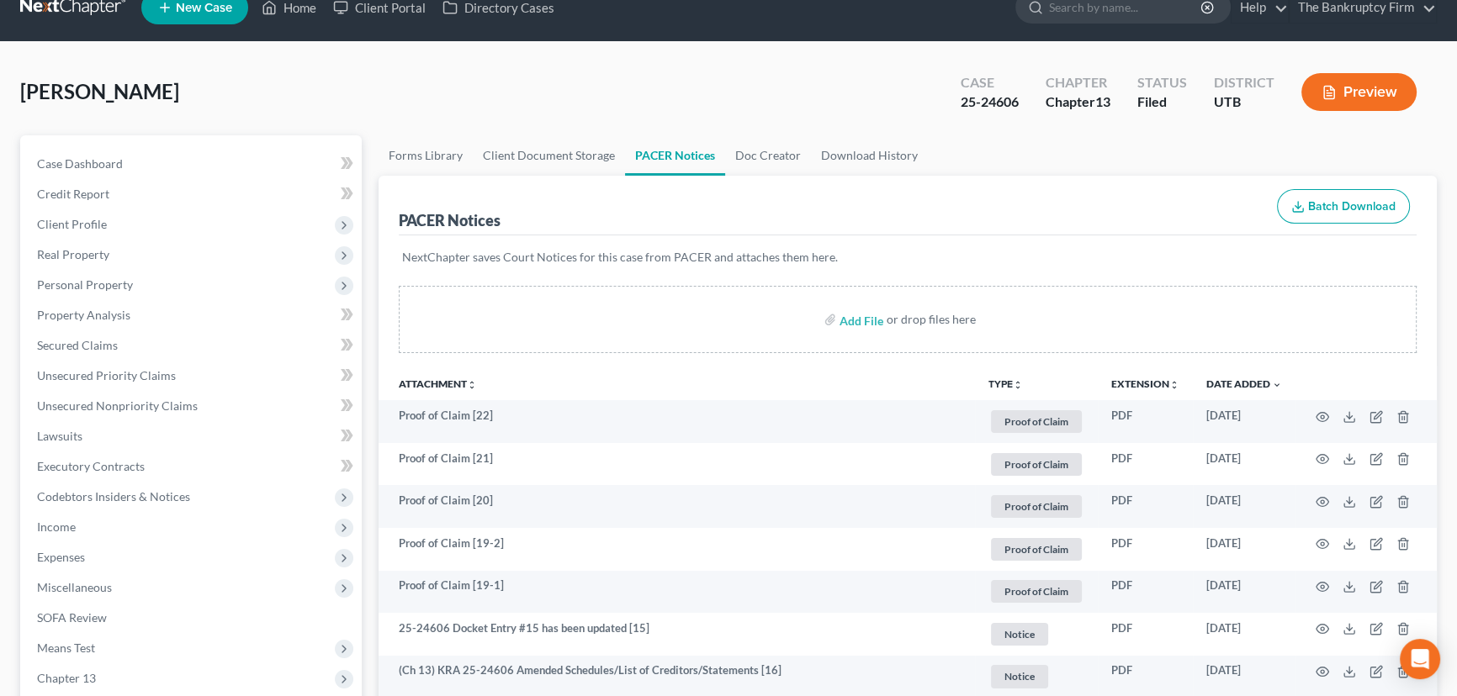
scroll to position [0, 0]
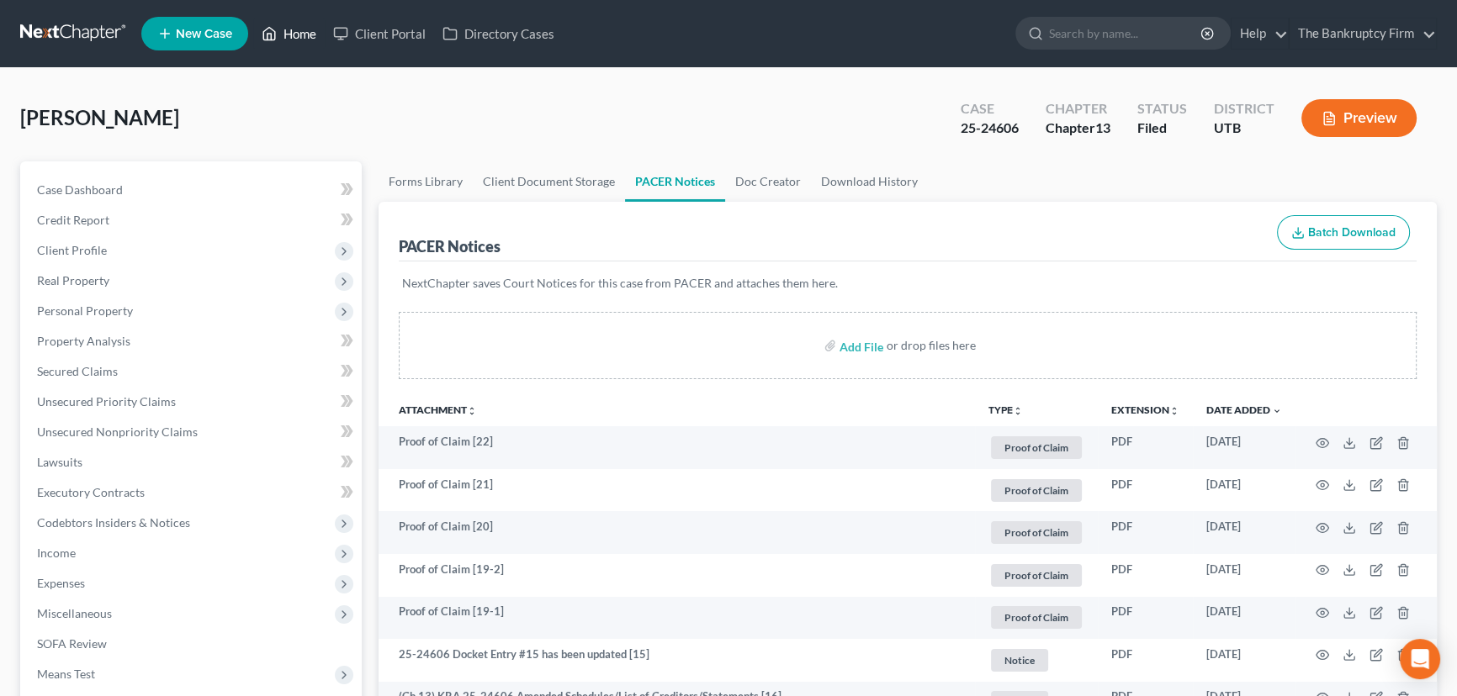
click at [296, 36] on link "Home" at bounding box center [288, 34] width 71 height 30
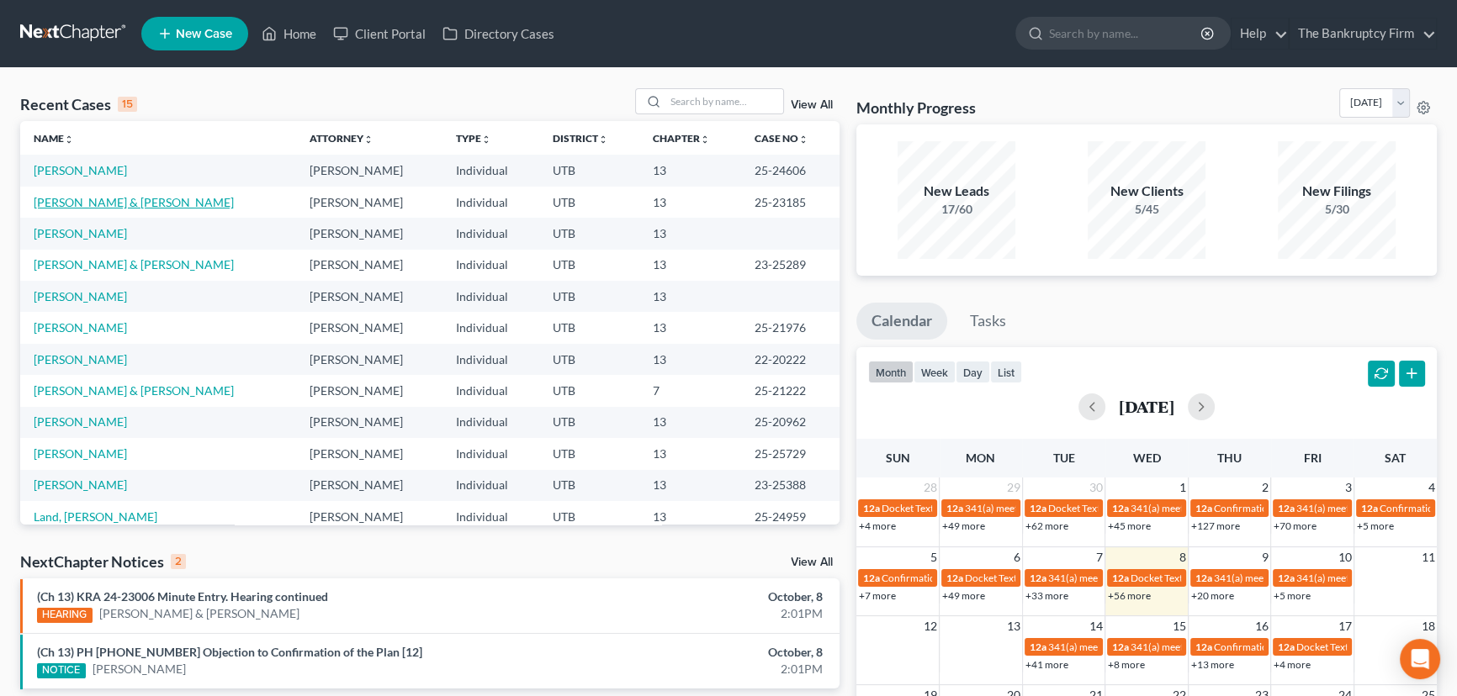
click at [85, 201] on link "Hardy, Josh & Amber" at bounding box center [134, 202] width 200 height 14
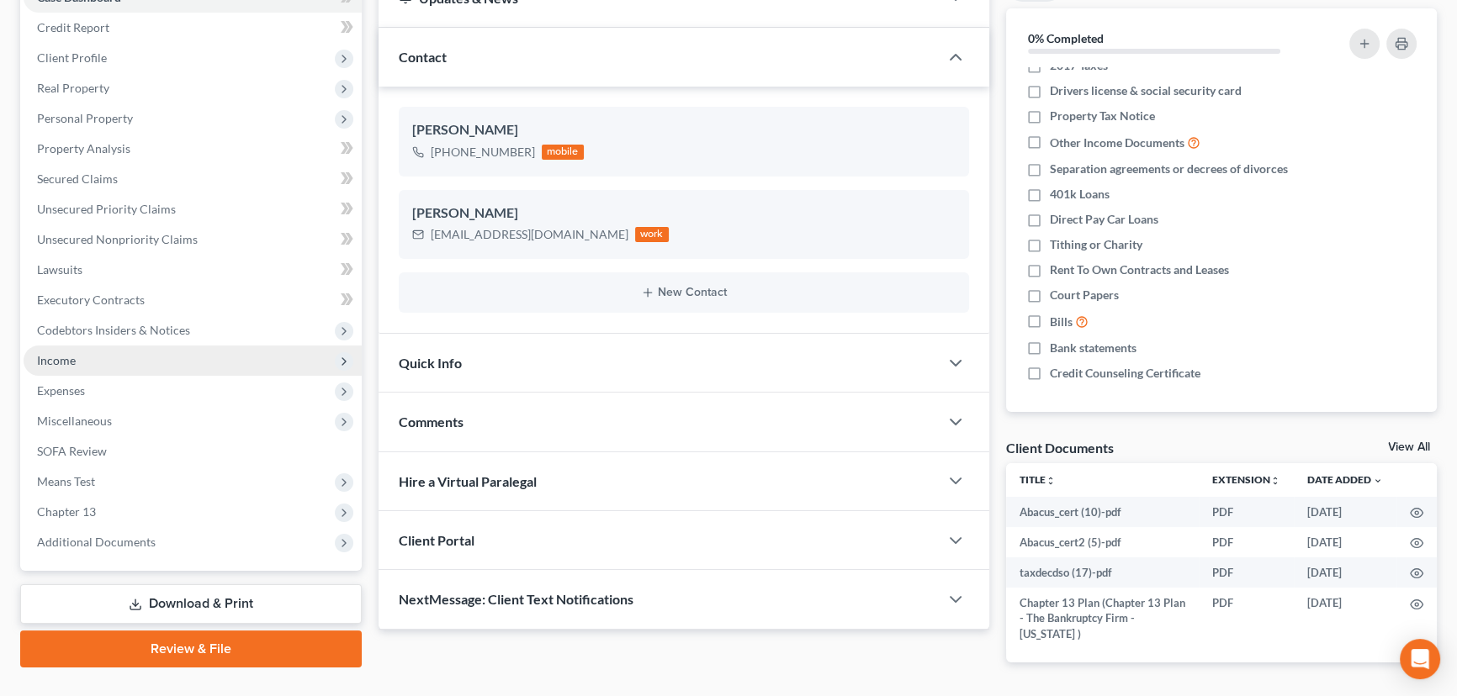
scroll to position [232, 0]
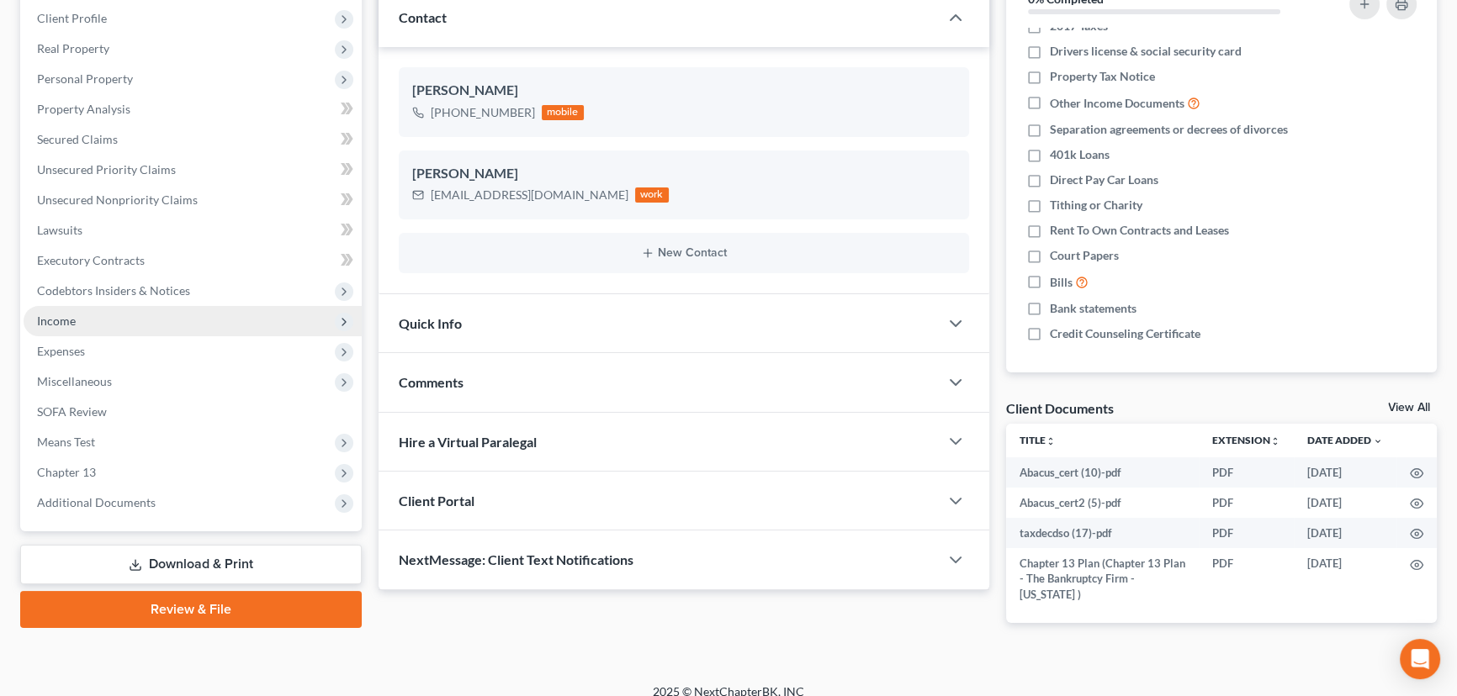
click at [49, 320] on span "Income" at bounding box center [56, 321] width 39 height 14
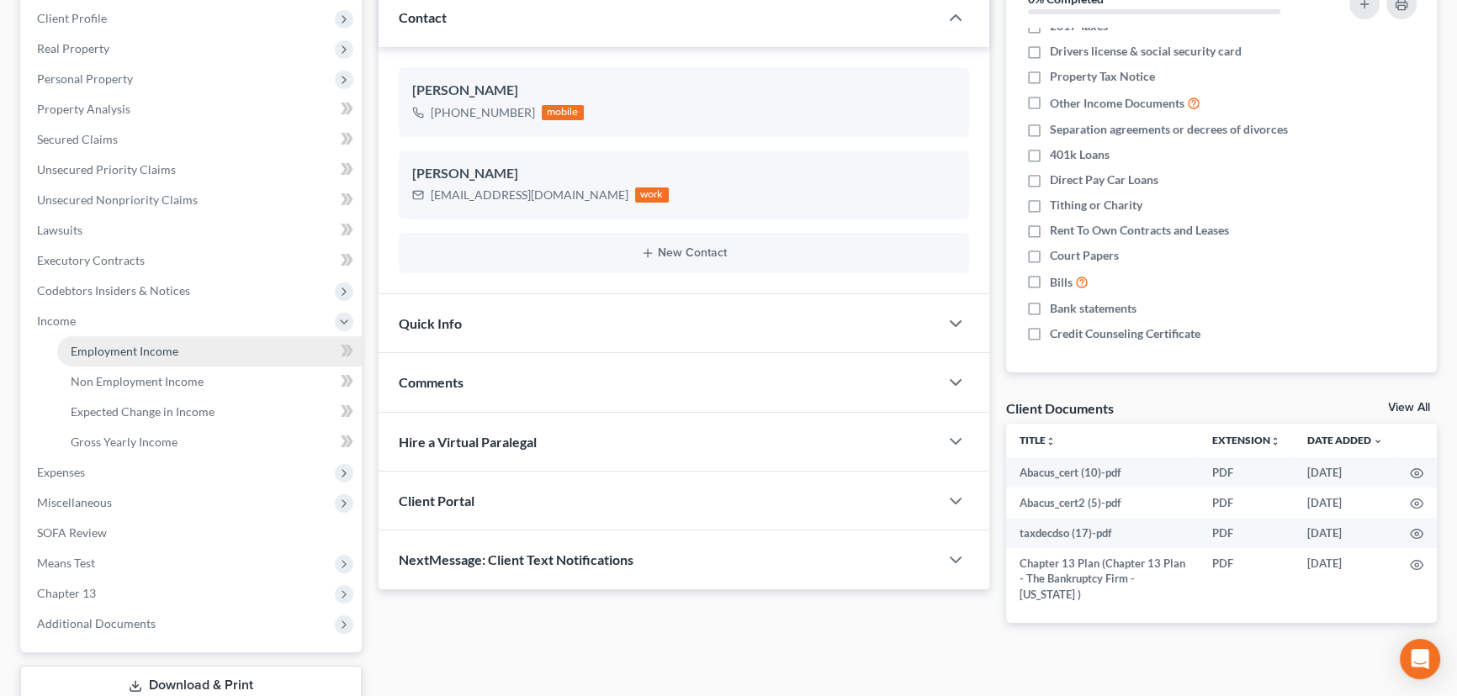
click at [155, 353] on span "Employment Income" at bounding box center [125, 351] width 108 height 14
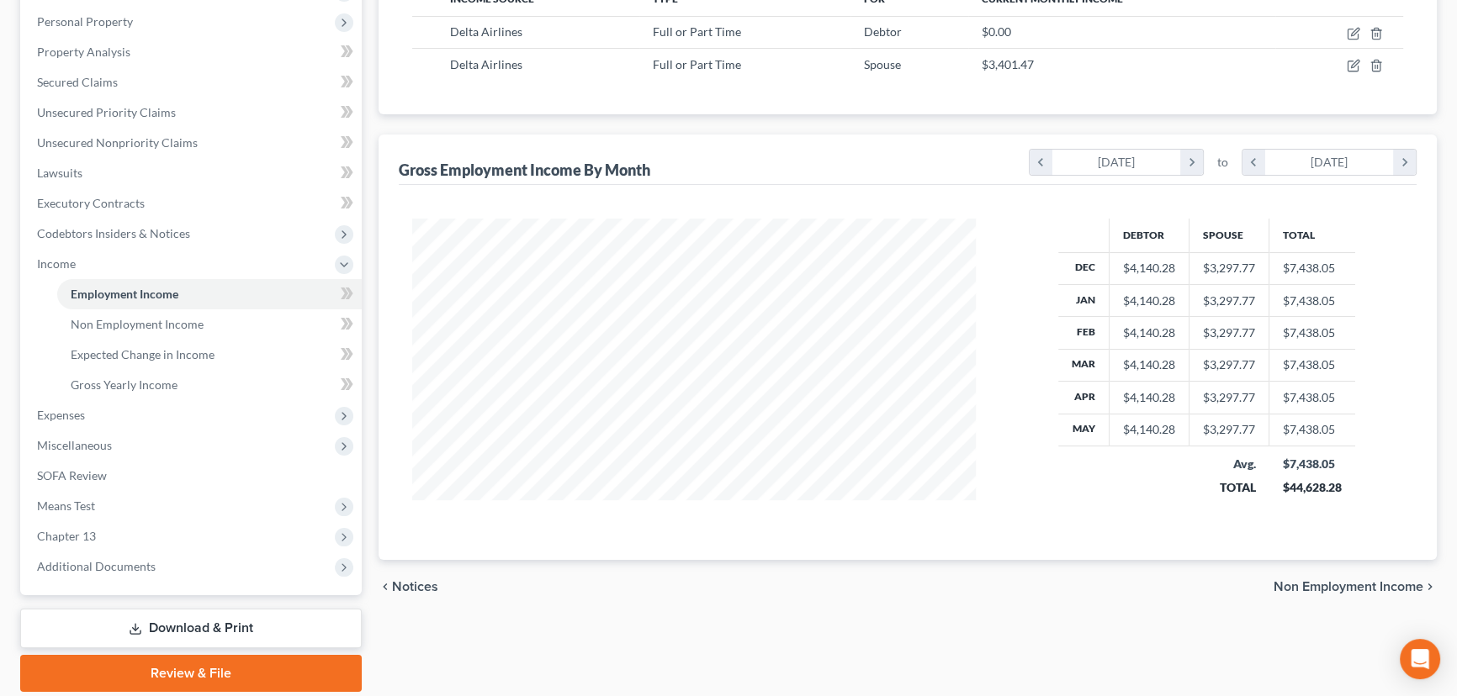
scroll to position [305, 0]
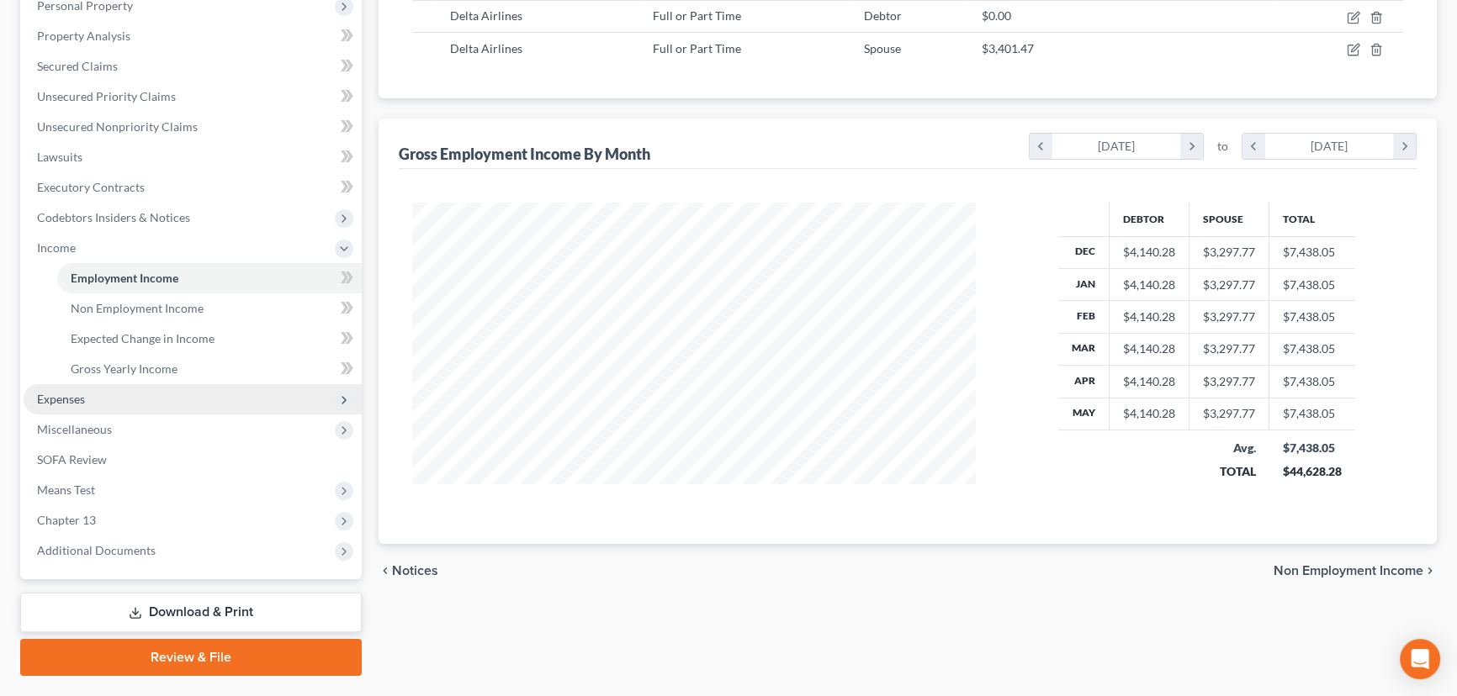
click at [55, 394] on span "Expenses" at bounding box center [61, 399] width 48 height 14
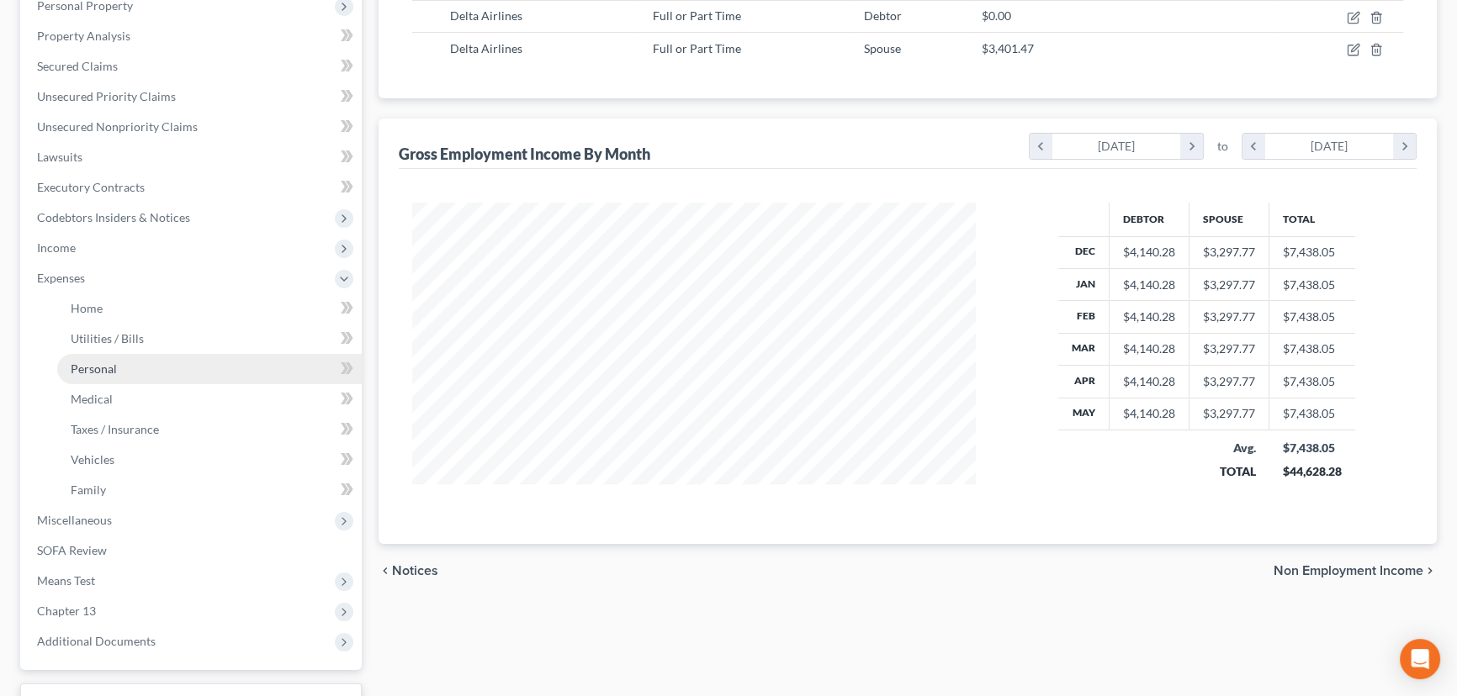
click at [86, 364] on span "Personal" at bounding box center [94, 369] width 46 height 14
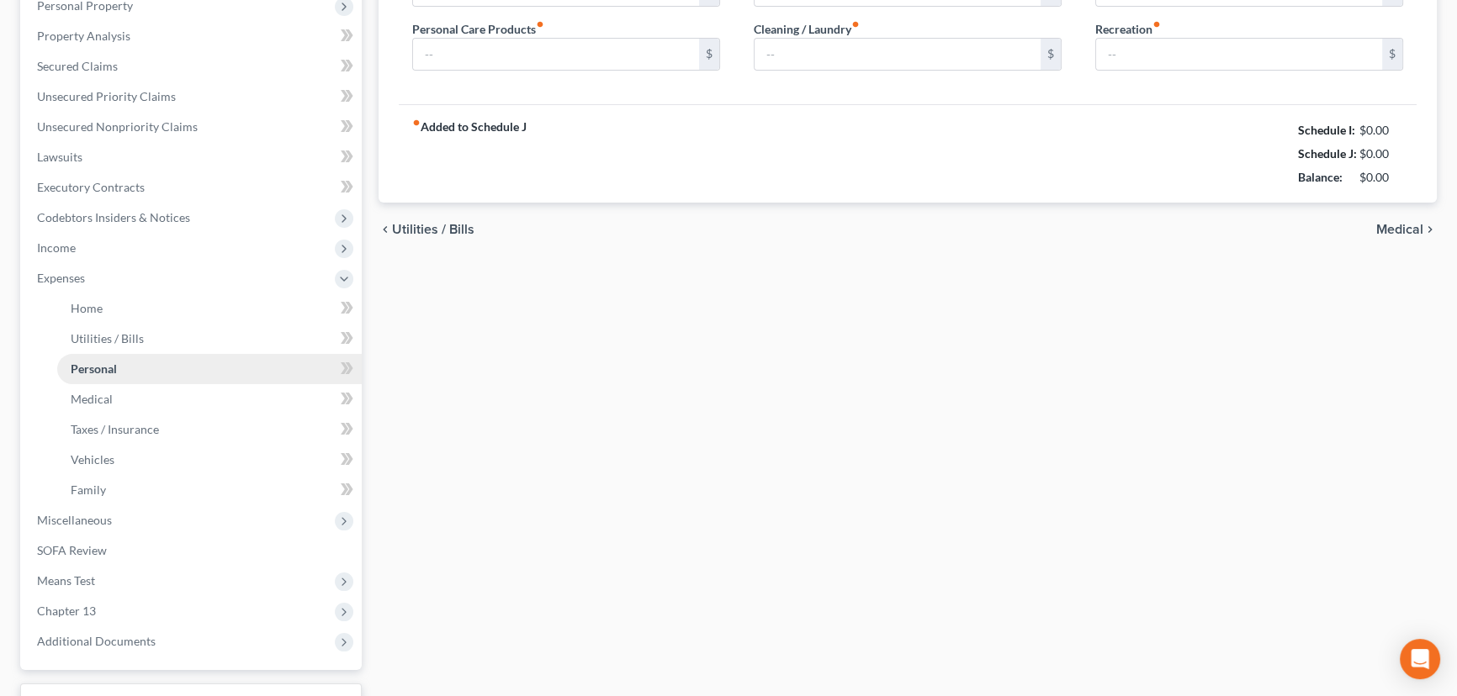
scroll to position [24, 0]
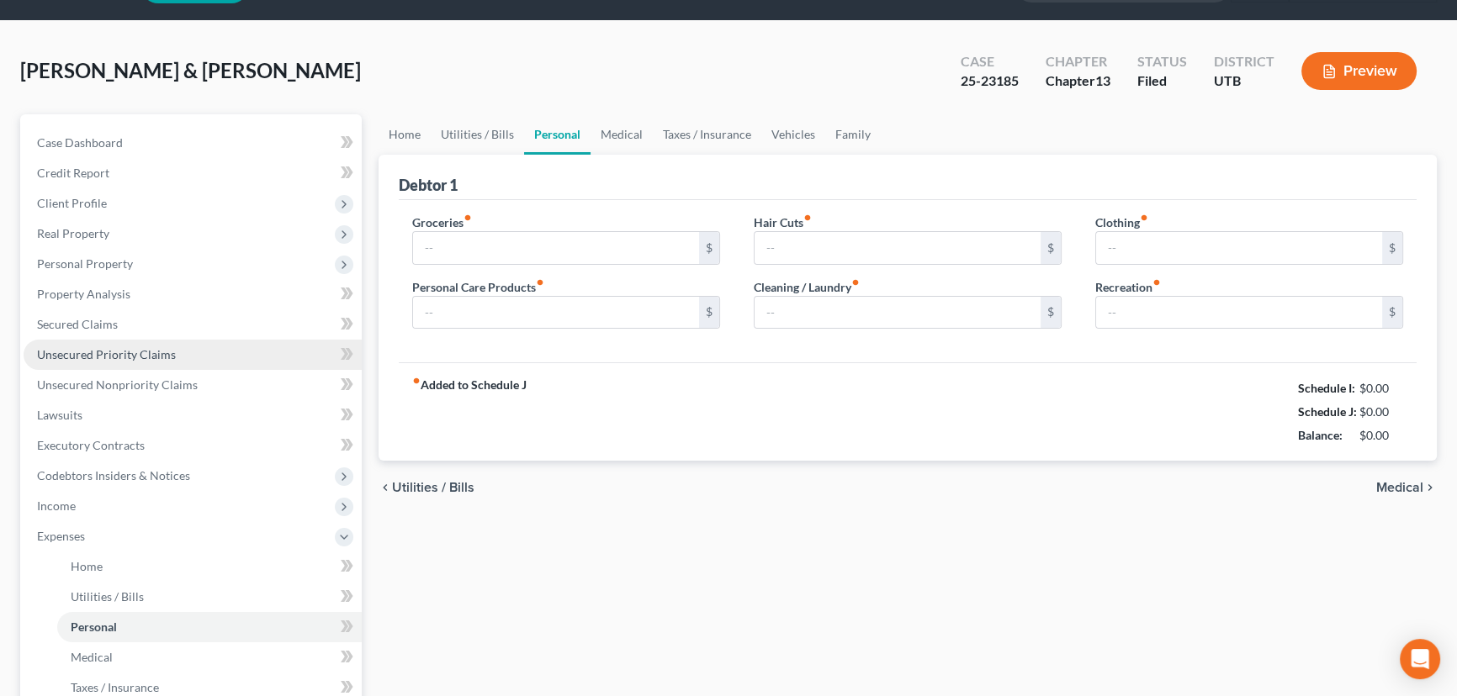
type input "600.00"
type input "100.00"
type input "0.00"
type input "50.00"
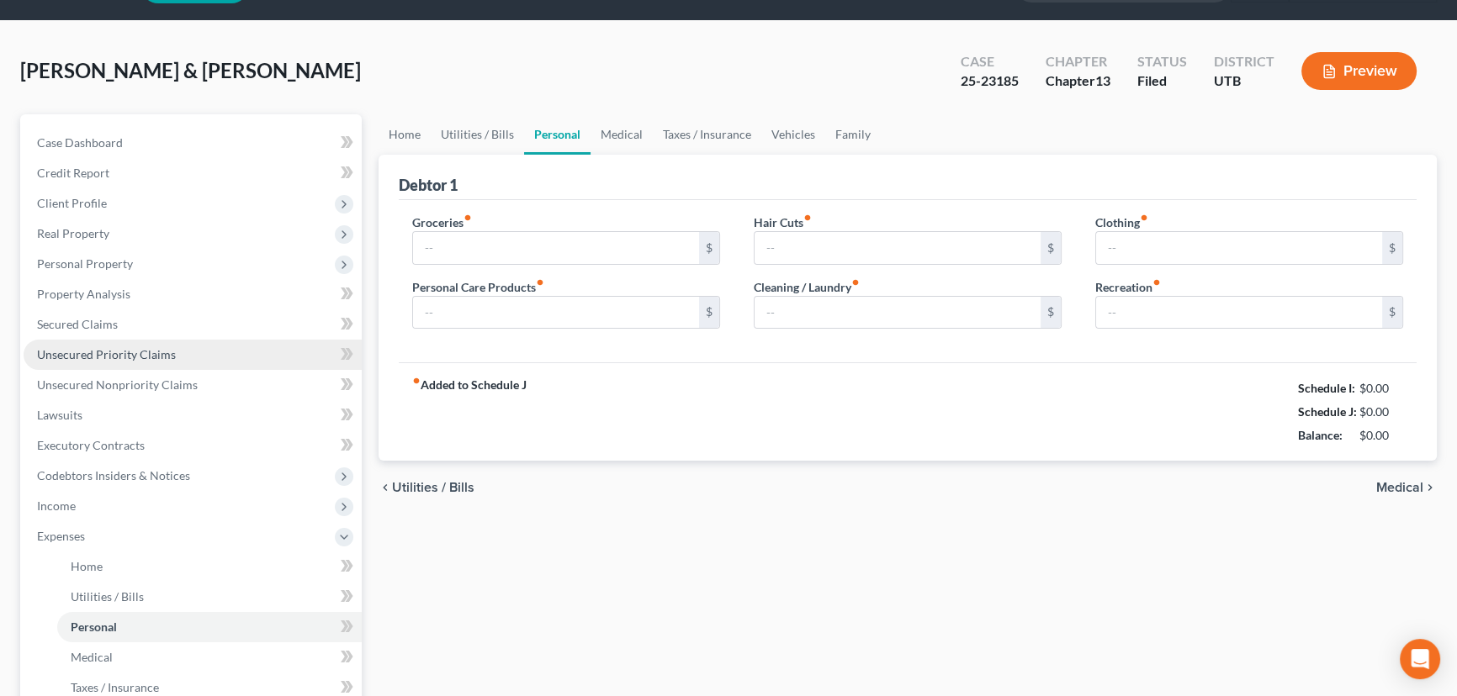
type input "50.00"
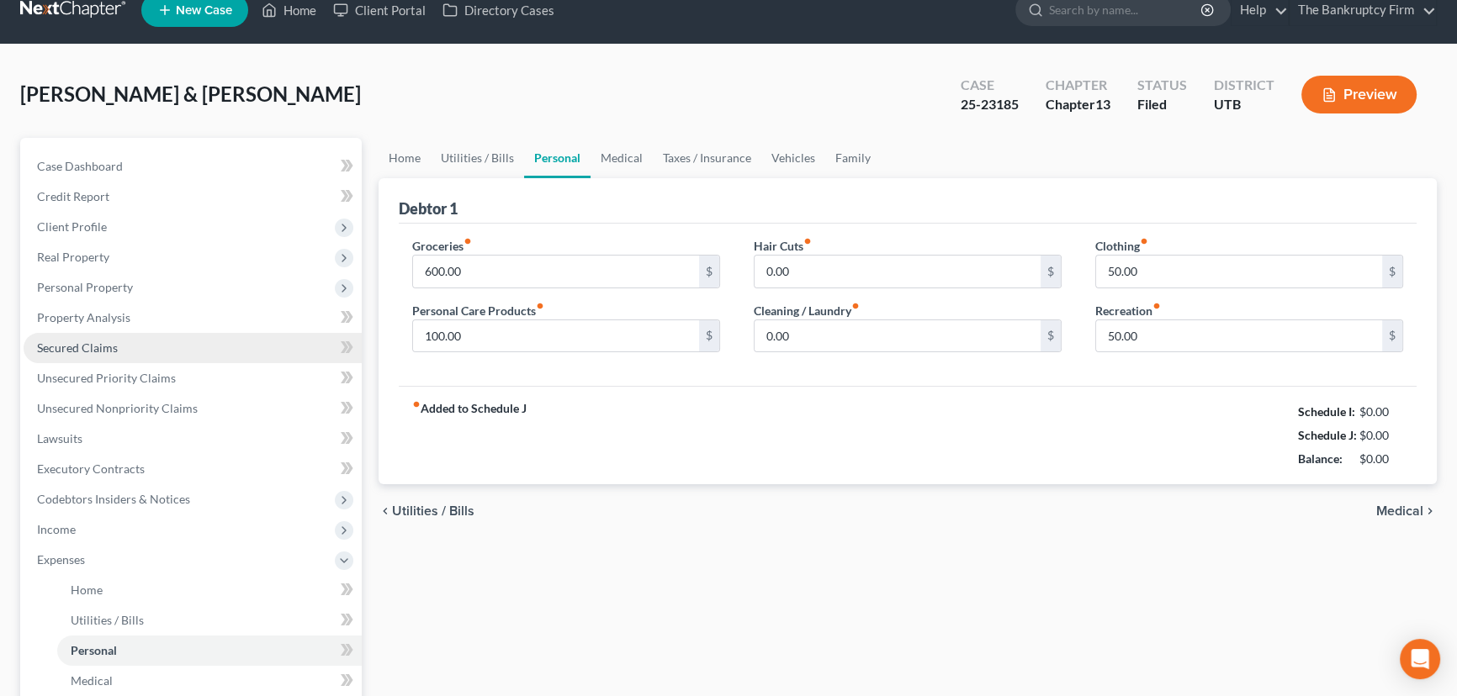
scroll to position [0, 0]
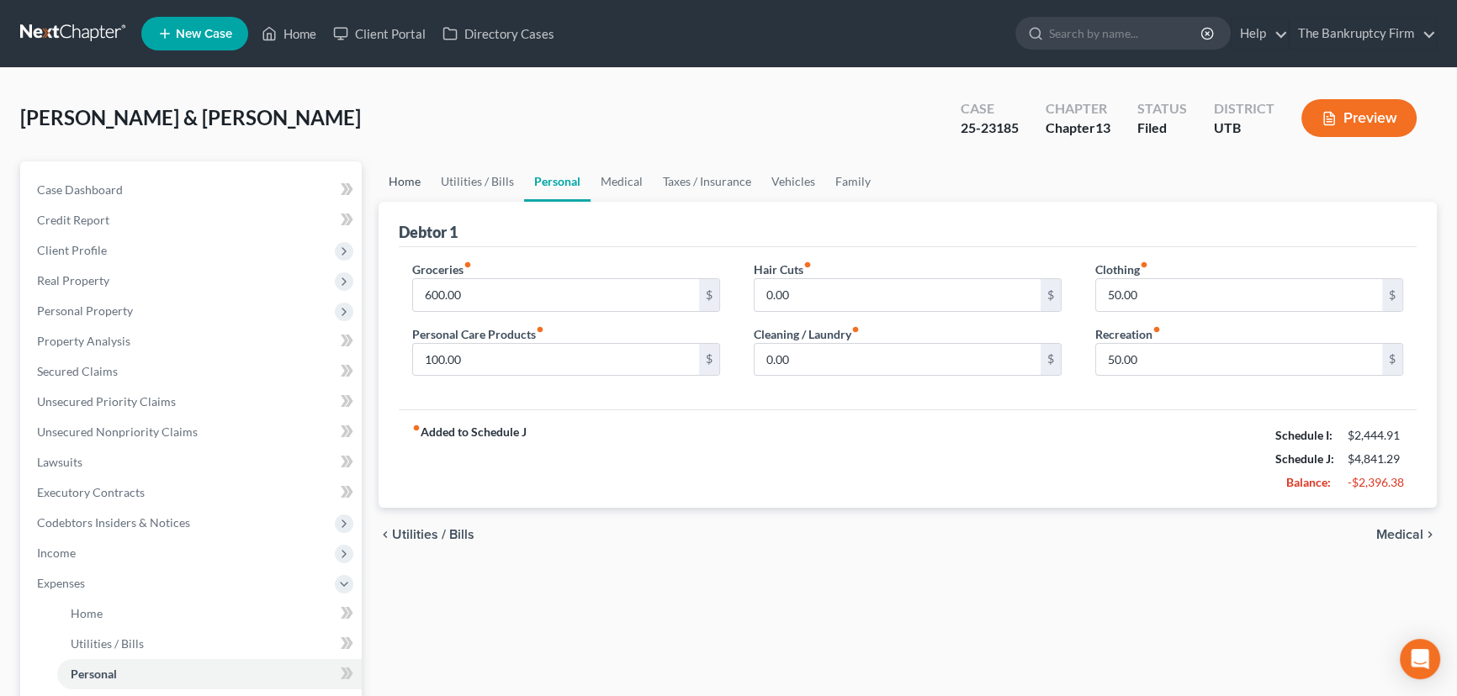
click at [389, 183] on link "Home" at bounding box center [404, 181] width 52 height 40
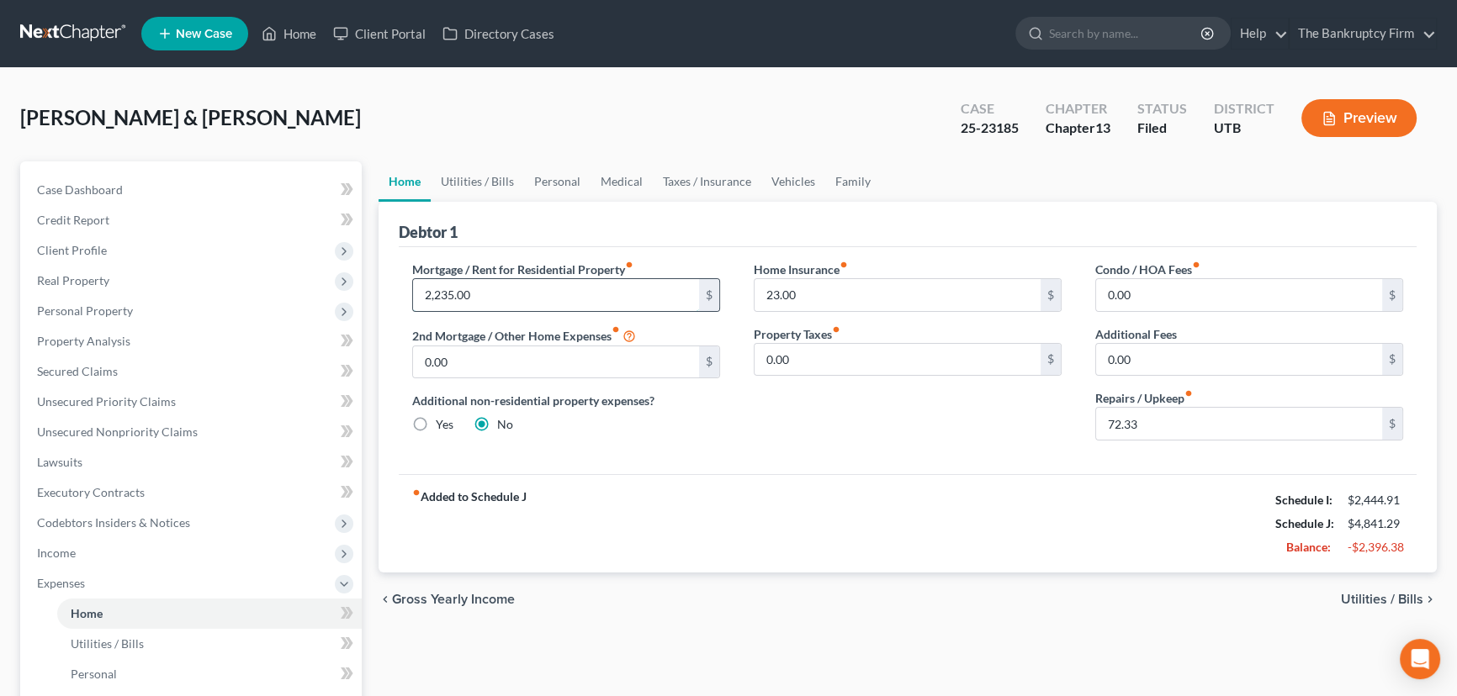
click at [492, 297] on input "2,235.00" at bounding box center [556, 295] width 286 height 32
type input "1,500"
click at [1150, 423] on input "72.33" at bounding box center [1239, 424] width 286 height 32
click at [908, 443] on div "Home Insurance fiber_manual_record 23.00 $ Property Taxes fiber_manual_record 0…" at bounding box center [907, 357] width 341 height 193
click at [479, 178] on link "Utilities / Bills" at bounding box center [477, 181] width 93 height 40
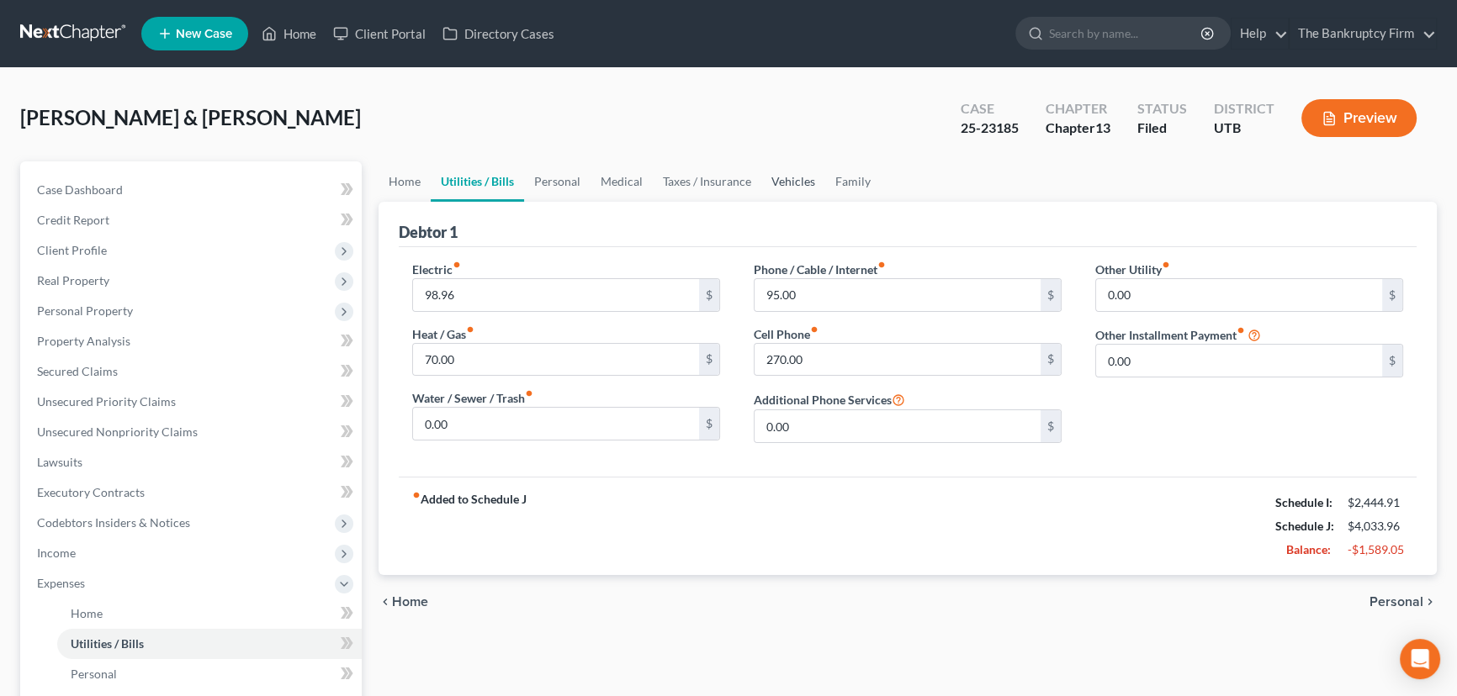
click at [794, 182] on link "Vehicles" at bounding box center [793, 181] width 64 height 40
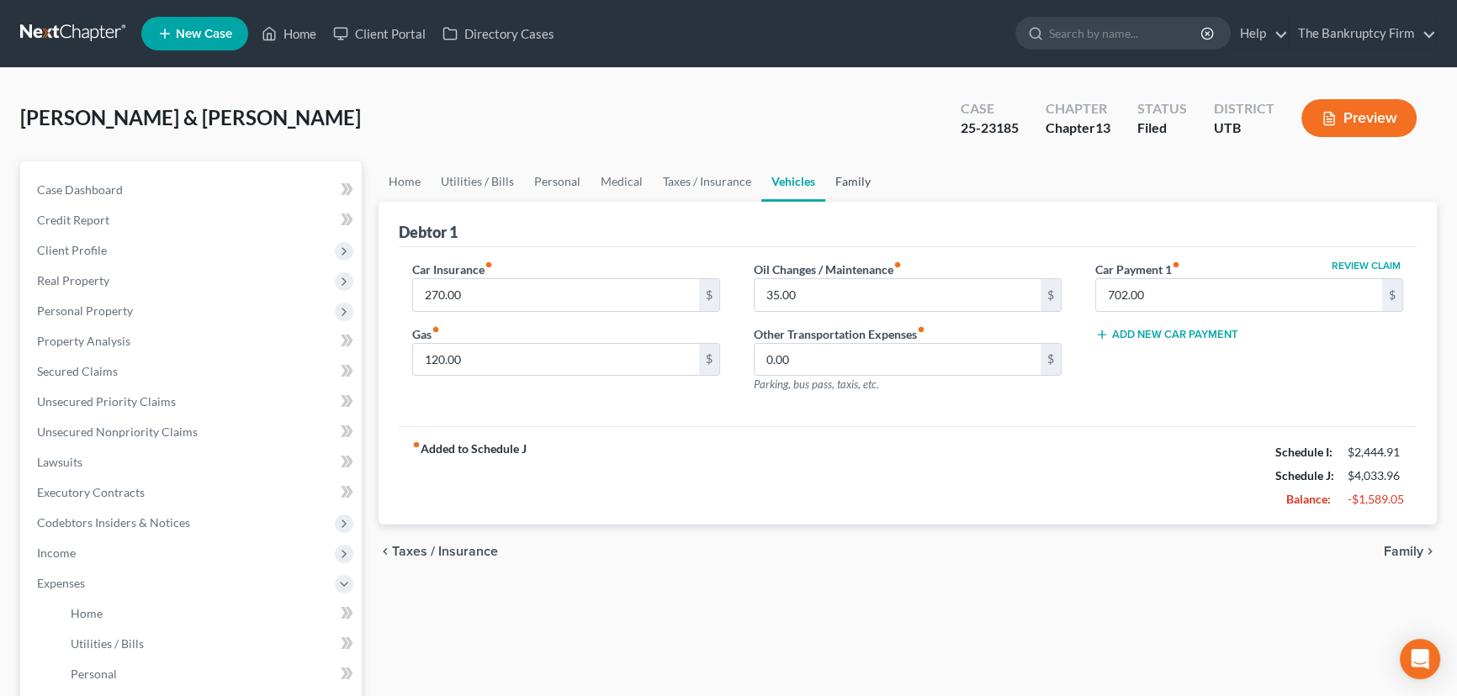
click at [855, 181] on link "Family" at bounding box center [853, 181] width 56 height 40
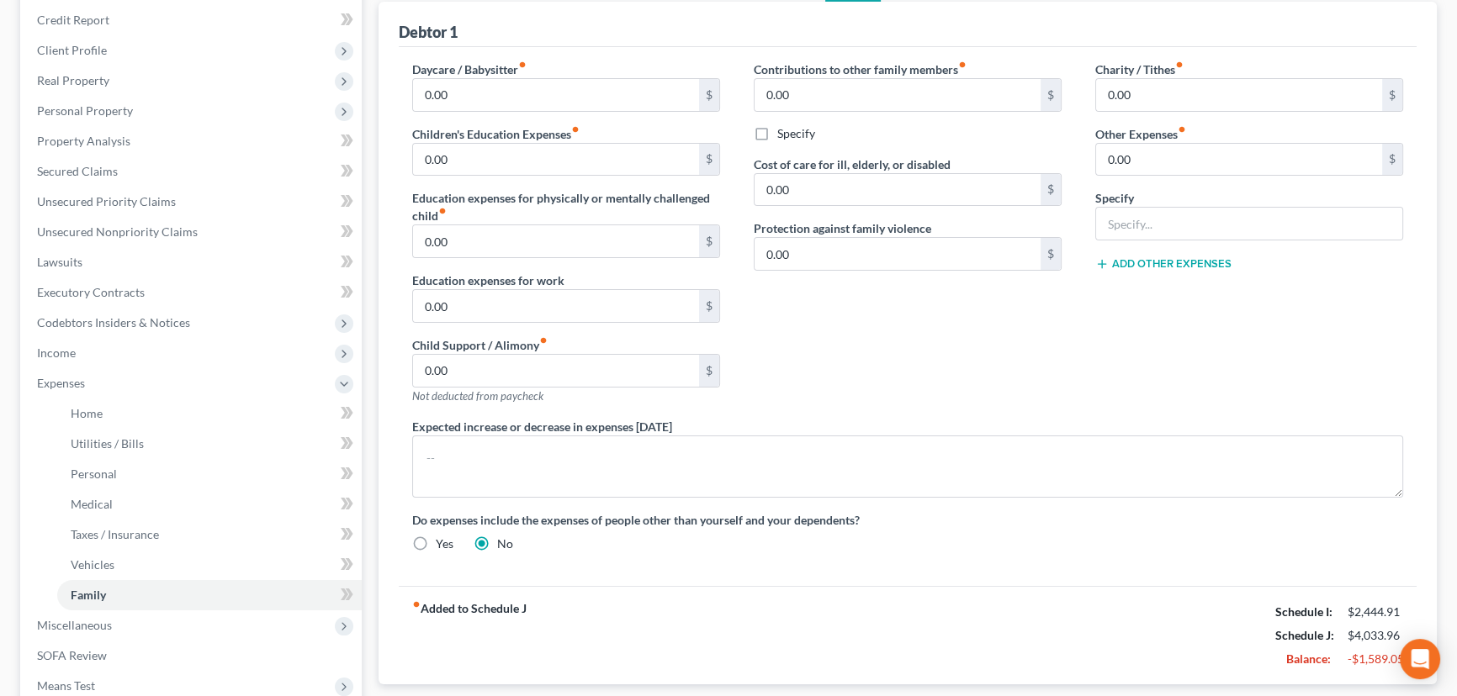
scroll to position [305, 0]
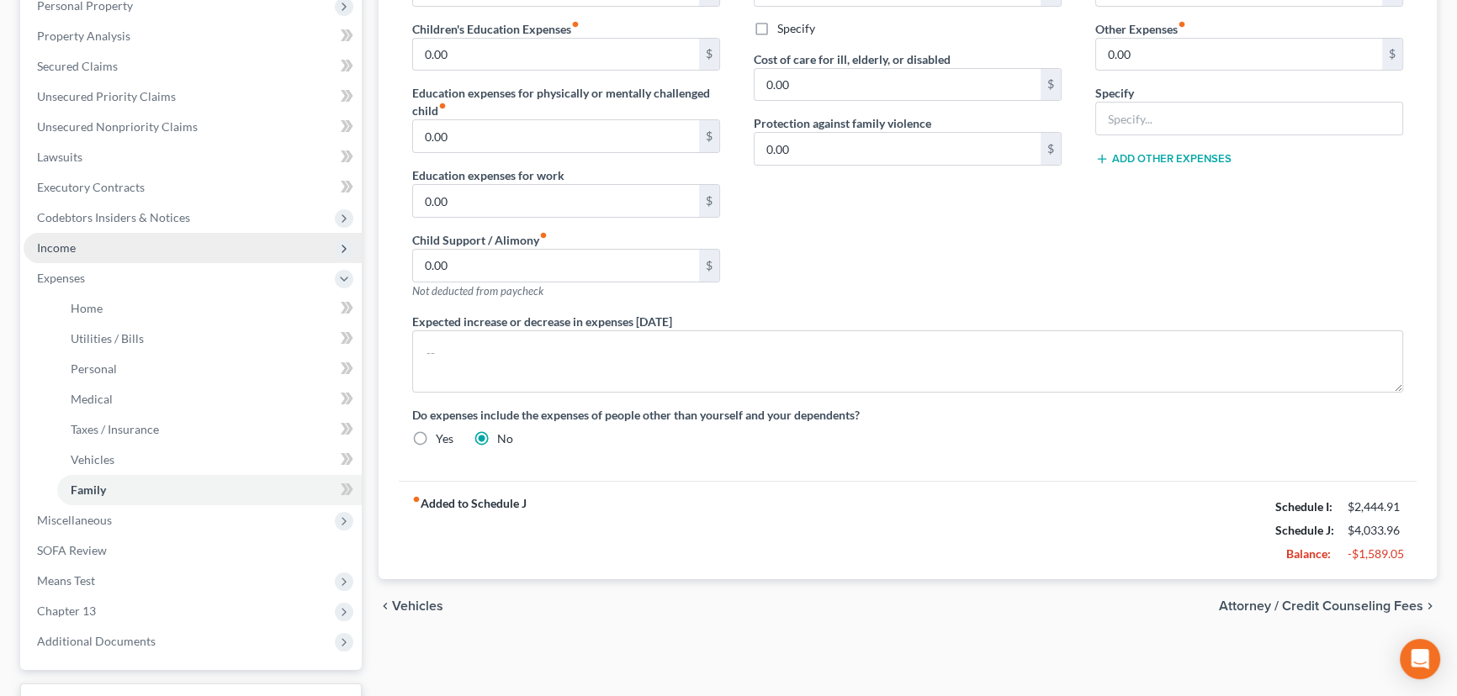
click at [63, 244] on span "Income" at bounding box center [56, 248] width 39 height 14
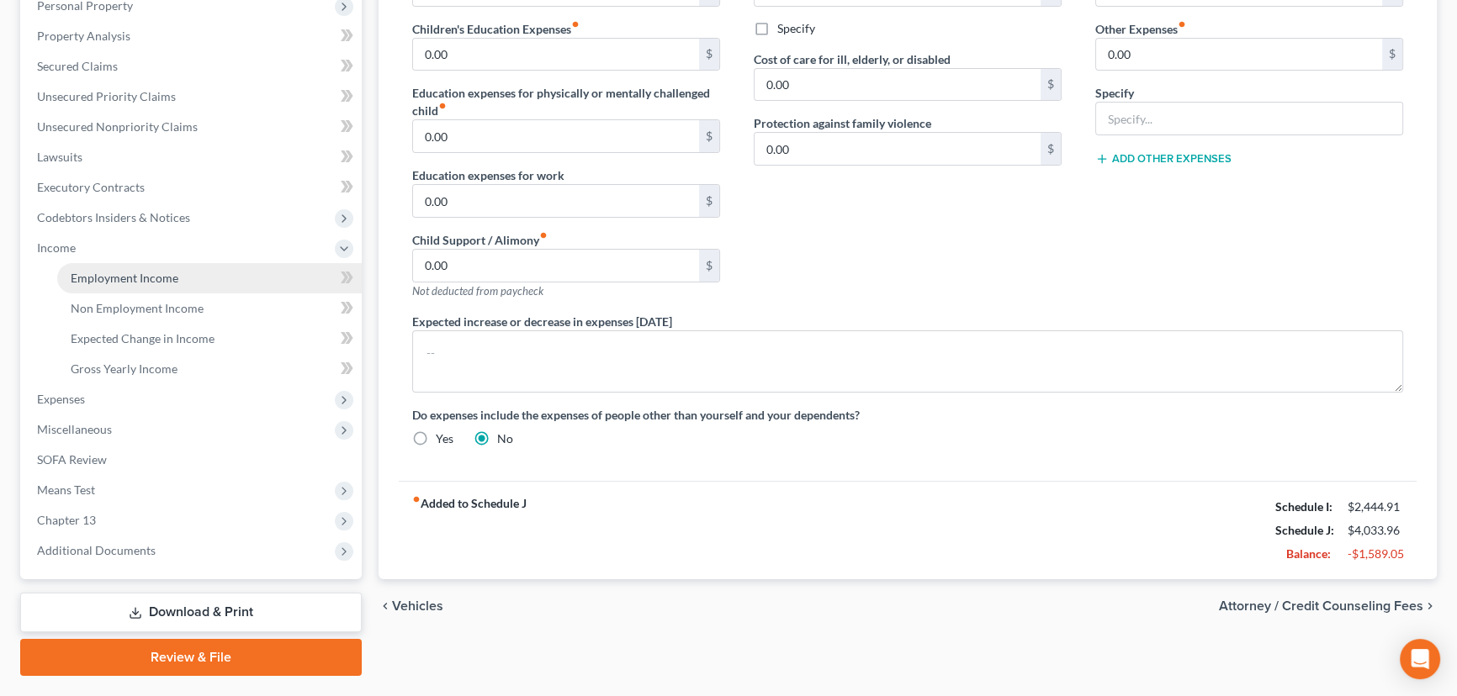
click at [123, 278] on span "Employment Income" at bounding box center [125, 278] width 108 height 14
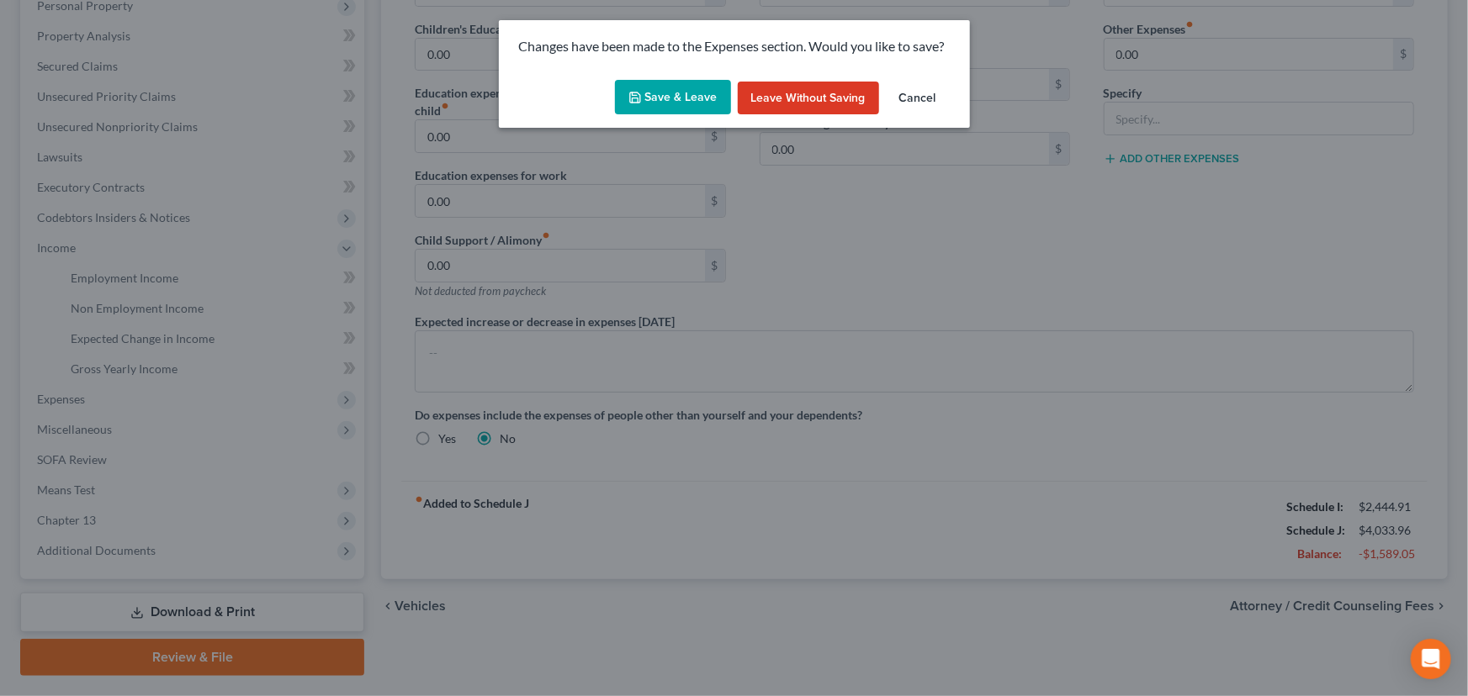
click at [685, 87] on button "Save & Leave" at bounding box center [673, 97] width 116 height 35
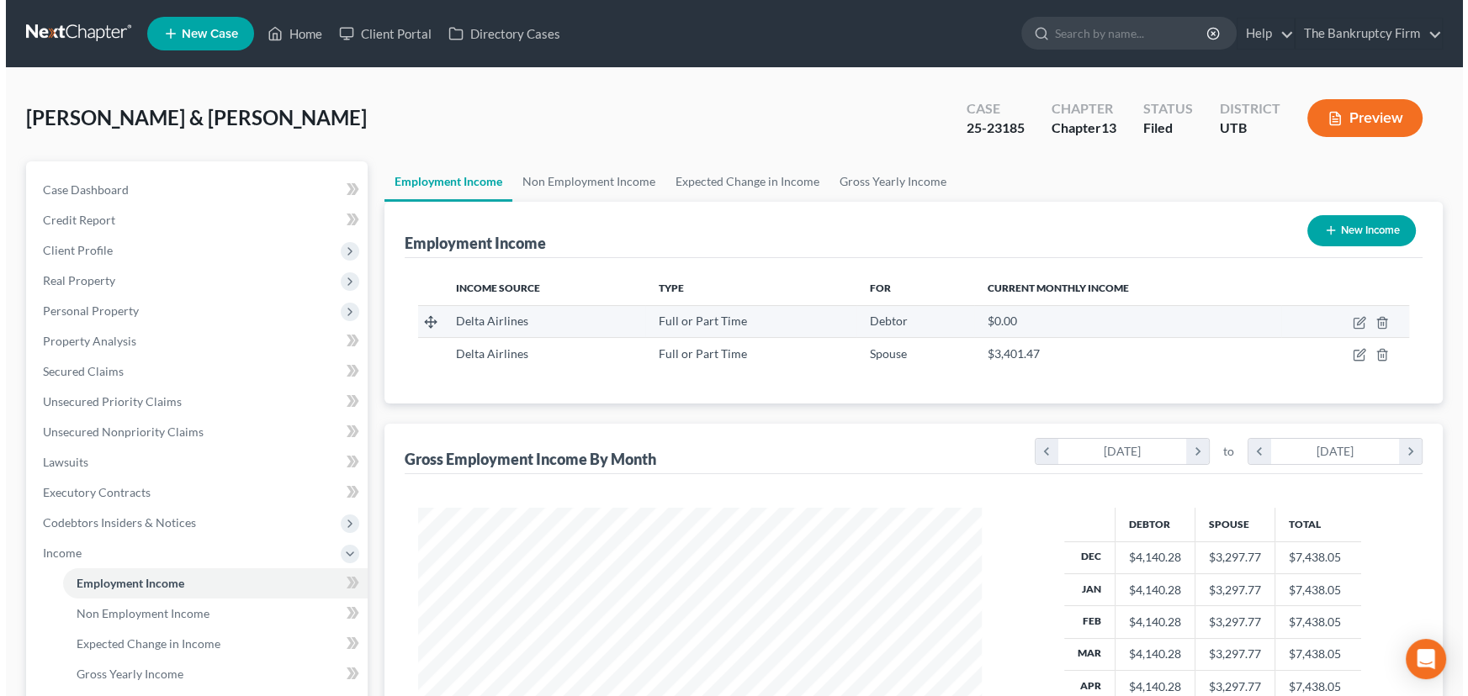
scroll to position [301, 597]
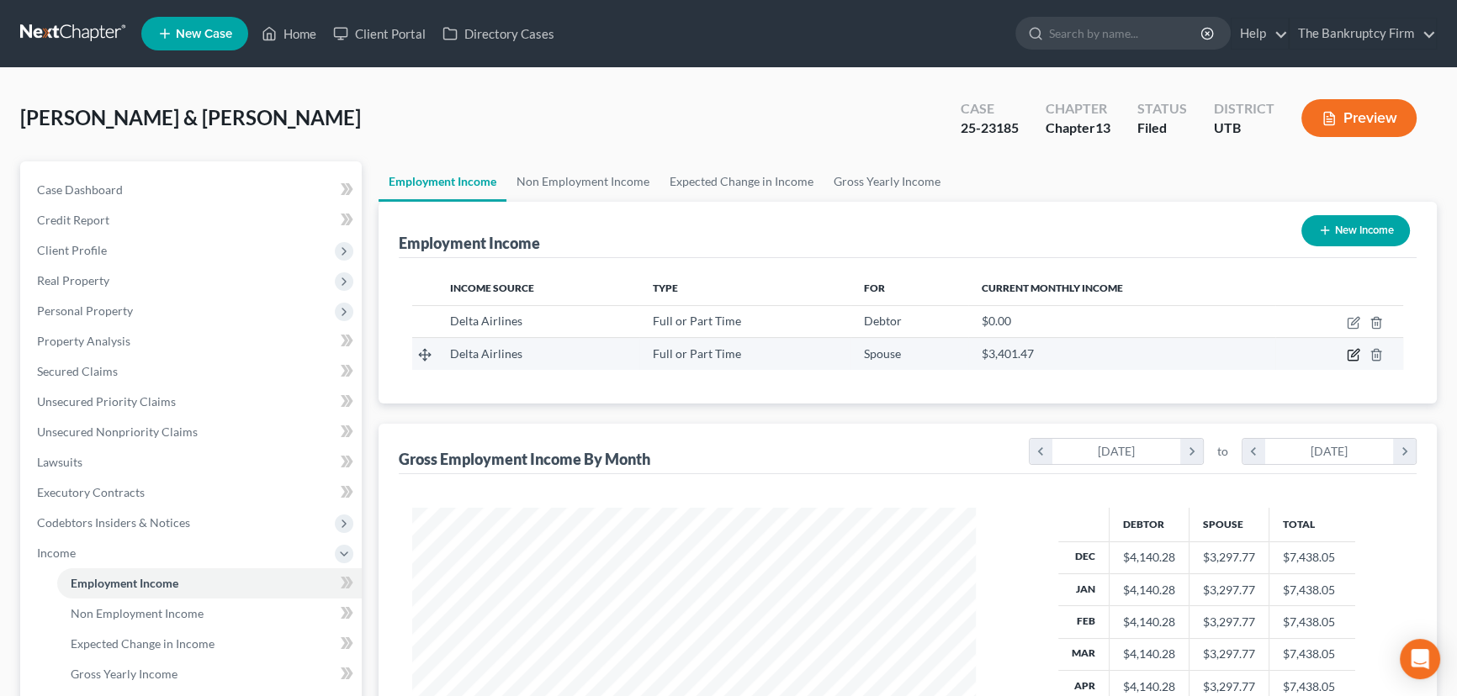
click at [1353, 355] on icon "button" at bounding box center [1355, 354] width 8 height 8
select select "0"
select select "2"
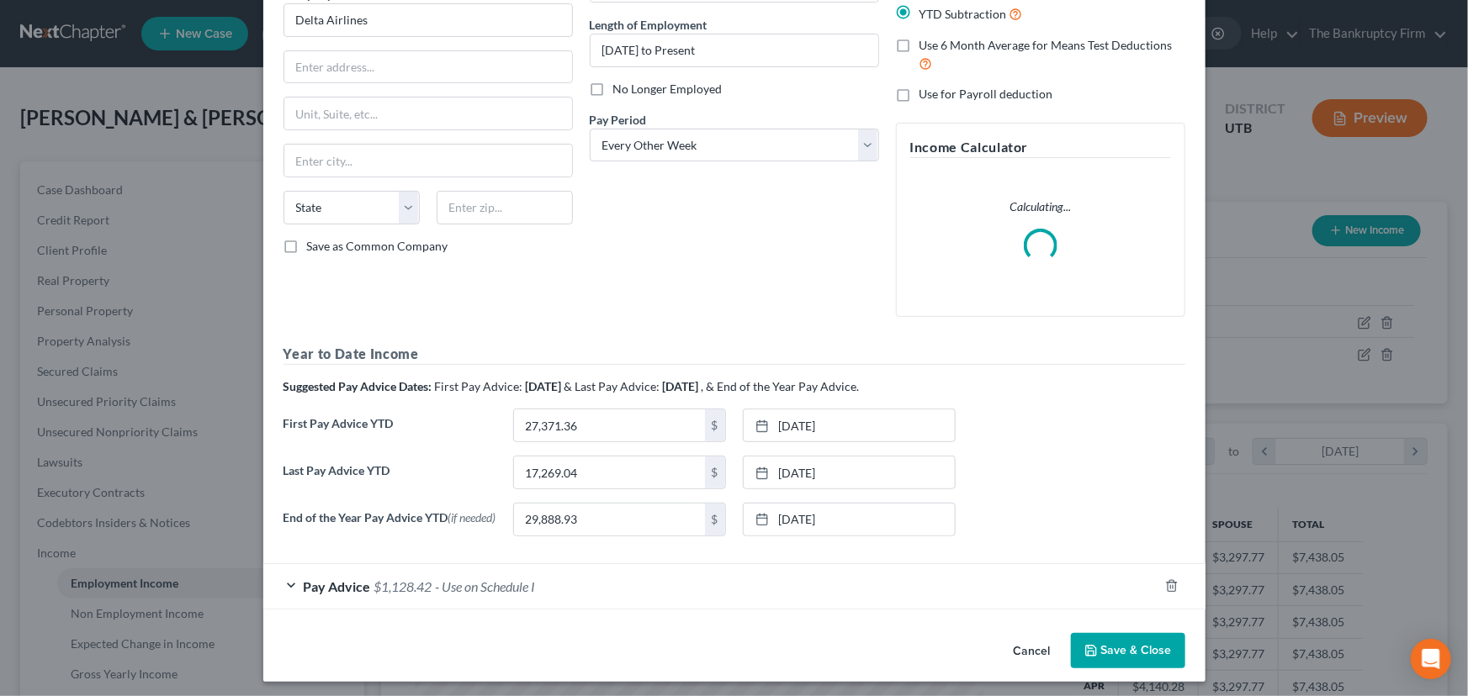
scroll to position [164, 0]
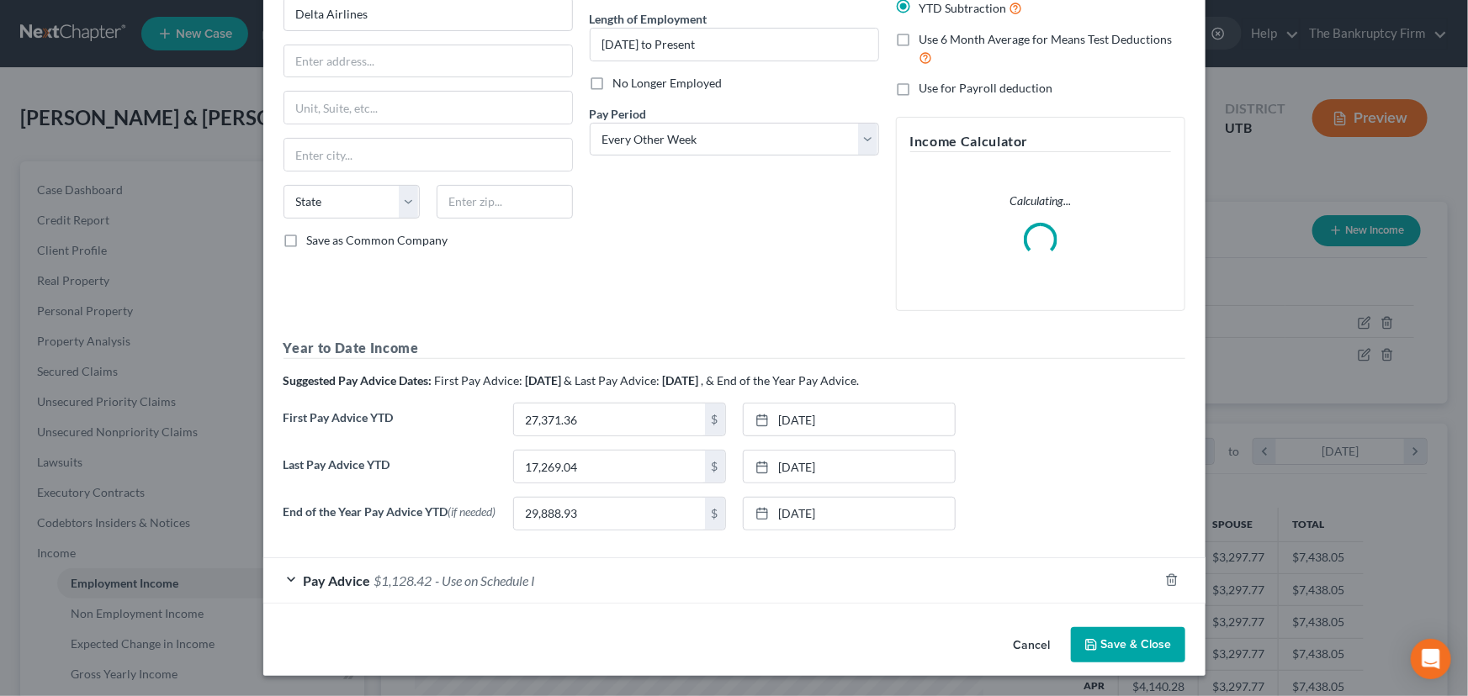
click at [600, 583] on div "Pay Advice $1,128.42 - Use on Schedule I" at bounding box center [710, 580] width 895 height 45
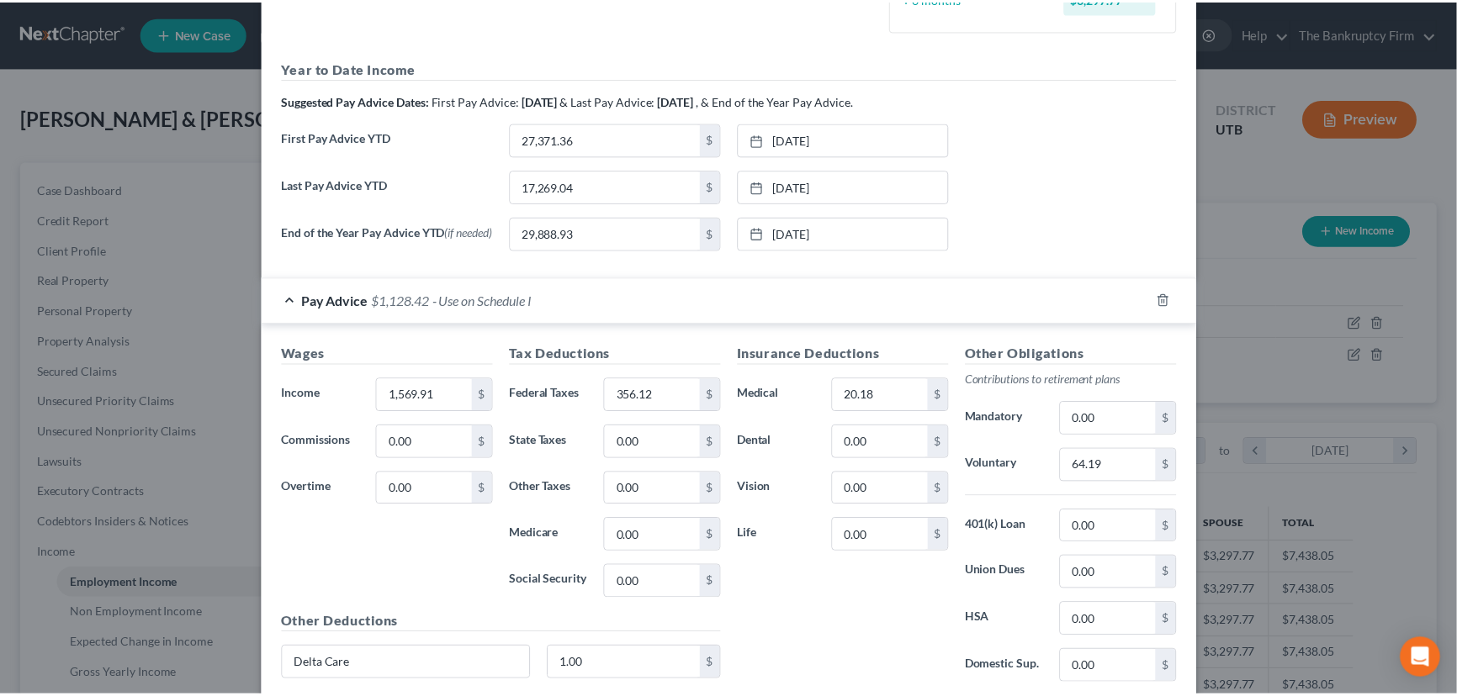
scroll to position [705, 0]
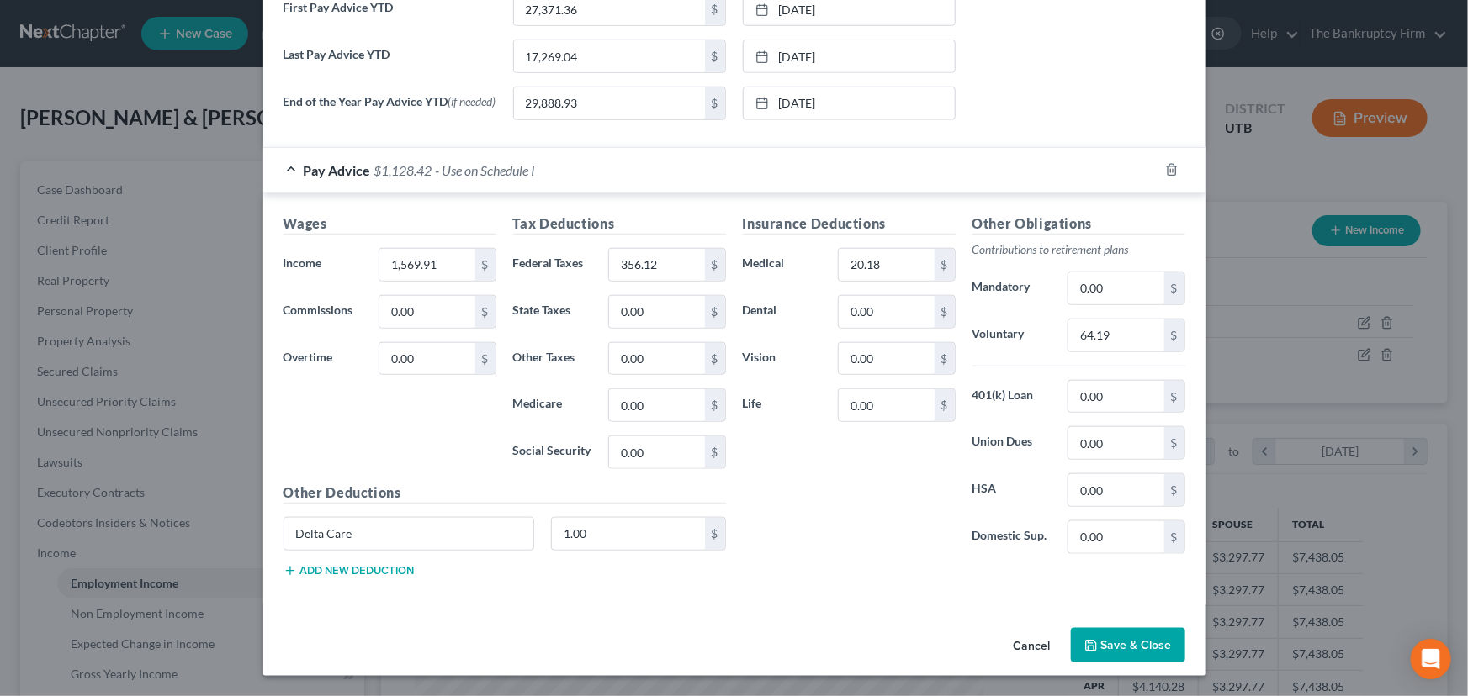
click at [1124, 642] on button "Save & Close" at bounding box center [1128, 645] width 114 height 35
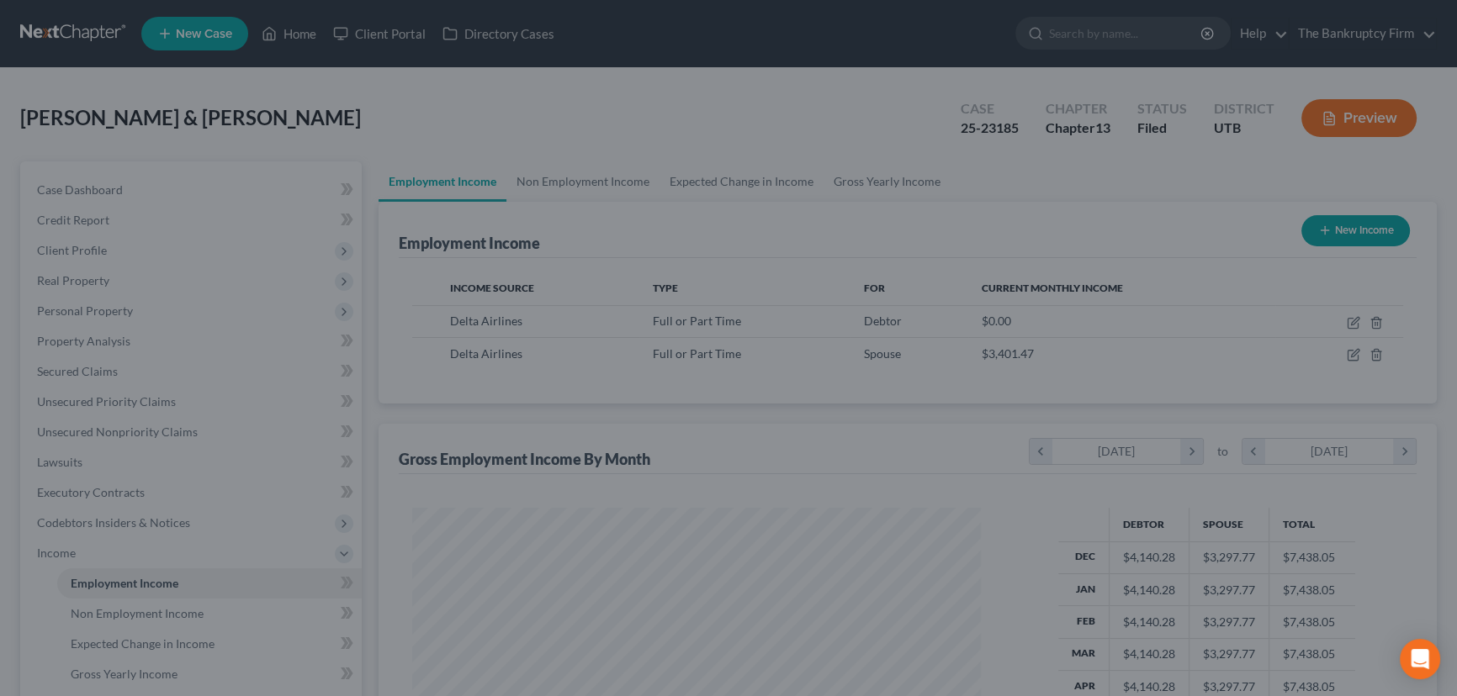
scroll to position [840689, 840393]
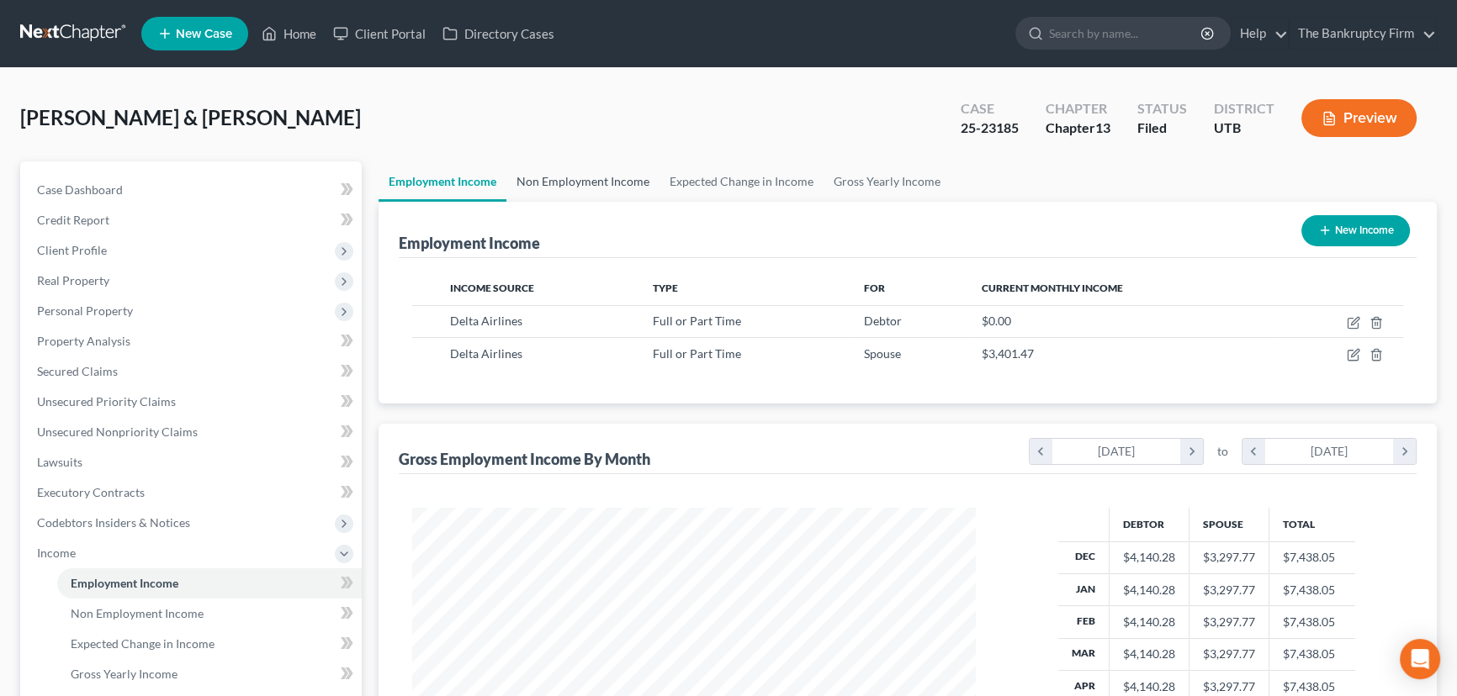
click at [548, 176] on link "Non Employment Income" at bounding box center [582, 181] width 153 height 40
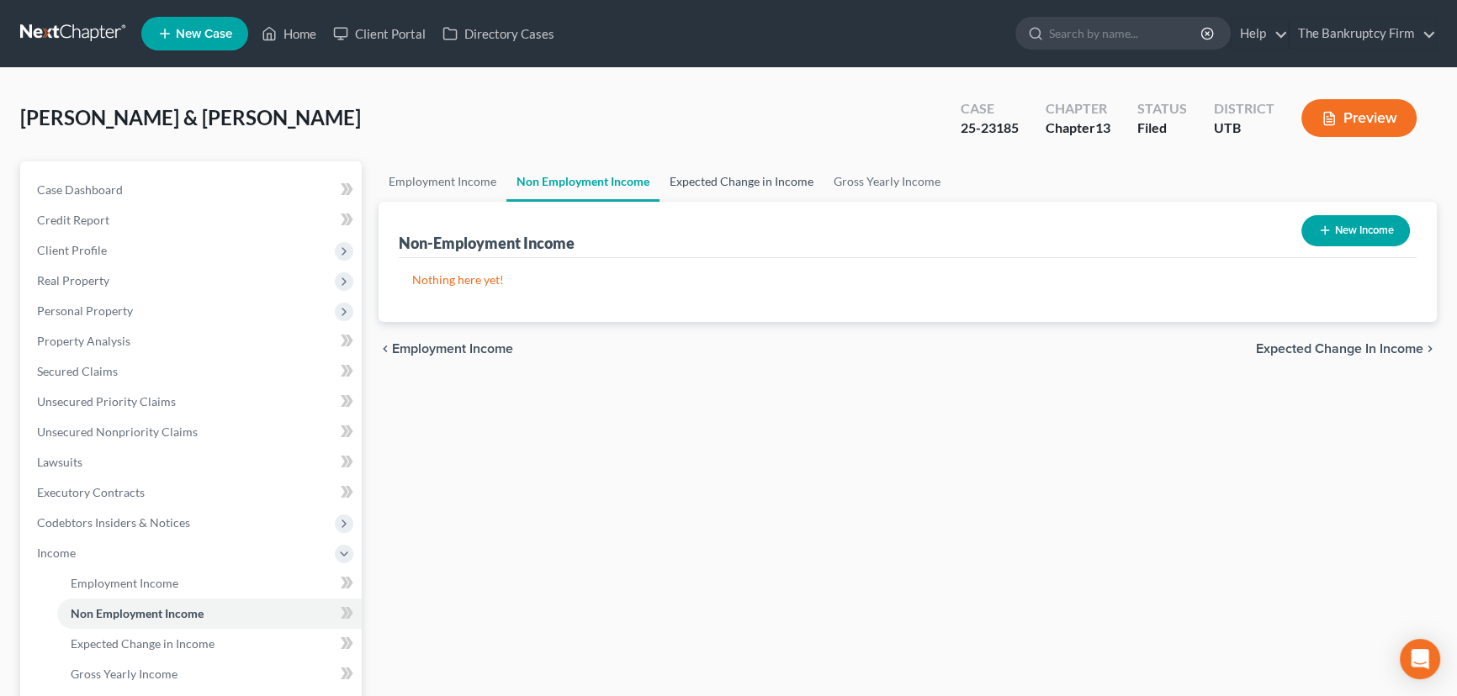
click at [719, 182] on link "Expected Change in Income" at bounding box center [741, 181] width 164 height 40
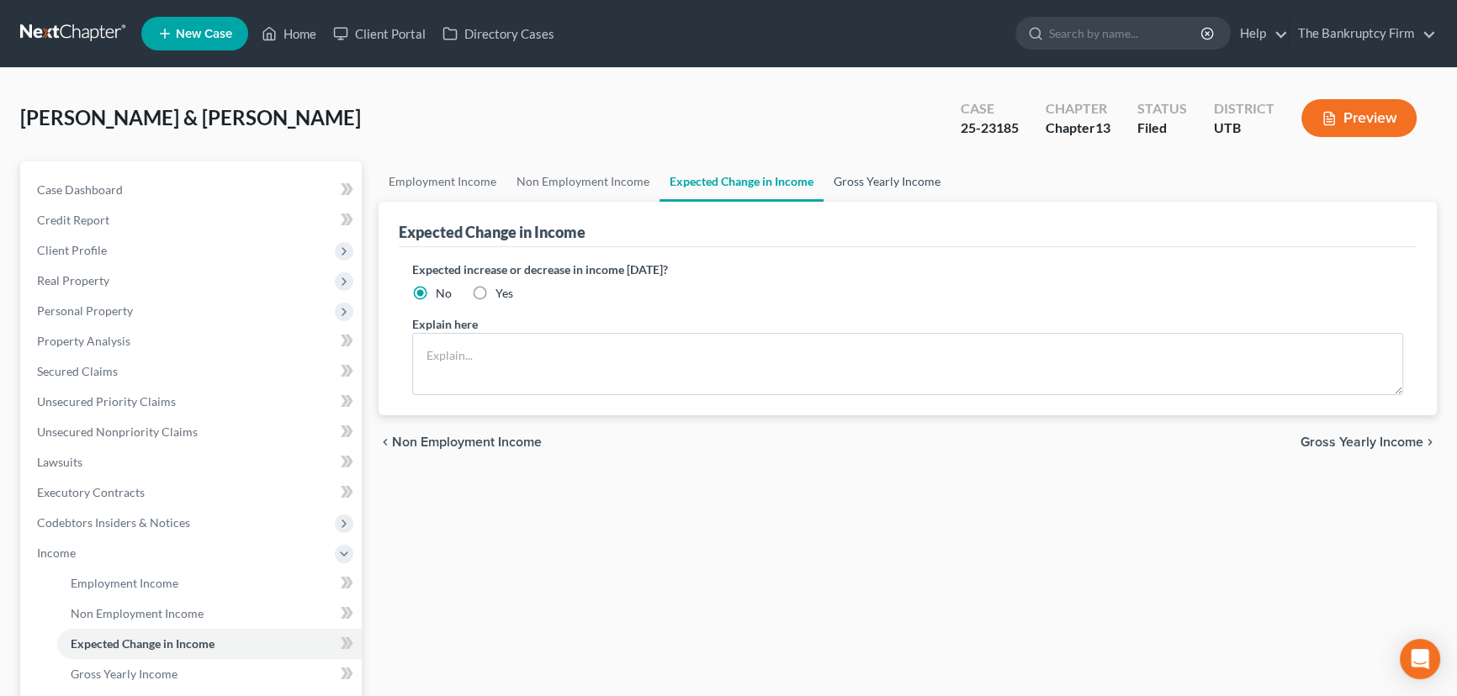
click at [886, 179] on link "Gross Yearly Income" at bounding box center [886, 181] width 127 height 40
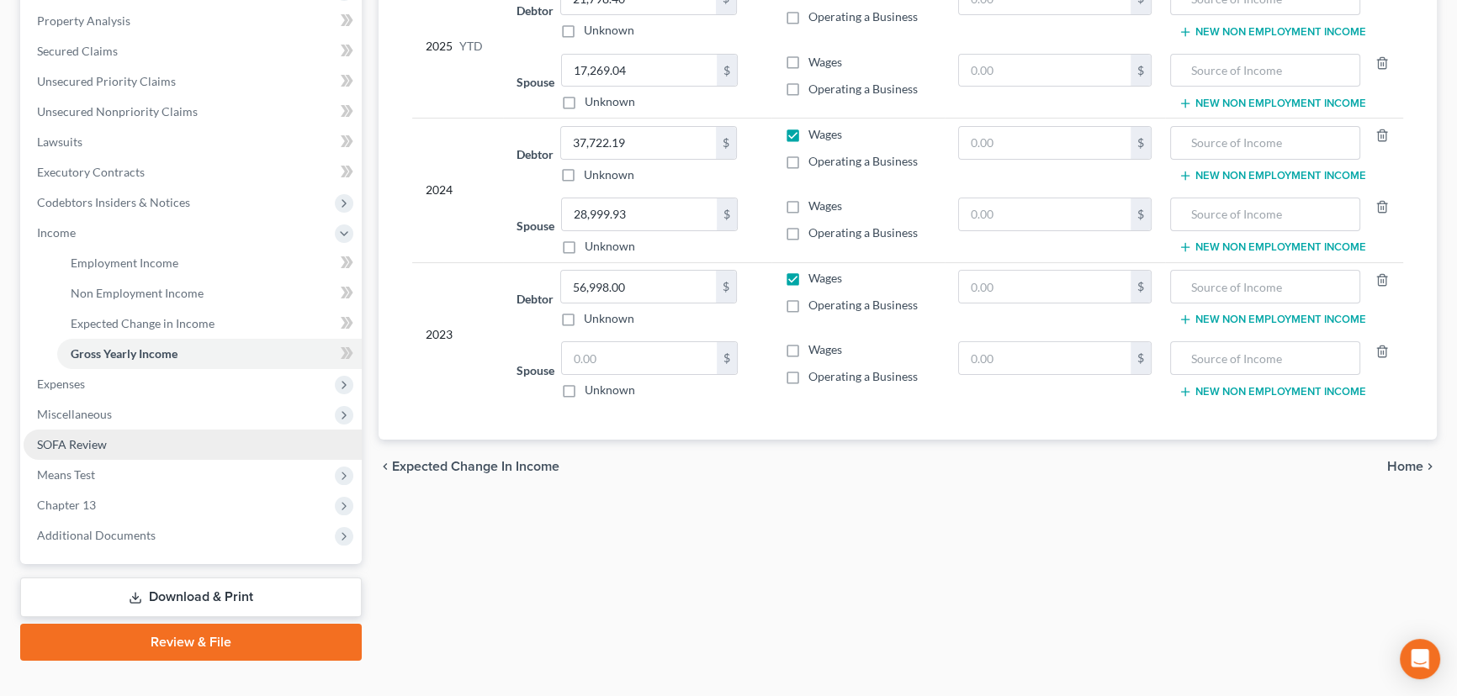
scroll to position [346, 0]
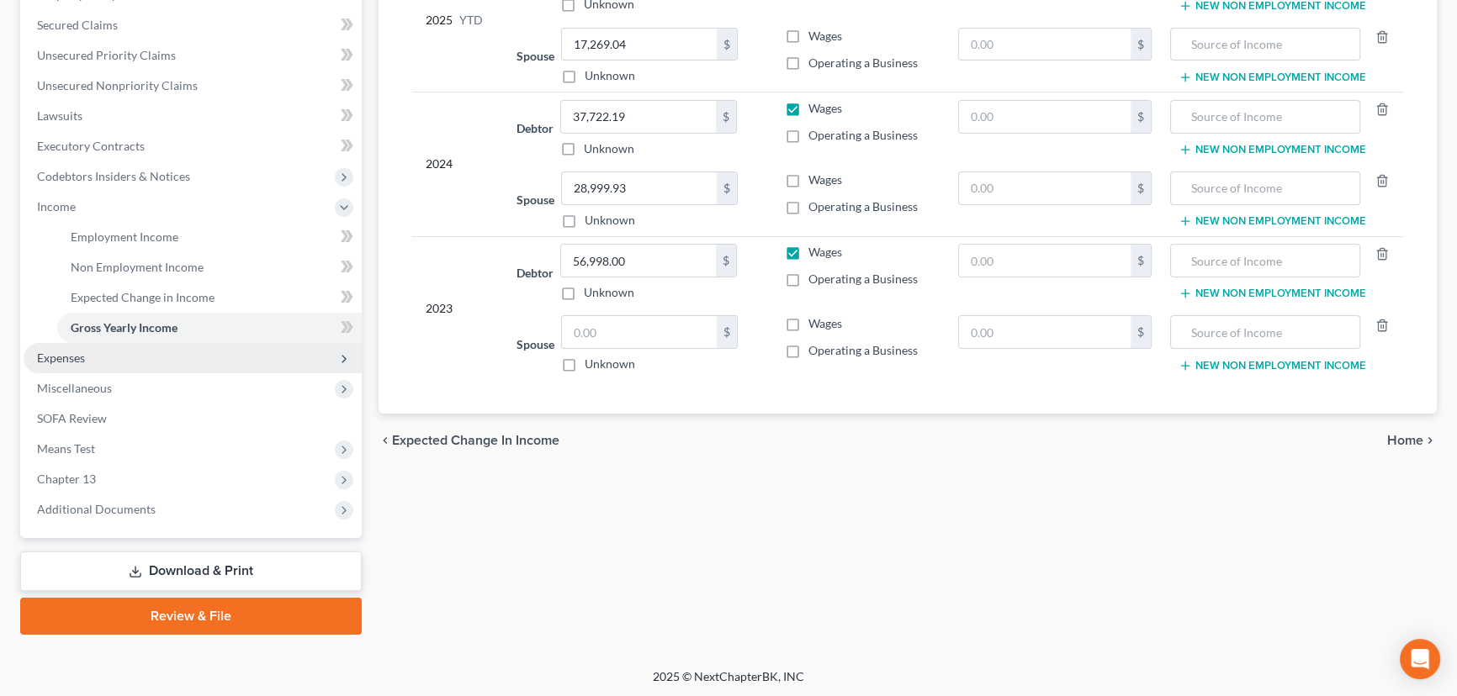
click at [50, 358] on span "Expenses" at bounding box center [61, 358] width 48 height 14
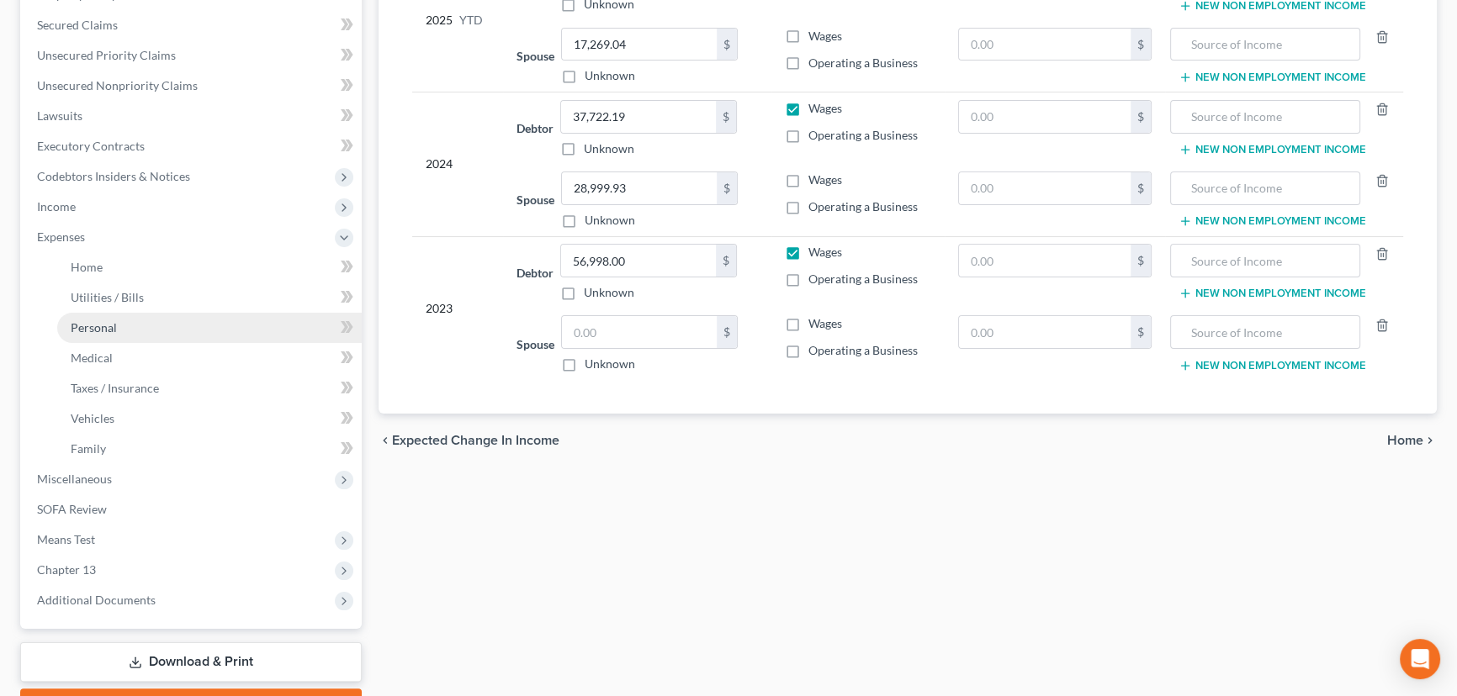
click at [101, 328] on span "Personal" at bounding box center [94, 327] width 46 height 14
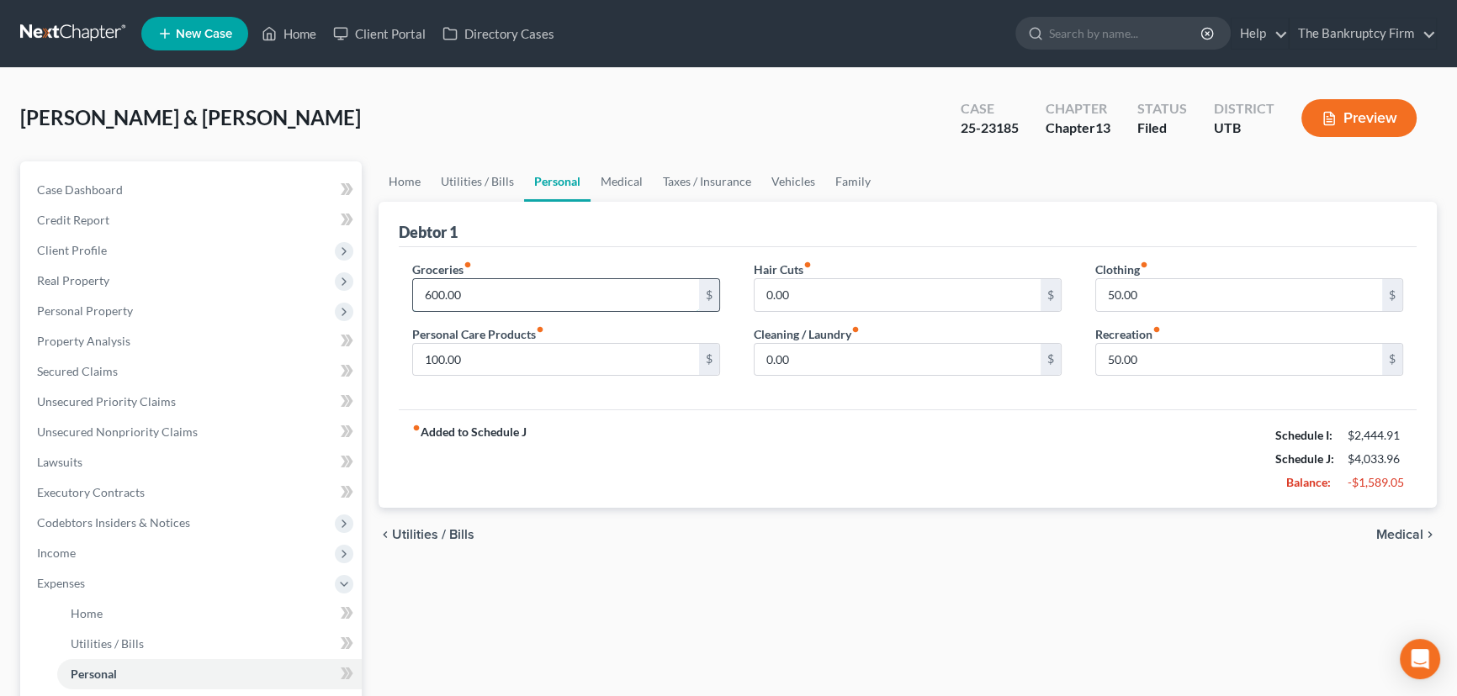
click at [488, 297] on input "600.00" at bounding box center [556, 295] width 286 height 32
click at [475, 353] on input "100.00" at bounding box center [556, 360] width 286 height 32
click at [432, 294] on input "600.00" at bounding box center [556, 295] width 286 height 32
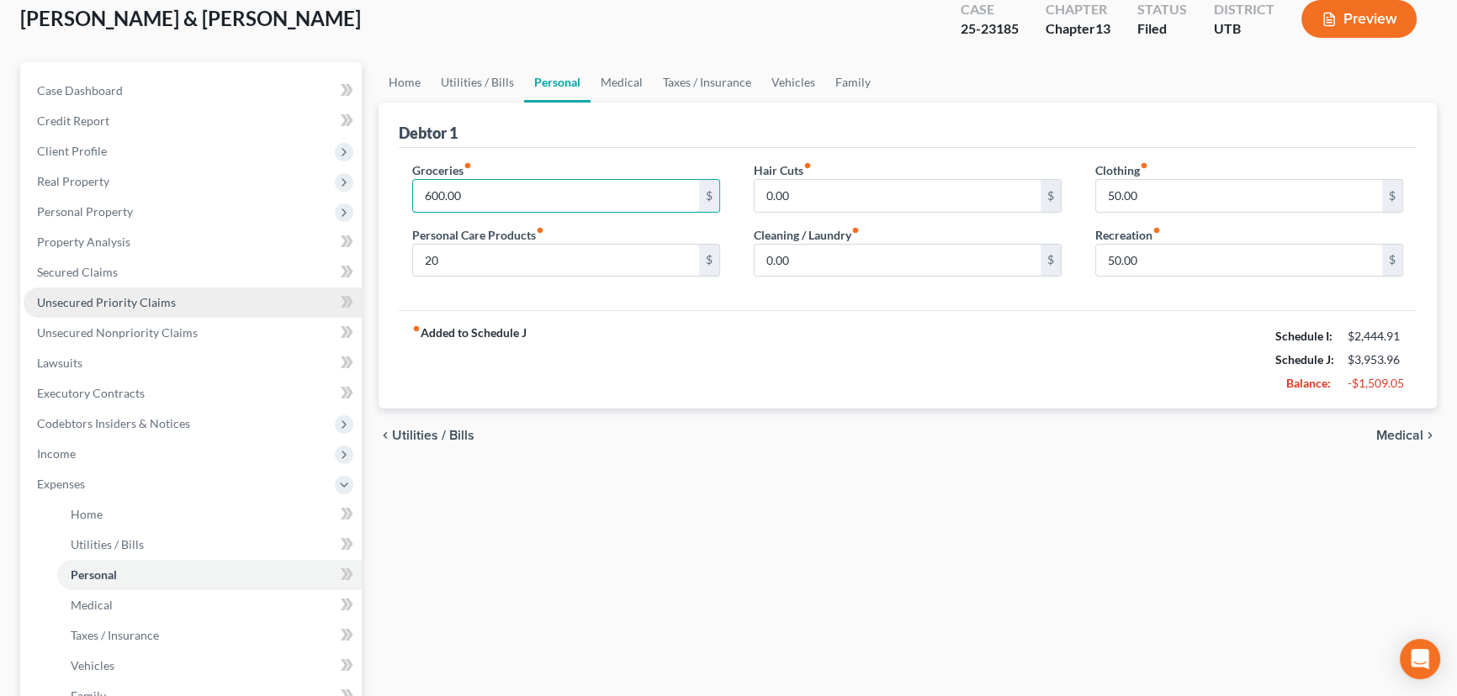
scroll to position [382, 0]
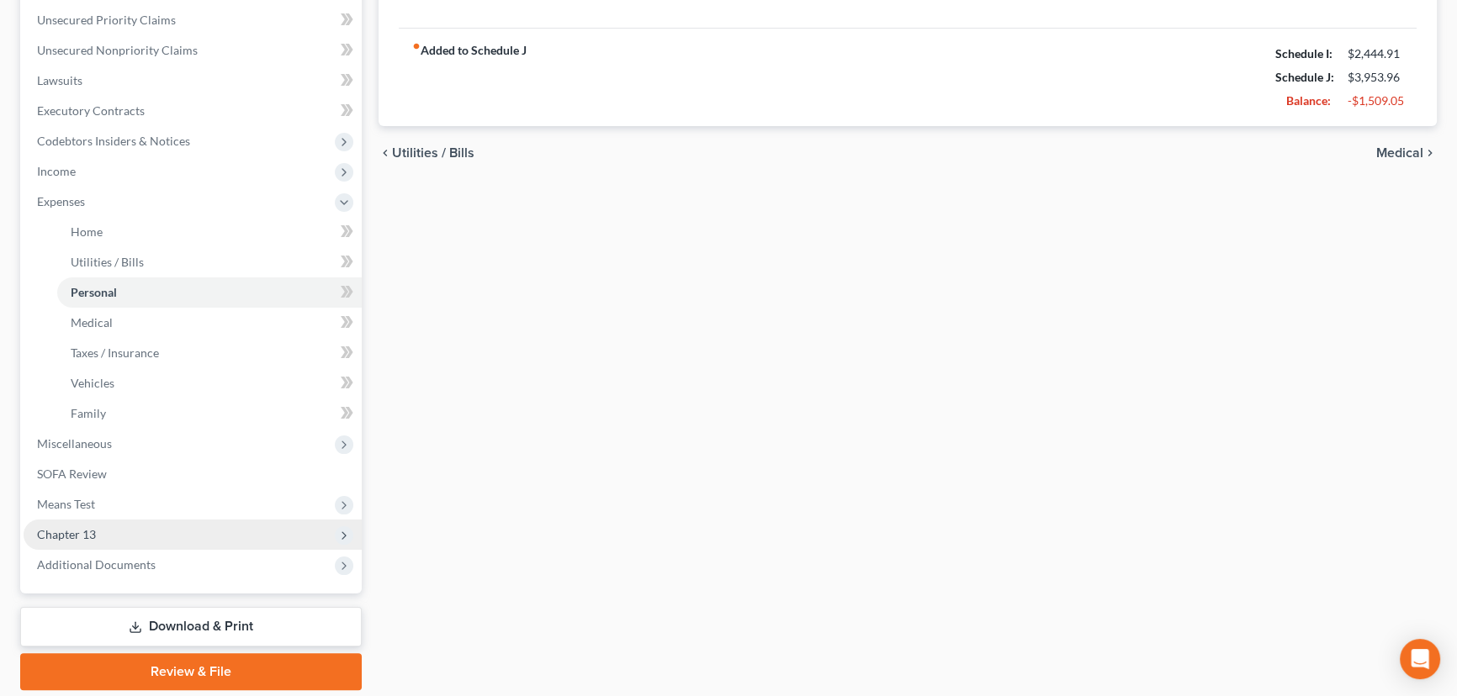
click at [79, 527] on span "Chapter 13" at bounding box center [66, 534] width 59 height 14
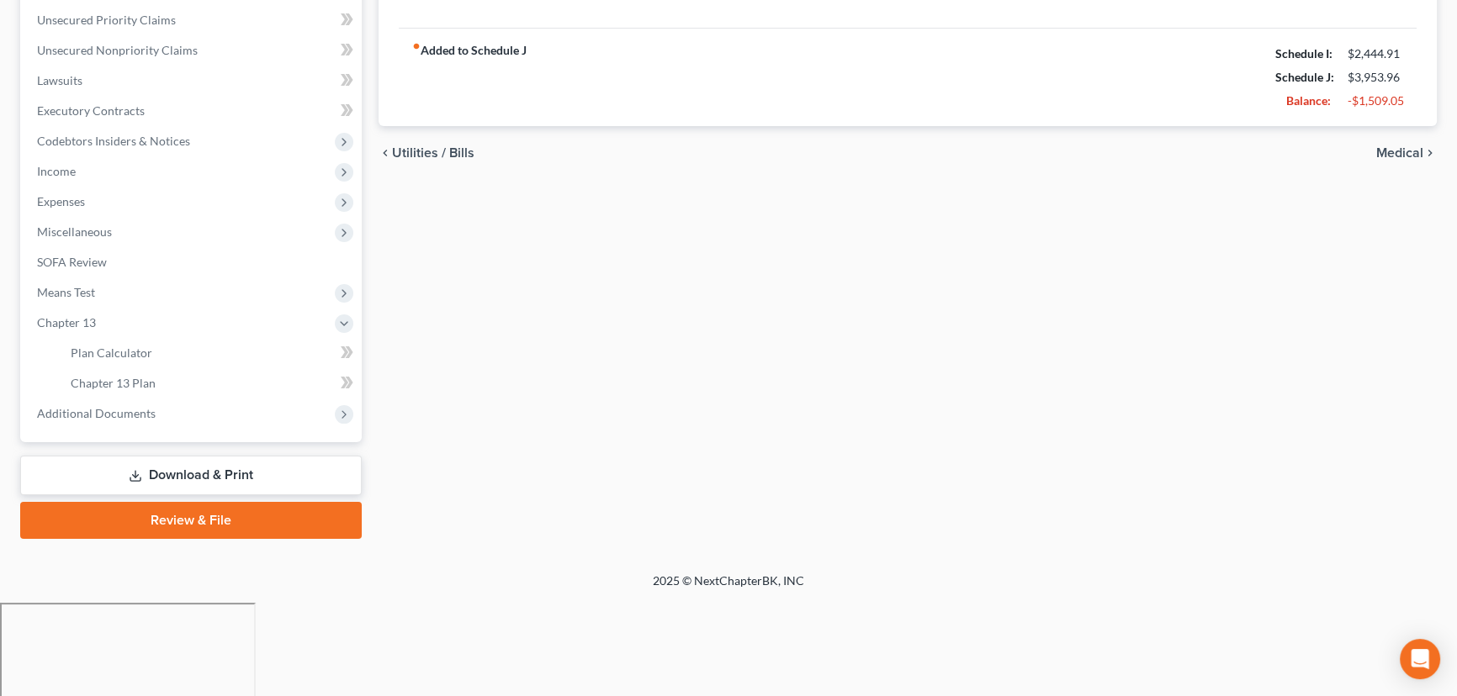
scroll to position [286, 0]
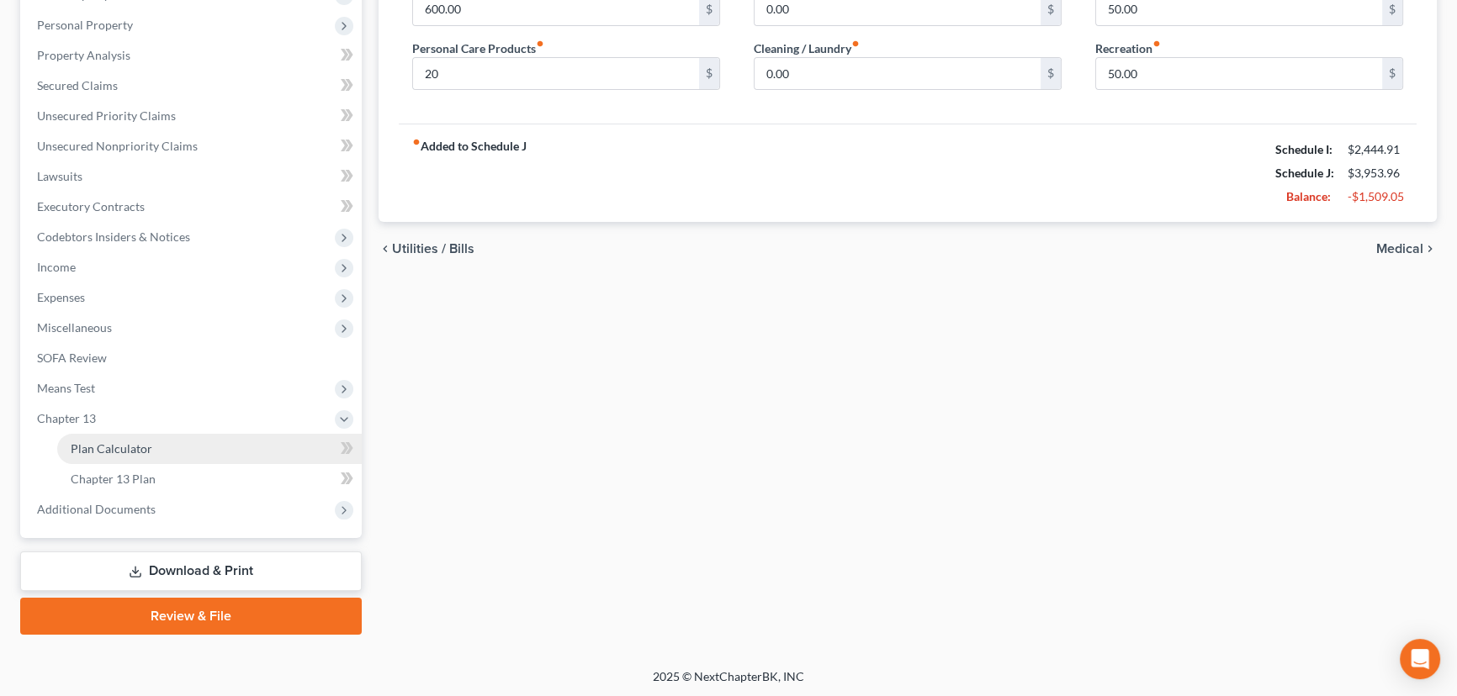
click at [119, 442] on span "Plan Calculator" at bounding box center [112, 449] width 82 height 14
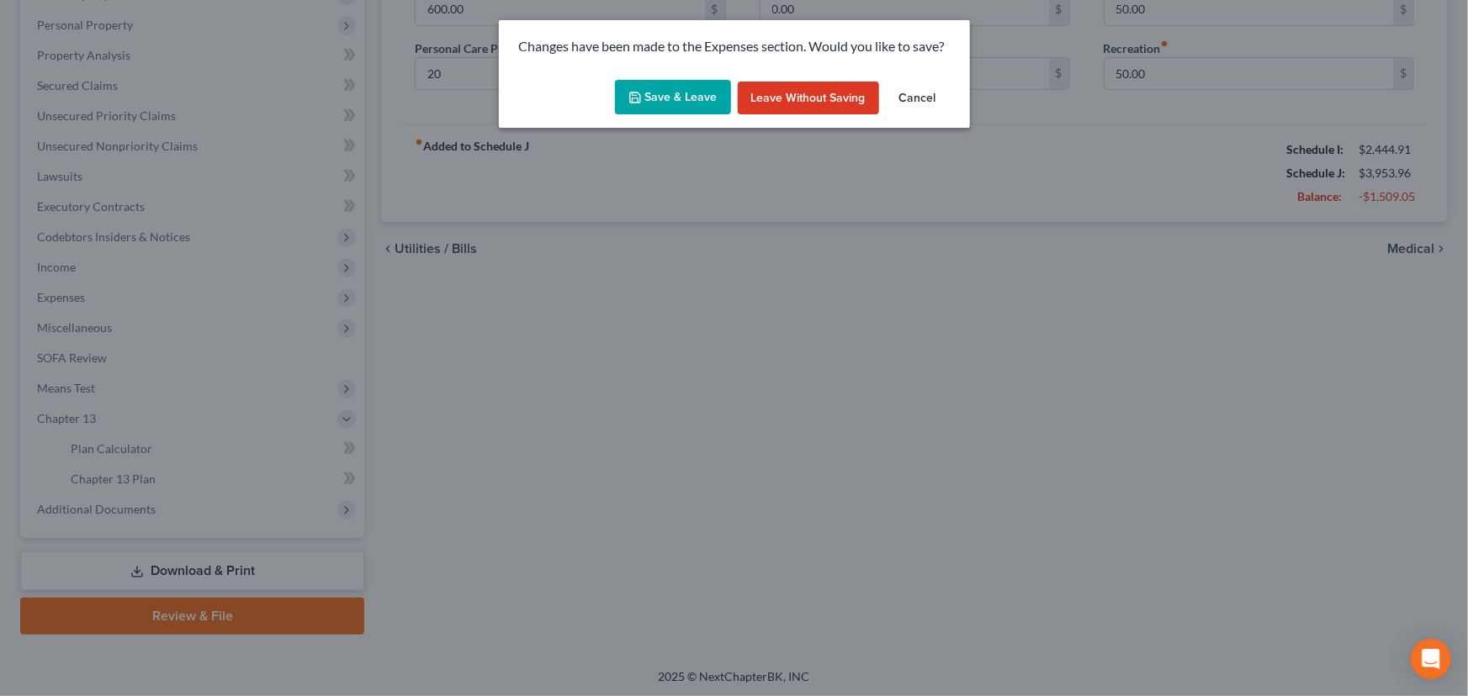
click at [681, 97] on button "Save & Leave" at bounding box center [673, 97] width 116 height 35
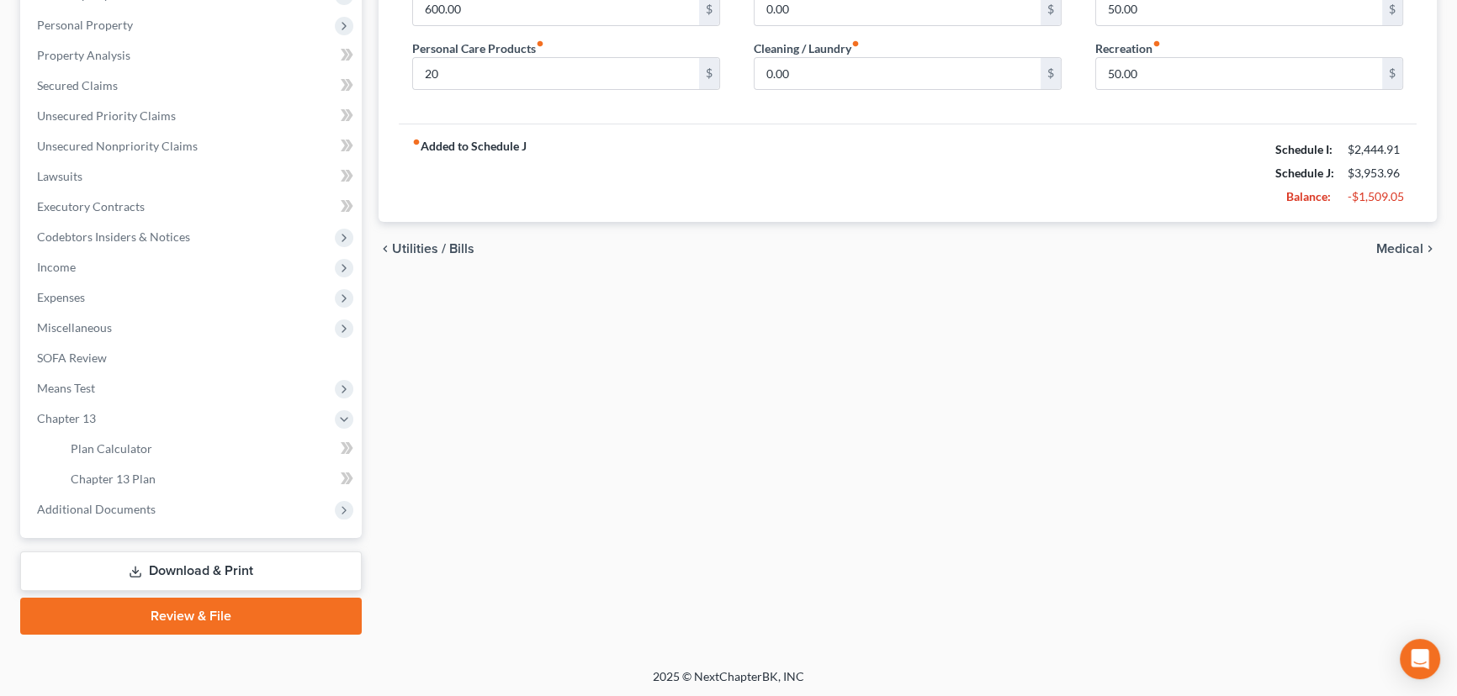
type input "20.00"
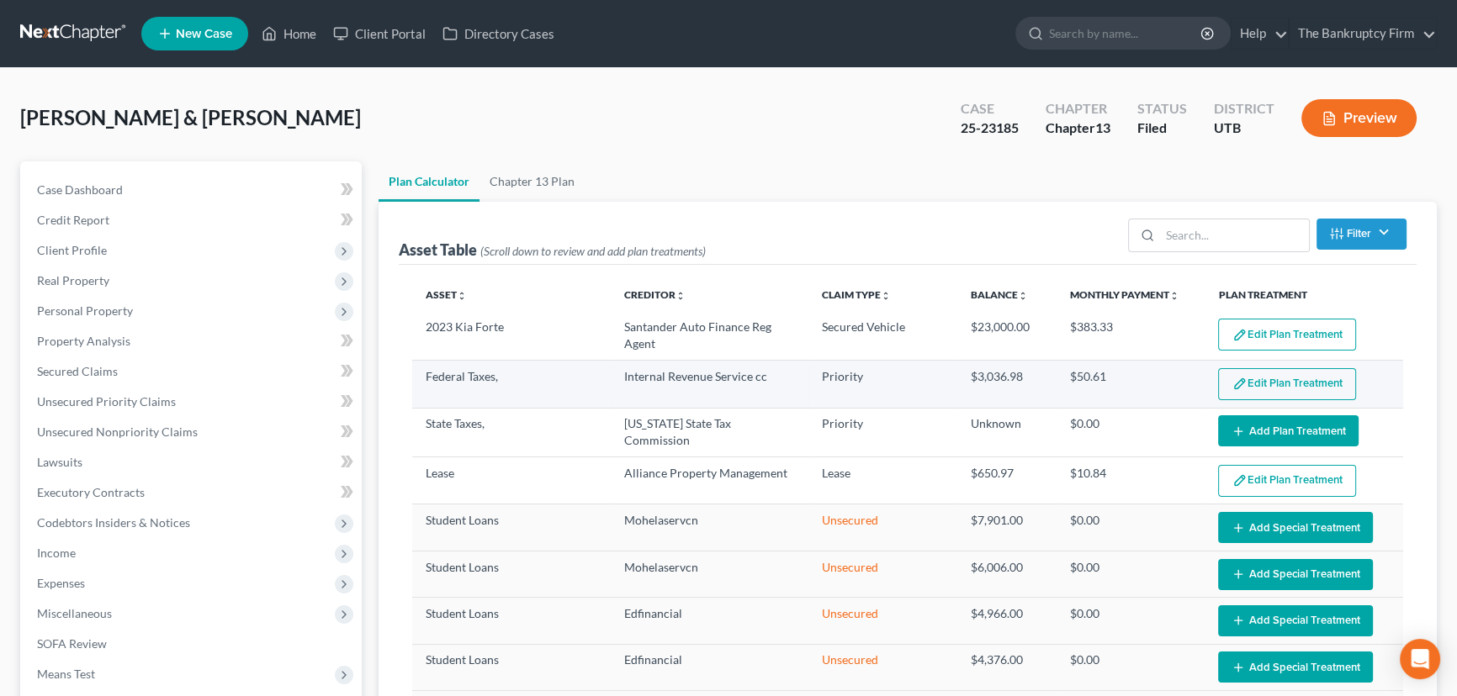
select select "59"
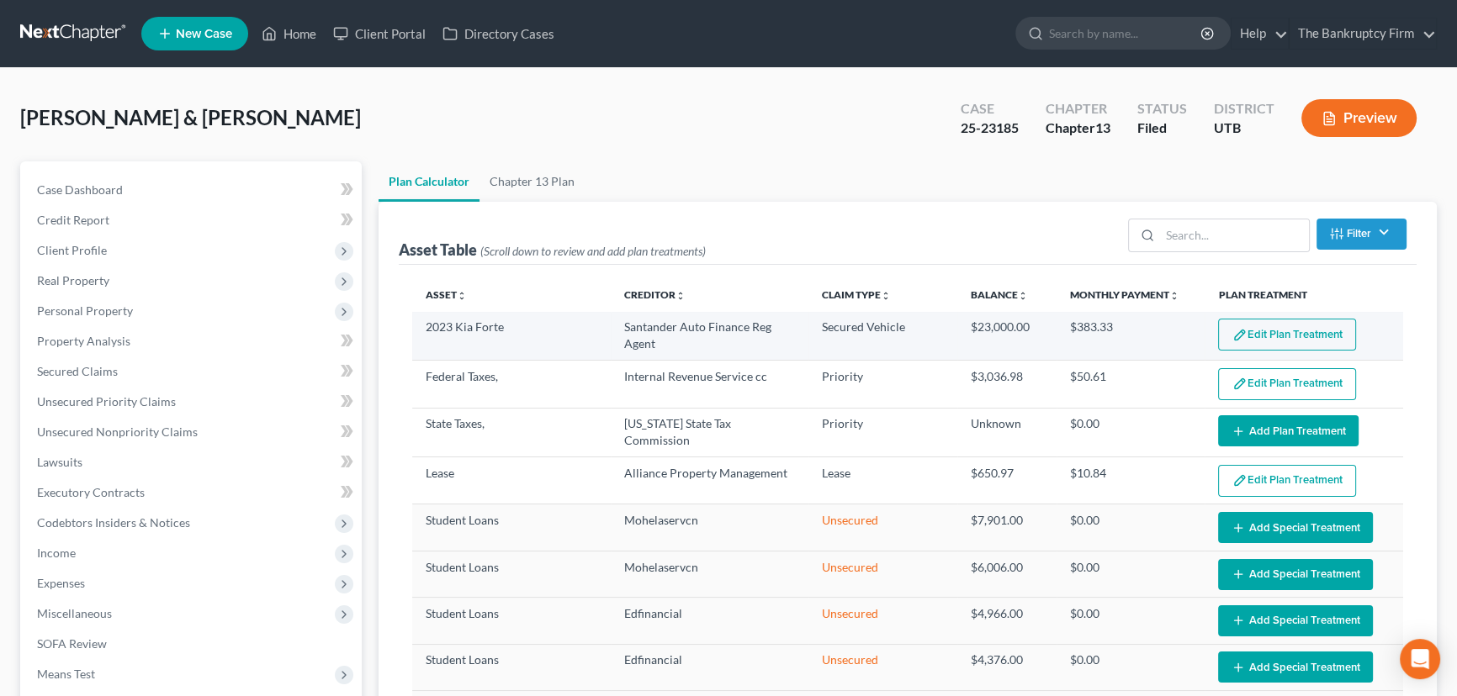
click at [1287, 336] on button "Edit Plan Treatment" at bounding box center [1287, 335] width 138 height 32
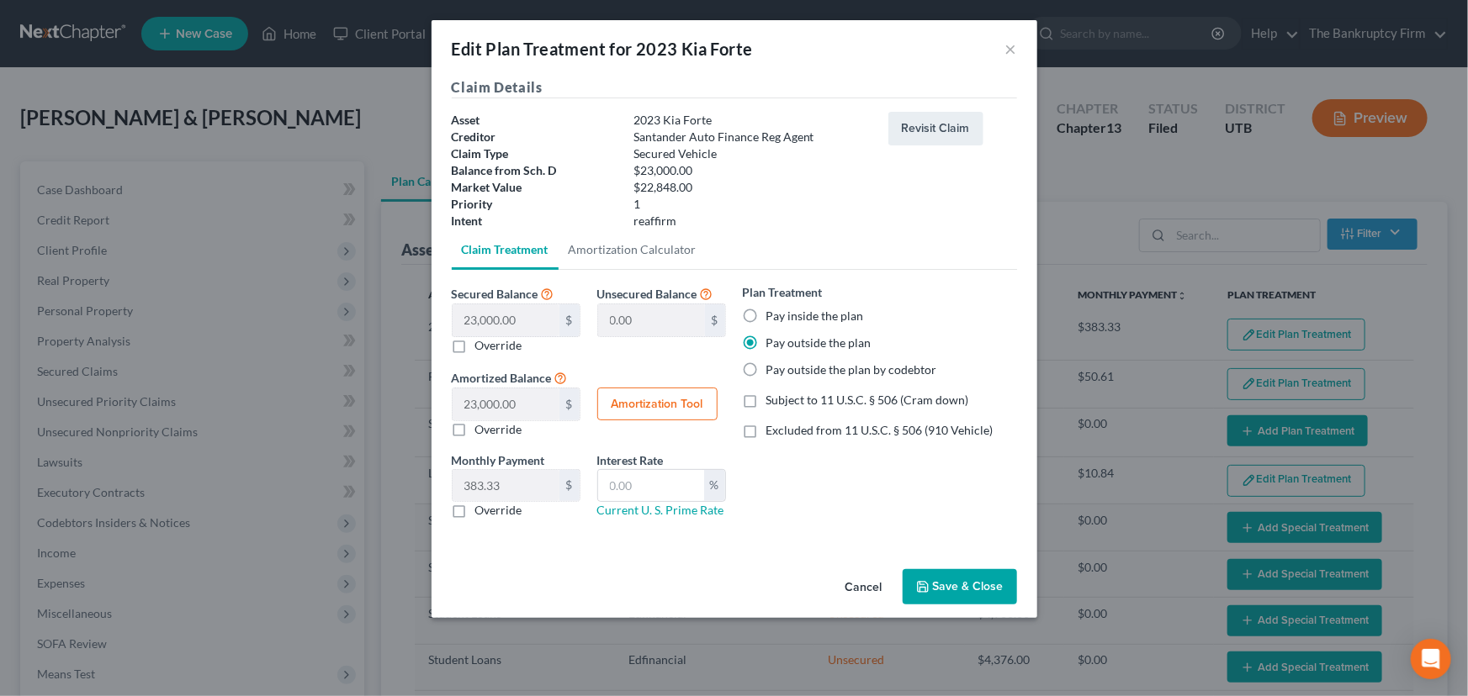
click at [947, 587] on button "Save & Close" at bounding box center [959, 586] width 114 height 35
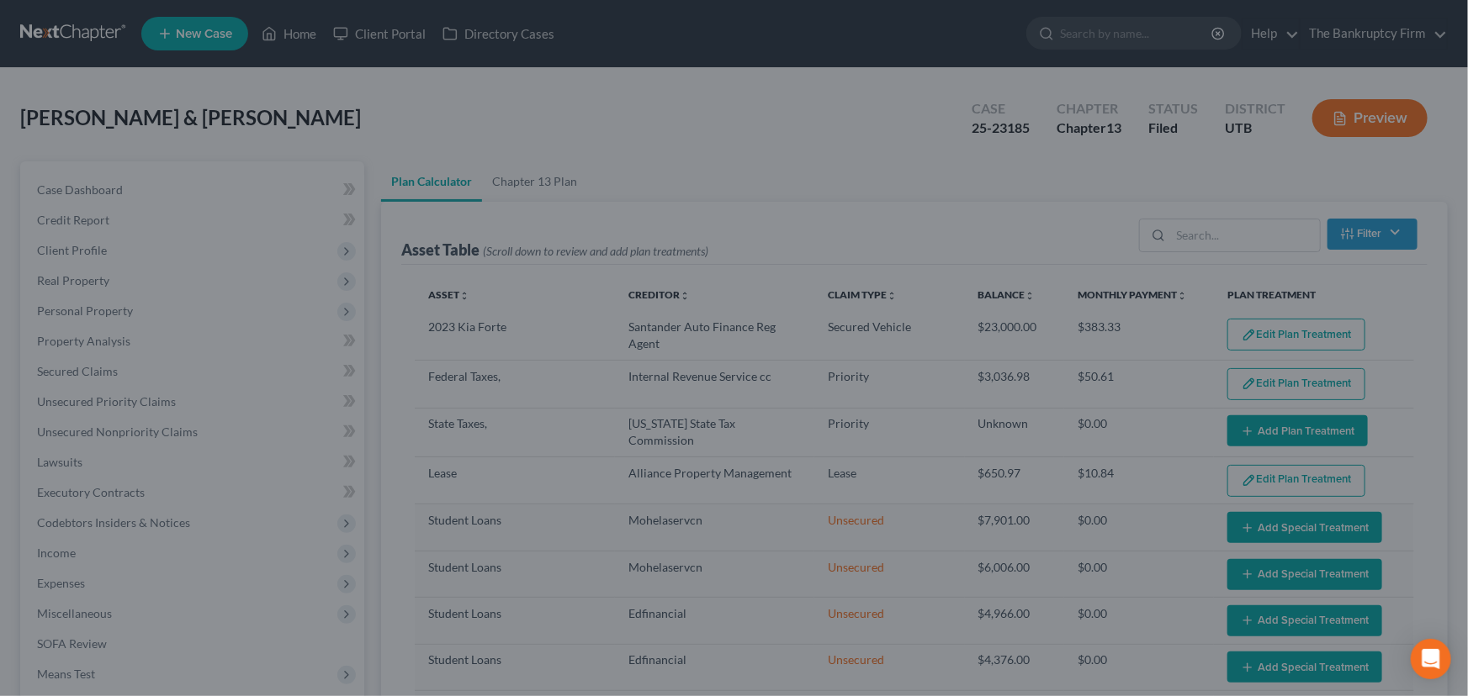
select select "59"
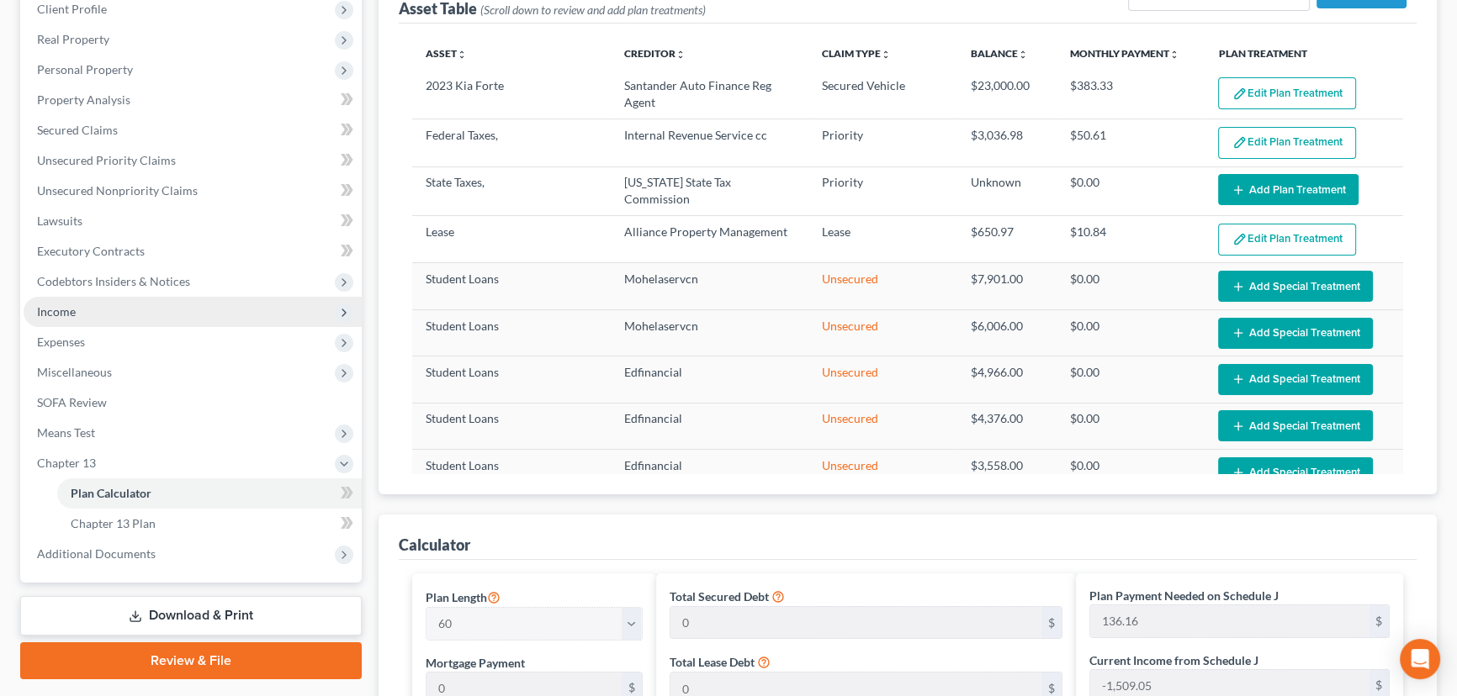
scroll to position [305, 0]
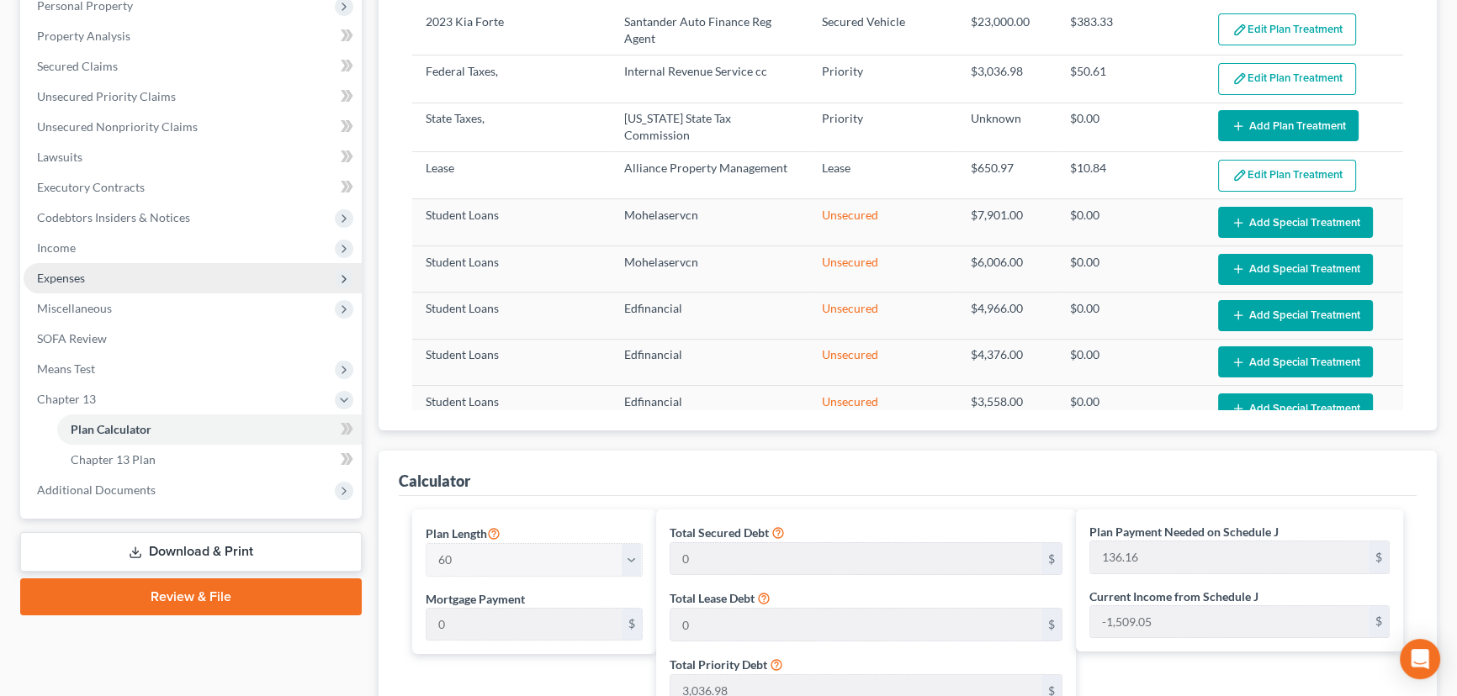
click at [60, 278] on span "Expenses" at bounding box center [61, 278] width 48 height 14
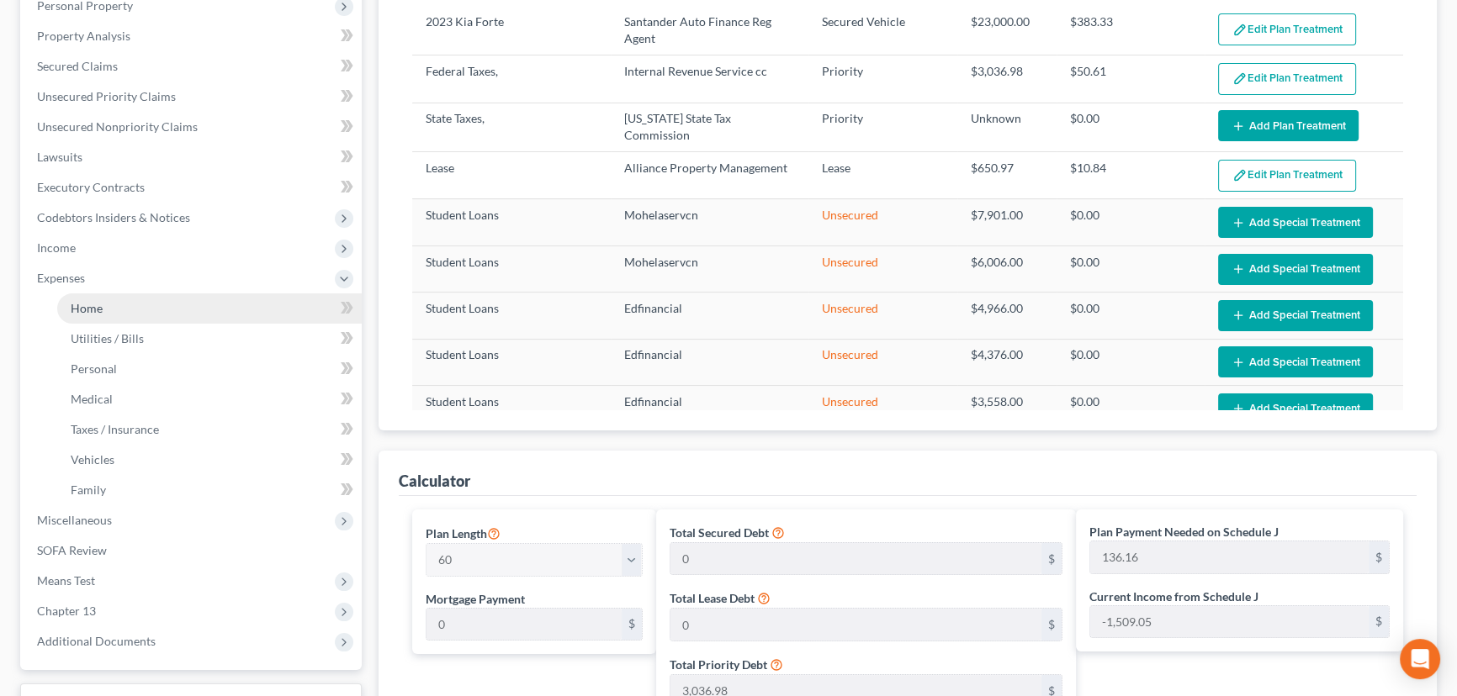
click at [92, 306] on span "Home" at bounding box center [87, 308] width 32 height 14
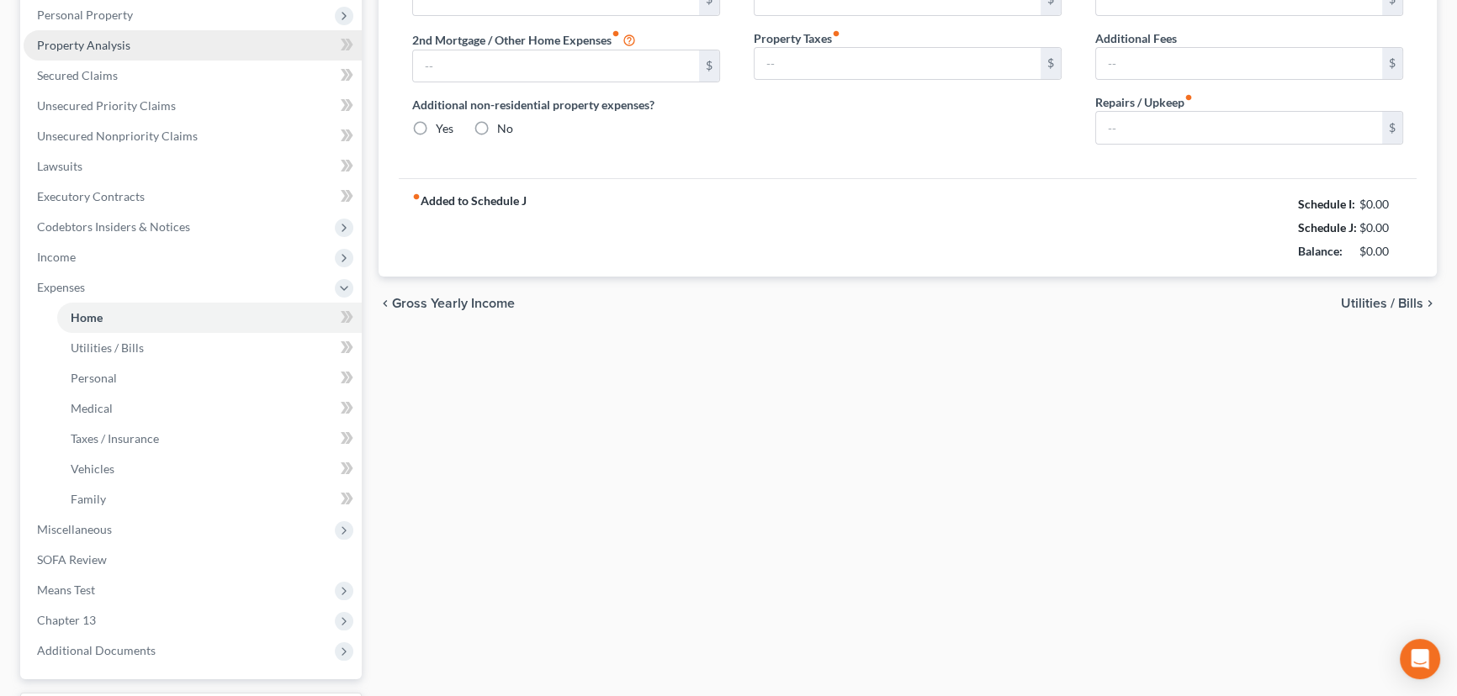
scroll to position [96, 0]
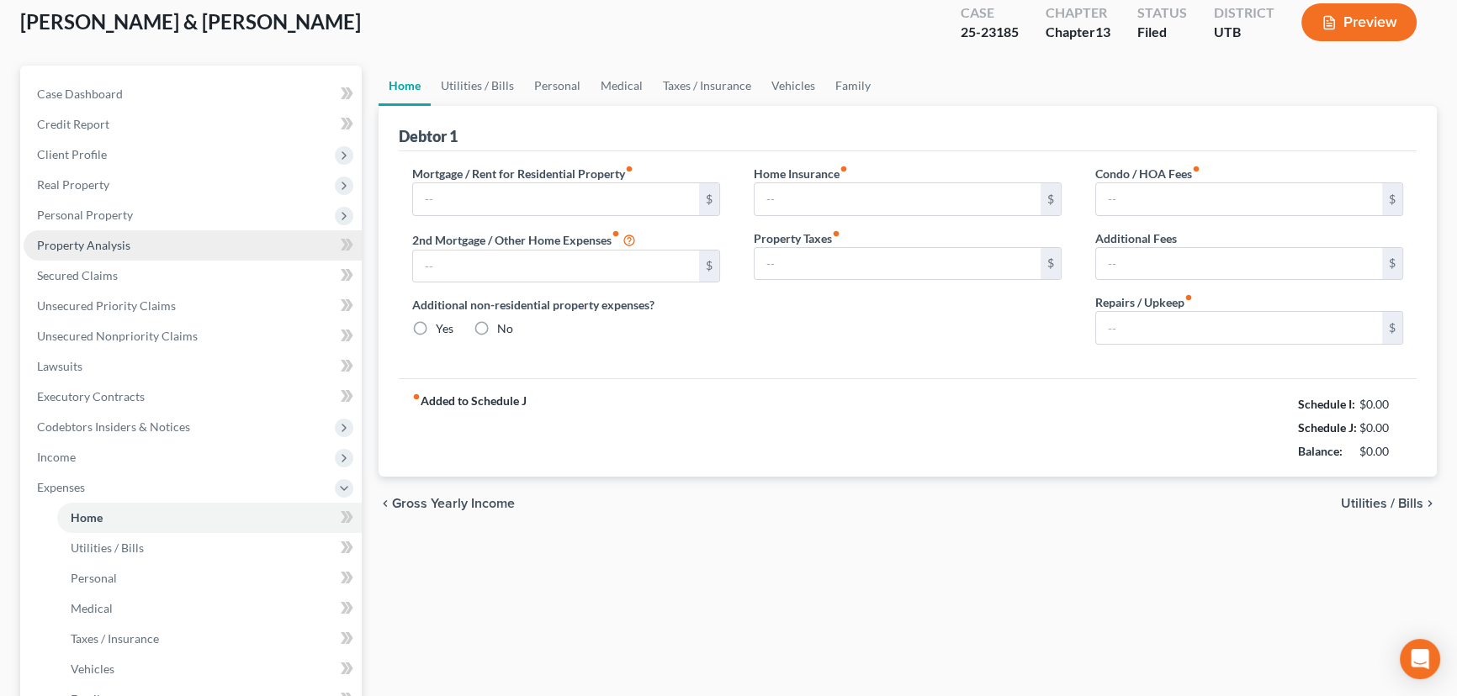
type input "1,500.00"
type input "0.00"
radio input "true"
type input "23.00"
type input "0.00"
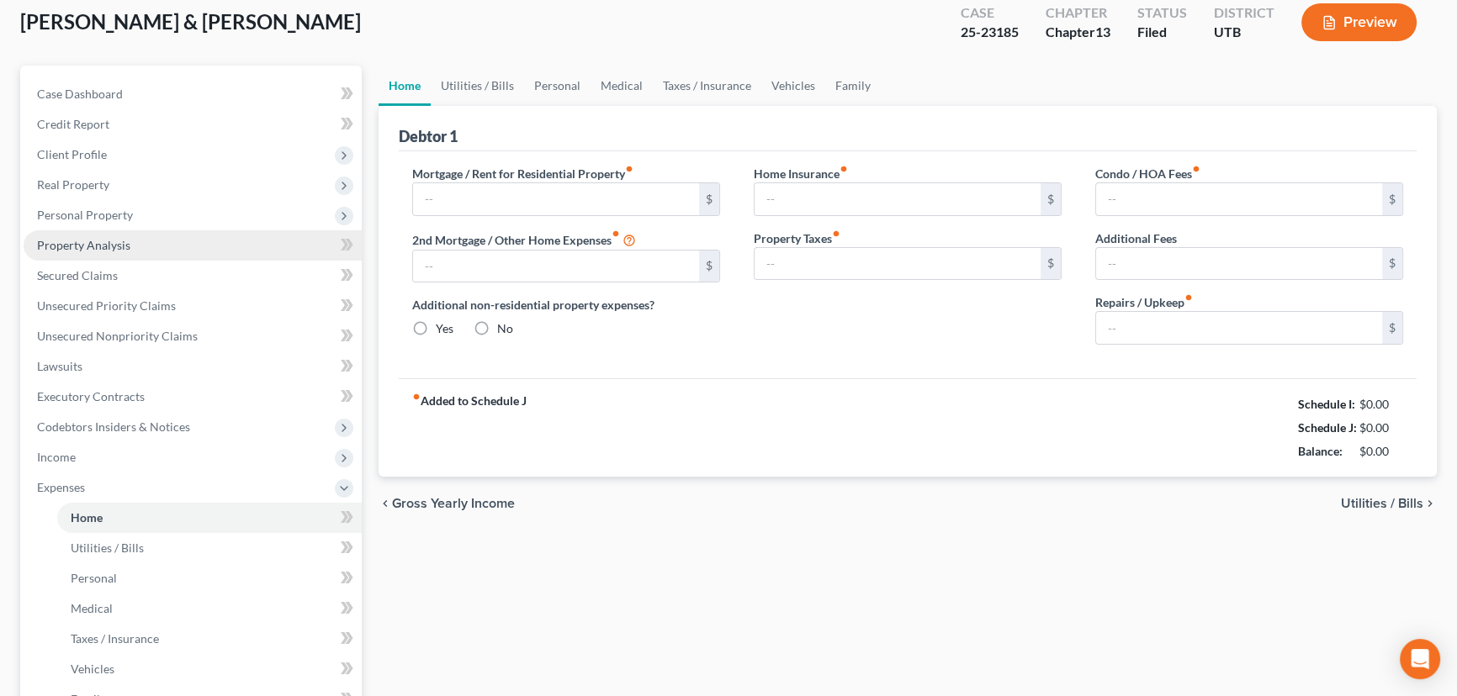
type input "0.00"
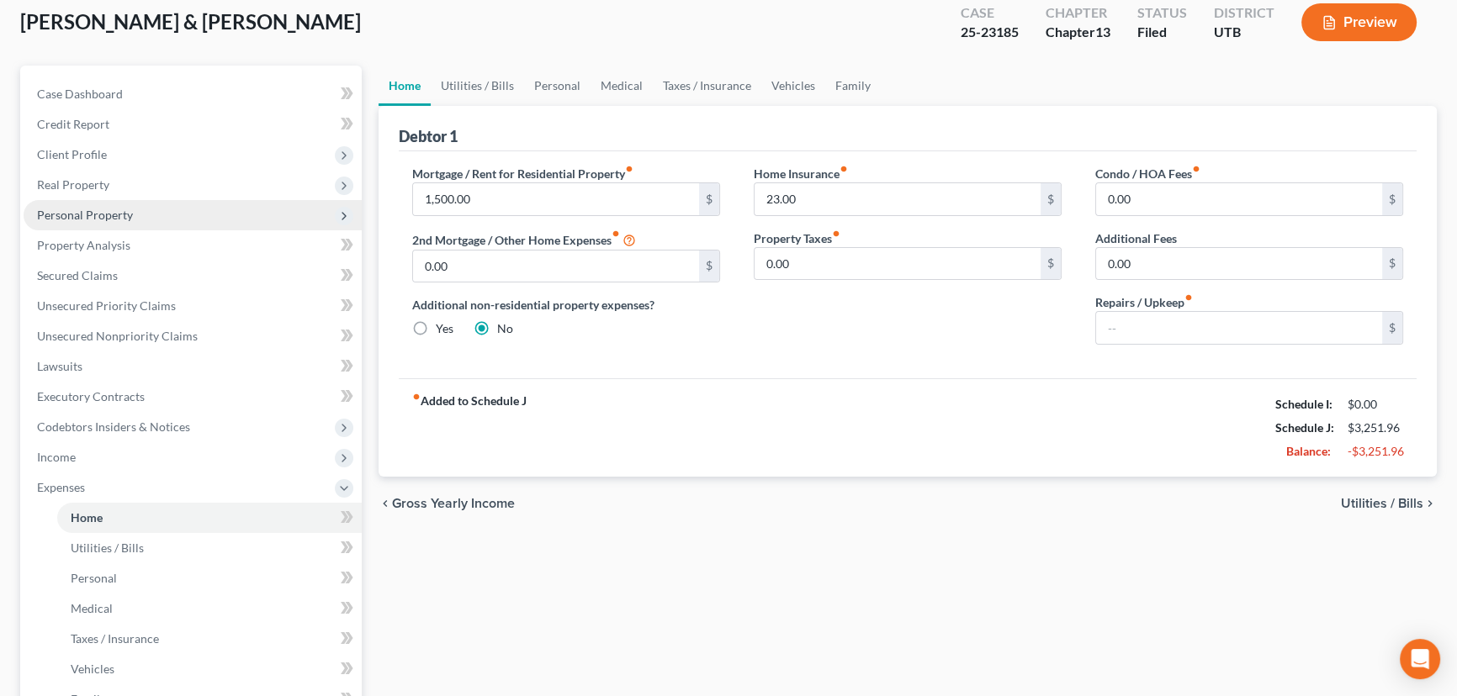
scroll to position [0, 0]
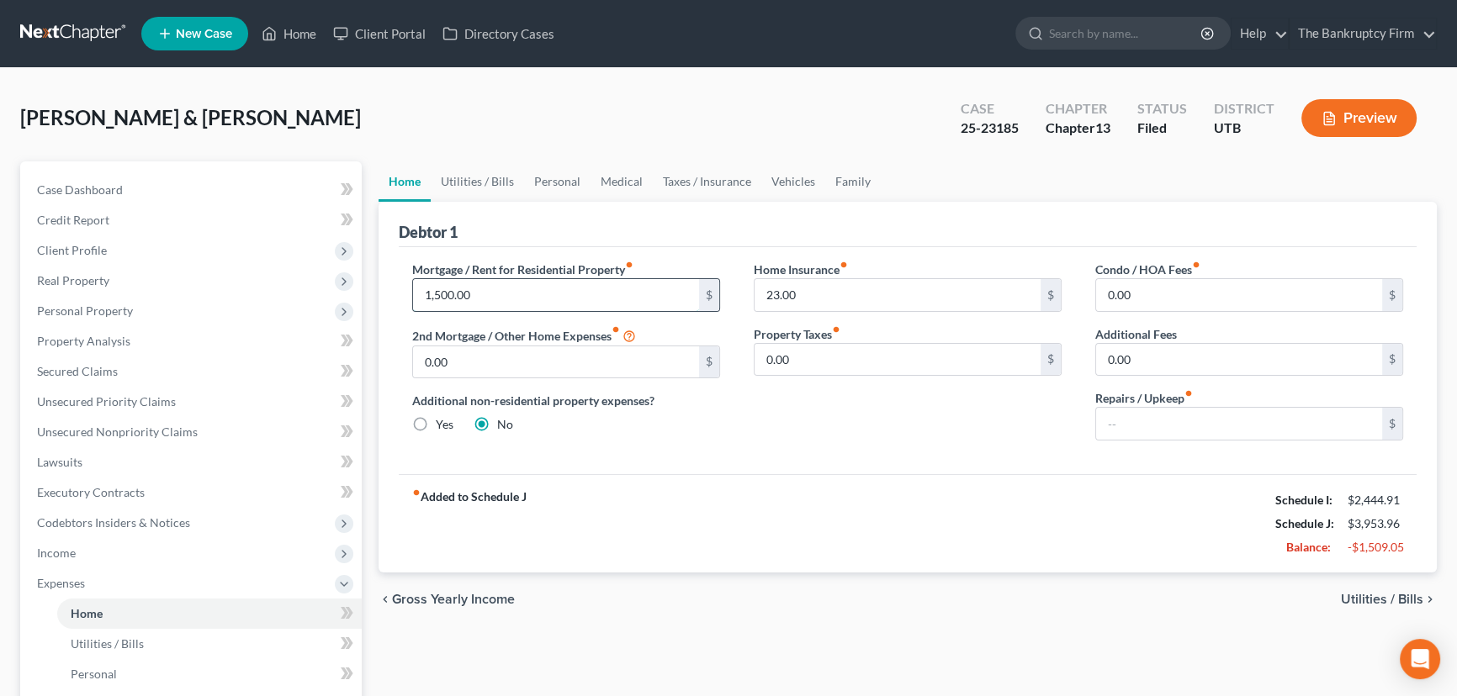
click at [495, 287] on input "1,500.00" at bounding box center [556, 295] width 286 height 32
type input "1,000"
click at [845, 352] on input "0.00" at bounding box center [897, 360] width 286 height 32
click at [463, 182] on link "Utilities / Bills" at bounding box center [477, 181] width 93 height 40
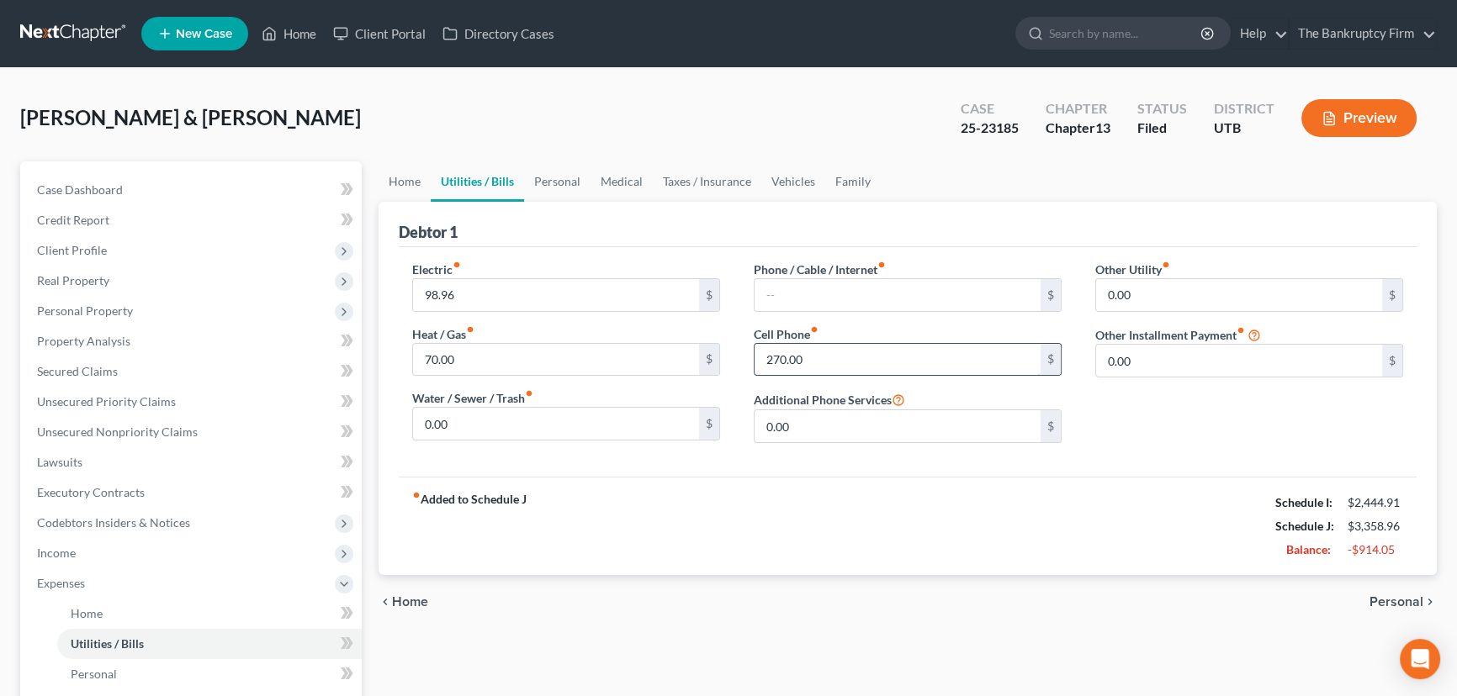
click at [774, 358] on input "270.00" at bounding box center [897, 360] width 286 height 32
type input "170.00"
click at [430, 292] on input "98.96" at bounding box center [556, 295] width 286 height 32
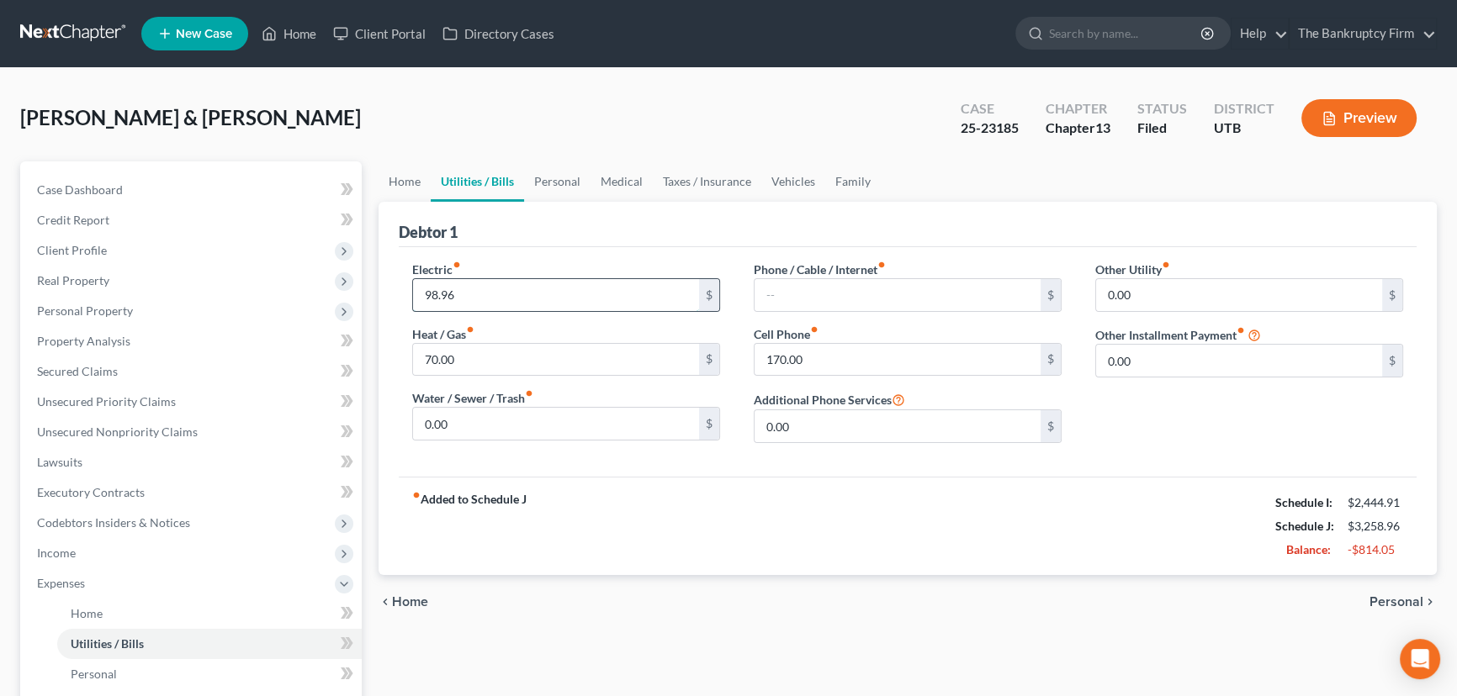
click at [426, 294] on input "98.96" at bounding box center [556, 295] width 286 height 32
type input "58.96"
click at [813, 417] on input "0.00" at bounding box center [897, 426] width 286 height 32
click at [556, 182] on link "Personal" at bounding box center [557, 181] width 66 height 40
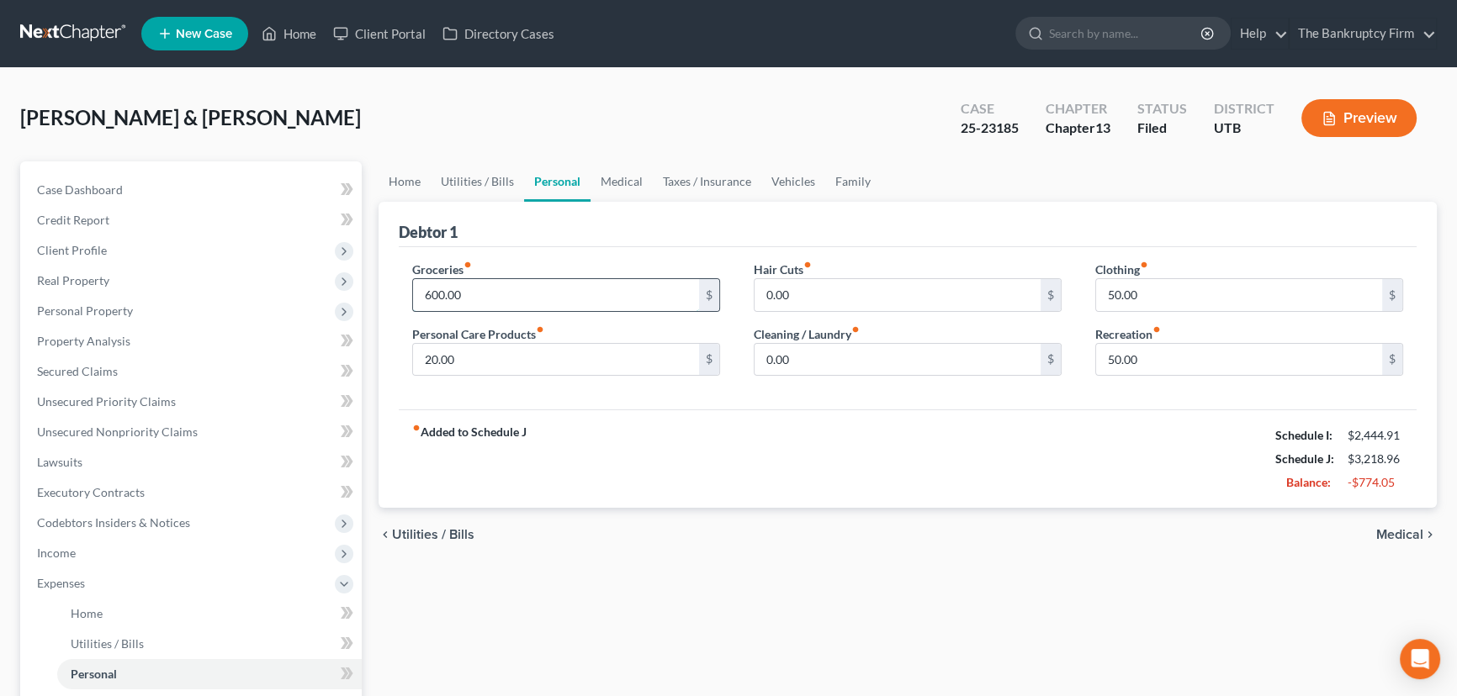
click at [431, 293] on input "600.00" at bounding box center [556, 295] width 286 height 32
drag, startPoint x: 431, startPoint y: 293, endPoint x: 399, endPoint y: 294, distance: 32.8
click at [399, 294] on div "Groceries fiber_manual_record 600.00 $ Personal Care Products fiber_manual_reco…" at bounding box center [565, 326] width 341 height 130
type input "400.00"
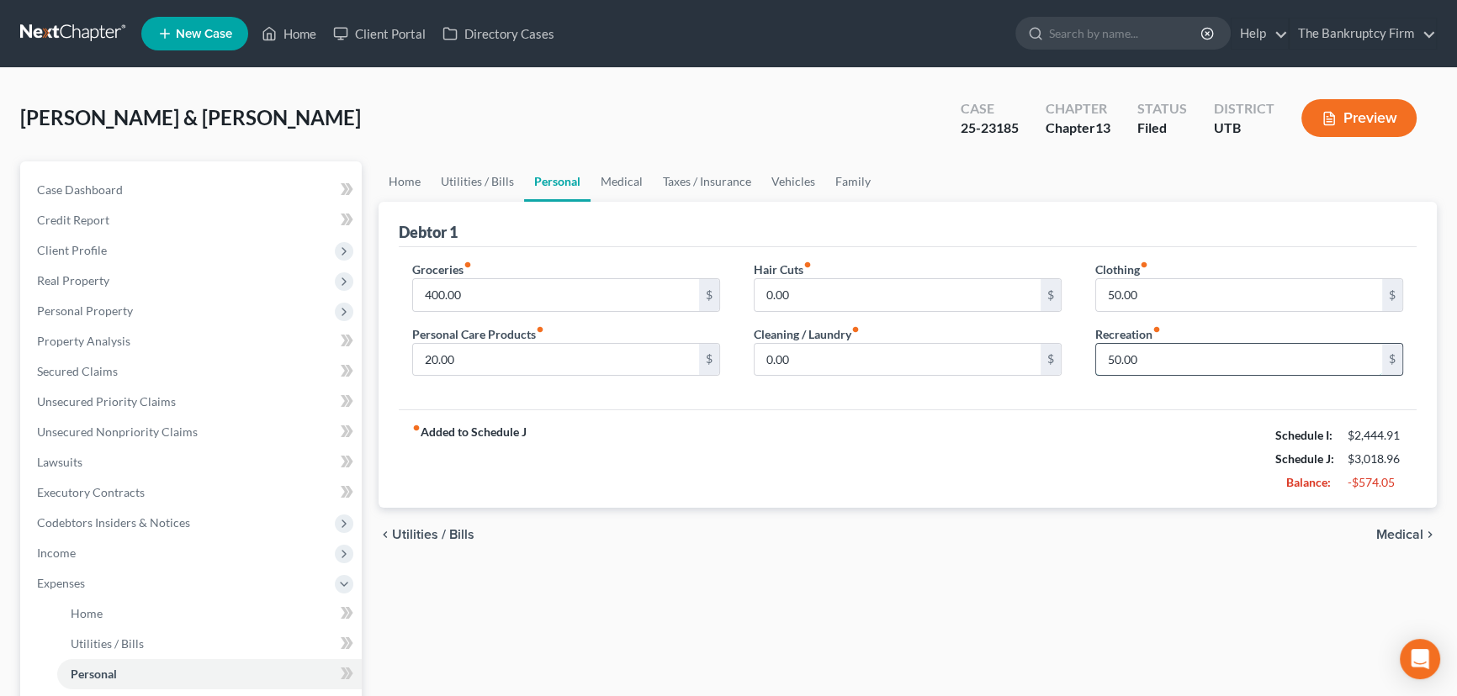
click at [1159, 355] on input "50.00" at bounding box center [1239, 360] width 286 height 32
click at [1143, 297] on input "50.00" at bounding box center [1239, 295] width 286 height 32
click at [625, 182] on link "Medical" at bounding box center [621, 181] width 62 height 40
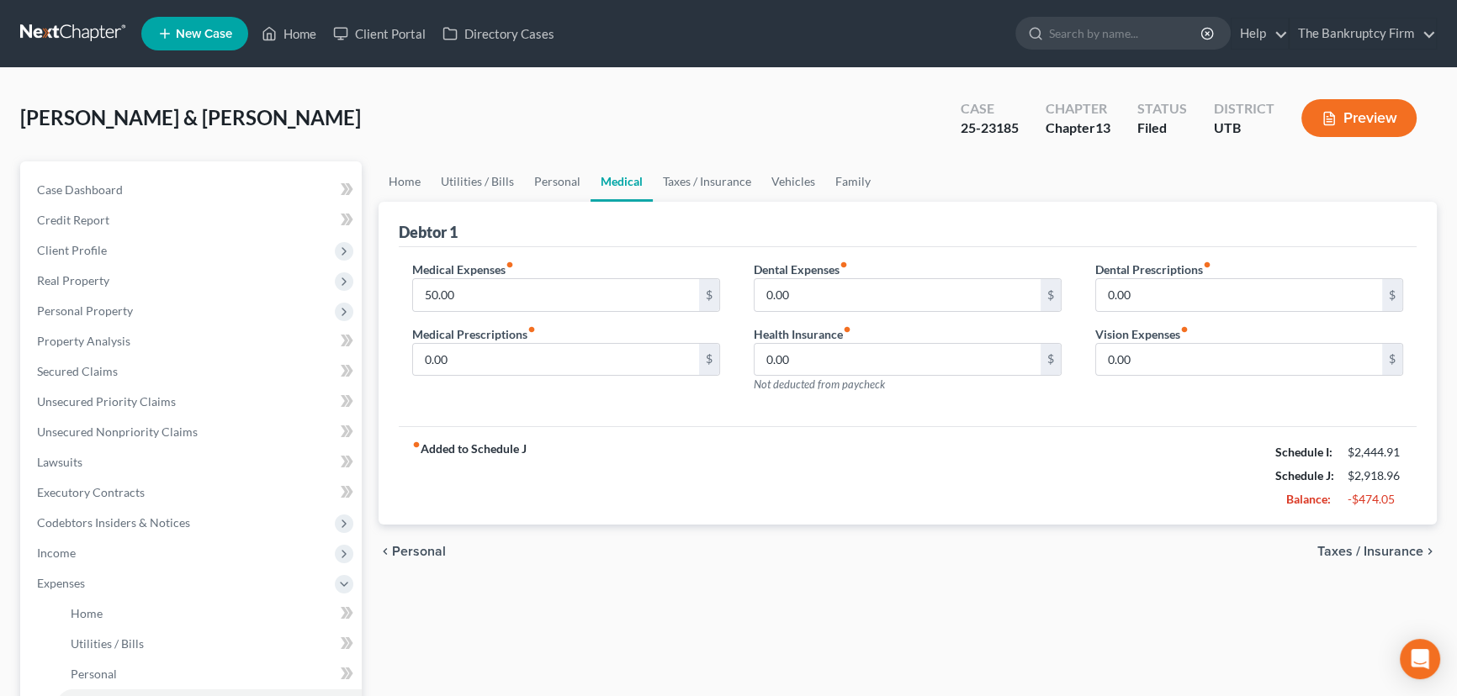
click at [511, 271] on label "Medical Expenses fiber_manual_record" at bounding box center [463, 270] width 102 height 18
click at [496, 292] on input "50.00" at bounding box center [556, 295] width 286 height 32
click at [700, 184] on link "Taxes / Insurance" at bounding box center [707, 181] width 108 height 40
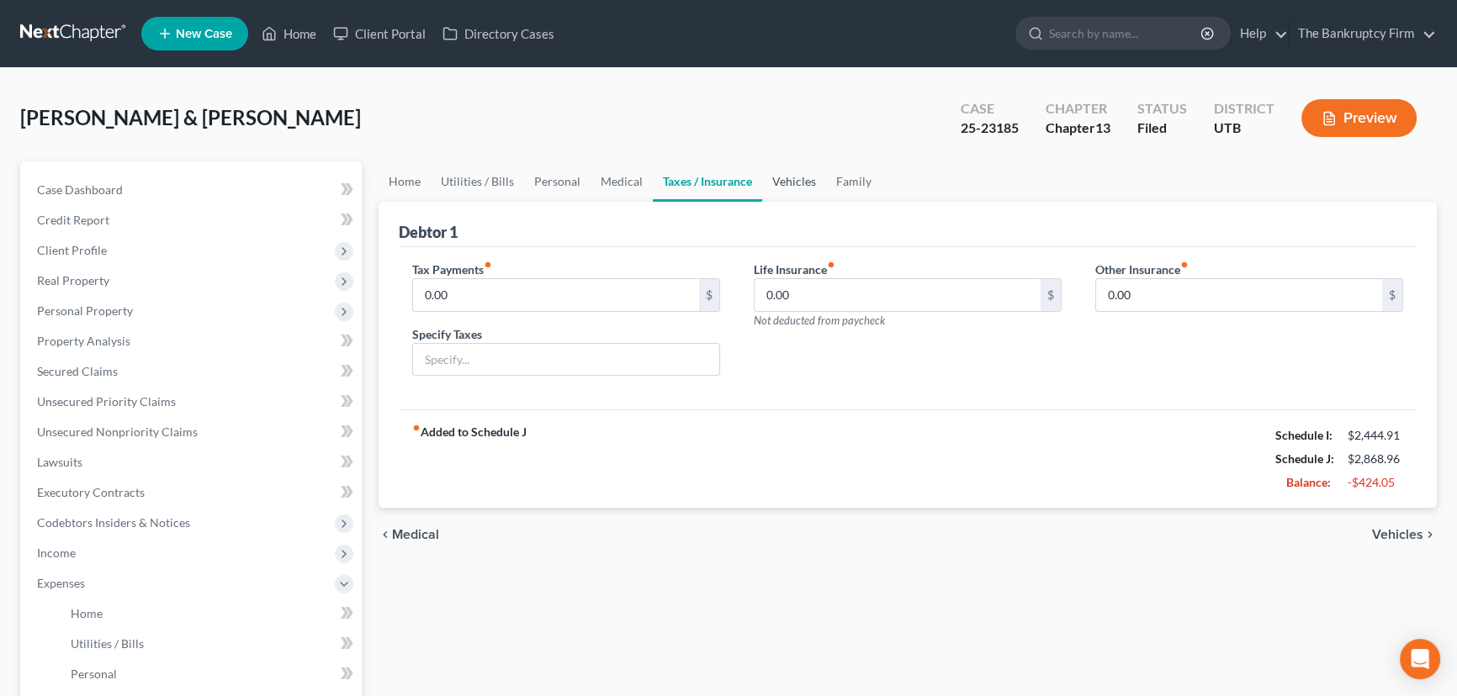
click at [793, 179] on link "Vehicles" at bounding box center [794, 181] width 64 height 40
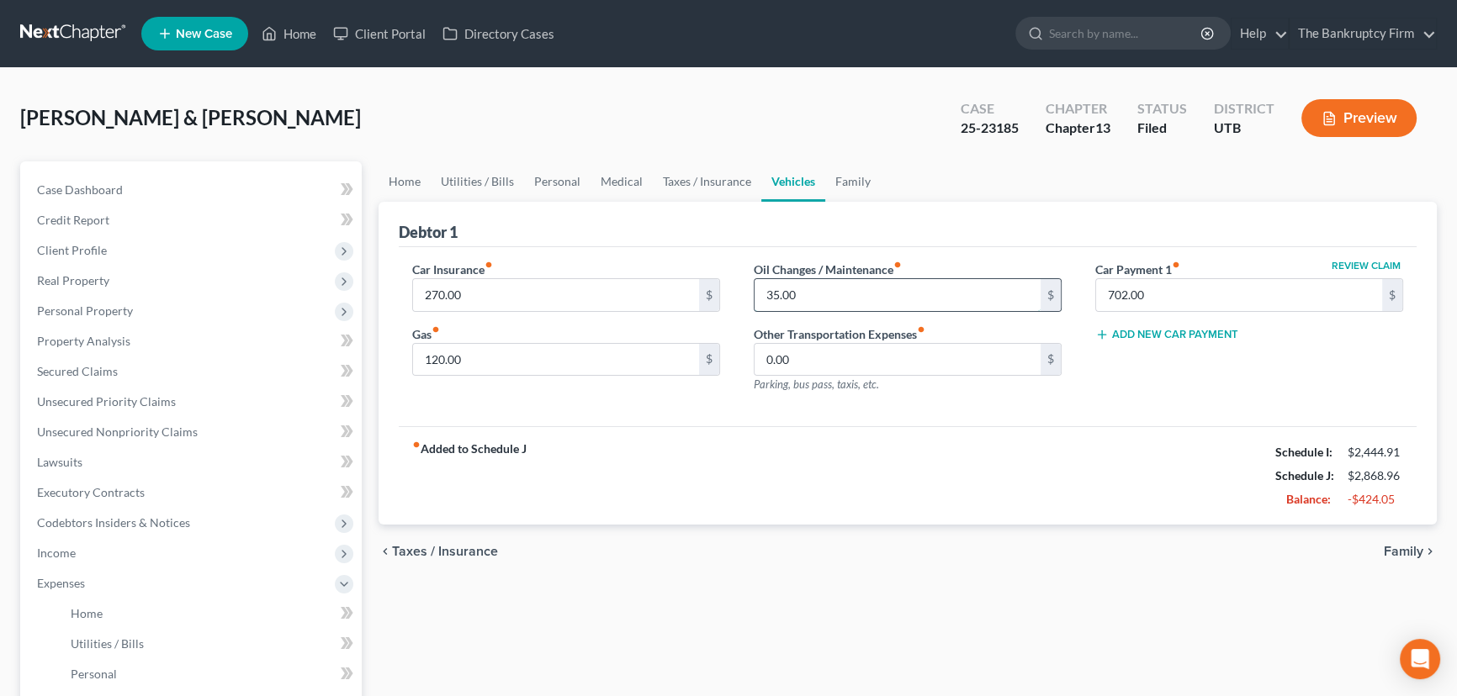
click at [808, 292] on input "35.00" at bounding box center [897, 295] width 286 height 32
click at [852, 182] on link "Family" at bounding box center [853, 181] width 56 height 40
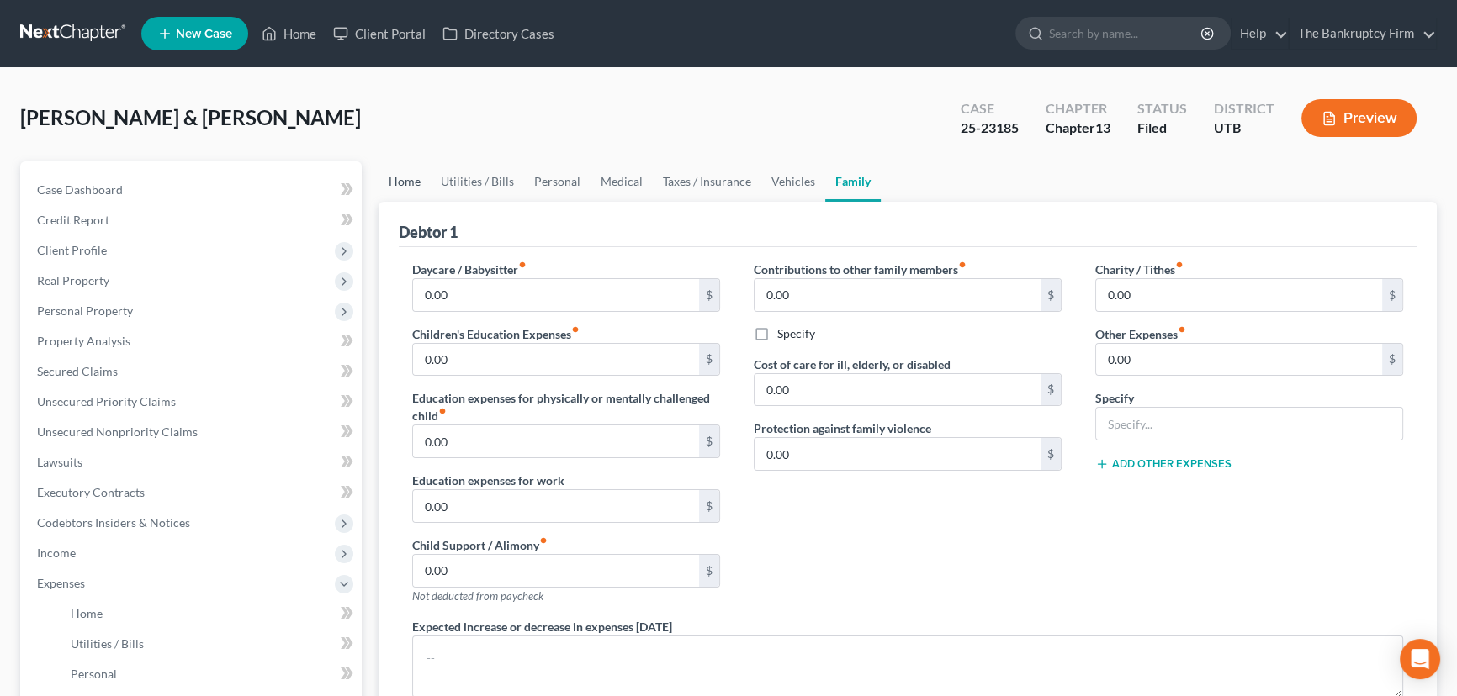
click at [402, 182] on link "Home" at bounding box center [404, 181] width 52 height 40
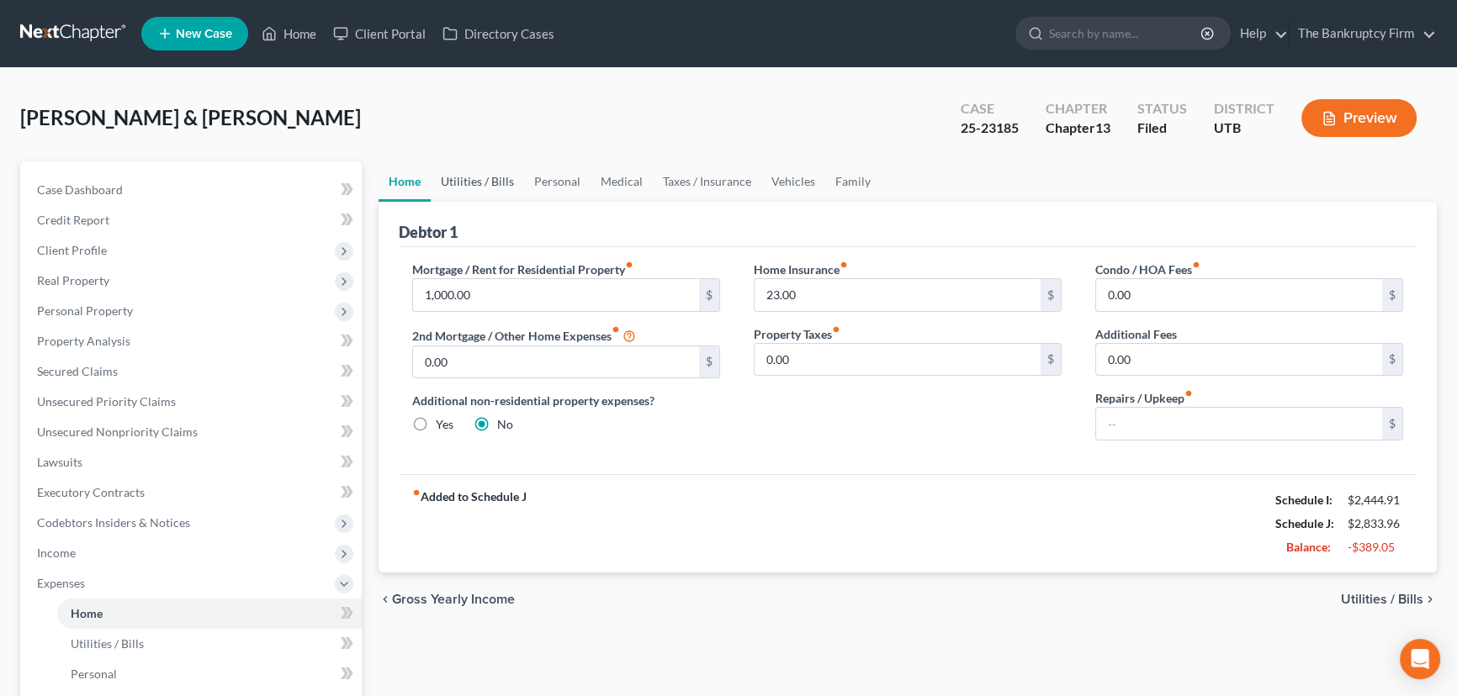
click at [494, 177] on link "Utilities / Bills" at bounding box center [477, 181] width 93 height 40
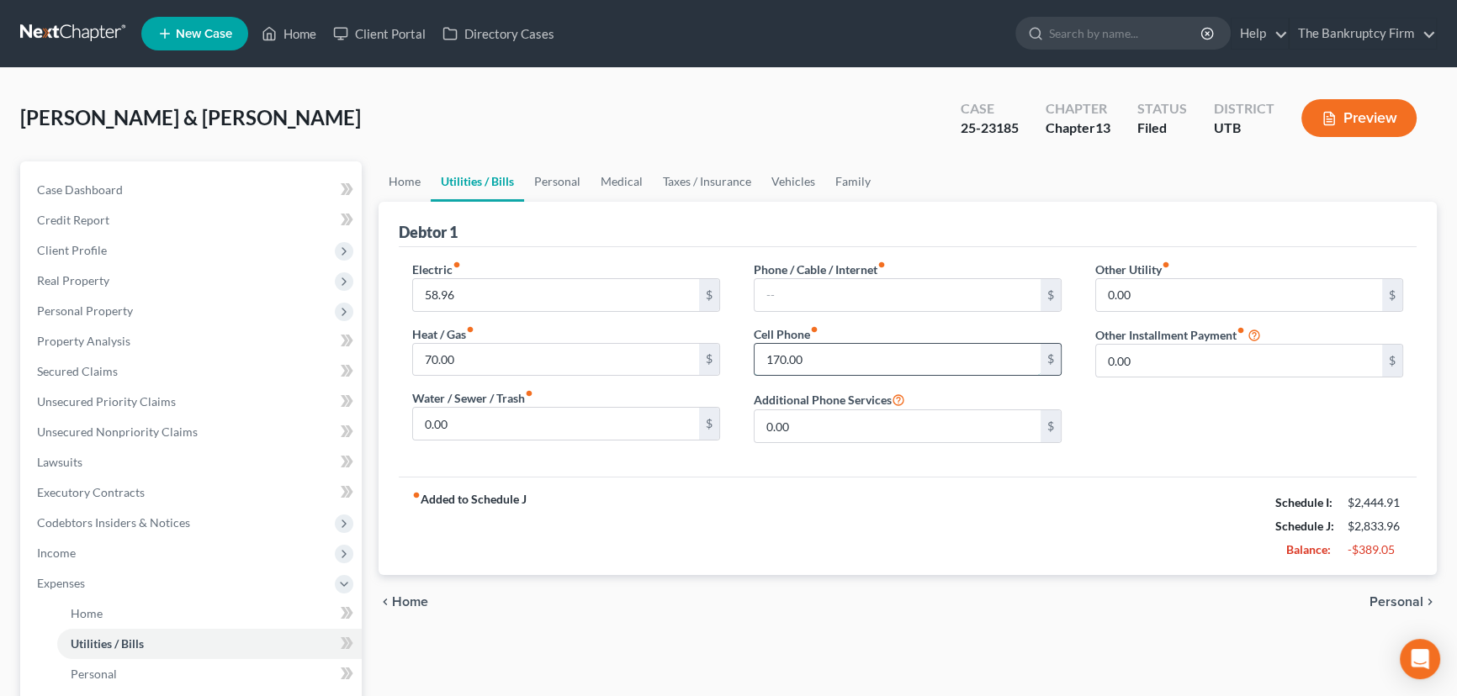
click at [773, 359] on input "170.00" at bounding box center [897, 360] width 286 height 32
click at [773, 360] on input "170.00" at bounding box center [897, 360] width 286 height 32
type input "70.00"
click at [548, 177] on link "Personal" at bounding box center [557, 181] width 66 height 40
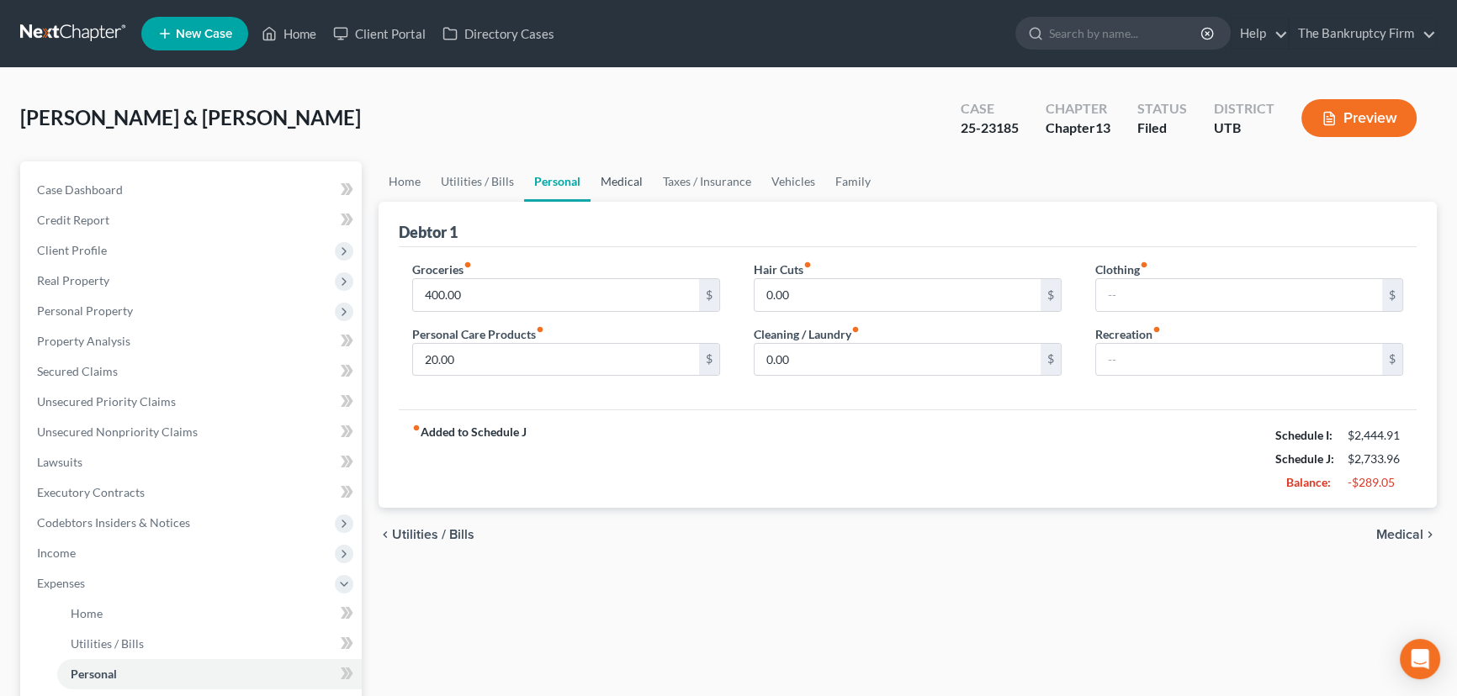
click at [614, 180] on link "Medical" at bounding box center [621, 181] width 62 height 40
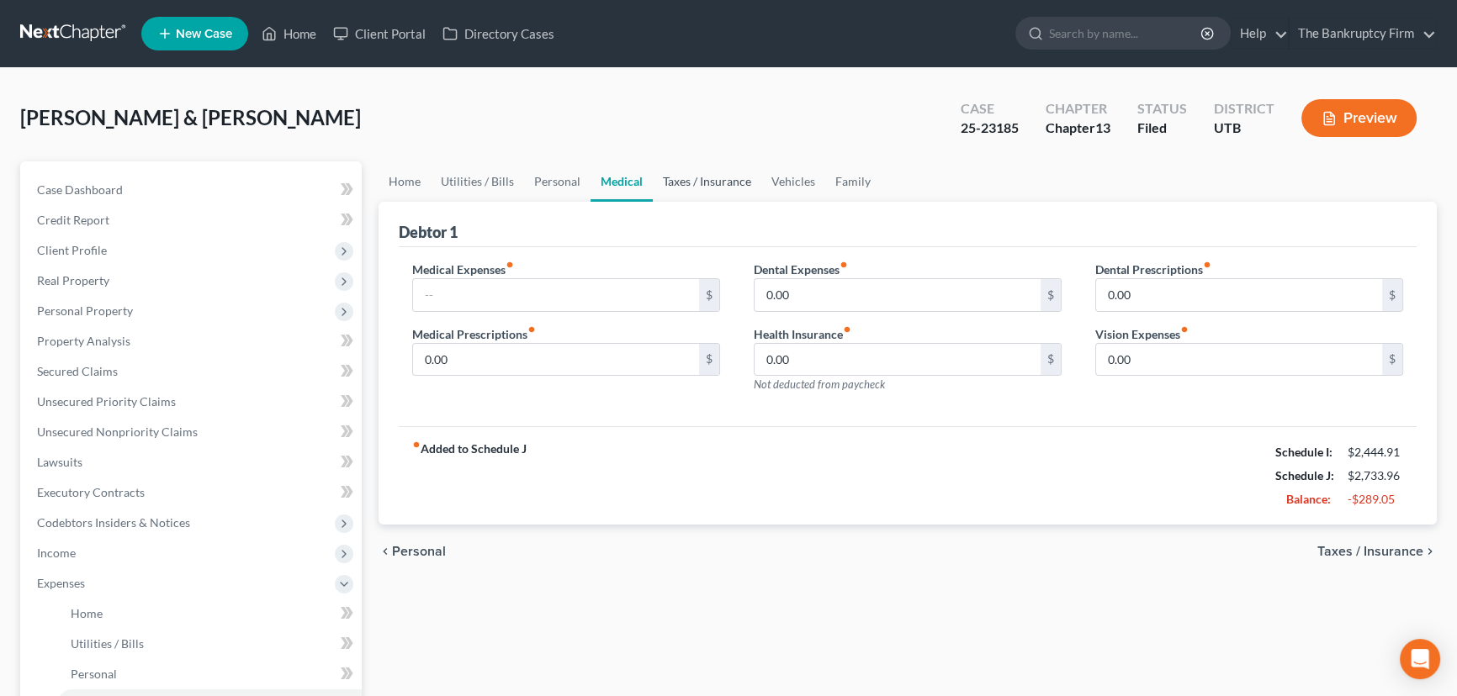
click at [701, 177] on link "Taxes / Insurance" at bounding box center [707, 181] width 108 height 40
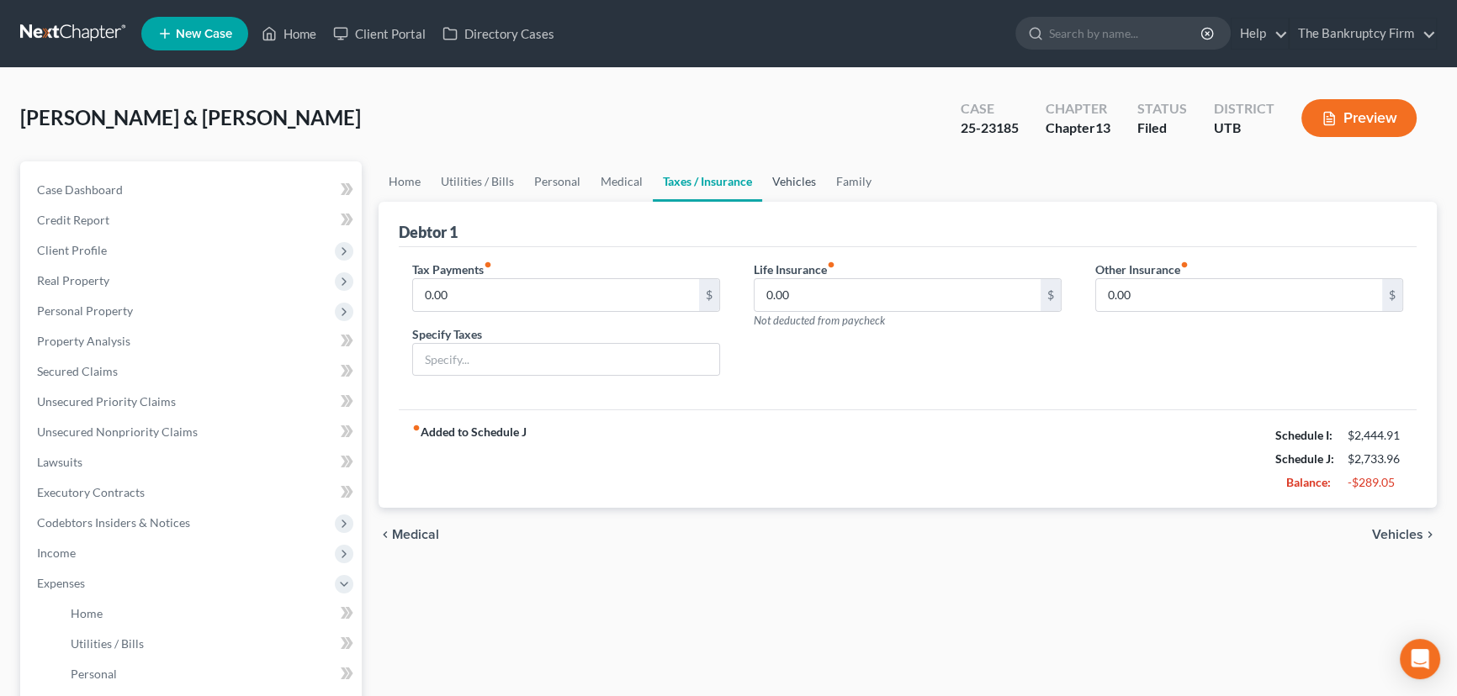
click at [797, 184] on link "Vehicles" at bounding box center [794, 181] width 64 height 40
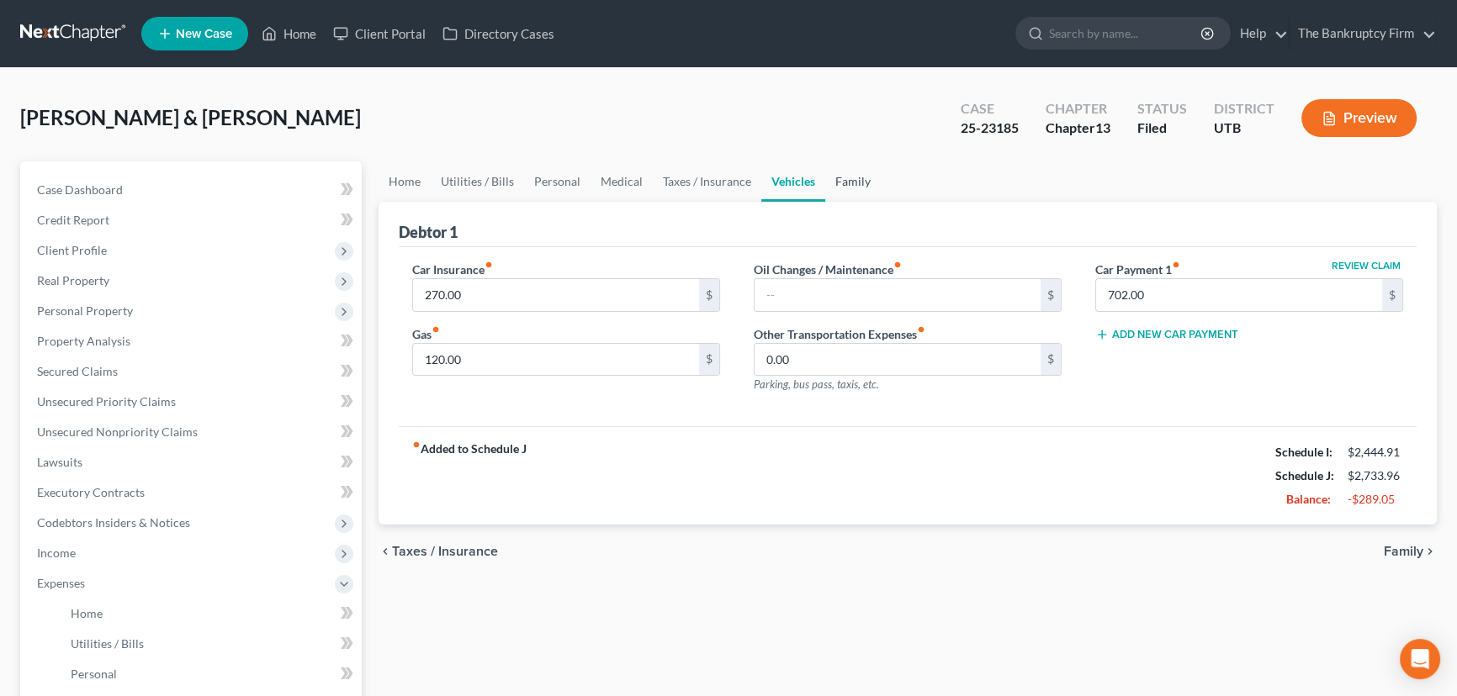
click at [833, 182] on link "Family" at bounding box center [853, 181] width 56 height 40
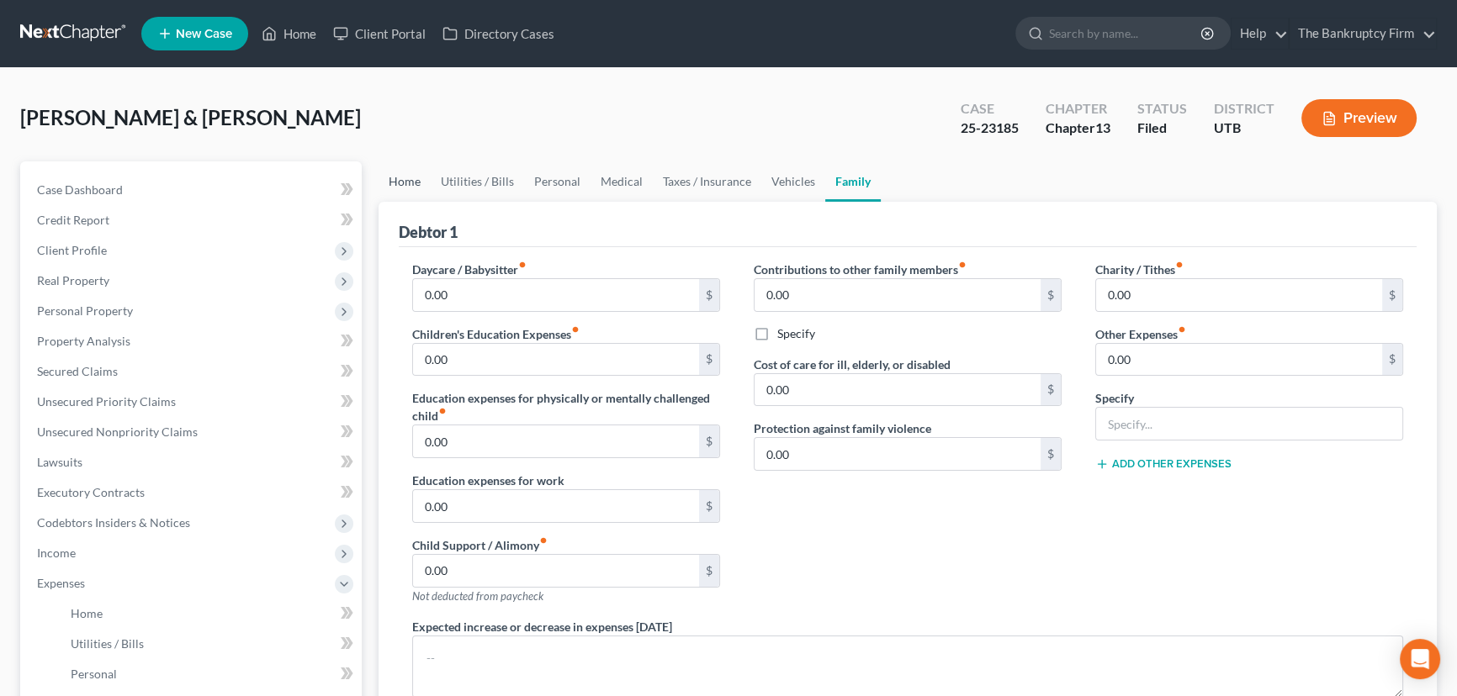
drag, startPoint x: 402, startPoint y: 178, endPoint x: 412, endPoint y: 184, distance: 11.7
click at [402, 178] on link "Home" at bounding box center [404, 181] width 52 height 40
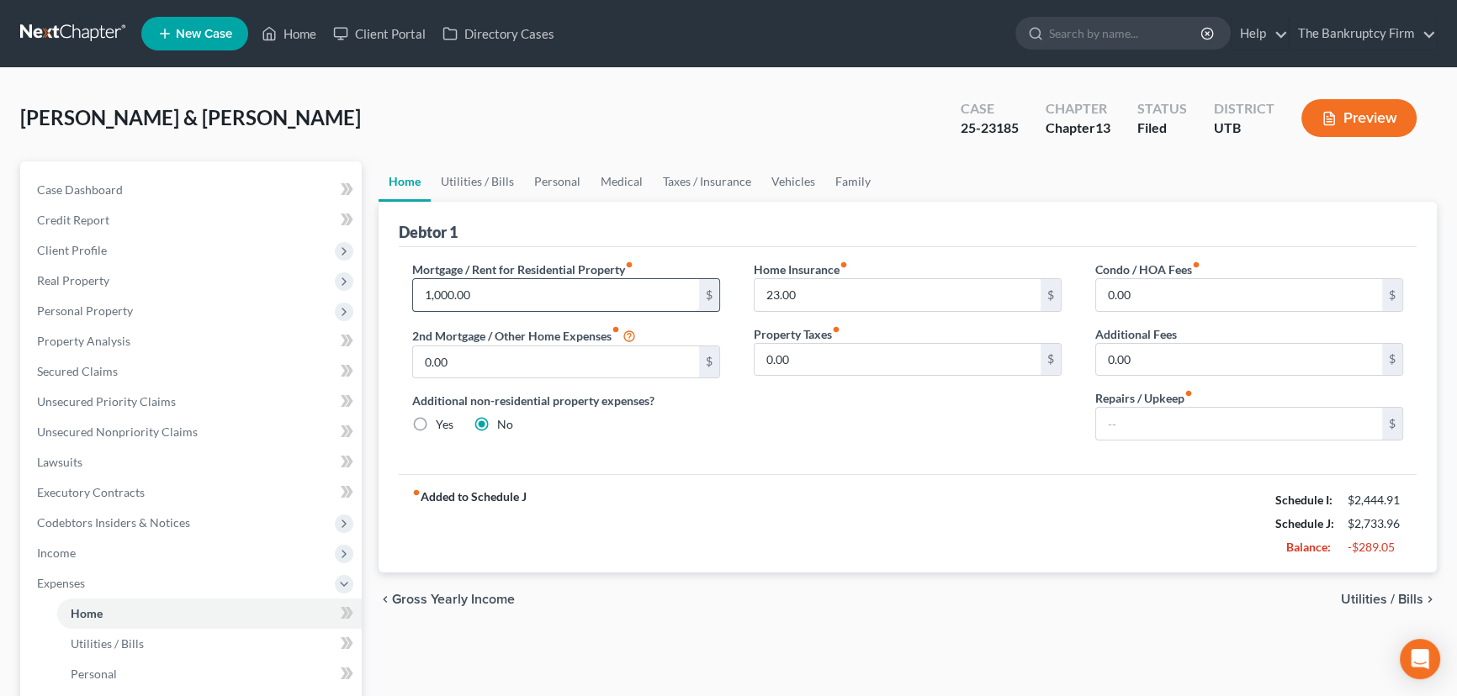
click at [486, 294] on input "1,000.00" at bounding box center [556, 295] width 286 height 32
type input "750.00"
click at [304, 31] on link "Home" at bounding box center [288, 34] width 71 height 30
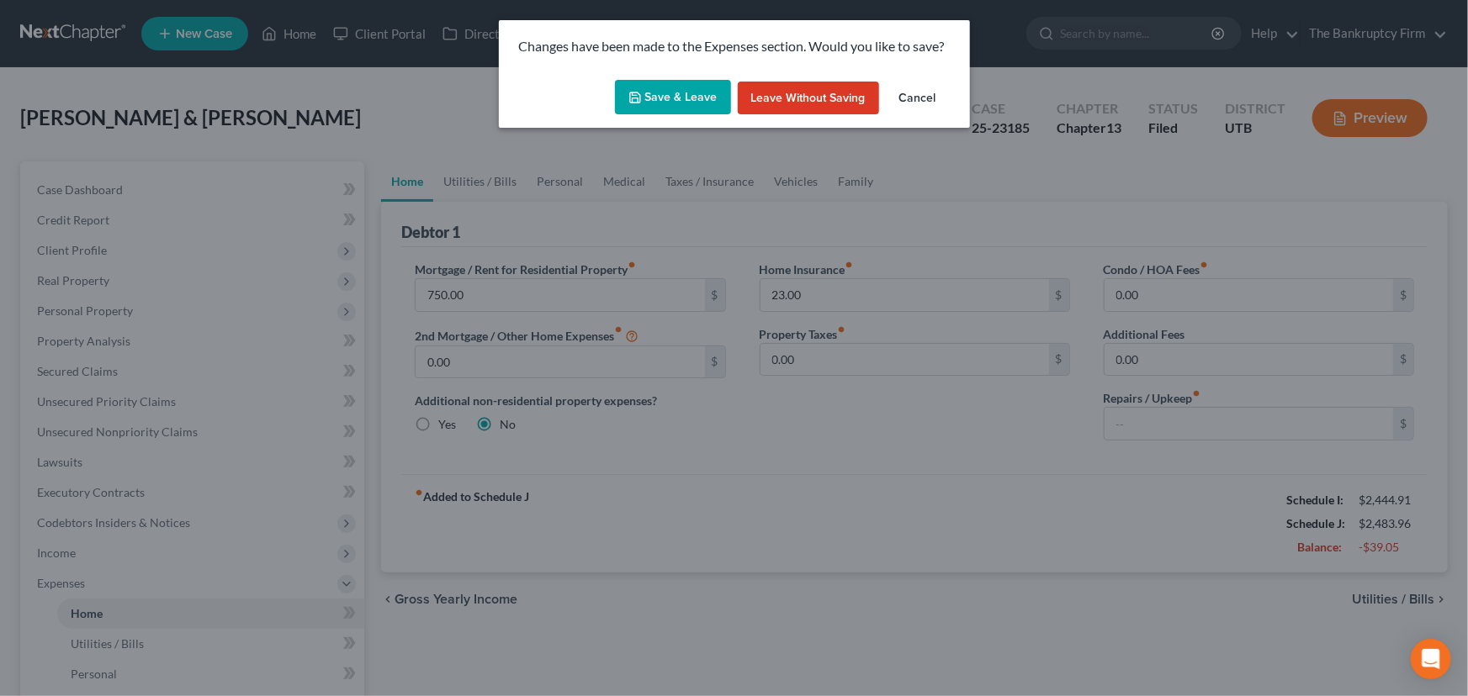
click at [672, 95] on button "Save & Leave" at bounding box center [673, 97] width 116 height 35
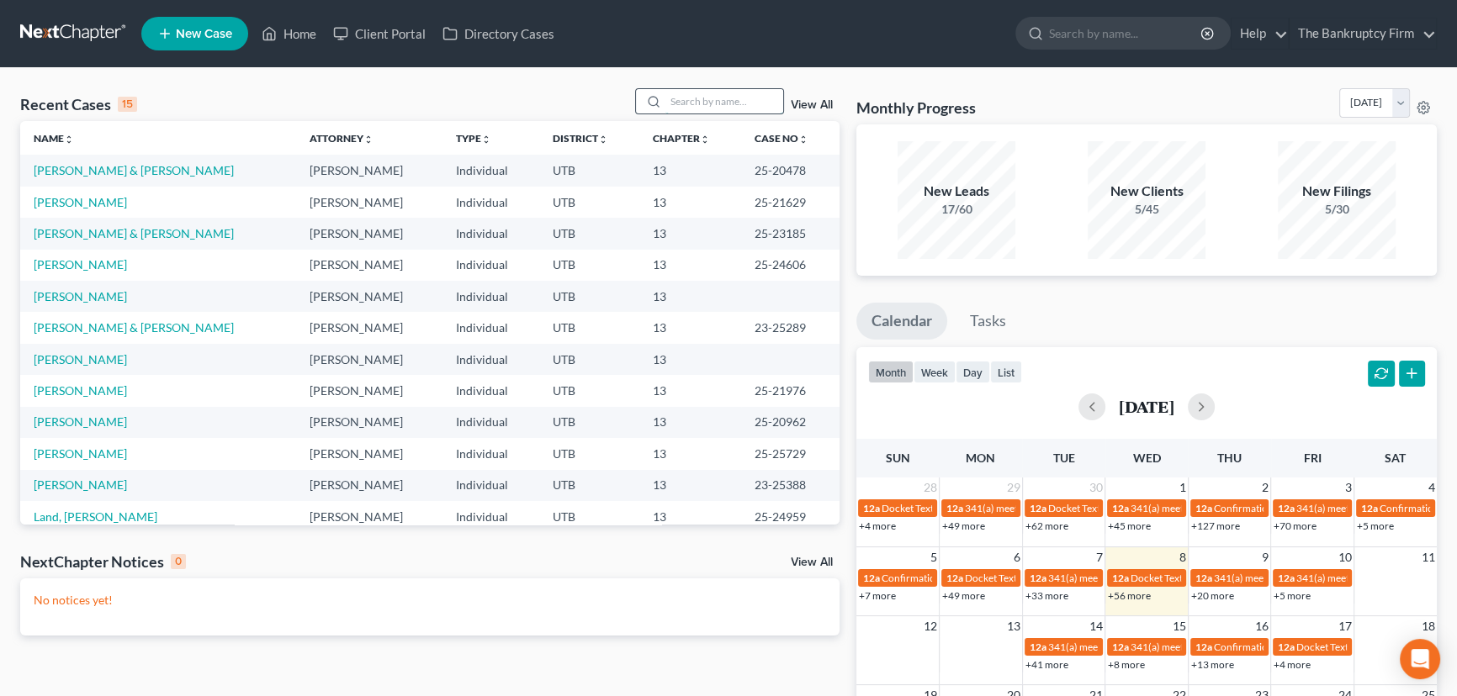
click at [672, 101] on input "search" at bounding box center [724, 101] width 118 height 24
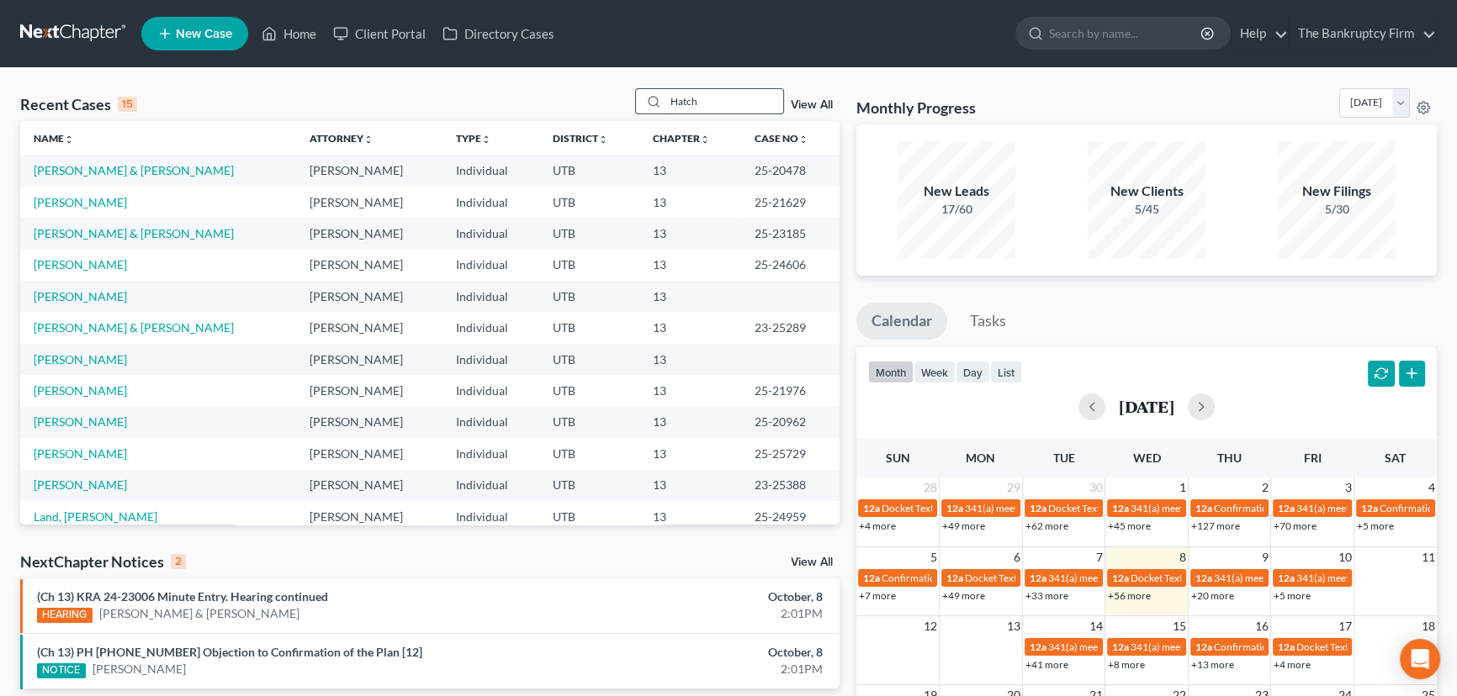
type input "Hatch"
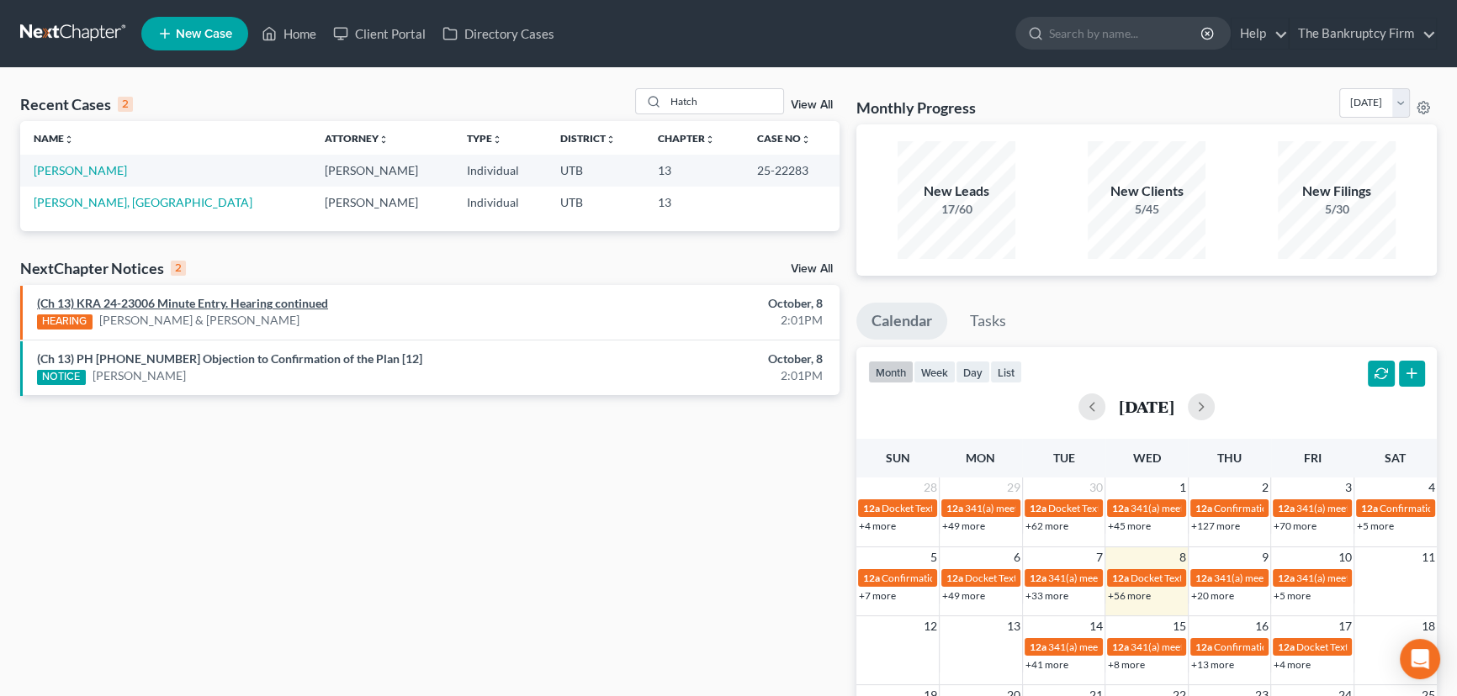
click at [260, 303] on link "(Ch 13) KRA 24-23006 Minute Entry. Hearing continued" at bounding box center [182, 303] width 291 height 14
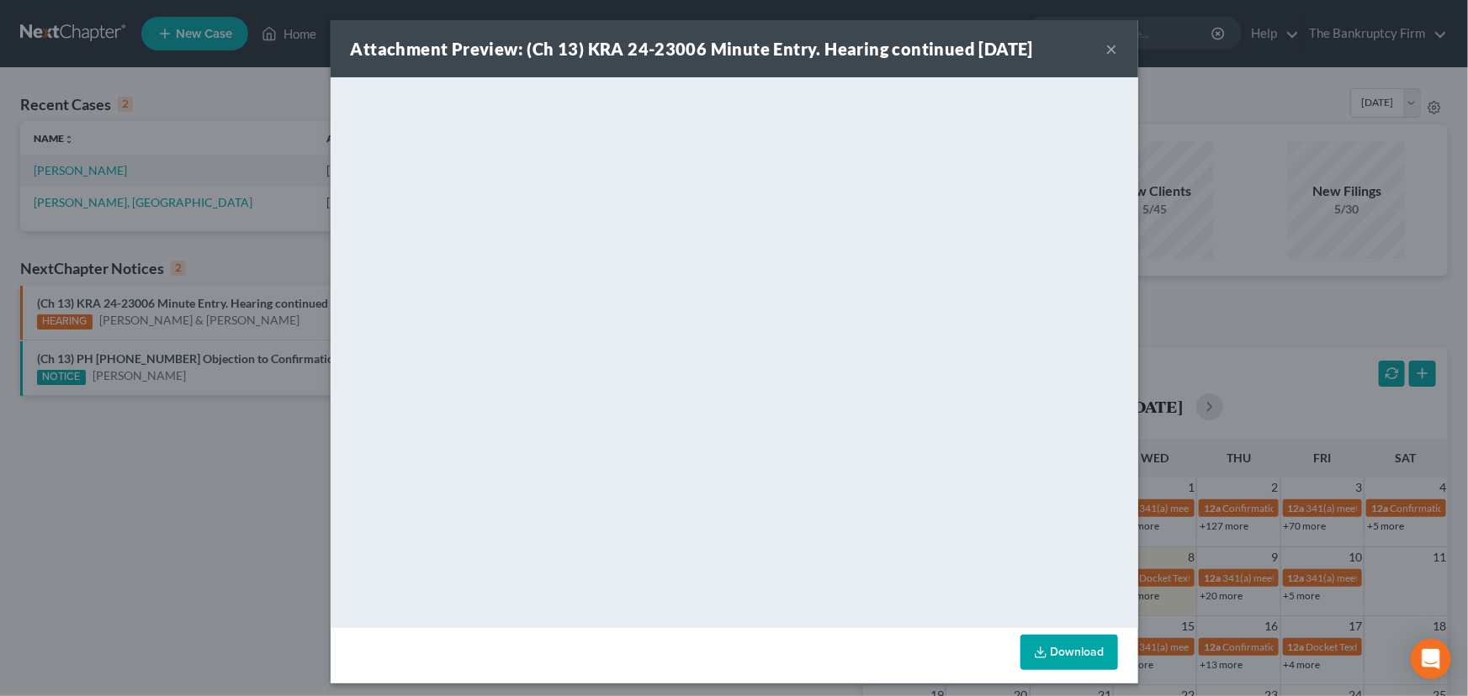
click at [319, 308] on div "Attachment Preview: (Ch 13) KRA 24-23006 Minute Entry. Hearing continued 10/08/…" at bounding box center [734, 348] width 1468 height 696
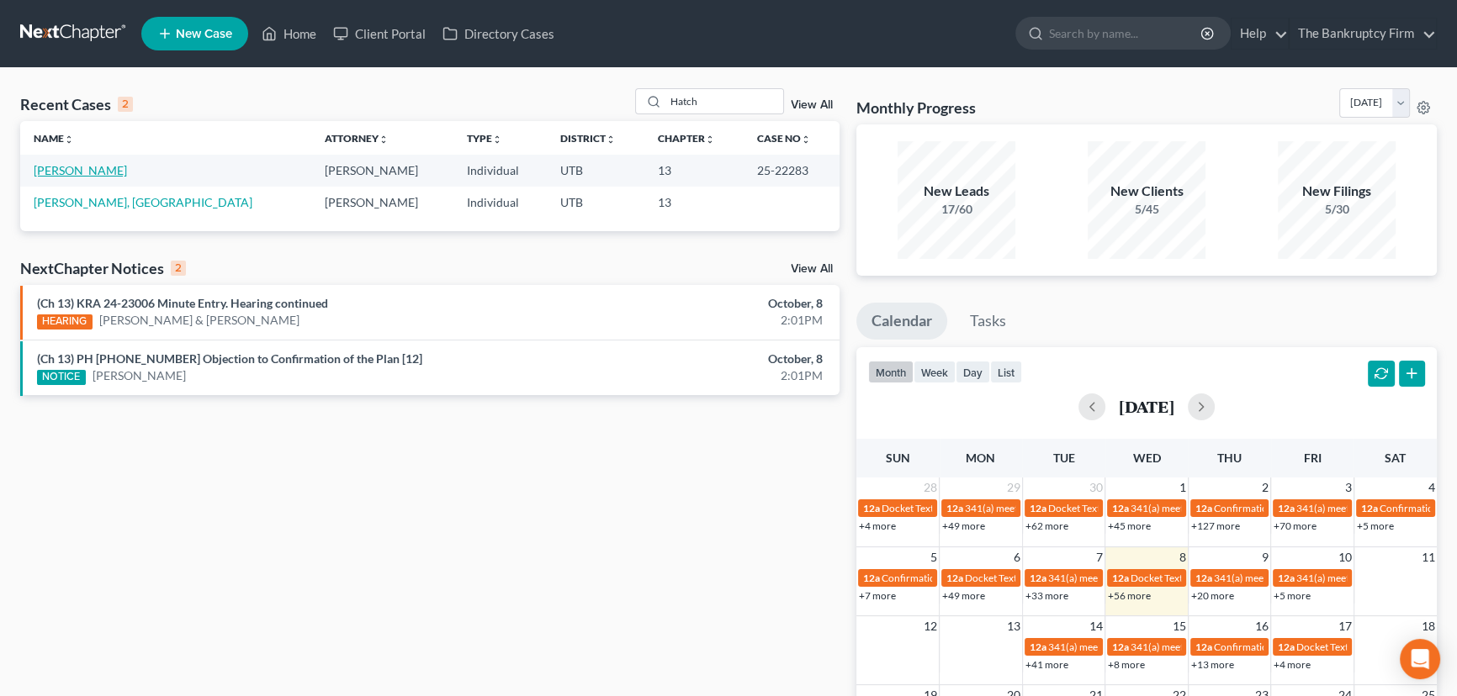
click at [86, 174] on link "Hatch, Zachary" at bounding box center [80, 170] width 93 height 14
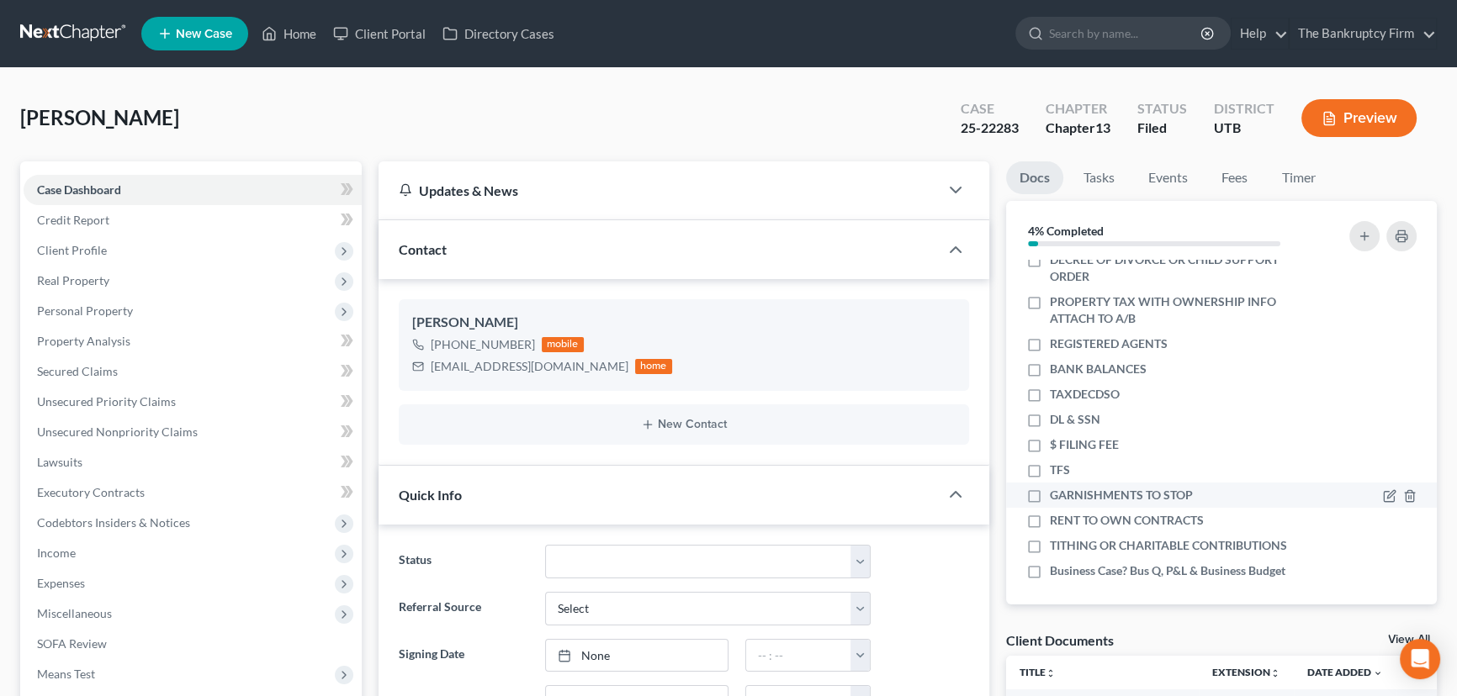
scroll to position [262, 0]
click at [1395, 637] on link "View All" at bounding box center [1409, 640] width 42 height 12
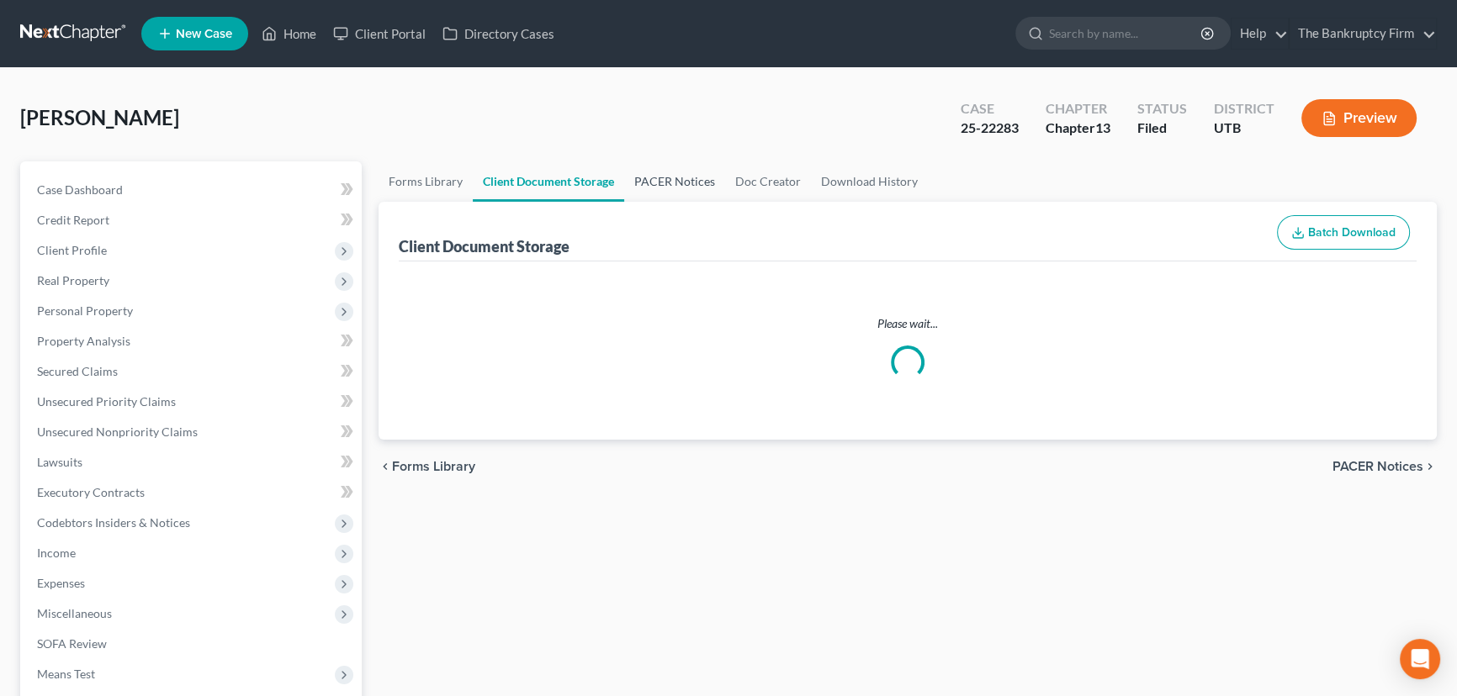
select select "30"
select select "41"
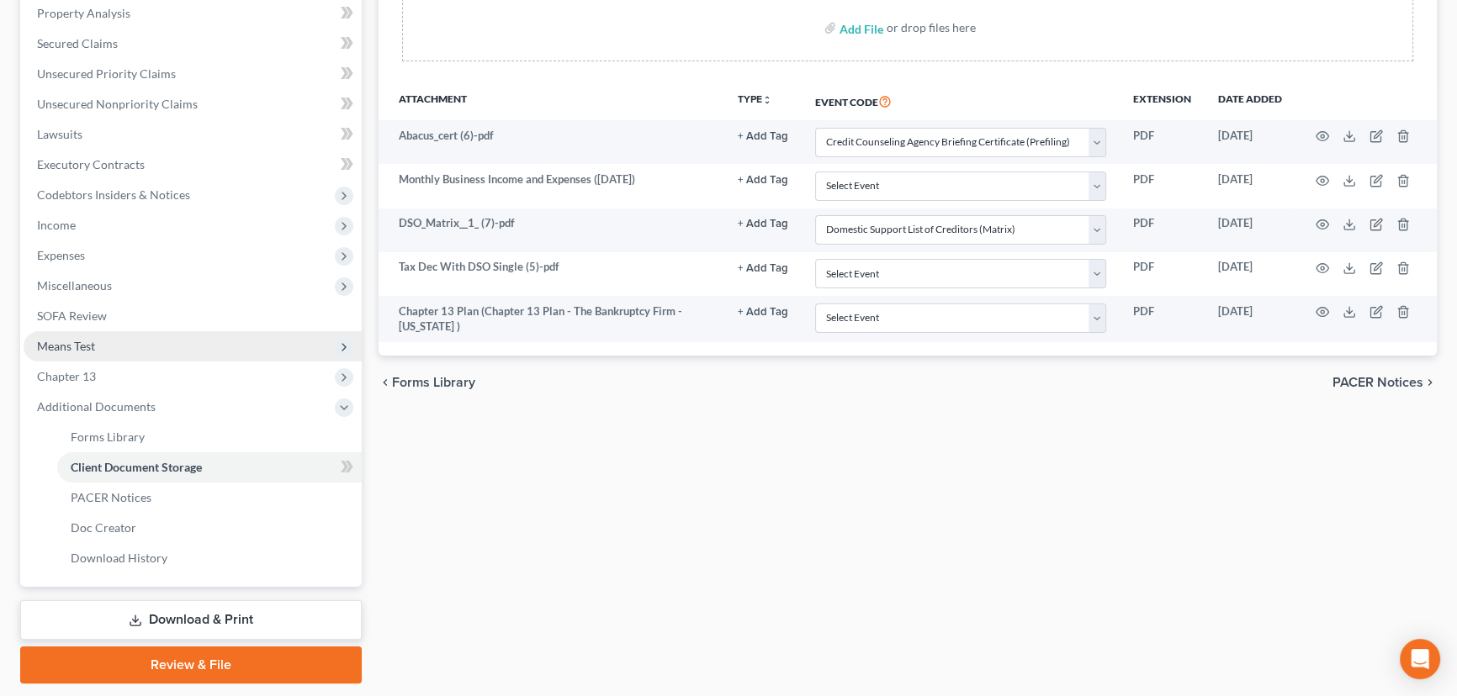
scroll to position [377, 0]
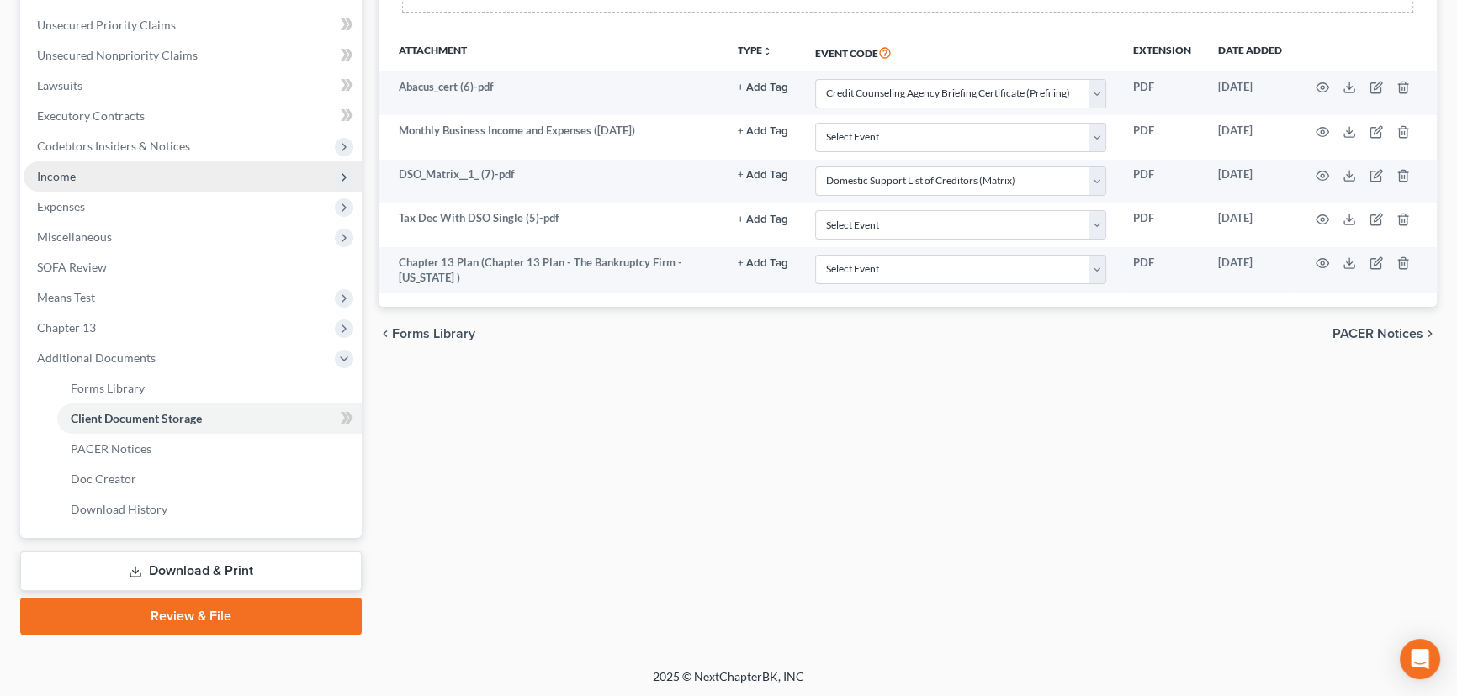
click at [62, 176] on span "Income" at bounding box center [56, 176] width 39 height 14
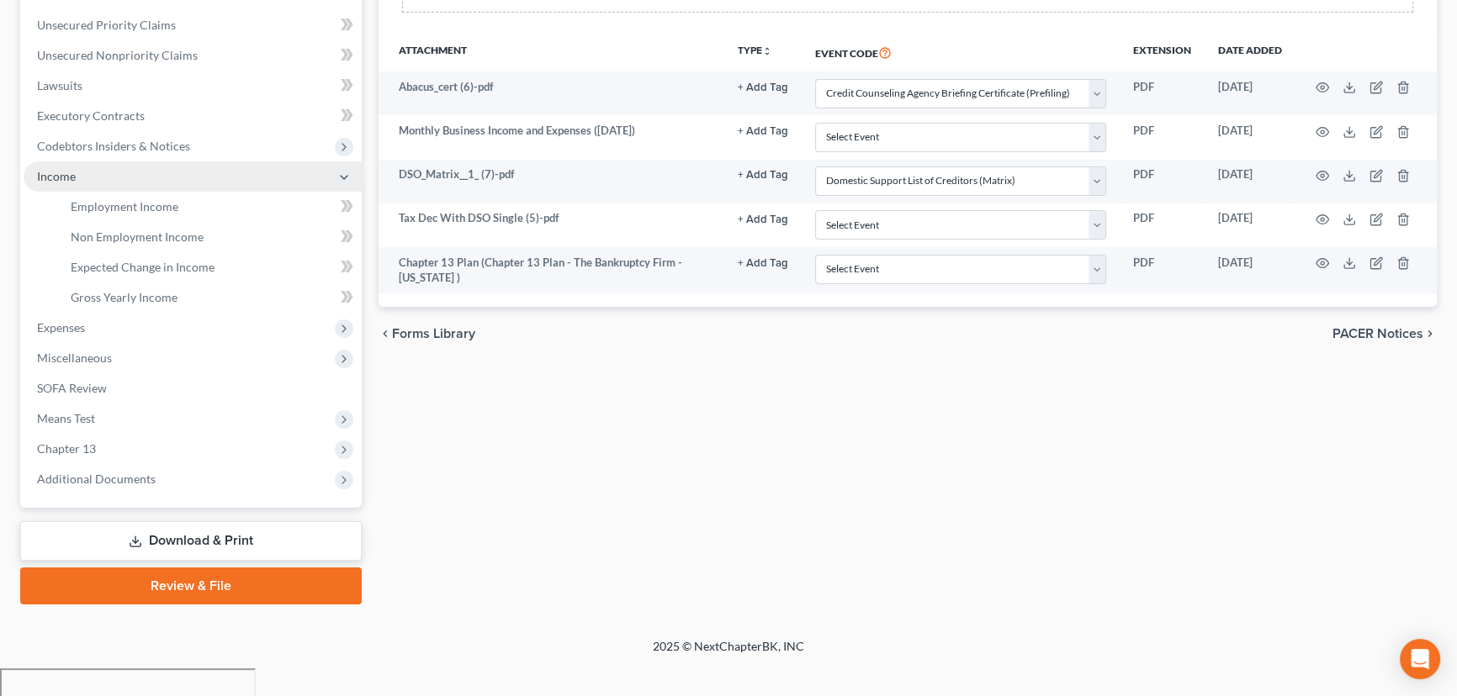
scroll to position [346, 0]
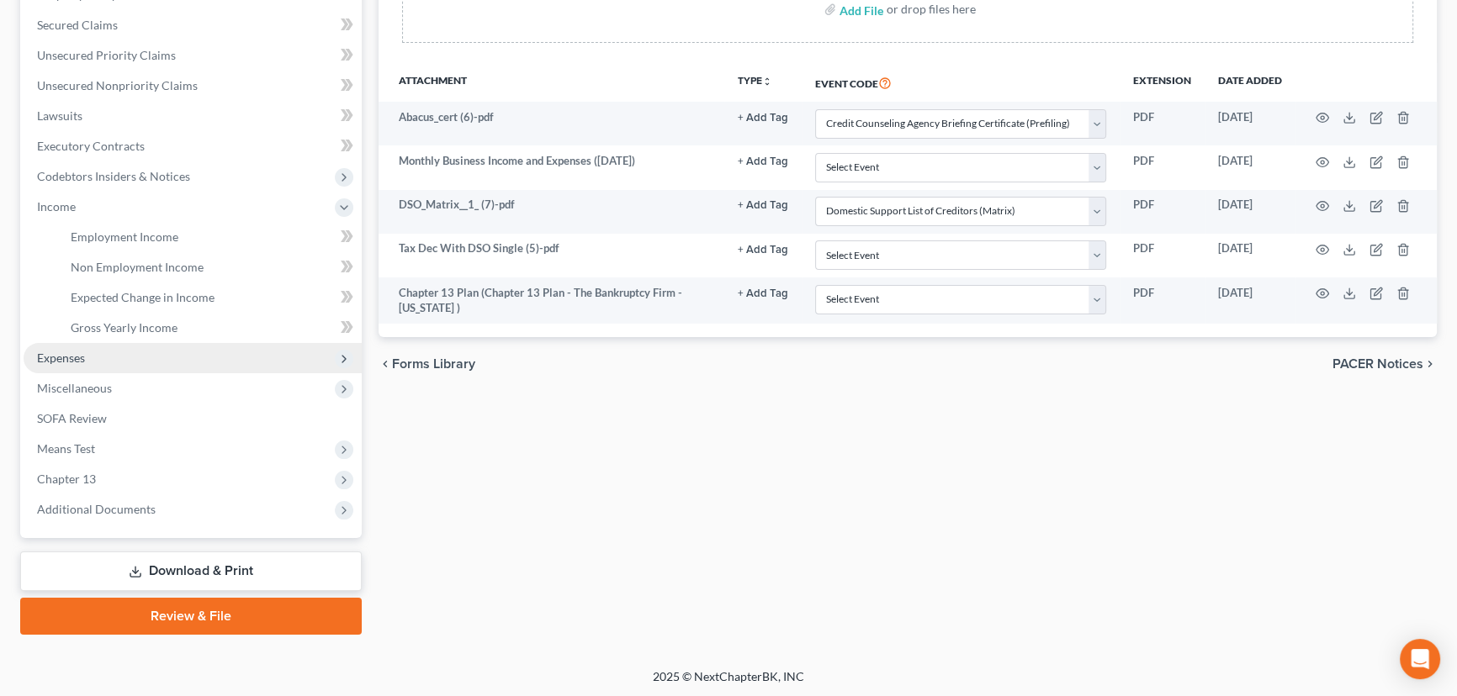
click at [66, 351] on span "Expenses" at bounding box center [61, 358] width 48 height 14
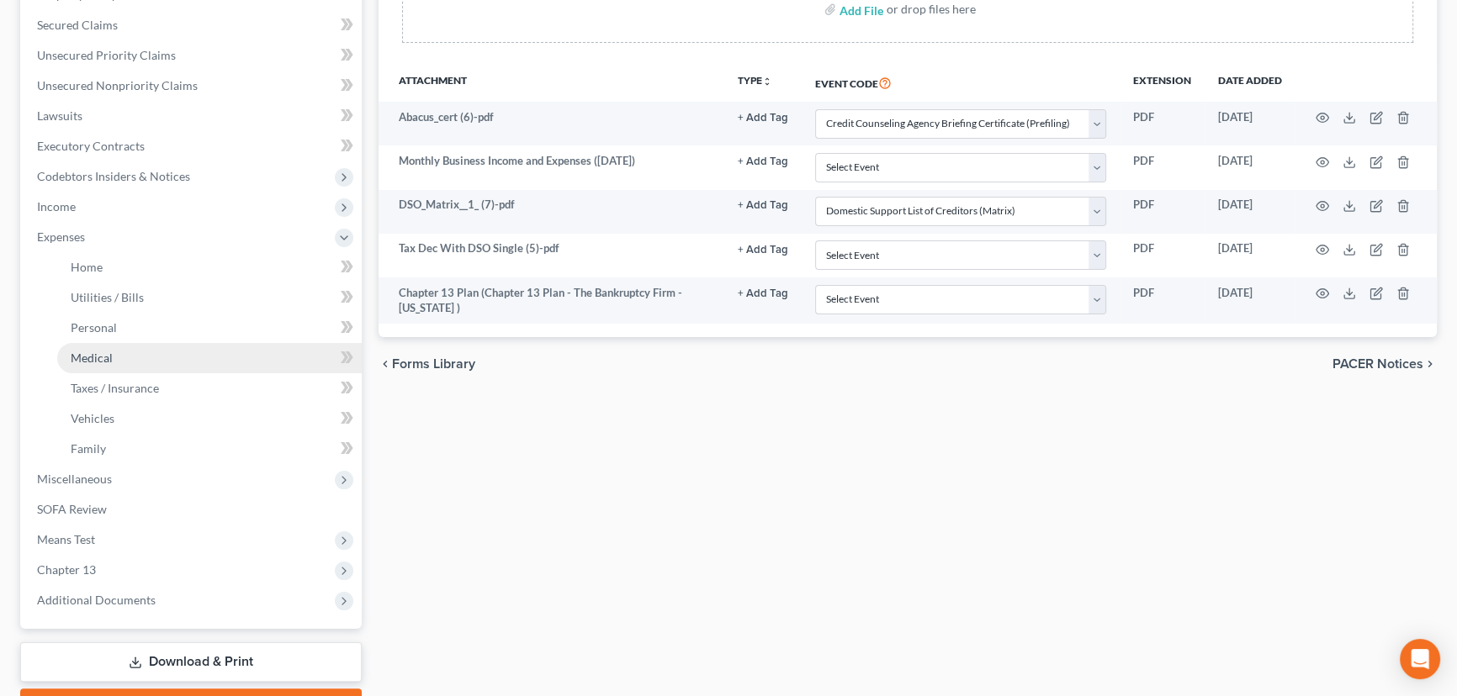
scroll to position [377, 0]
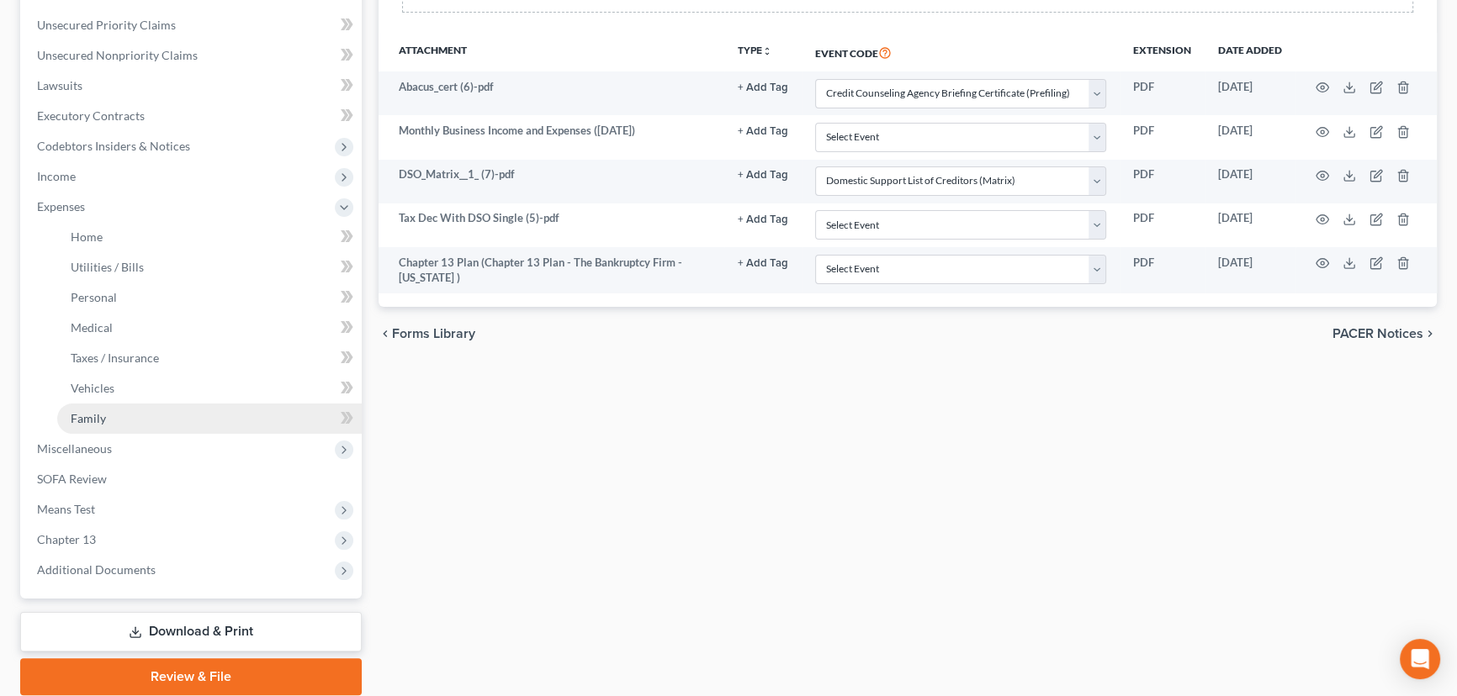
click at [97, 412] on span "Family" at bounding box center [88, 418] width 35 height 14
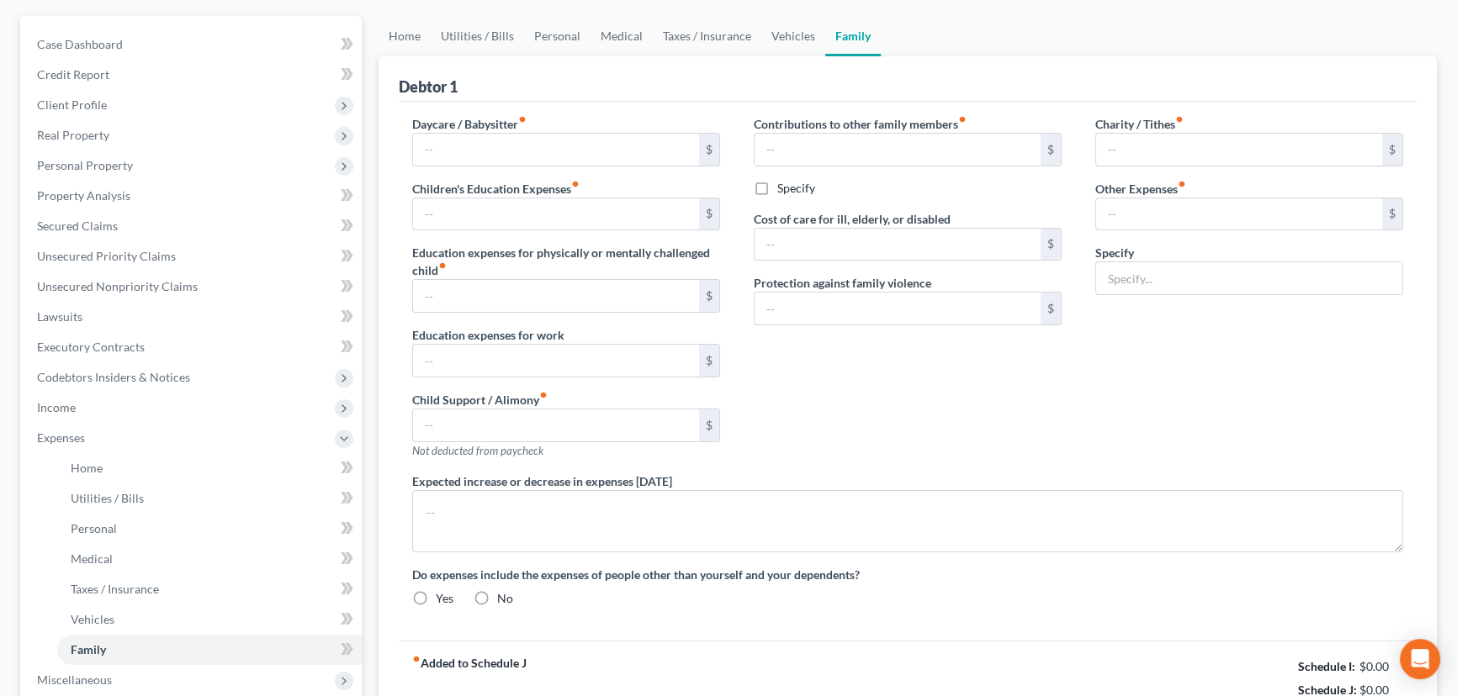
type input "0.00"
type input "700.00"
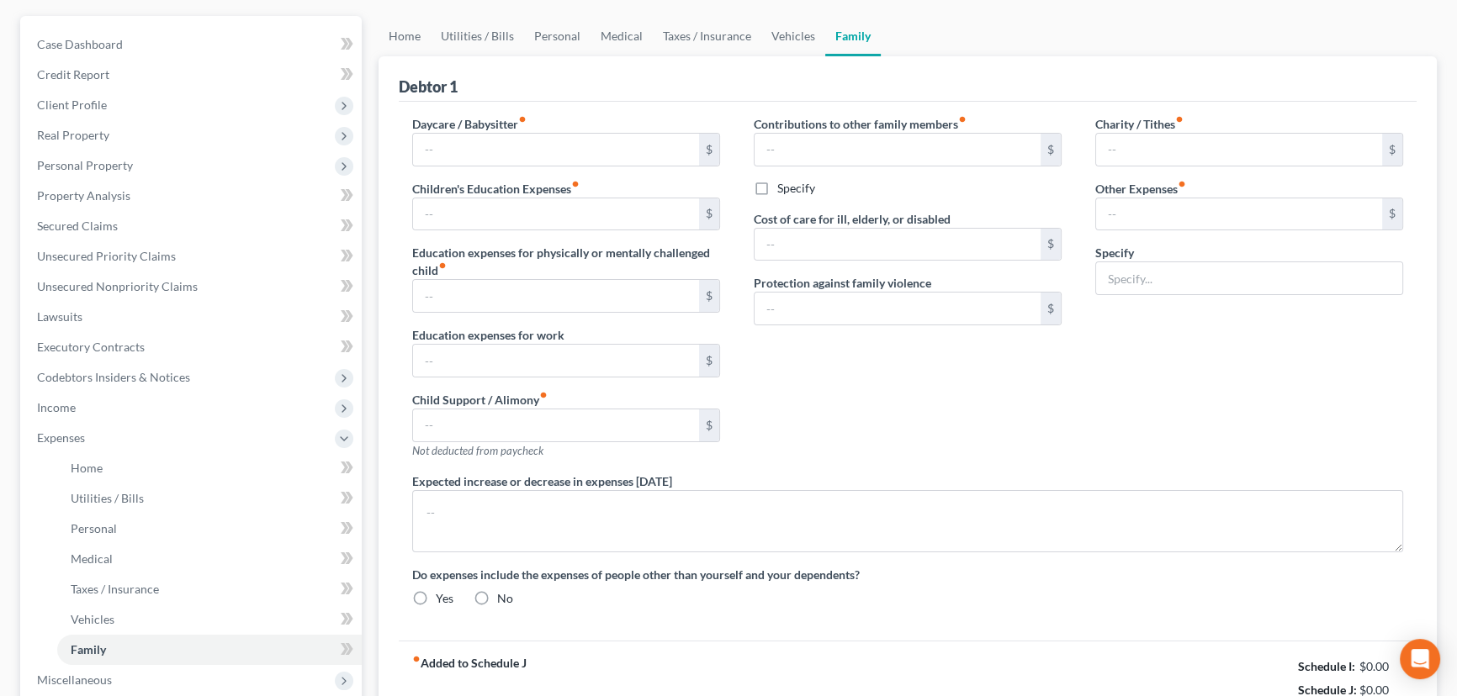
type input "0.00"
type input "450.00"
type input "1,050.00"
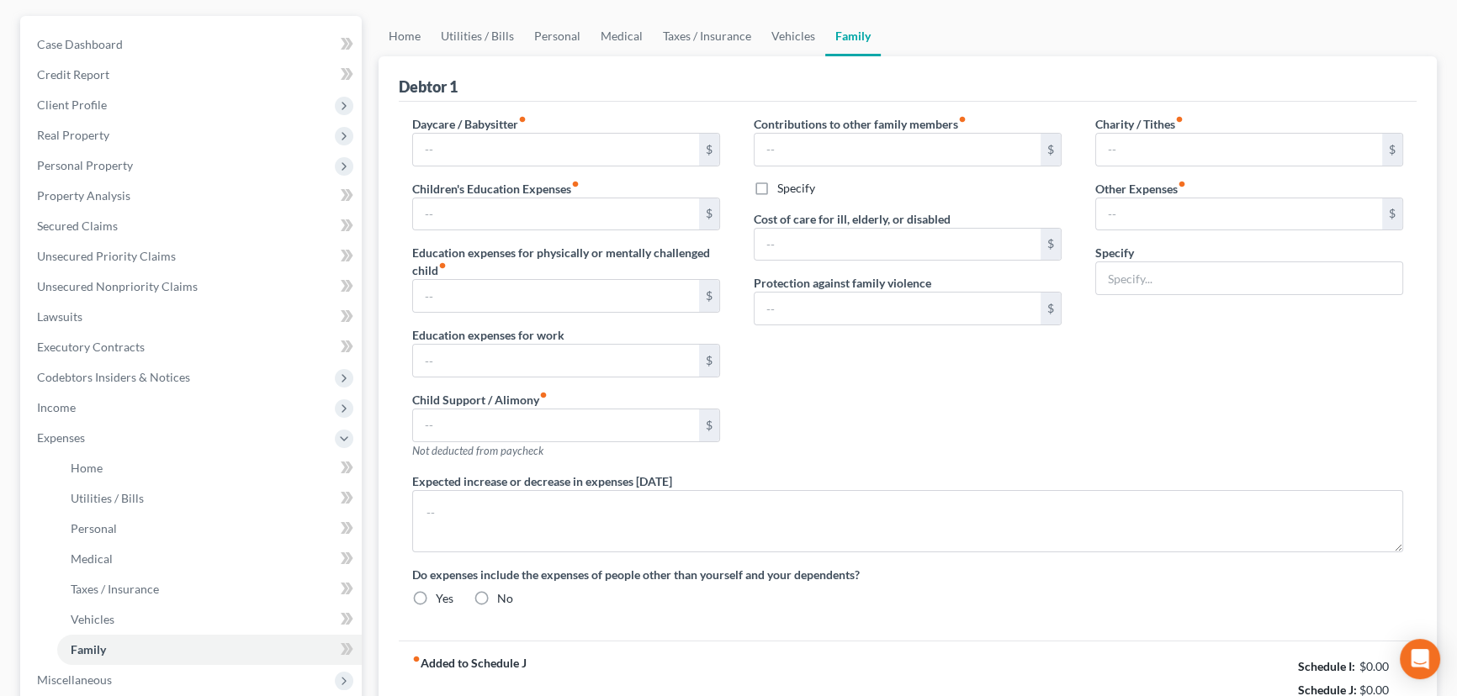
type input "Spouse Debt"
radio input "true"
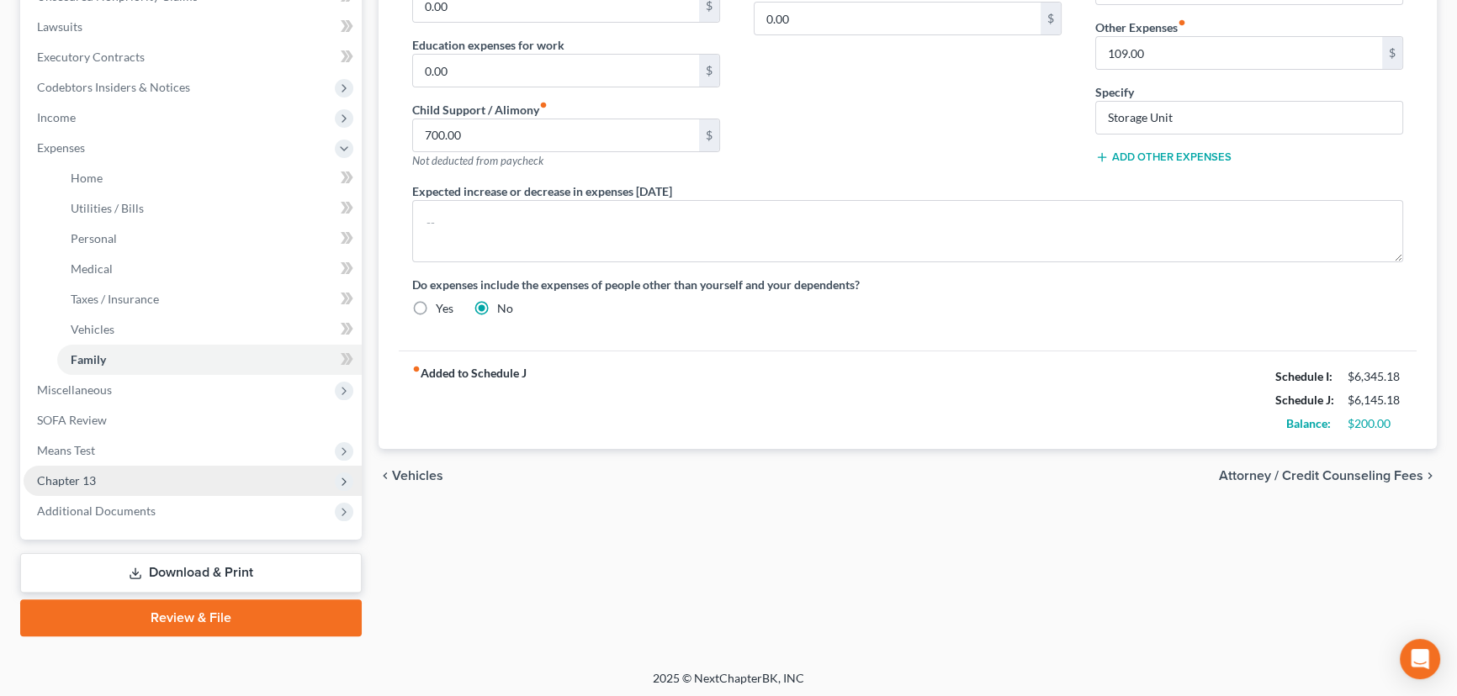
scroll to position [437, 0]
click at [63, 482] on span "Chapter 13" at bounding box center [66, 479] width 59 height 14
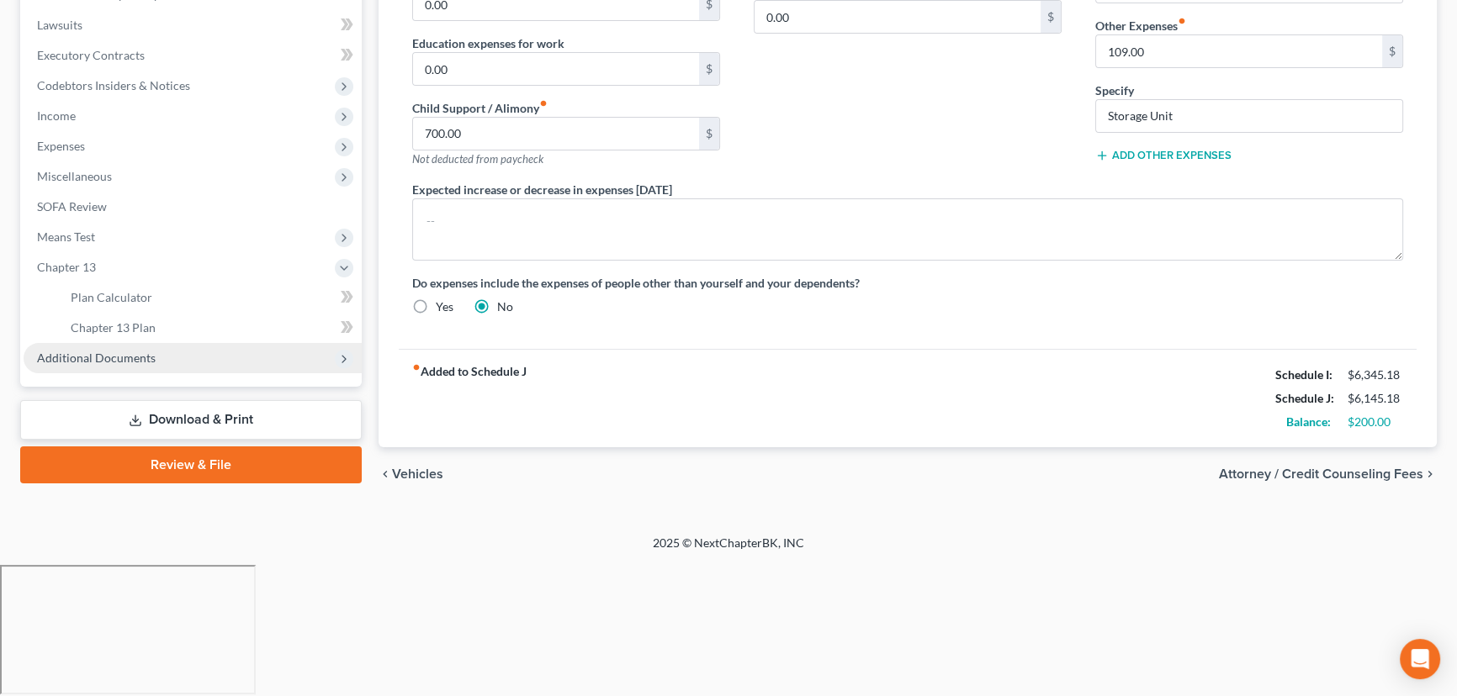
scroll to position [303, 0]
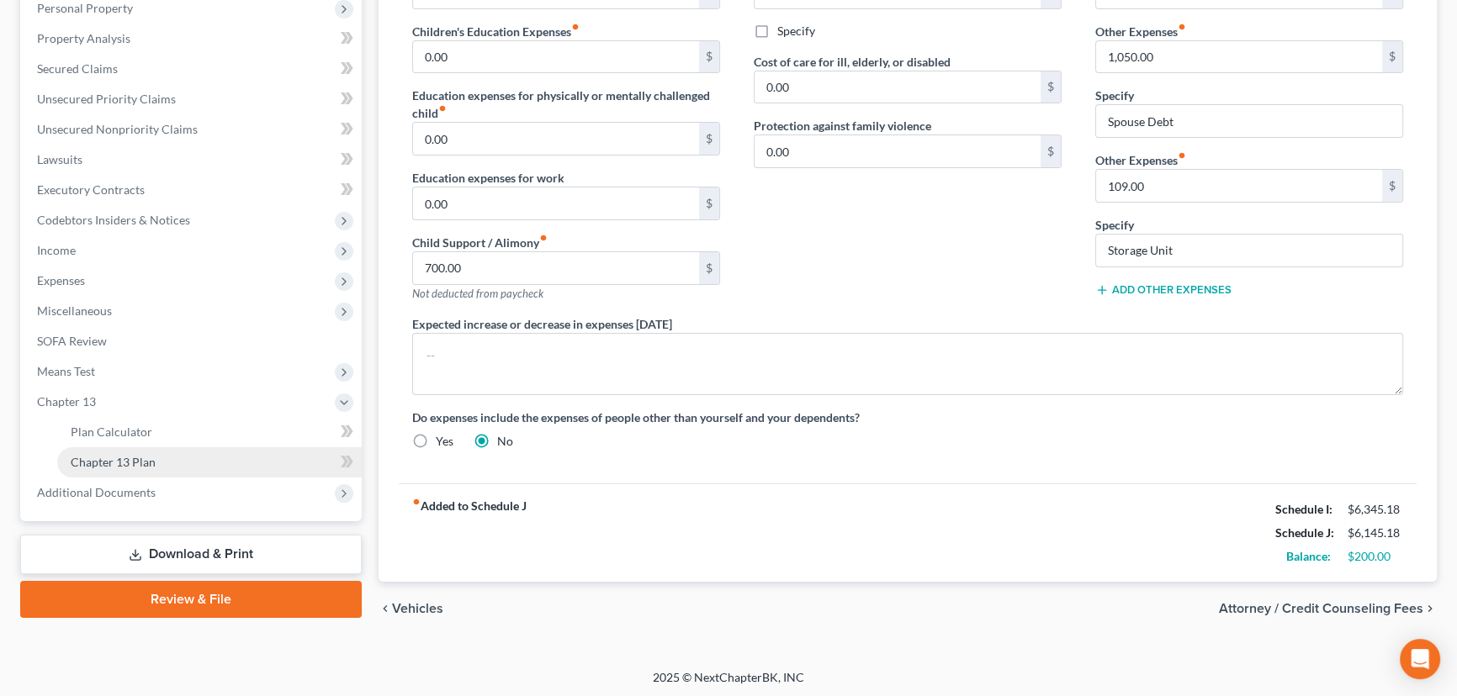
click at [137, 462] on span "Chapter 13 Plan" at bounding box center [113, 462] width 85 height 14
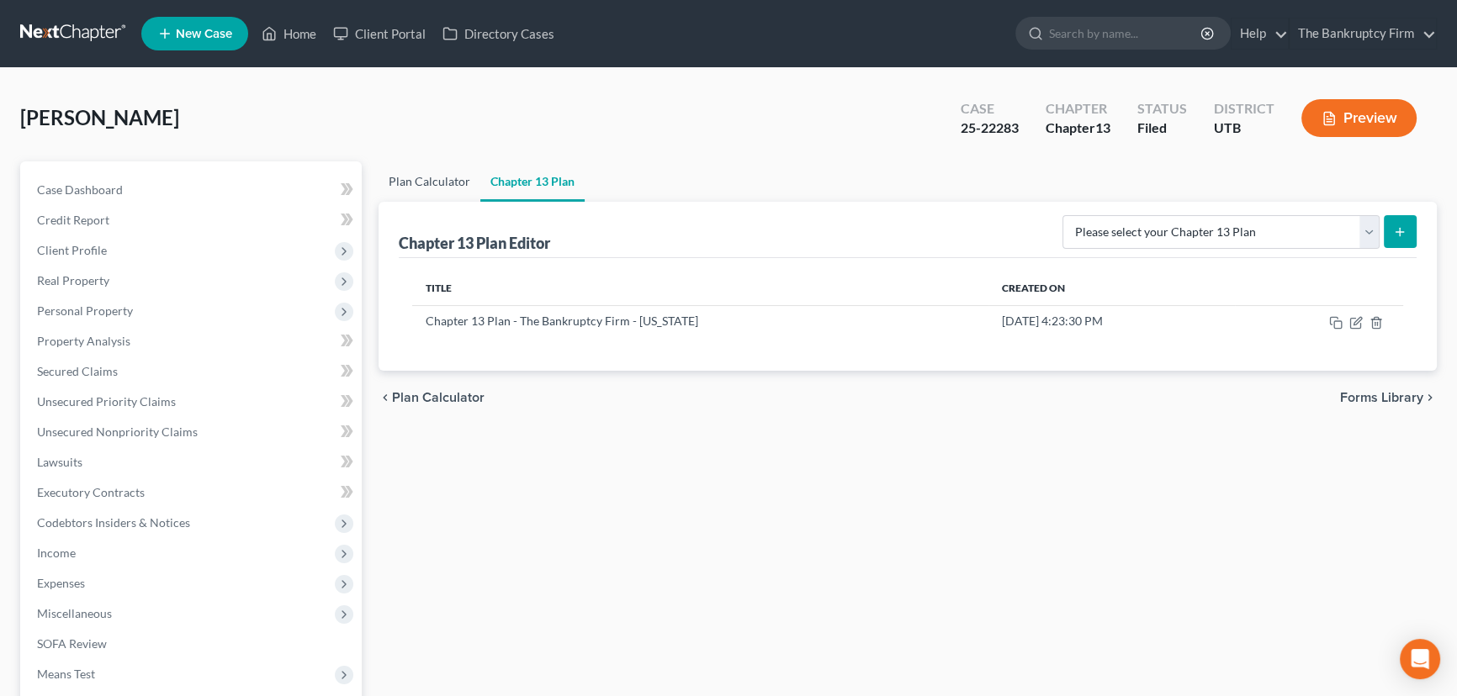
click at [428, 177] on link "Plan Calculator" at bounding box center [429, 181] width 102 height 40
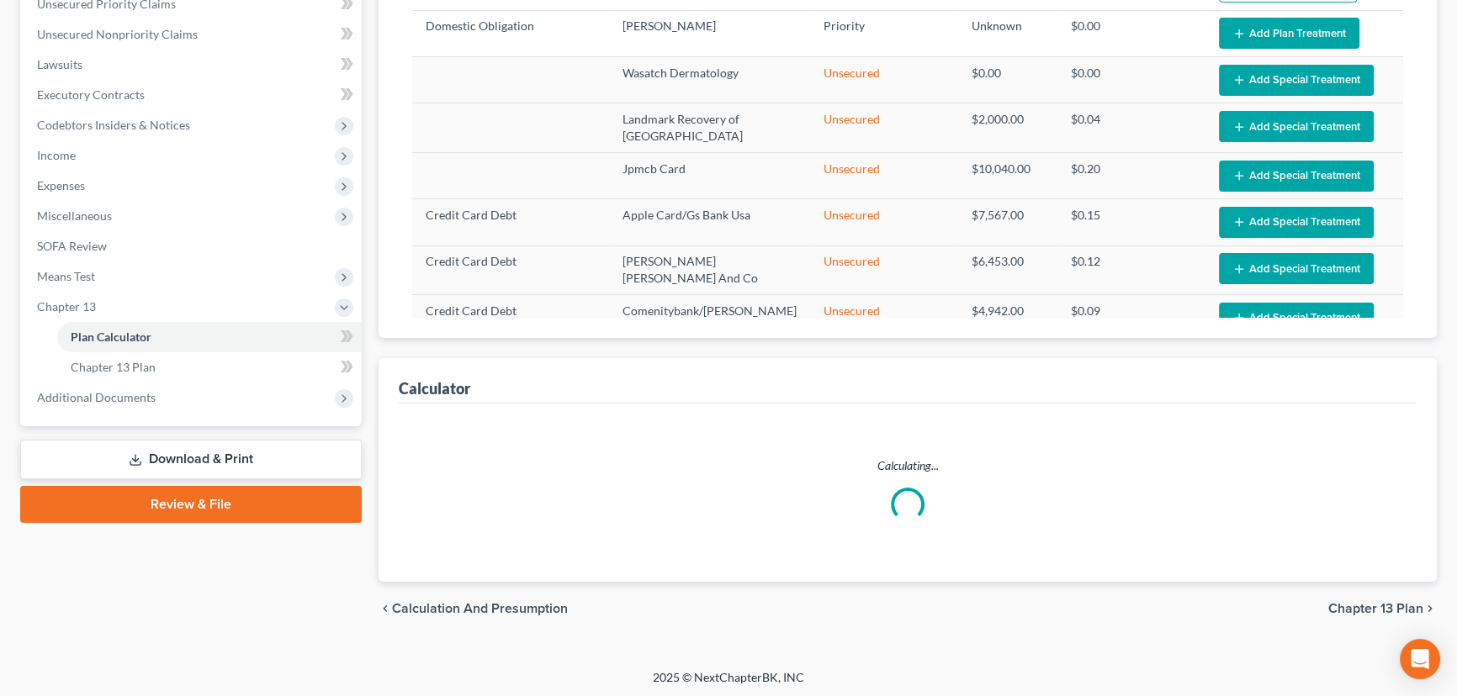
scroll to position [399, 0]
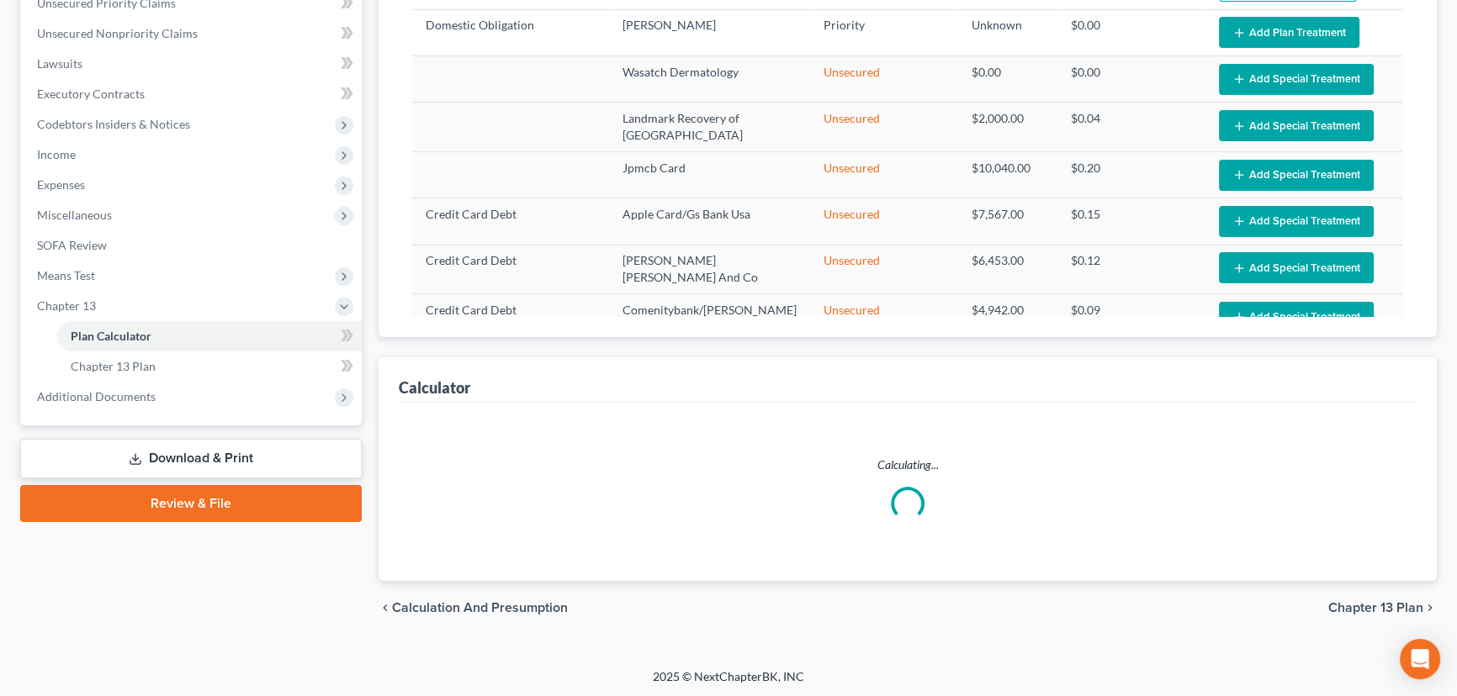
select select "59"
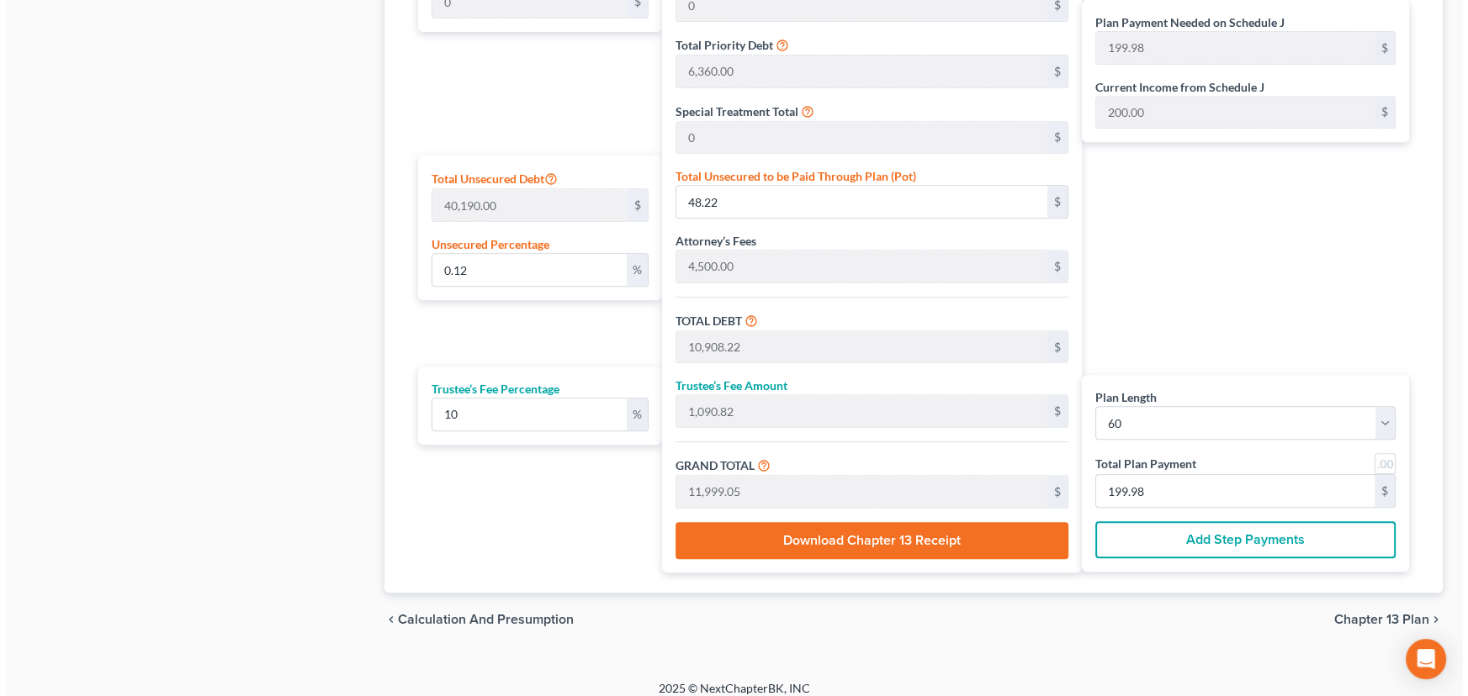
scroll to position [935, 0]
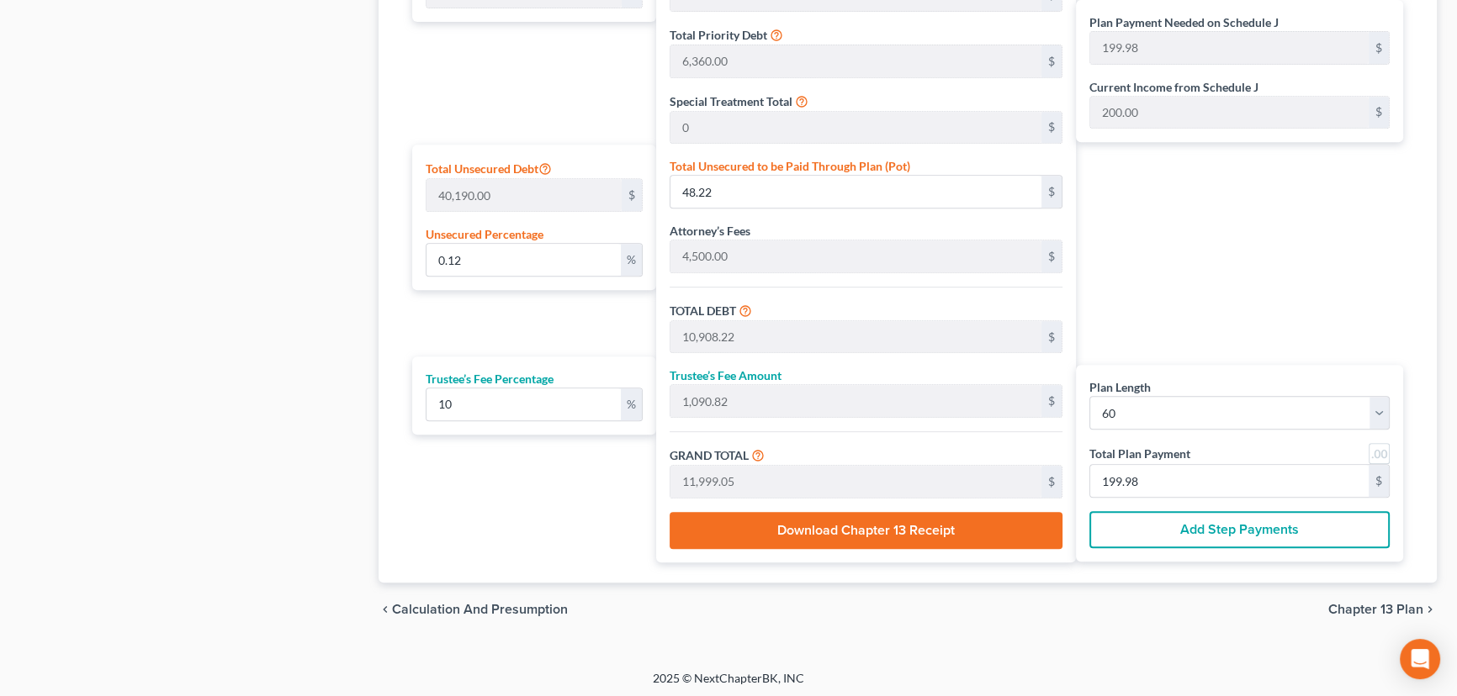
click at [1198, 527] on button "Add Step Payments" at bounding box center [1239, 529] width 300 height 37
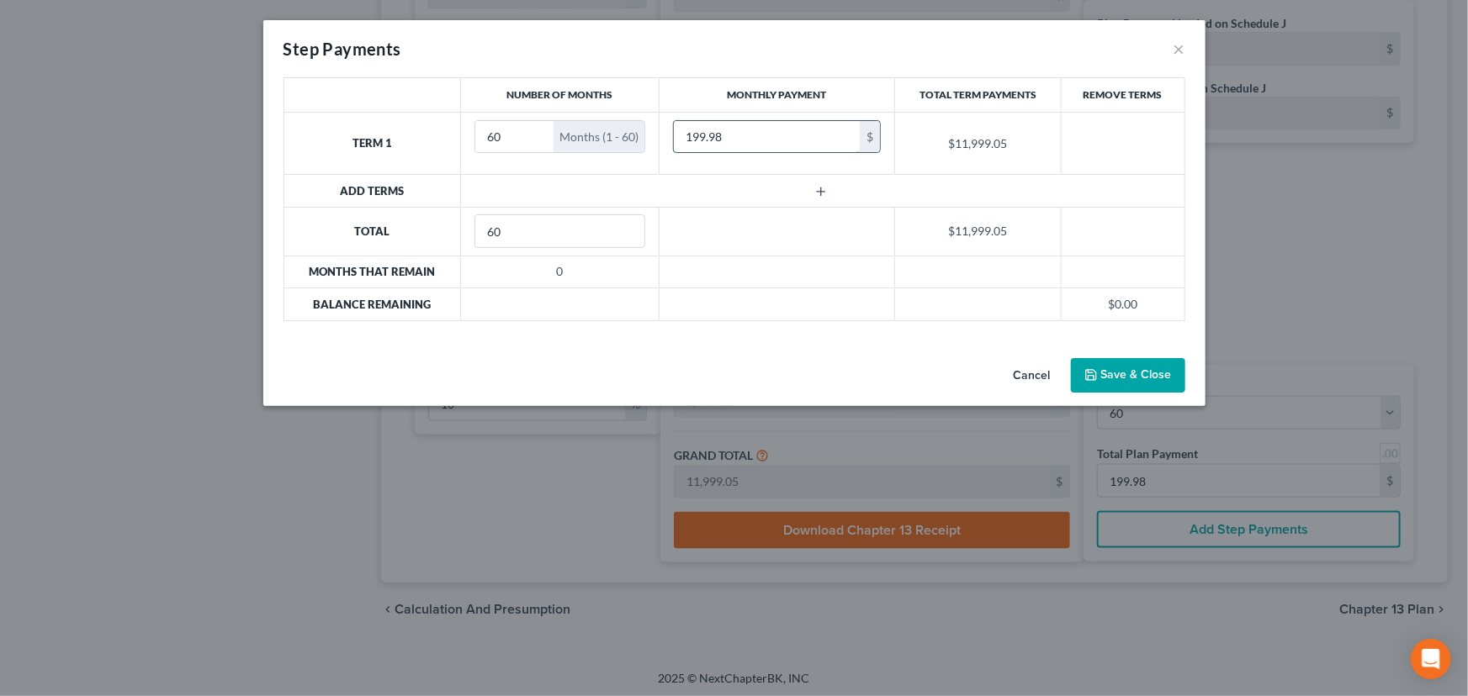
click at [763, 135] on input "199.98" at bounding box center [767, 137] width 186 height 32
type input "200"
drag, startPoint x: 508, startPoint y: 139, endPoint x: 474, endPoint y: 143, distance: 33.9
click at [472, 137] on td "60 Months (1 - 60)" at bounding box center [560, 143] width 198 height 62
type input "9"
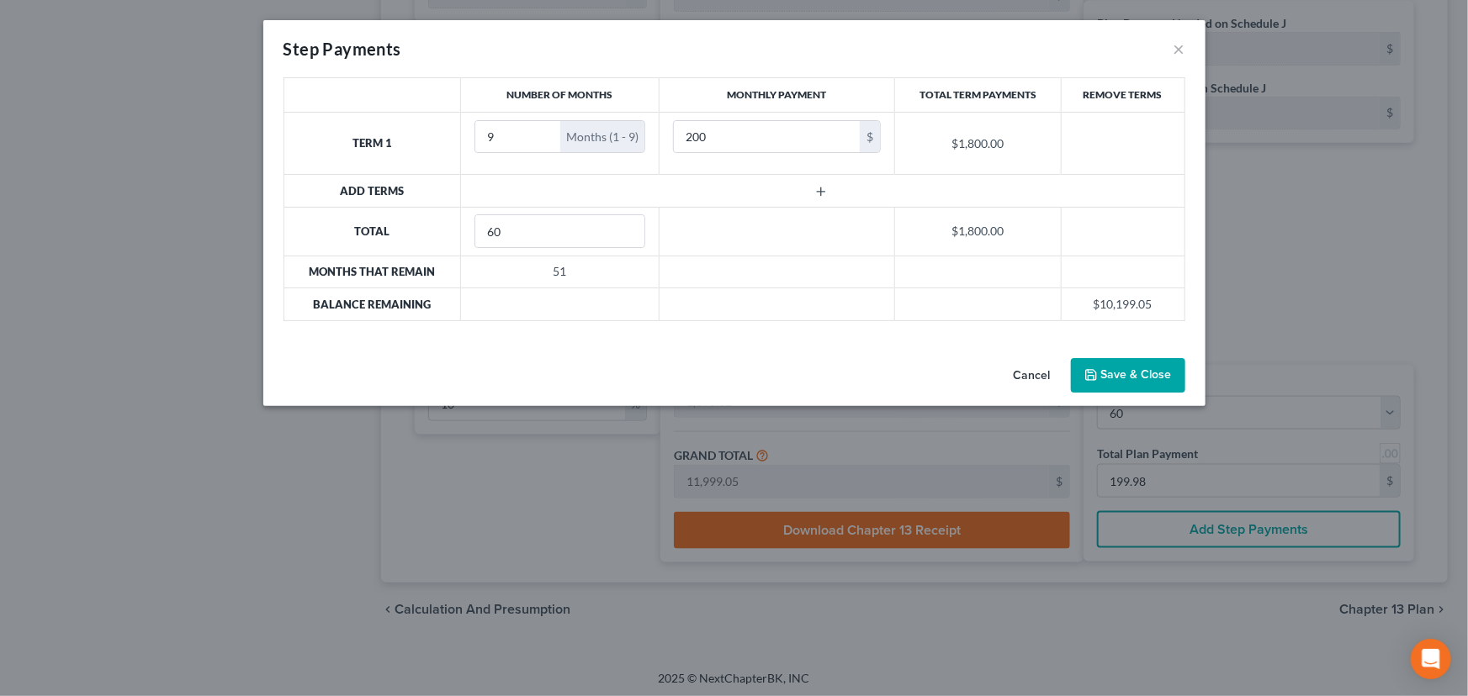
click at [822, 189] on icon "button" at bounding box center [820, 191] width 13 height 13
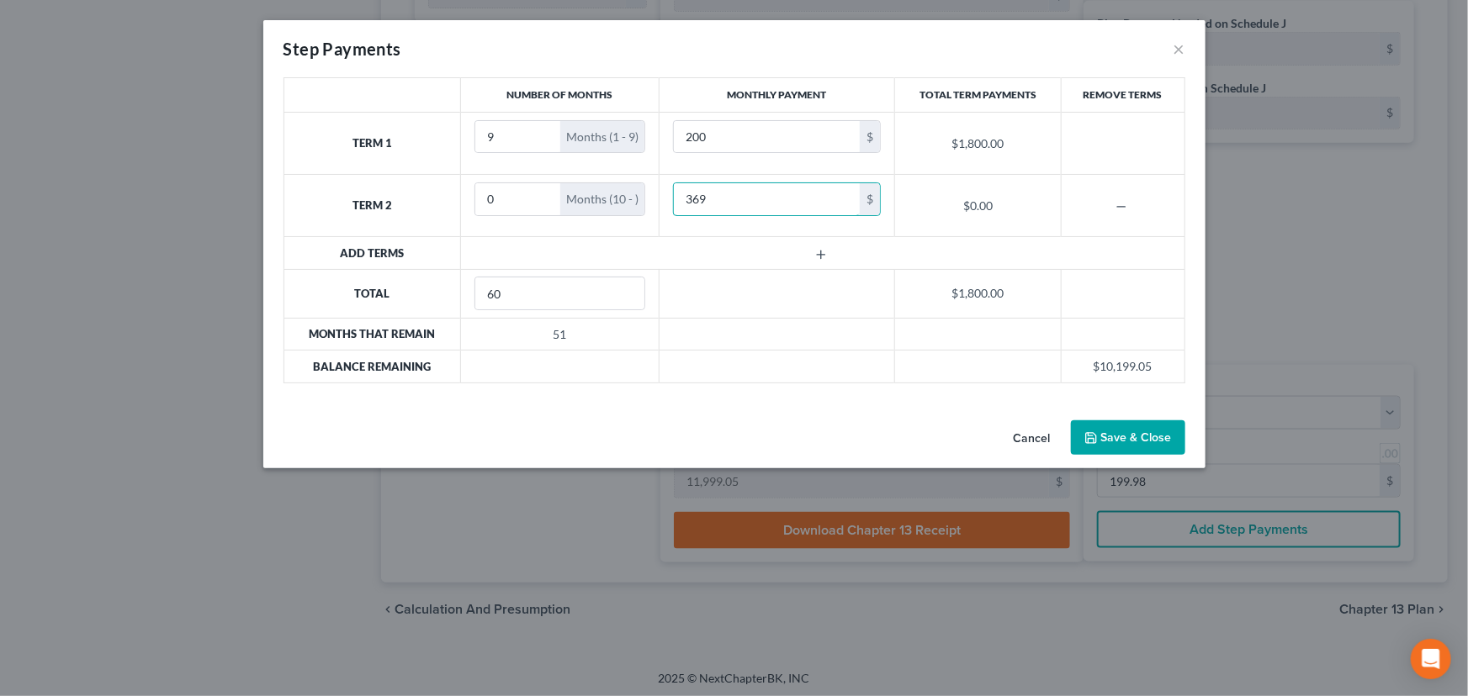
type input "369"
drag, startPoint x: 503, startPoint y: 198, endPoint x: 471, endPoint y: 193, distance: 32.5
click at [471, 193] on td "0 Months (10 - )" at bounding box center [560, 206] width 198 height 62
type input "5"
click at [818, 255] on line "button" at bounding box center [821, 255] width 8 height 0
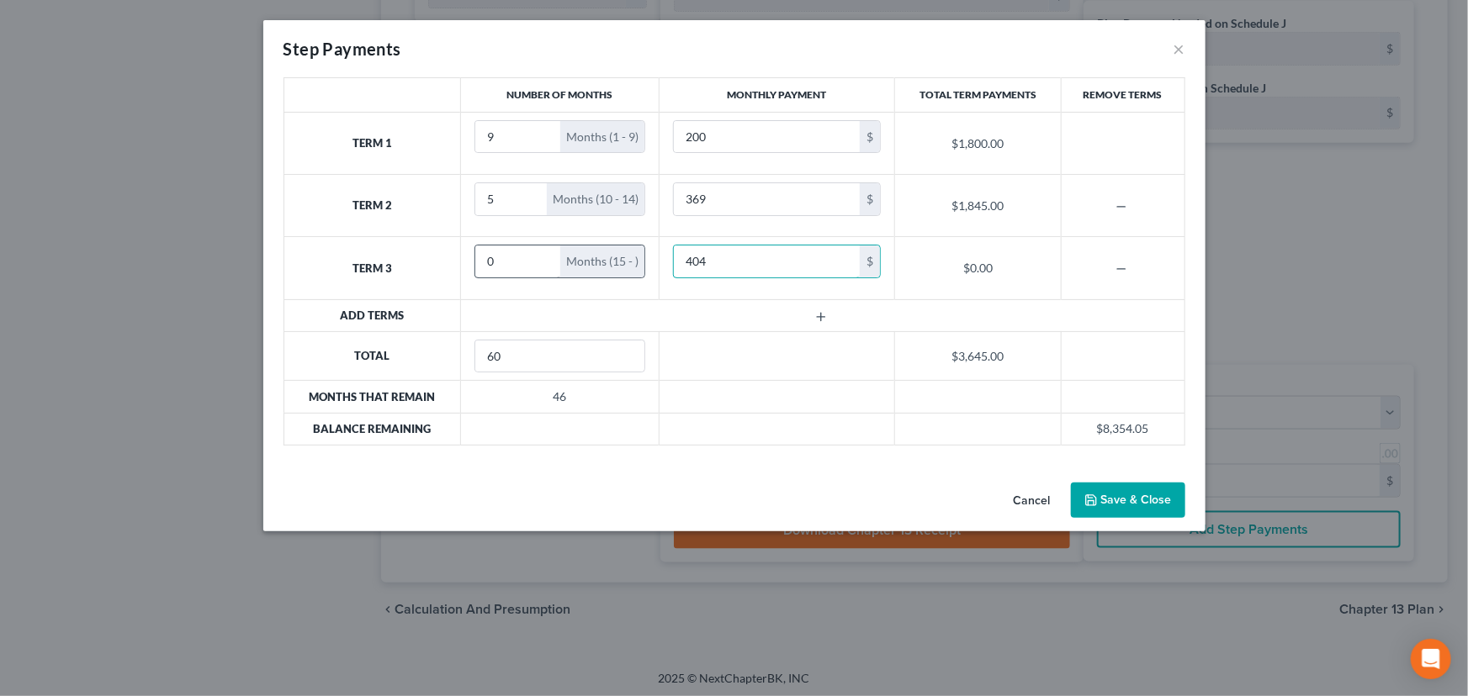
type input "404"
drag, startPoint x: 504, startPoint y: 259, endPoint x: 470, endPoint y: 261, distance: 33.7
click at [470, 261] on td "0 Months (15 - )" at bounding box center [560, 268] width 198 height 62
type input "1"
click at [821, 314] on line "button" at bounding box center [821, 317] width 0 height 8
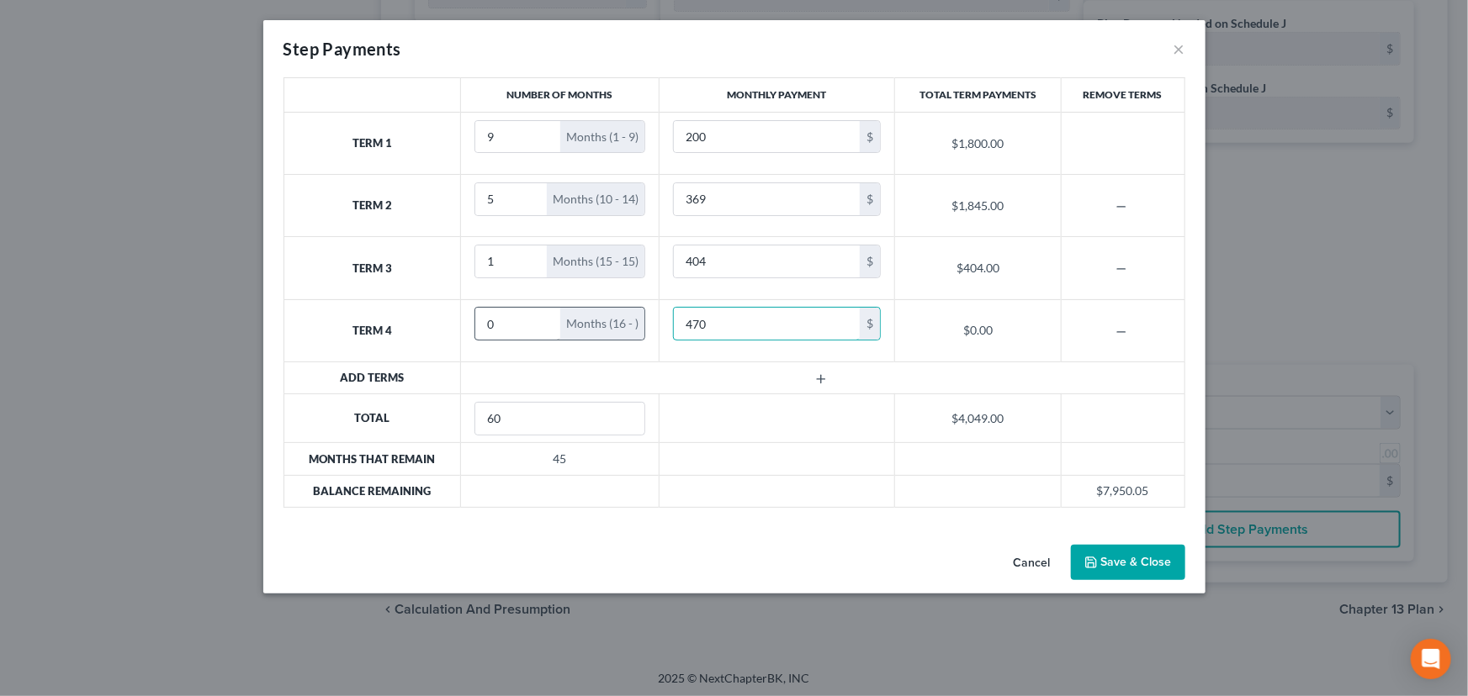
type input "470"
drag, startPoint x: 496, startPoint y: 320, endPoint x: 473, endPoint y: 320, distance: 22.7
click at [475, 320] on input "0" at bounding box center [517, 324] width 85 height 32
type input "1"
click at [821, 379] on line "button" at bounding box center [821, 379] width 8 height 0
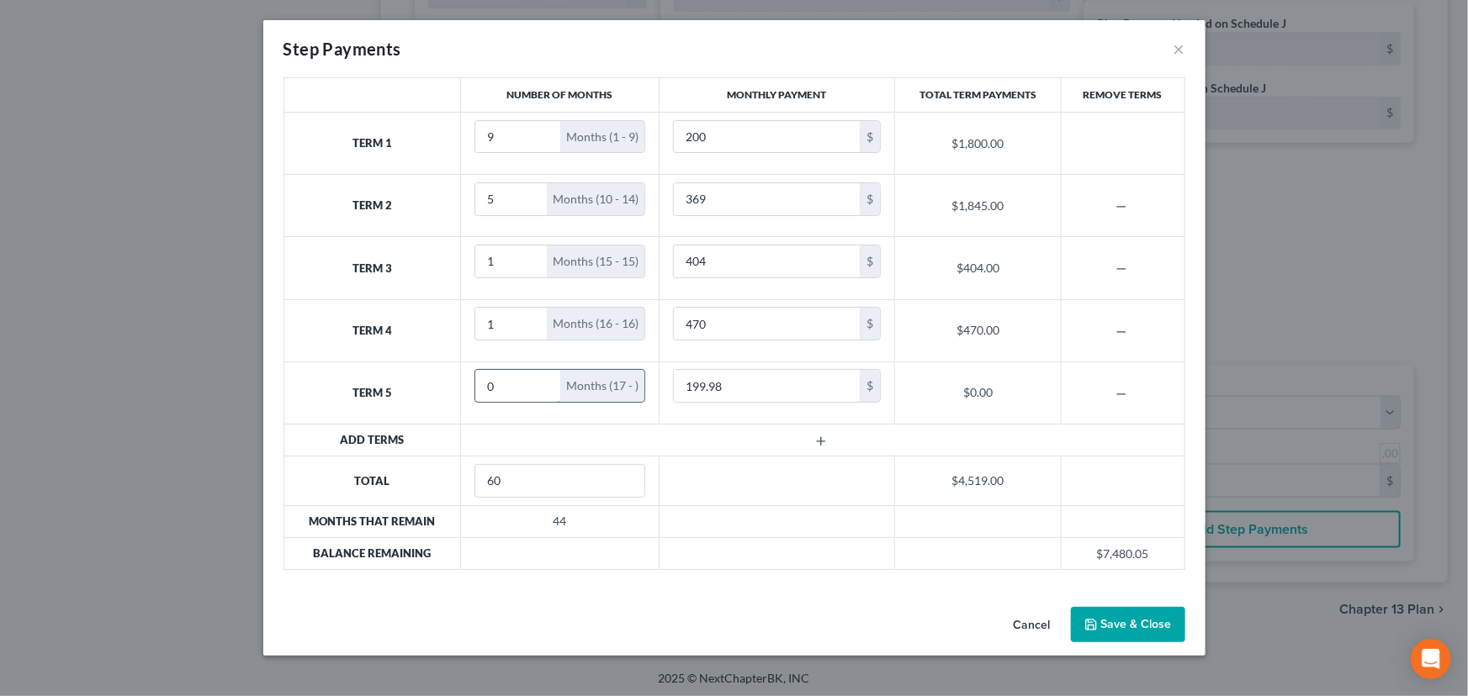
drag, startPoint x: 505, startPoint y: 392, endPoint x: 484, endPoint y: 391, distance: 21.9
click at [484, 391] on input "0" at bounding box center [517, 386] width 85 height 32
type input "1"
type input "2"
click at [759, 390] on input "199.98" at bounding box center [767, 386] width 186 height 32
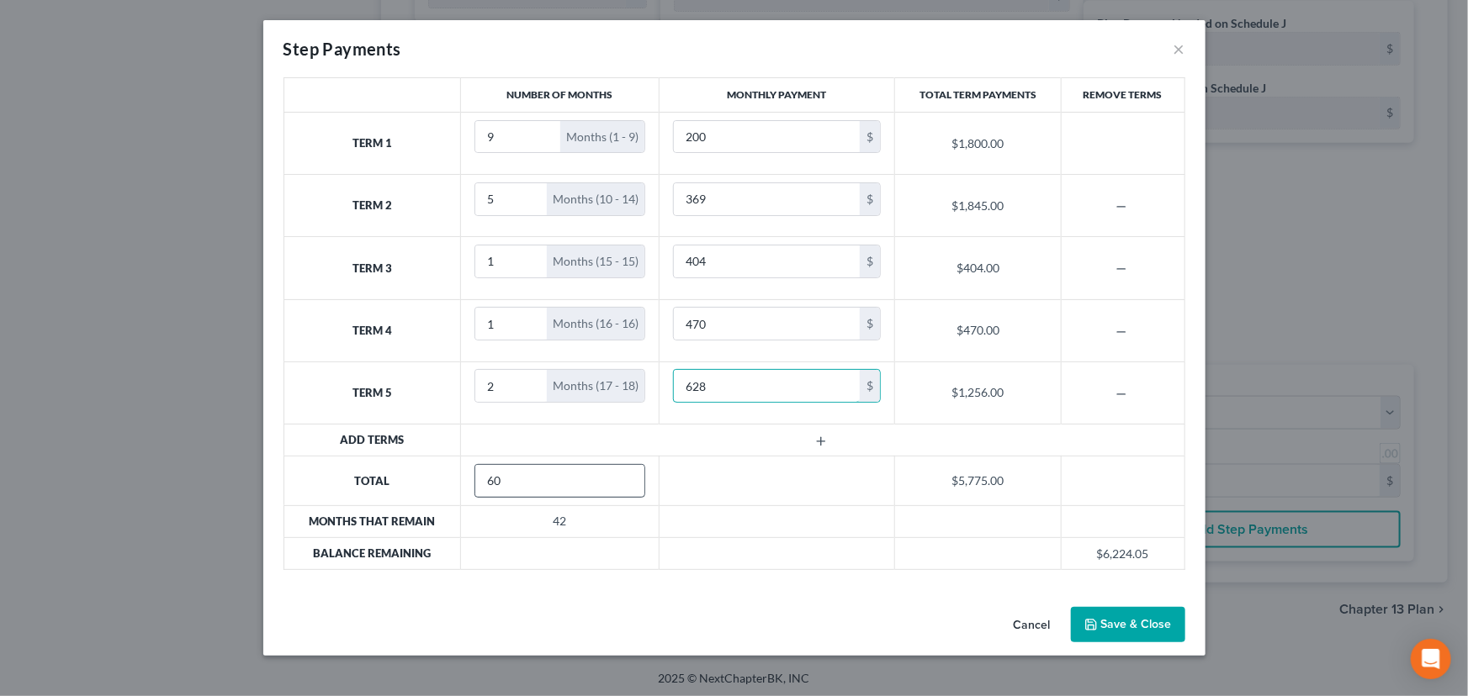
type input "628"
drag, startPoint x: 515, startPoint y: 481, endPoint x: 470, endPoint y: 481, distance: 44.6
click at [470, 481] on td "60" at bounding box center [560, 481] width 198 height 49
type input "36"
click at [821, 437] on icon "button" at bounding box center [820, 441] width 13 height 13
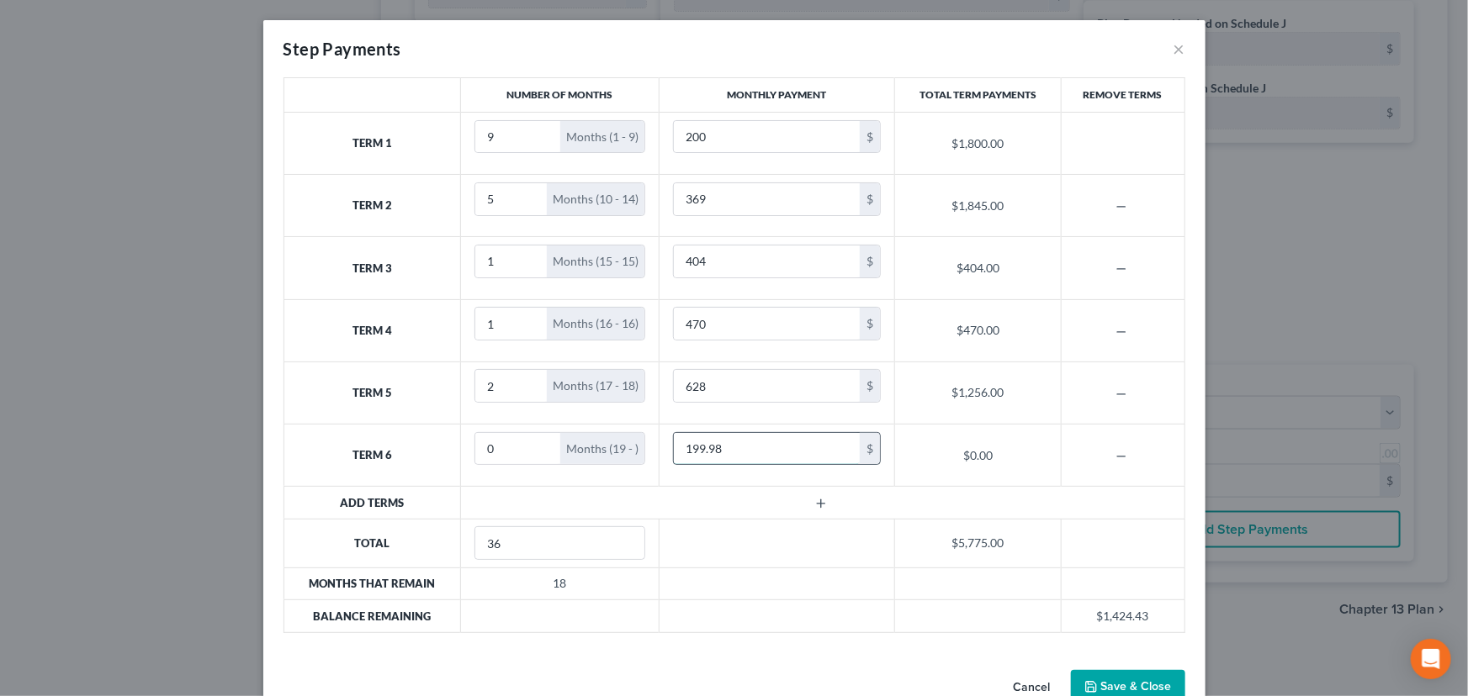
click at [748, 445] on input "199.98" at bounding box center [767, 449] width 186 height 32
type input "653"
drag, startPoint x: 488, startPoint y: 450, endPoint x: 454, endPoint y: 451, distance: 33.7
click at [461, 451] on td "0 Months (19 - )" at bounding box center [560, 455] width 198 height 62
type input "18"
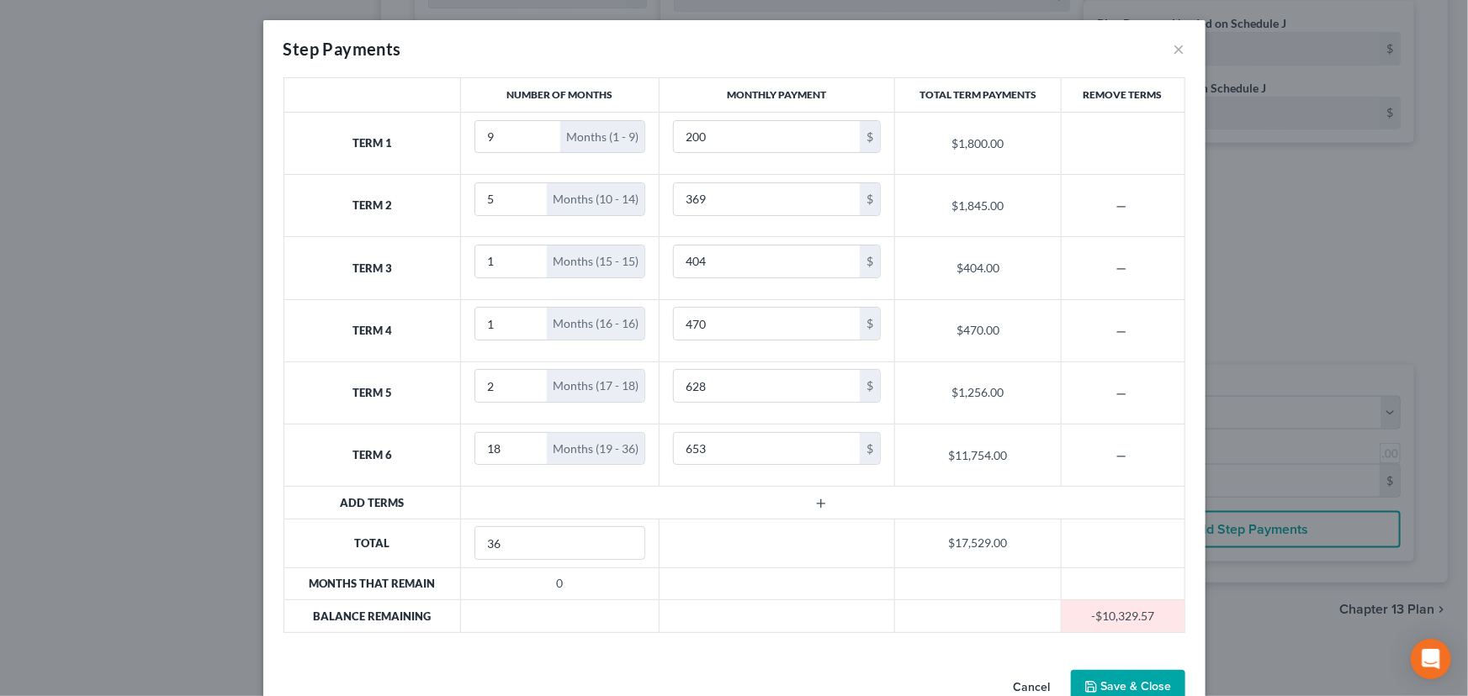
click at [673, 496] on td at bounding box center [822, 503] width 723 height 32
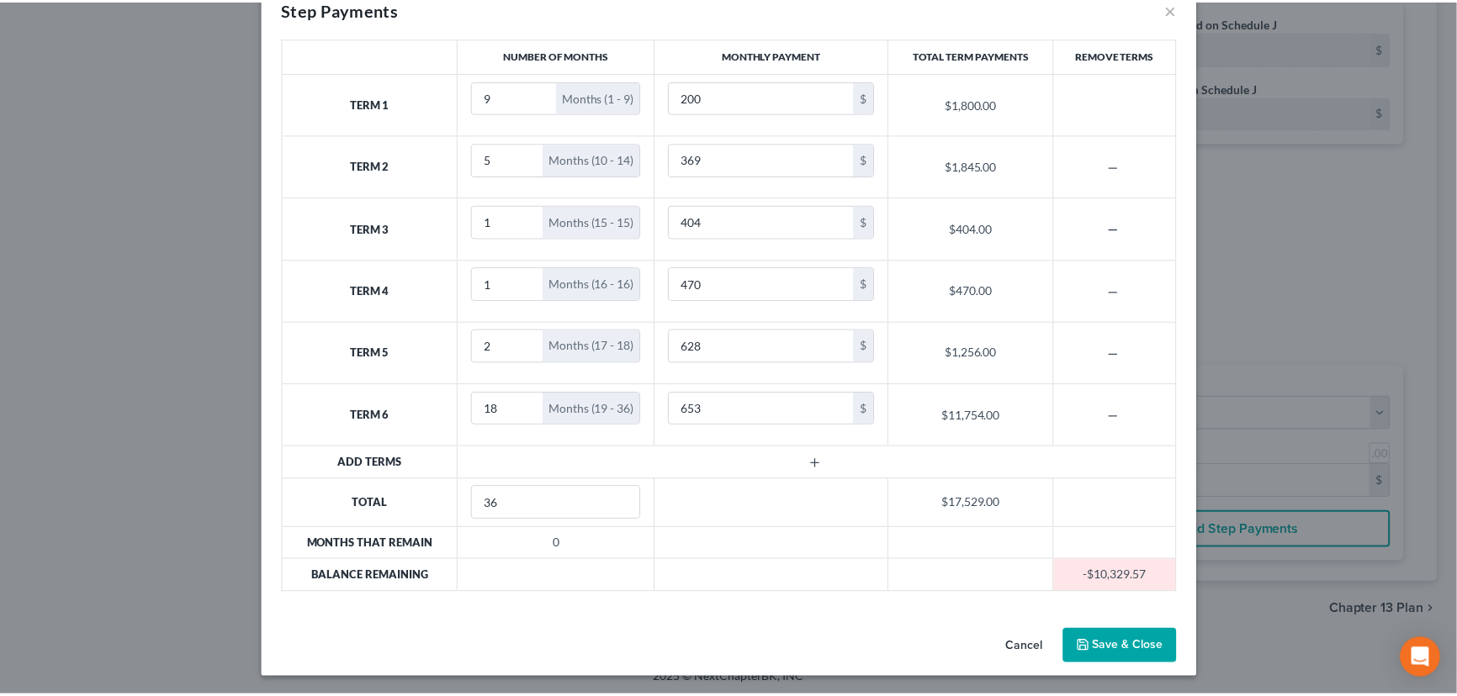
scroll to position [0, 0]
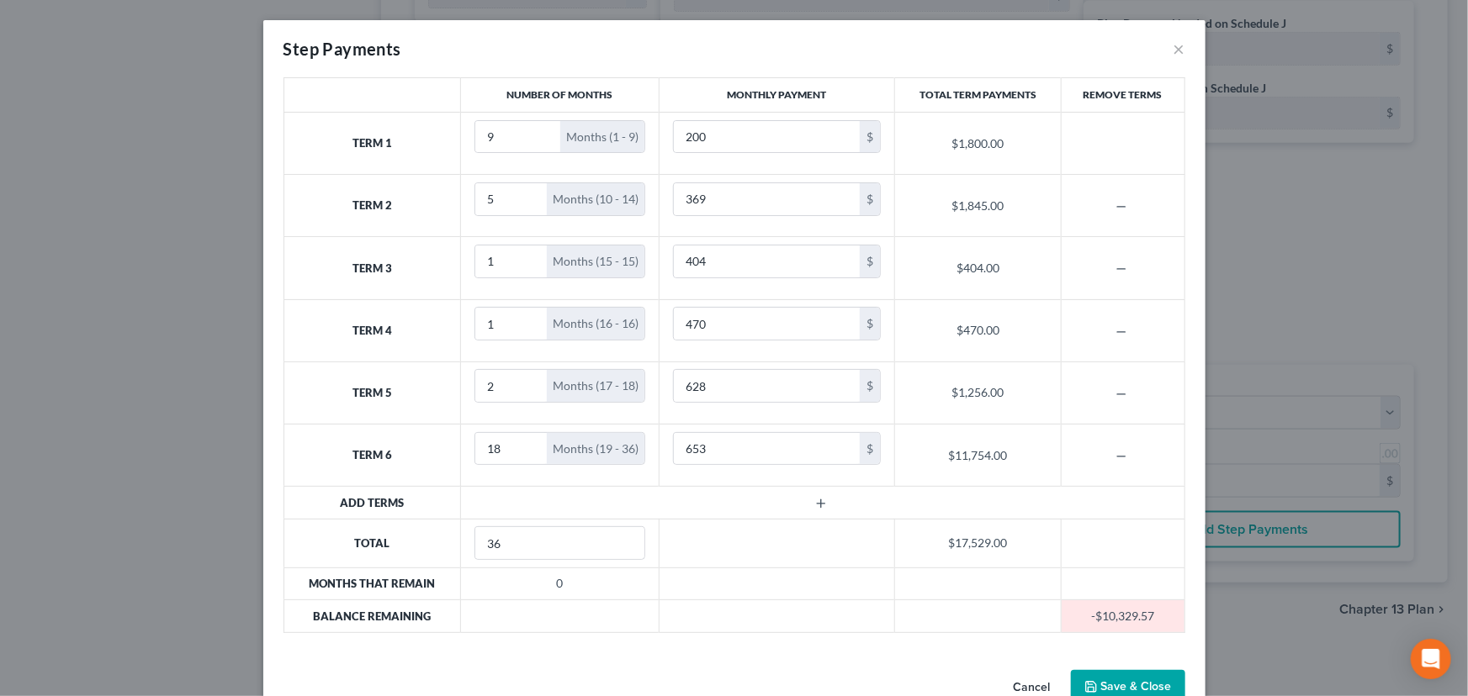
click at [1109, 689] on button "Save & Close" at bounding box center [1128, 687] width 114 height 35
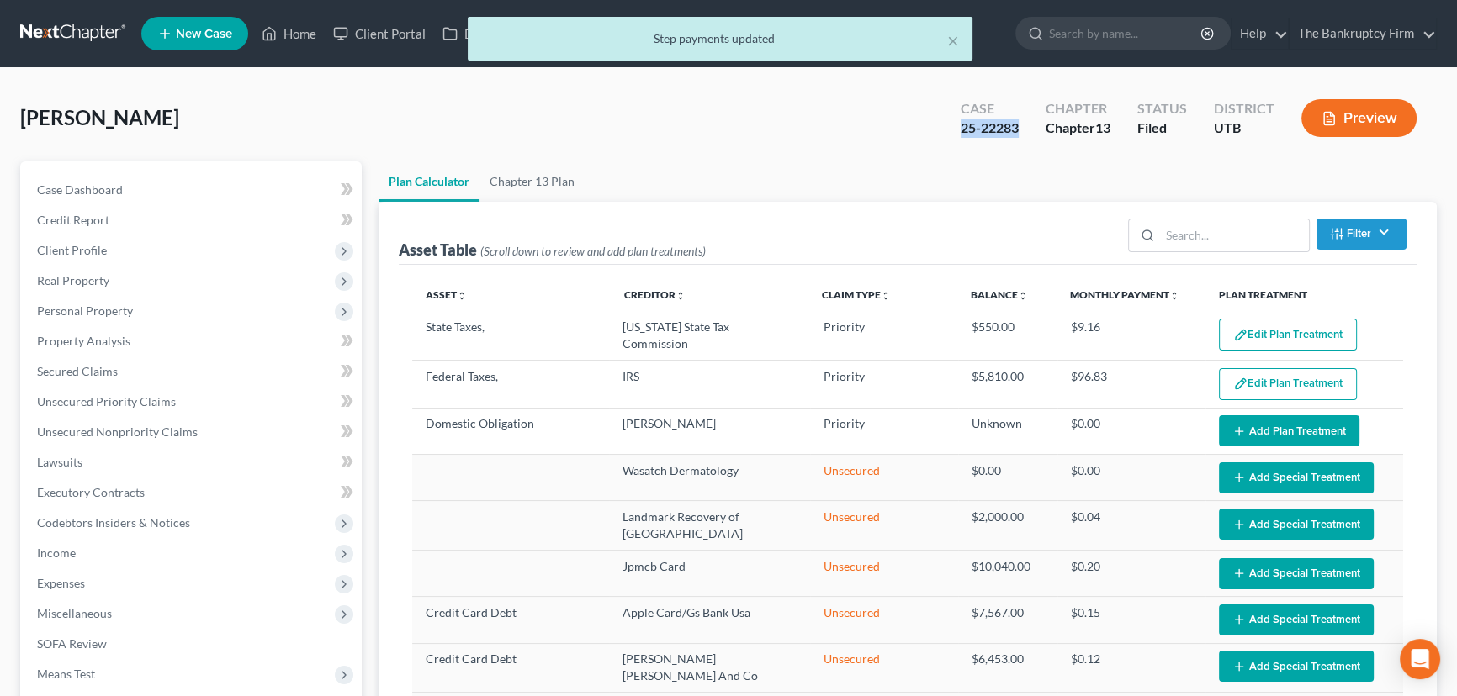
drag, startPoint x: 1023, startPoint y: 125, endPoint x: 960, endPoint y: 135, distance: 64.7
click at [960, 135] on div "Case 25-22283" at bounding box center [989, 120] width 85 height 50
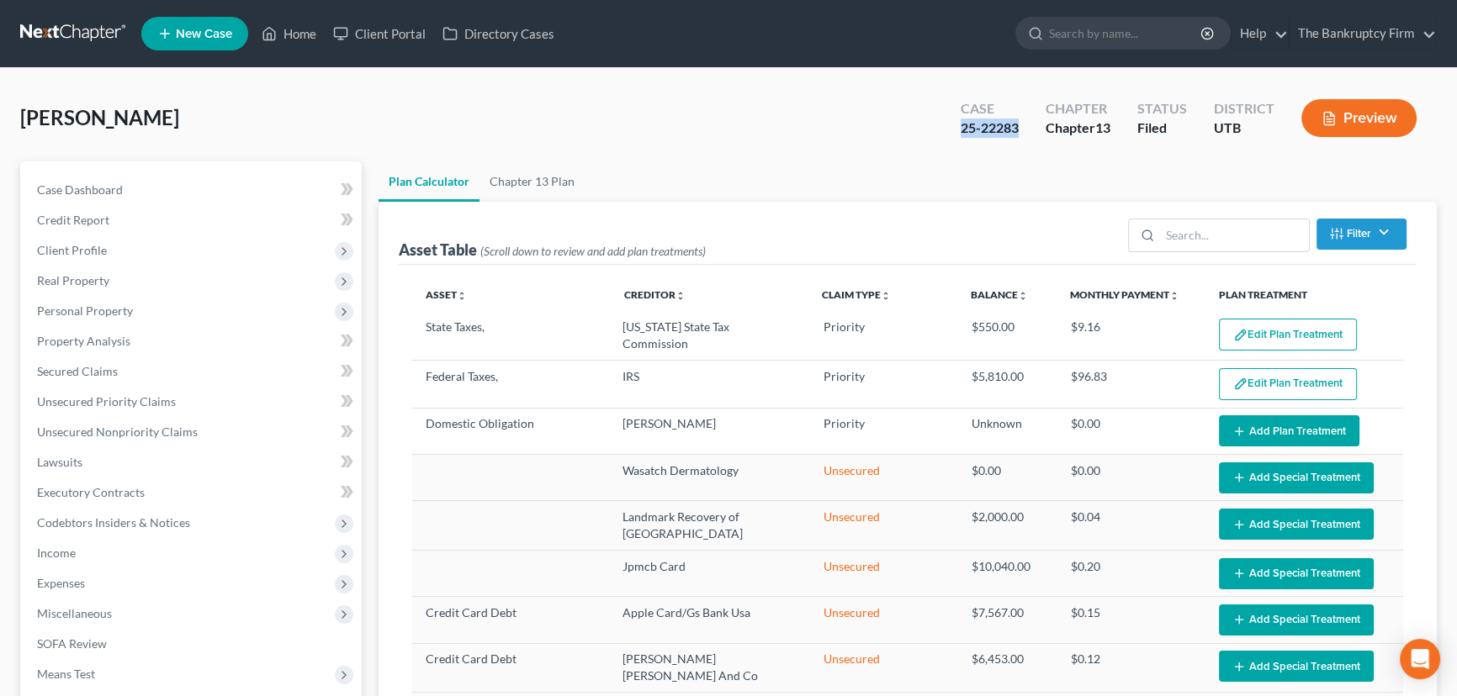
copy div "25-22283"
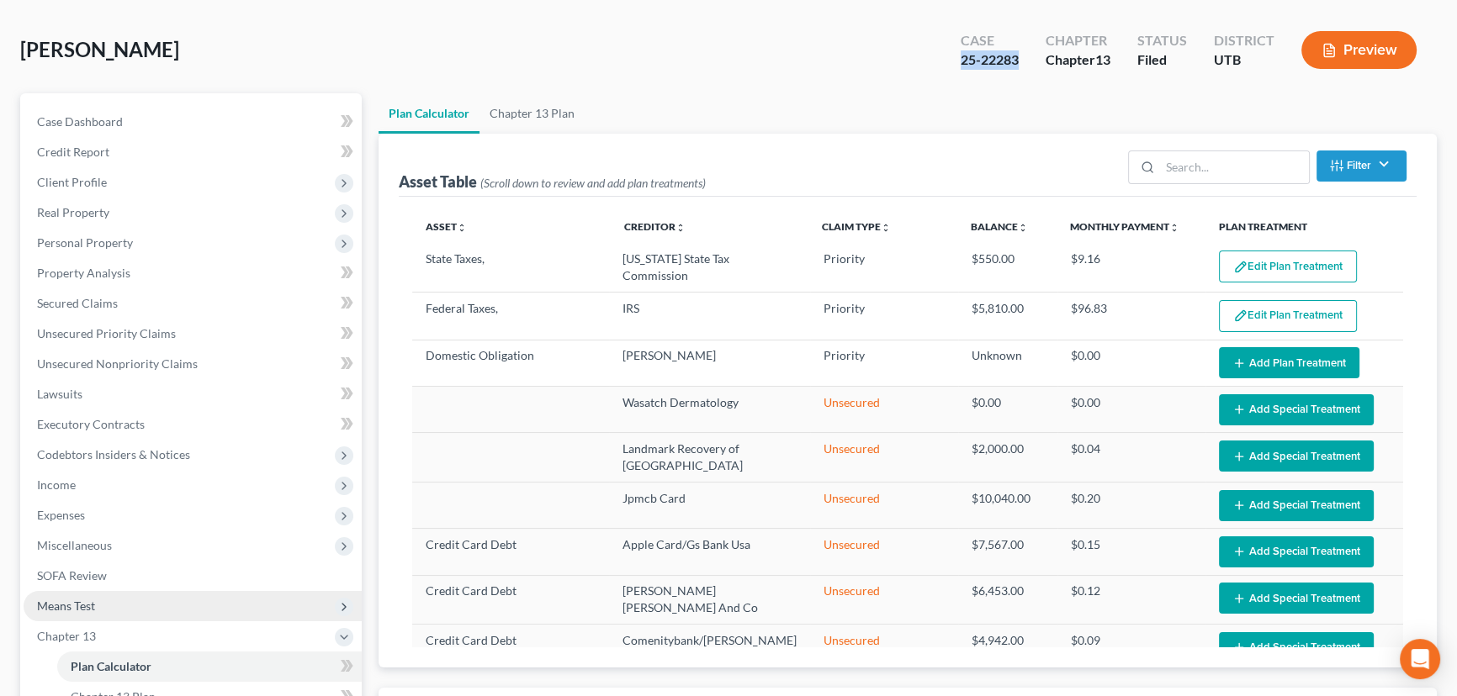
scroll to position [305, 0]
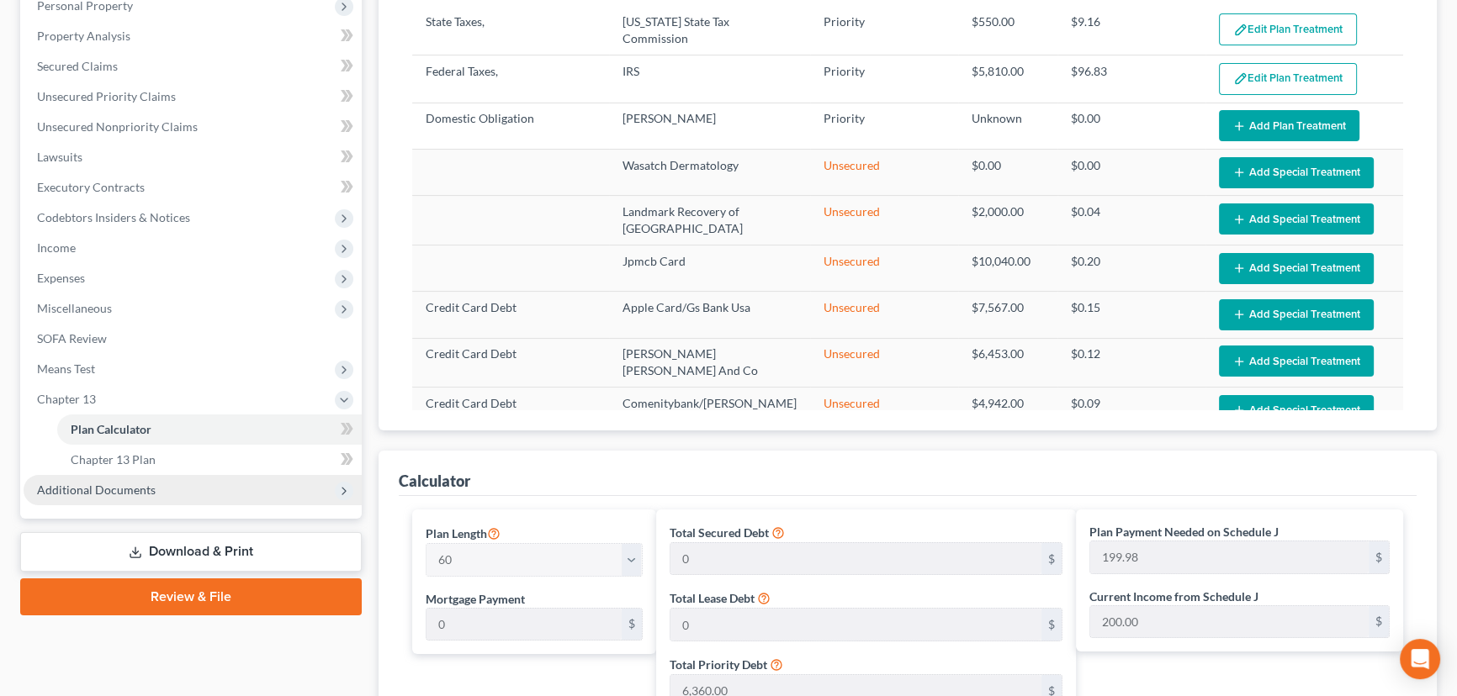
click at [135, 491] on span "Additional Documents" at bounding box center [96, 490] width 119 height 14
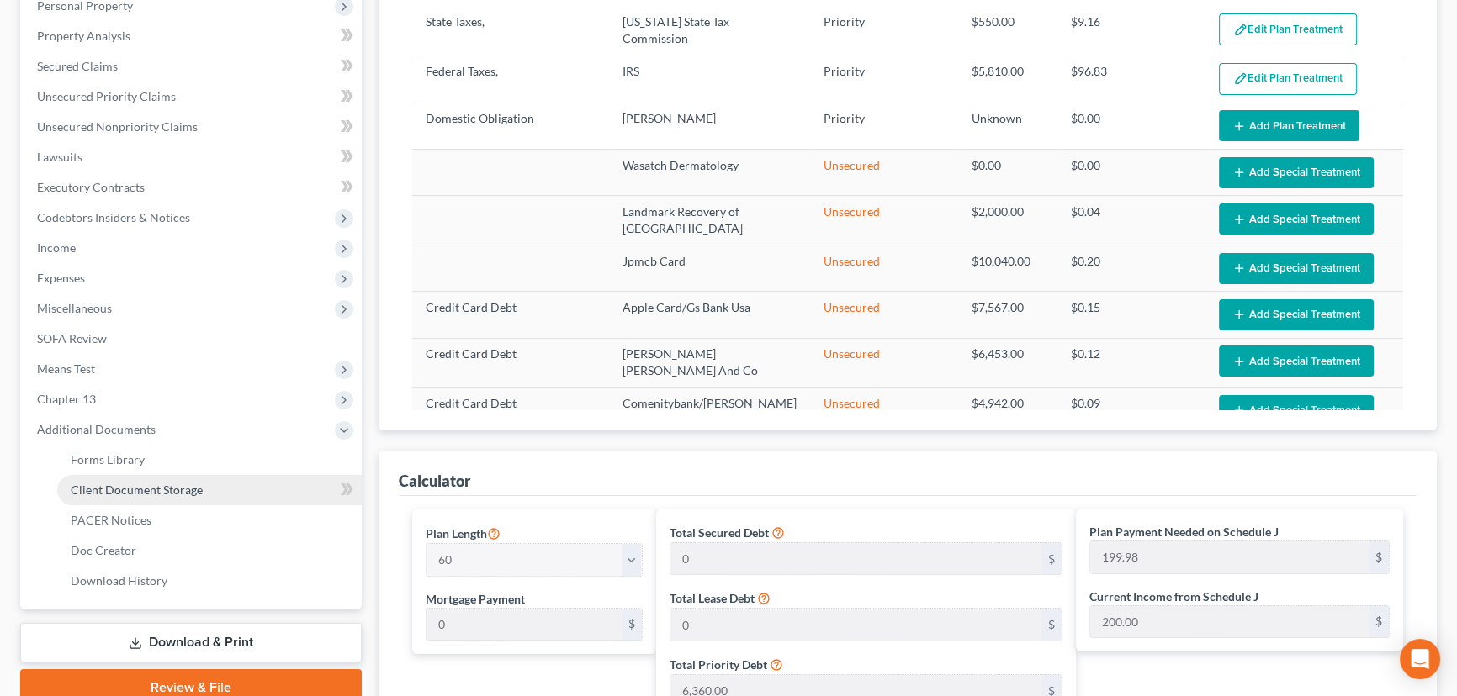
click at [135, 490] on span "Client Document Storage" at bounding box center [137, 490] width 132 height 14
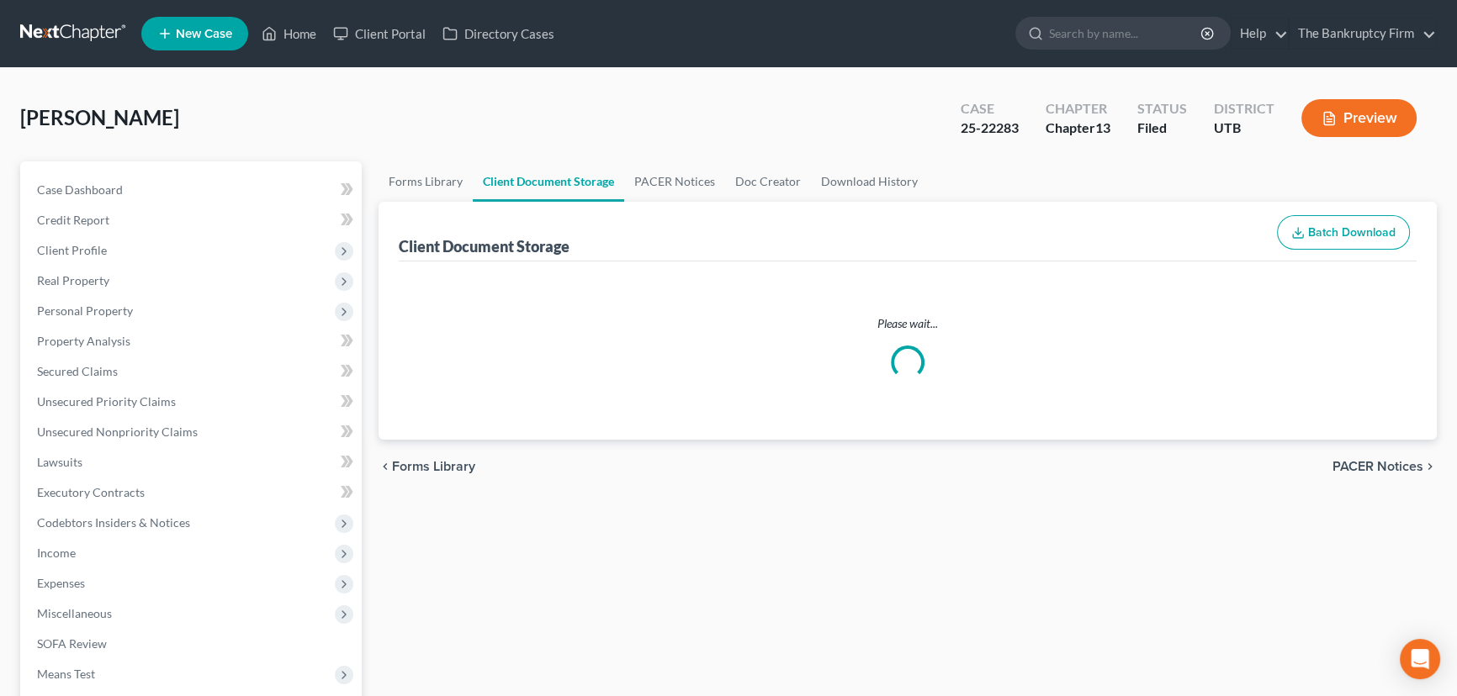
select select "30"
select select "41"
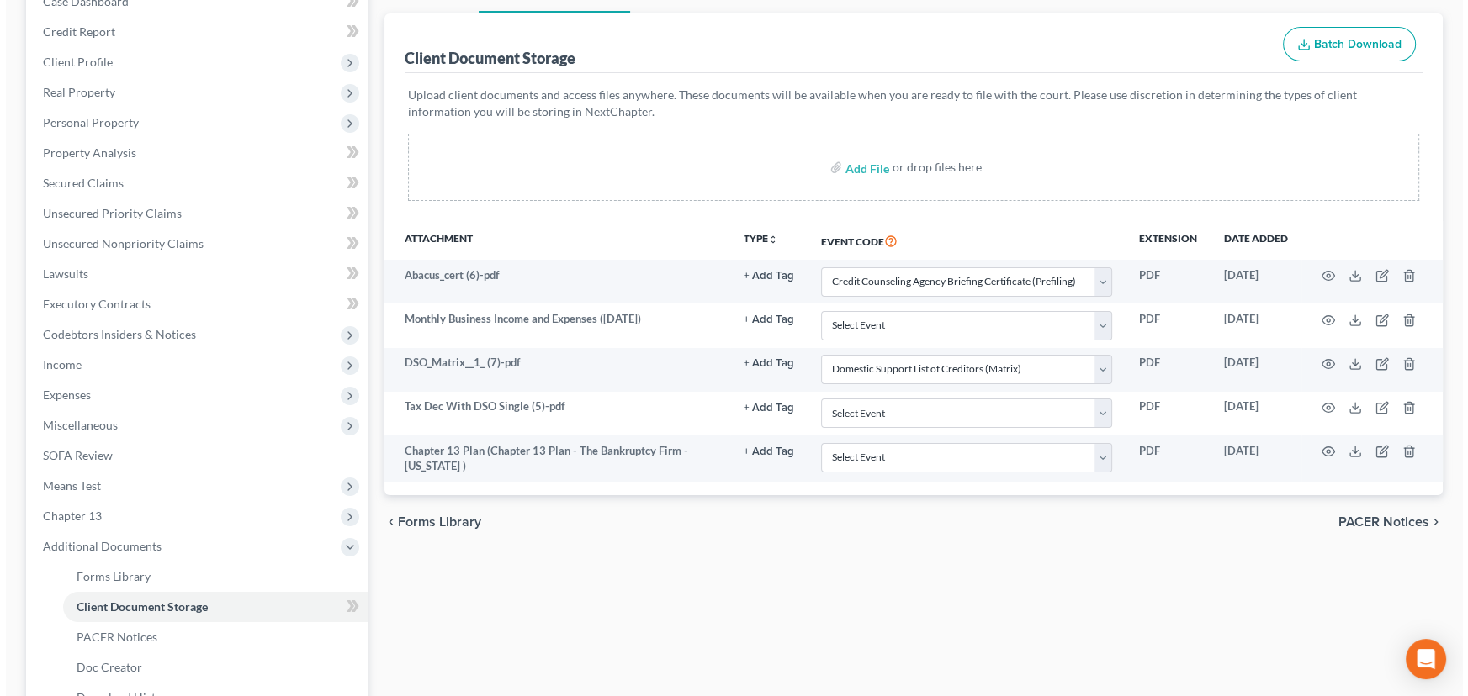
scroll to position [229, 0]
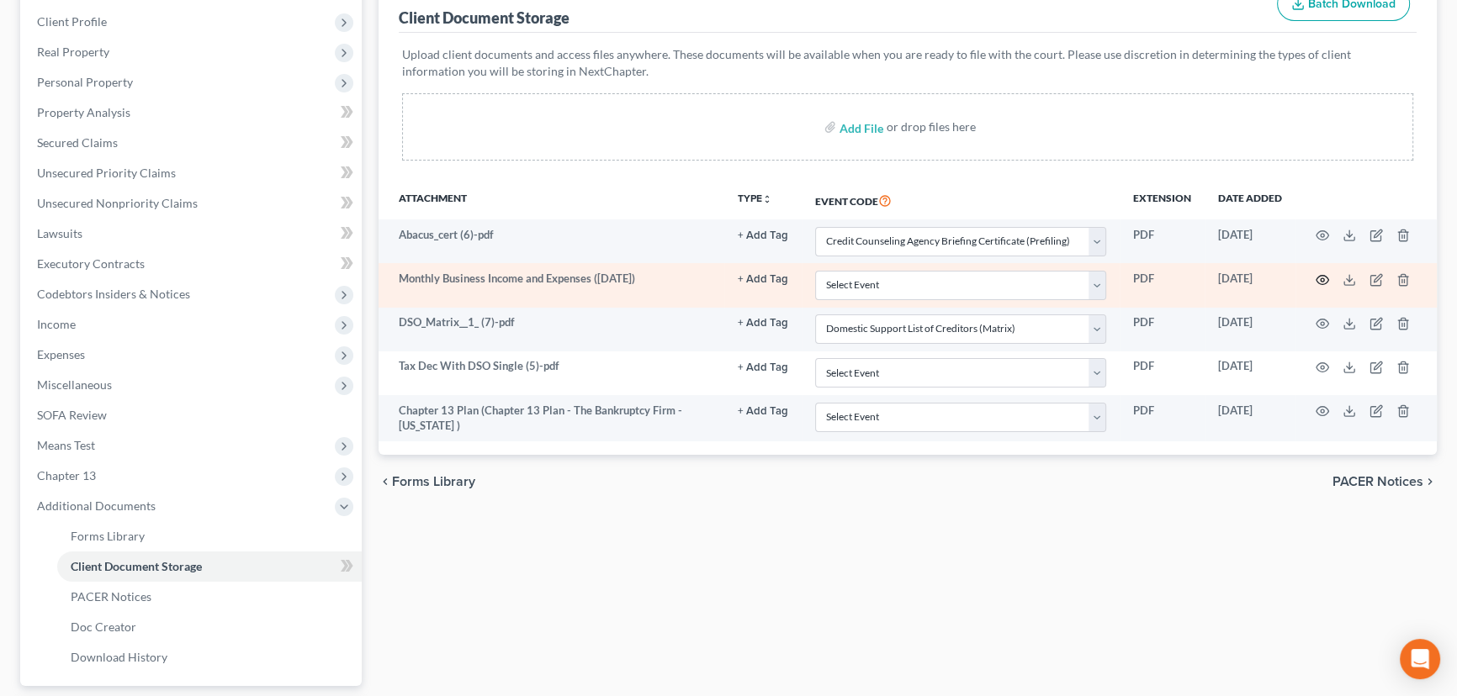
click at [1322, 278] on icon "button" at bounding box center [1321, 279] width 13 height 13
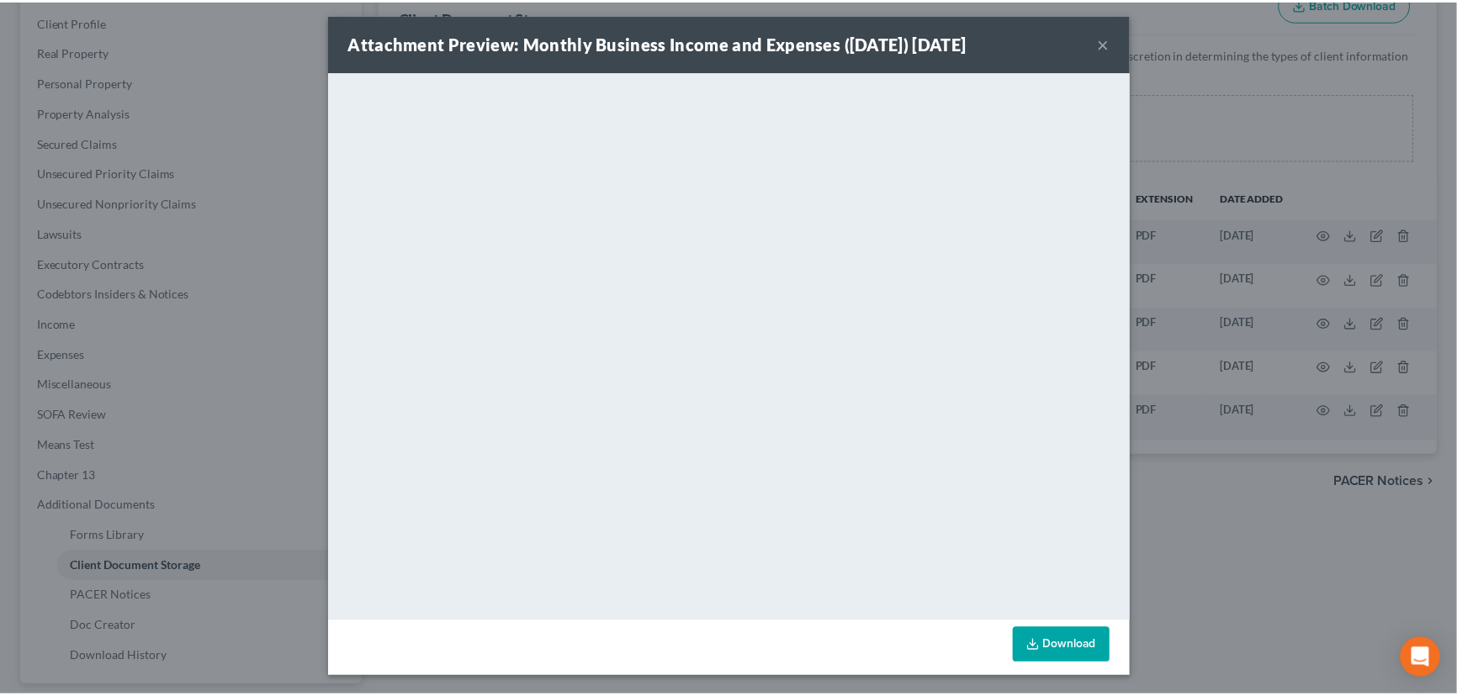
scroll to position [7, 0]
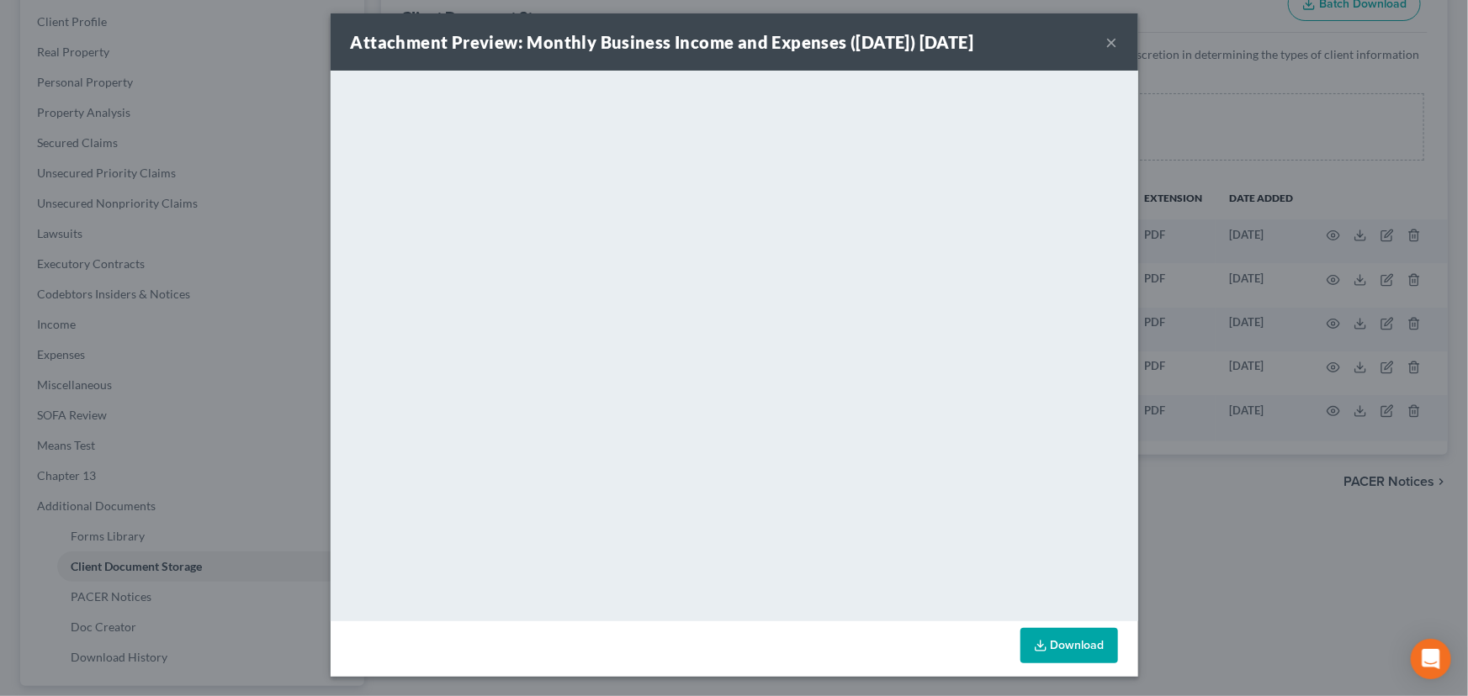
click at [1109, 41] on button "×" at bounding box center [1112, 42] width 12 height 20
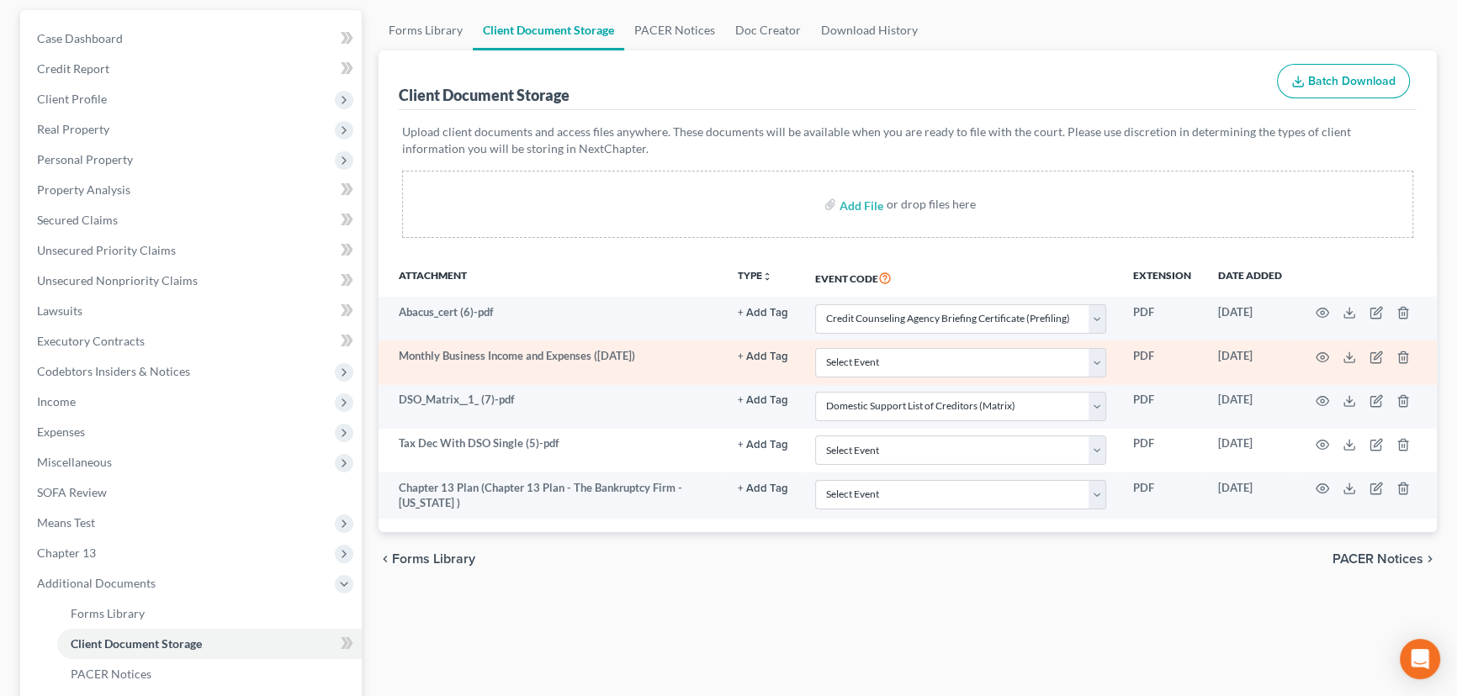
scroll to position [0, 0]
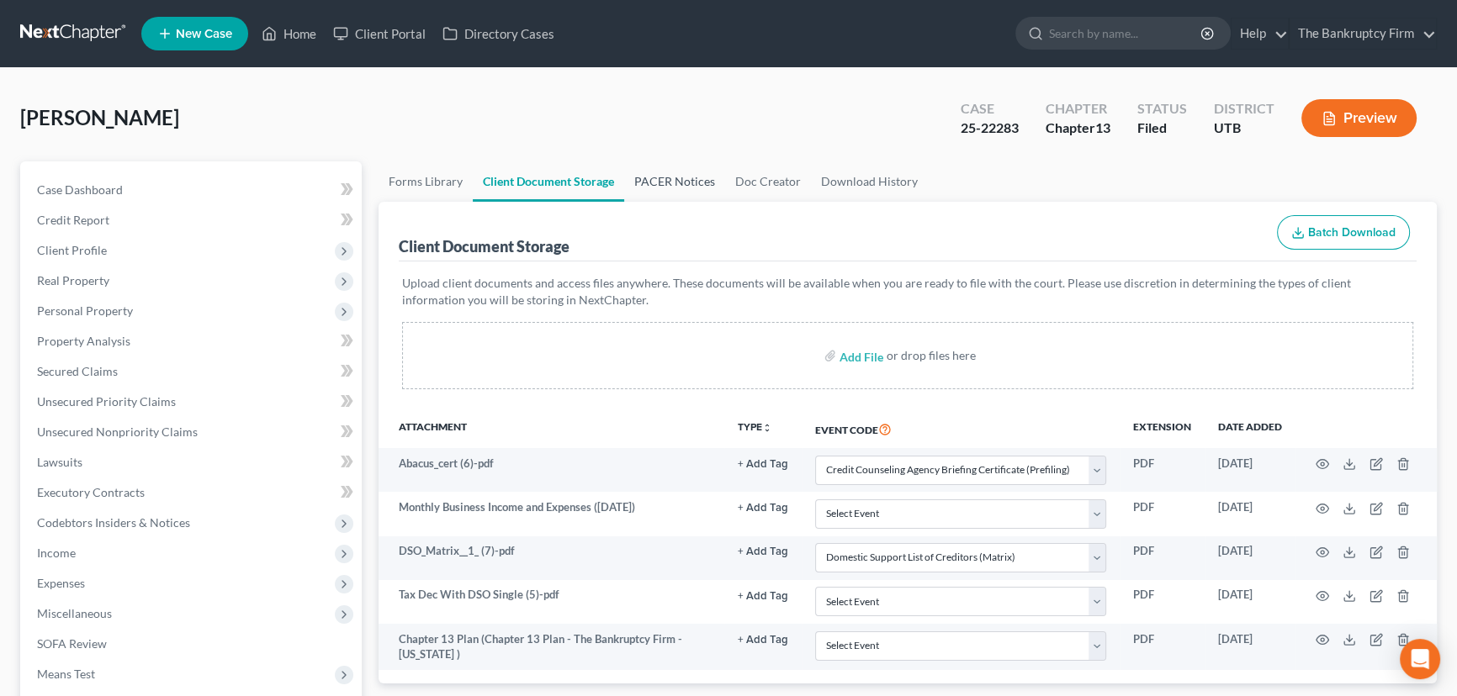
drag, startPoint x: 660, startPoint y: 178, endPoint x: 693, endPoint y: 198, distance: 38.5
click at [660, 178] on link "PACER Notices" at bounding box center [674, 181] width 101 height 40
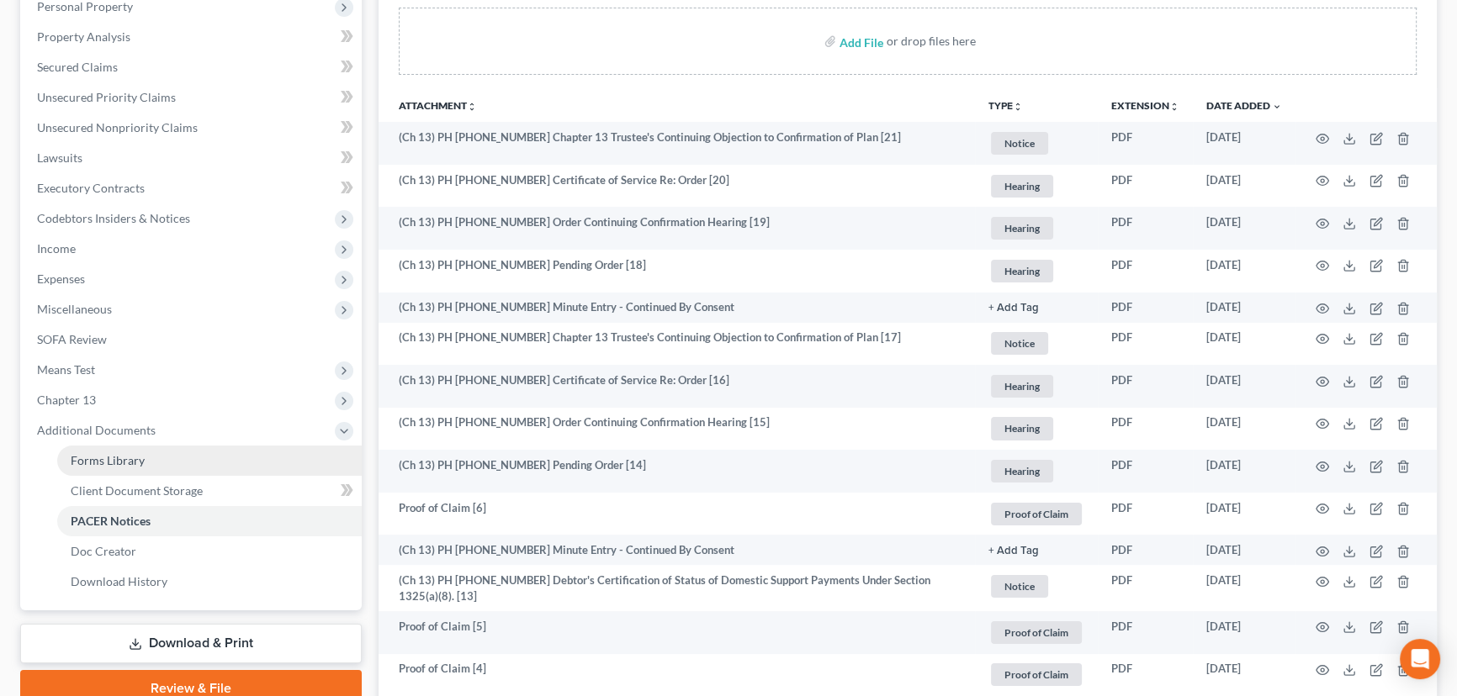
scroll to position [305, 0]
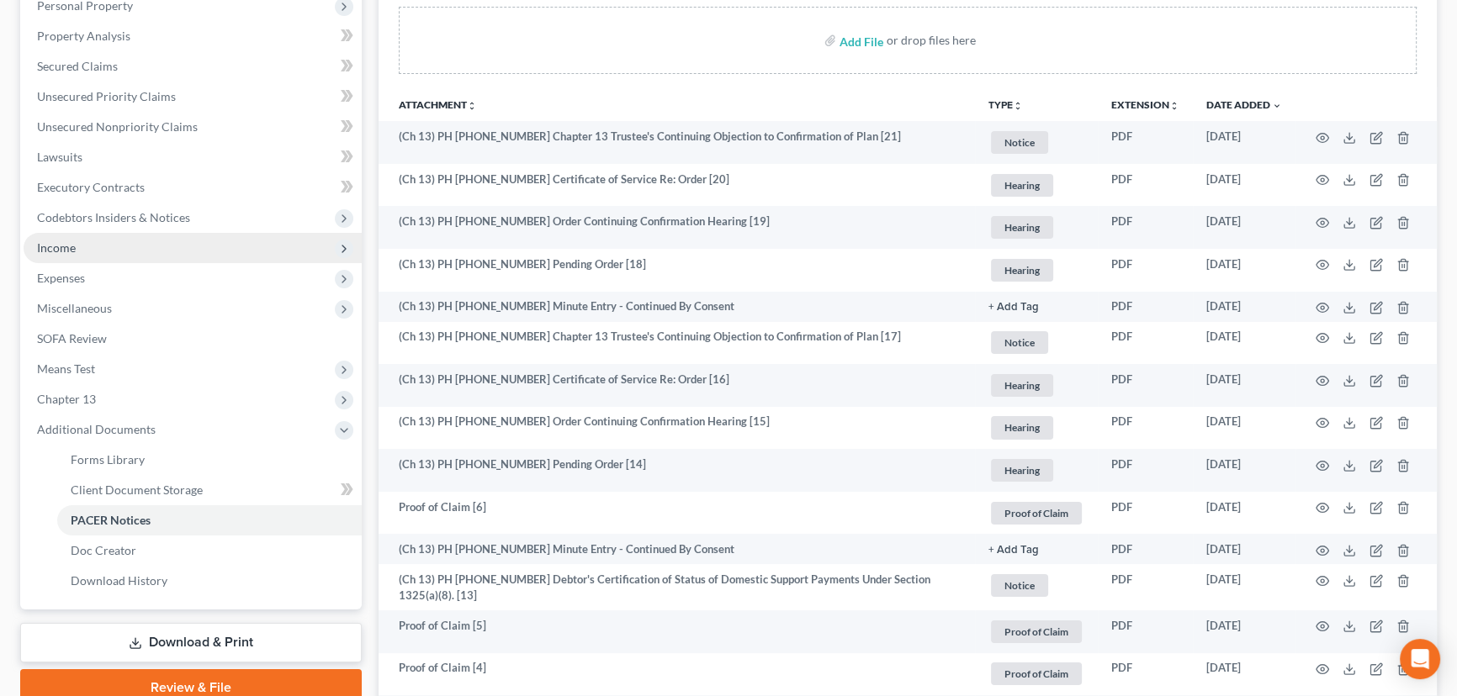
click at [66, 250] on span "Income" at bounding box center [56, 248] width 39 height 14
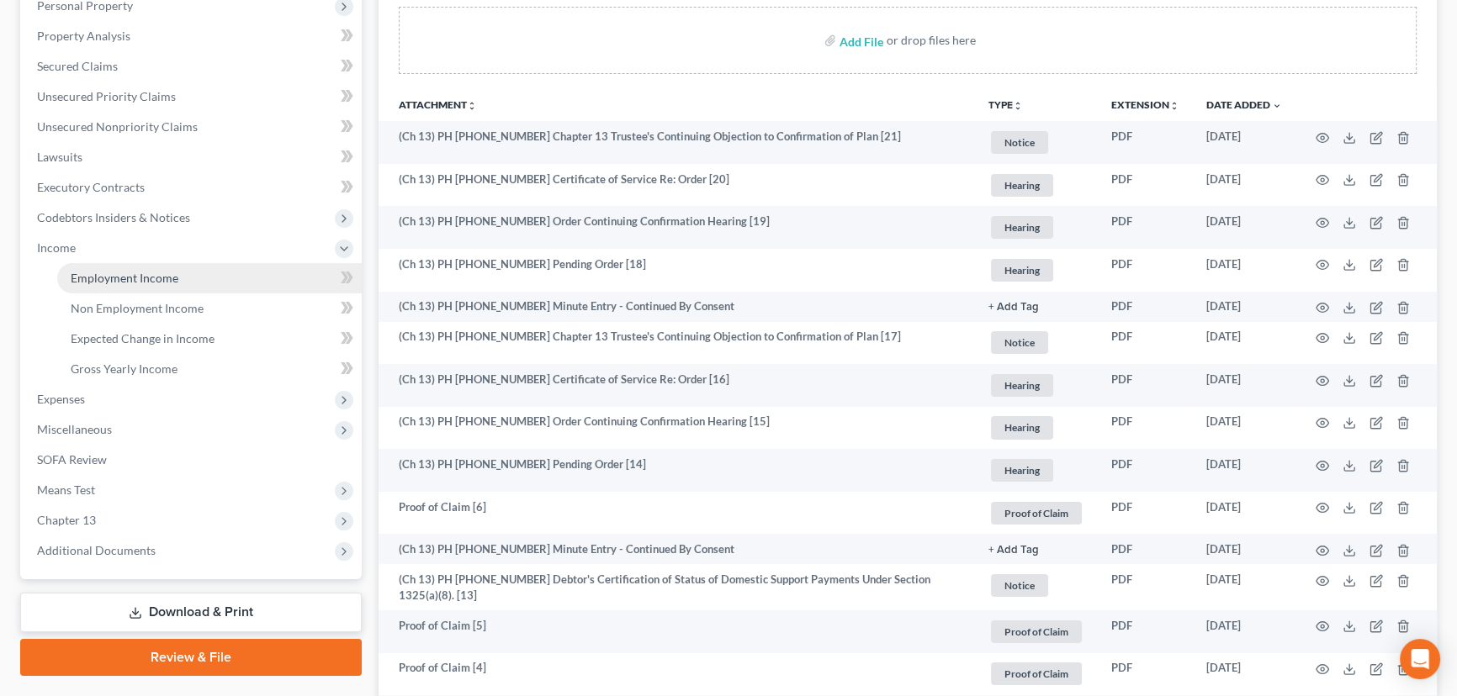
click at [166, 274] on span "Employment Income" at bounding box center [125, 278] width 108 height 14
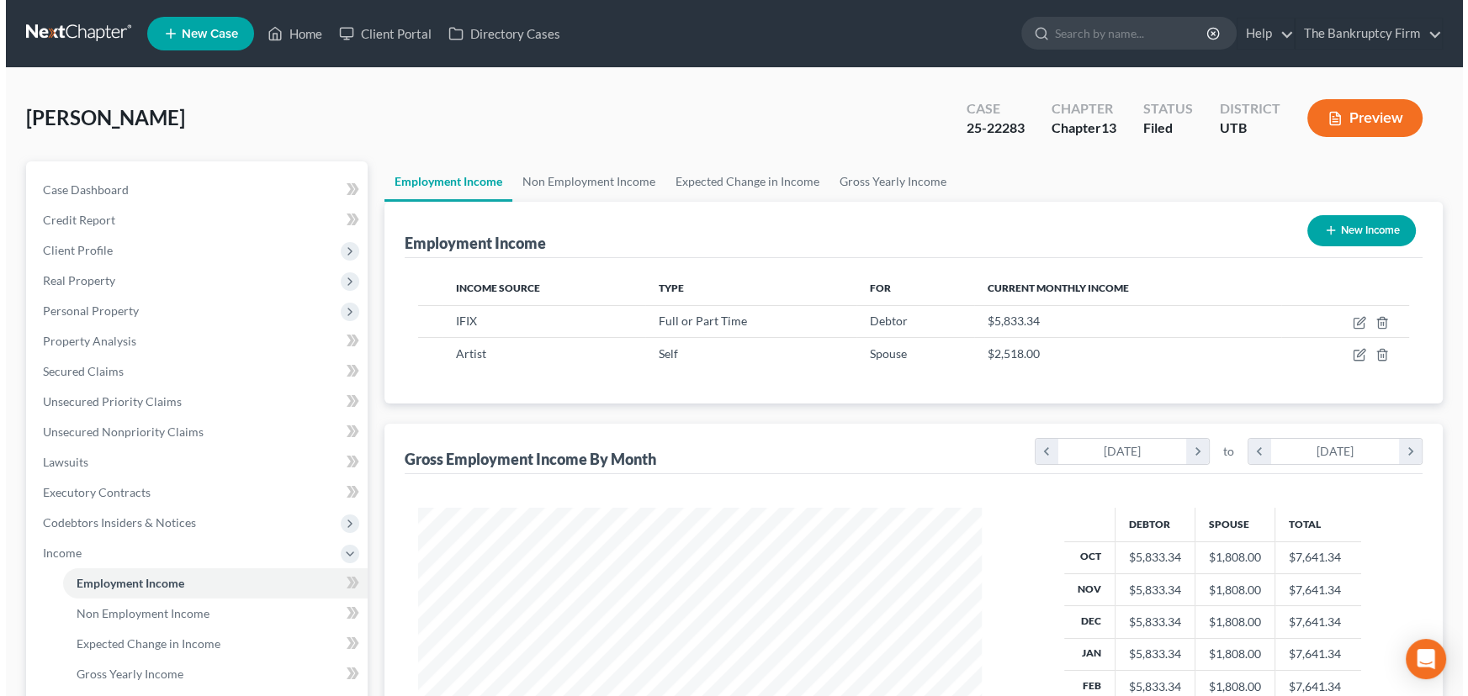
scroll to position [301, 597]
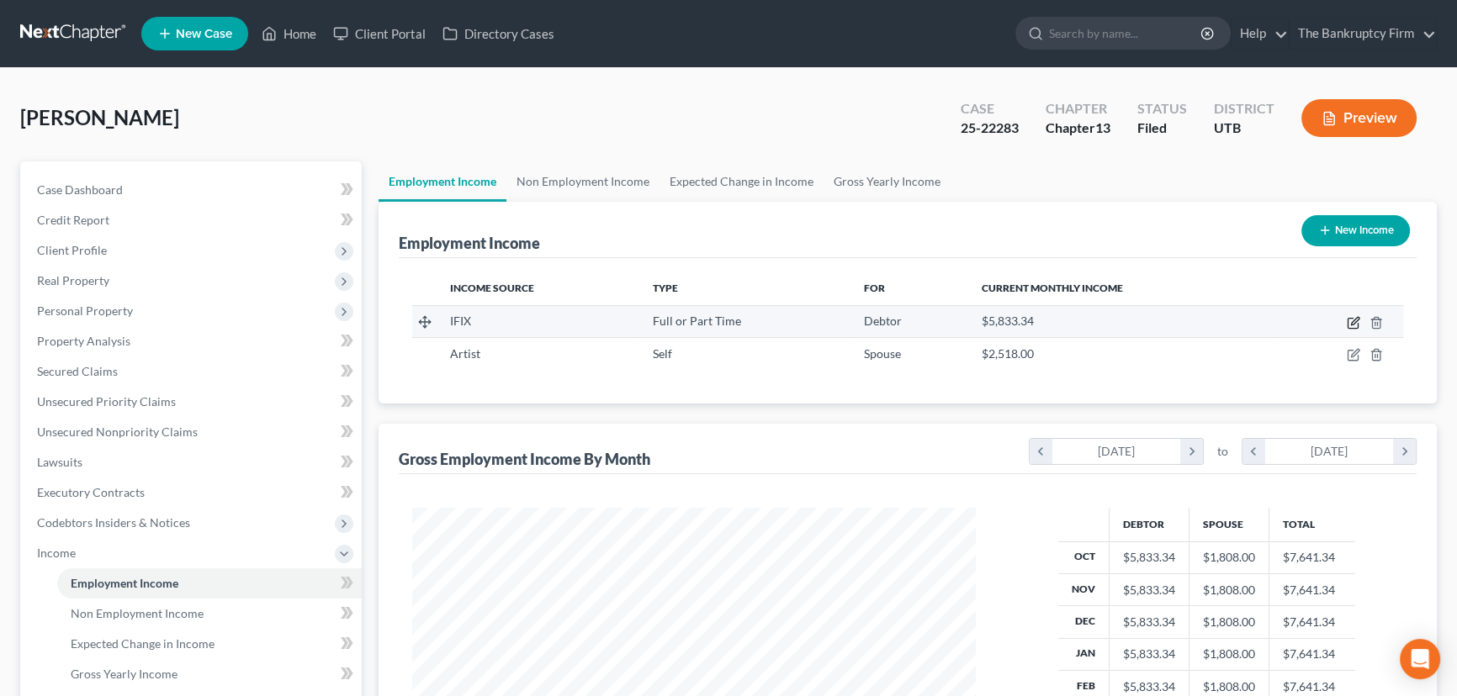
click at [1353, 321] on icon "button" at bounding box center [1352, 322] width 13 height 13
select select "0"
select select "1"
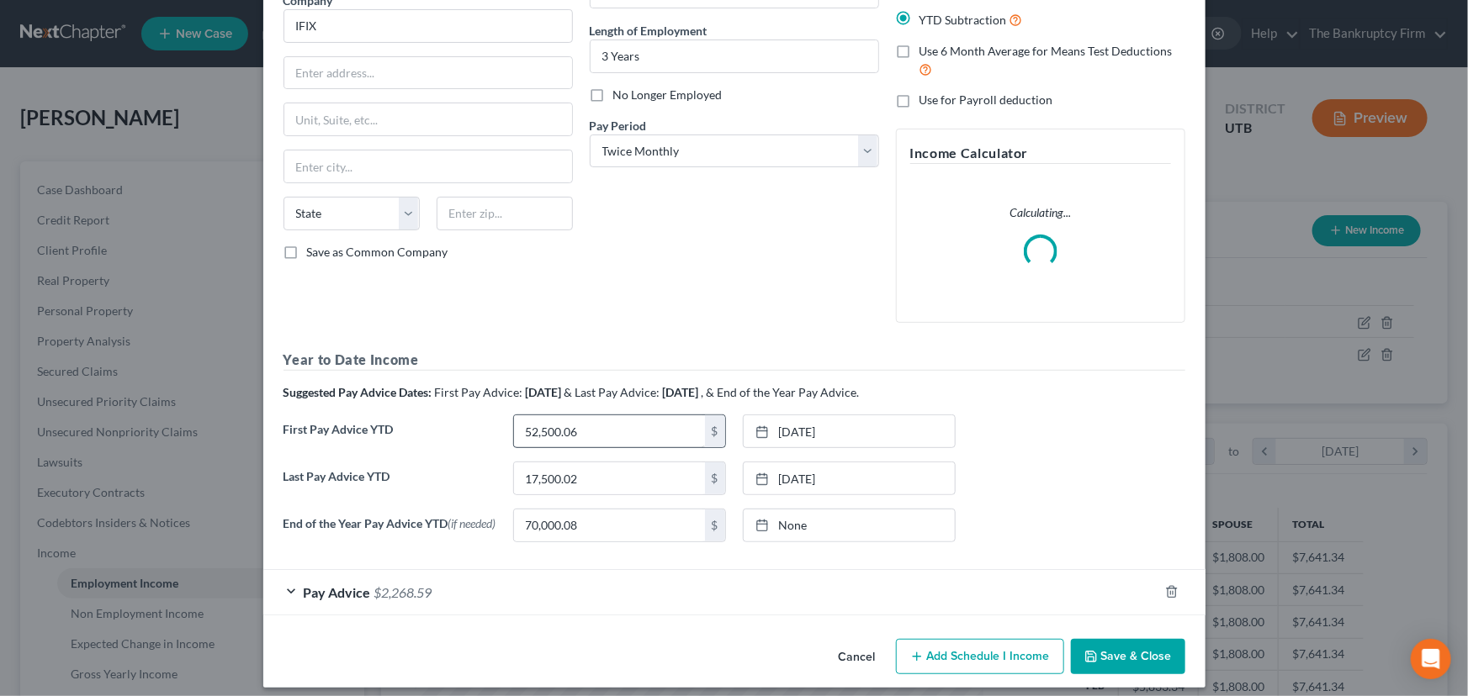
scroll to position [164, 0]
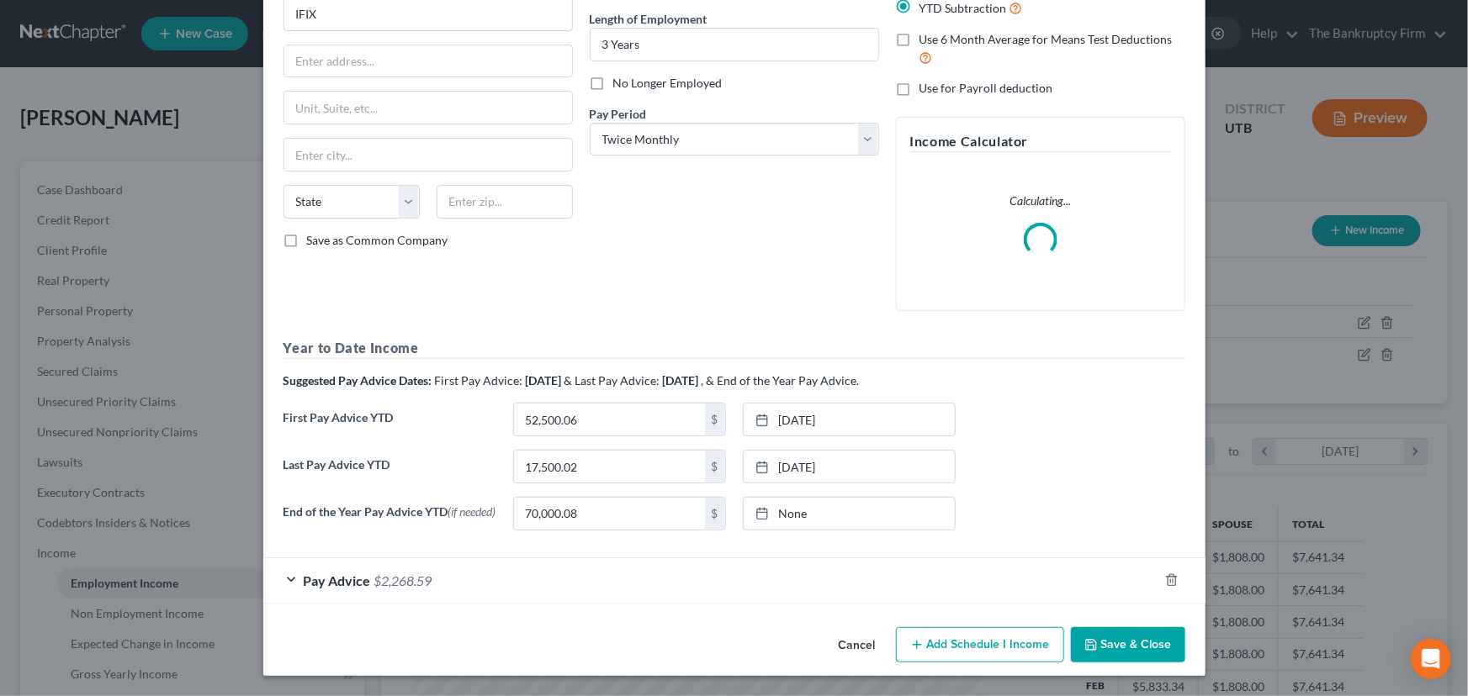
click at [503, 581] on div "Pay Advice $2,268.59" at bounding box center [710, 580] width 895 height 45
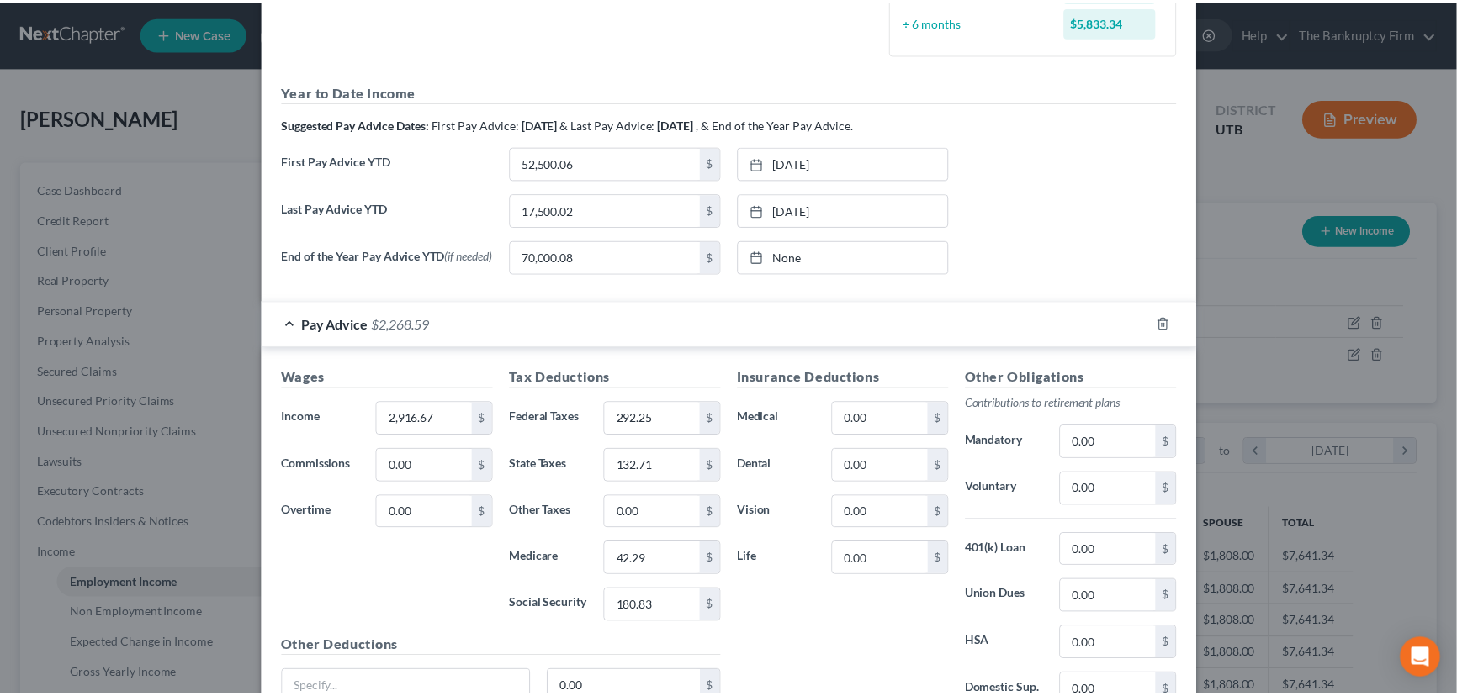
scroll to position [674, 0]
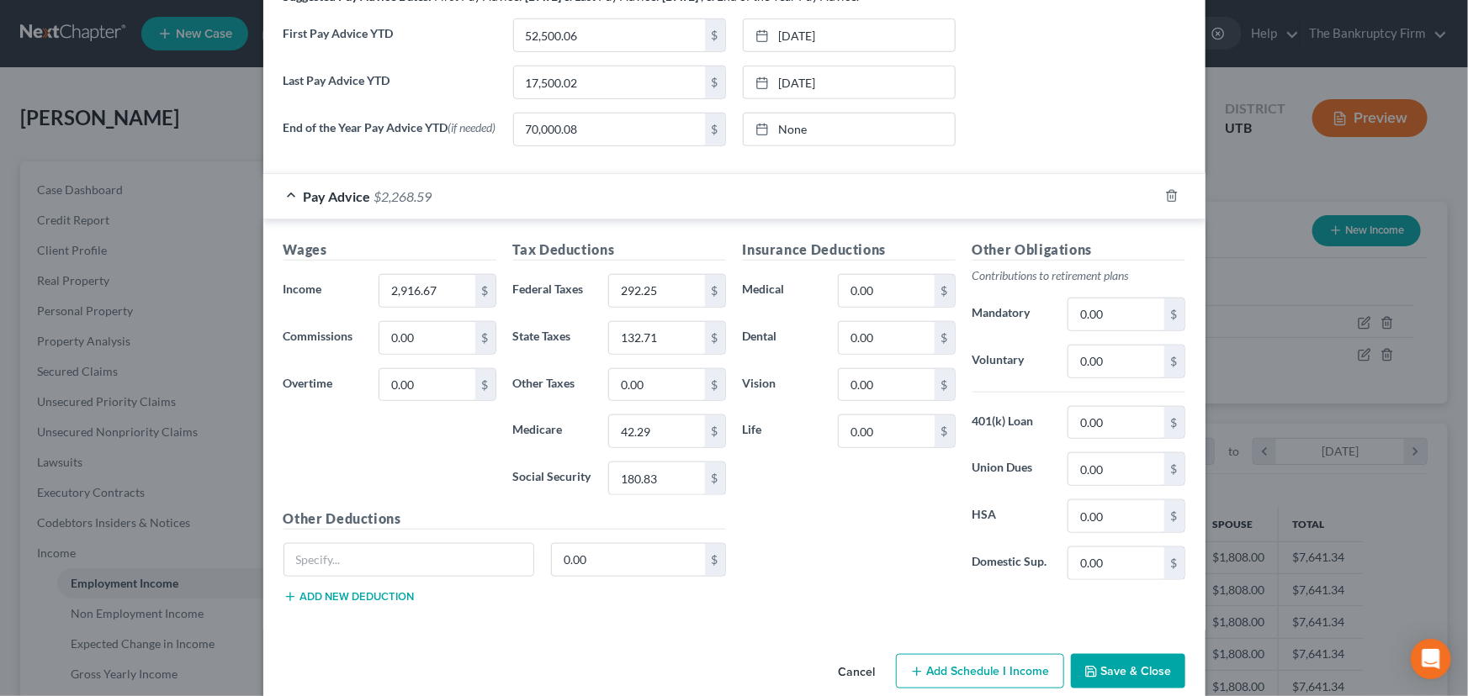
click at [1113, 673] on button "Save & Close" at bounding box center [1128, 671] width 114 height 35
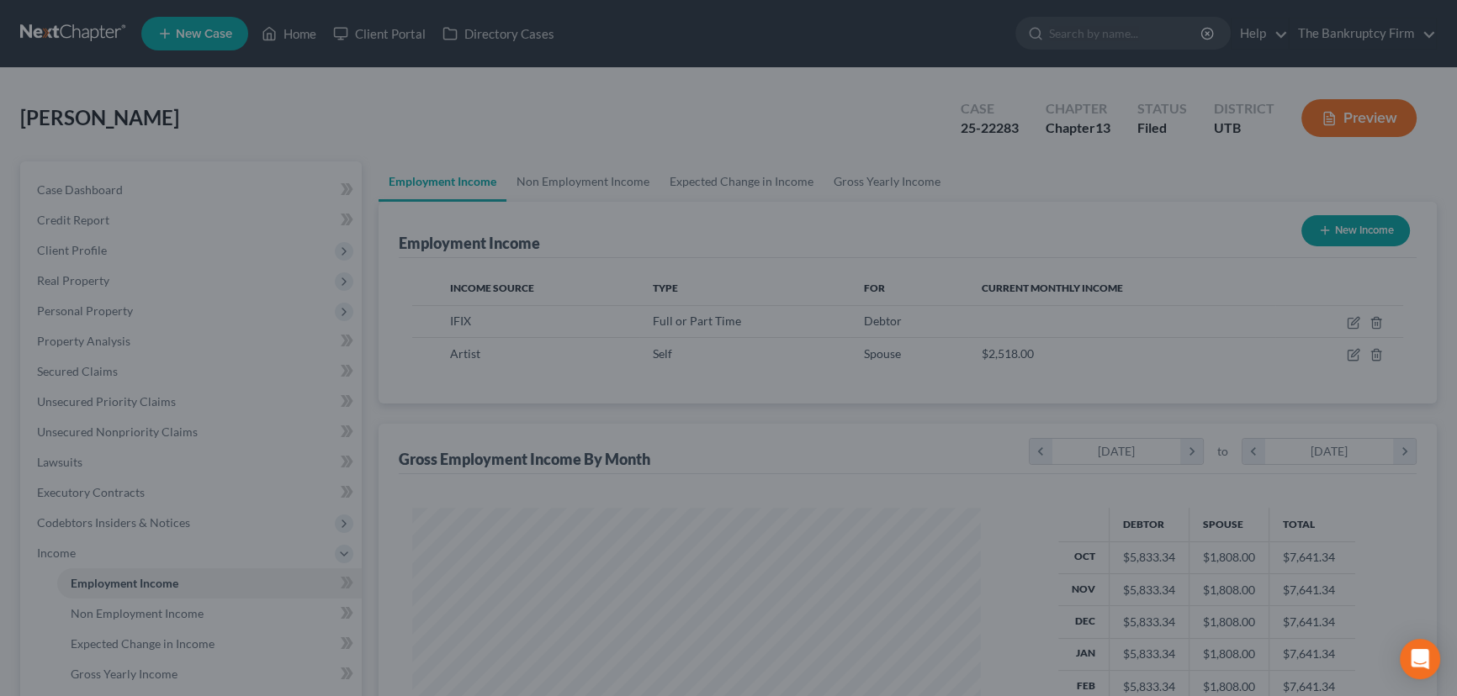
scroll to position [840689, 840393]
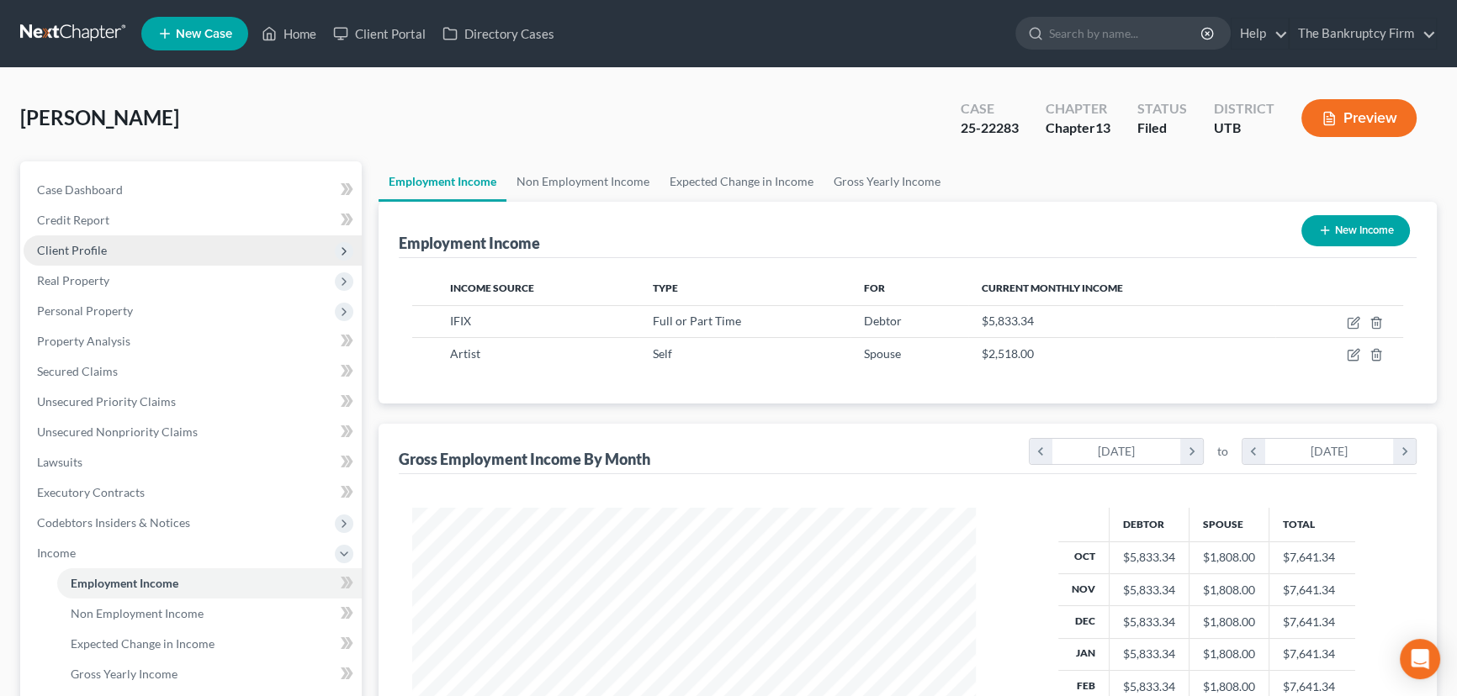
click at [87, 249] on span "Client Profile" at bounding box center [72, 250] width 70 height 14
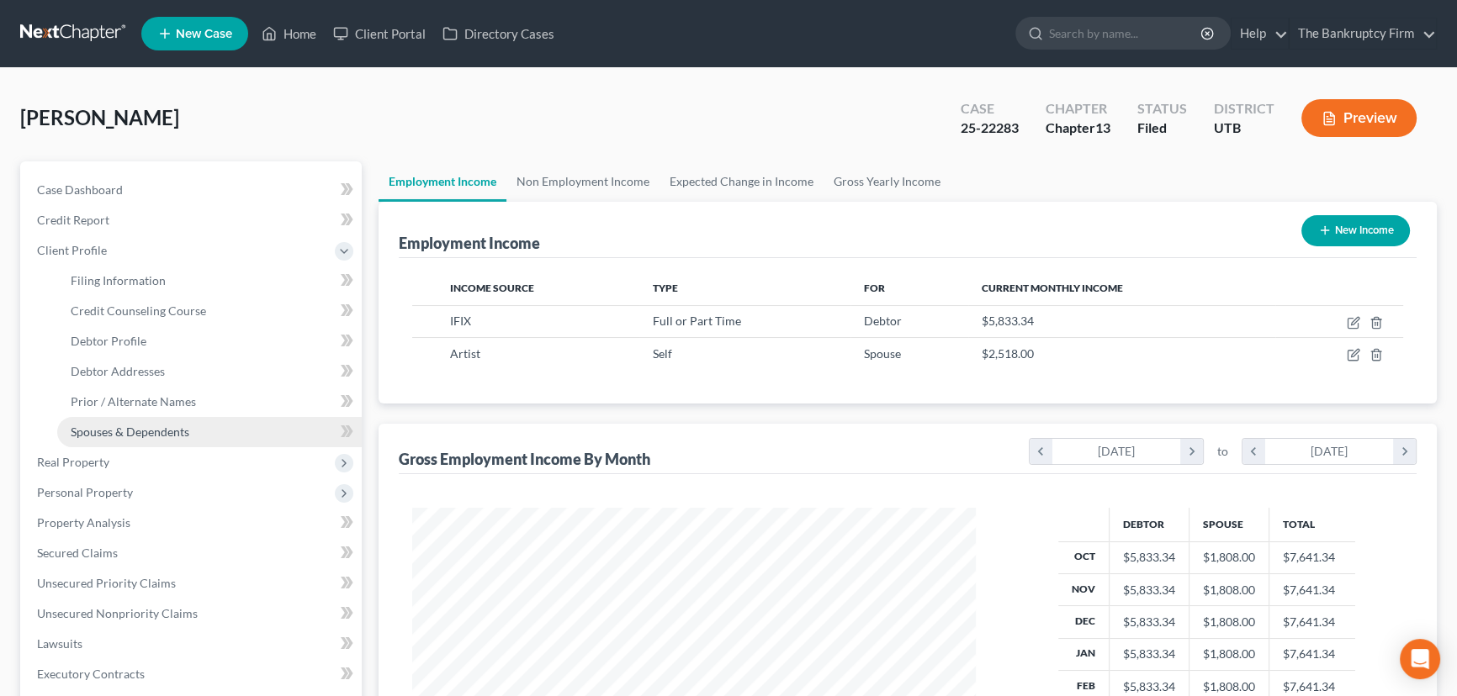
click at [124, 425] on span "Spouses & Dependents" at bounding box center [130, 432] width 119 height 14
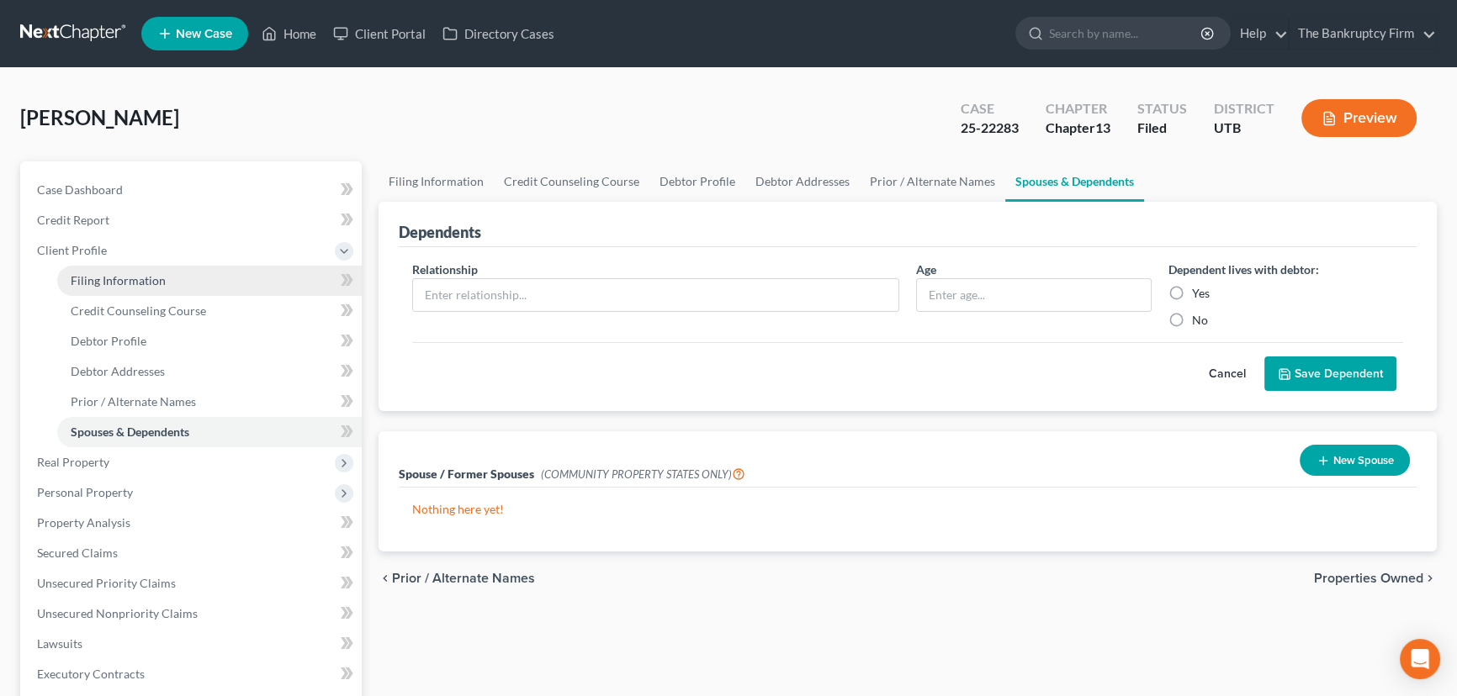
click at [107, 278] on span "Filing Information" at bounding box center [118, 280] width 95 height 14
select select "1"
select select "0"
select select "3"
select select "81"
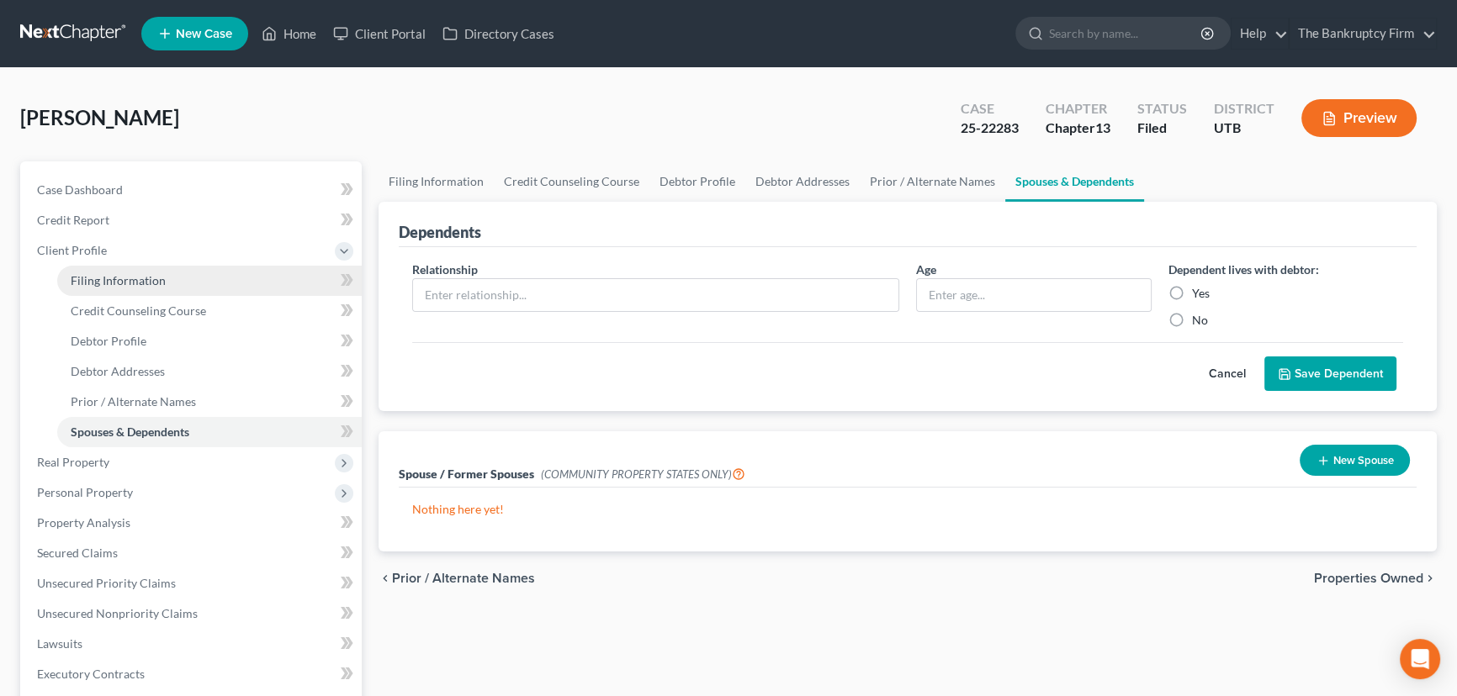
select select "0"
select select "46"
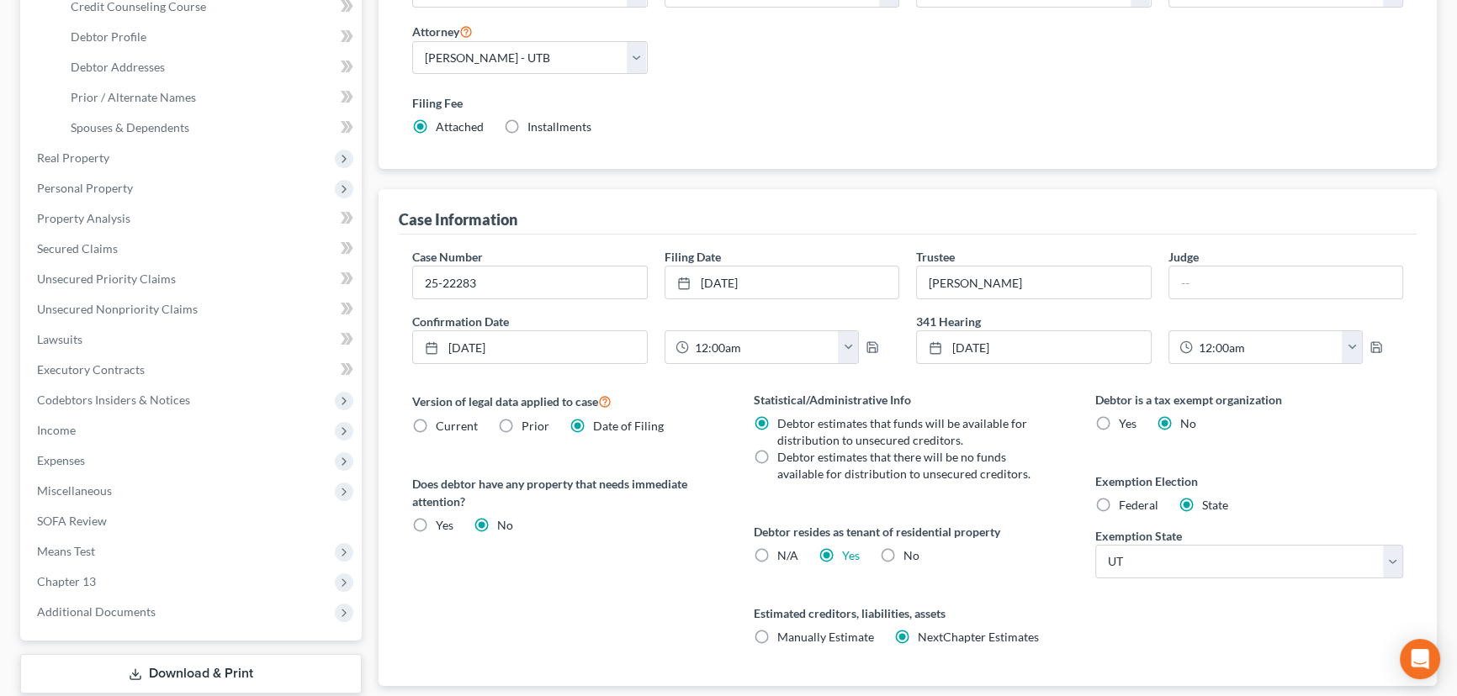
scroll to position [305, 0]
click at [63, 431] on span "Income" at bounding box center [56, 429] width 39 height 14
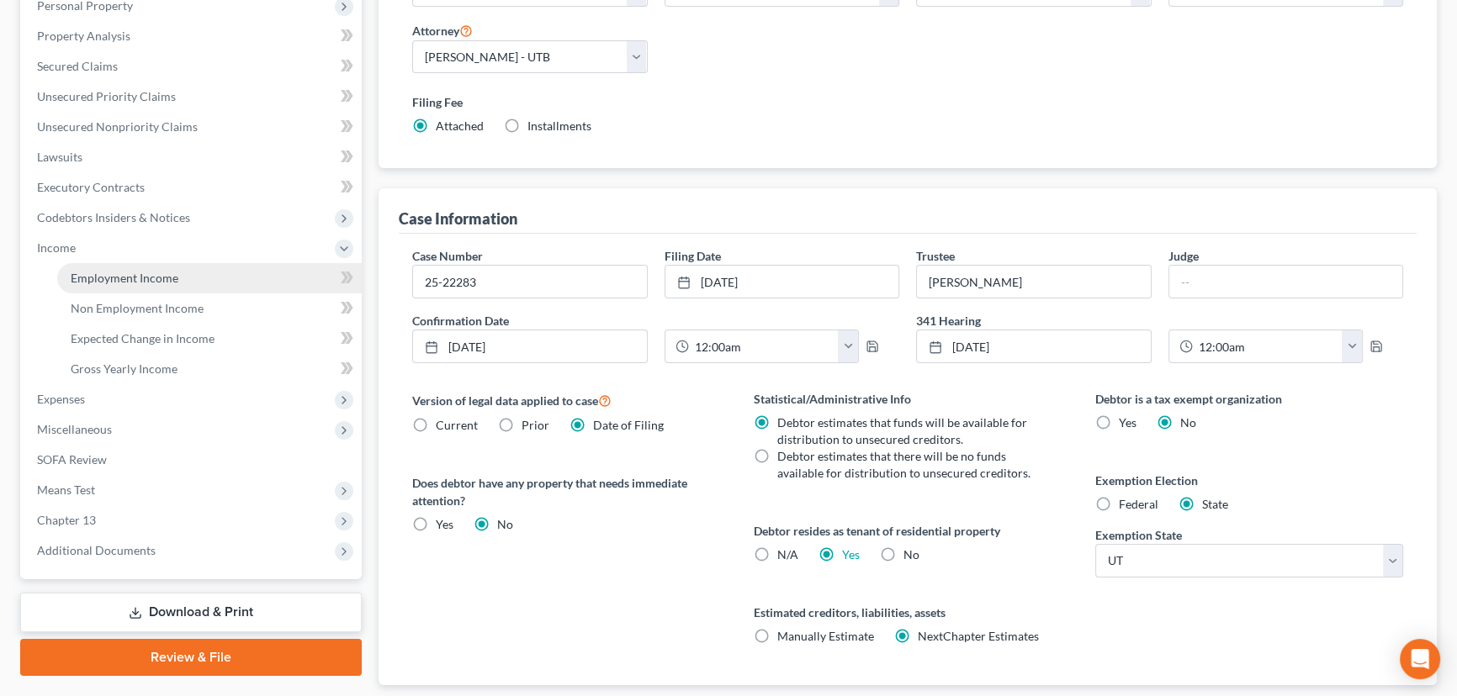
click at [158, 279] on span "Employment Income" at bounding box center [125, 278] width 108 height 14
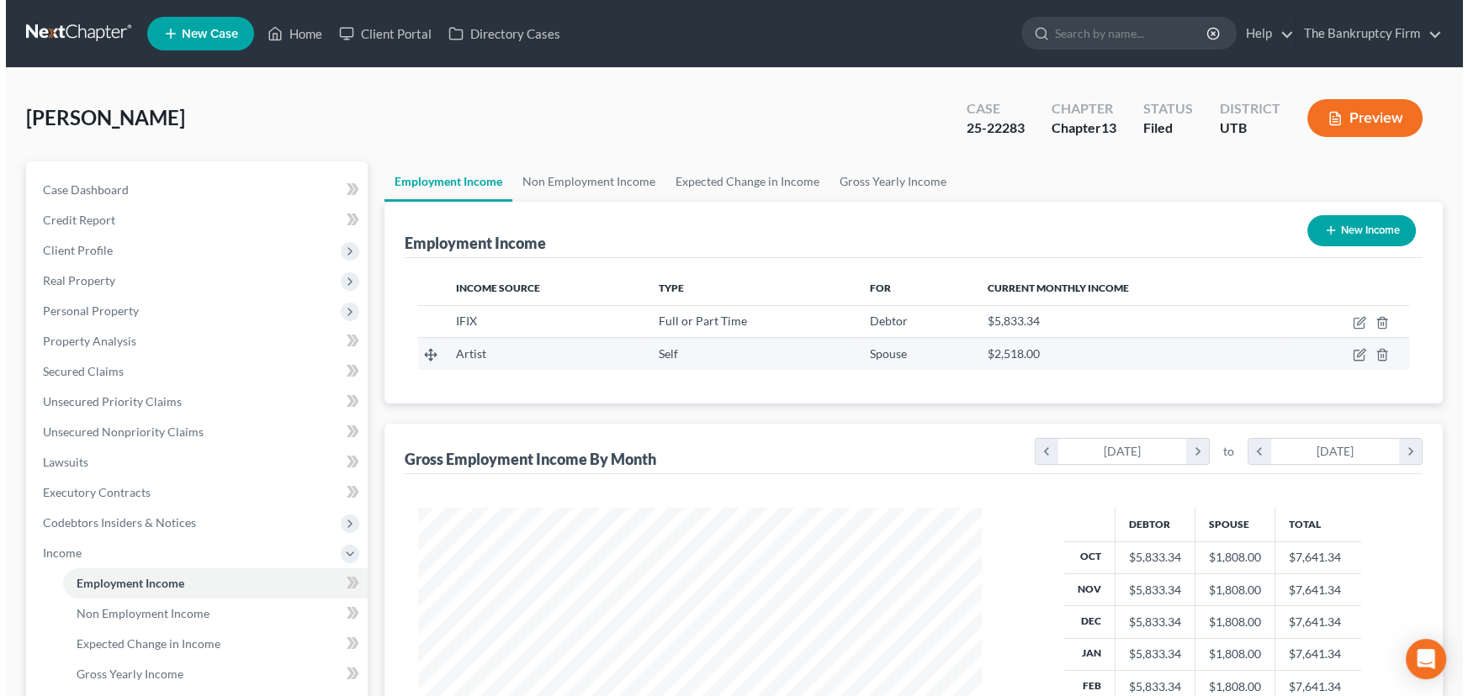
scroll to position [301, 597]
click at [1352, 351] on icon "button" at bounding box center [1352, 354] width 13 height 13
select select "1"
select select "0"
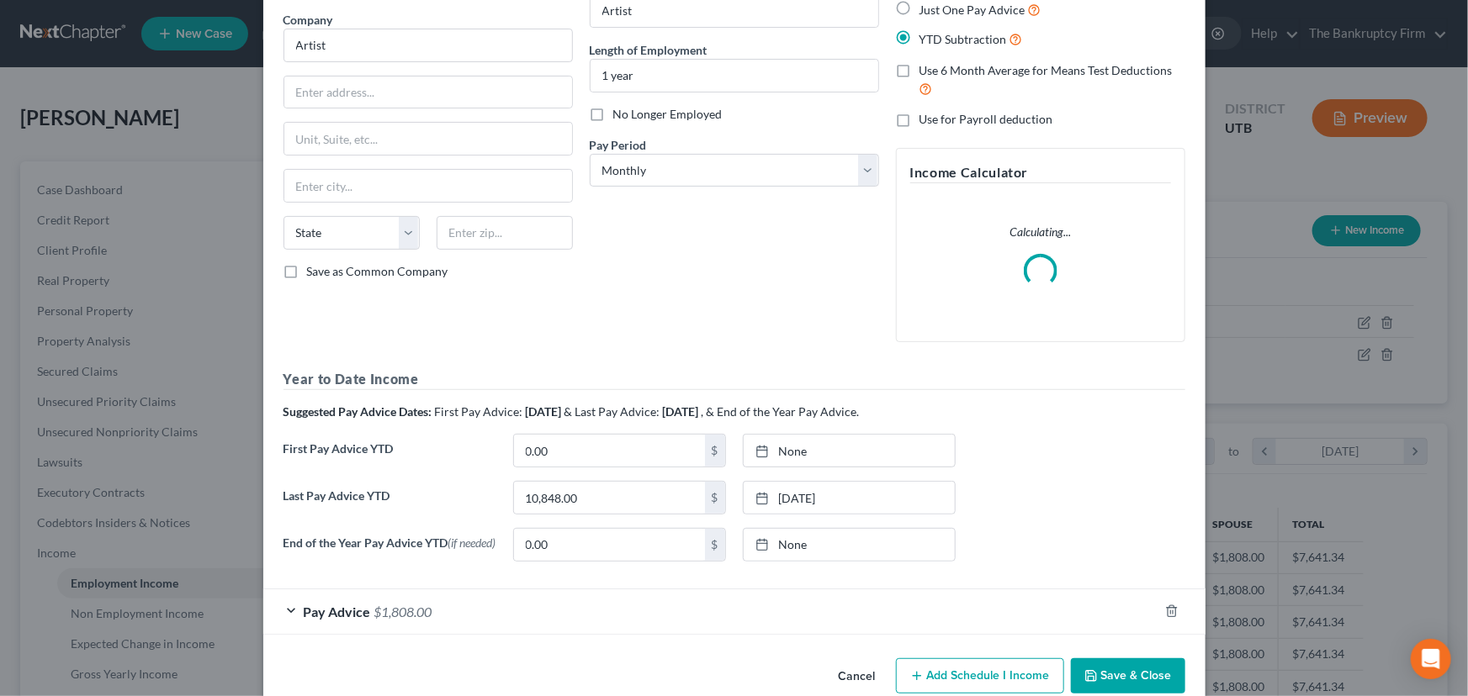
scroll to position [164, 0]
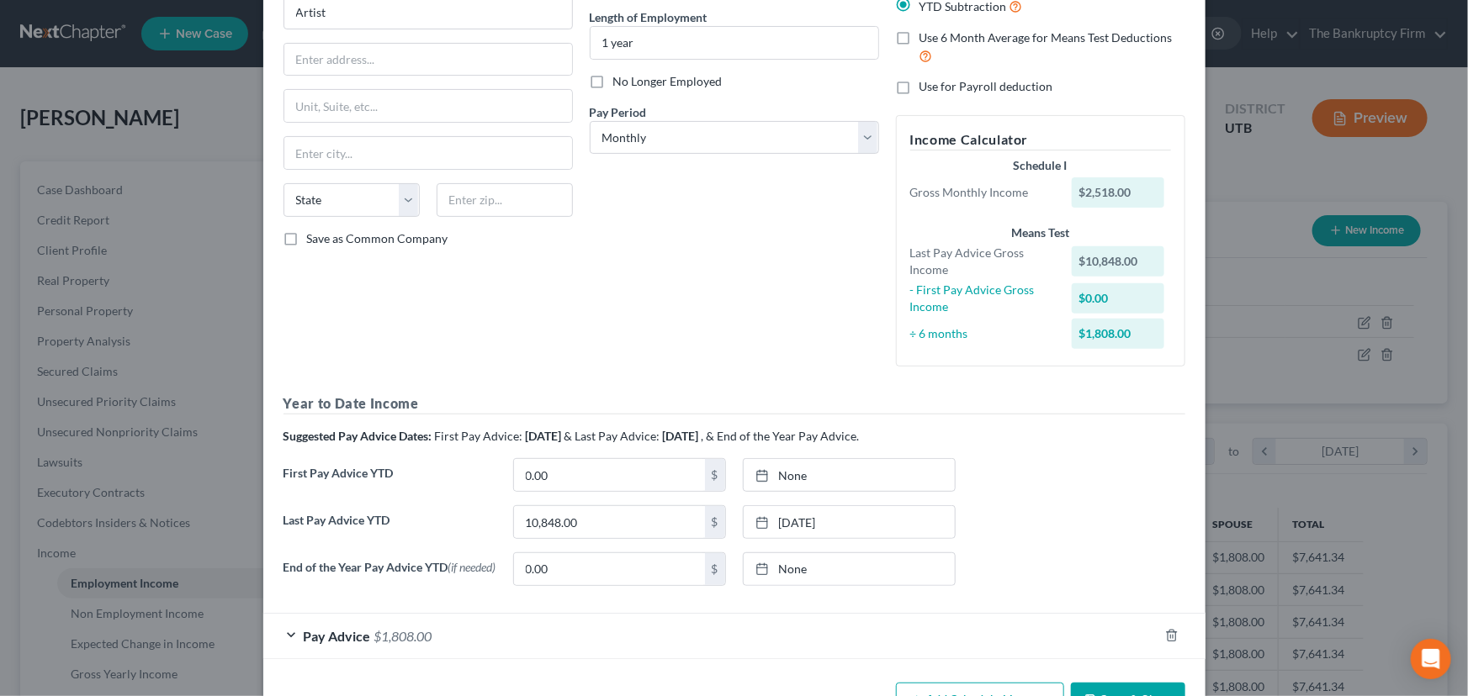
drag, startPoint x: 711, startPoint y: 272, endPoint x: 1085, endPoint y: 119, distance: 404.3
click at [711, 272] on div "Debtor Spouse Occupation Artist Length of Employment 1 year No Longer Employed …" at bounding box center [734, 146] width 306 height 467
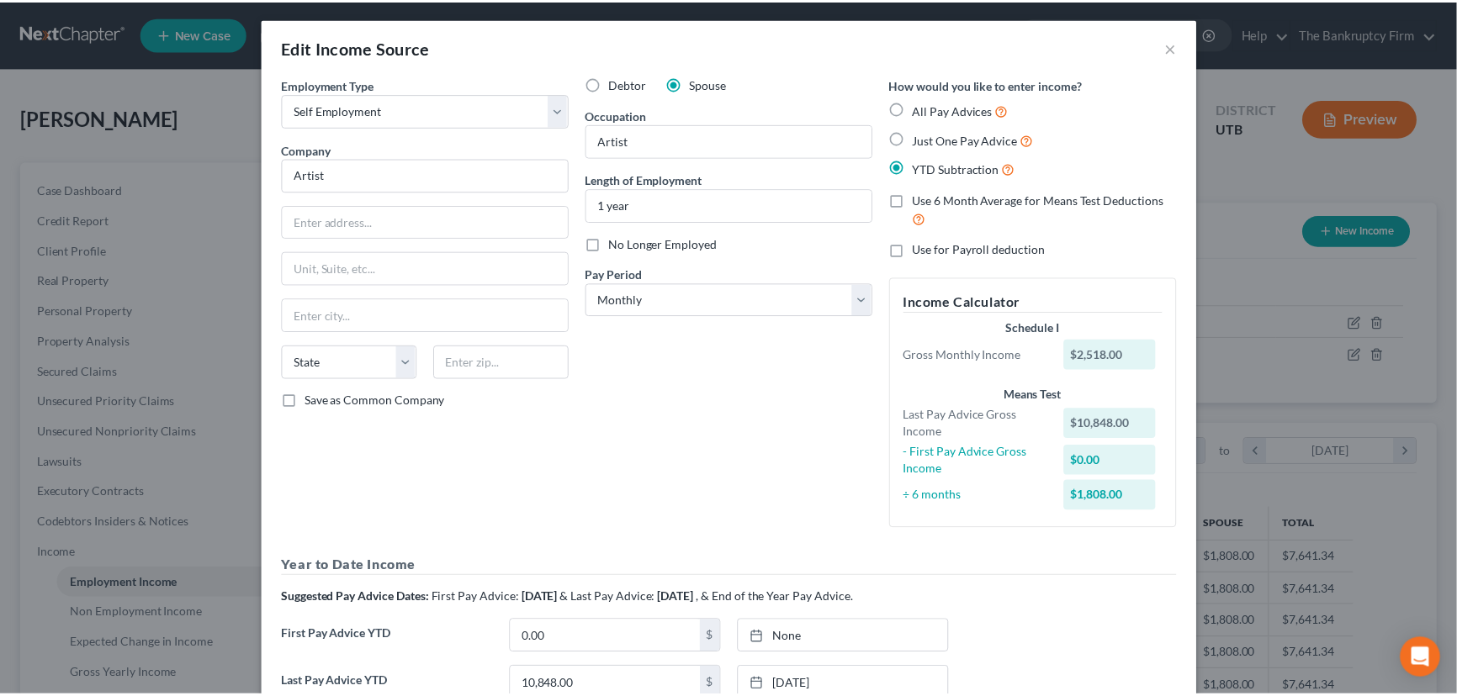
scroll to position [0, 0]
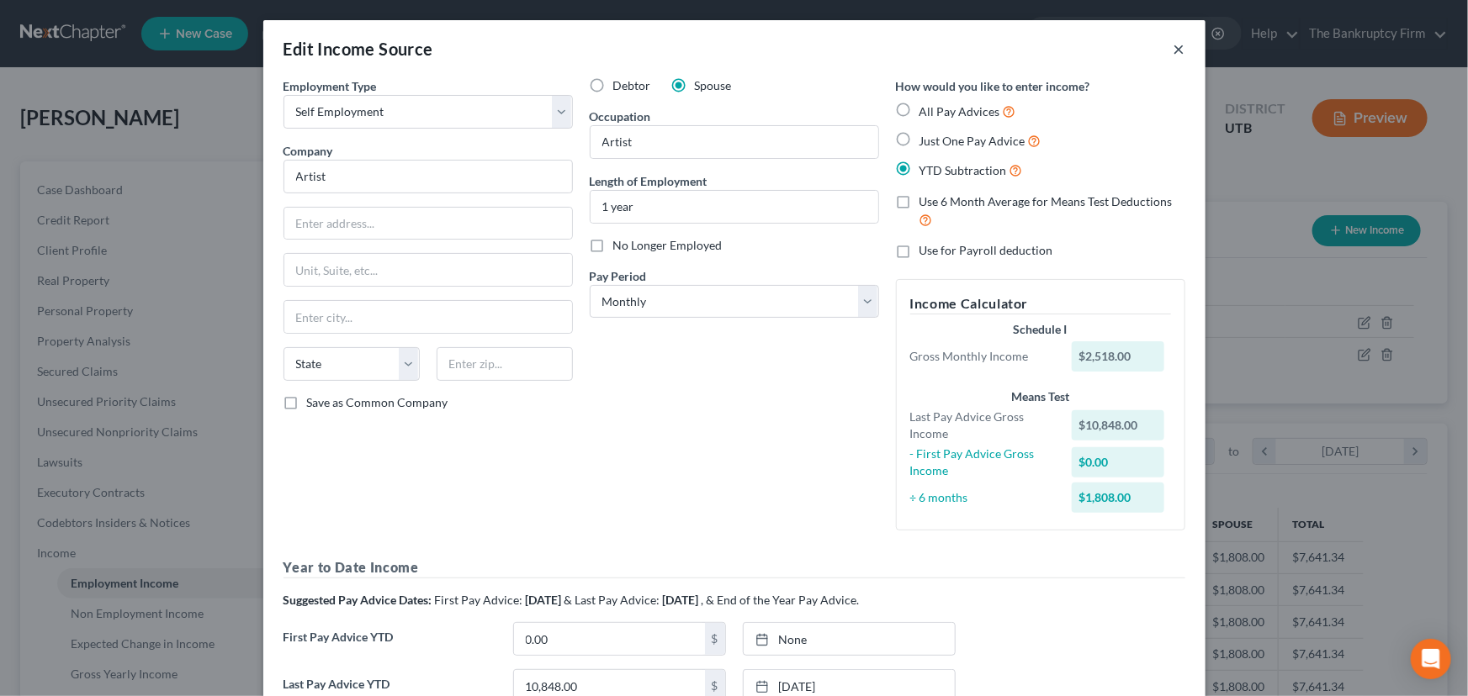
click at [1177, 48] on button "×" at bounding box center [1179, 49] width 12 height 20
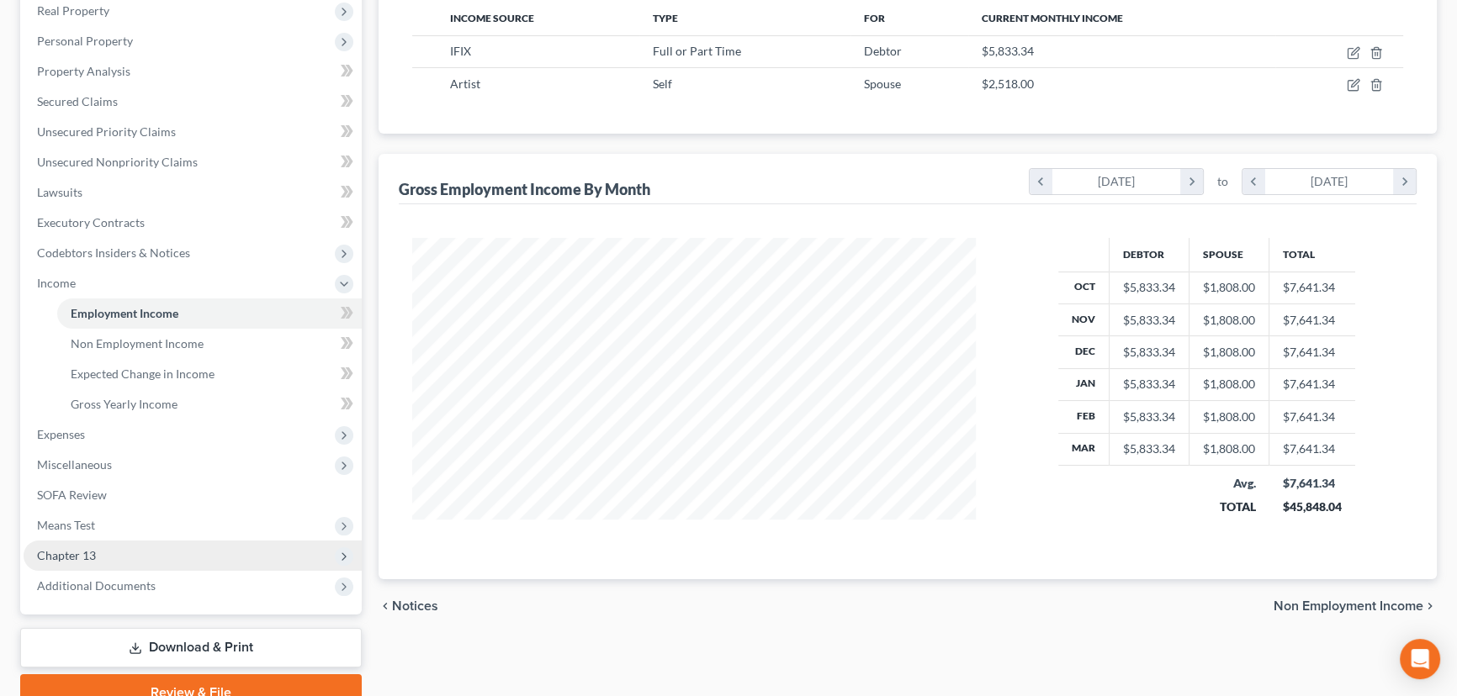
scroll to position [305, 0]
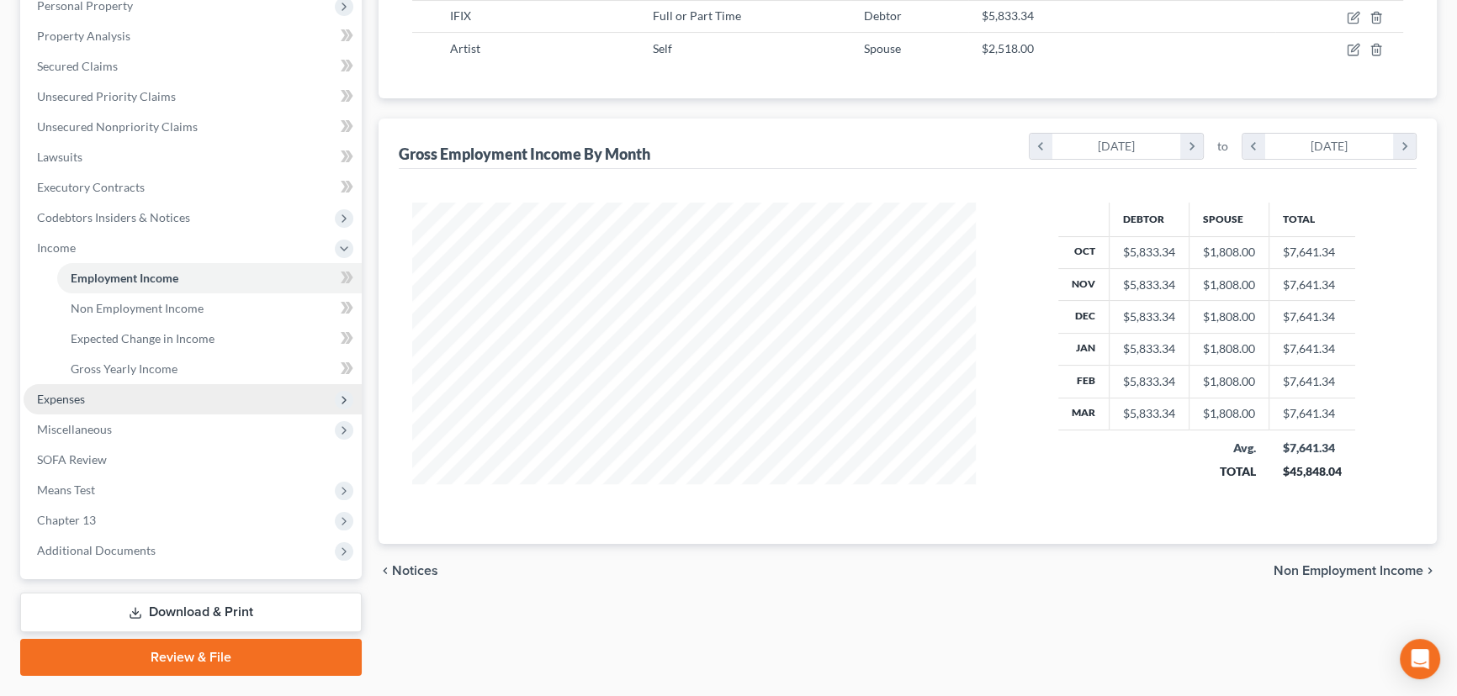
click at [74, 399] on span "Expenses" at bounding box center [61, 399] width 48 height 14
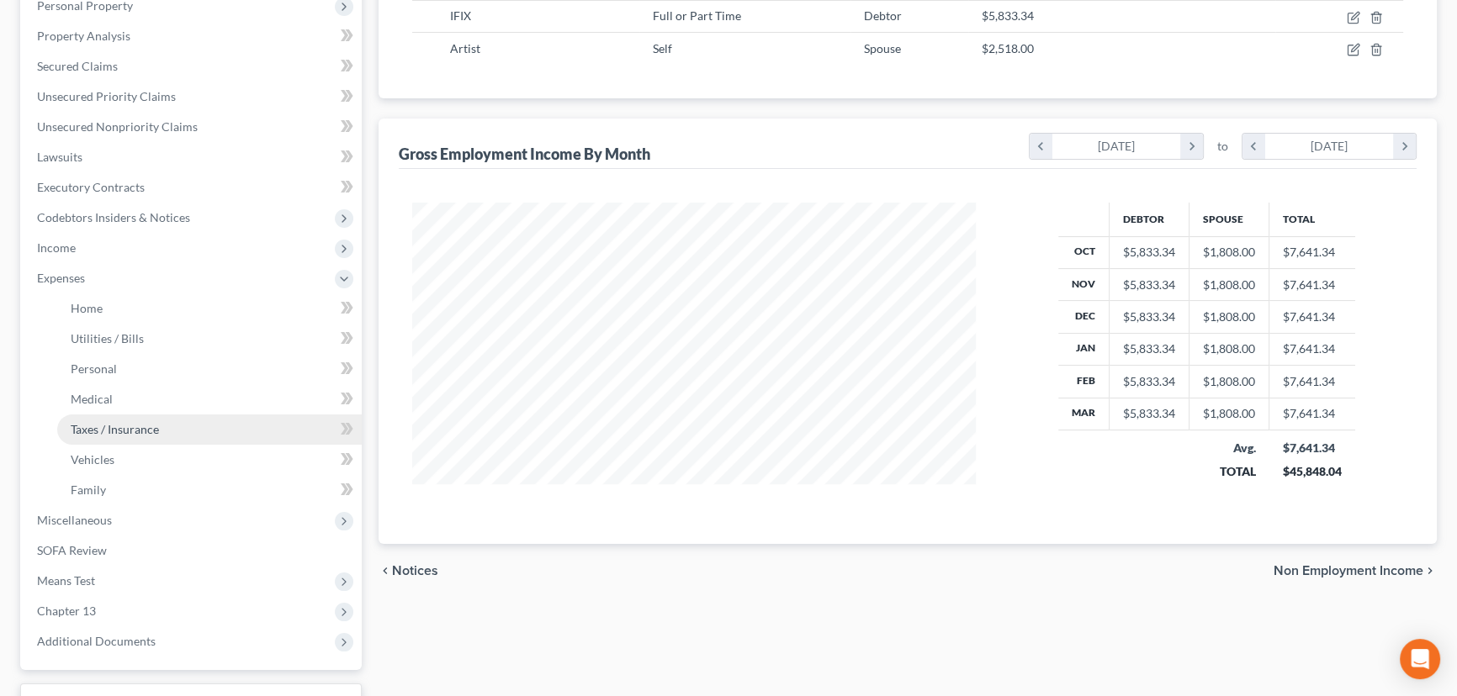
click at [119, 430] on span "Taxes / Insurance" at bounding box center [115, 429] width 88 height 14
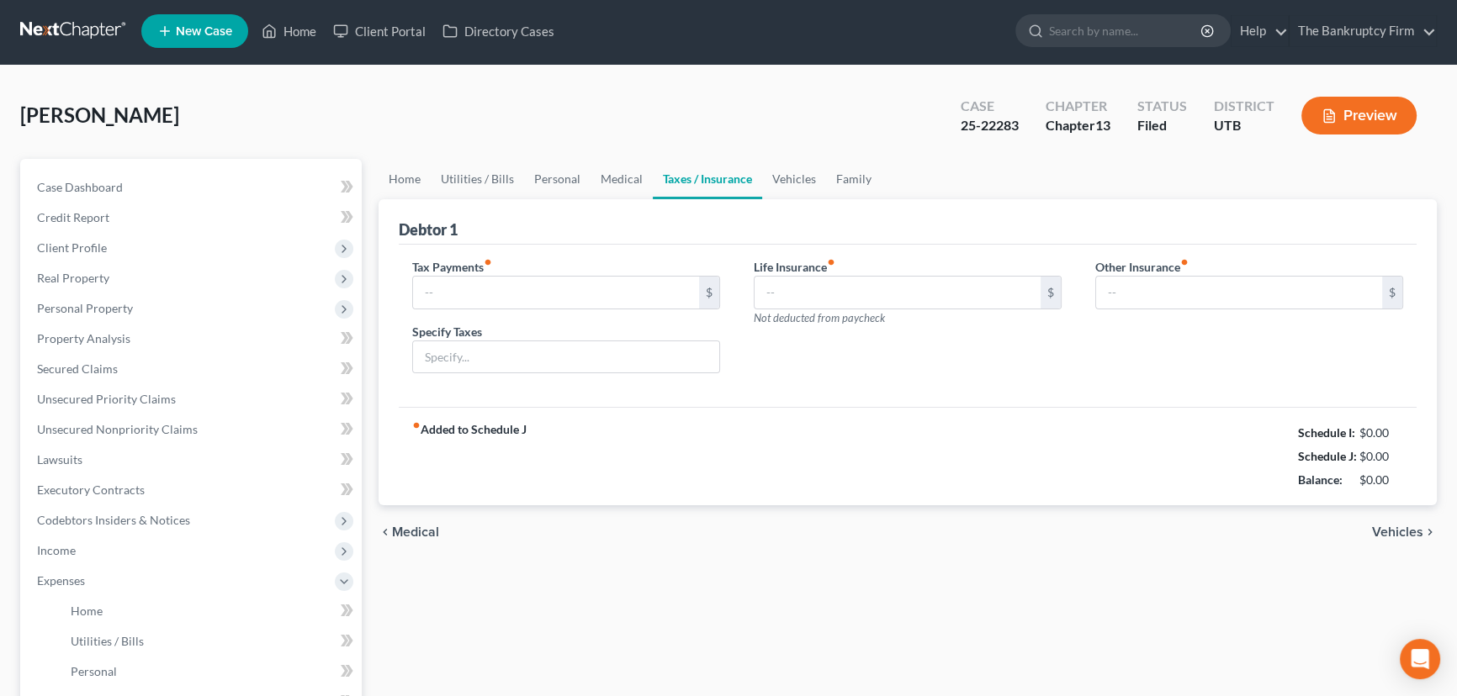
type input "0.00"
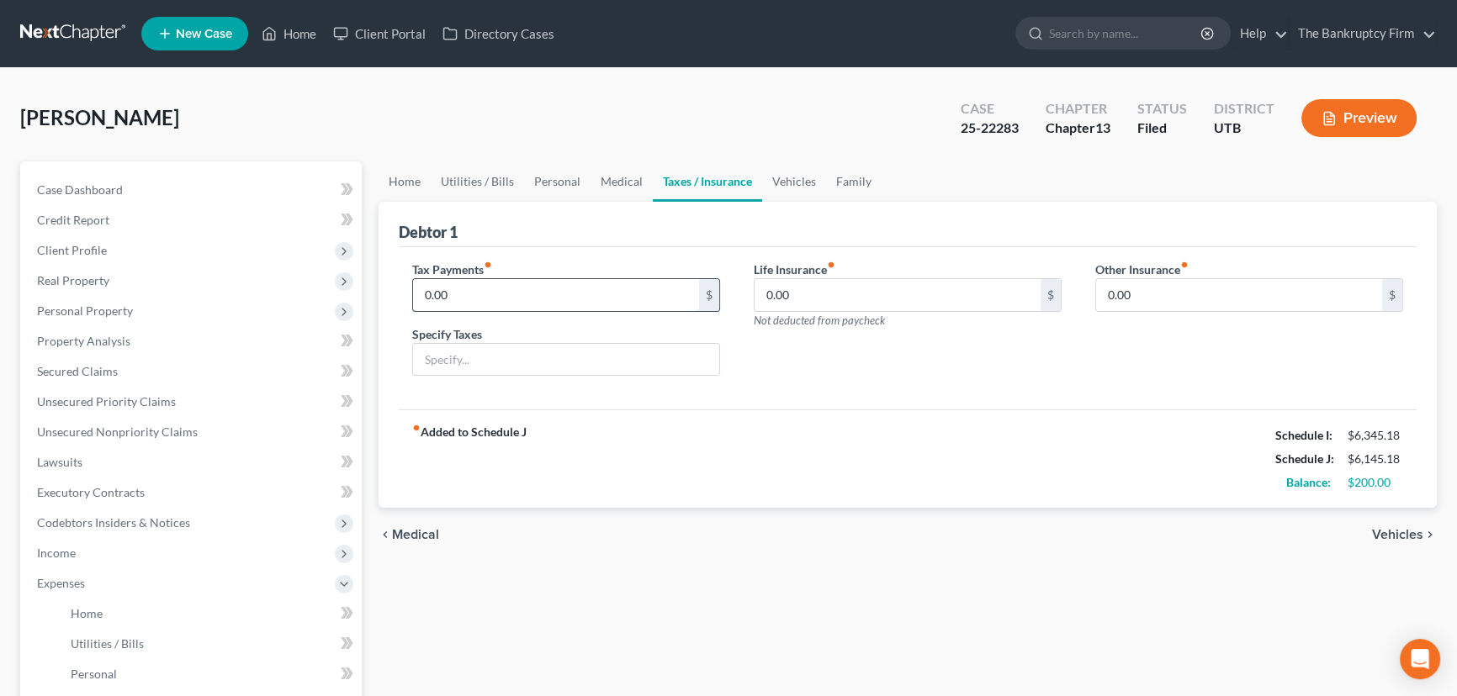
click at [462, 298] on input "0.00" at bounding box center [556, 295] width 286 height 32
type input "271.00"
click at [613, 178] on link "Medical" at bounding box center [621, 181] width 62 height 40
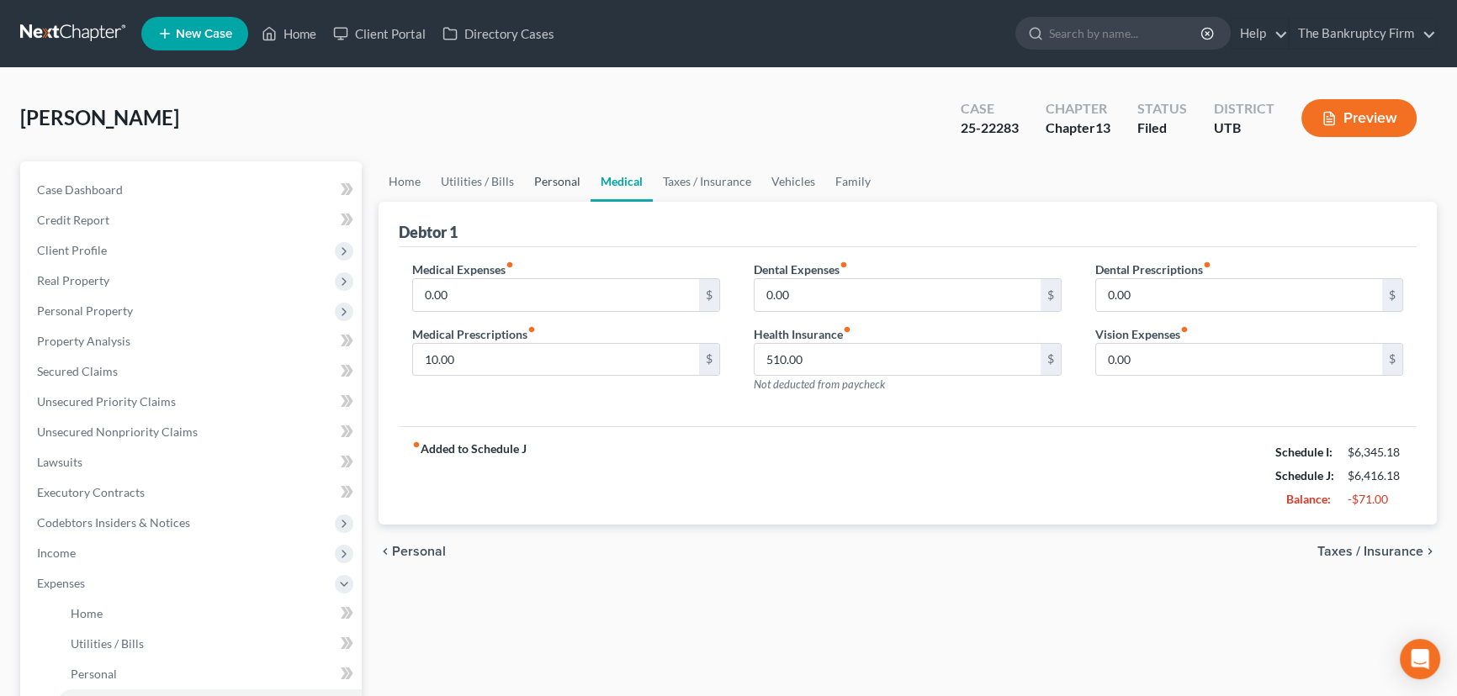
click at [549, 182] on link "Personal" at bounding box center [557, 181] width 66 height 40
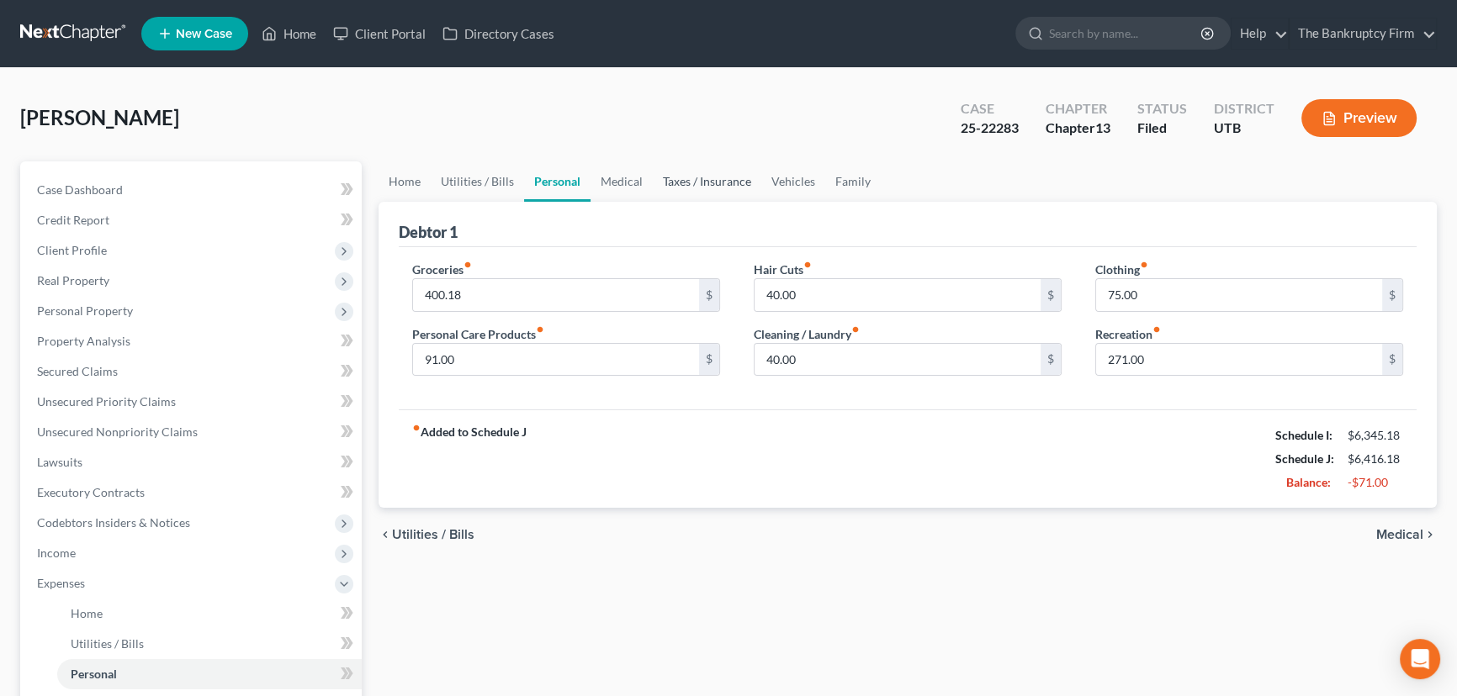
click at [676, 181] on link "Taxes / Insurance" at bounding box center [707, 181] width 108 height 40
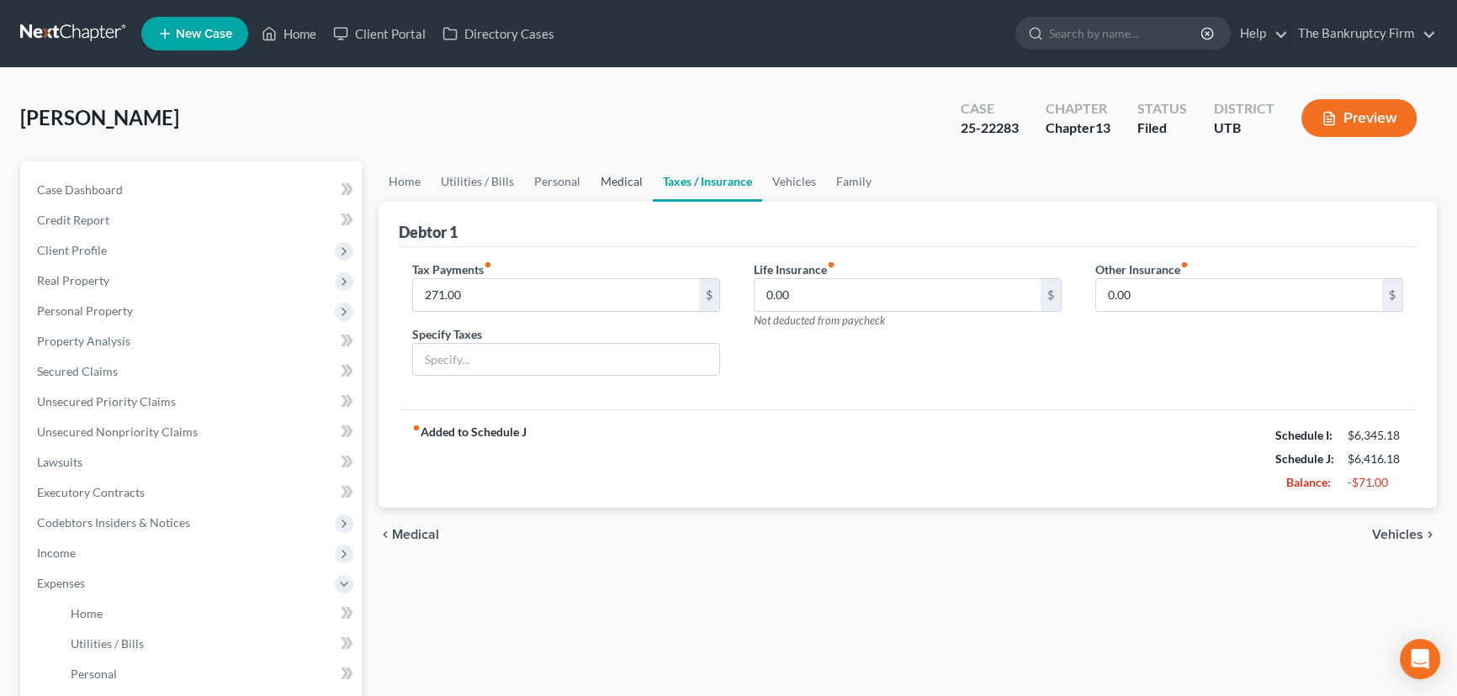
click at [608, 176] on link "Medical" at bounding box center [621, 181] width 62 height 40
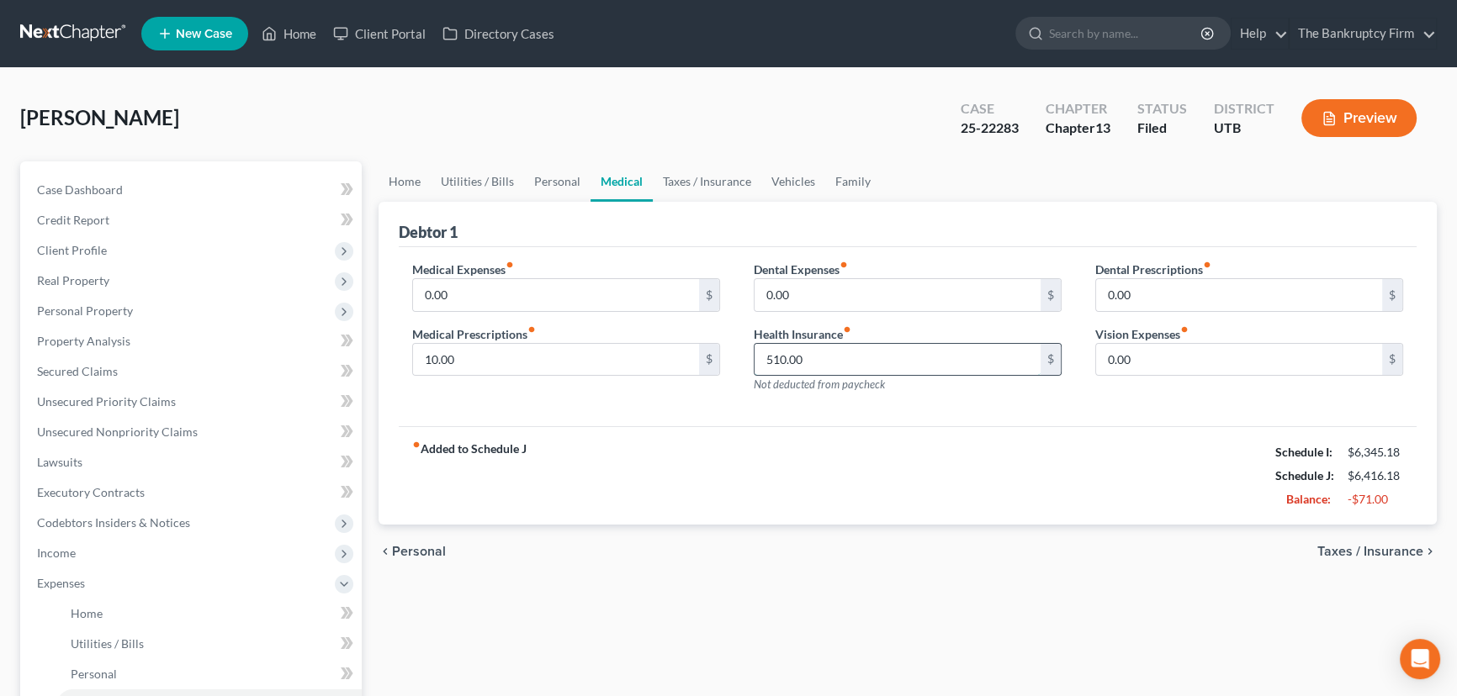
click at [812, 357] on input "510.00" at bounding box center [897, 360] width 286 height 32
type input "0.00"
click at [1182, 357] on input "0.00" at bounding box center [1239, 360] width 286 height 32
click at [547, 181] on link "Personal" at bounding box center [557, 181] width 66 height 40
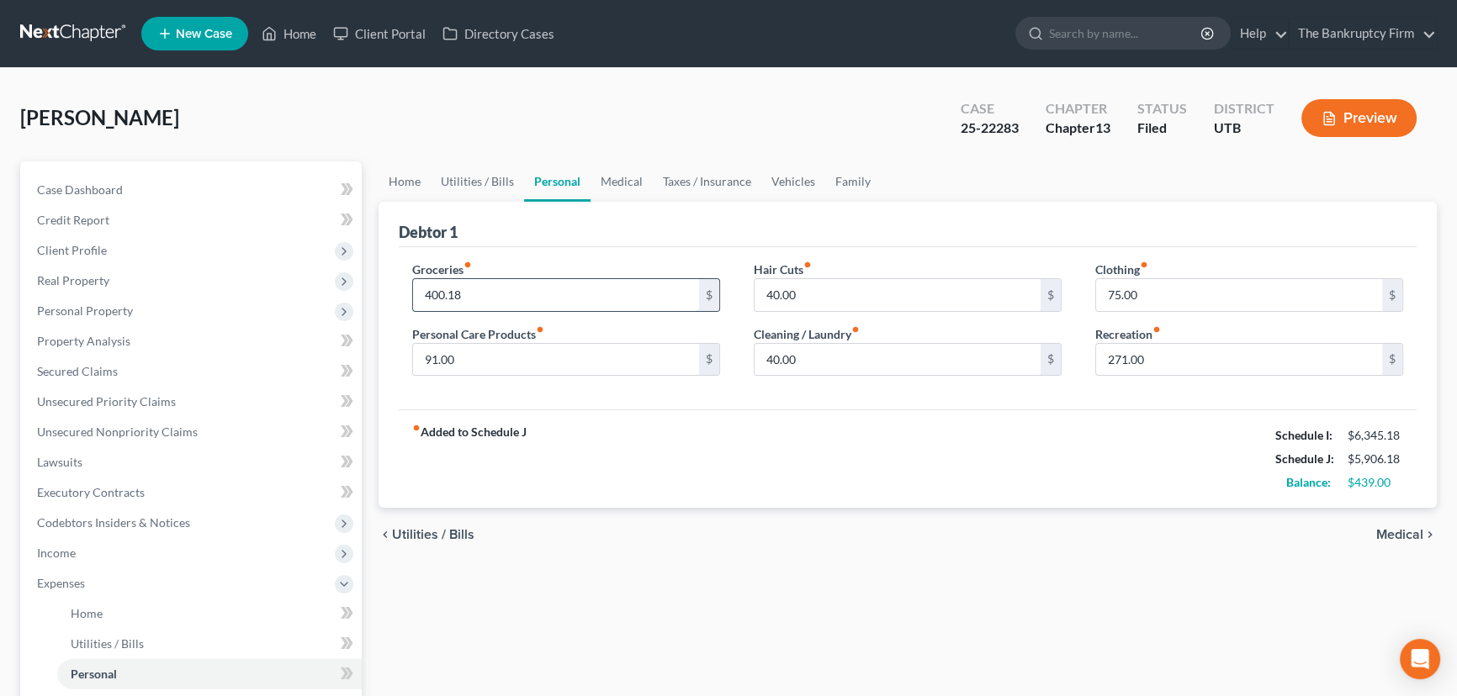
click at [479, 288] on input "400.18" at bounding box center [556, 295] width 286 height 32
type input "863"
click at [622, 362] on input "91.00" at bounding box center [556, 360] width 286 height 32
click at [1115, 360] on input "271.00" at bounding box center [1239, 360] width 286 height 32
click at [1116, 356] on input "271.00" at bounding box center [1239, 360] width 286 height 32
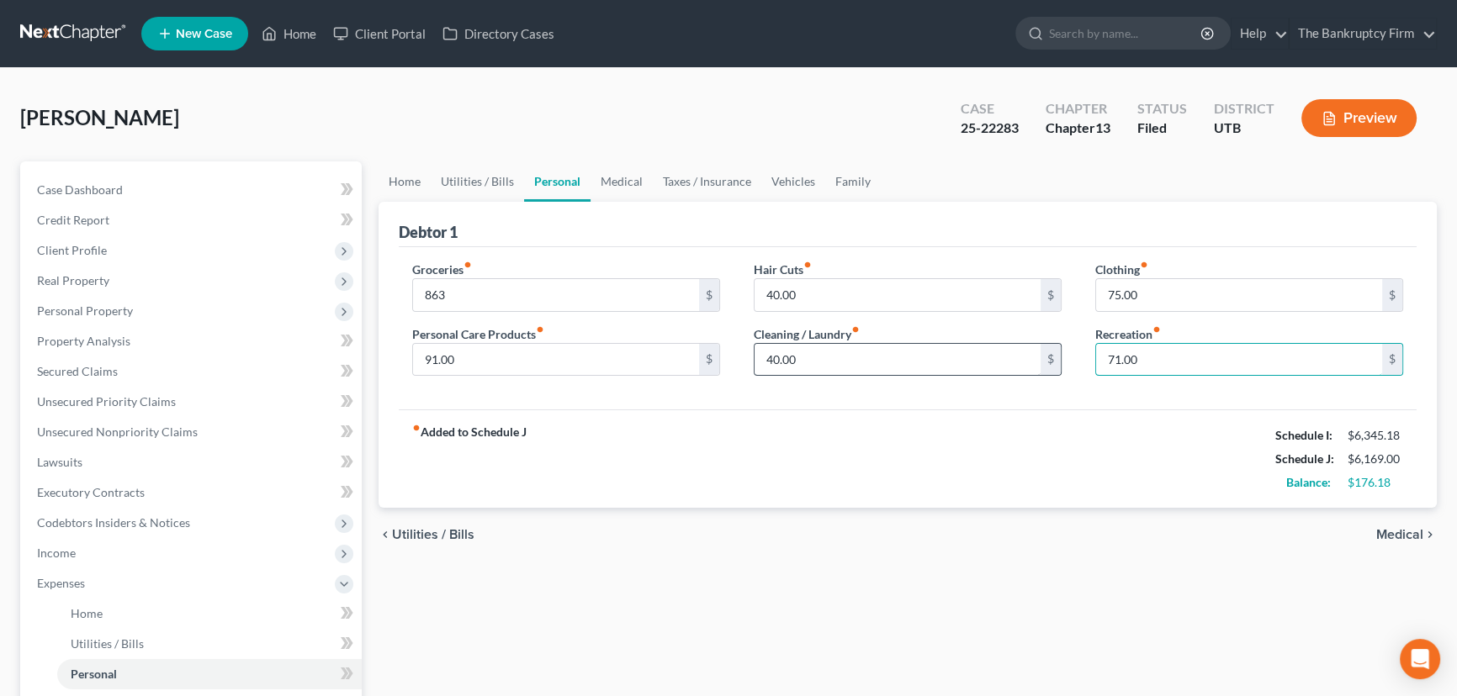
type input "71.00"
click at [853, 361] on input "40.00" at bounding box center [897, 360] width 286 height 32
click at [486, 177] on link "Utilities / Bills" at bounding box center [477, 181] width 93 height 40
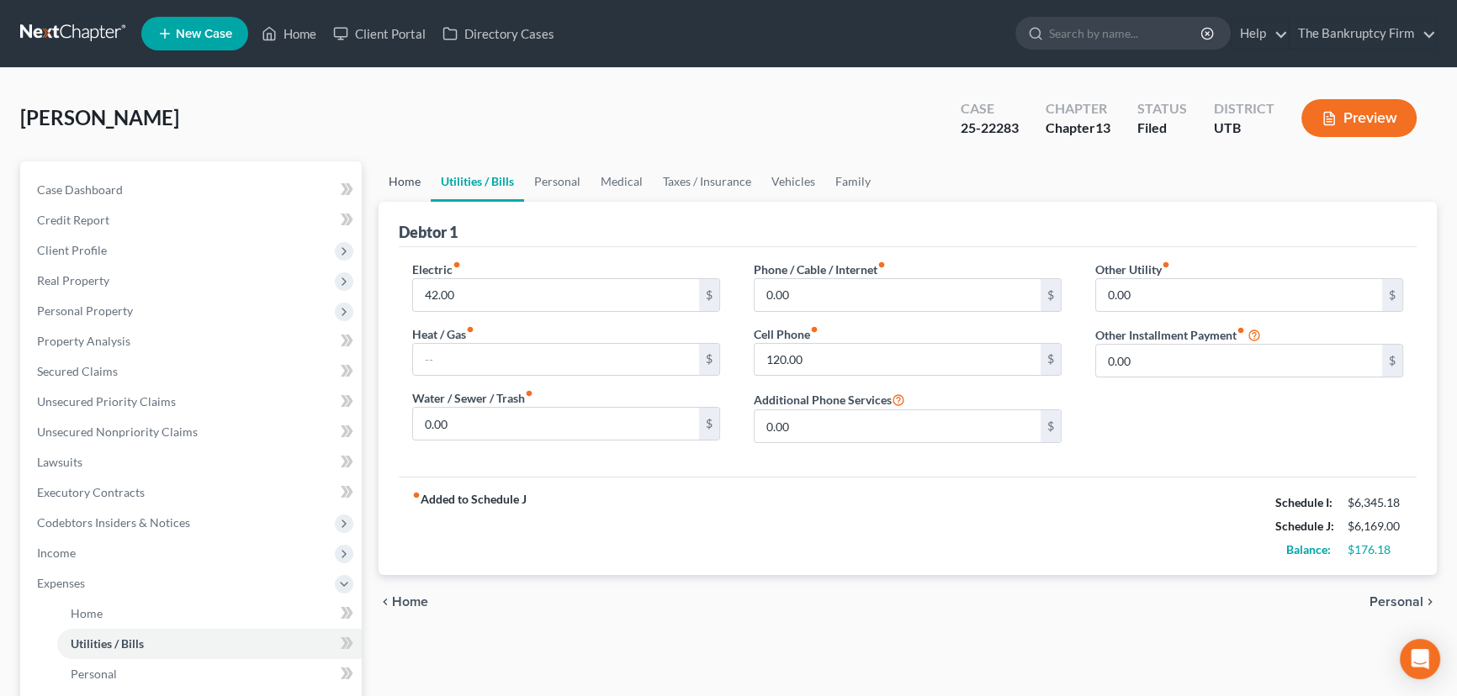
click at [401, 179] on link "Home" at bounding box center [404, 181] width 52 height 40
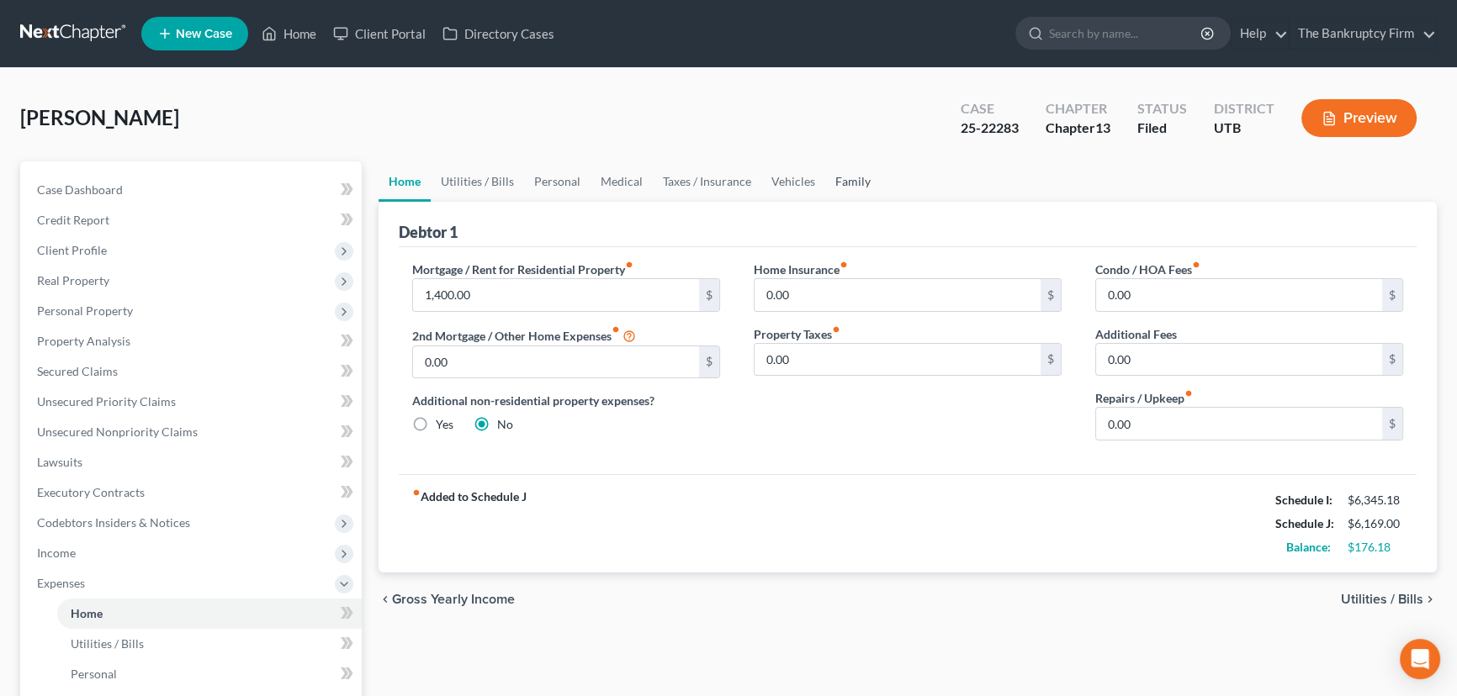
click at [848, 177] on link "Family" at bounding box center [853, 181] width 56 height 40
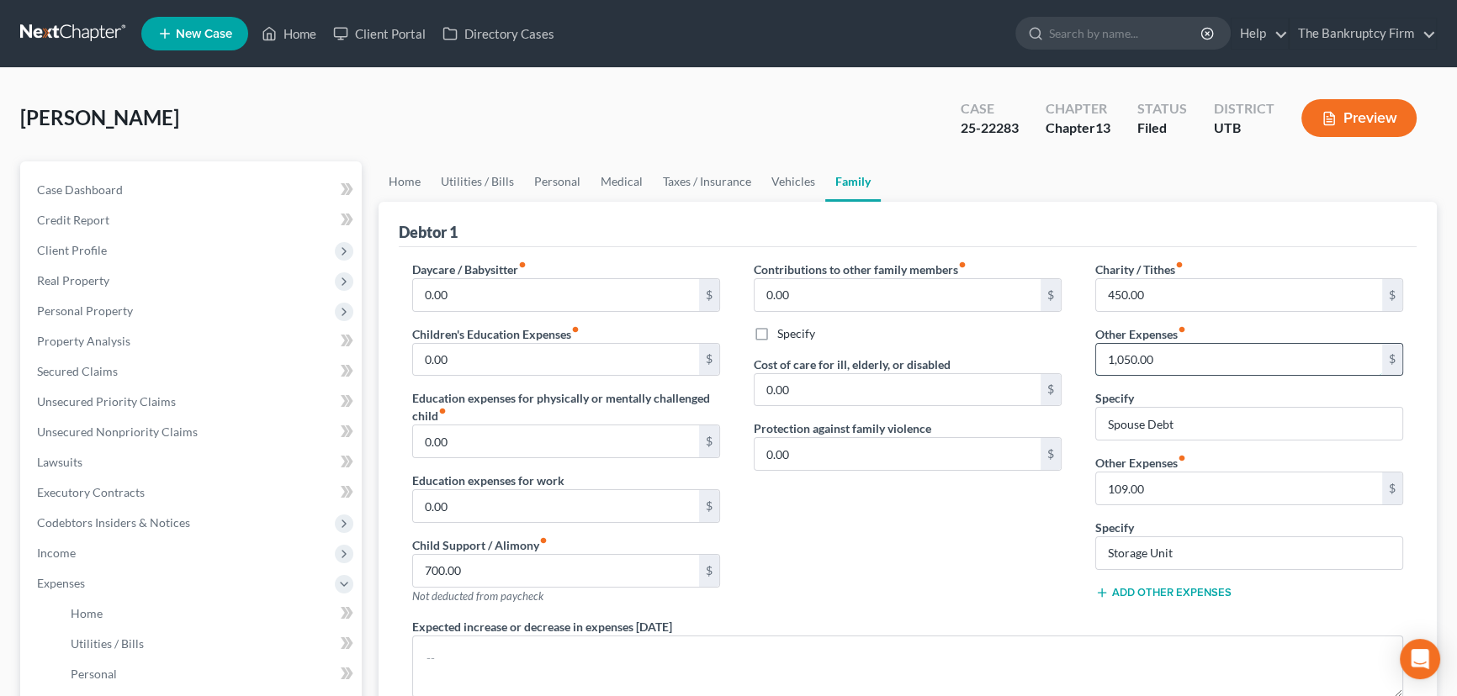
click at [1123, 357] on input "1,050.00" at bounding box center [1239, 360] width 286 height 32
type input "1,270"
click at [1230, 420] on input "Spouse Debt" at bounding box center [1249, 424] width 306 height 32
click at [1229, 392] on div "Specify Spouse Debt" at bounding box center [1249, 414] width 308 height 51
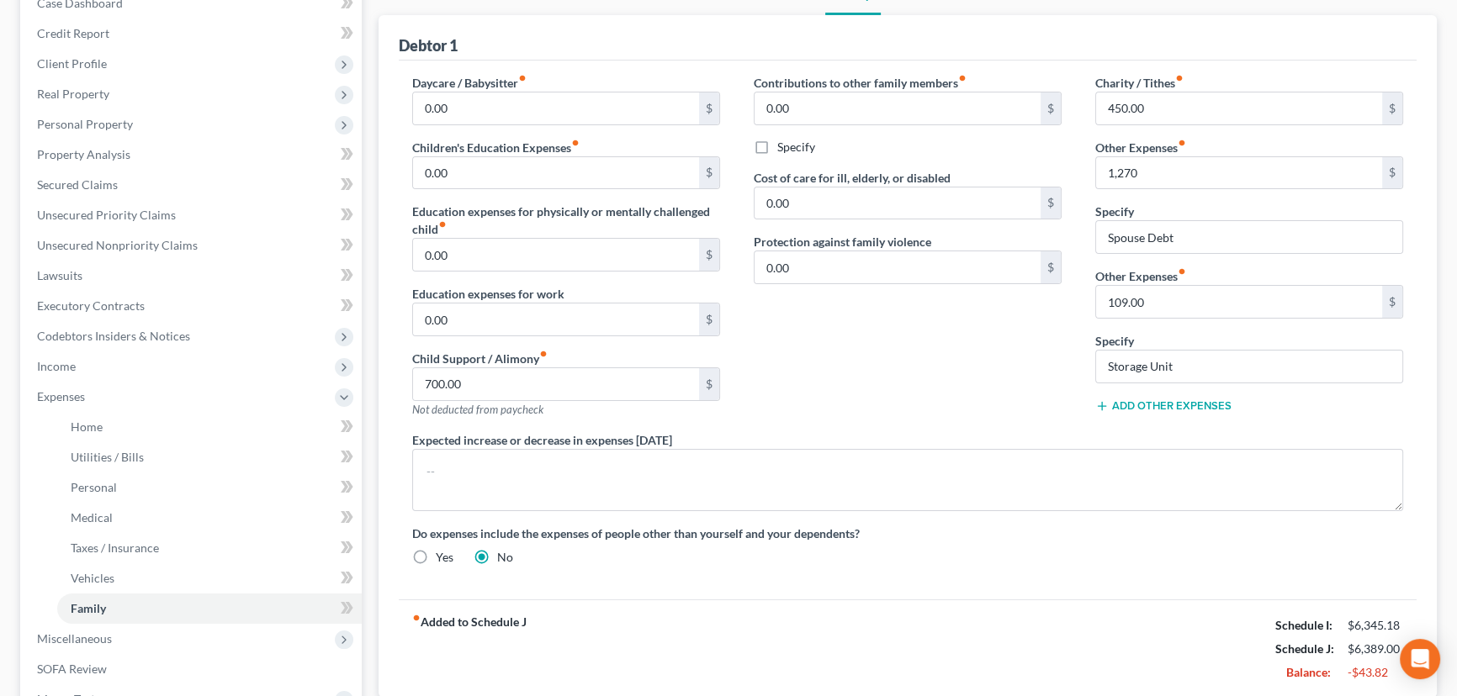
scroll to position [152, 0]
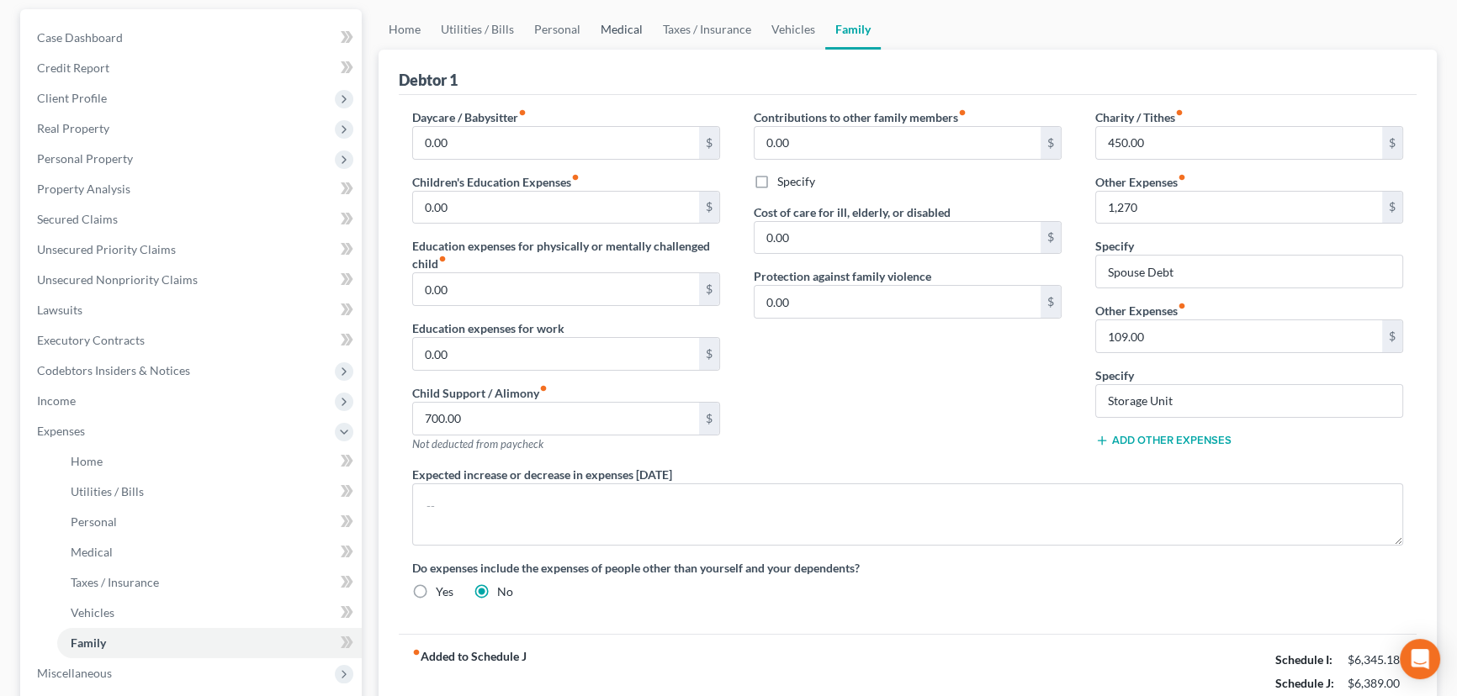
click at [621, 28] on link "Medical" at bounding box center [621, 29] width 62 height 40
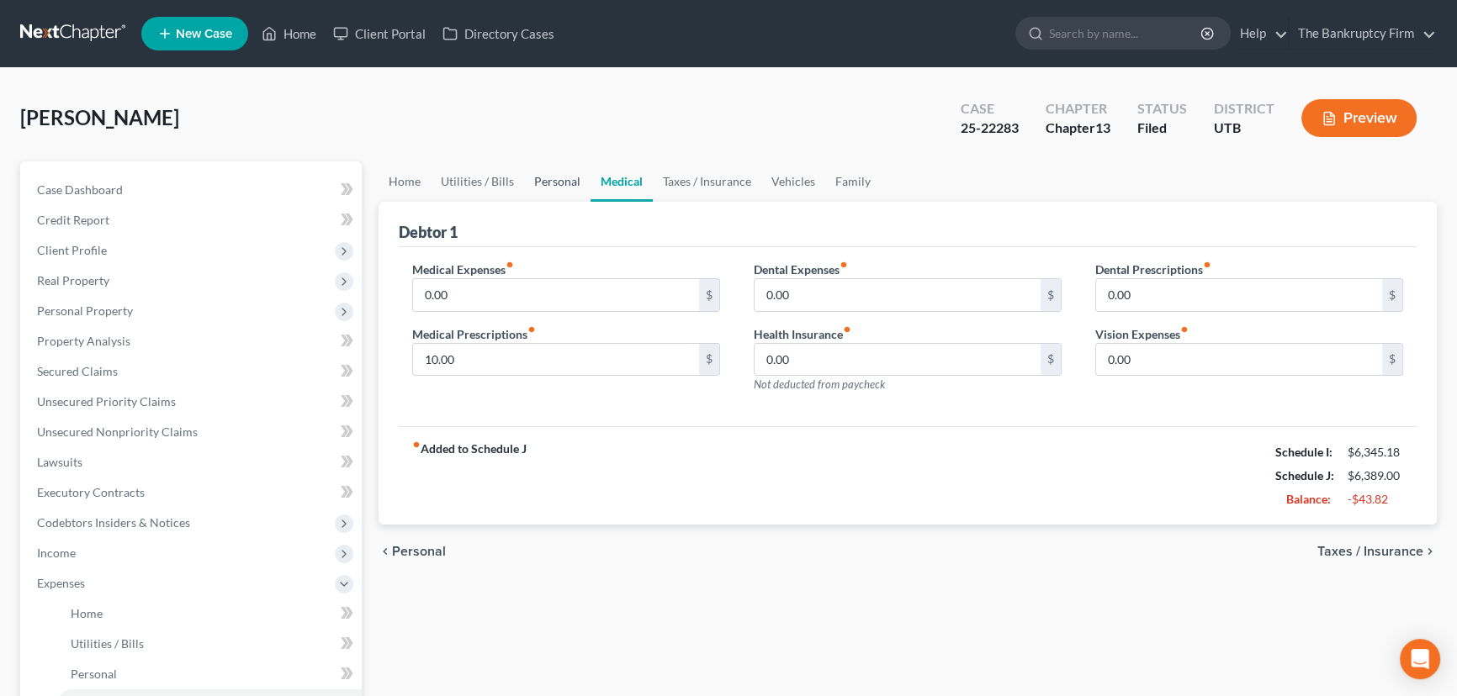
click at [558, 177] on link "Personal" at bounding box center [557, 181] width 66 height 40
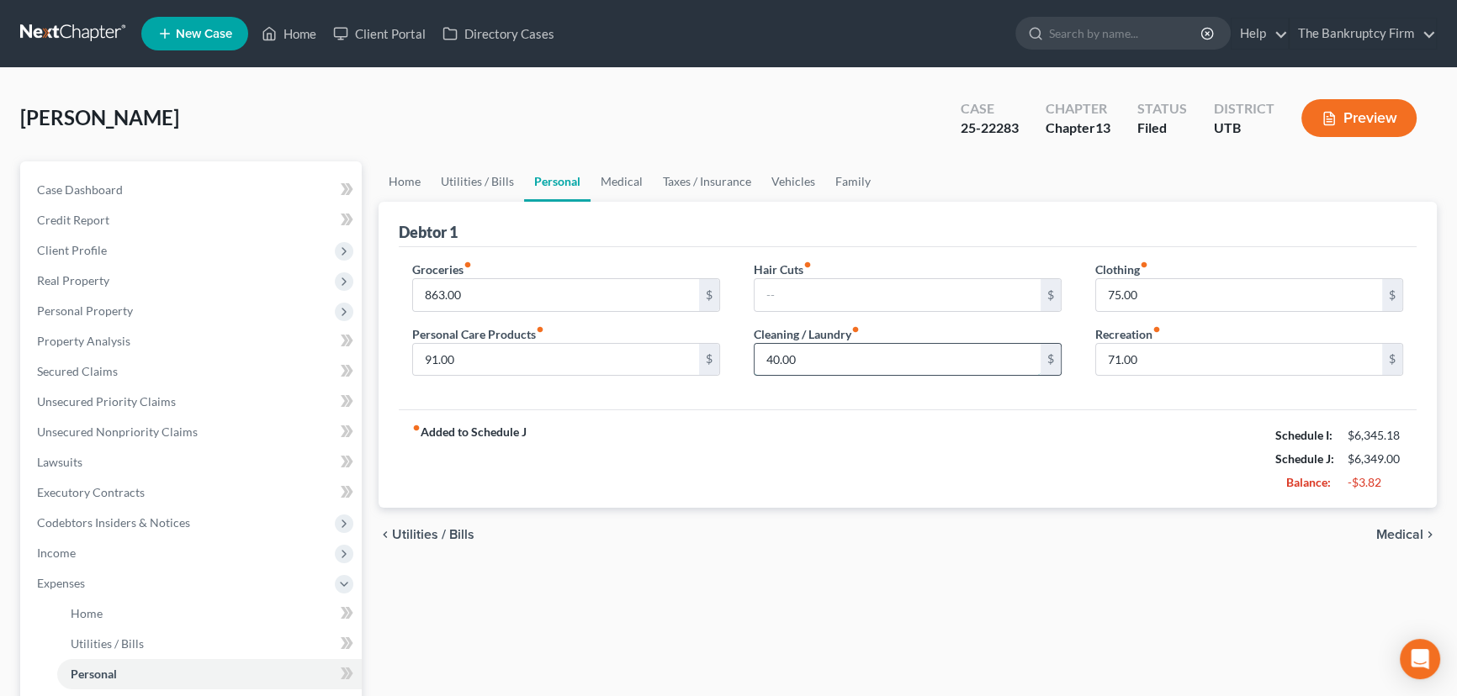
click at [817, 357] on input "40.00" at bounding box center [897, 360] width 286 height 32
click at [430, 295] on input "863.00" at bounding box center [556, 295] width 286 height 32
drag, startPoint x: 433, startPoint y: 295, endPoint x: 442, endPoint y: 295, distance: 9.3
click at [434, 295] on input "863.00" at bounding box center [556, 295] width 286 height 32
click at [422, 291] on input "863.00" at bounding box center [556, 295] width 286 height 32
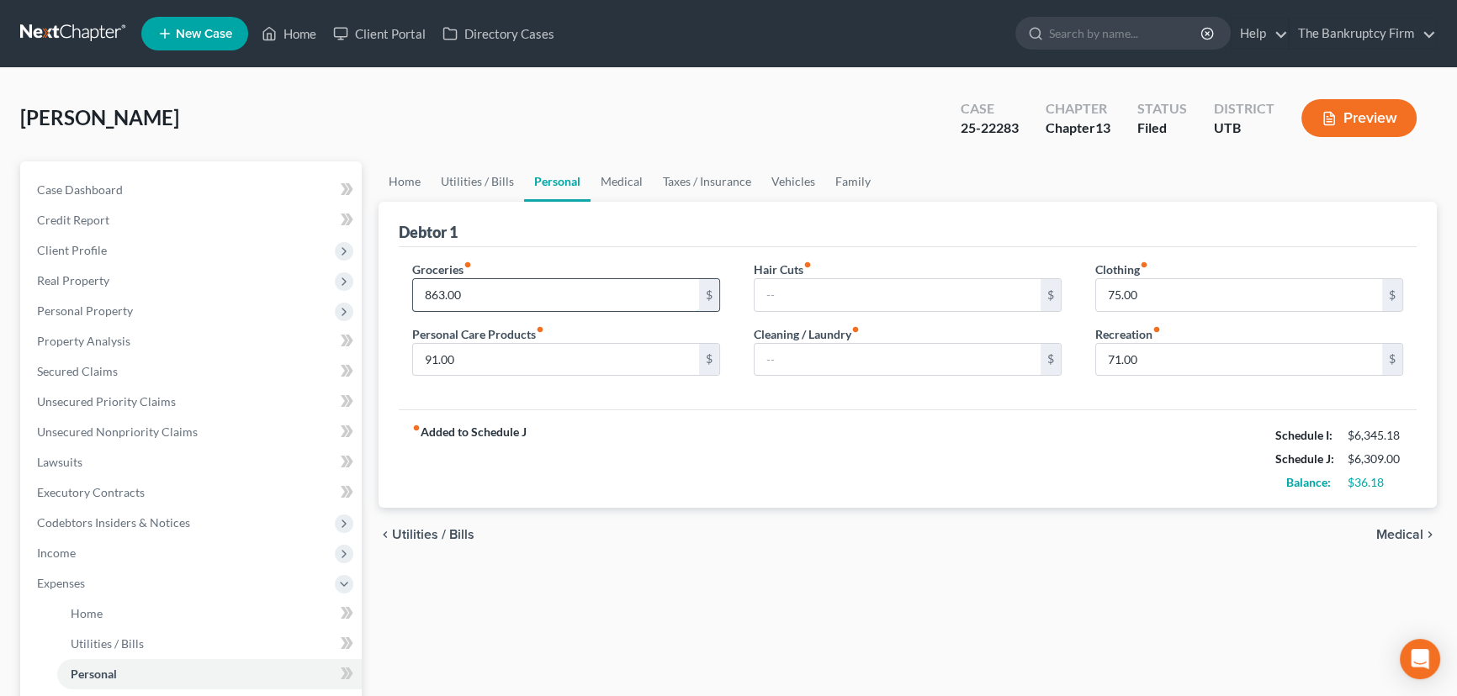
click at [433, 294] on input "863.00" at bounding box center [556, 295] width 286 height 32
drag, startPoint x: 449, startPoint y: 294, endPoint x: 468, endPoint y: 293, distance: 18.6
click at [468, 293] on input "700.00" at bounding box center [556, 295] width 286 height 32
type input "700.18"
click at [1123, 357] on input "71.00" at bounding box center [1239, 360] width 286 height 32
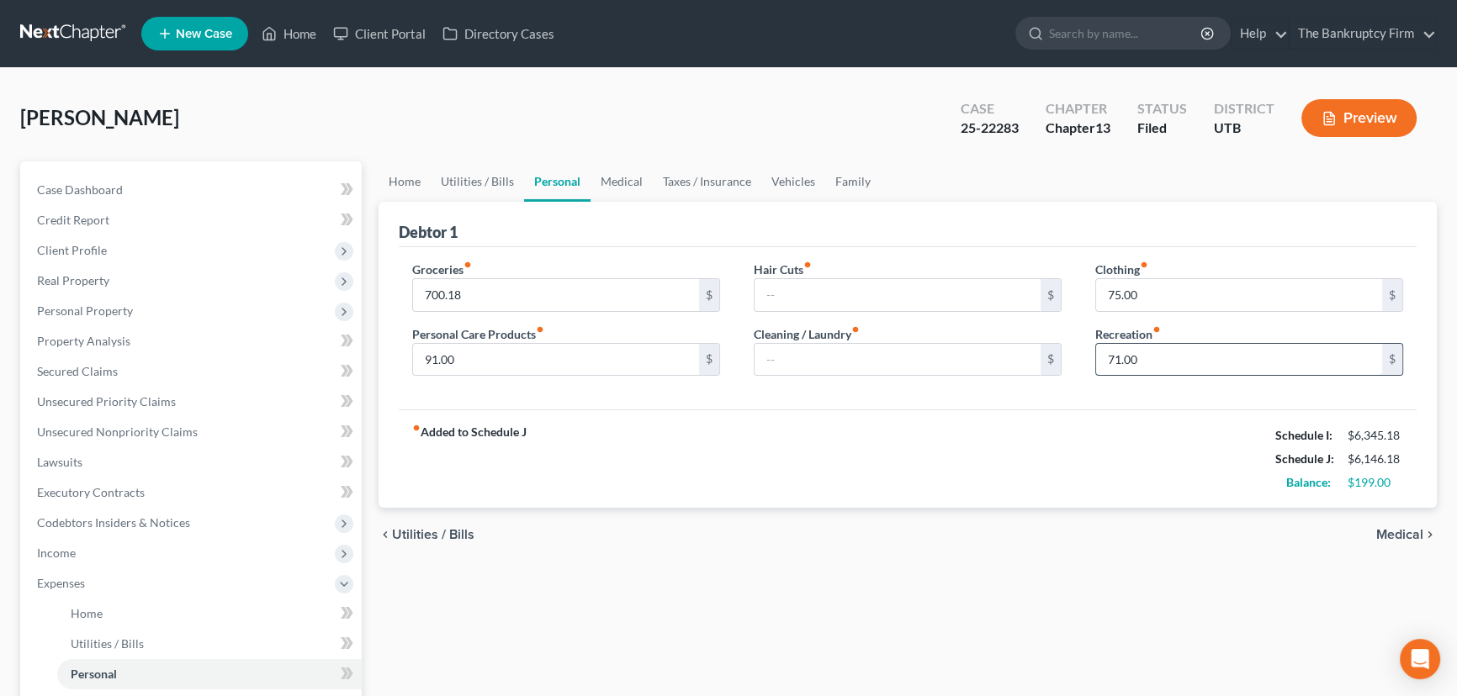
click at [1119, 357] on input "71.00" at bounding box center [1239, 360] width 286 height 32
click at [1118, 361] on input "71.00" at bounding box center [1239, 360] width 286 height 32
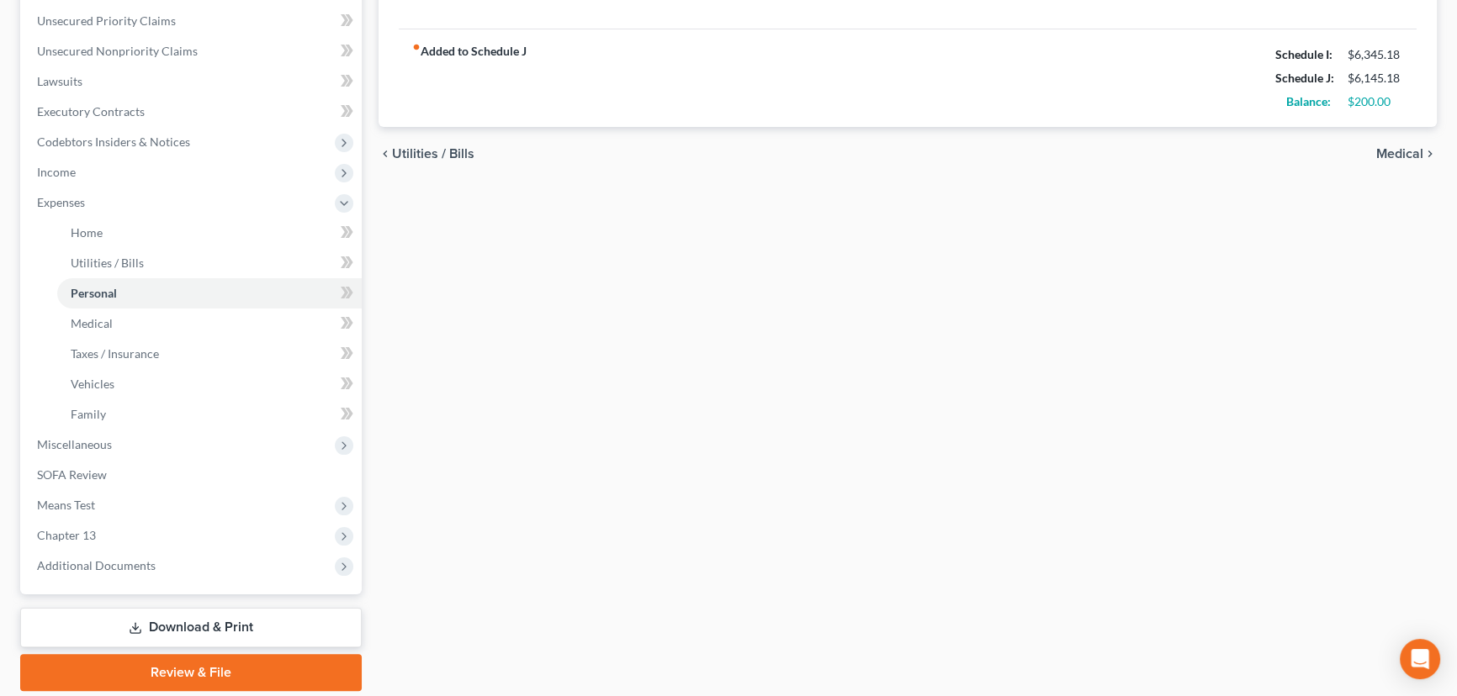
scroll to position [382, 0]
type input "70.00"
click at [185, 622] on link "Download & Print" at bounding box center [190, 627] width 341 height 40
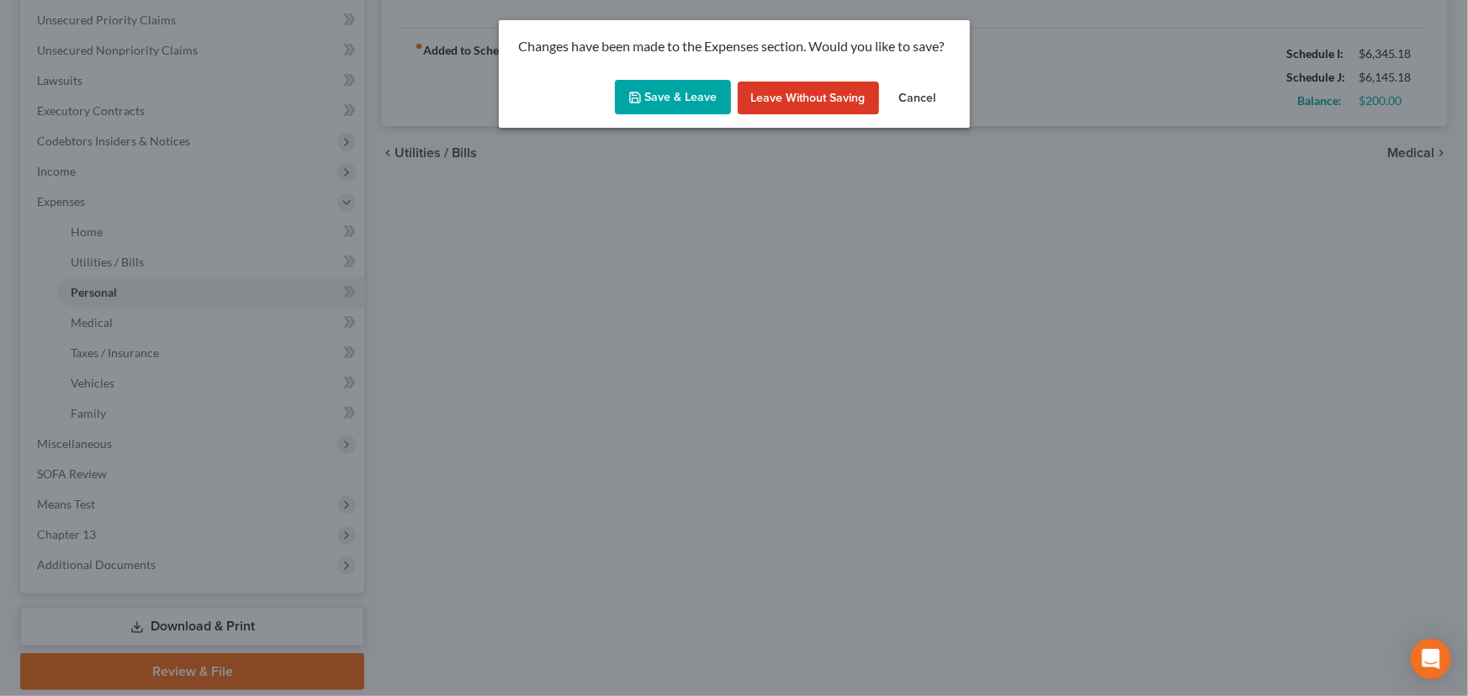
click at [681, 88] on button "Save & Leave" at bounding box center [673, 97] width 116 height 35
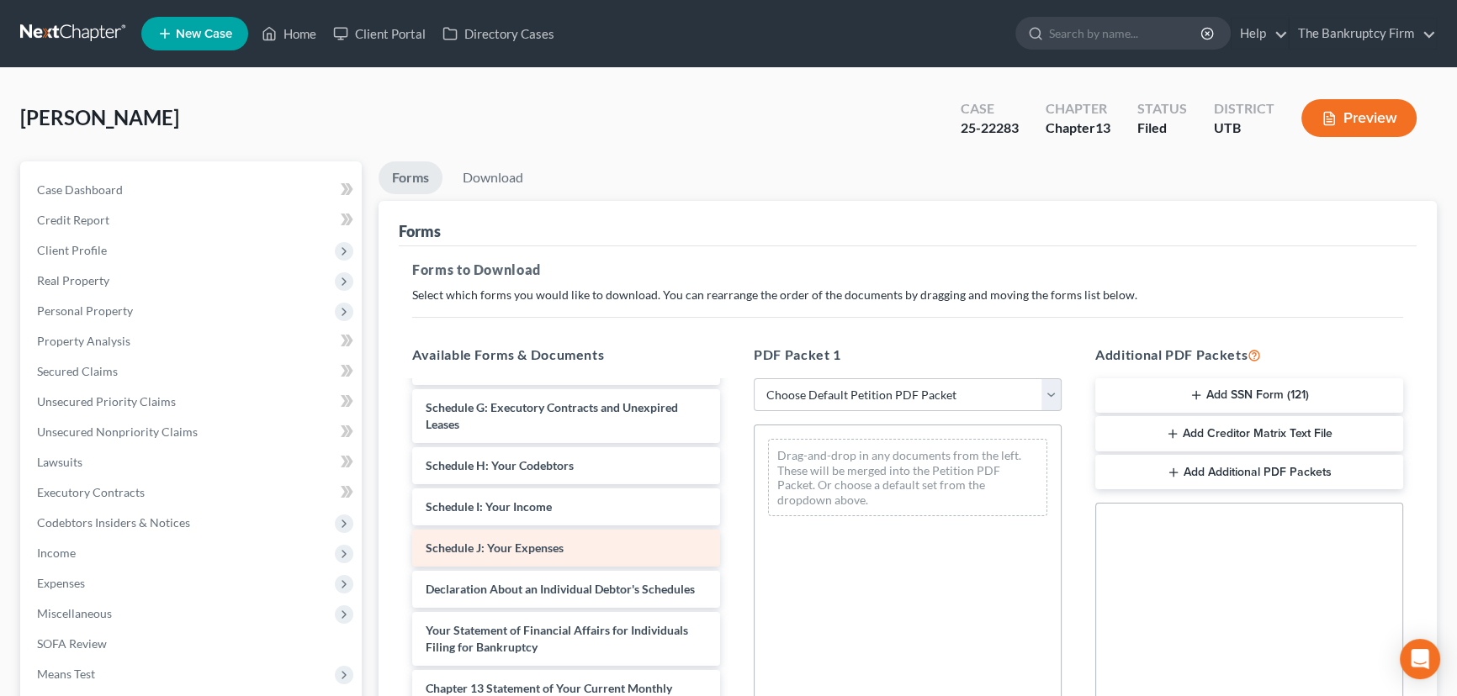
scroll to position [535, 0]
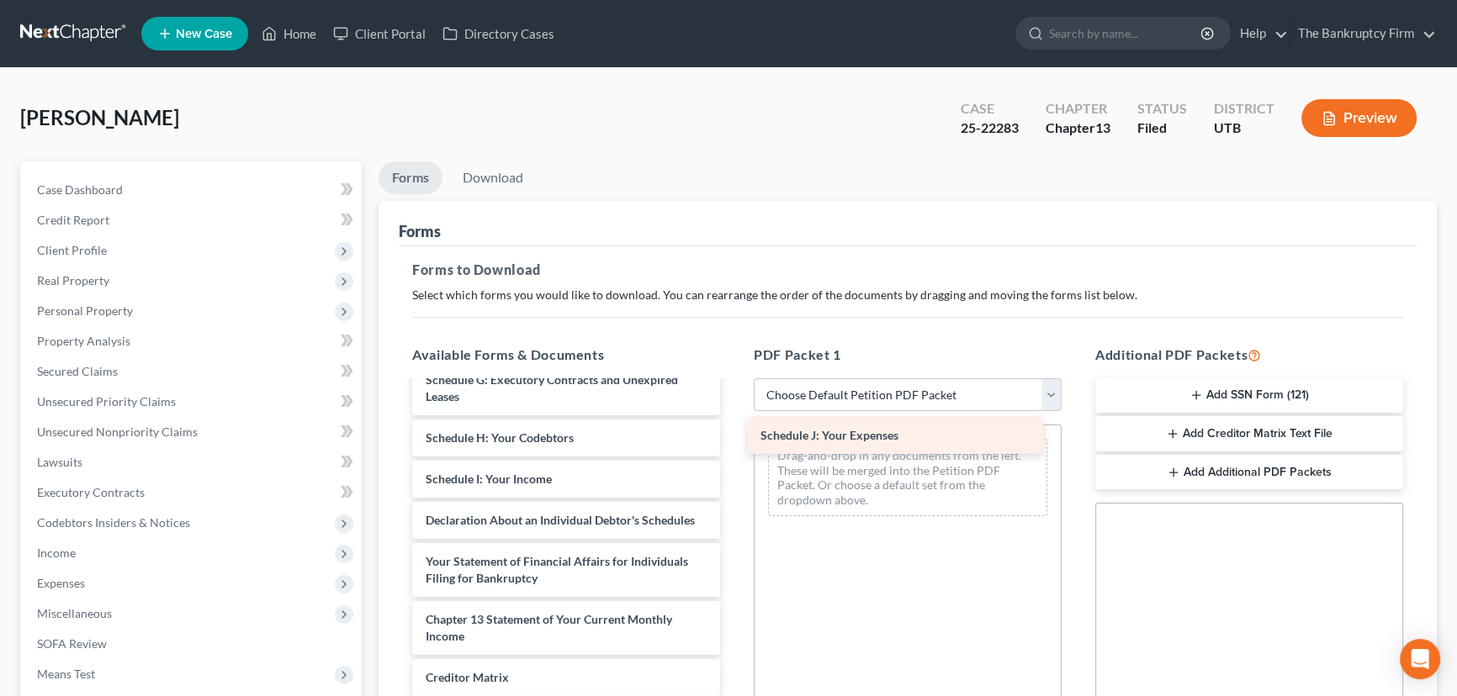
drag, startPoint x: 547, startPoint y: 543, endPoint x: 883, endPoint y: 443, distance: 351.0
click at [733, 439] on div "Schedule J: Your Expenses Chapter 13 Plan (Chapter 13 Plan - The Bankruptcy Fir…" at bounding box center [566, 347] width 335 height 979
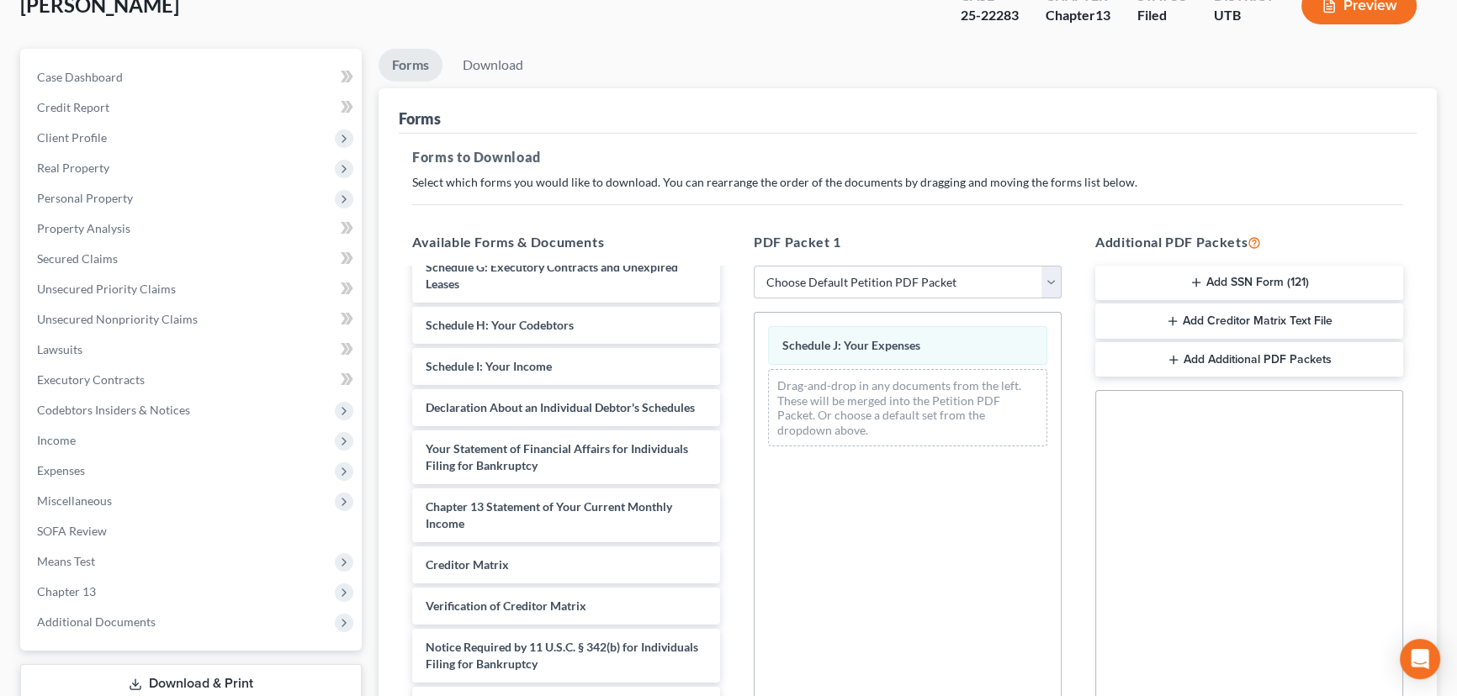
scroll to position [341, 0]
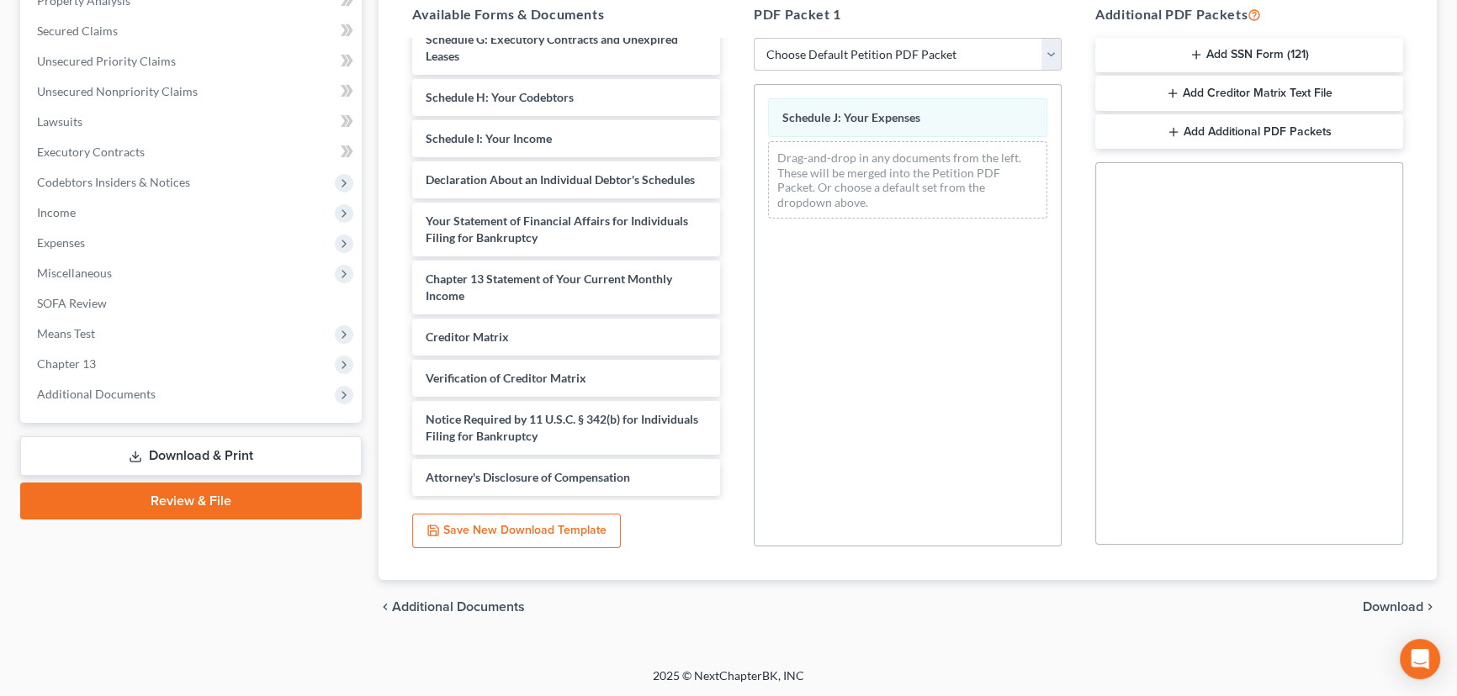
click at [1399, 606] on span "Download" at bounding box center [1392, 606] width 61 height 13
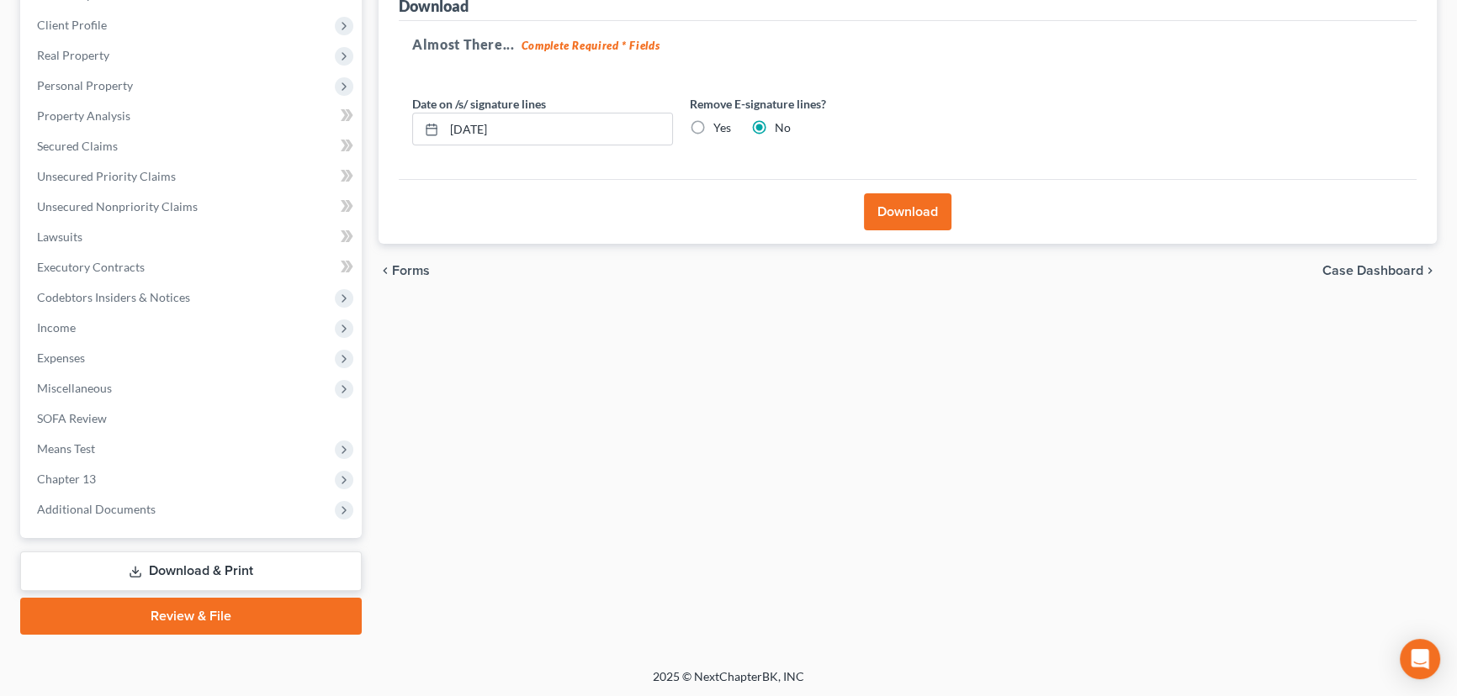
click at [903, 209] on button "Download" at bounding box center [907, 211] width 87 height 37
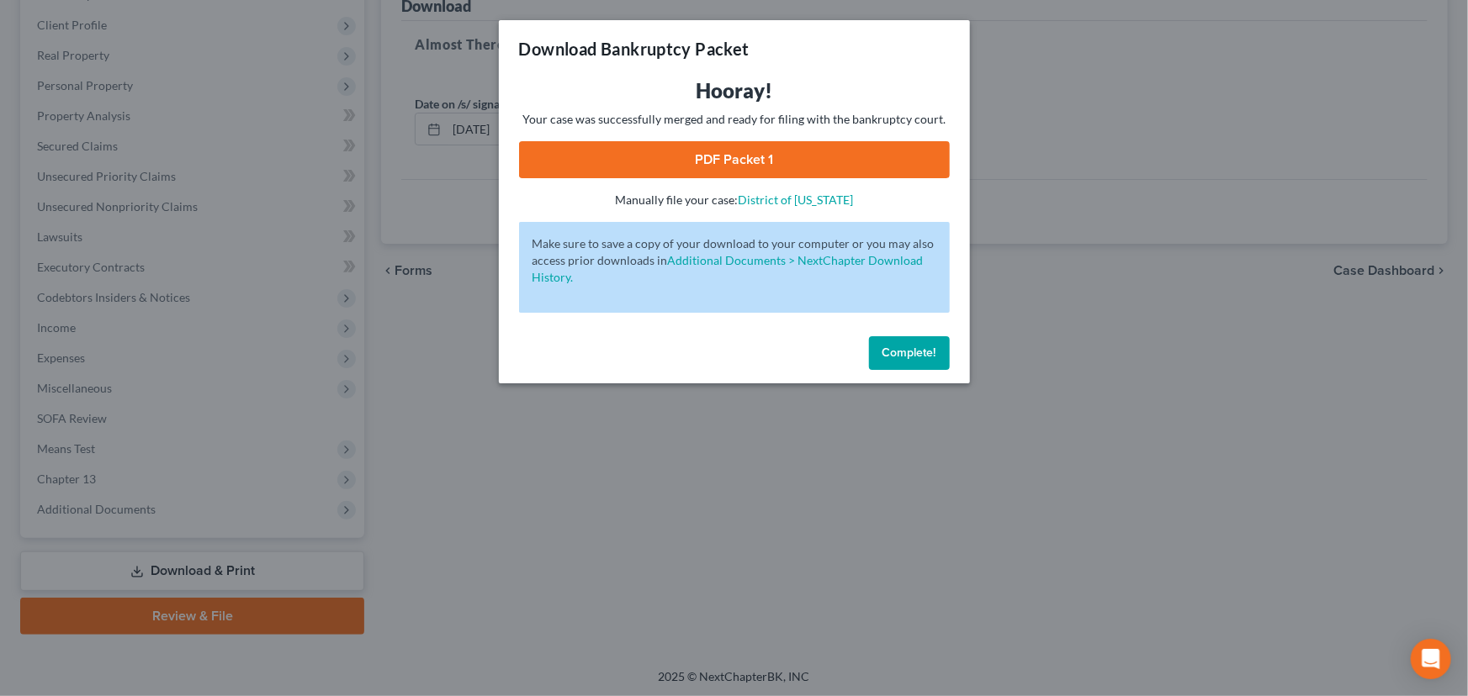
drag, startPoint x: 713, startPoint y: 159, endPoint x: 747, endPoint y: 159, distance: 33.6
click at [713, 159] on link "PDF Packet 1" at bounding box center [734, 159] width 431 height 37
click at [922, 361] on button "Complete!" at bounding box center [909, 353] width 81 height 34
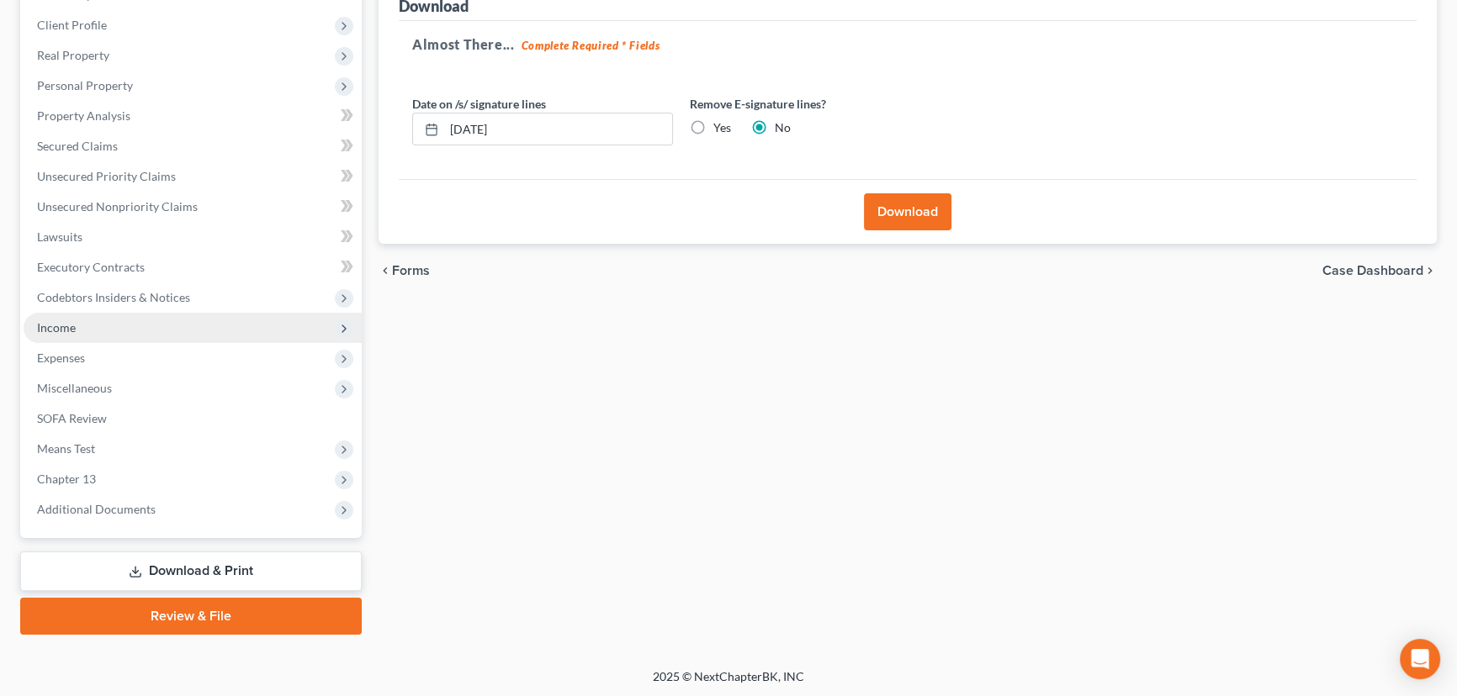
click at [62, 328] on span "Income" at bounding box center [56, 327] width 39 height 14
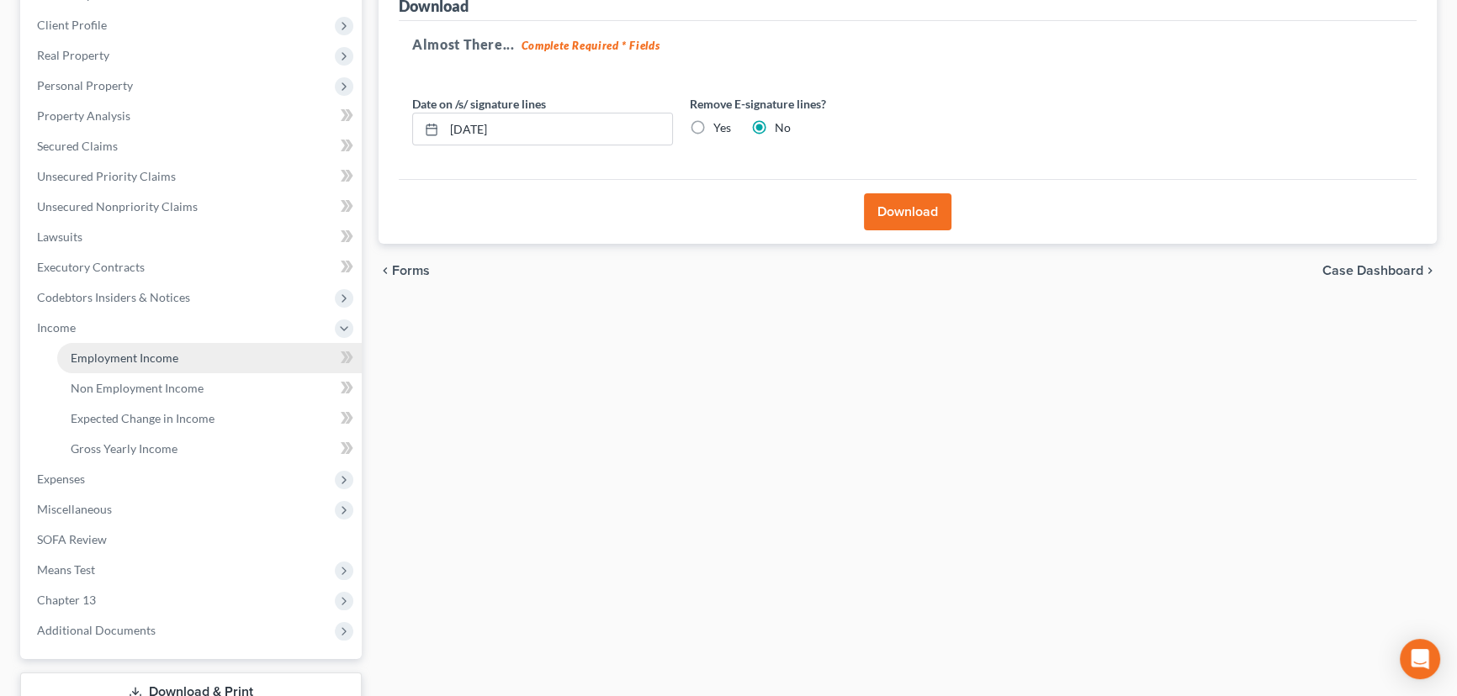
drag, startPoint x: 159, startPoint y: 357, endPoint x: 191, endPoint y: 357, distance: 32.0
click at [159, 357] on span "Employment Income" at bounding box center [125, 358] width 108 height 14
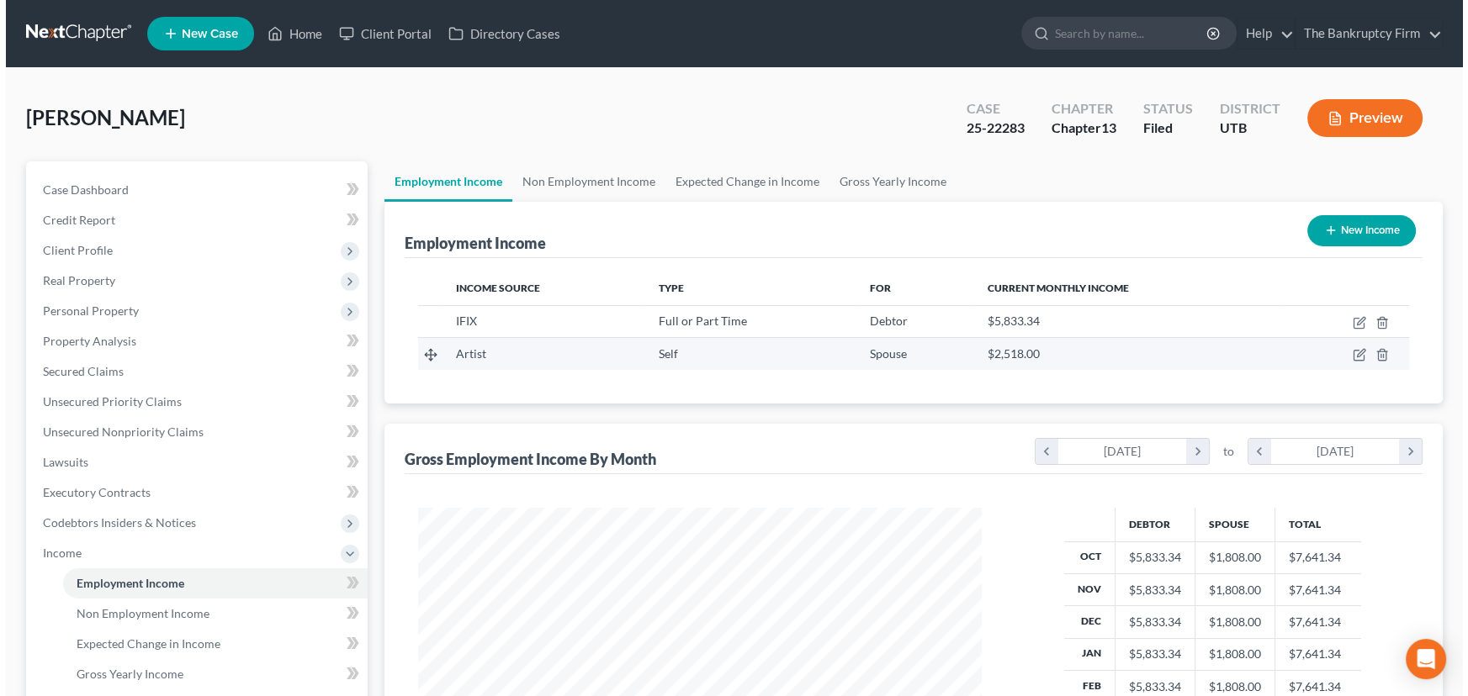
scroll to position [301, 597]
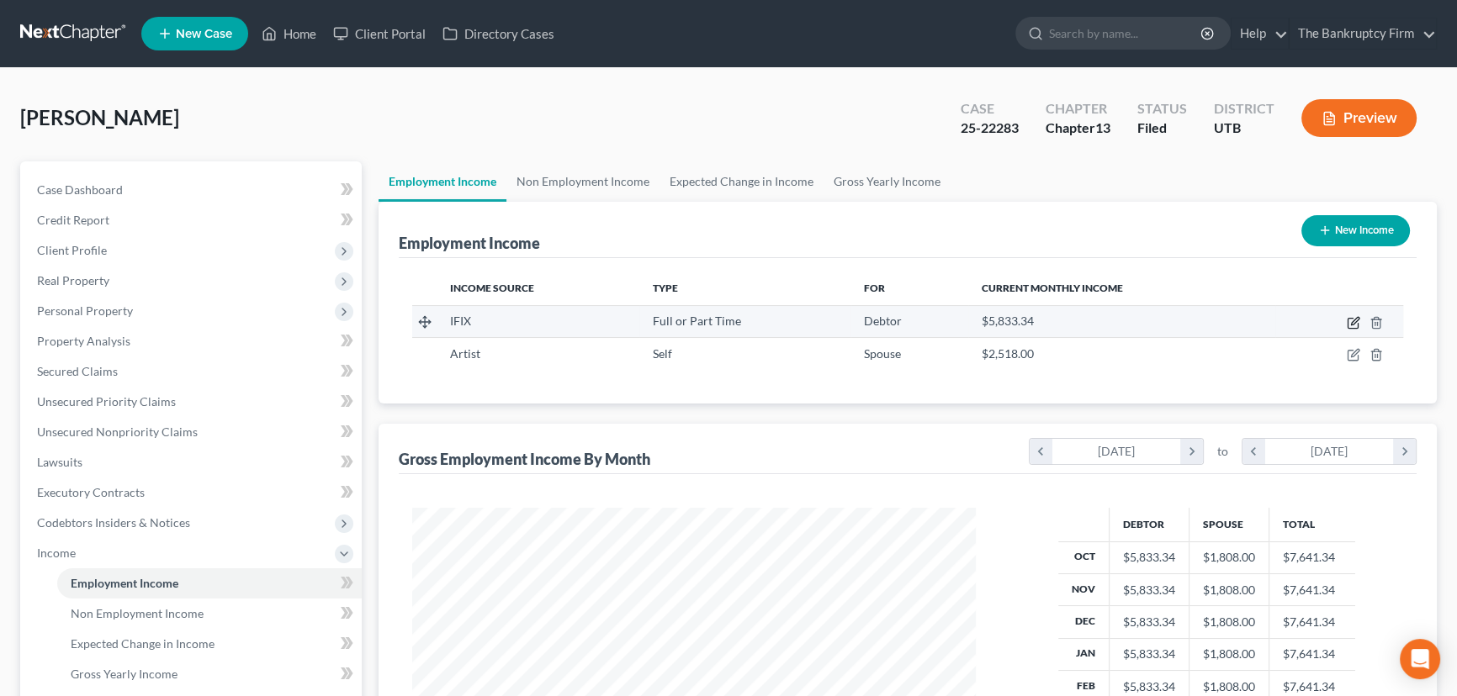
click at [1351, 319] on icon "button" at bounding box center [1352, 322] width 13 height 13
select select "0"
select select "1"
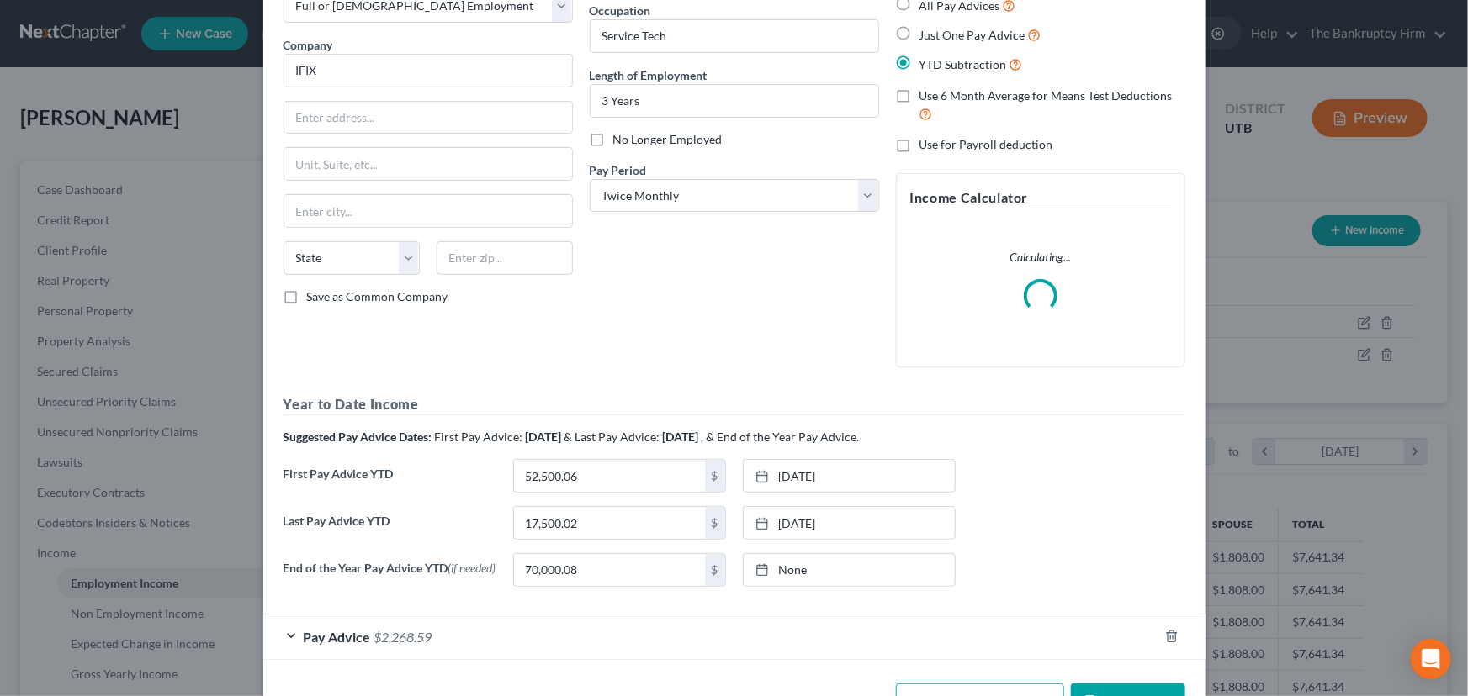
scroll to position [152, 0]
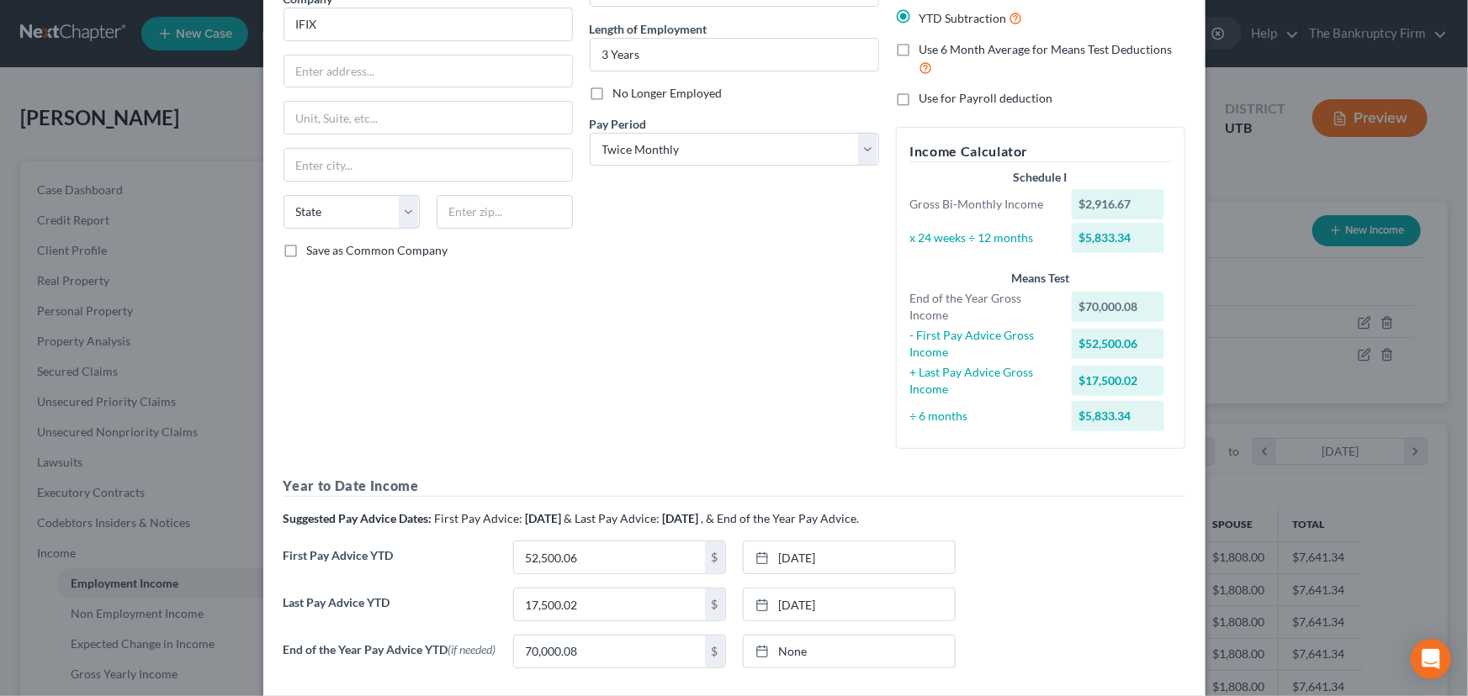
click at [1447, 293] on div "Edit Income Source × Employment Type * Select Full or Part Time Employment Self…" at bounding box center [734, 348] width 1468 height 696
click at [1261, 169] on div "Edit Income Source × Employment Type * Select Full or Part Time Employment Self…" at bounding box center [734, 348] width 1468 height 696
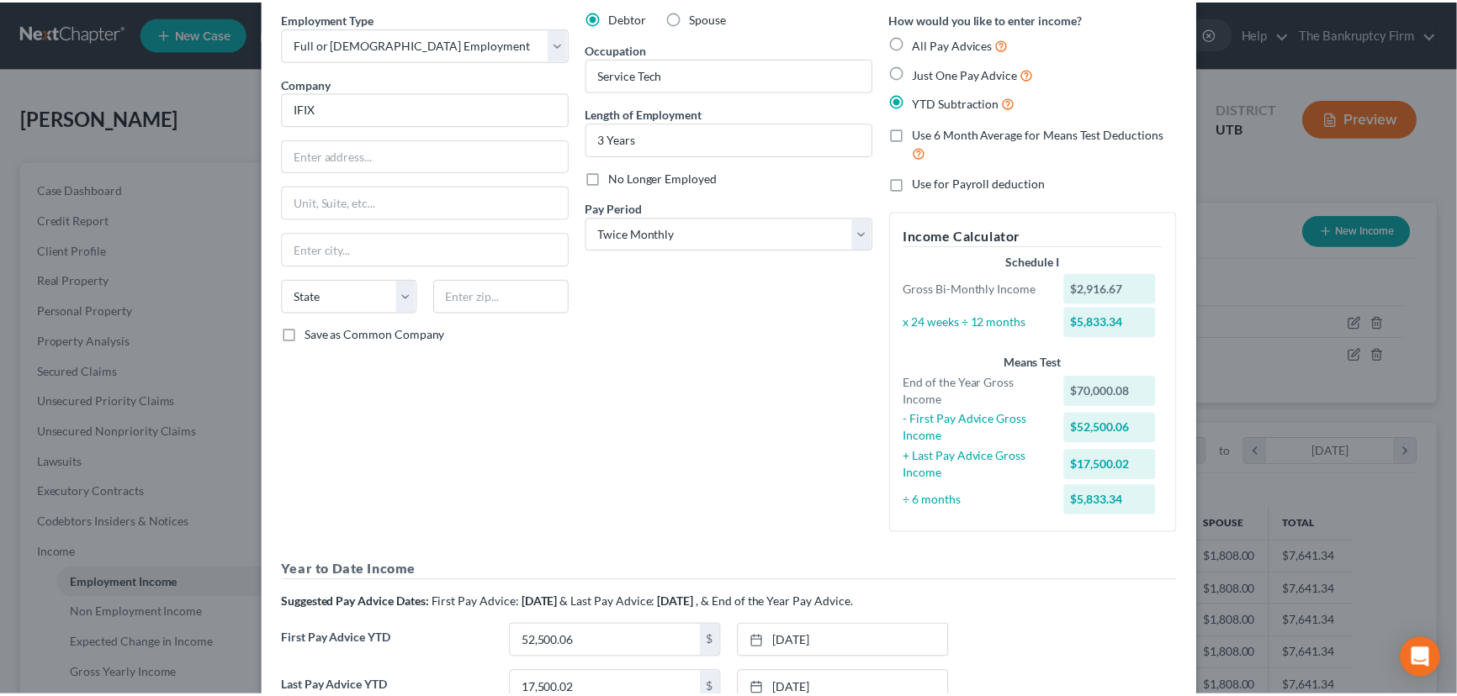
scroll to position [0, 0]
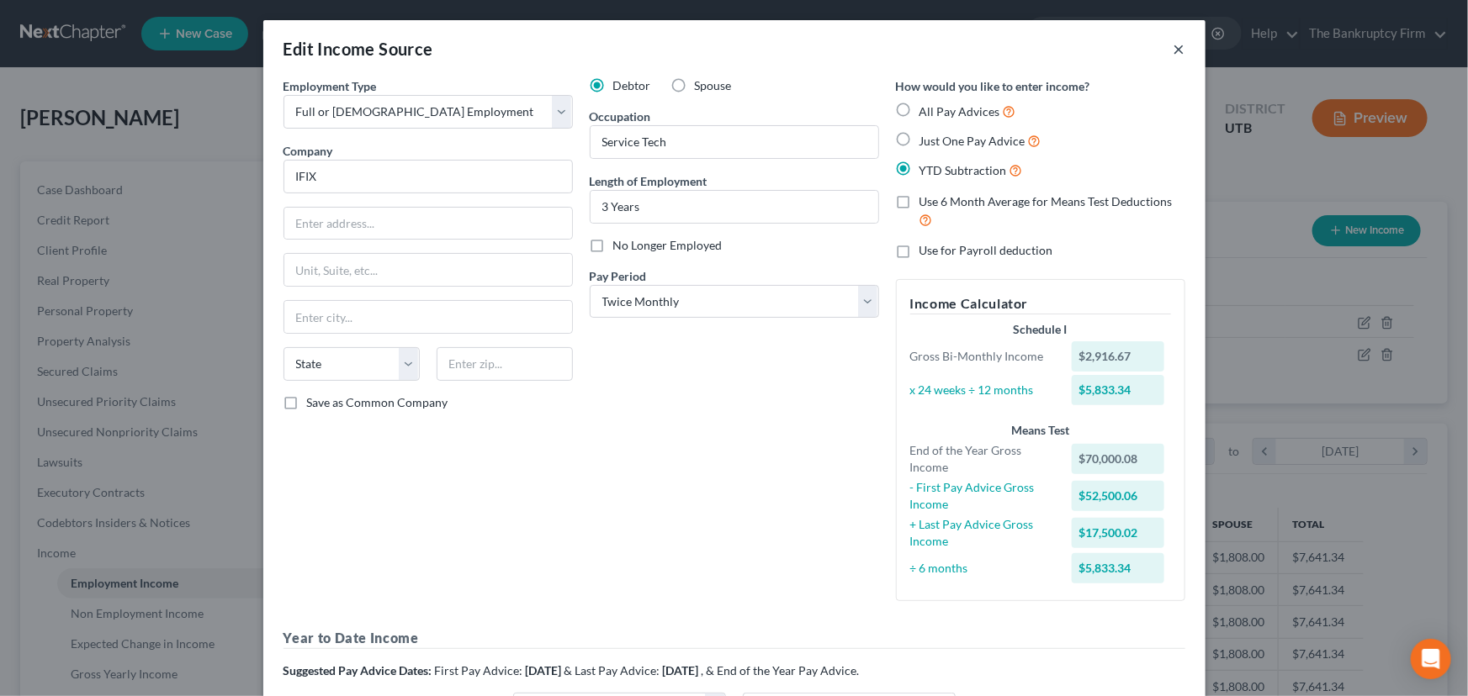
drag, startPoint x: 1169, startPoint y: 49, endPoint x: 1240, endPoint y: 1, distance: 85.4
click at [1173, 45] on button "×" at bounding box center [1179, 49] width 12 height 20
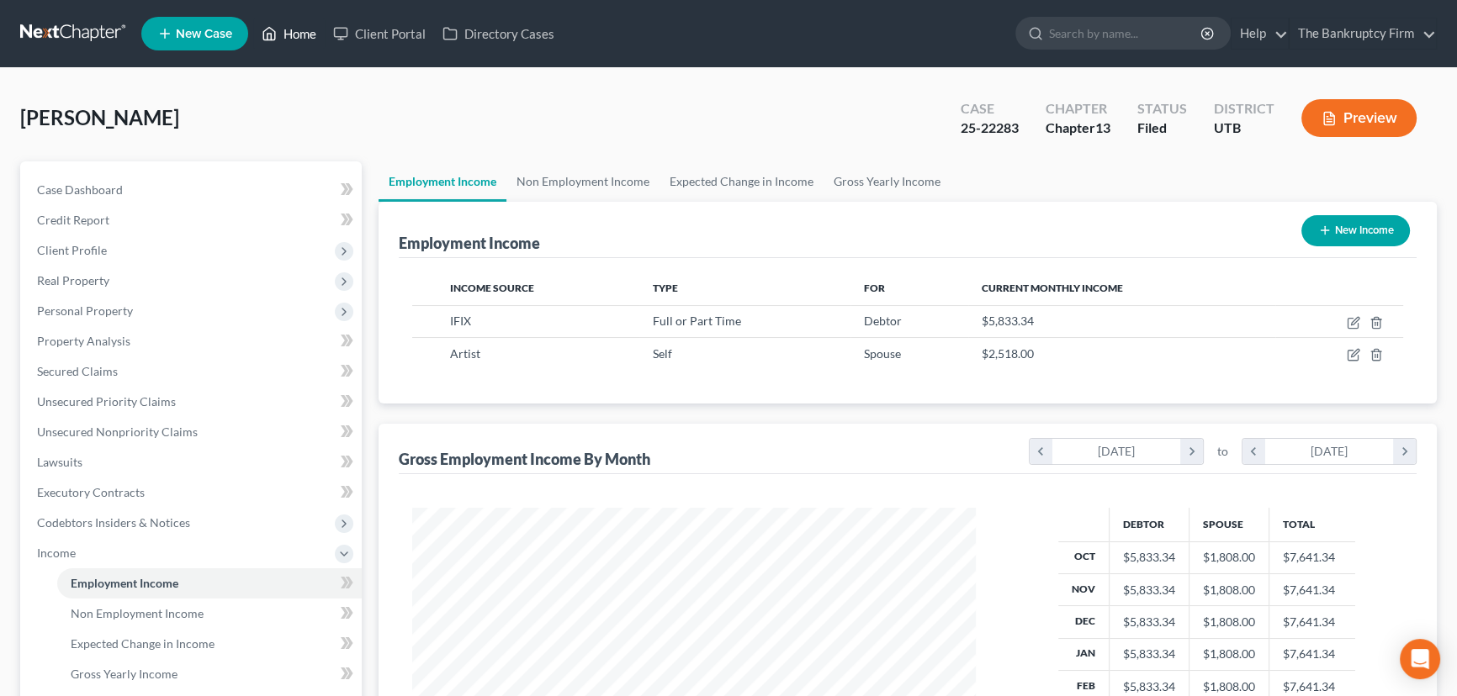
click at [309, 32] on link "Home" at bounding box center [288, 34] width 71 height 30
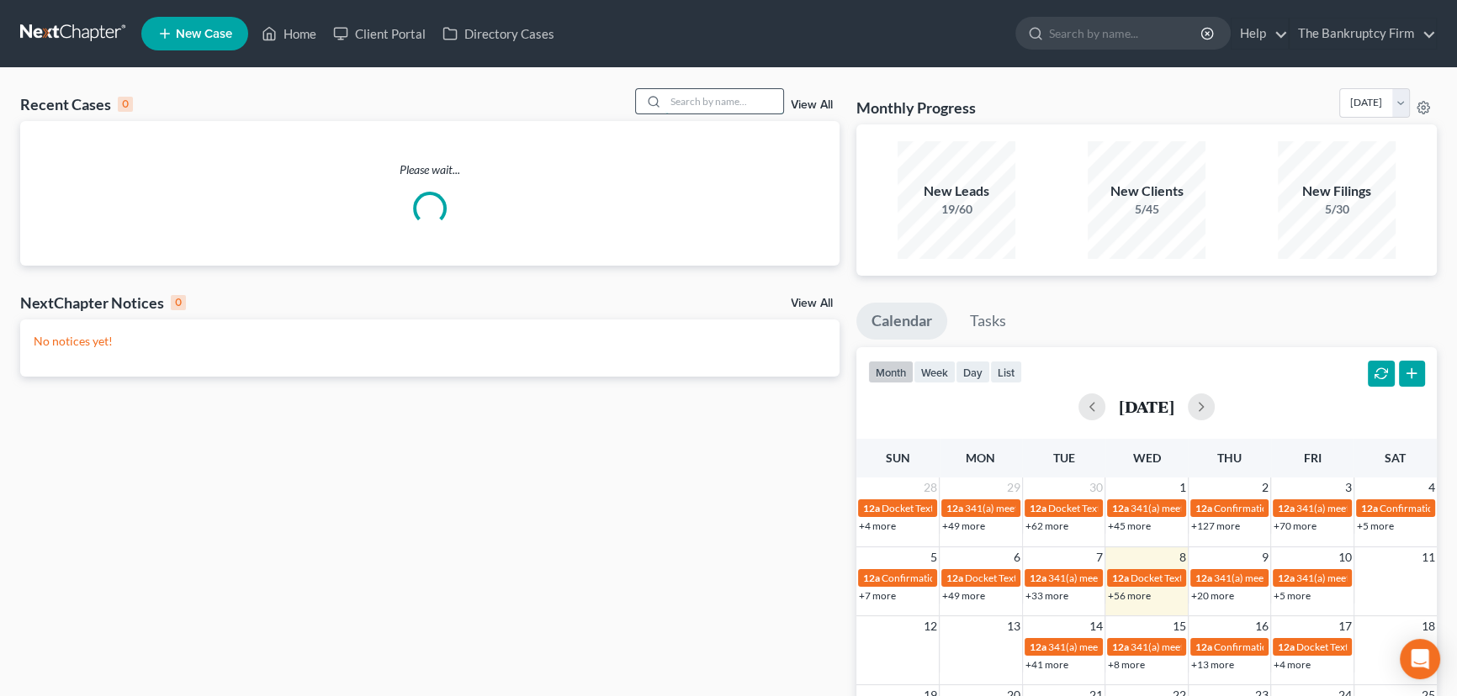
click at [685, 101] on input "search" at bounding box center [724, 101] width 118 height 24
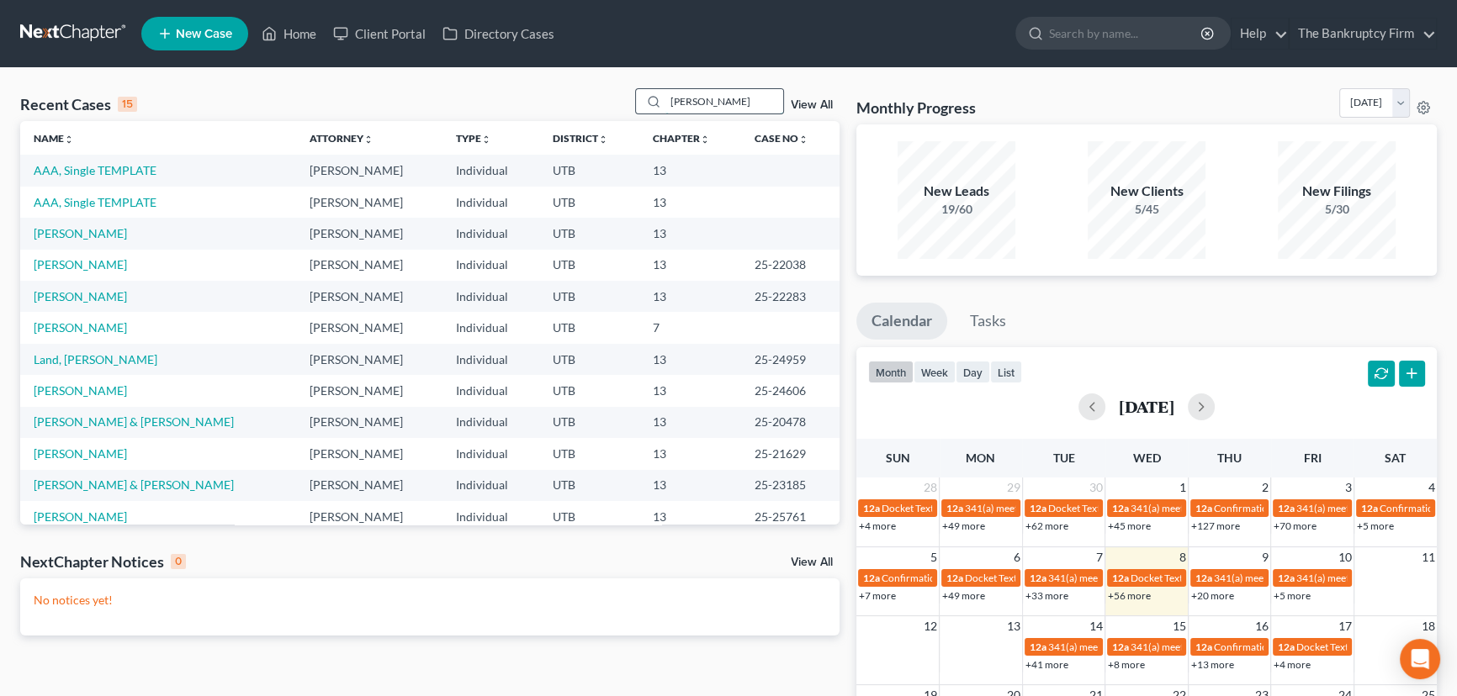
type input "dubon"
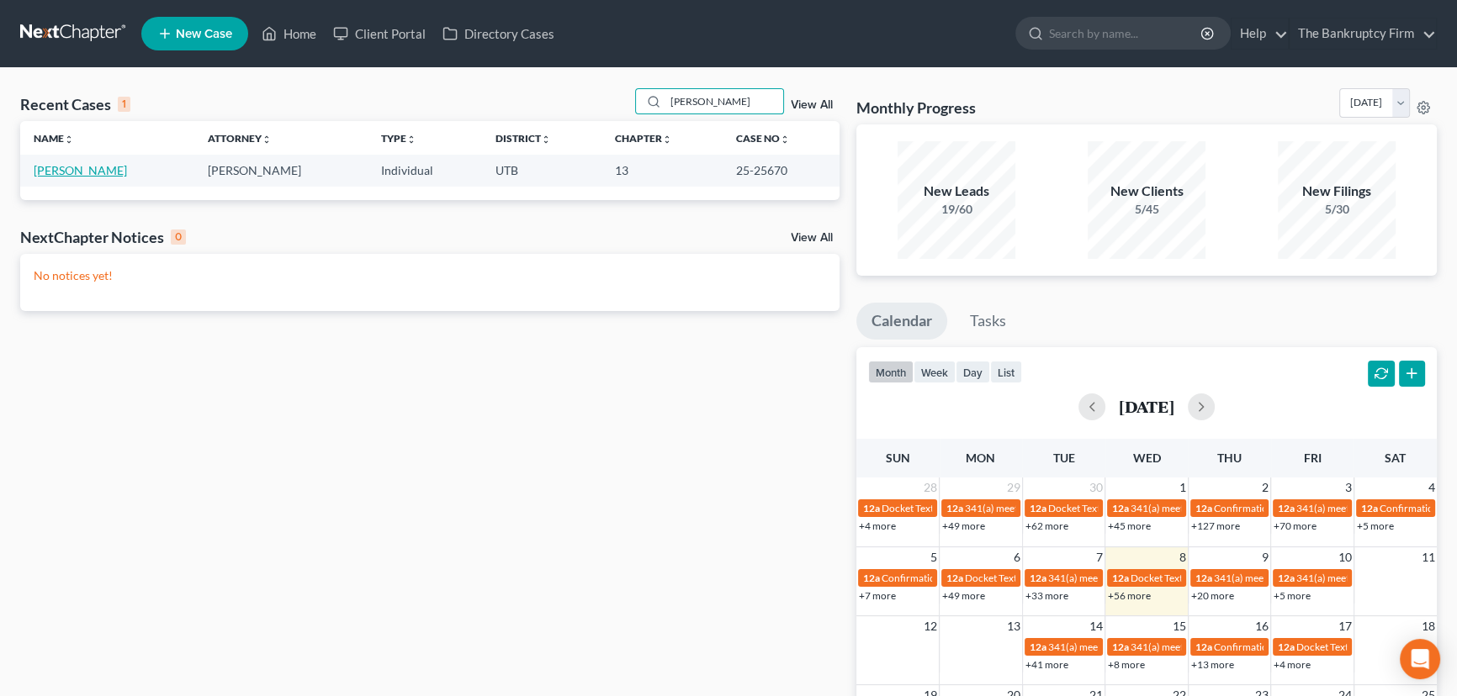
click at [63, 169] on link "Dubon, Alma" at bounding box center [80, 170] width 93 height 14
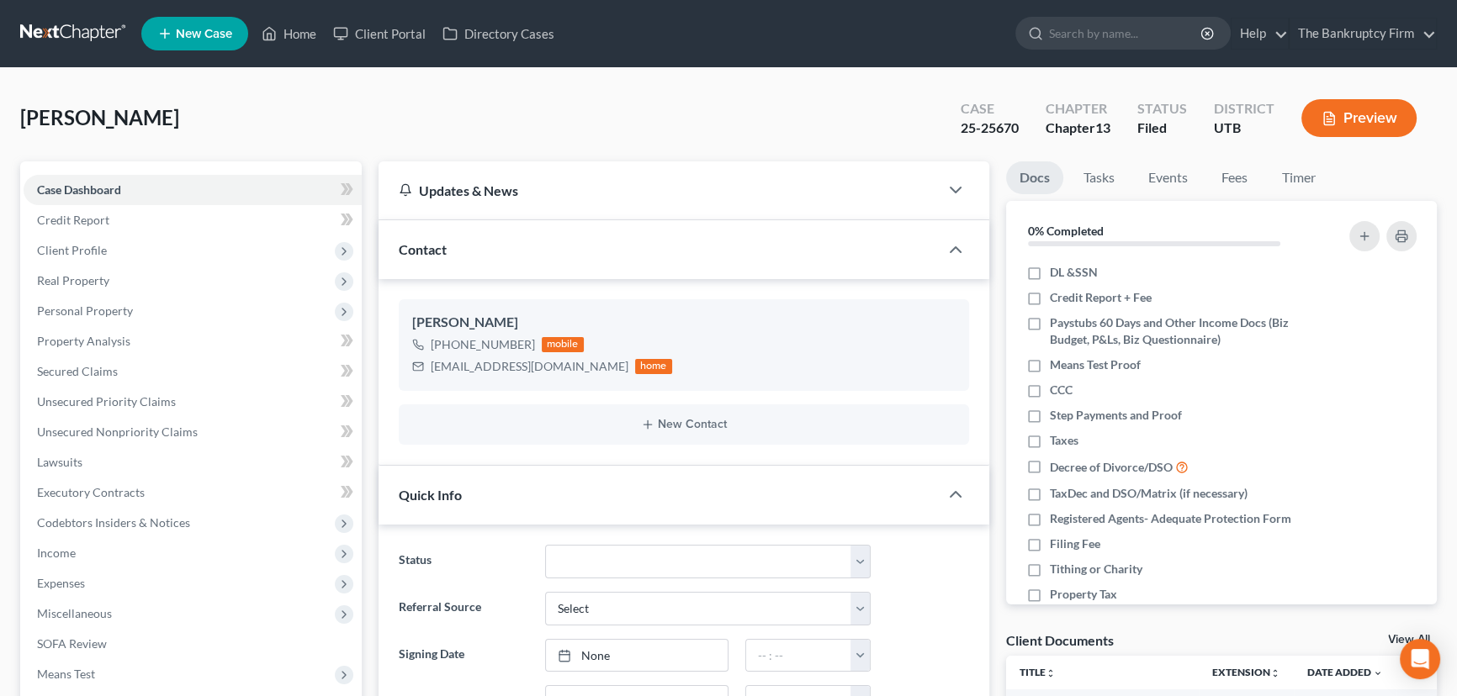
scroll to position [150, 0]
click at [76, 251] on span "Client Profile" at bounding box center [72, 250] width 70 height 14
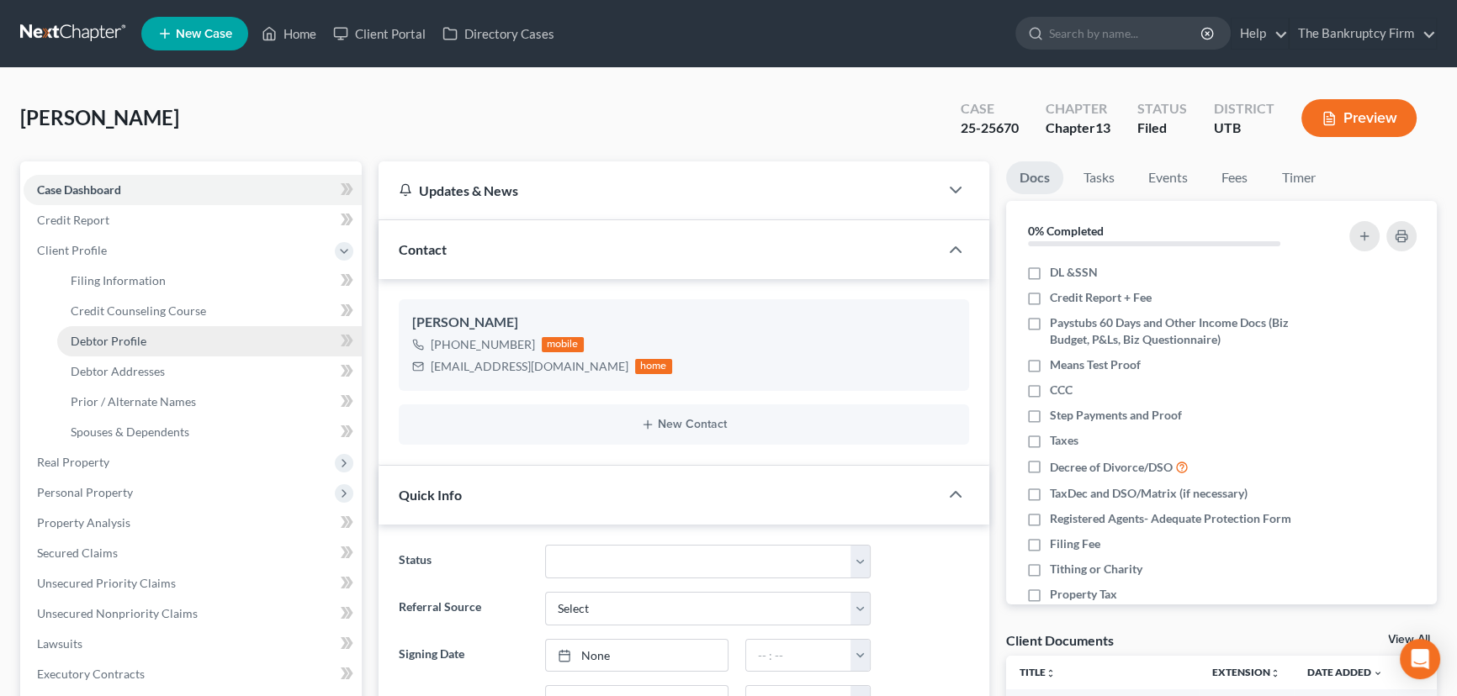
click at [118, 336] on span "Debtor Profile" at bounding box center [109, 341] width 76 height 14
select select "1"
select select "2"
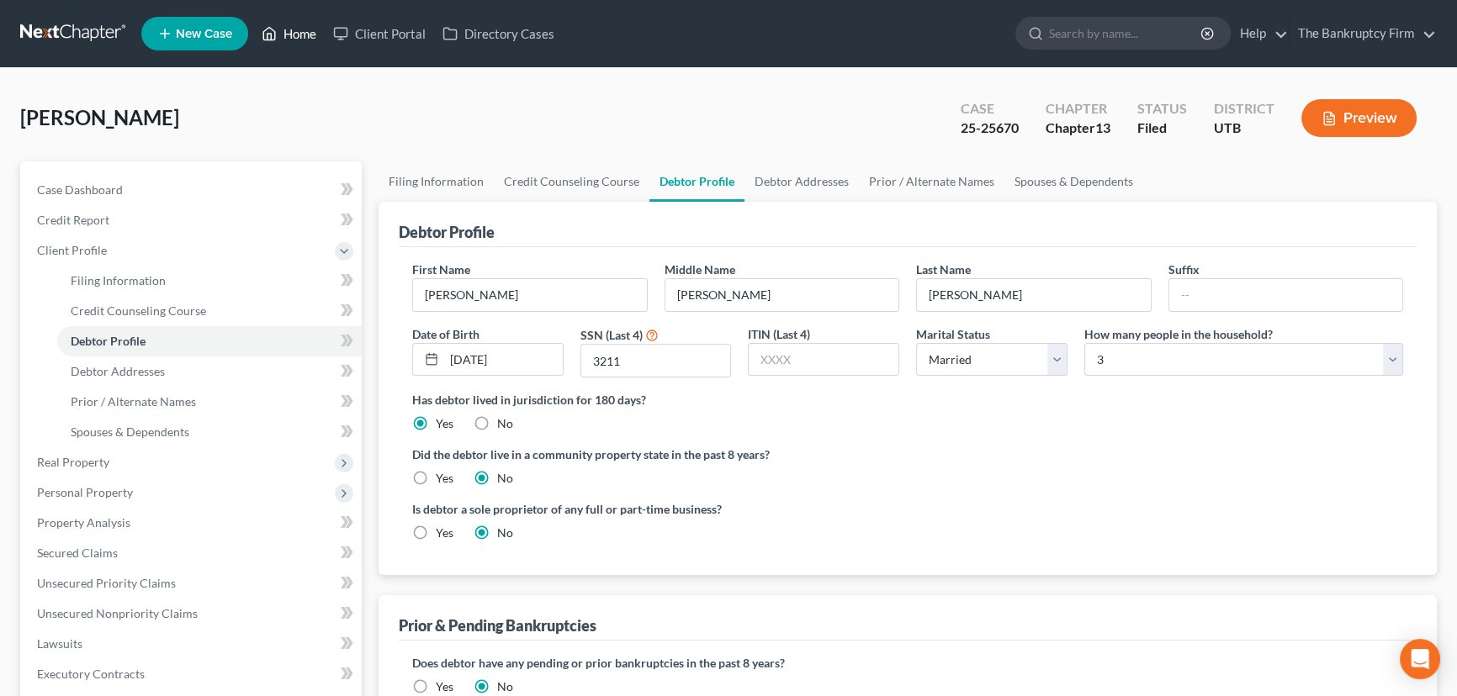
click at [298, 34] on link "Home" at bounding box center [288, 34] width 71 height 30
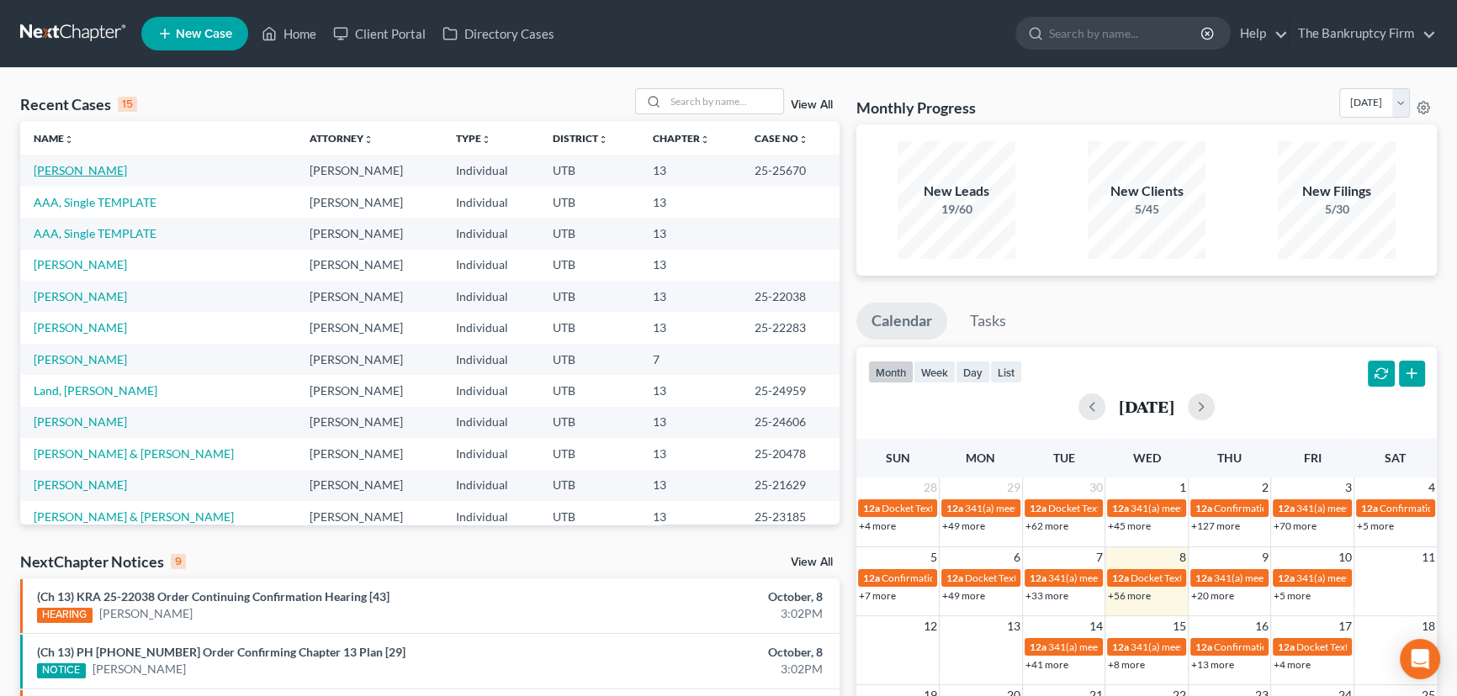
click at [75, 173] on link "Dubon, Alma" at bounding box center [80, 170] width 93 height 14
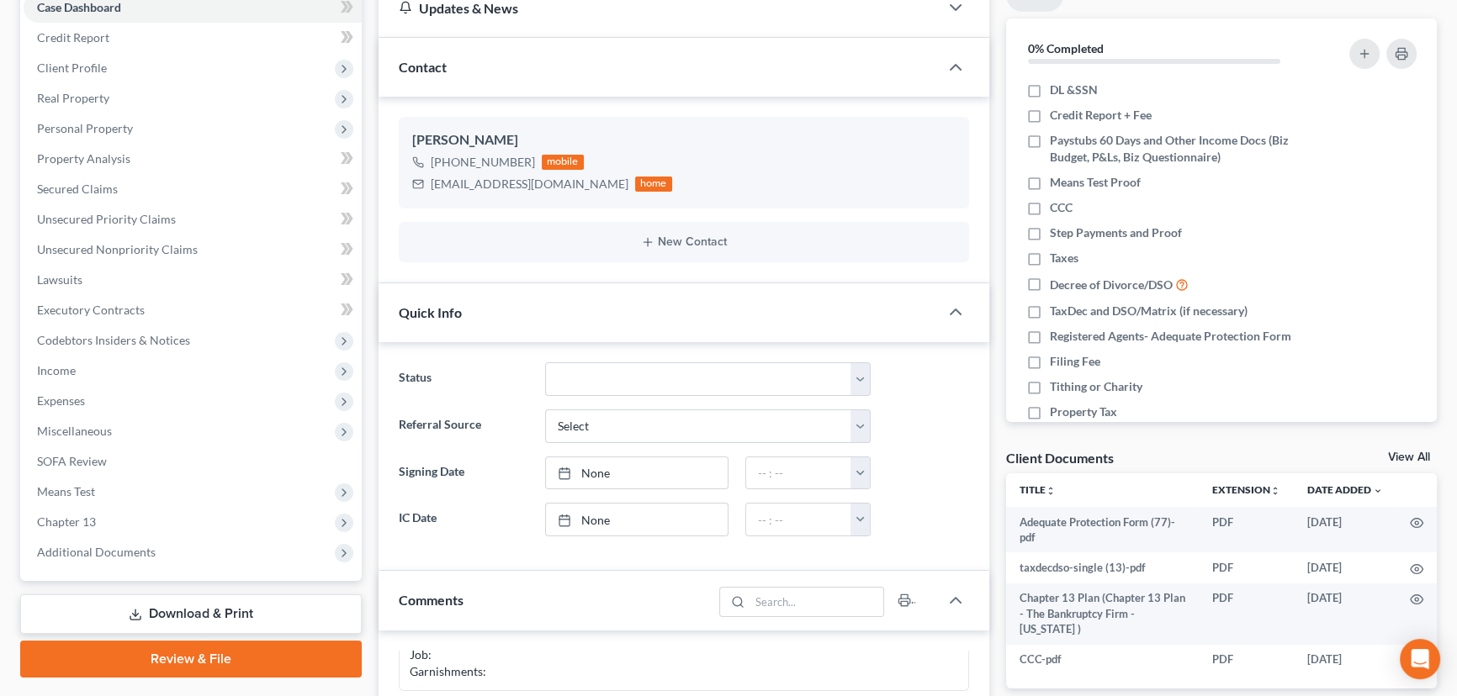
scroll to position [229, 0]
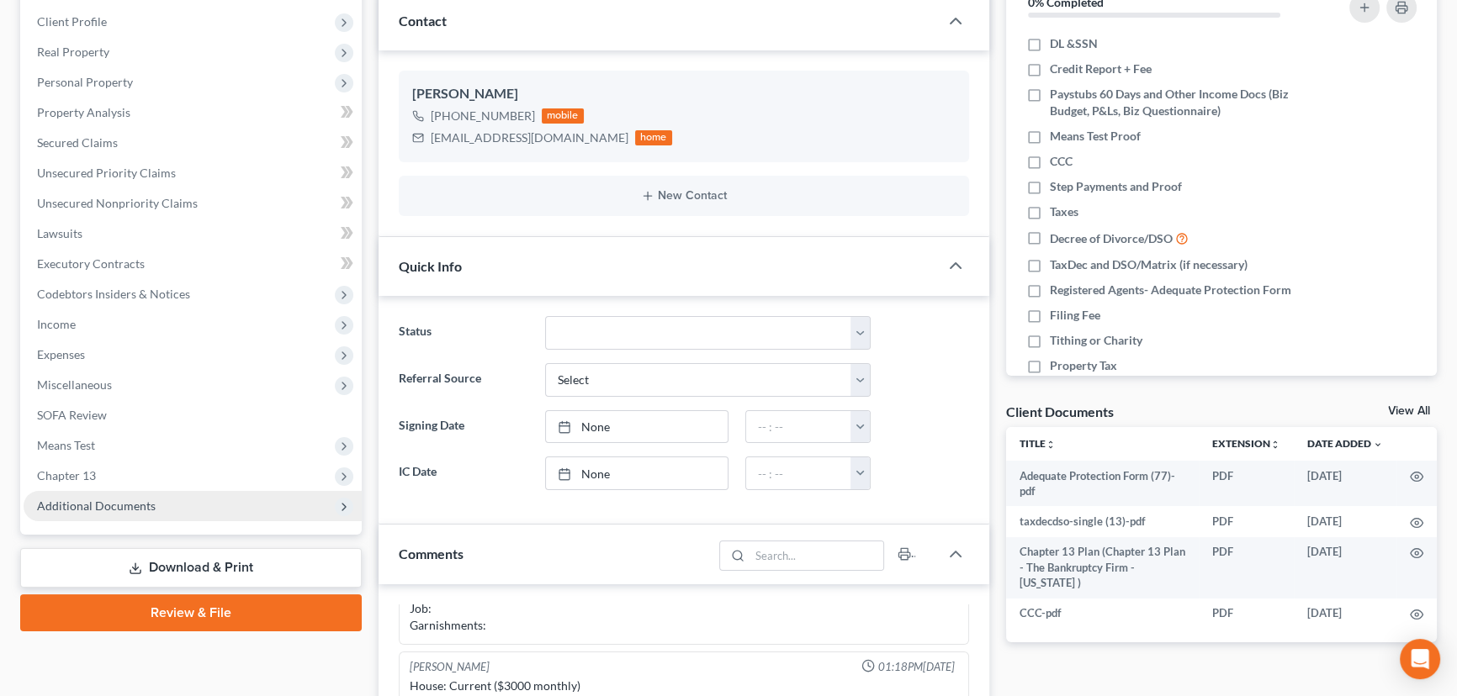
click at [117, 506] on span "Additional Documents" at bounding box center [96, 506] width 119 height 14
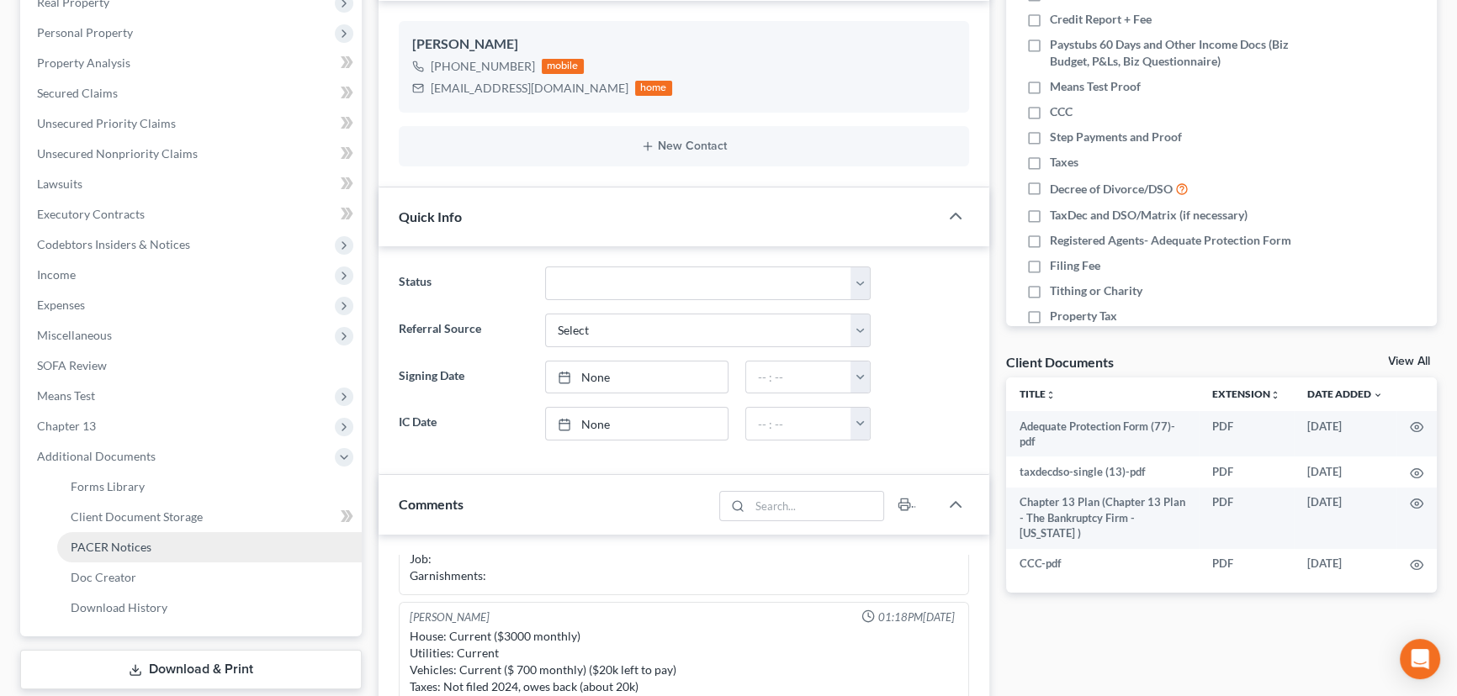
scroll to position [305, 0]
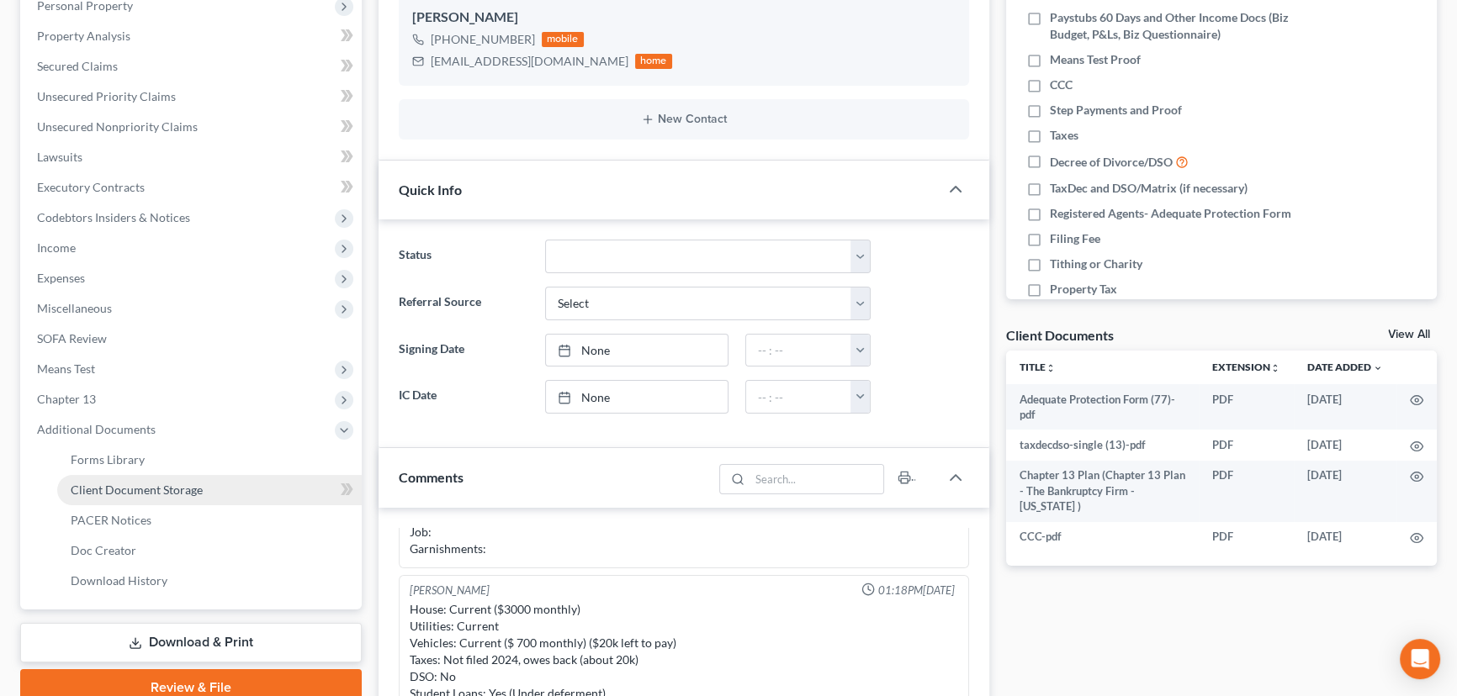
click at [169, 490] on span "Client Document Storage" at bounding box center [137, 490] width 132 height 14
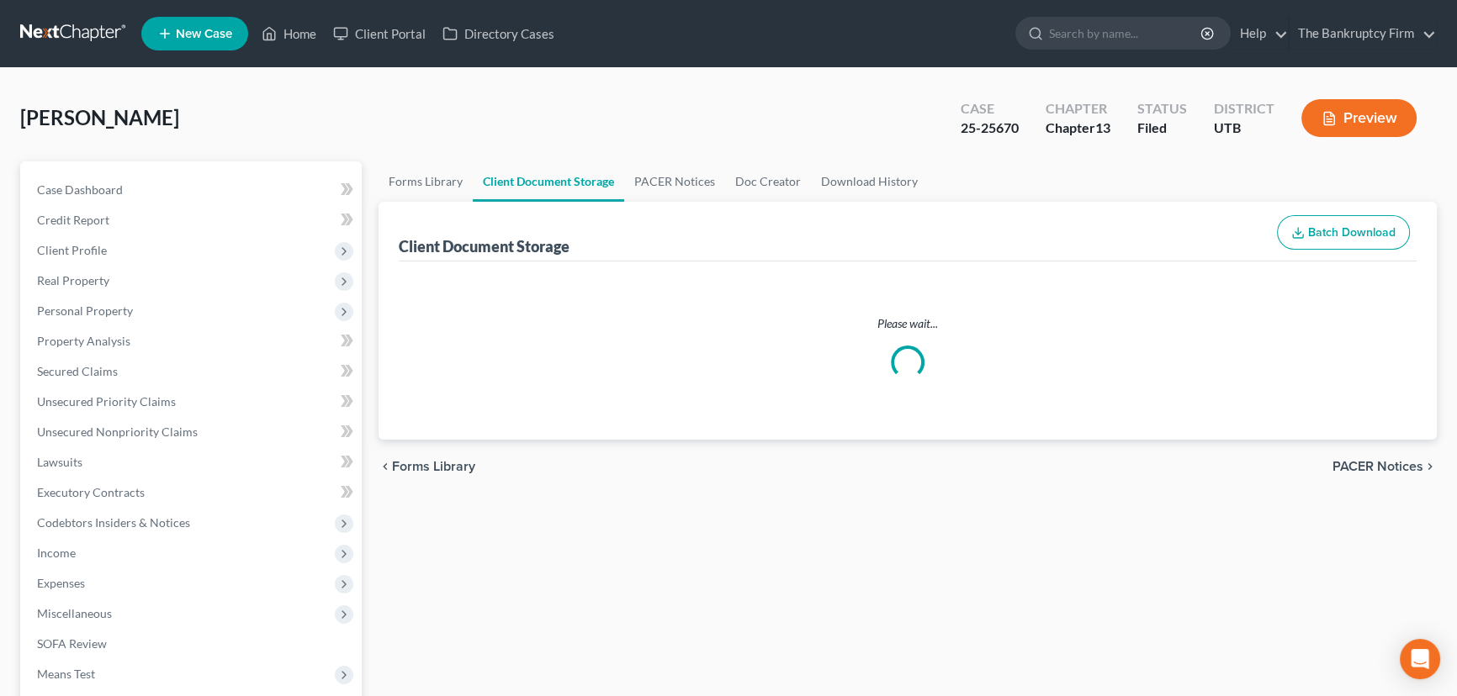
select select "30"
select select "26"
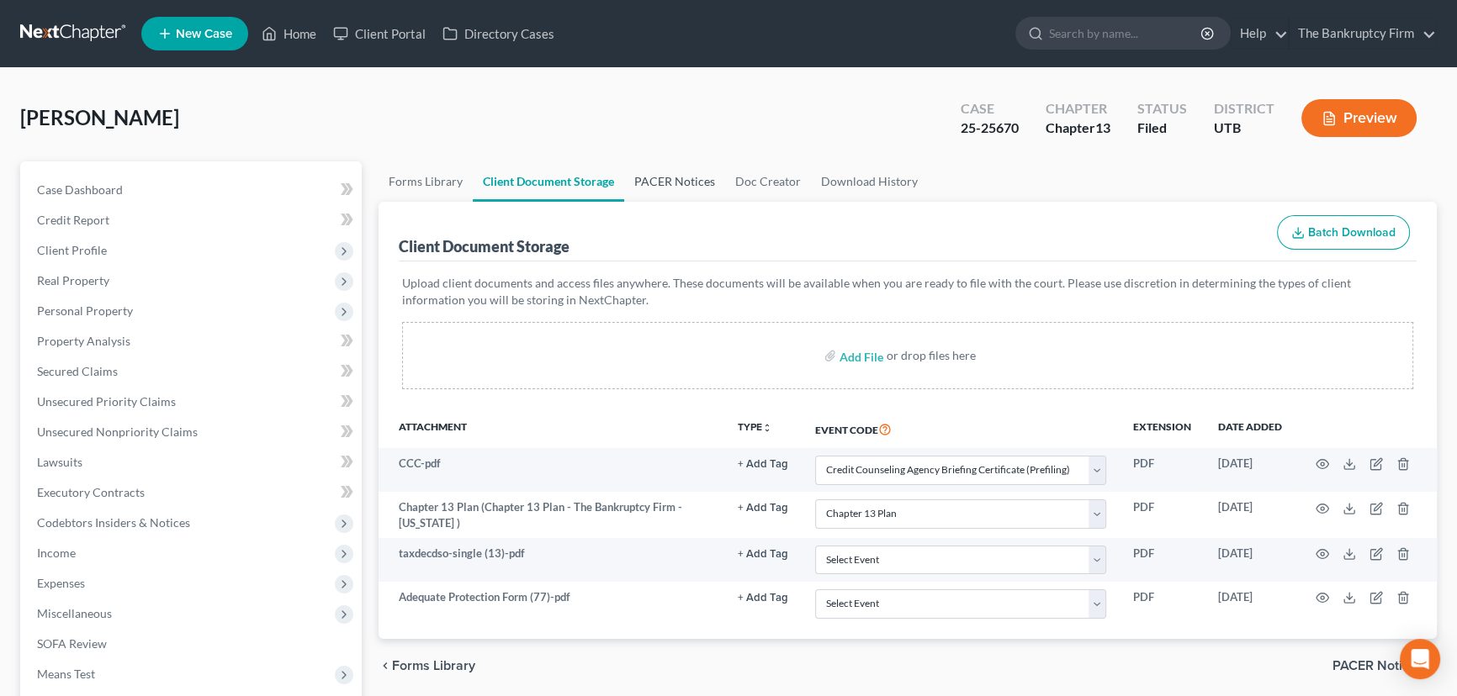
click at [665, 179] on link "PACER Notices" at bounding box center [674, 181] width 101 height 40
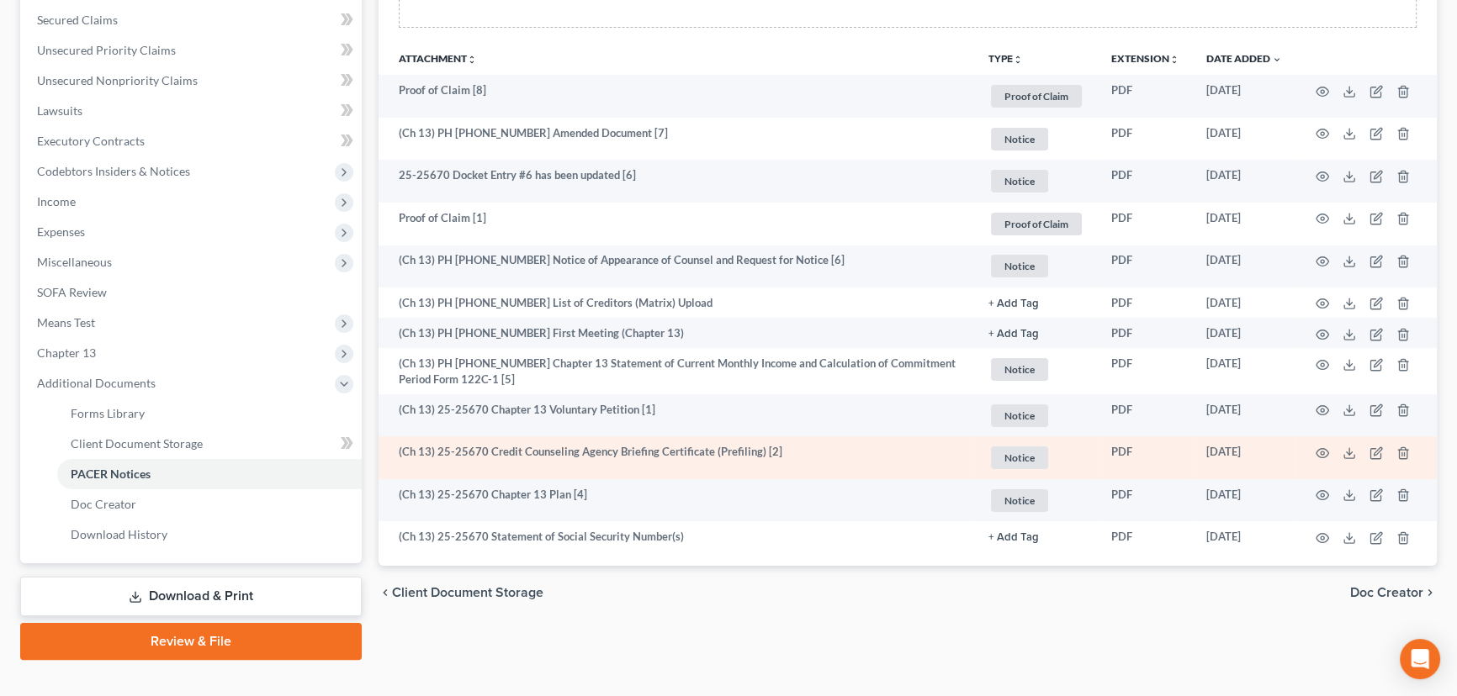
scroll to position [377, 0]
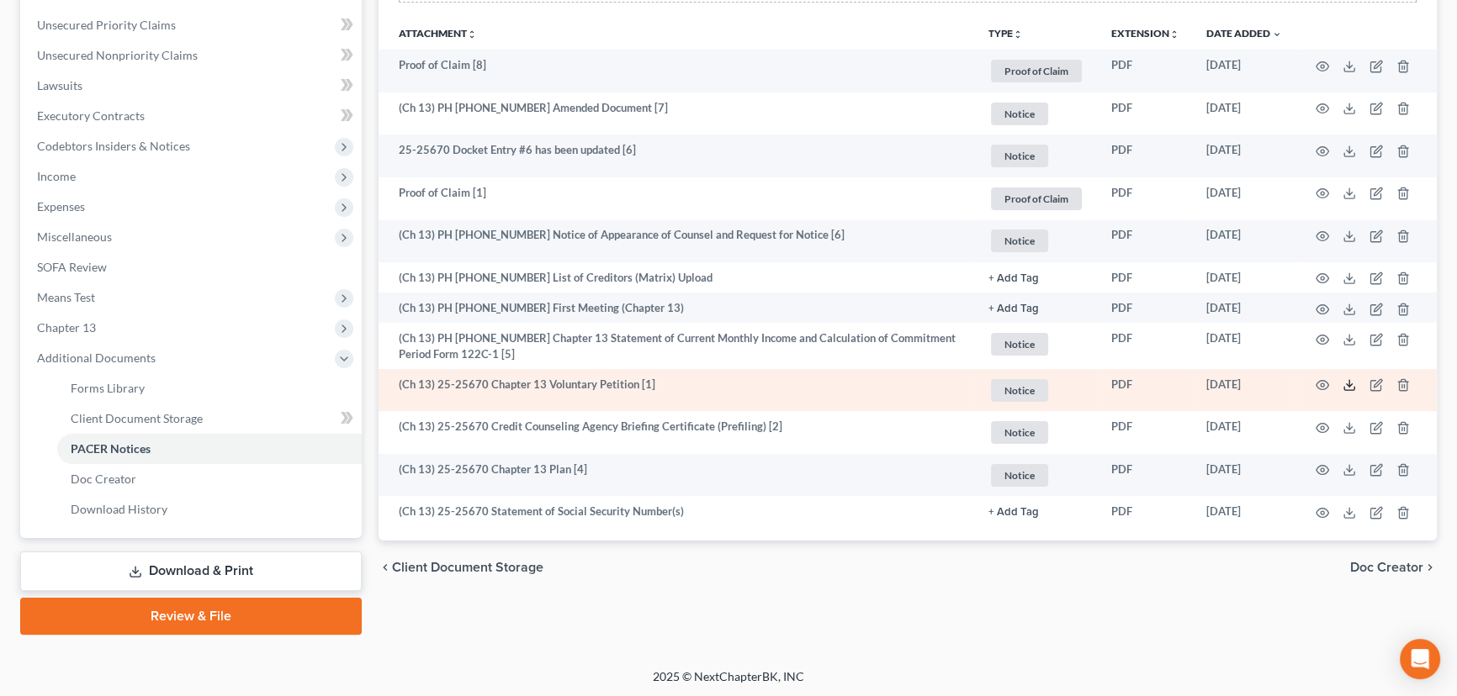
click at [1349, 382] on icon at bounding box center [1348, 384] width 13 height 13
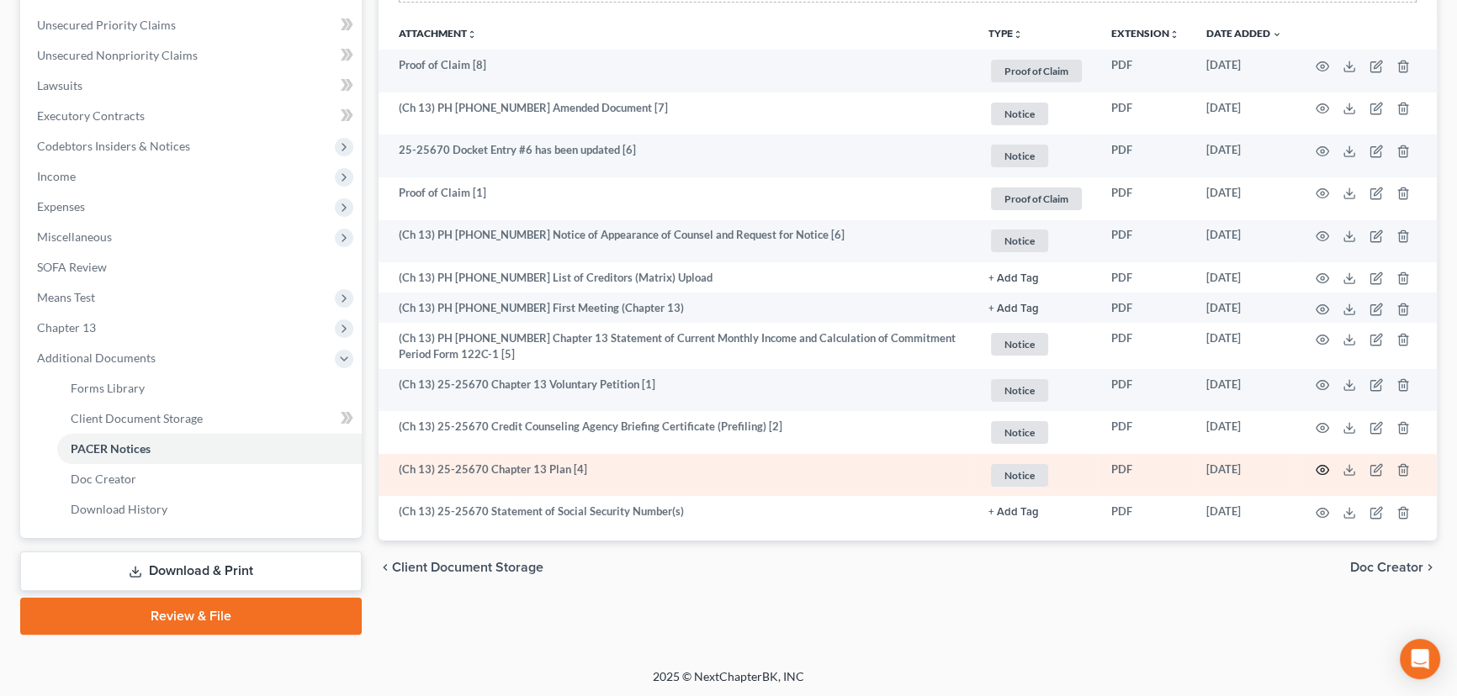
click at [1317, 463] on icon "button" at bounding box center [1321, 469] width 13 height 13
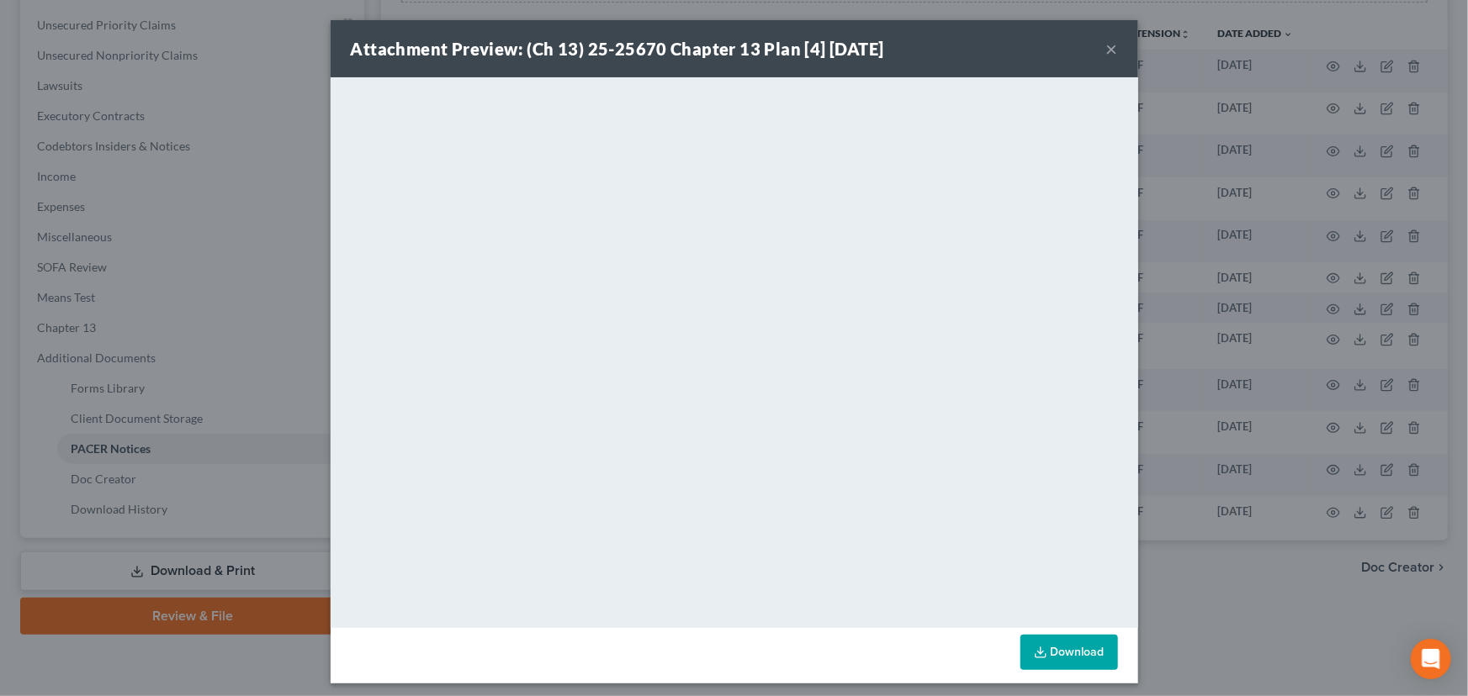
click at [1106, 48] on button "×" at bounding box center [1112, 49] width 12 height 20
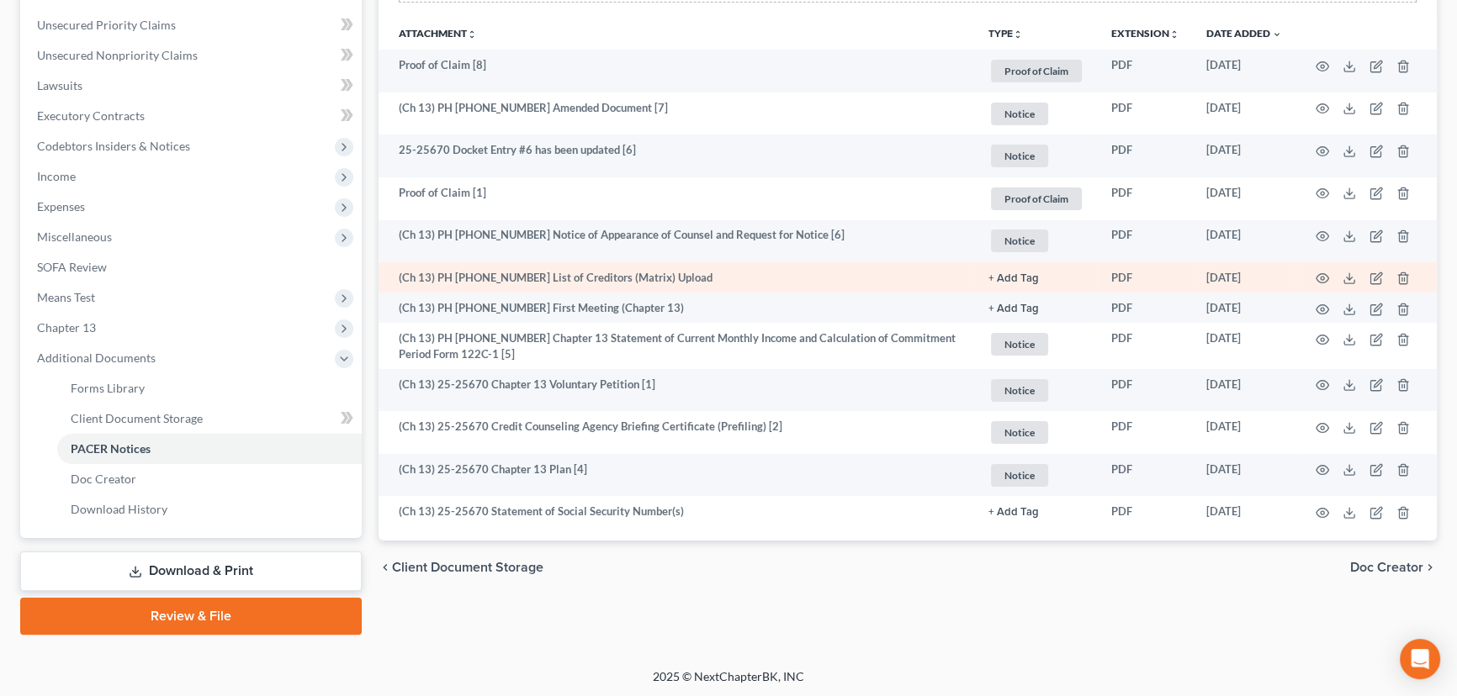
click at [752, 289] on td "(Ch 13) PH 25-25670 List of Creditors (Matrix) Upload" at bounding box center [676, 277] width 596 height 30
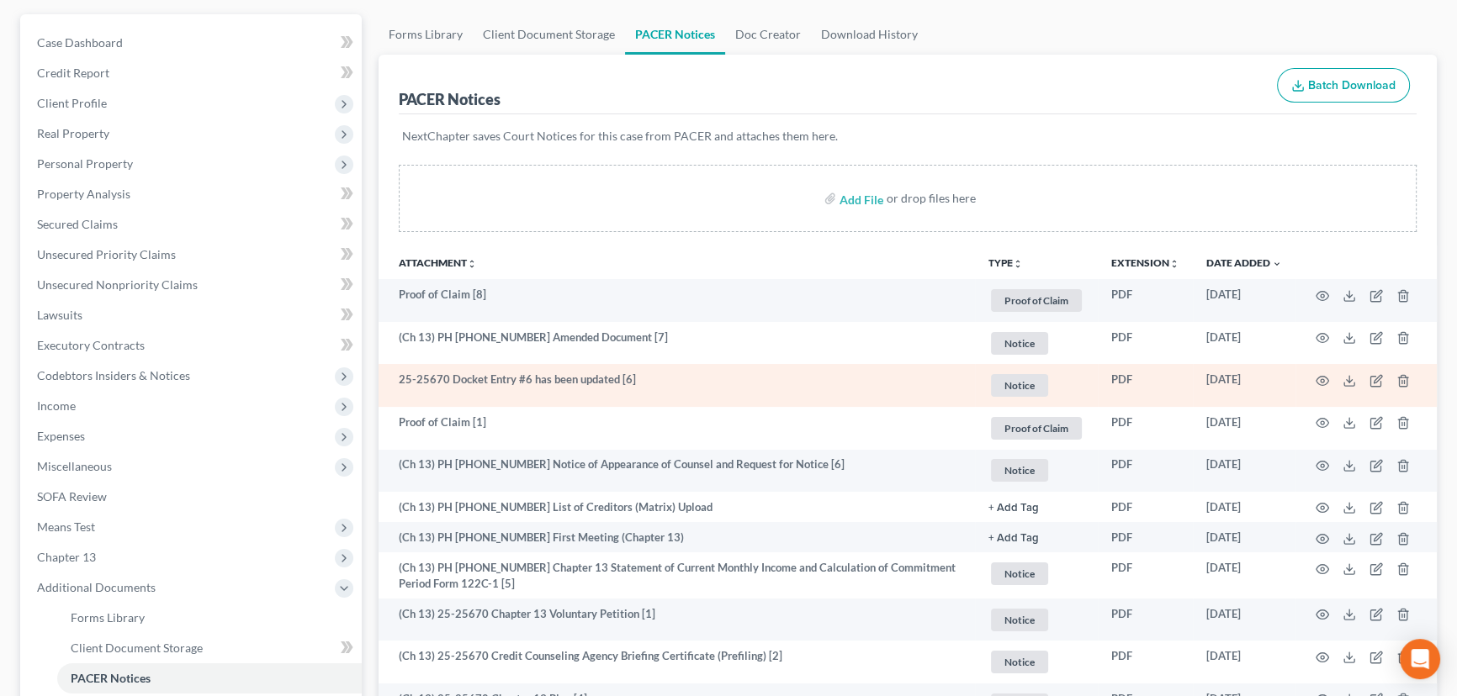
scroll to position [0, 0]
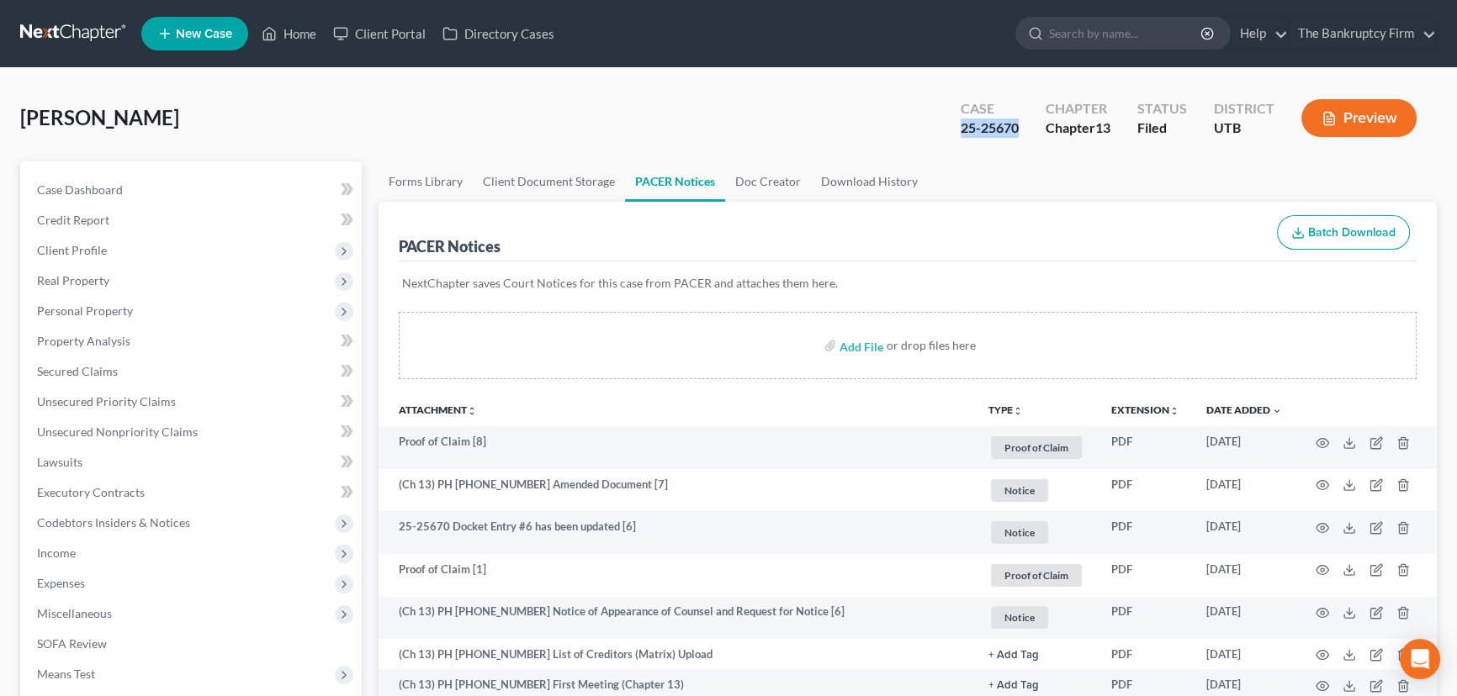
drag, startPoint x: 954, startPoint y: 127, endPoint x: 1018, endPoint y: 126, distance: 63.9
click at [1018, 126] on div "Case 25-25670" at bounding box center [989, 120] width 85 height 50
copy div "25-25670"
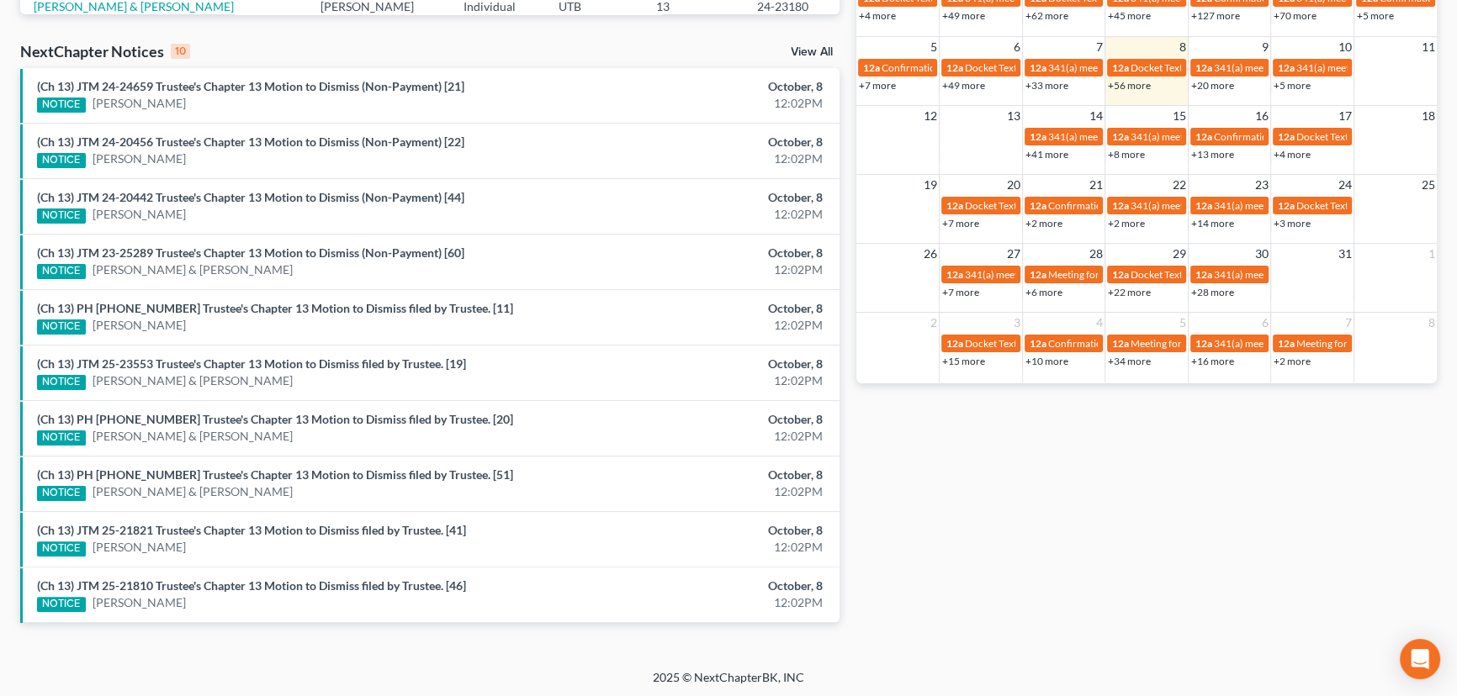
scroll to position [510, 0]
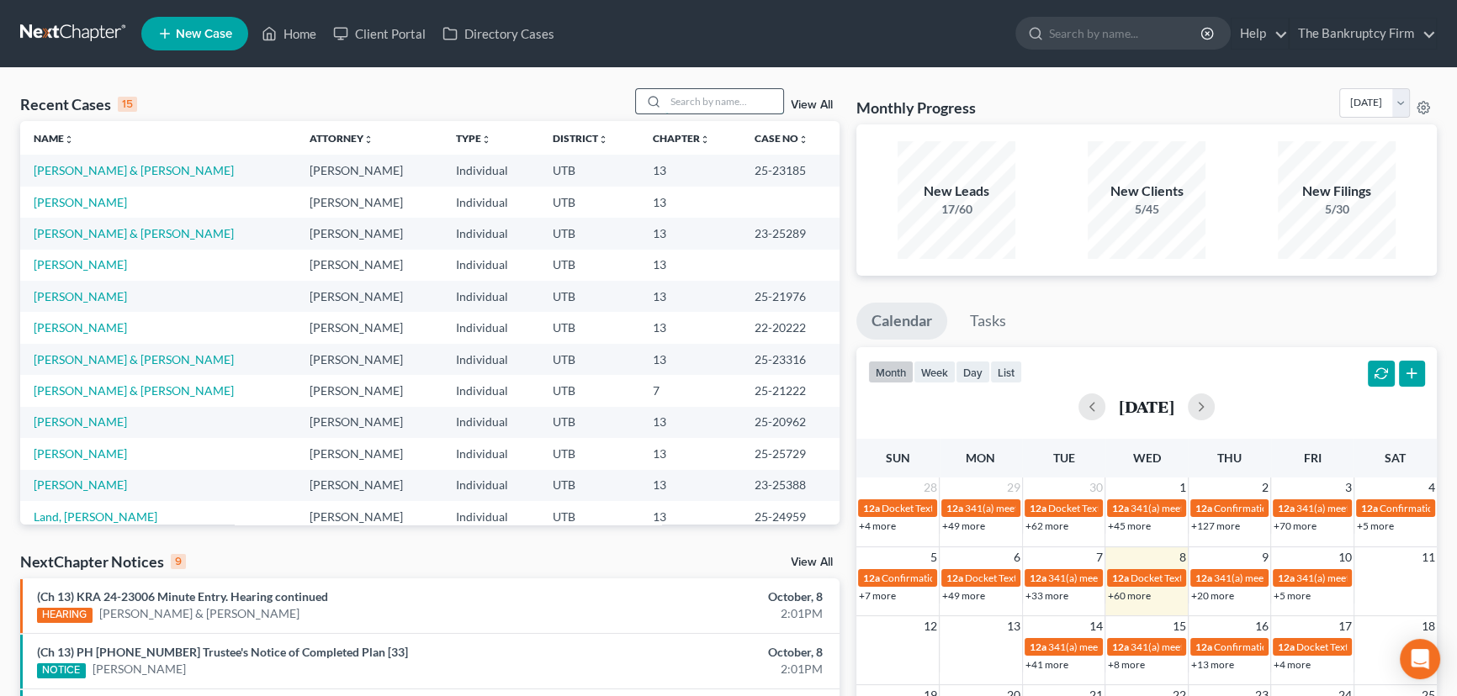
click at [698, 104] on input "search" at bounding box center [724, 101] width 118 height 24
type input "McKee"
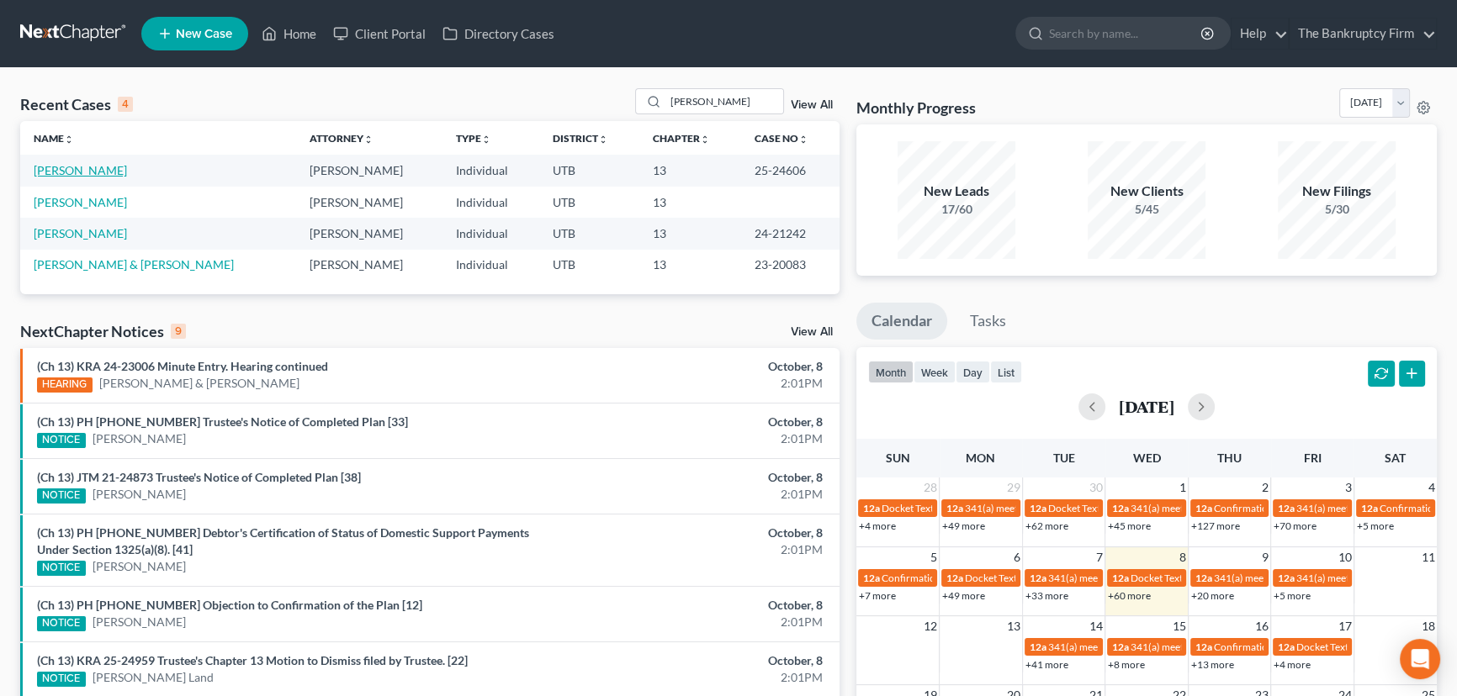
click at [49, 172] on link "[PERSON_NAME]" at bounding box center [80, 170] width 93 height 14
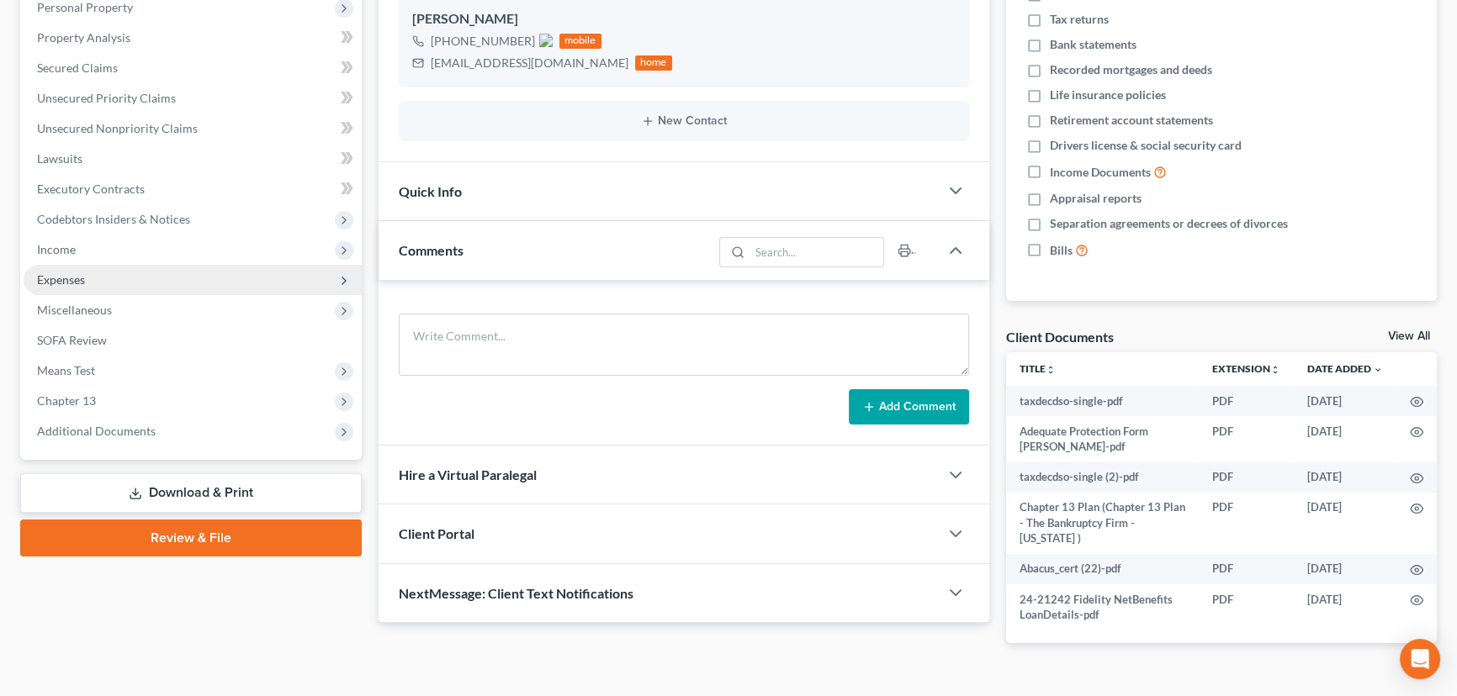
scroll to position [305, 0]
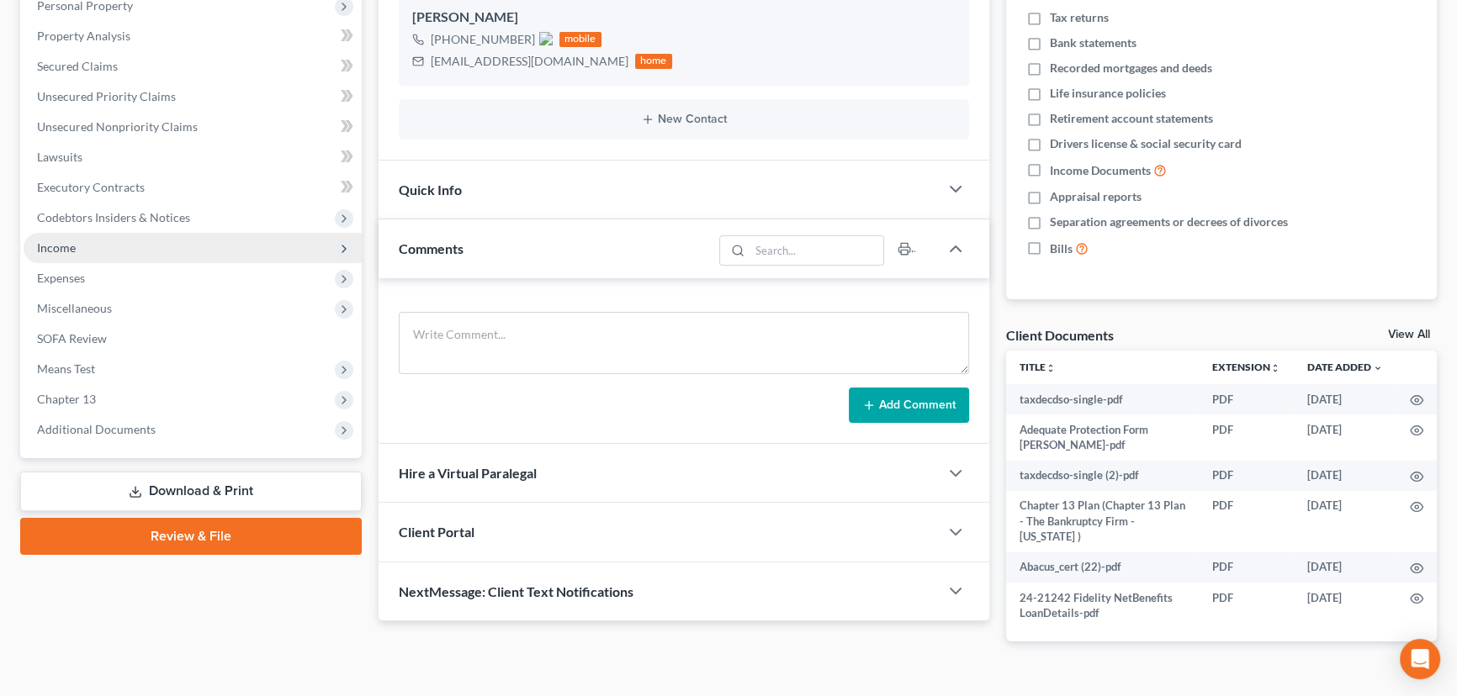
click at [63, 242] on span "Income" at bounding box center [56, 248] width 39 height 14
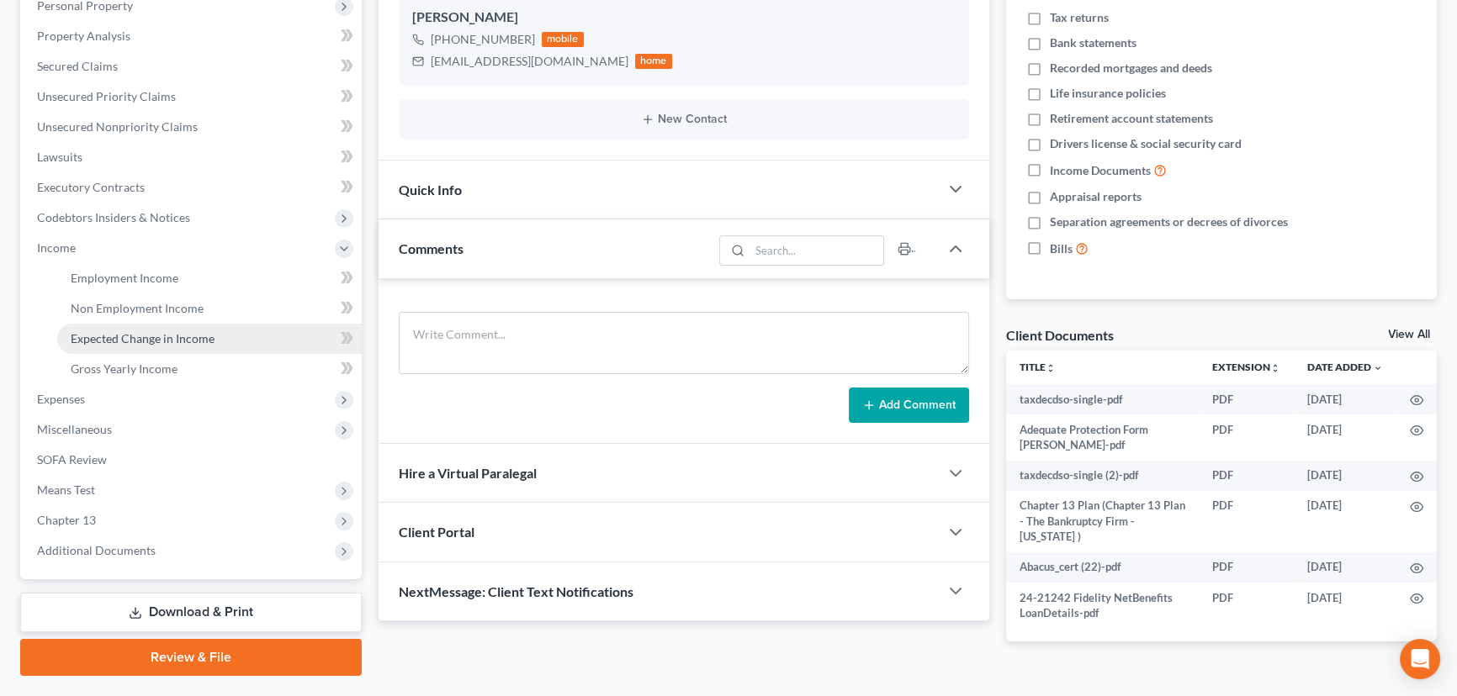
click at [138, 344] on link "Expected Change in Income" at bounding box center [209, 339] width 304 height 30
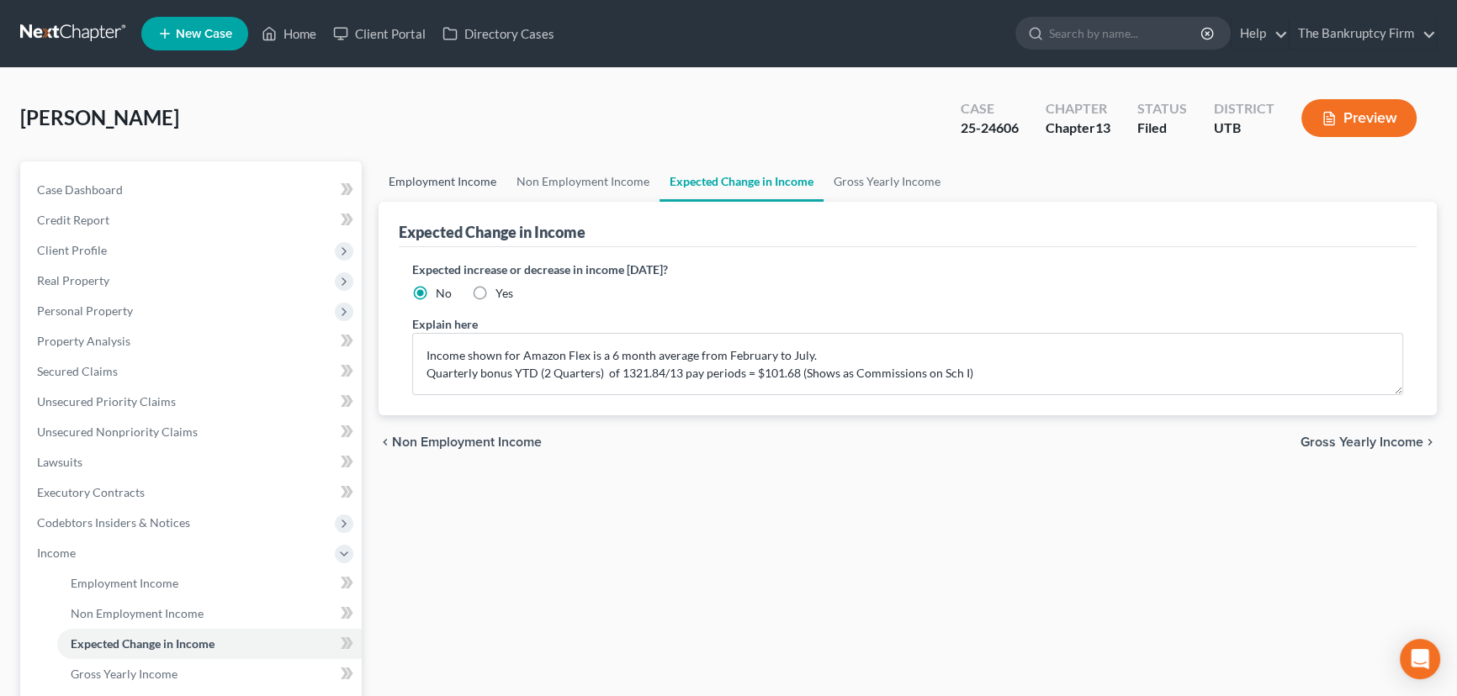
click at [431, 178] on link "Employment Income" at bounding box center [442, 181] width 128 height 40
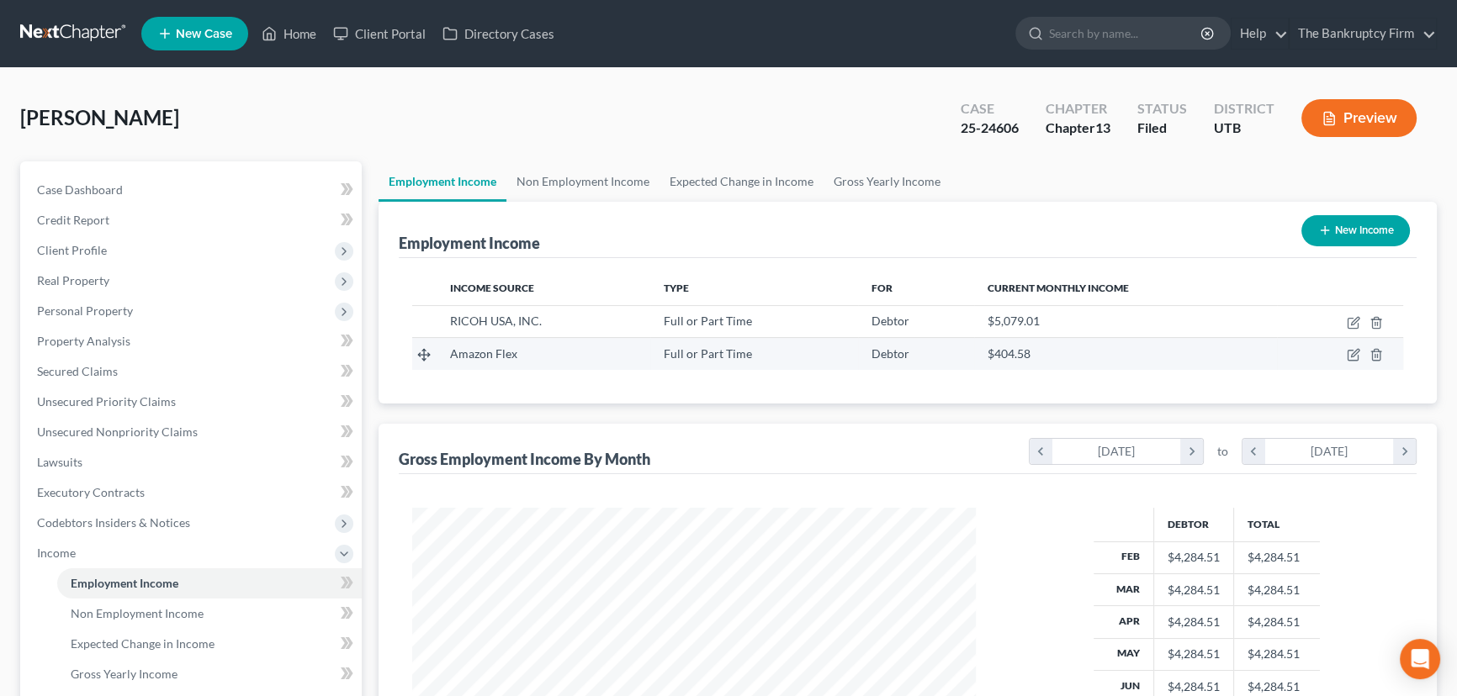
scroll to position [301, 597]
click at [305, 39] on link "Home" at bounding box center [288, 34] width 71 height 30
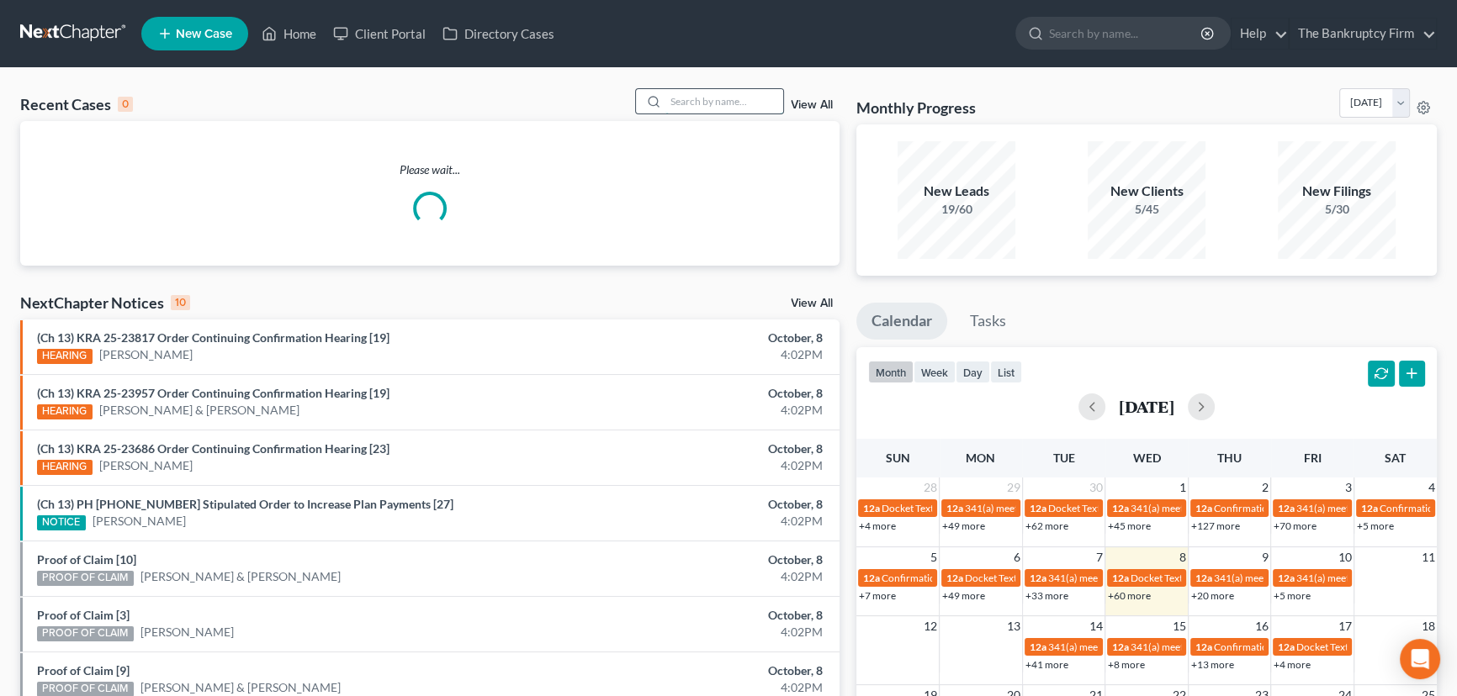
click at [695, 104] on input "search" at bounding box center [724, 101] width 118 height 24
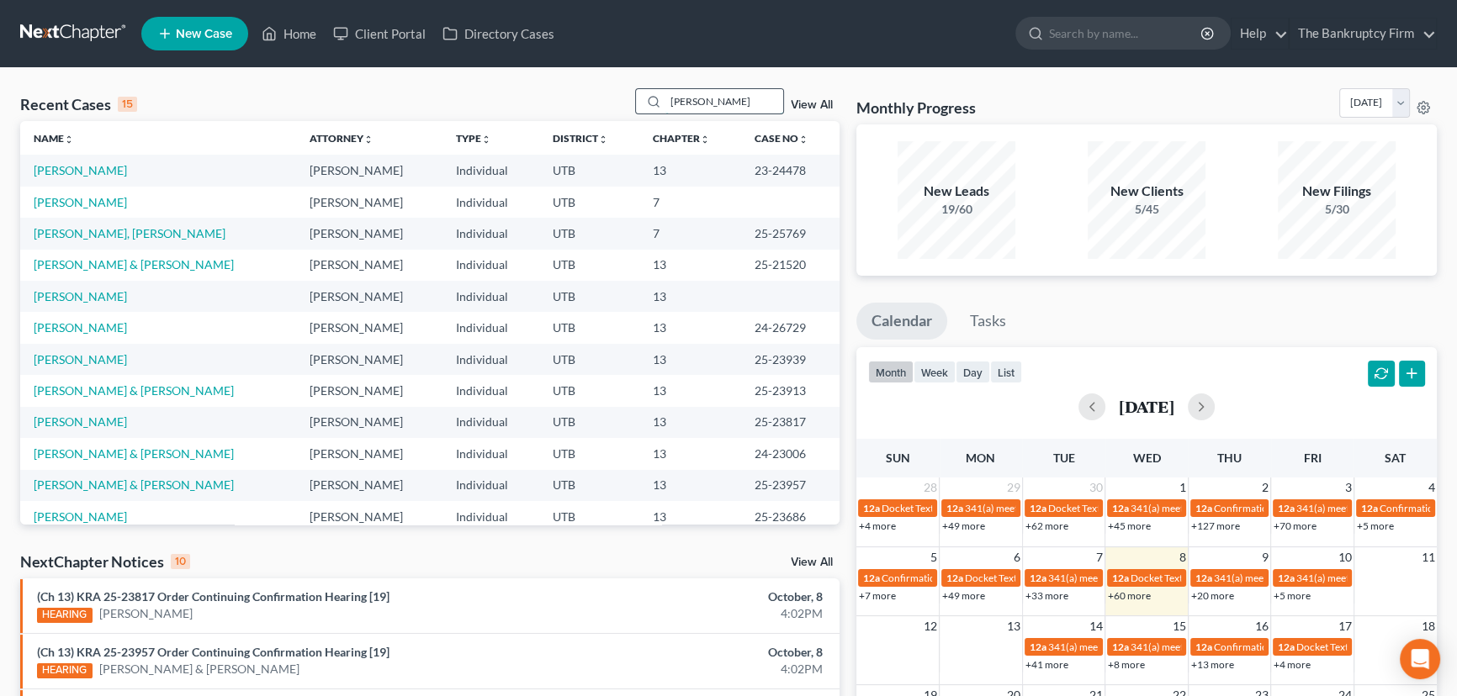
type input "[PERSON_NAME]"
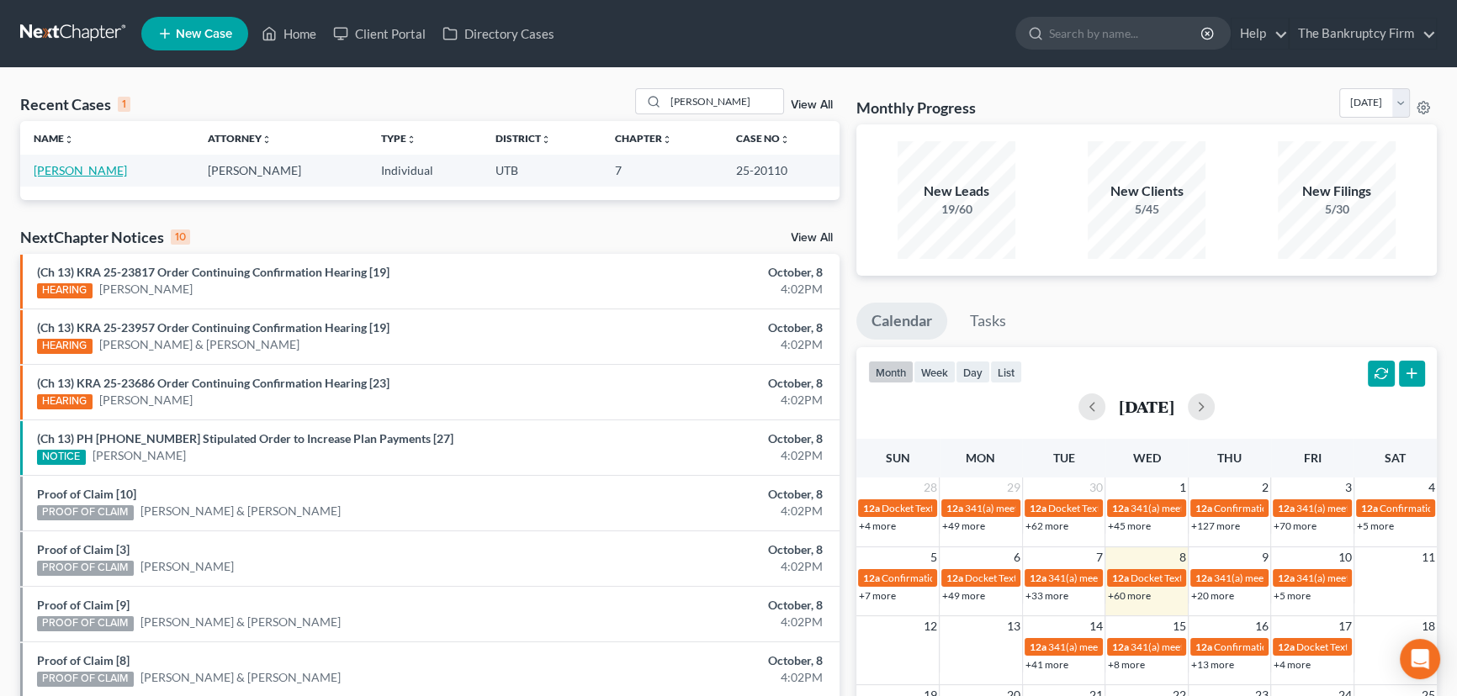
click at [51, 173] on link "[PERSON_NAME]" at bounding box center [80, 170] width 93 height 14
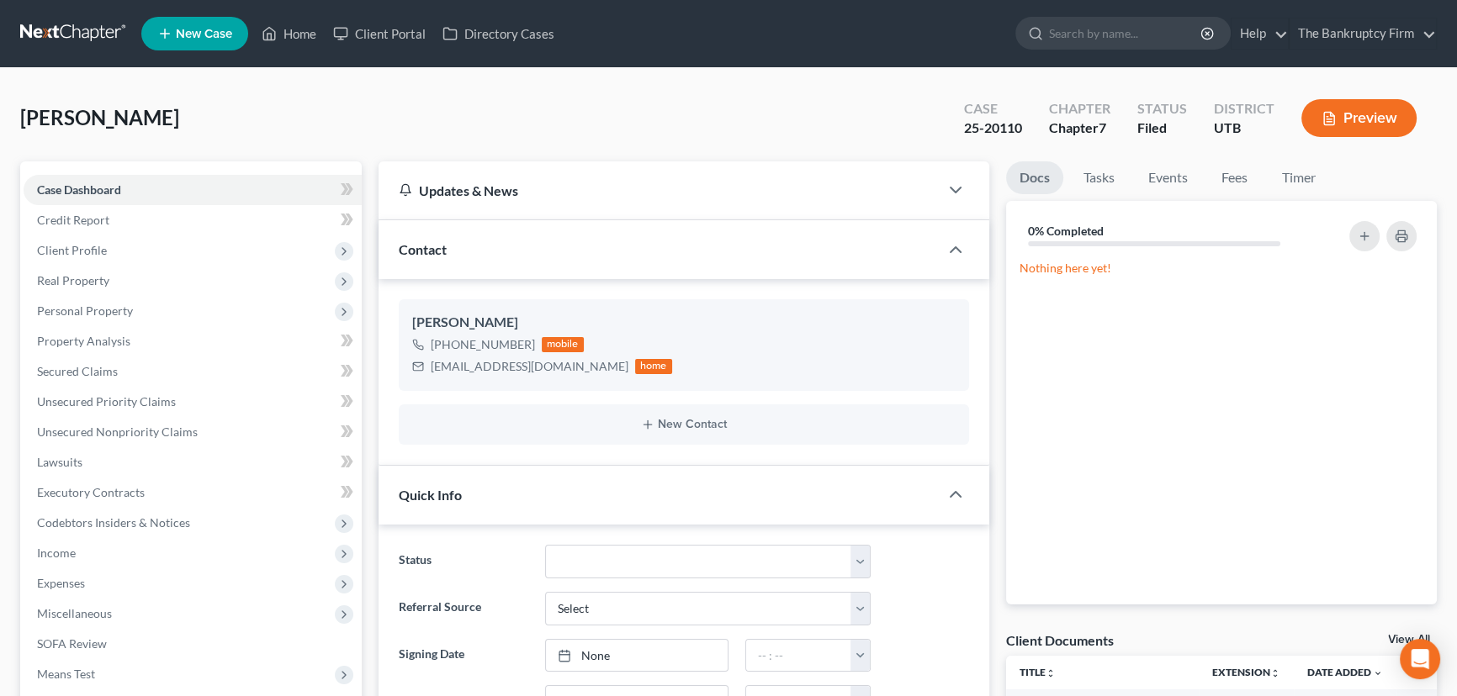
scroll to position [133, 0]
click at [1392, 639] on link "View All" at bounding box center [1409, 640] width 42 height 12
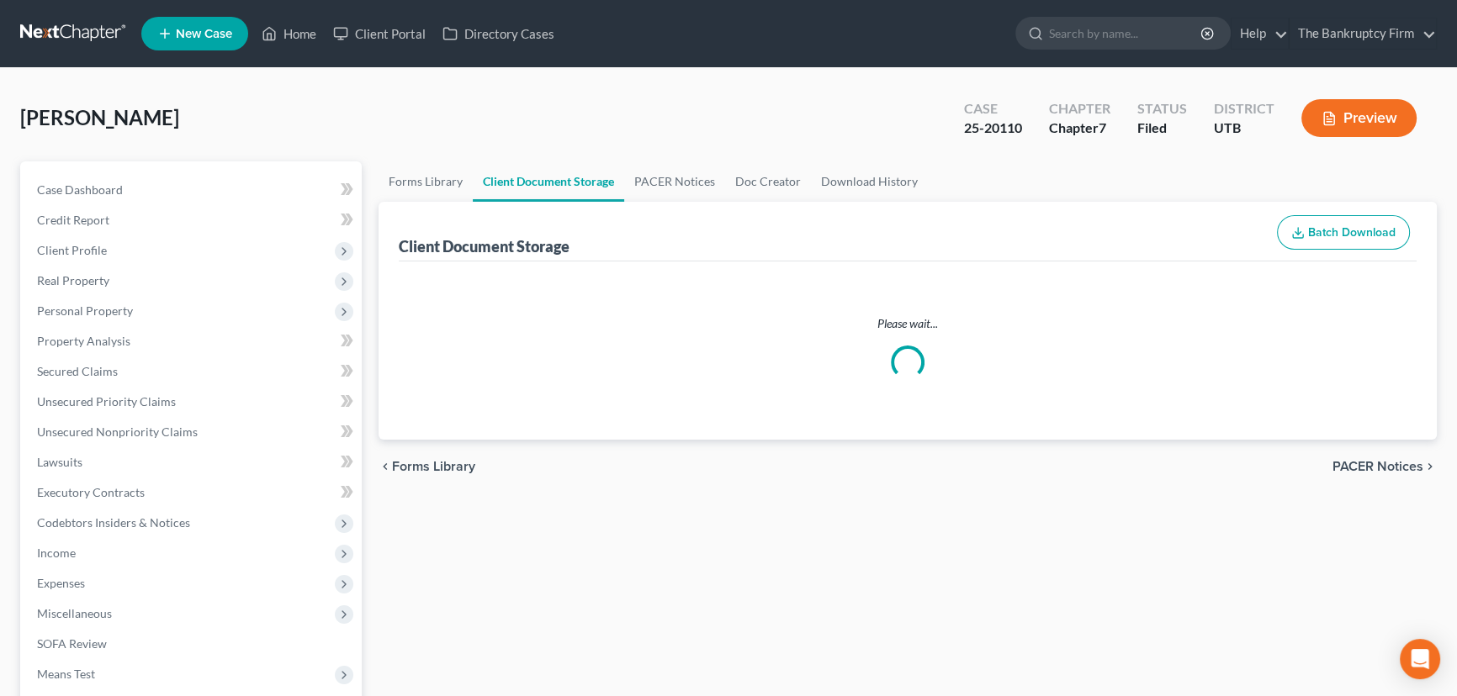
select select "30"
select select "26"
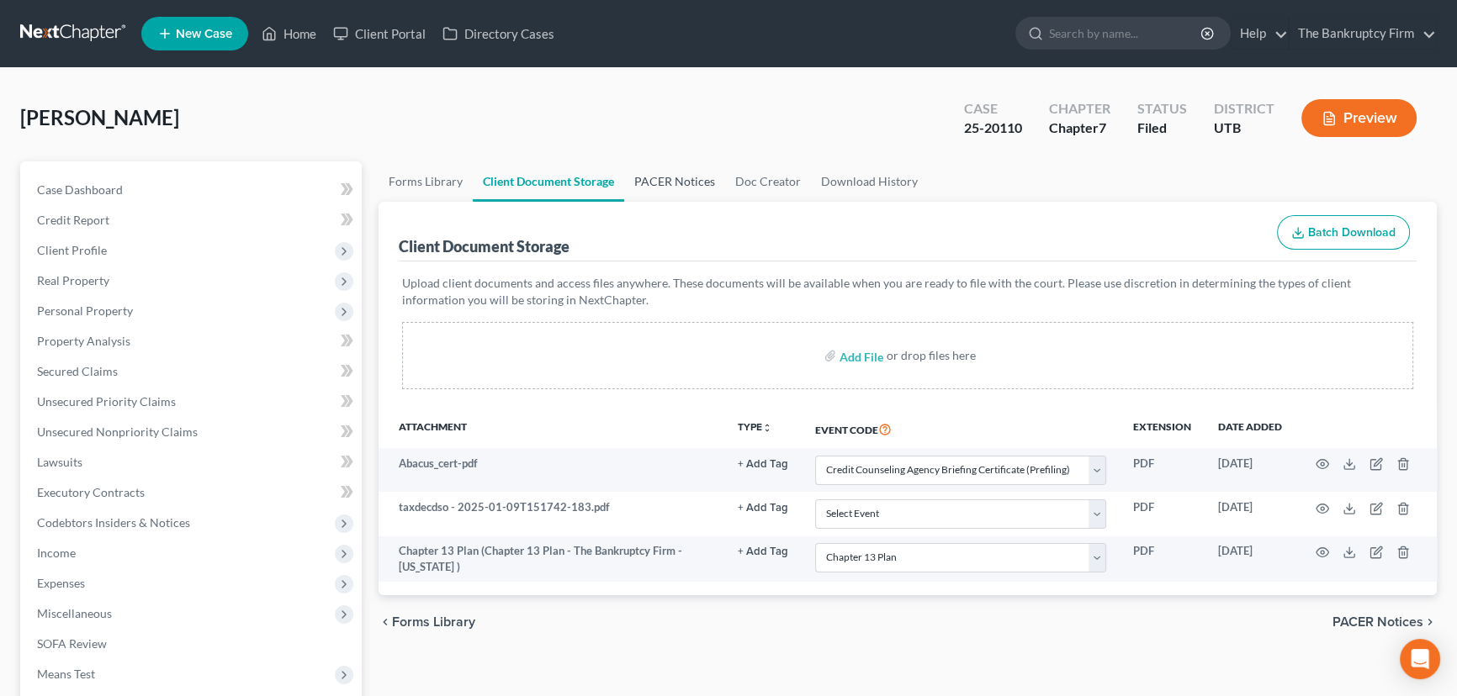
click at [655, 175] on link "PACER Notices" at bounding box center [674, 181] width 101 height 40
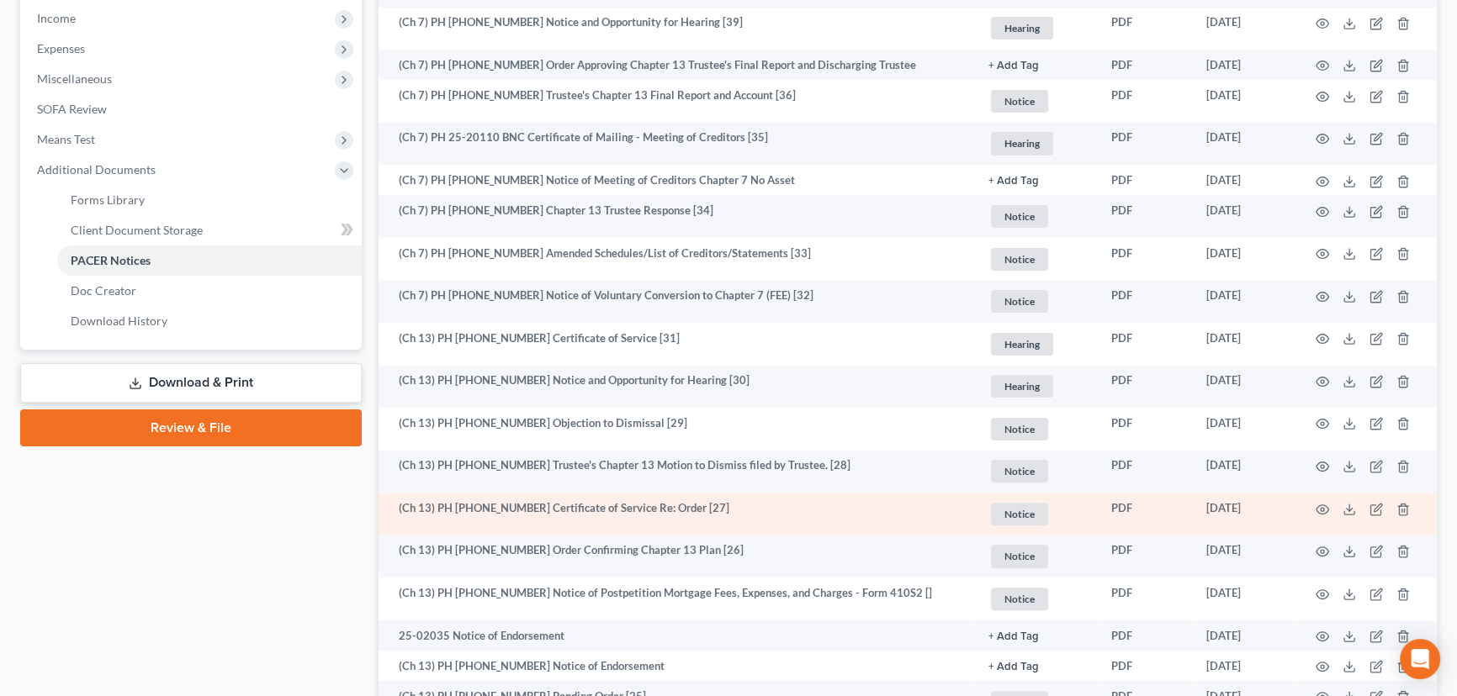
scroll to position [458, 0]
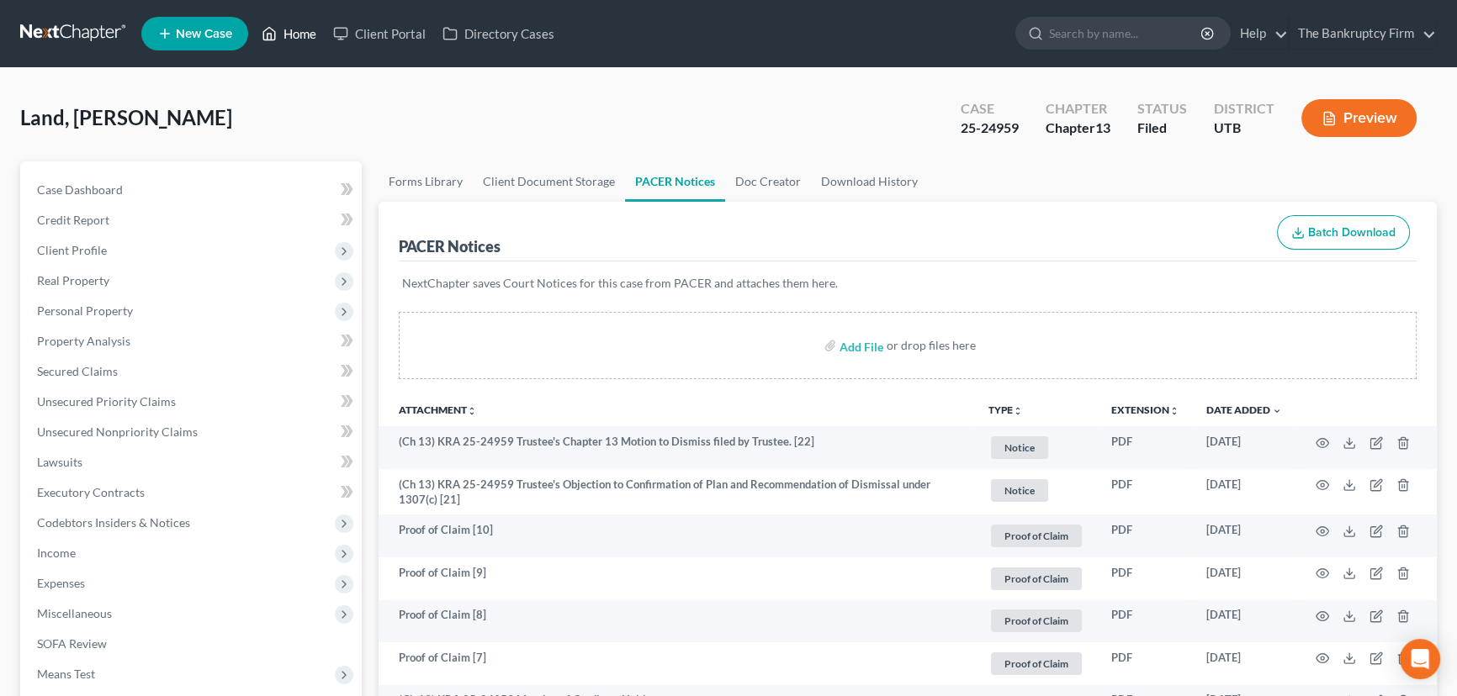
click at [303, 34] on link "Home" at bounding box center [288, 34] width 71 height 30
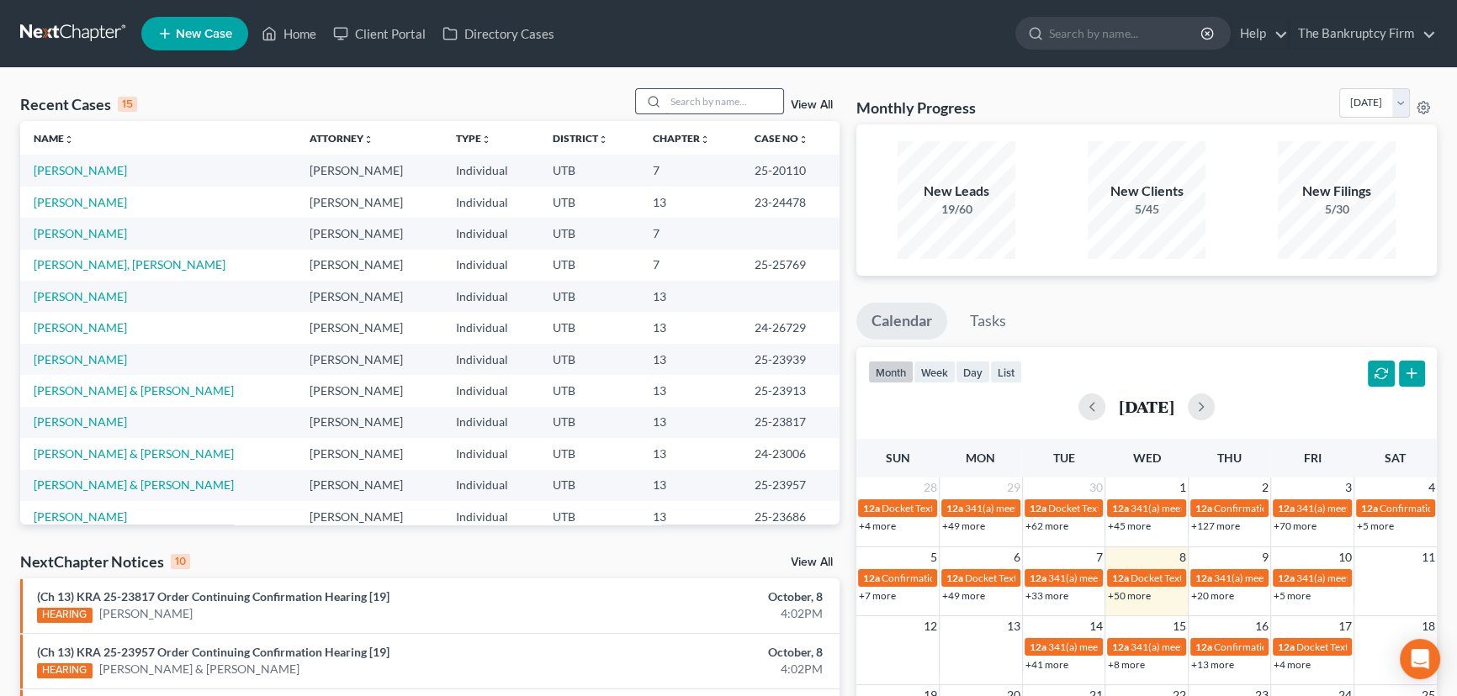
click at [681, 107] on input "search" at bounding box center [724, 101] width 118 height 24
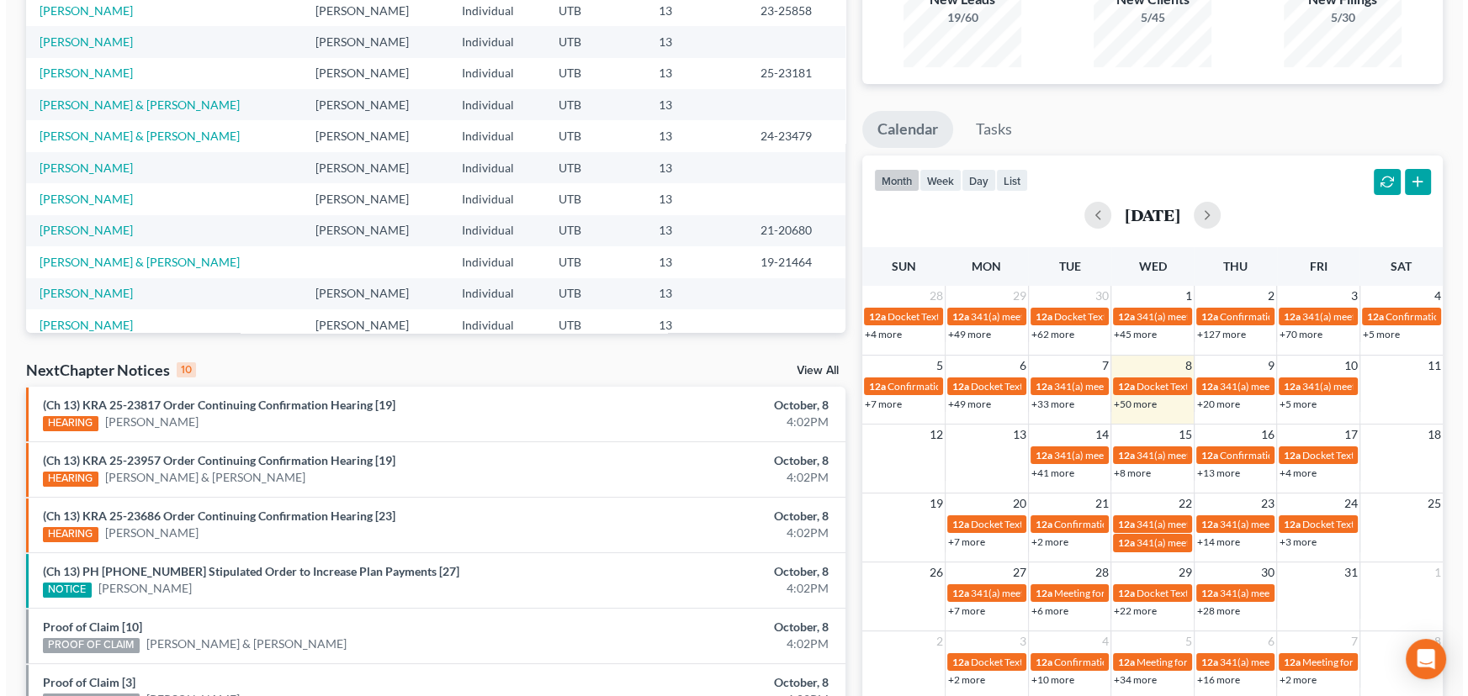
scroll to position [229, 0]
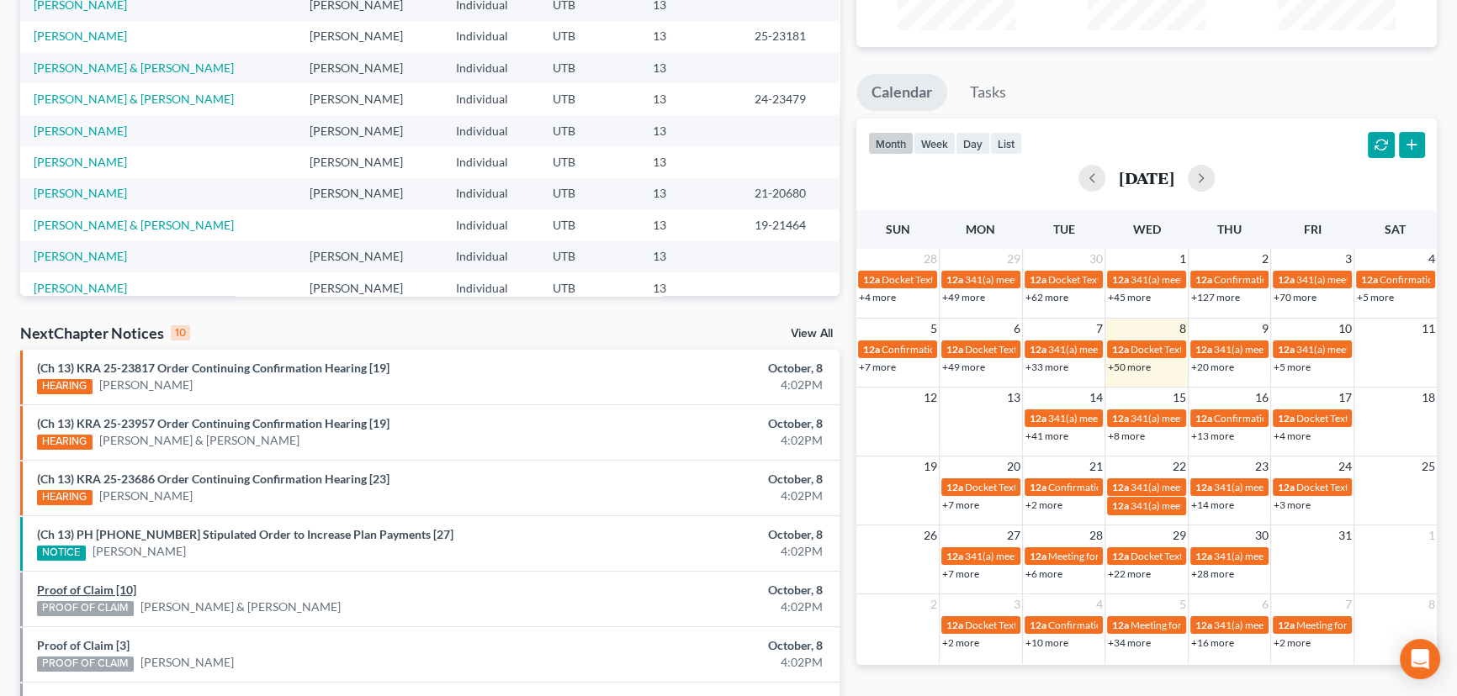
type input "[PERSON_NAME]"
click at [79, 585] on link "Proof of Claim [10]" at bounding box center [86, 590] width 99 height 14
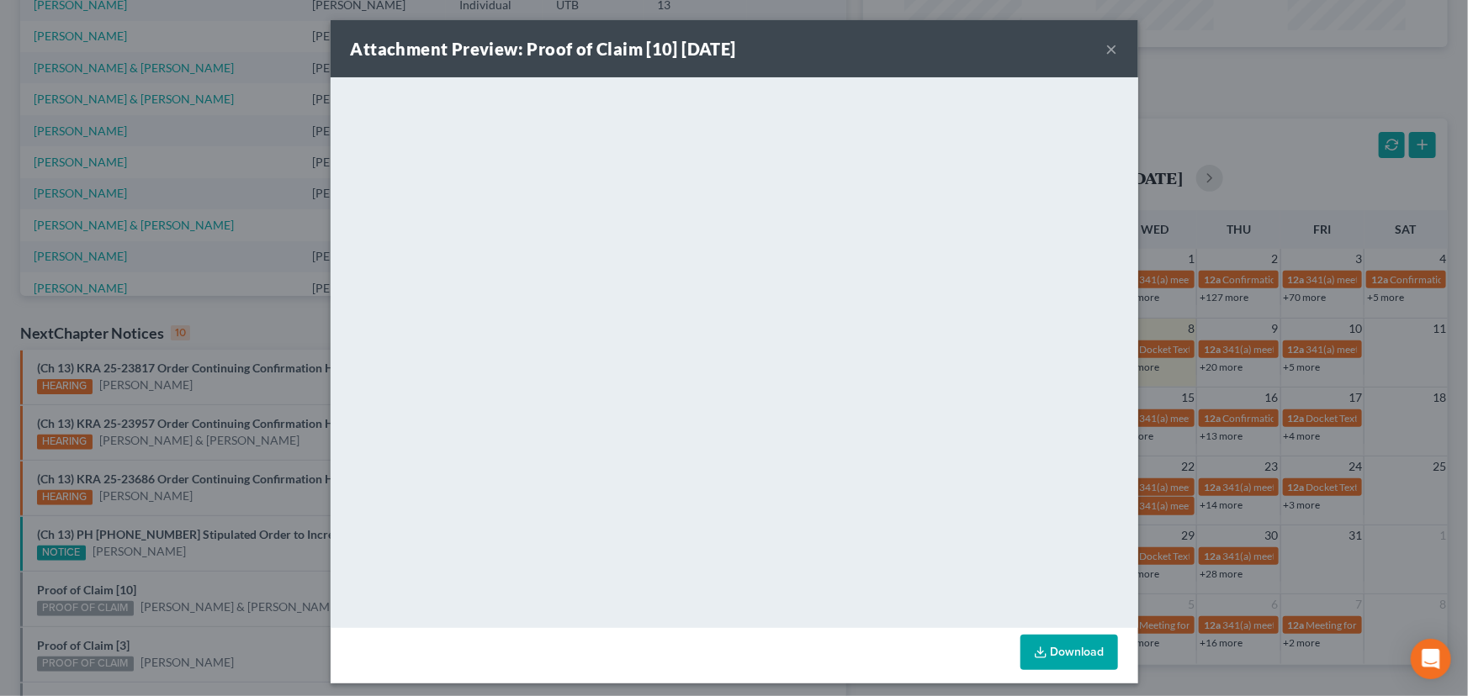
drag, startPoint x: 252, startPoint y: 583, endPoint x: 215, endPoint y: 598, distance: 40.0
click at [252, 583] on div "Attachment Preview: Proof of Claim [10] [DATE] × <object ng-attr-data='[URL][DO…" at bounding box center [734, 348] width 1468 height 696
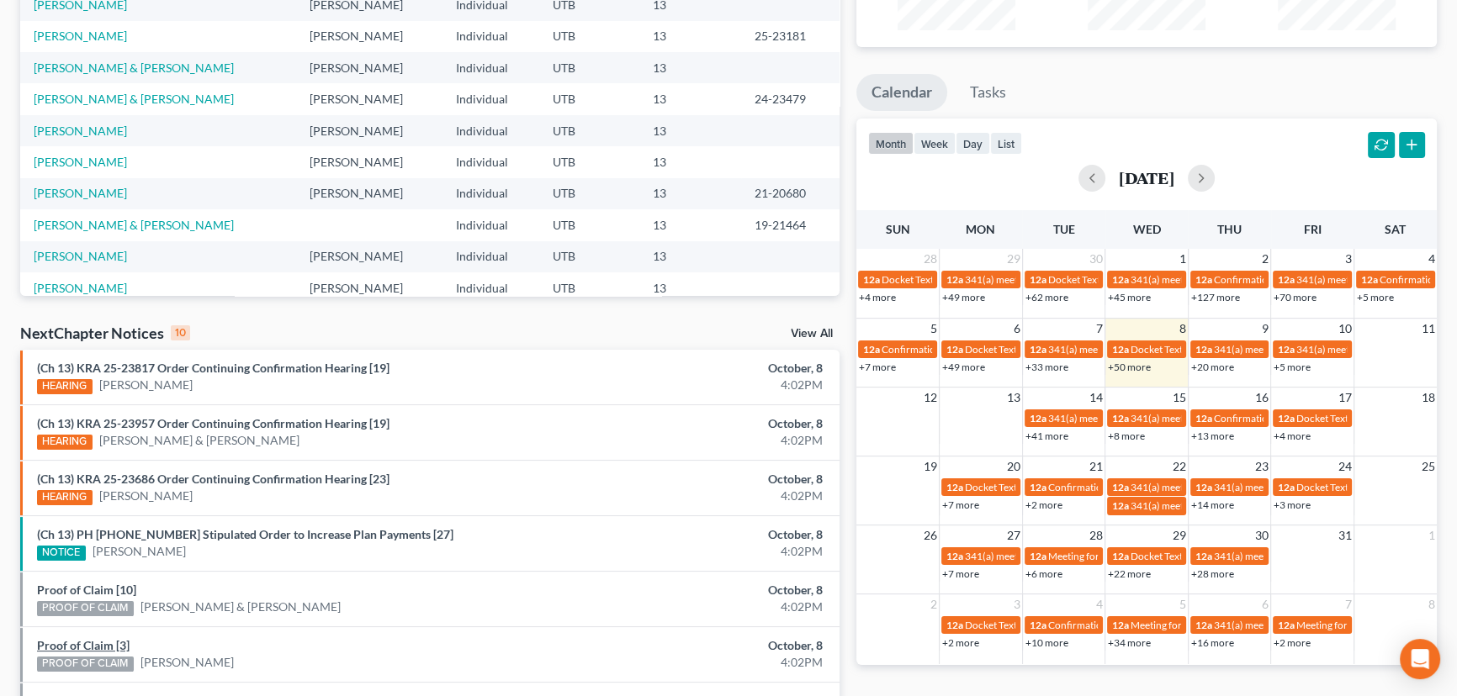
click at [85, 643] on link "Proof of Claim [3]" at bounding box center [83, 645] width 93 height 14
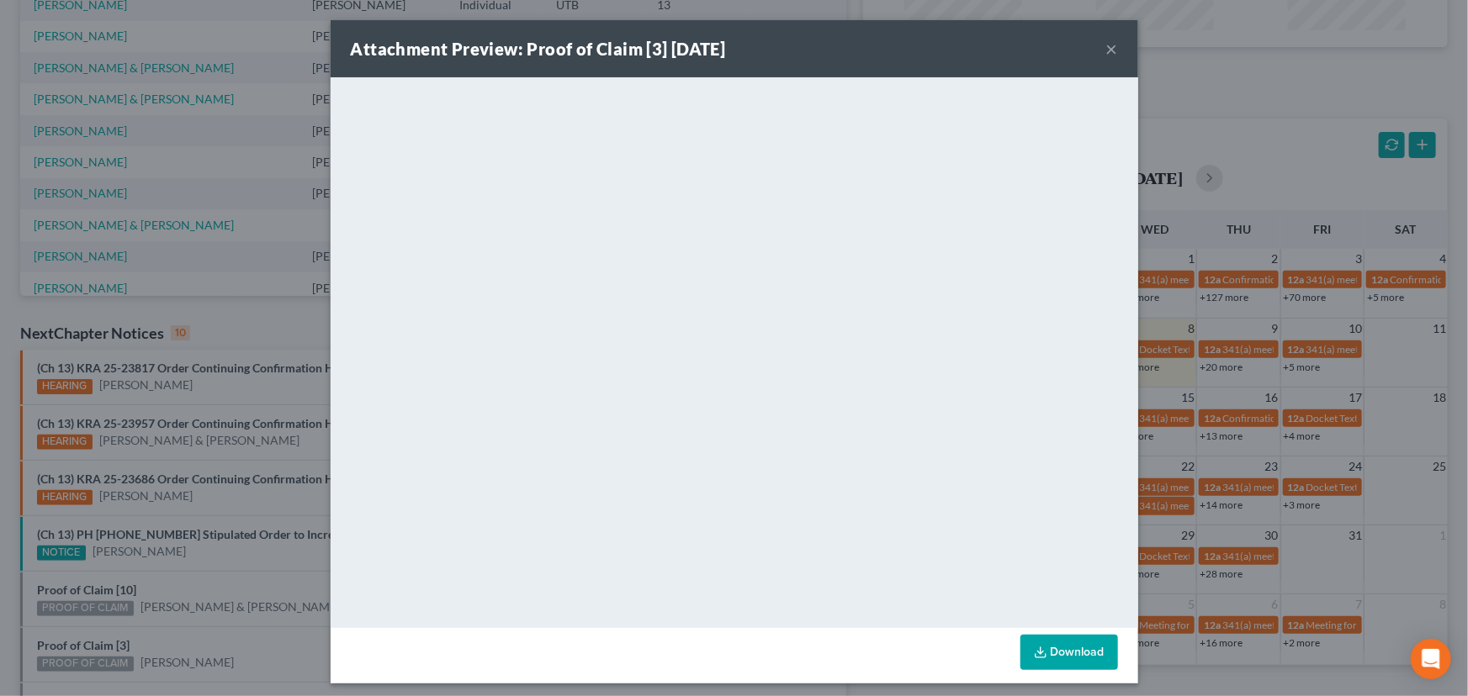
click at [199, 632] on div "Attachment Preview: Proof of Claim [3] [DATE] × <object ng-attr-data='[URL][DOM…" at bounding box center [734, 348] width 1468 height 696
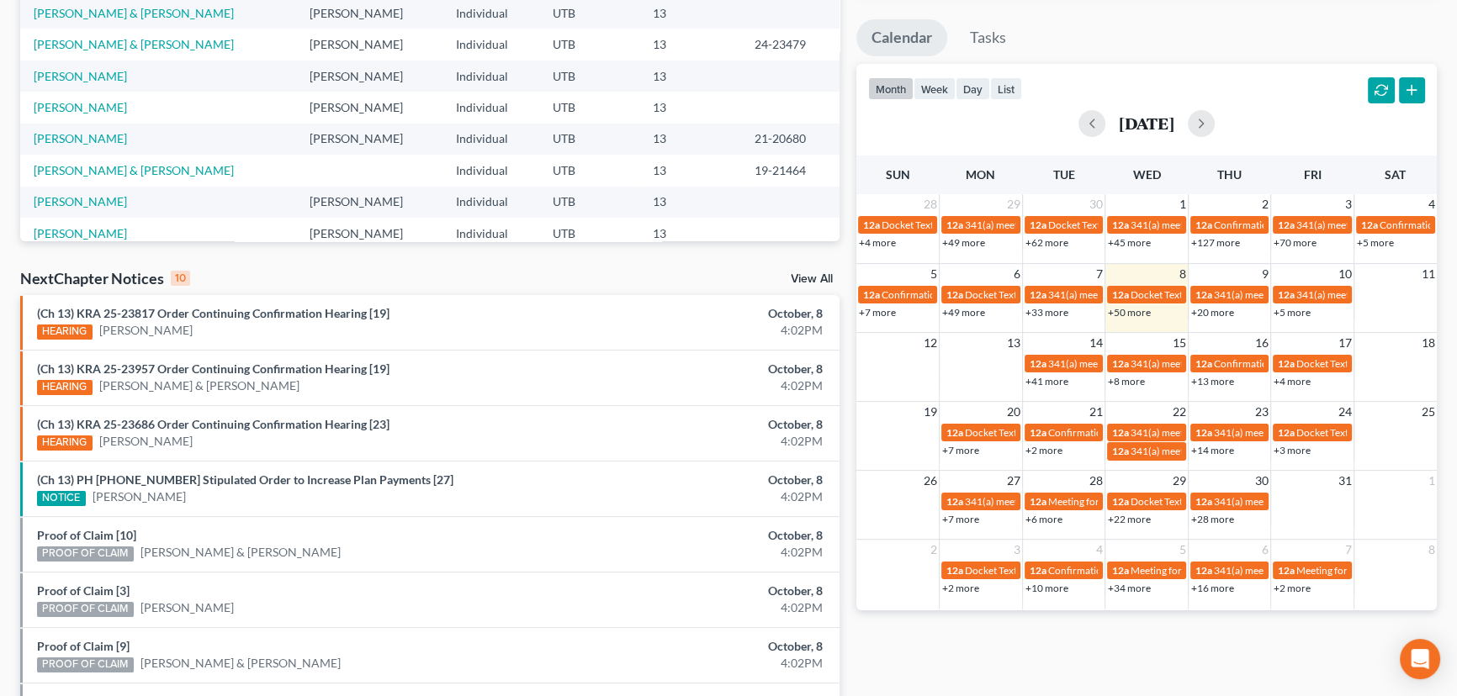
scroll to position [510, 0]
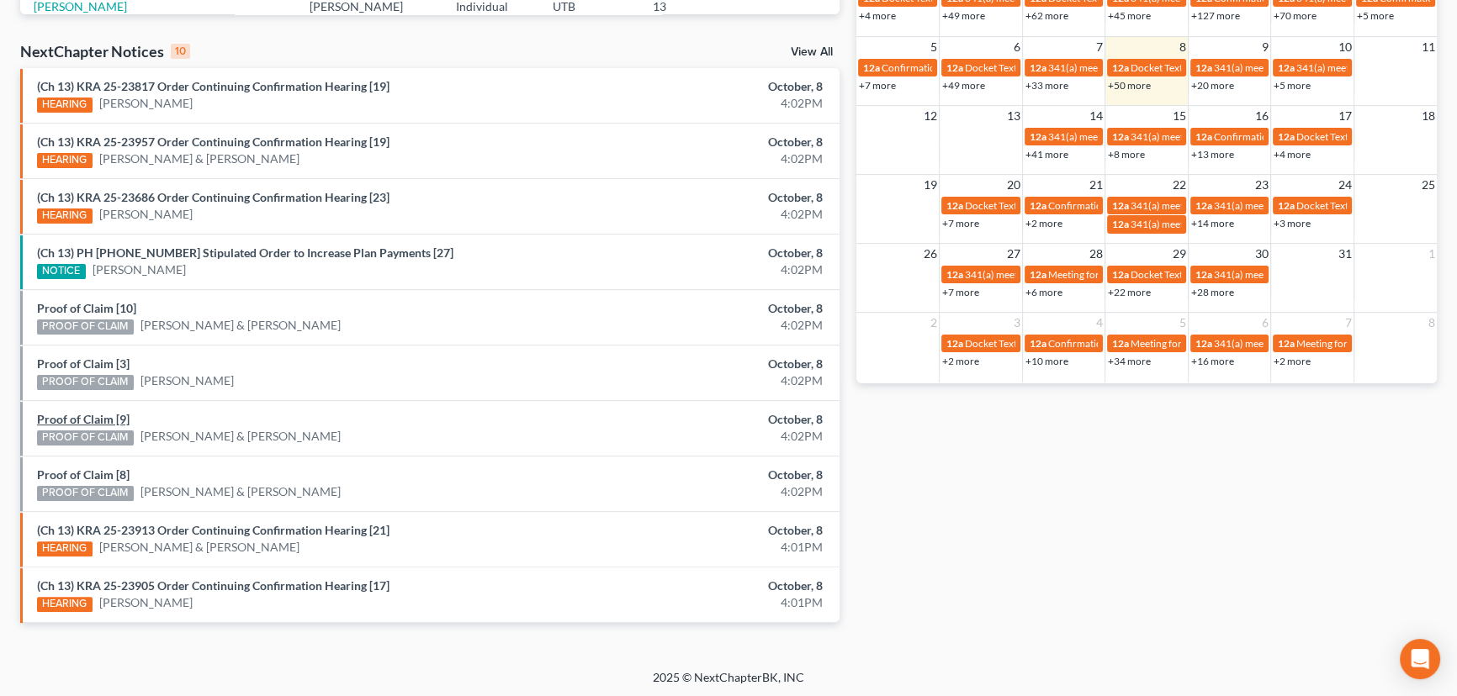
click at [85, 415] on link "Proof of Claim [9]" at bounding box center [83, 419] width 93 height 14
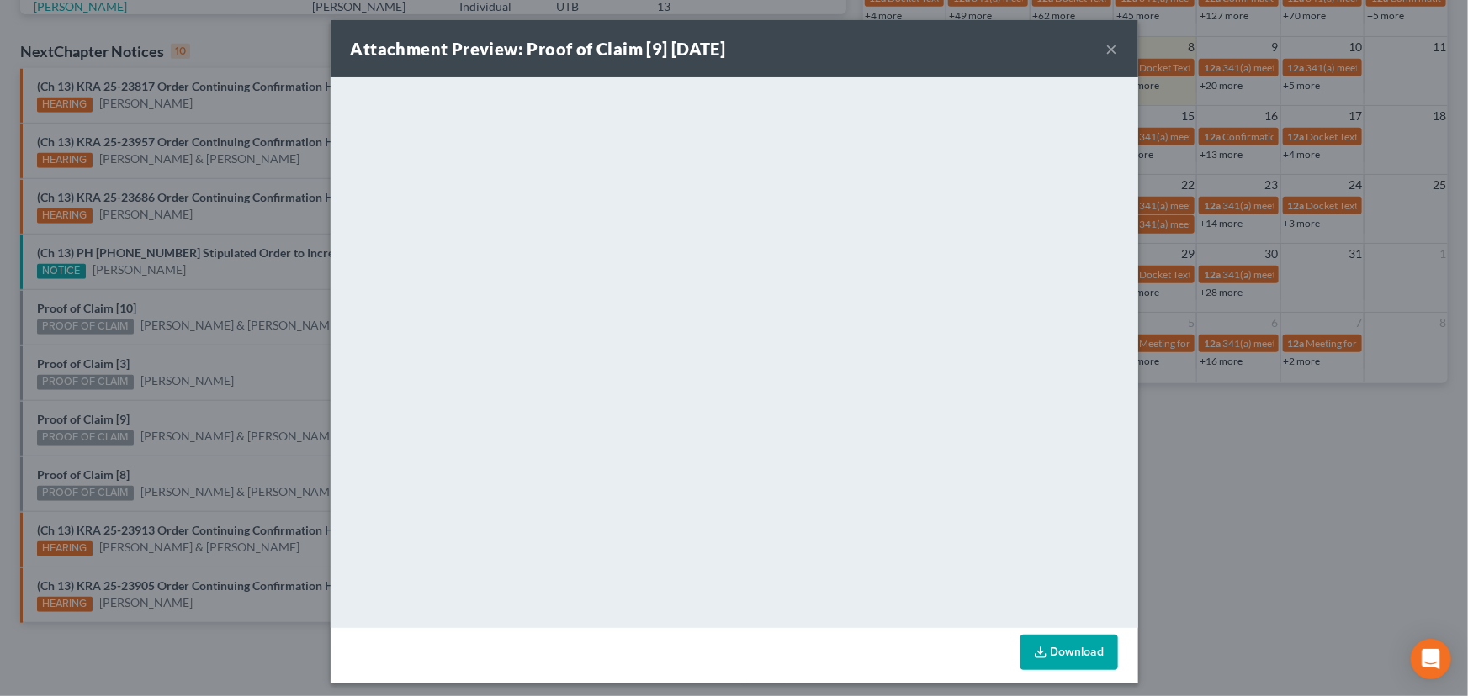
click at [202, 408] on div "Attachment Preview: Proof of Claim [9] [DATE] × <object ng-attr-data='[URL][DOM…" at bounding box center [734, 348] width 1468 height 696
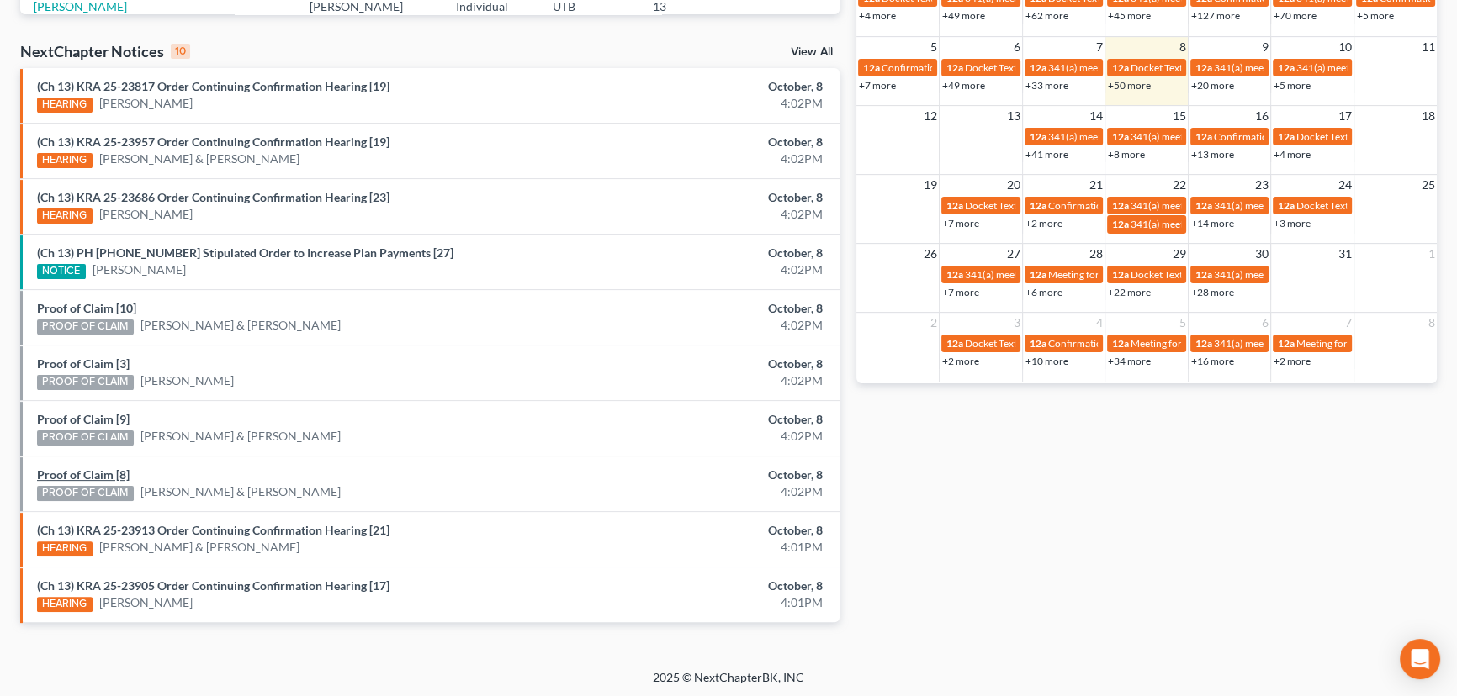
click at [91, 472] on link "Proof of Claim [8]" at bounding box center [83, 475] width 93 height 14
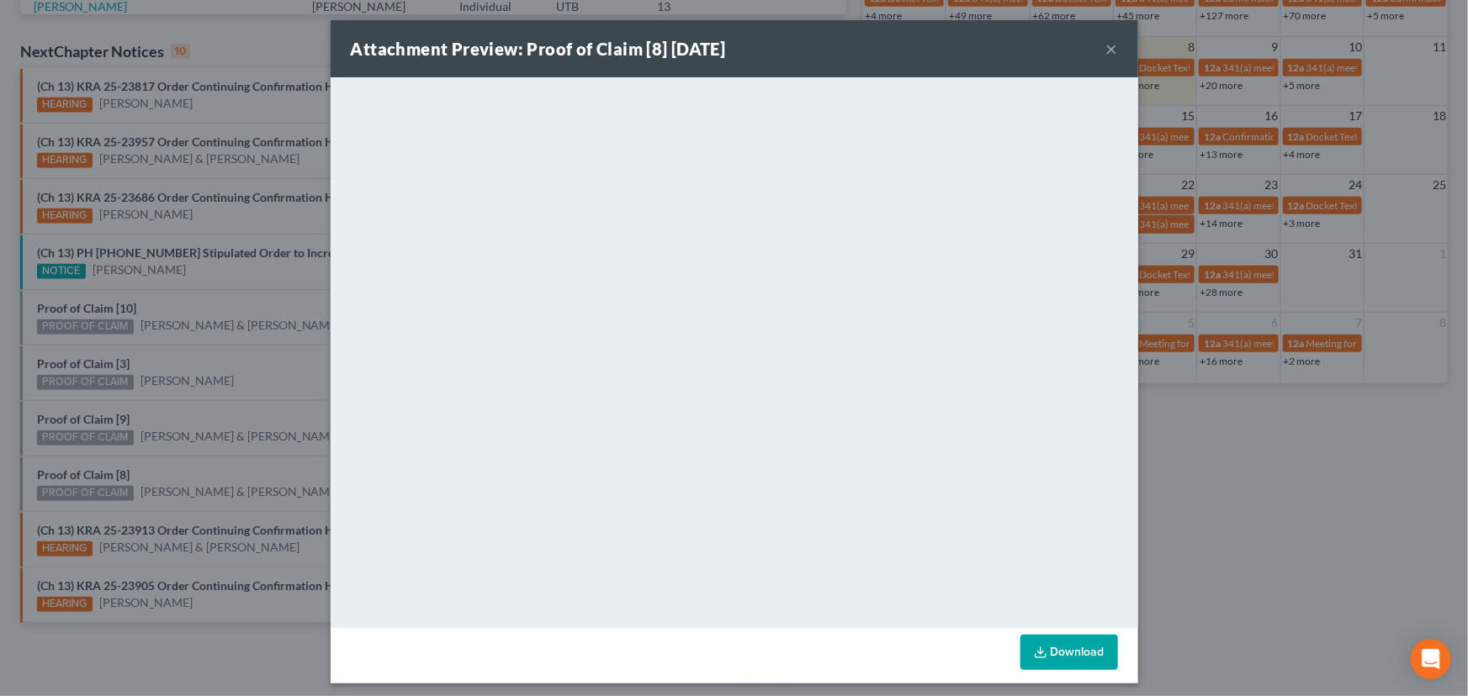
click at [229, 401] on div "Attachment Preview: Proof of Claim [8] [DATE] × <object ng-attr-data='[URL][DOM…" at bounding box center [734, 348] width 1468 height 696
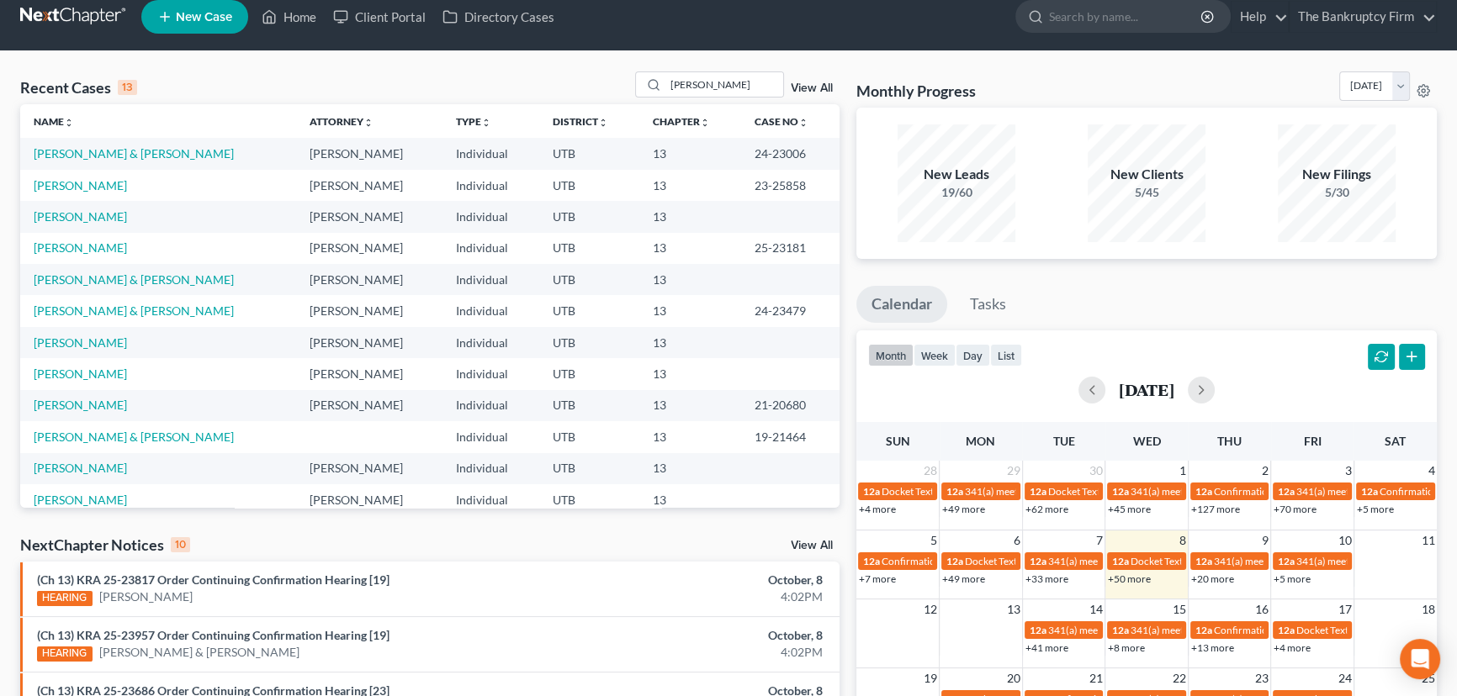
scroll to position [0, 0]
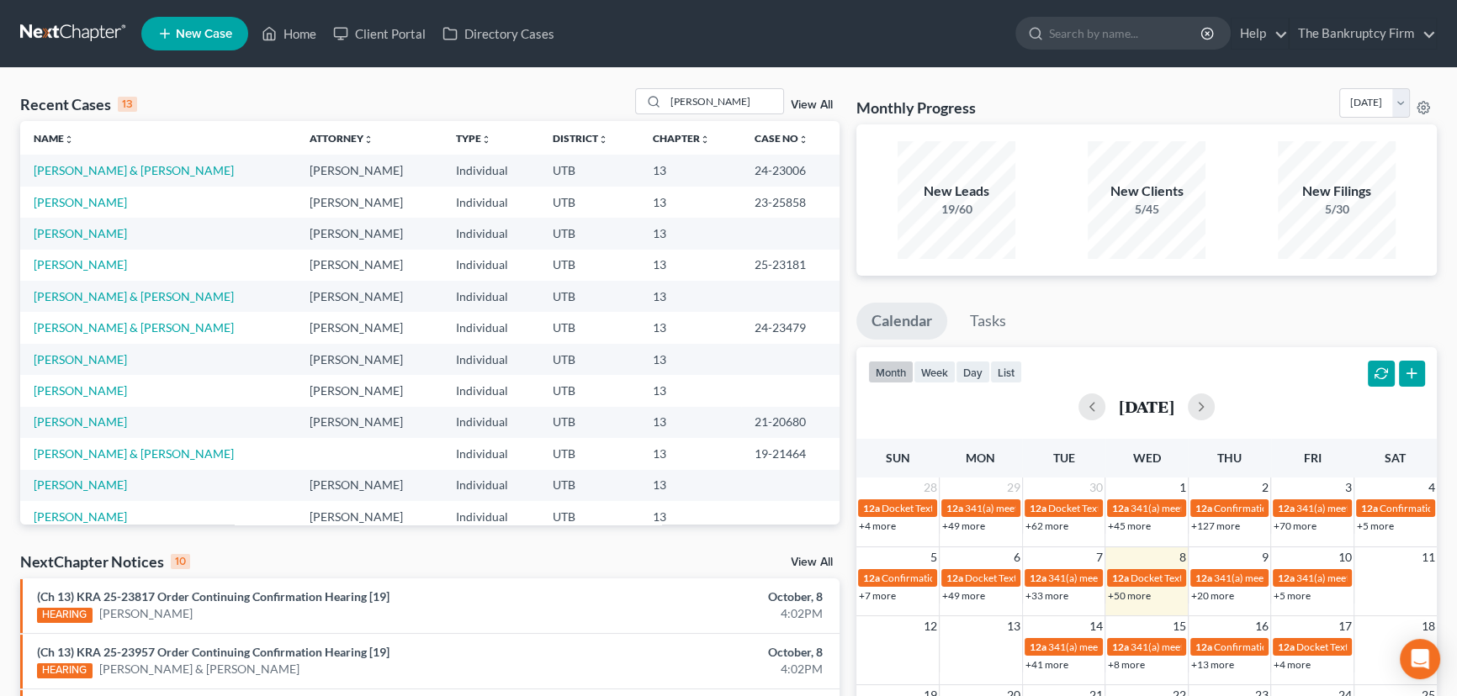
click at [801, 103] on link "View All" at bounding box center [812, 105] width 42 height 12
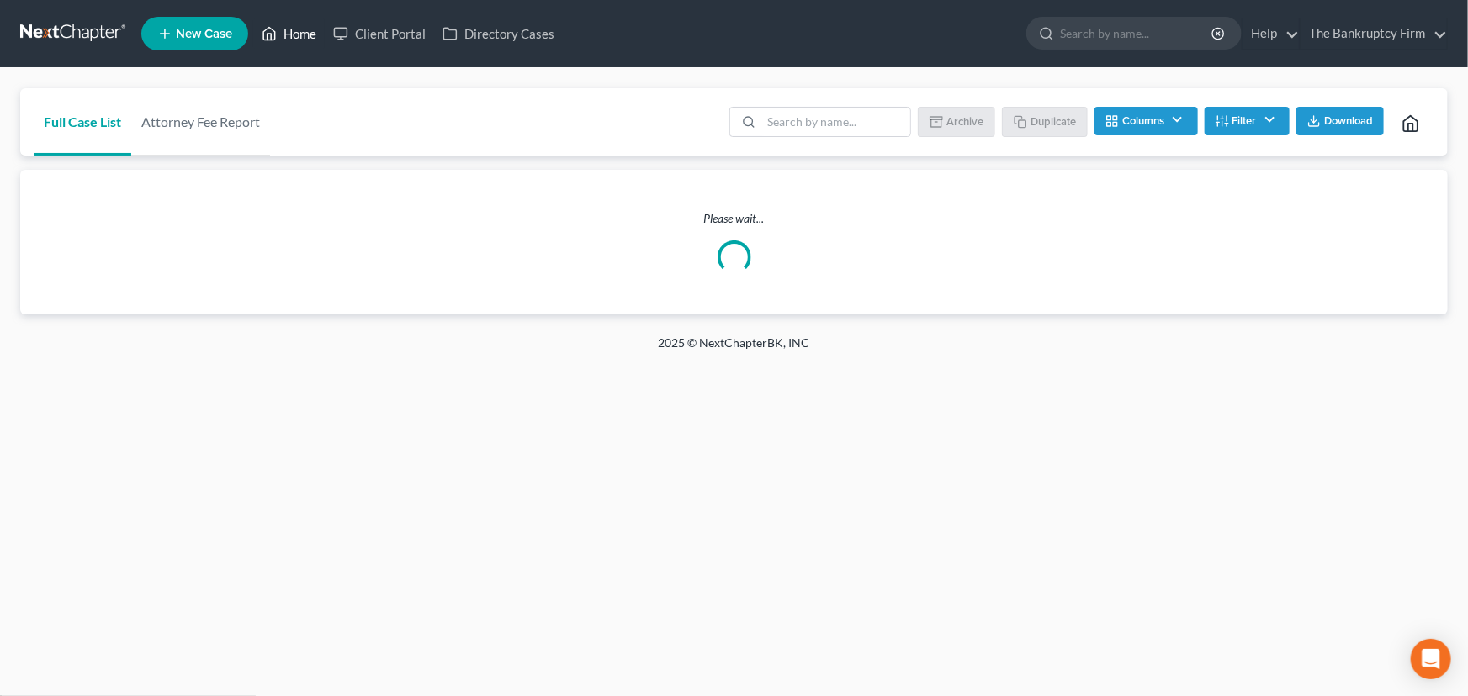
click at [299, 33] on link "Home" at bounding box center [288, 34] width 71 height 30
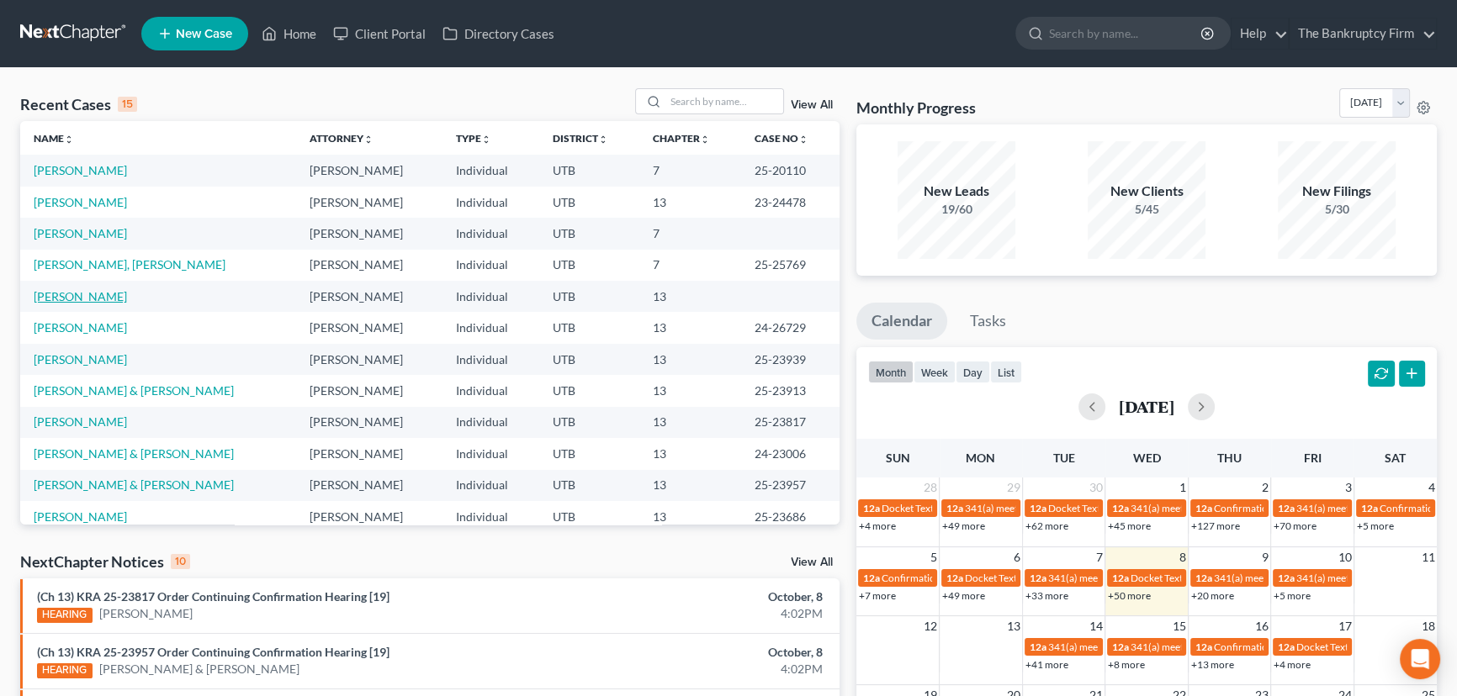
click at [77, 299] on link "[PERSON_NAME]" at bounding box center [80, 296] width 93 height 14
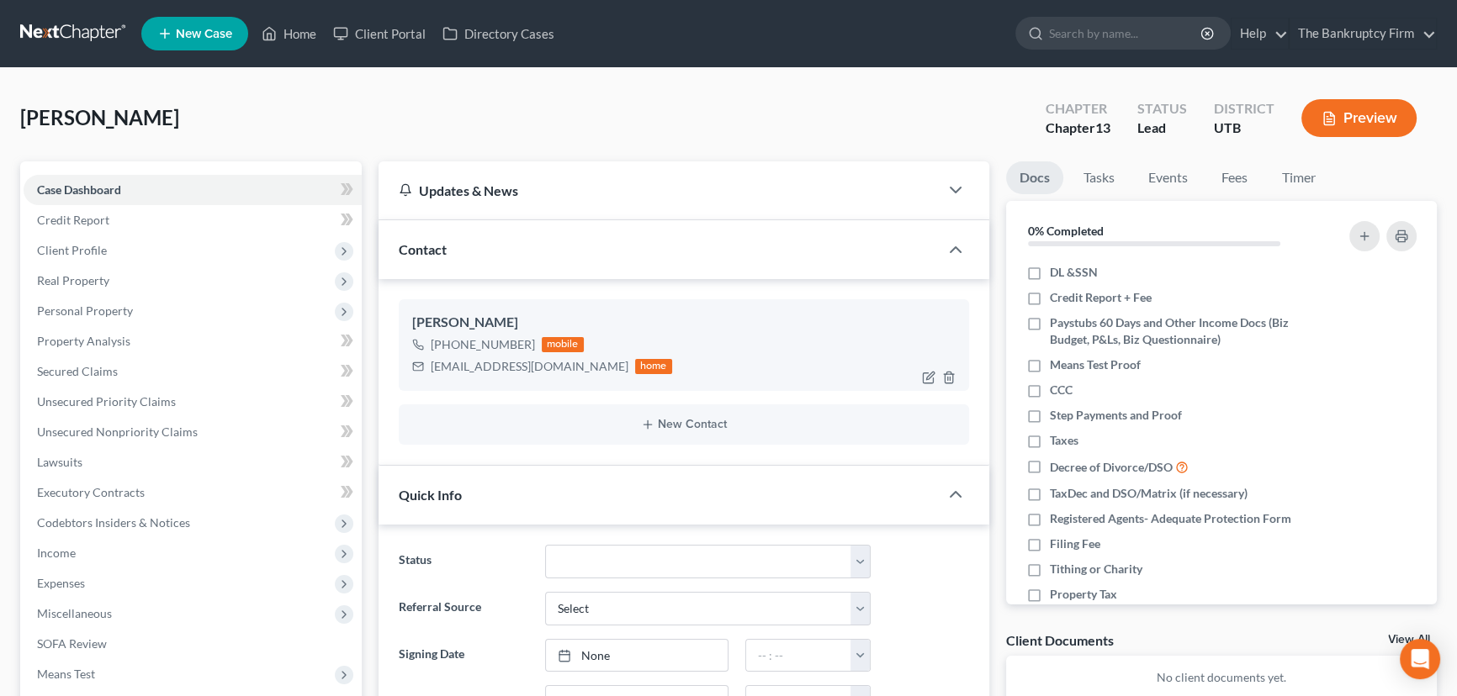
scroll to position [150, 0]
click at [539, 345] on img at bounding box center [545, 343] width 13 height 13
click at [93, 369] on span "Secured Claims" at bounding box center [77, 371] width 81 height 14
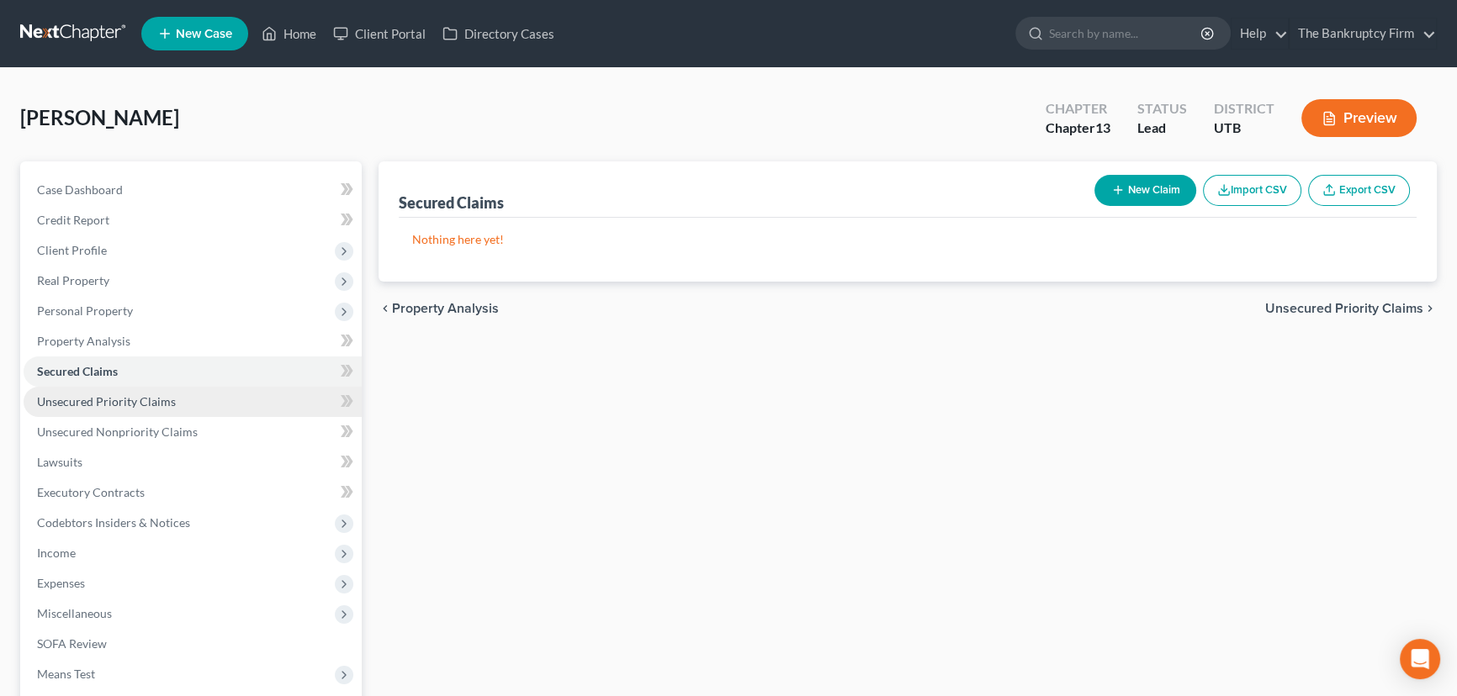
click at [85, 402] on span "Unsecured Priority Claims" at bounding box center [106, 401] width 139 height 14
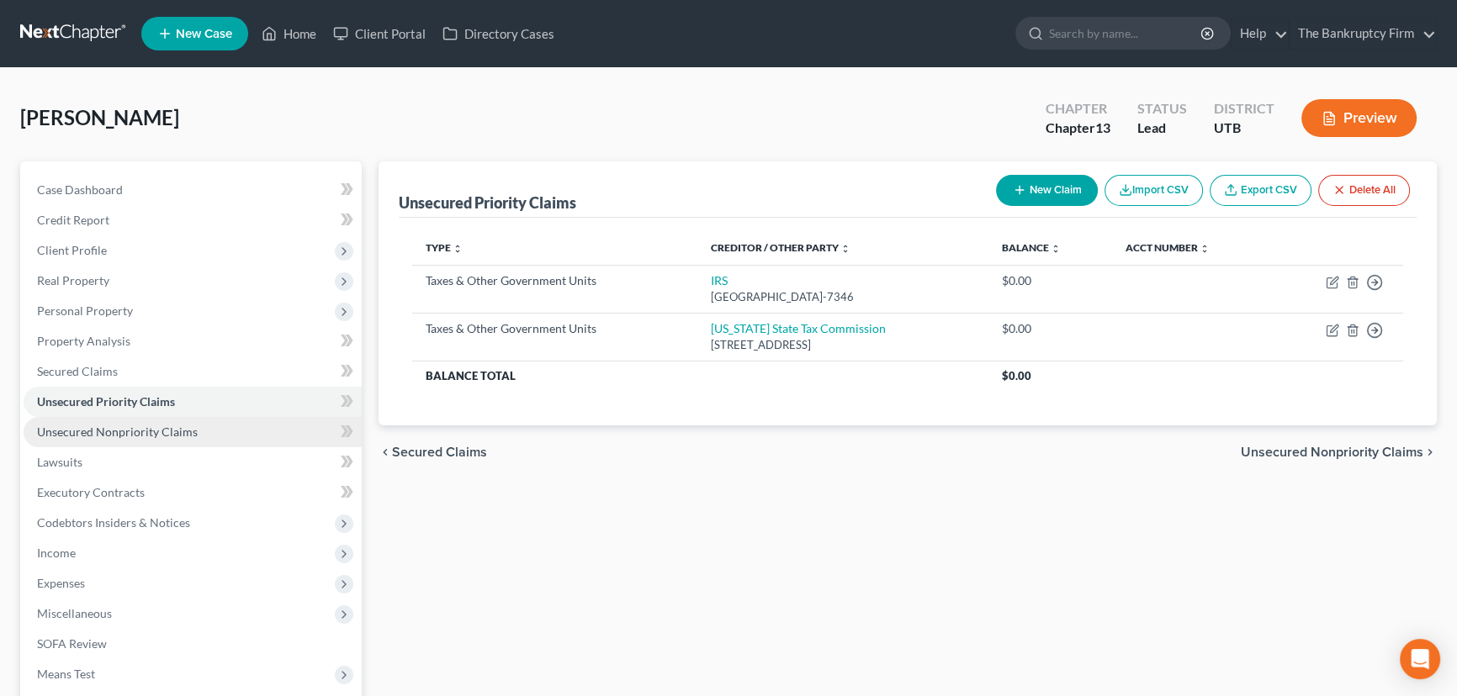
click at [138, 436] on span "Unsecured Nonpriority Claims" at bounding box center [117, 432] width 161 height 14
